Goal: Contribute content: Contribute content

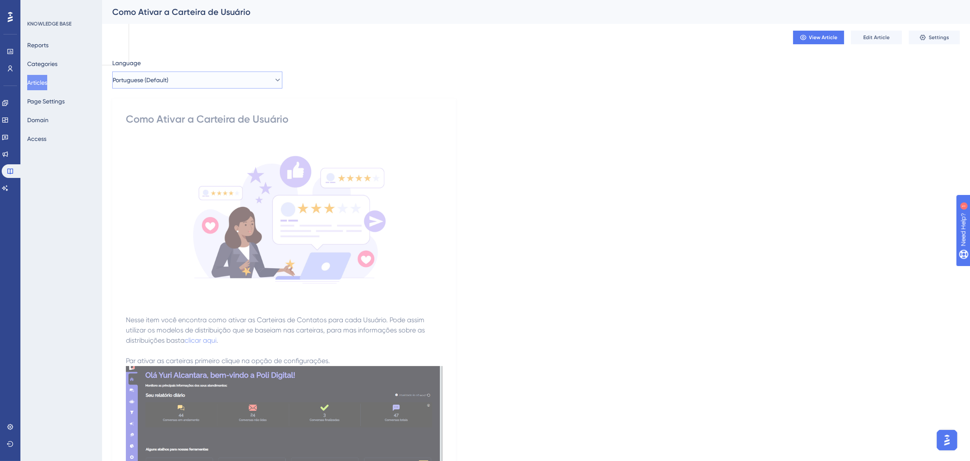
click at [177, 85] on button "Portuguese (Default)" at bounding box center [197, 79] width 170 height 17
click at [182, 136] on button "Spanish Spanish Draft" at bounding box center [197, 139] width 159 height 17
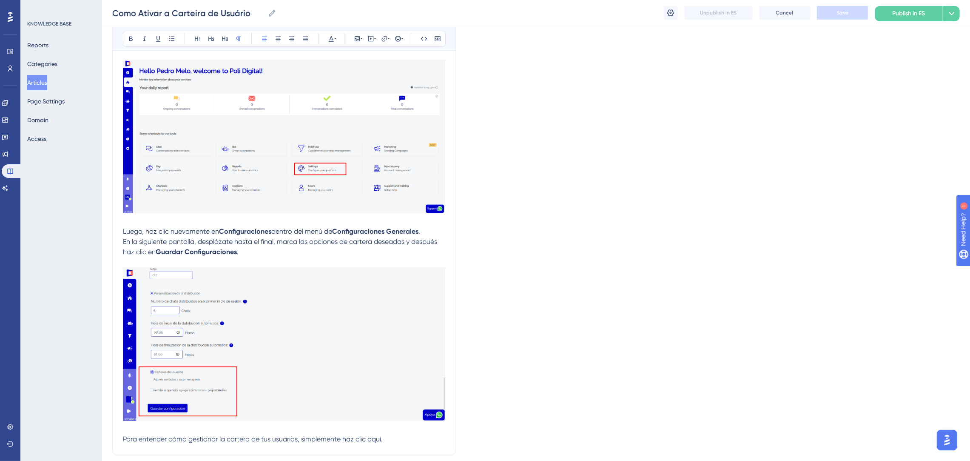
scroll to position [191, 0]
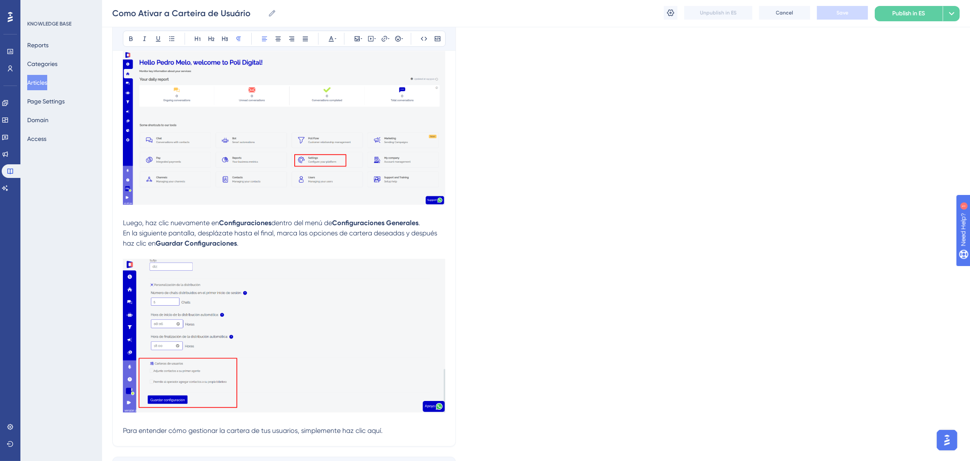
click at [389, 213] on p at bounding box center [284, 213] width 322 height 10
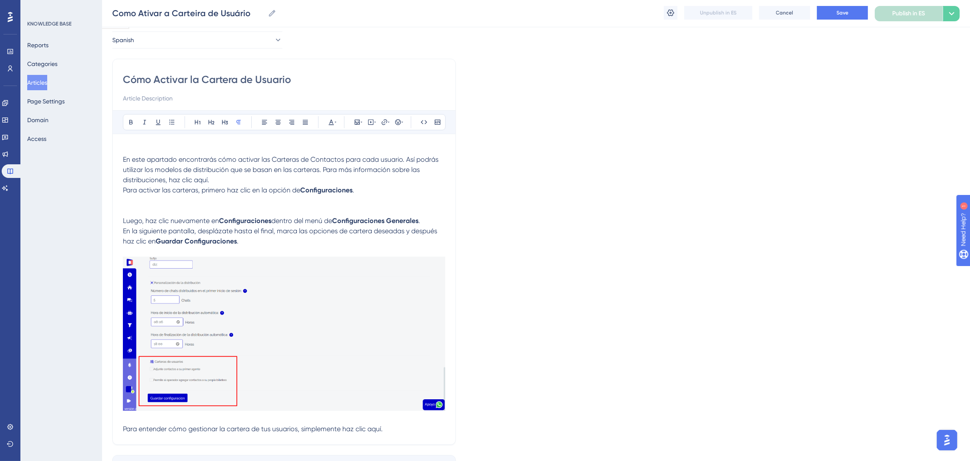
scroll to position [0, 0]
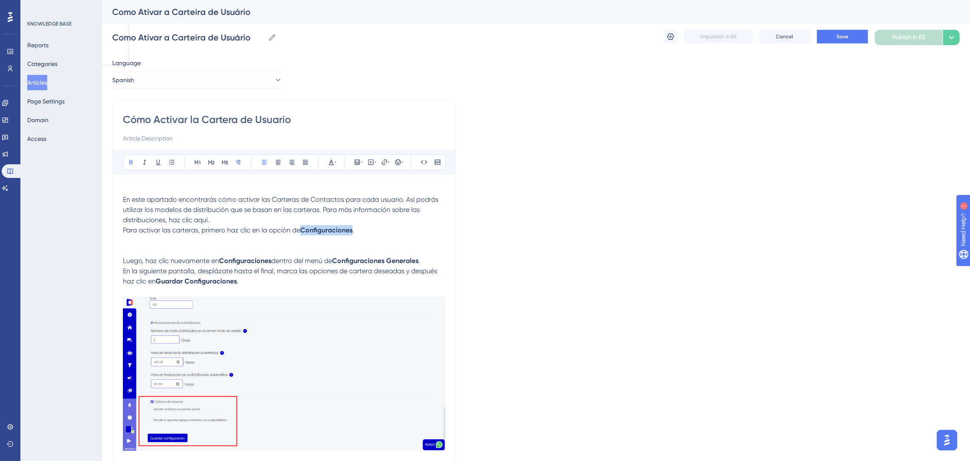
drag, startPoint x: 303, startPoint y: 230, endPoint x: 353, endPoint y: 231, distance: 50.2
click at [353, 231] on strong "Configuraciones" at bounding box center [326, 230] width 52 height 8
click at [332, 263] on span "dentro del menú de" at bounding box center [301, 261] width 61 height 8
drag, startPoint x: 272, startPoint y: 262, endPoint x: 222, endPoint y: 256, distance: 50.5
click at [222, 256] on p "Luego, haz clic nuevamente en Configuraciones dentro del menú de Configuracione…" at bounding box center [284, 261] width 322 height 10
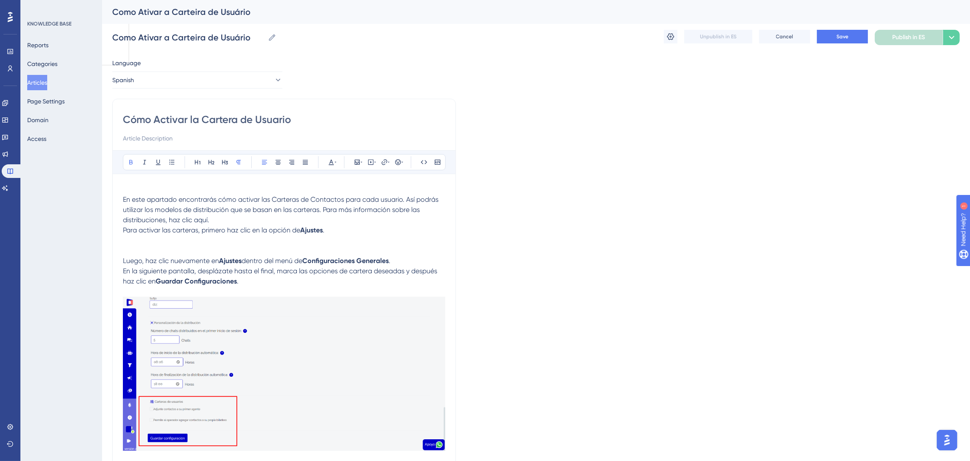
click at [348, 287] on p at bounding box center [284, 291] width 322 height 10
click at [342, 245] on p at bounding box center [284, 240] width 322 height 10
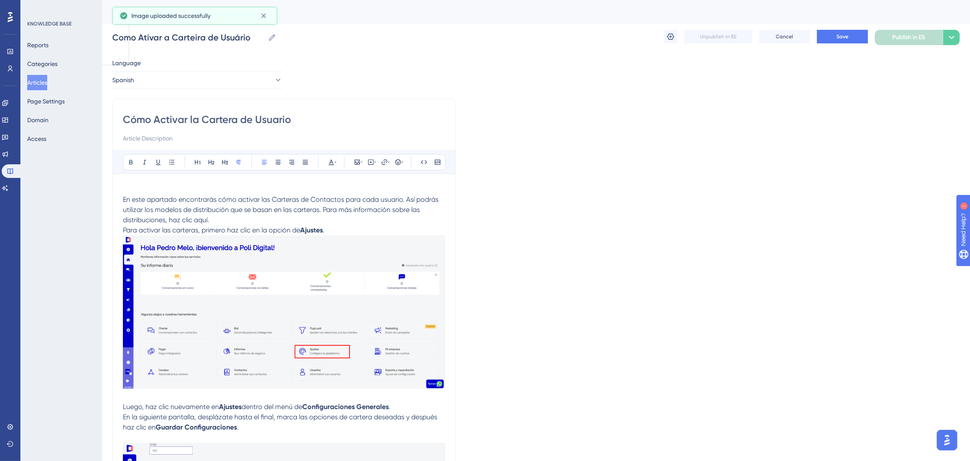
click at [349, 230] on p "Para activar las carteras, primero haz clic en la opción de Ajustes ." at bounding box center [284, 230] width 322 height 10
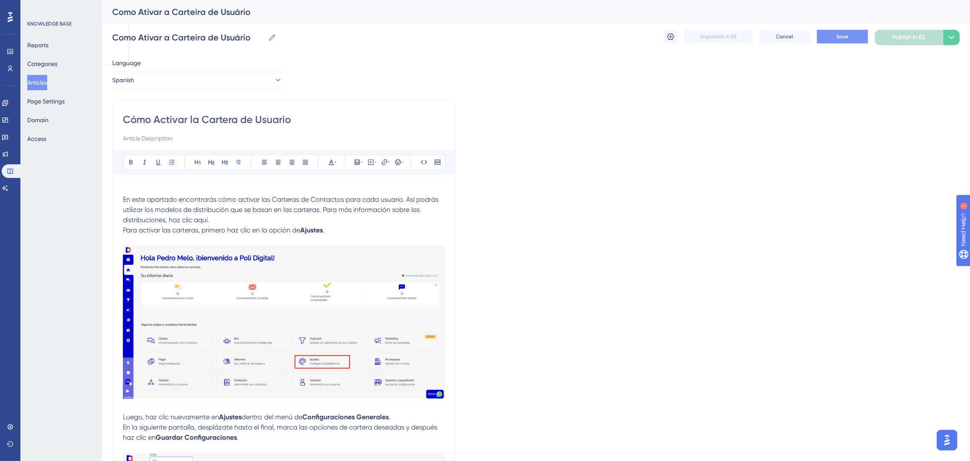
click at [839, 40] on span "Save" at bounding box center [843, 36] width 12 height 7
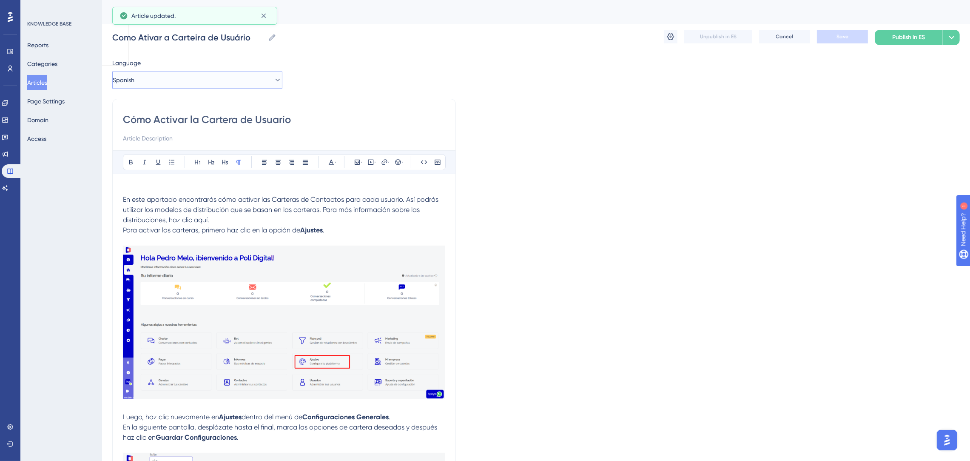
click at [192, 79] on button "Spanish" at bounding box center [197, 79] width 170 height 17
click at [165, 105] on span "Portuguese (Default)" at bounding box center [153, 106] width 56 height 10
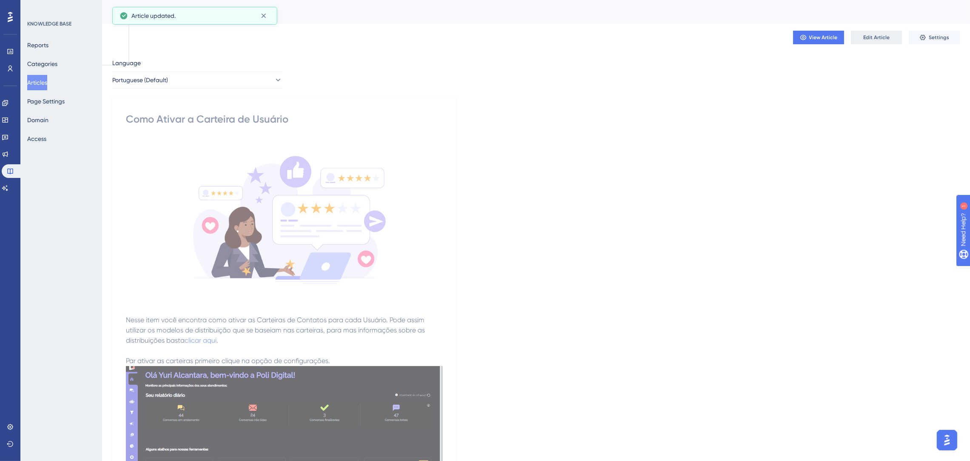
click at [876, 31] on button "Edit Article" at bounding box center [876, 38] width 51 height 14
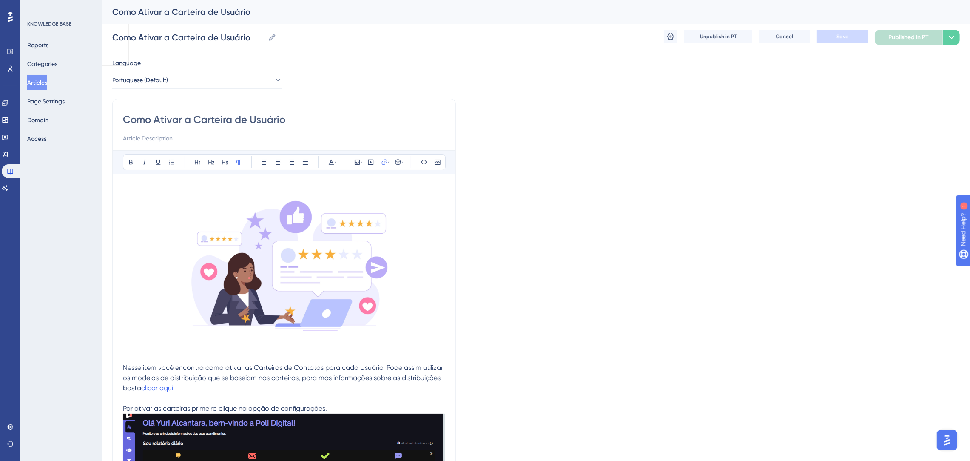
click at [162, 351] on div at bounding box center [284, 268] width 322 height 168
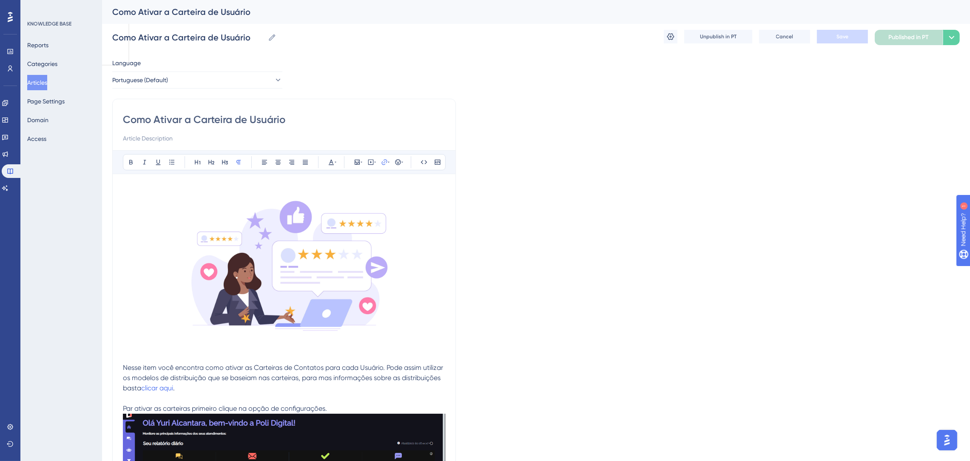
click at [144, 351] on div at bounding box center [284, 268] width 322 height 168
click at [47, 85] on button "Articles" at bounding box center [37, 82] width 20 height 15
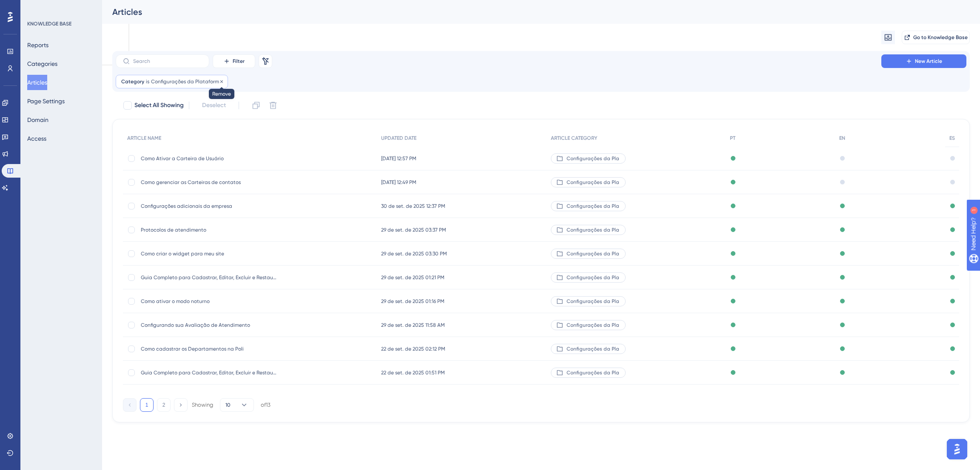
click at [220, 83] on icon at bounding box center [221, 81] width 5 height 5
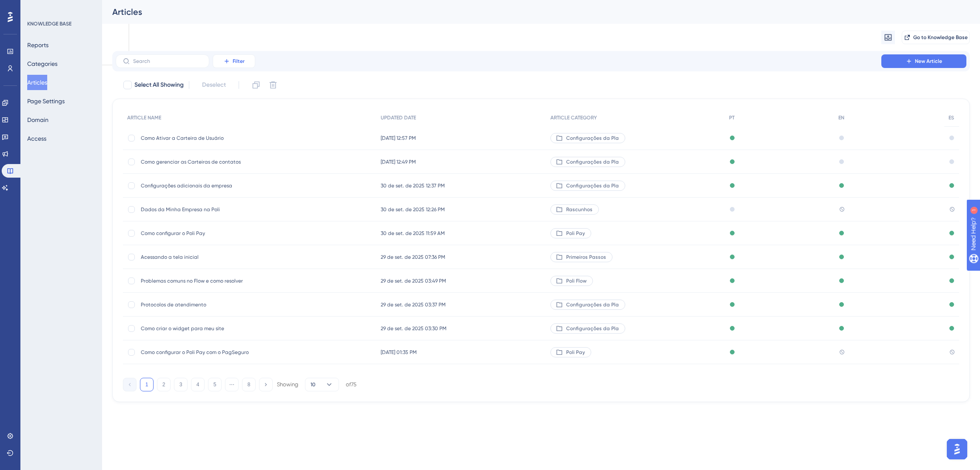
click at [234, 59] on span "Filter" at bounding box center [239, 61] width 12 height 7
click at [248, 131] on span "Category" at bounding box center [238, 136] width 26 height 10
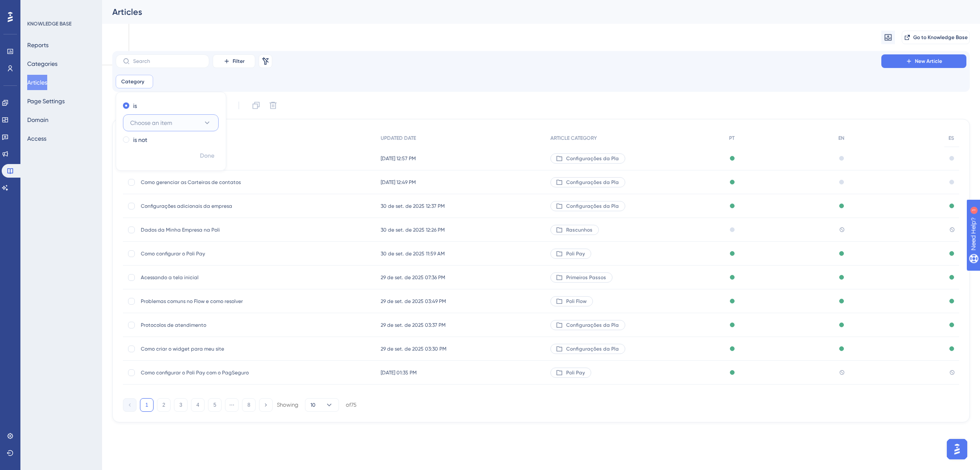
click at [170, 122] on span "Choose an item" at bounding box center [151, 123] width 42 height 10
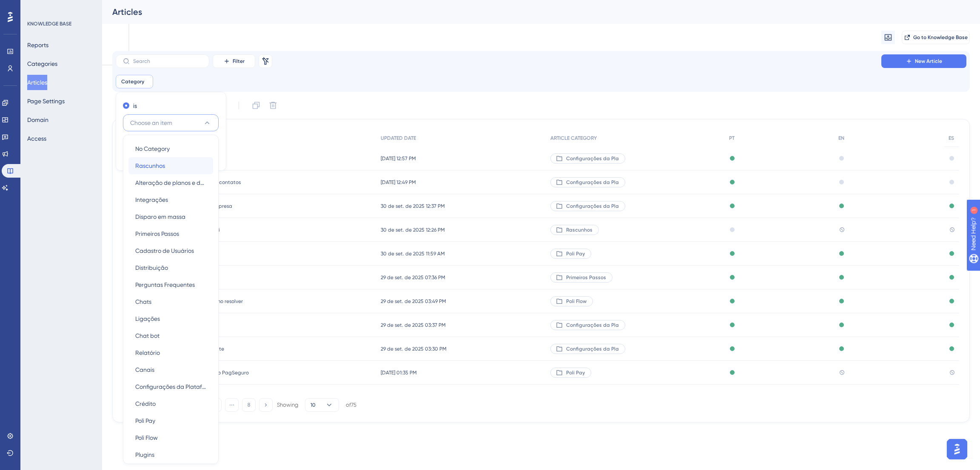
click at [173, 174] on div "Rascunhos Rascunhos" at bounding box center [170, 165] width 71 height 17
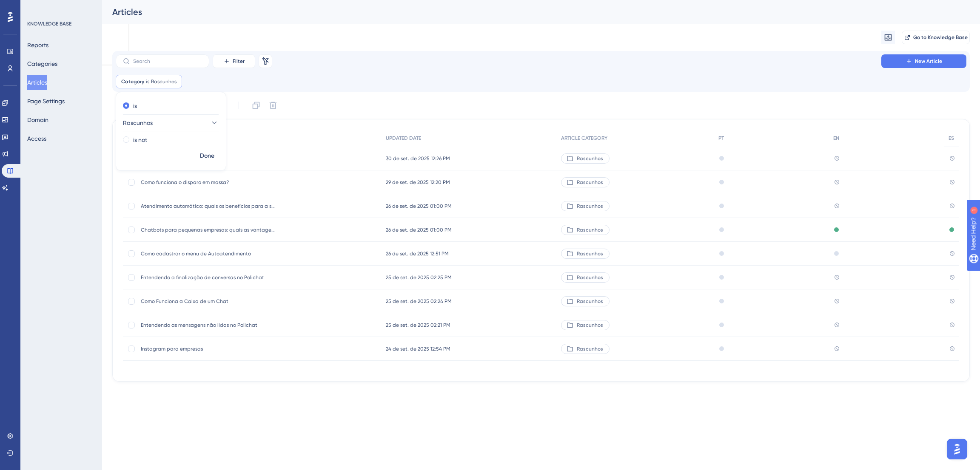
click at [437, 47] on div "Migrate from Go to Knowledge Base" at bounding box center [541, 37] width 858 height 27
click at [206, 159] on span "Dados da Minha Empresa na Poli" at bounding box center [209, 158] width 136 height 7
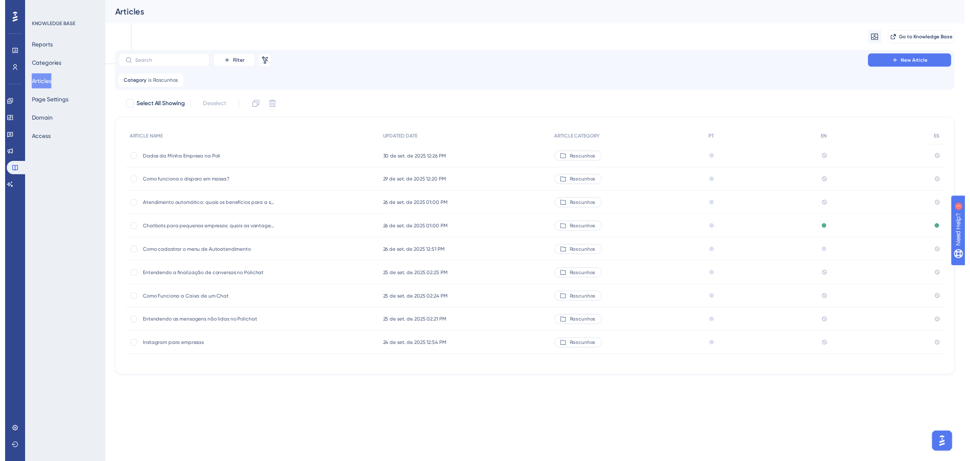
scroll to position [90, 0]
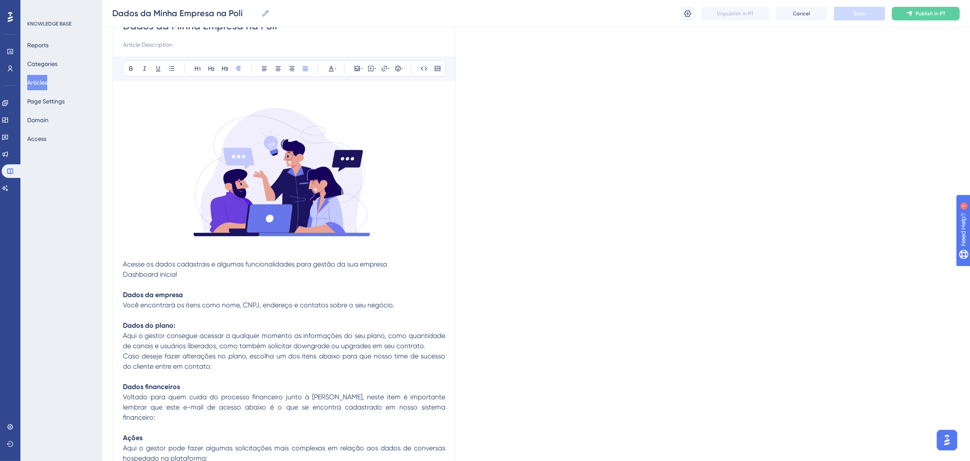
click at [124, 262] on span "Acesse os dados cadastrais e algumas funcionalidades para gestão da sua empresa" at bounding box center [255, 264] width 264 height 8
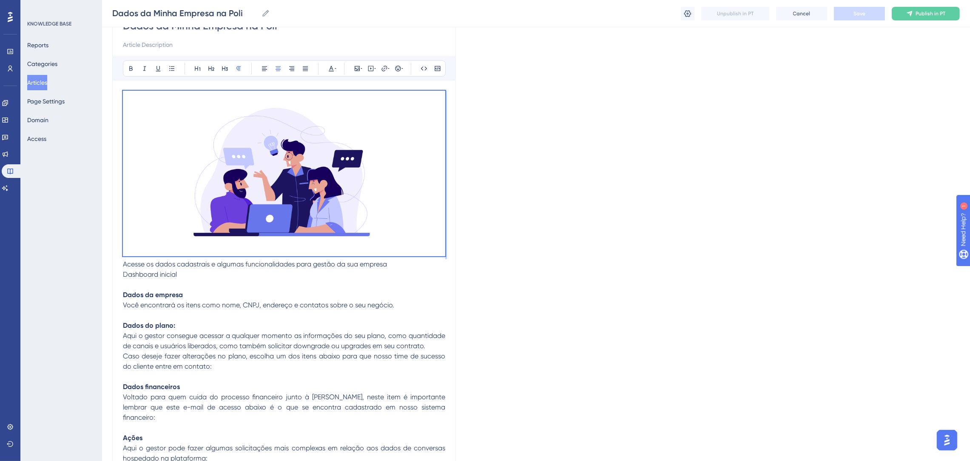
drag, startPoint x: 124, startPoint y: 263, endPoint x: 104, endPoint y: 103, distance: 161.2
click at [104, 103] on div "Performance Users Engagement Widgets Feedback Product Updates Knowledge Base AI…" at bounding box center [536, 311] width 868 height 802
copy p
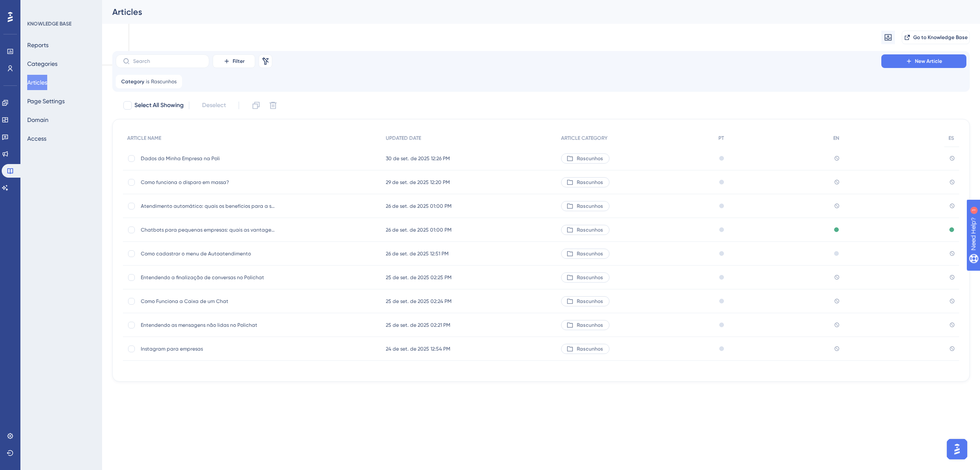
click at [186, 185] on span "Como funciona o disparo em massa?" at bounding box center [209, 182] width 136 height 7
click at [198, 208] on span "Atendimento automático: quais os benefícios para a sua empresa?" at bounding box center [209, 206] width 136 height 7
click at [182, 230] on span "Chatbots para pequenas empresas: quais as vantagens?" at bounding box center [209, 230] width 136 height 7
click at [188, 252] on span "Como cadastrar o menu de Autoatendimento" at bounding box center [209, 254] width 136 height 7
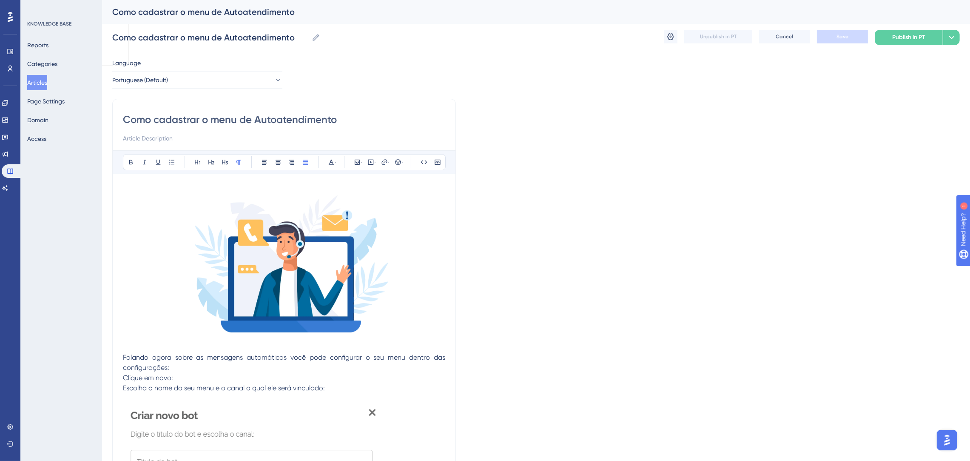
click at [31, 85] on button "Articles" at bounding box center [37, 82] width 20 height 15
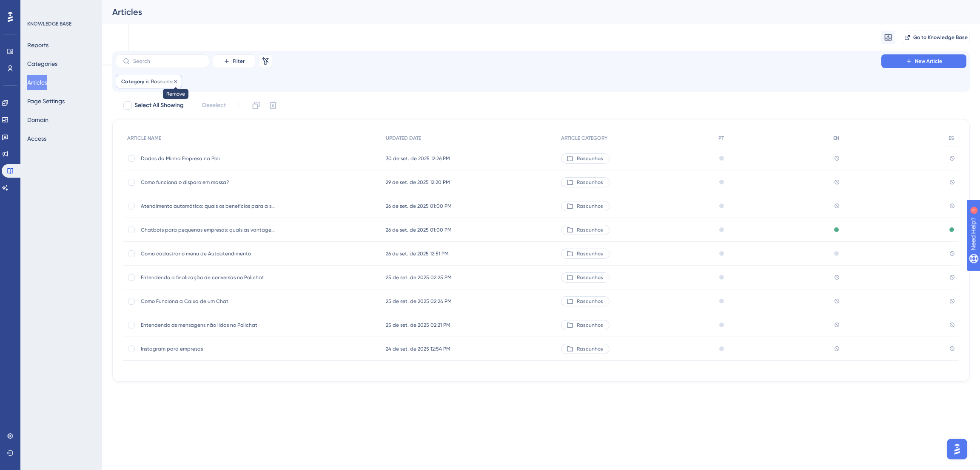
click at [174, 81] on icon at bounding box center [175, 81] width 5 height 5
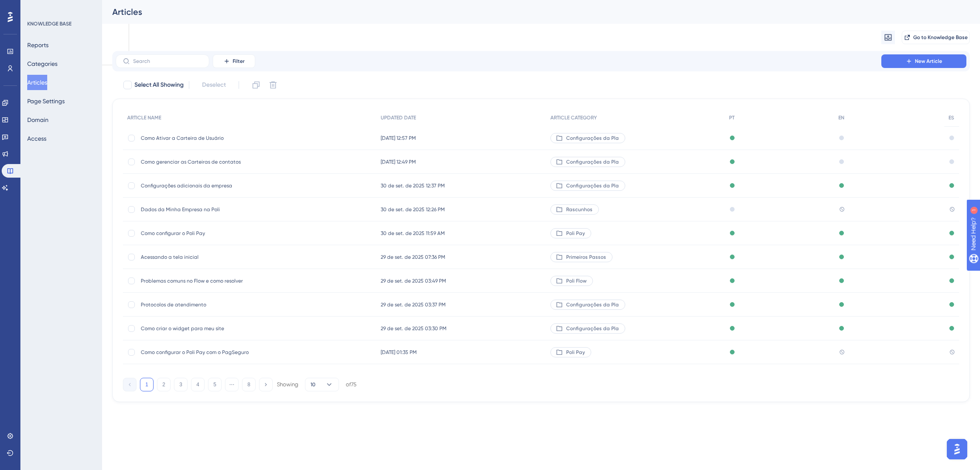
click at [190, 143] on div "Como Ativar a Carteira de Usuário Como Ativar a Carteira de Usuário" at bounding box center [209, 138] width 136 height 24
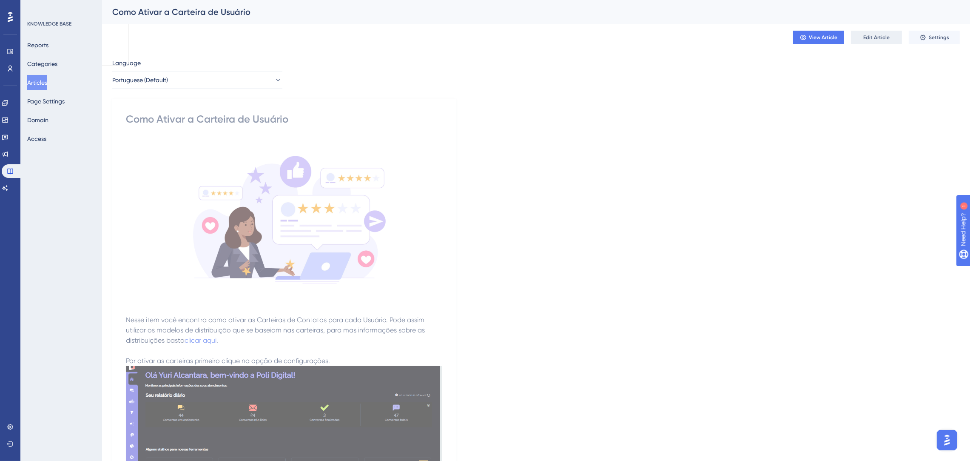
click at [871, 35] on span "Edit Article" at bounding box center [877, 37] width 26 height 7
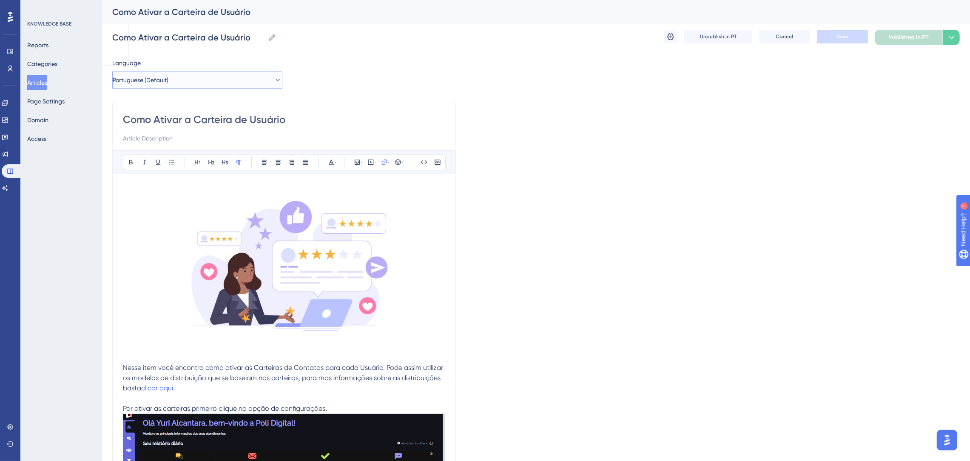
click at [203, 80] on button "Portuguese (Default)" at bounding box center [197, 79] width 170 height 17
click at [154, 131] on button "English English Draft" at bounding box center [197, 122] width 159 height 17
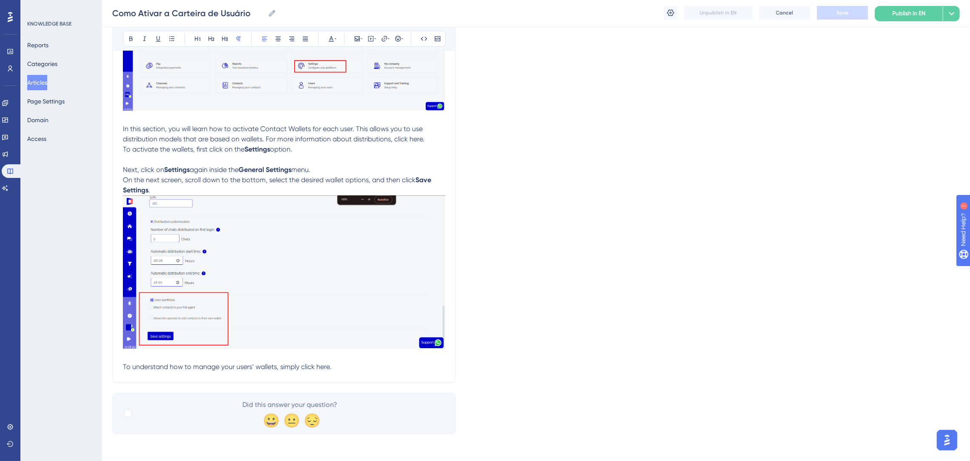
scroll to position [96, 0]
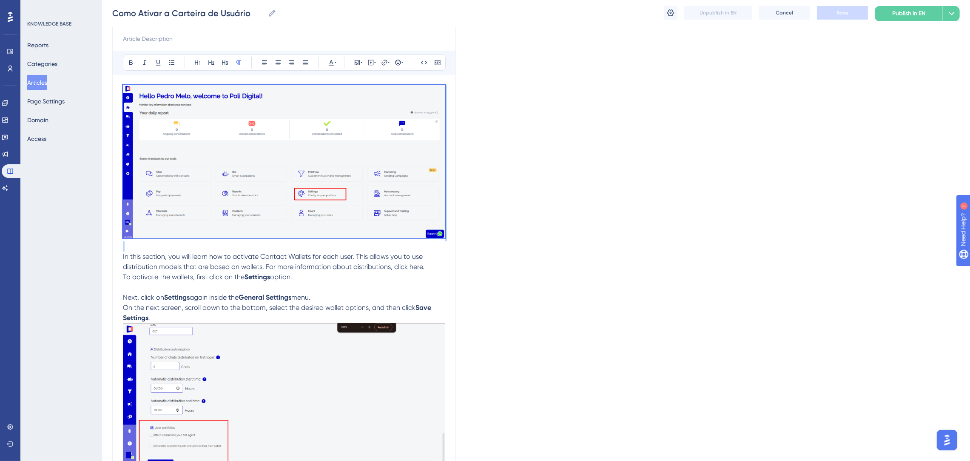
drag, startPoint x: 129, startPoint y: 246, endPoint x: 105, endPoint y: 113, distance: 134.9
click at [105, 113] on div "Performance Users Engagement Widgets Feedback Product Updates Knowledge Base AI…" at bounding box center [536, 239] width 868 height 671
copy p
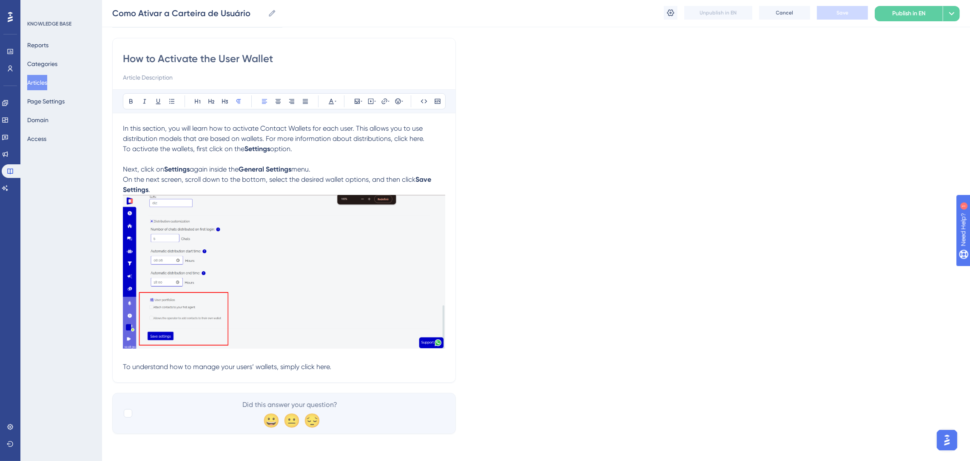
scroll to position [57, 0]
click at [355, 148] on p "To activate the wallets, first click on the Settings option." at bounding box center [284, 149] width 322 height 10
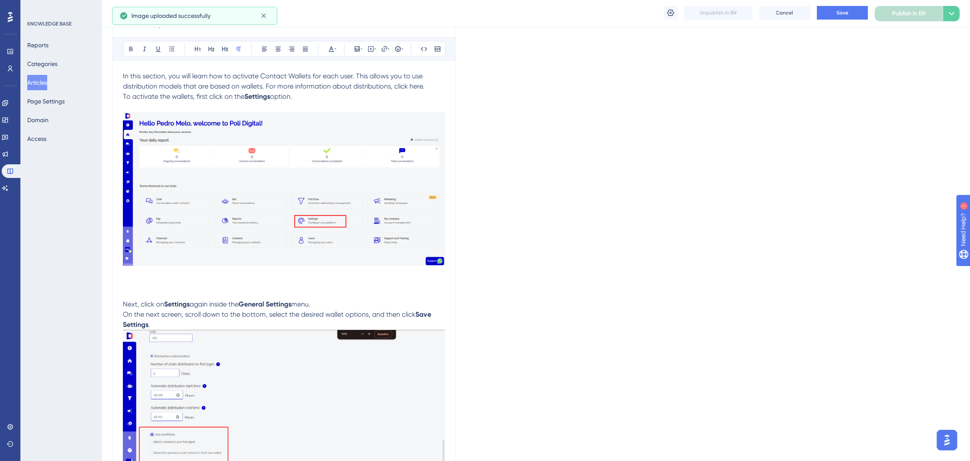
scroll to position [185, 0]
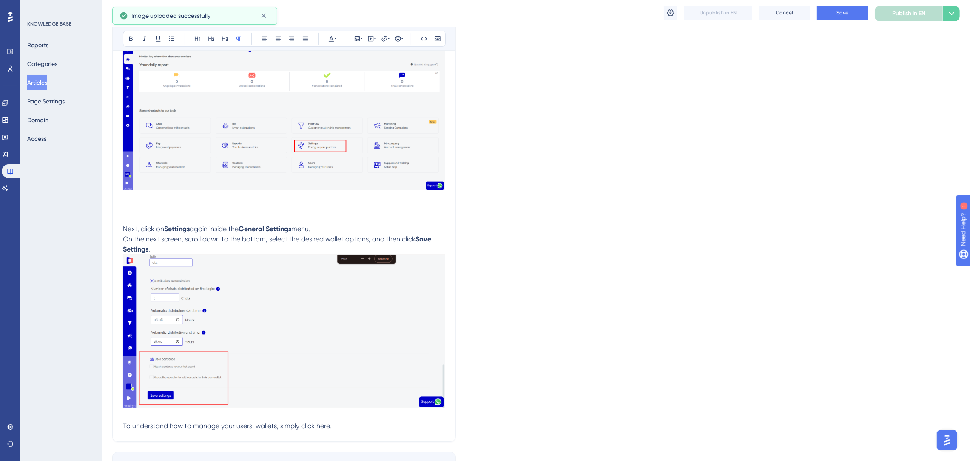
click at [204, 214] on p at bounding box center [284, 219] width 322 height 10
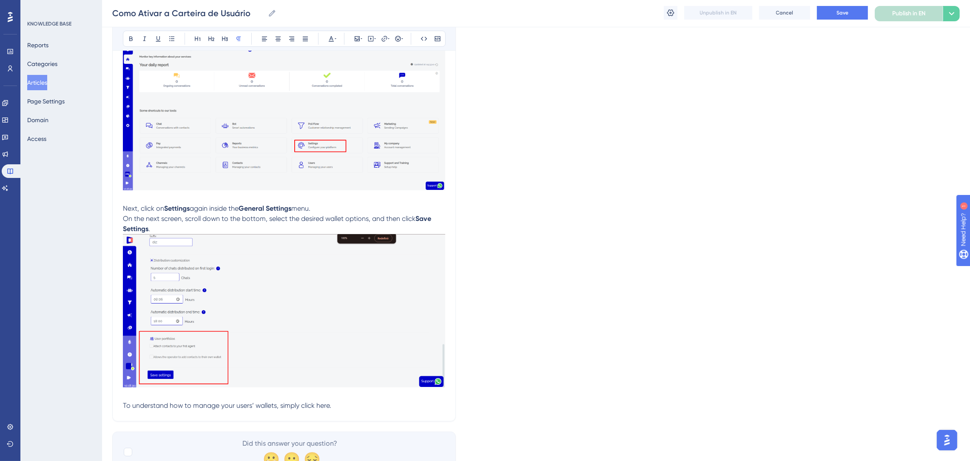
click at [181, 225] on p "On the next screen, scroll down to the bottom, select the desired wallet option…" at bounding box center [284, 224] width 322 height 20
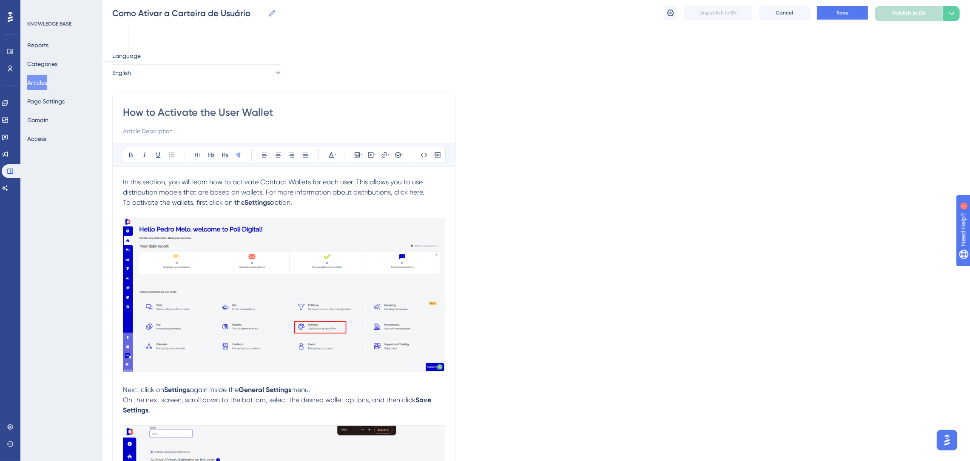
scroll to position [0, 0]
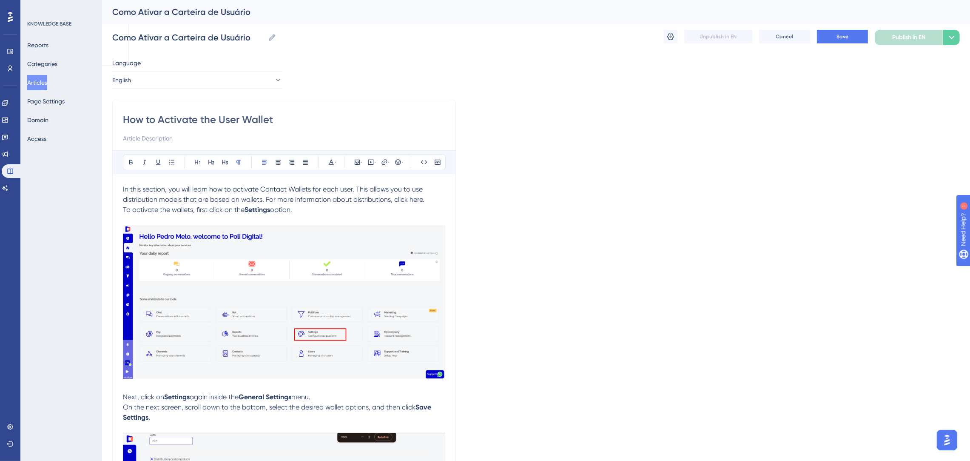
click at [125, 190] on span "In this section, you will learn how to activate Contact Wallets for each user. …" at bounding box center [274, 194] width 302 height 18
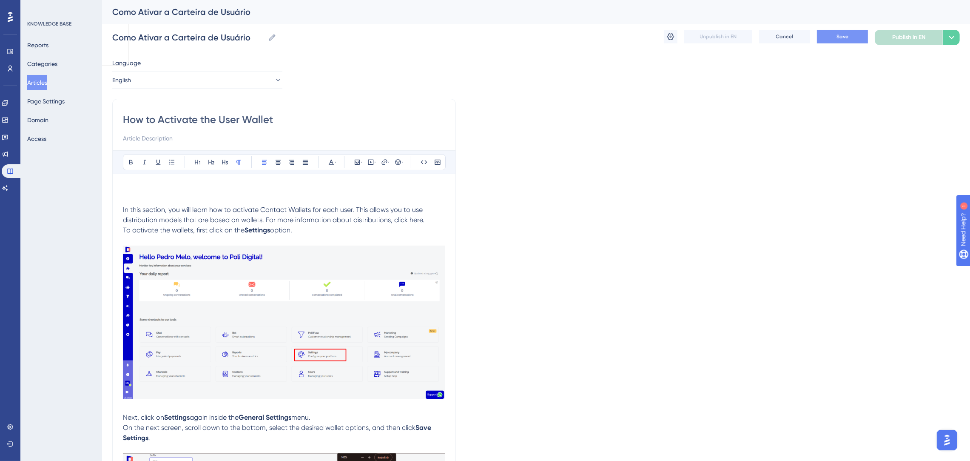
click at [861, 36] on button "Save" at bounding box center [842, 37] width 51 height 14
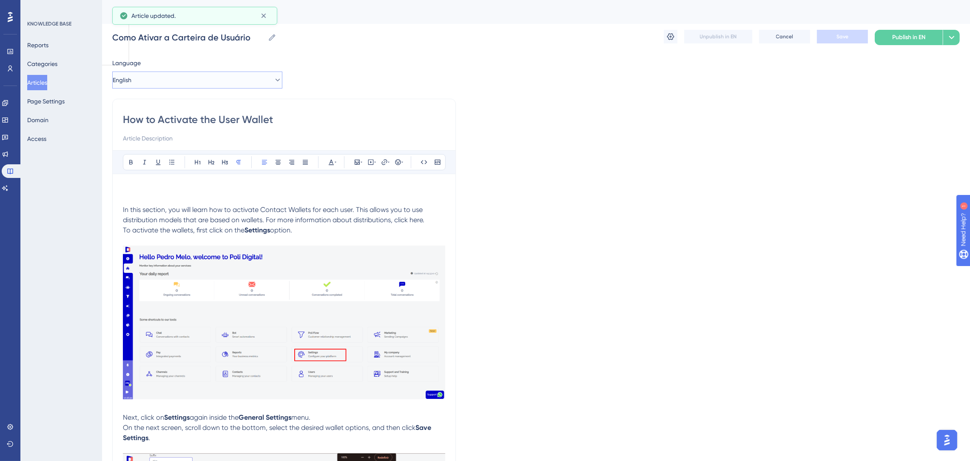
click at [243, 78] on button "English" at bounding box center [197, 79] width 170 height 17
click at [150, 102] on span "Portuguese (Default)" at bounding box center [153, 106] width 56 height 10
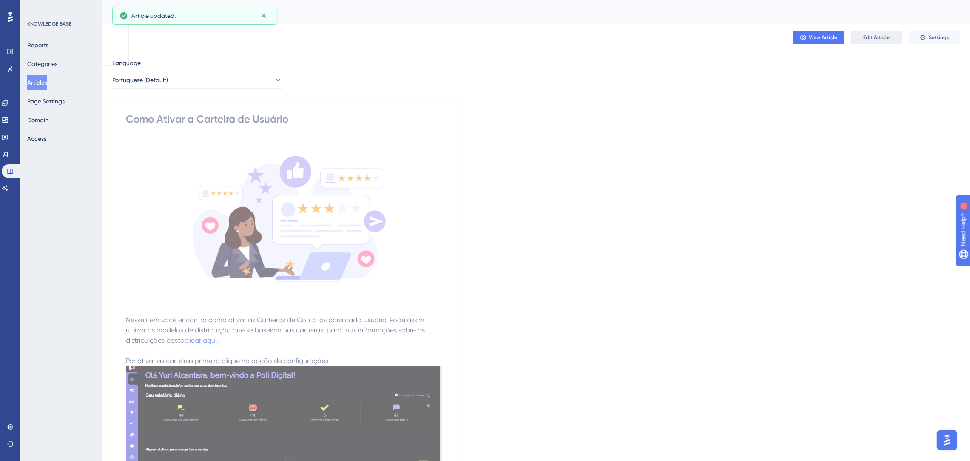
click at [869, 41] on button "Edit Article" at bounding box center [876, 38] width 51 height 14
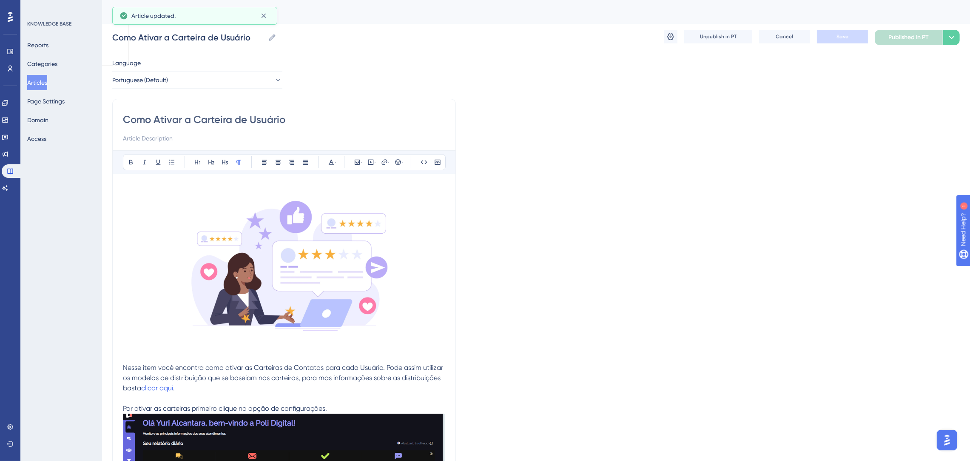
click at [149, 352] on p at bounding box center [284, 357] width 322 height 10
drag, startPoint x: 149, startPoint y: 352, endPoint x: 104, endPoint y: 111, distance: 245.3
click at [185, 84] on button "Portuguese (Default)" at bounding box center [197, 79] width 170 height 17
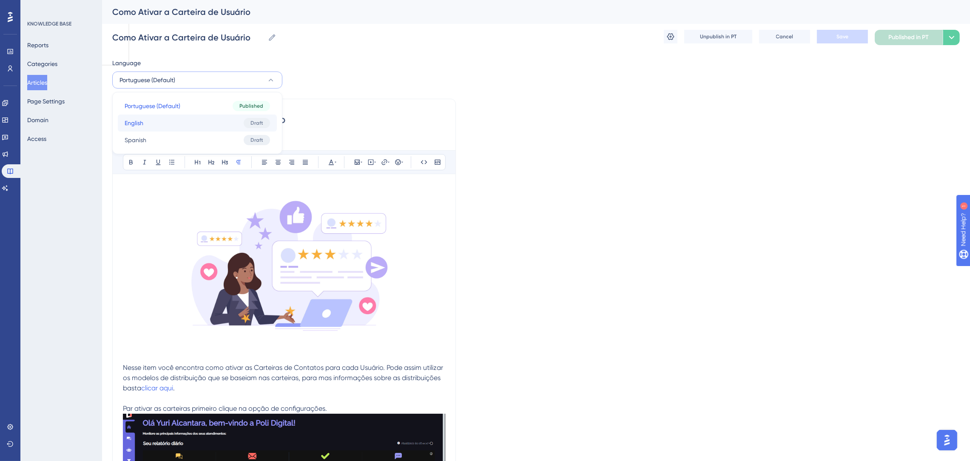
click at [146, 124] on button "English English Draft" at bounding box center [197, 122] width 159 height 17
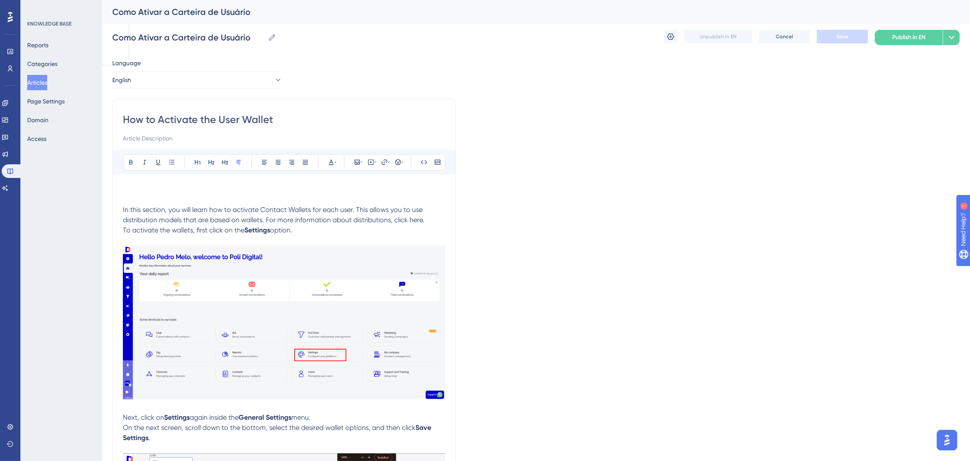
click at [132, 192] on p at bounding box center [284, 189] width 322 height 10
click at [169, 193] on p at bounding box center [284, 189] width 322 height 10
click at [220, 81] on button "English" at bounding box center [197, 79] width 170 height 17
click at [200, 139] on button "Spanish Spanish Draft" at bounding box center [197, 139] width 159 height 17
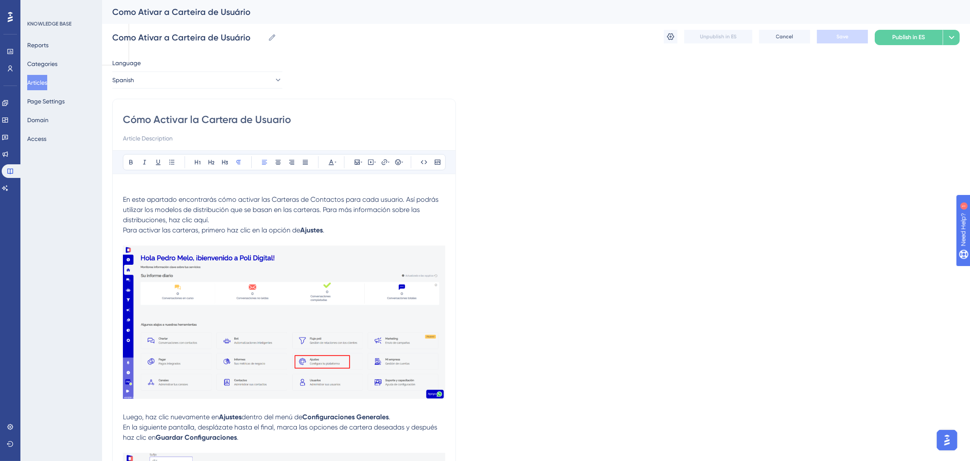
click at [123, 202] on span "En este apartado encontrarás cómo activar las Carteras de Contactos para cada u…" at bounding box center [281, 209] width 317 height 29
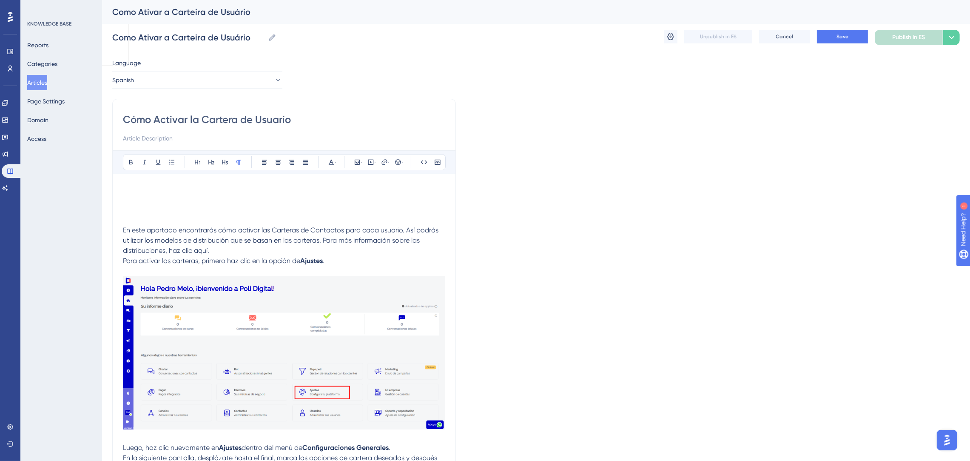
click at [160, 189] on p at bounding box center [284, 189] width 322 height 10
click at [226, 84] on button "Spanish" at bounding box center [197, 79] width 170 height 17
click at [205, 107] on button "Portuguese (Default) Portuguese (Default) Published" at bounding box center [197, 105] width 159 height 17
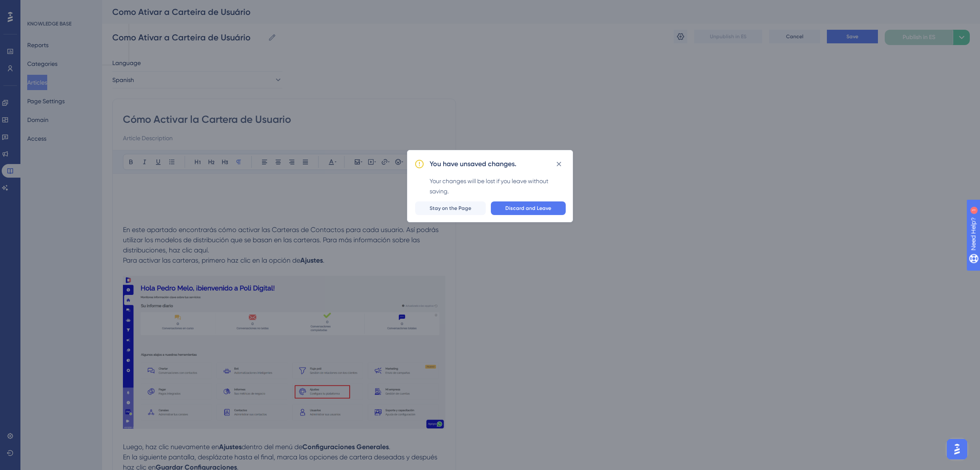
click at [558, 162] on icon at bounding box center [559, 164] width 9 height 9
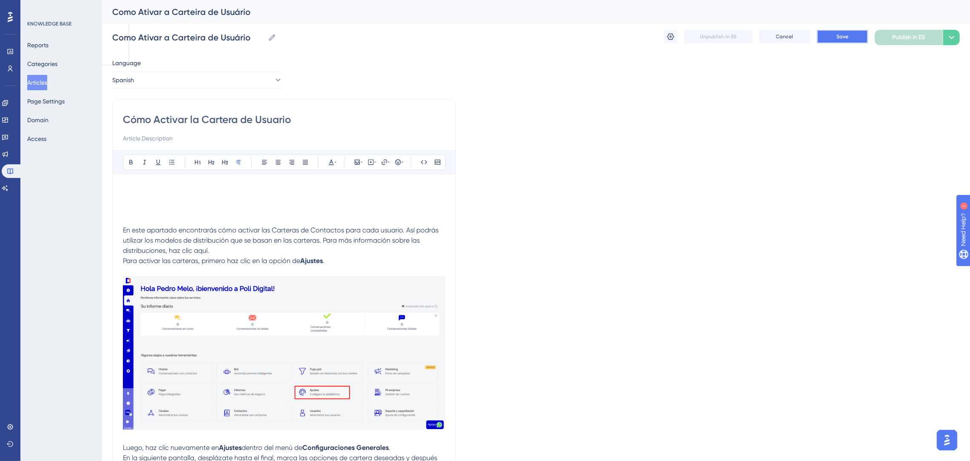
click at [833, 36] on button "Save" at bounding box center [842, 37] width 51 height 14
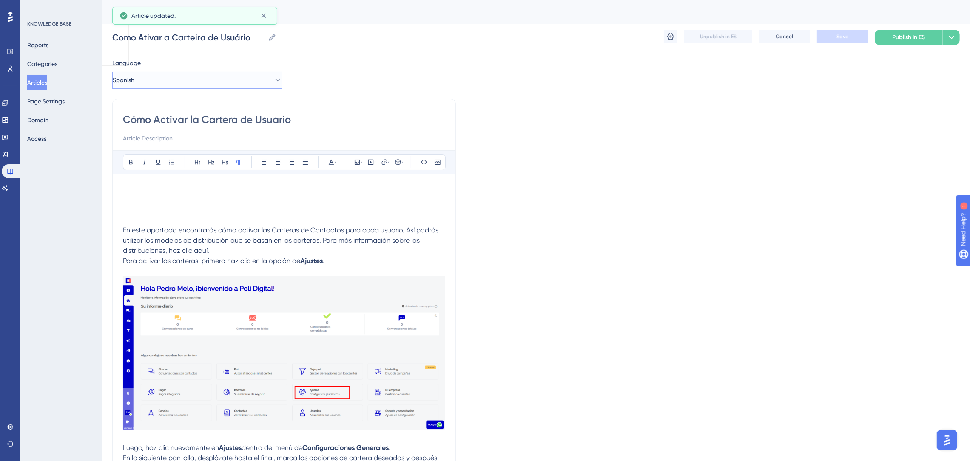
click at [196, 80] on button "Spanish" at bounding box center [197, 79] width 170 height 17
click at [168, 102] on span "Portuguese (Default)" at bounding box center [153, 106] width 56 height 10
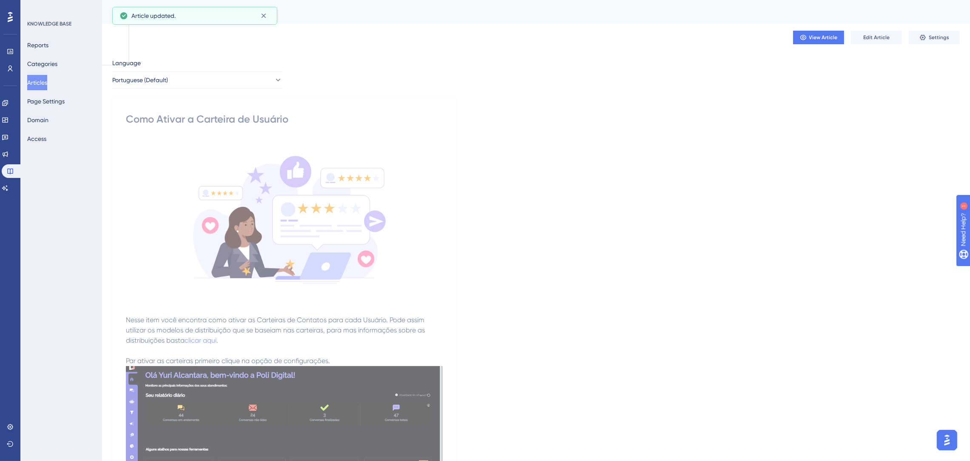
click at [182, 296] on img at bounding box center [284, 221] width 316 height 162
click at [877, 37] on span "Edit Article" at bounding box center [877, 37] width 26 height 7
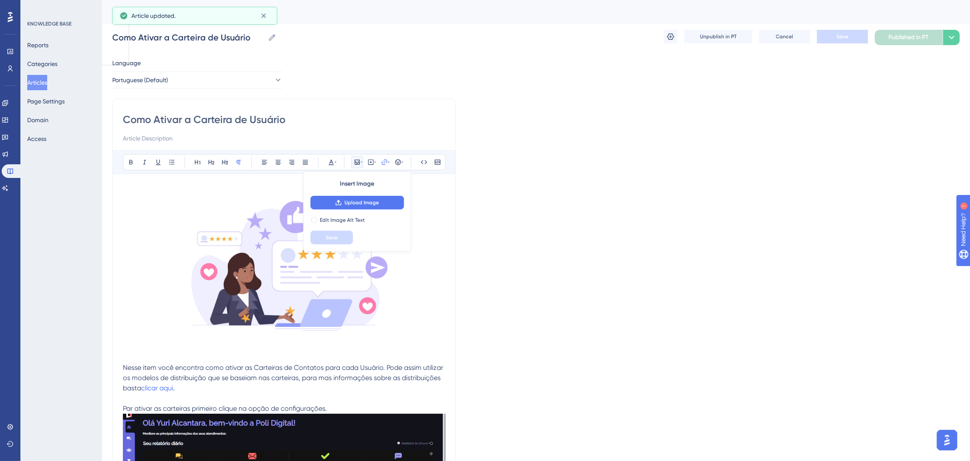
drag, startPoint x: 165, startPoint y: 348, endPoint x: 155, endPoint y: 354, distance: 11.8
click at [165, 348] on img at bounding box center [284, 266] width 322 height 165
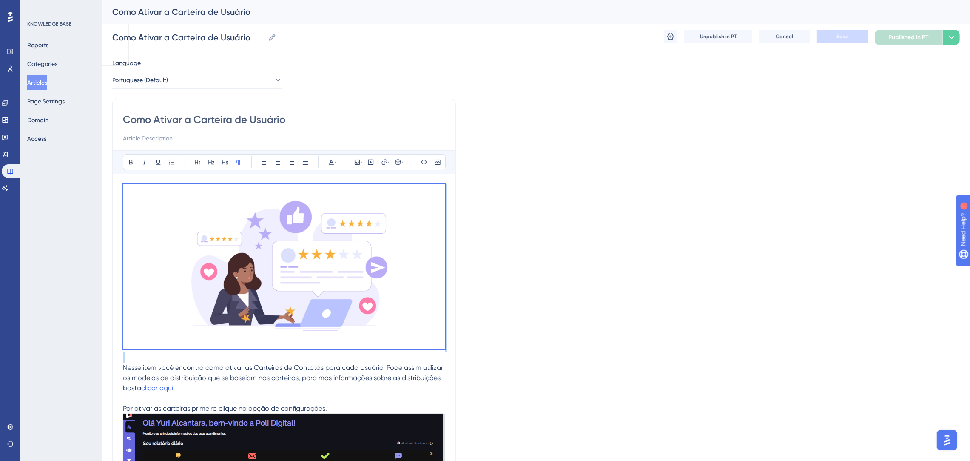
drag, startPoint x: 151, startPoint y: 355, endPoint x: 80, endPoint y: 143, distance: 223.4
copy p
click at [185, 80] on button "Portuguese (Default)" at bounding box center [197, 79] width 170 height 17
click at [172, 128] on button "English English Draft" at bounding box center [197, 122] width 159 height 17
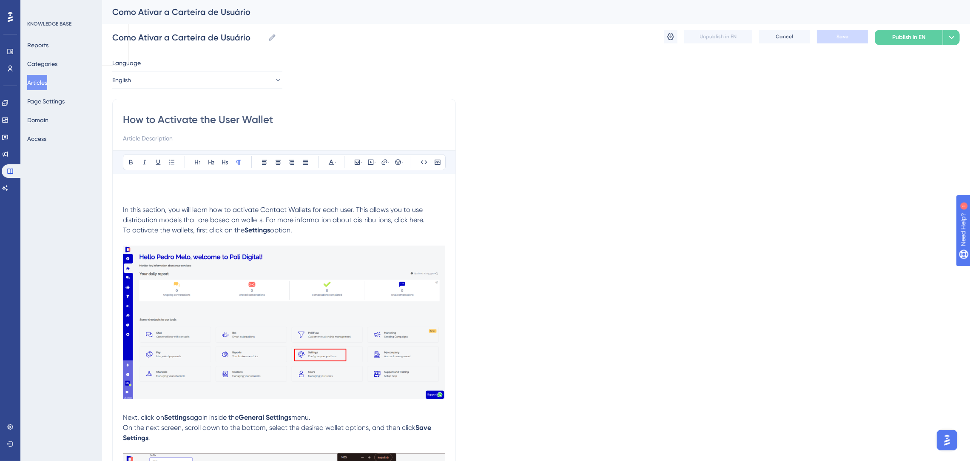
click at [158, 188] on p at bounding box center [284, 189] width 322 height 10
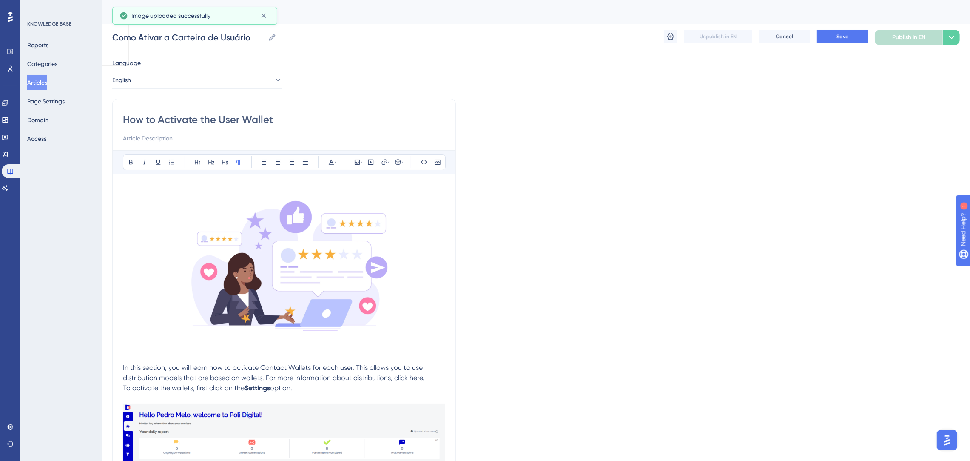
click at [131, 359] on p at bounding box center [284, 357] width 322 height 10
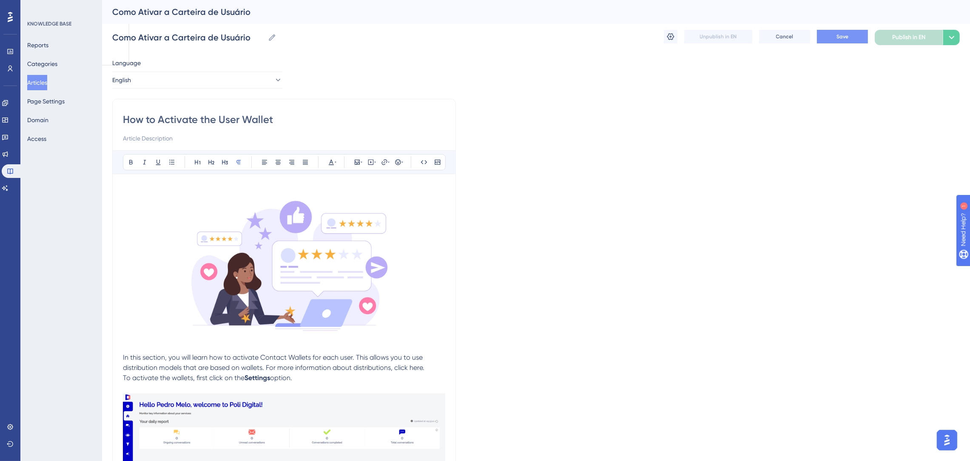
click at [857, 36] on button "Save" at bounding box center [842, 37] width 51 height 14
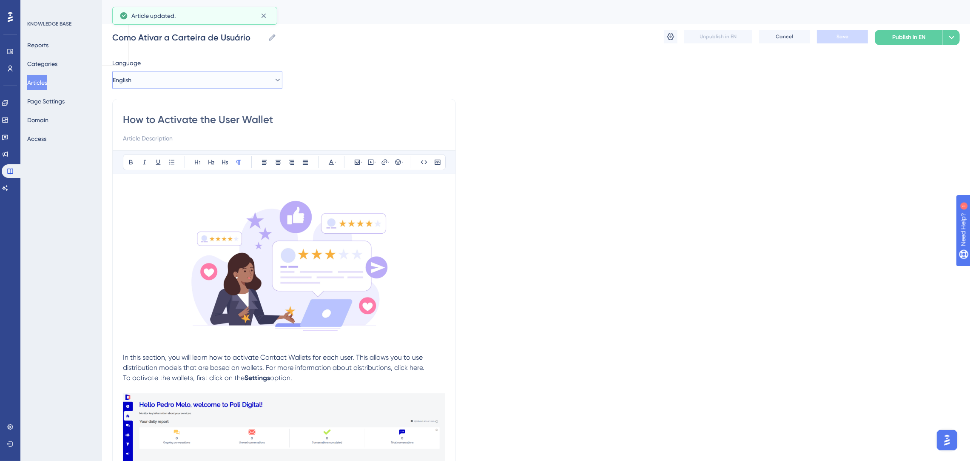
click at [229, 83] on button "English" at bounding box center [197, 79] width 170 height 17
click at [190, 139] on button "Spanish Spanish Draft" at bounding box center [197, 139] width 159 height 17
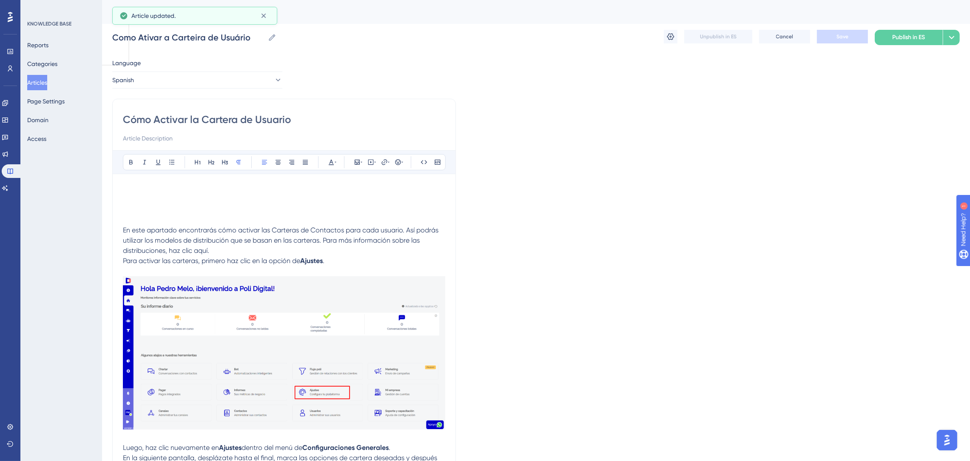
click at [183, 192] on p at bounding box center [284, 189] width 322 height 10
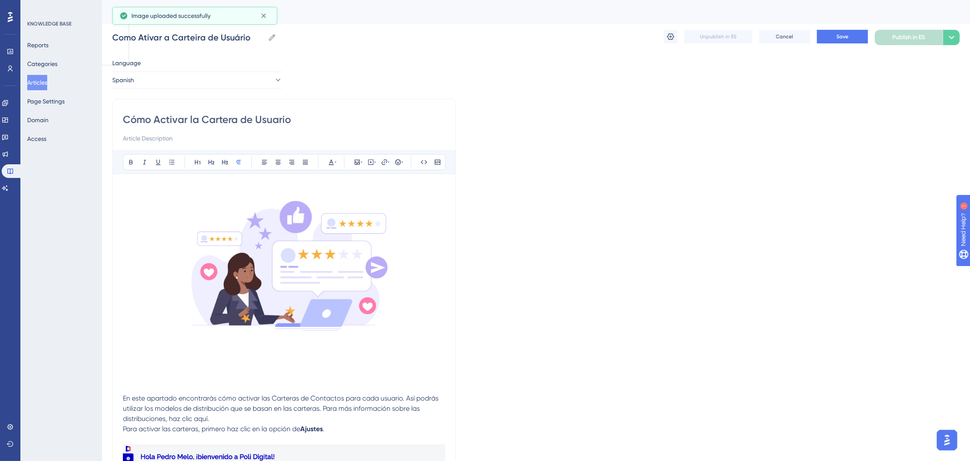
click at [151, 383] on p at bounding box center [284, 388] width 322 height 10
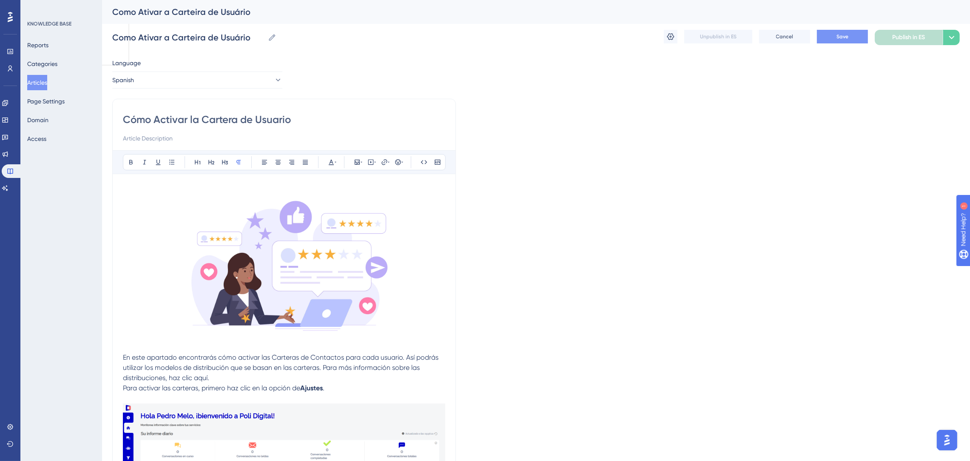
click at [833, 37] on button "Save" at bounding box center [842, 37] width 51 height 14
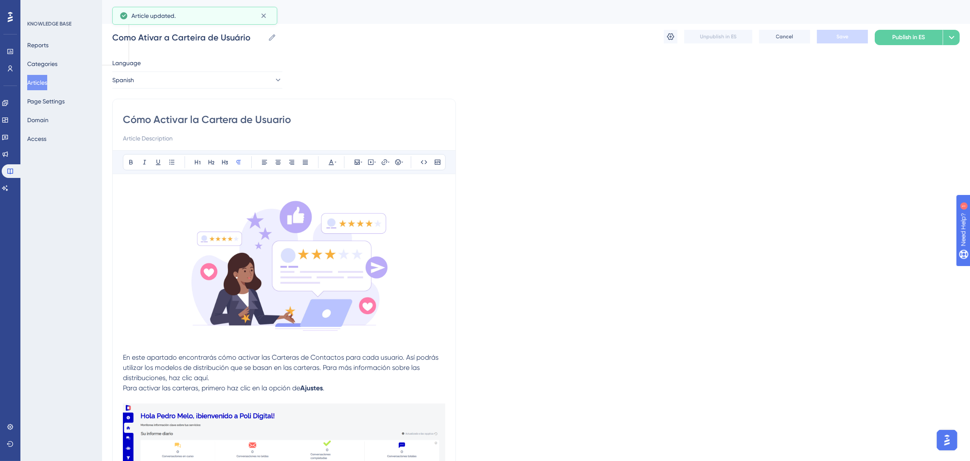
scroll to position [255, 0]
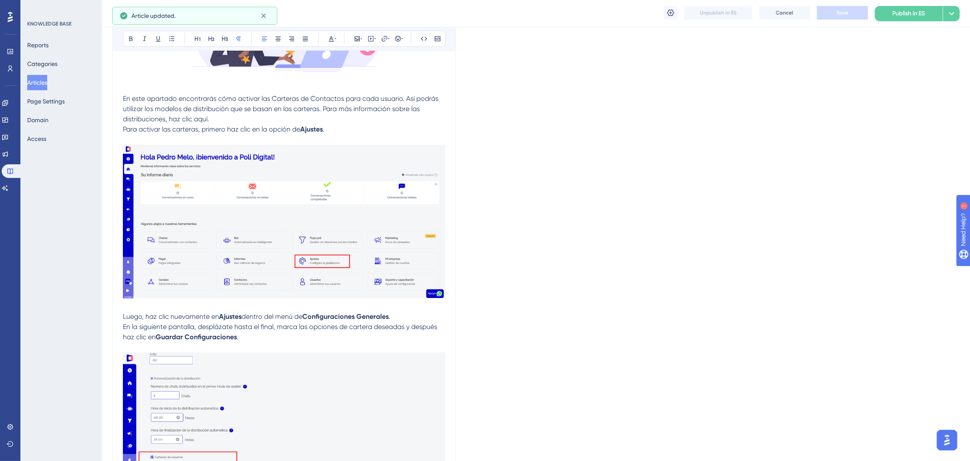
click at [352, 128] on p "Para activar las carteras, primero haz clic en la opción de Ajustes ." at bounding box center [284, 129] width 322 height 10
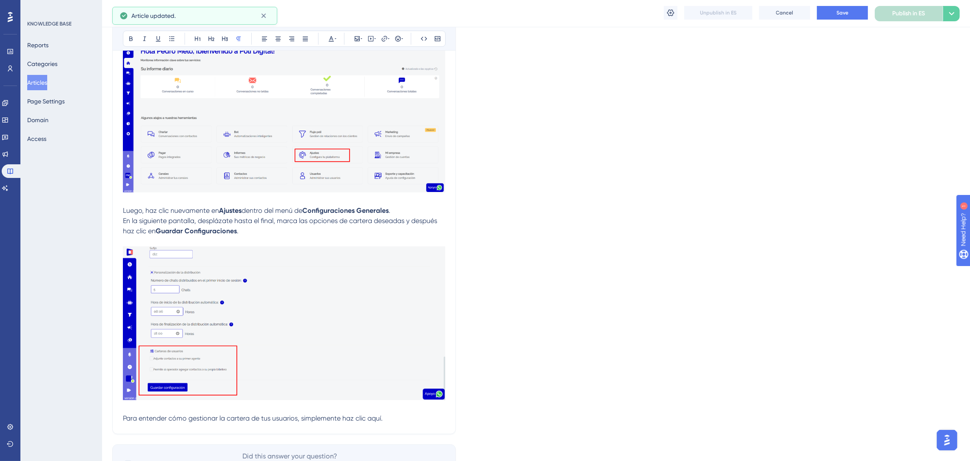
scroll to position [423, 0]
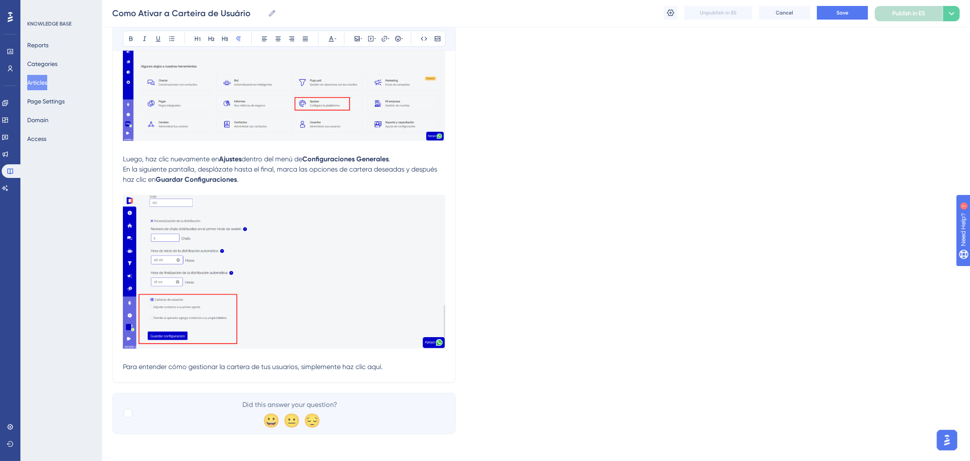
click at [259, 185] on p at bounding box center [284, 190] width 322 height 10
click at [853, 13] on button "Save" at bounding box center [842, 13] width 51 height 14
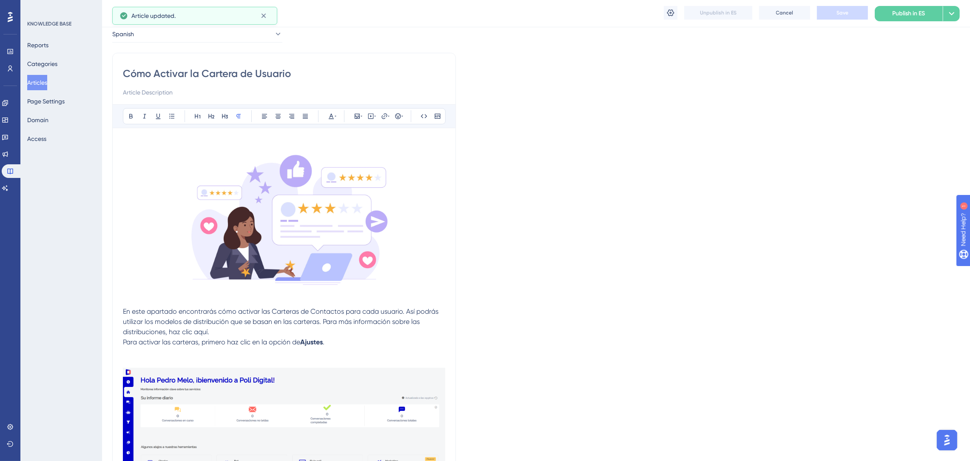
scroll to position [0, 0]
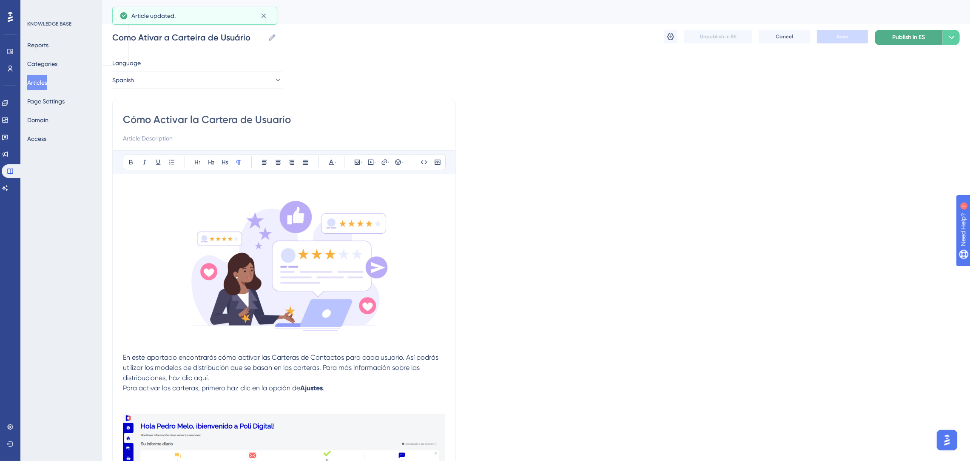
click at [894, 34] on span "Publish in ES" at bounding box center [909, 37] width 33 height 10
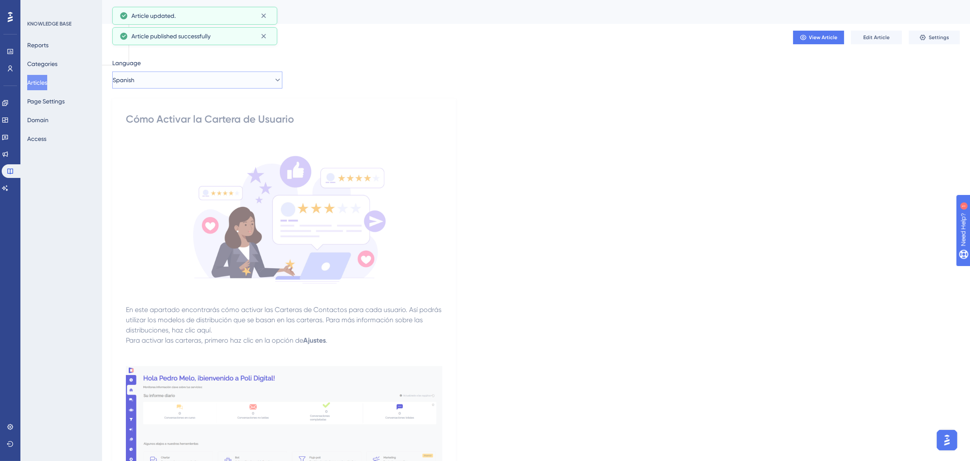
click at [210, 82] on button "Spanish" at bounding box center [197, 79] width 170 height 17
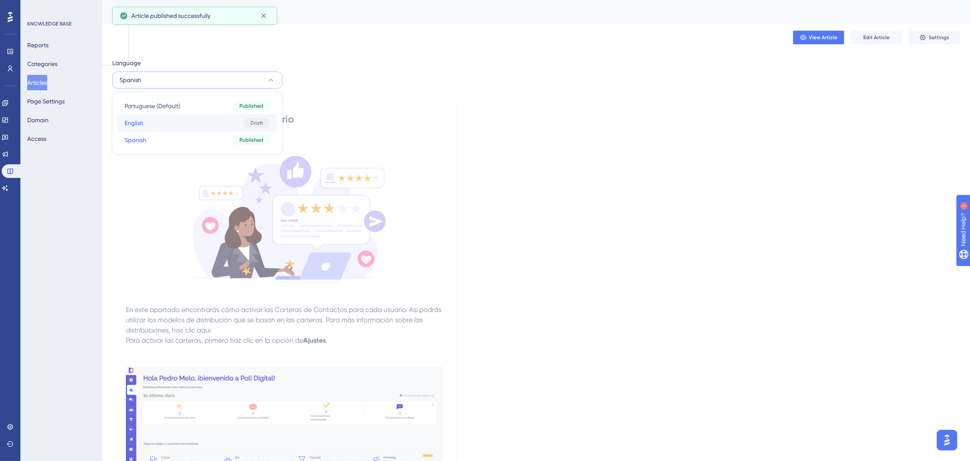
click at [186, 128] on button "English English Draft" at bounding box center [197, 122] width 159 height 17
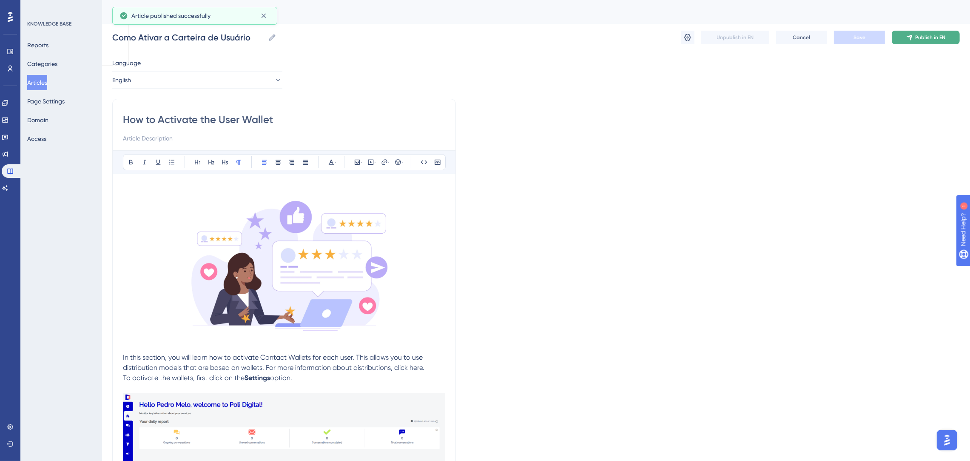
click at [913, 38] on button "Publish in EN" at bounding box center [926, 38] width 68 height 14
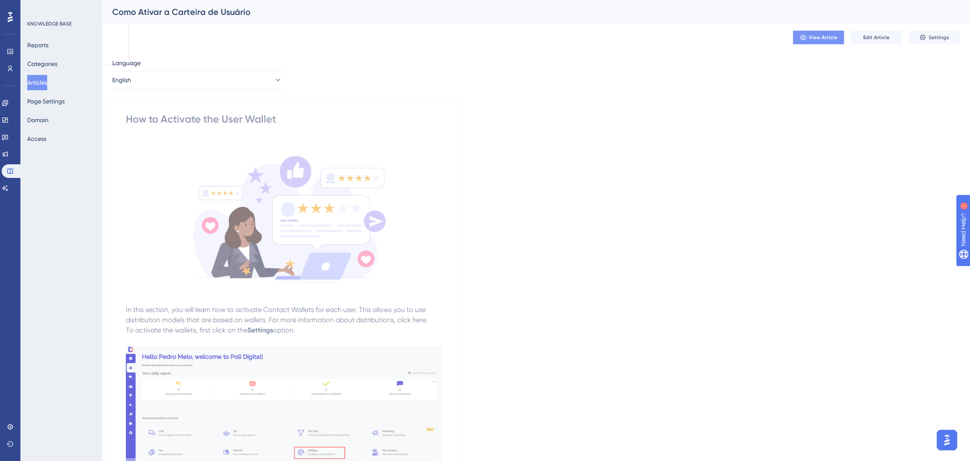
click at [822, 31] on button "View Article" at bounding box center [818, 38] width 51 height 14
click at [45, 88] on button "Articles" at bounding box center [37, 82] width 20 height 15
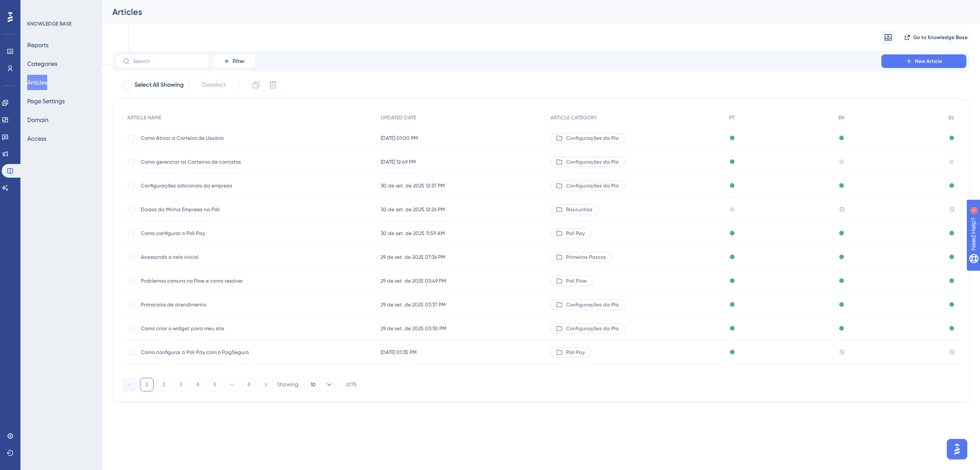
click at [188, 161] on span "Como gerenciar as Carteiras de contatos" at bounding box center [209, 162] width 136 height 7
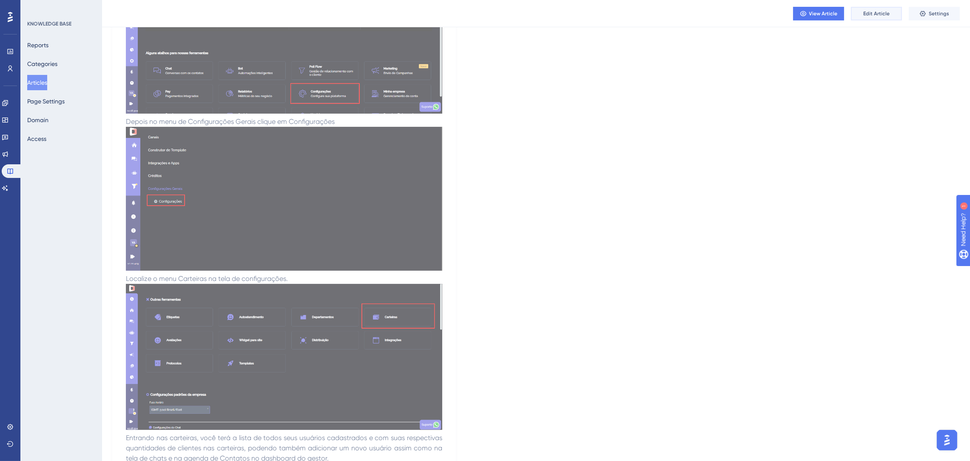
click at [882, 18] on button "Edit Article" at bounding box center [876, 14] width 51 height 14
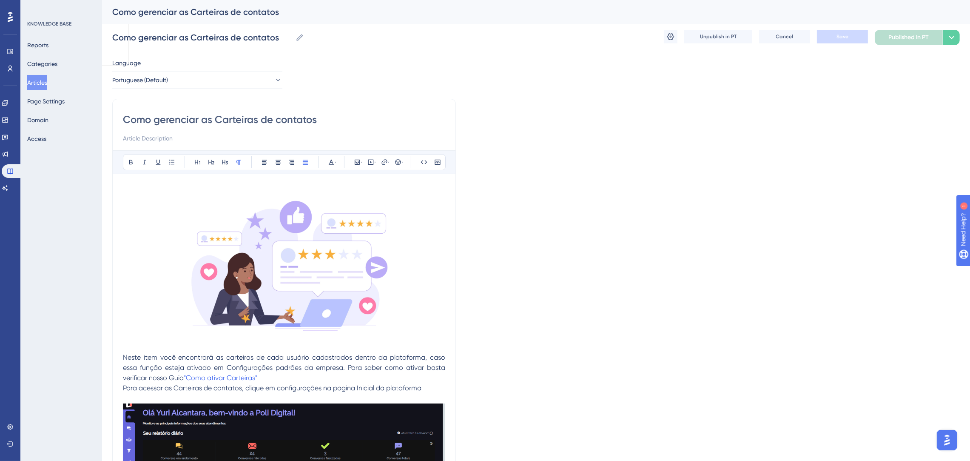
click at [179, 88] on div "Portuguese (Default)" at bounding box center [197, 79] width 170 height 17
click at [177, 77] on button "Portuguese (Default)" at bounding box center [197, 79] width 170 height 17
click at [159, 123] on button "English English Draft" at bounding box center [197, 122] width 159 height 17
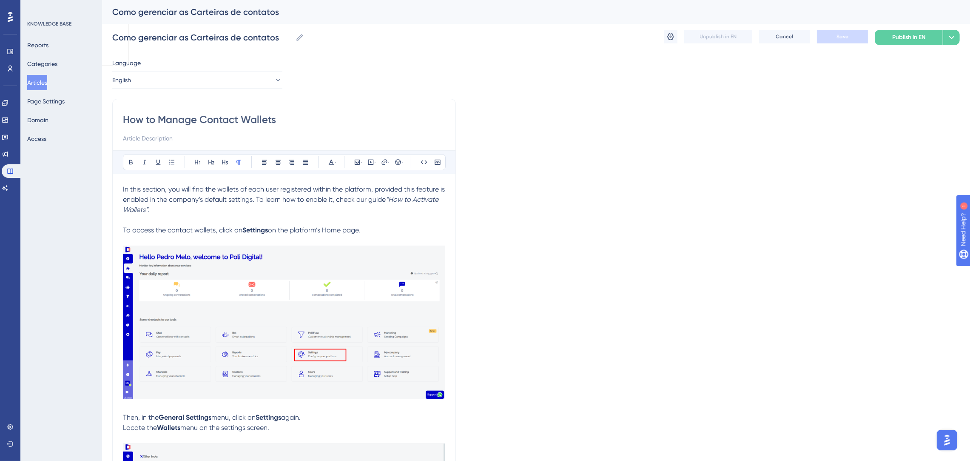
scroll to position [9, 0]
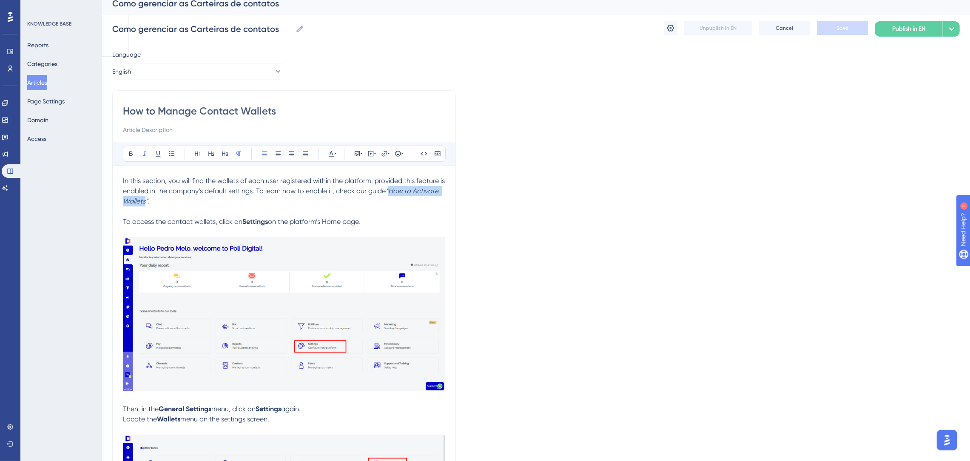
drag, startPoint x: 398, startPoint y: 189, endPoint x: 173, endPoint y: 200, distance: 224.9
click at [173, 200] on em "“How to Activate Wallets”" at bounding box center [281, 196] width 317 height 18
click at [382, 151] on icon at bounding box center [384, 153] width 7 height 7
drag, startPoint x: 389, startPoint y: 205, endPoint x: 325, endPoint y: 206, distance: 64.2
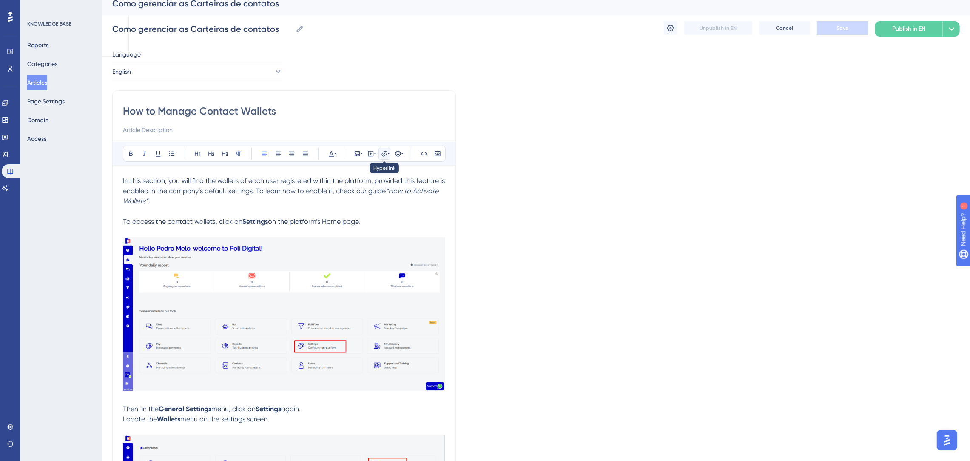
click at [384, 151] on icon at bounding box center [384, 153] width 7 height 7
drag, startPoint x: 385, startPoint y: 208, endPoint x: 341, endPoint y: 205, distance: 43.9
click at [341, 205] on label "https://" at bounding box center [385, 209] width 94 height 17
click at [345, 205] on input "https://" at bounding box center [384, 209] width 79 height 9
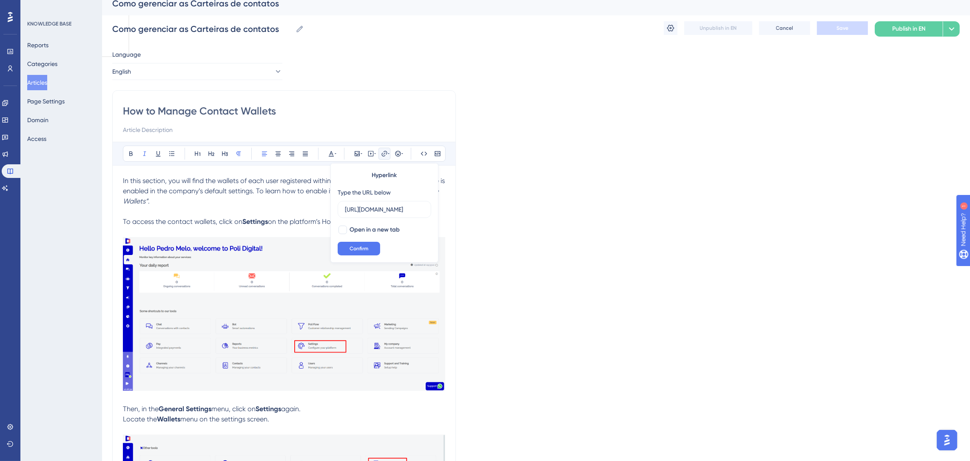
scroll to position [0, 38]
type input "https://ajuda.poli.digital/en/articles/15917"
click at [368, 248] on span "Confirm" at bounding box center [359, 248] width 19 height 7
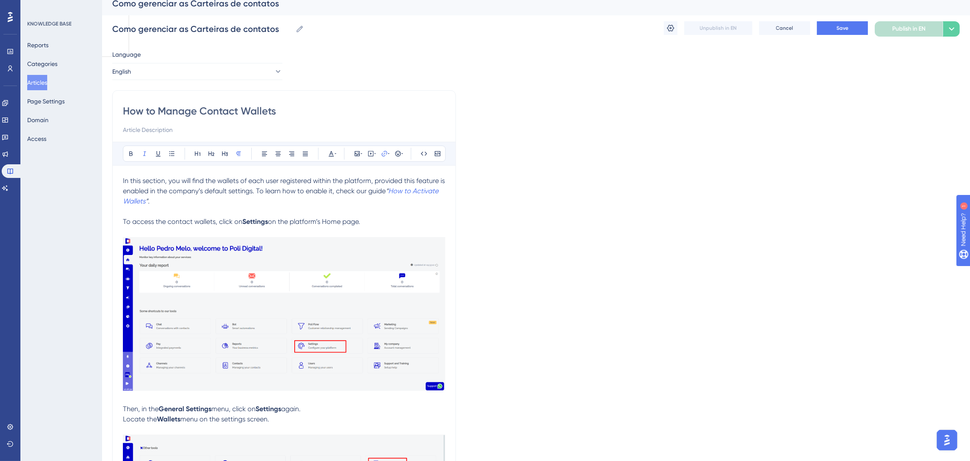
click at [331, 217] on span "on the platform’s Home page." at bounding box center [314, 221] width 92 height 8
click at [852, 29] on button "Save" at bounding box center [842, 28] width 51 height 14
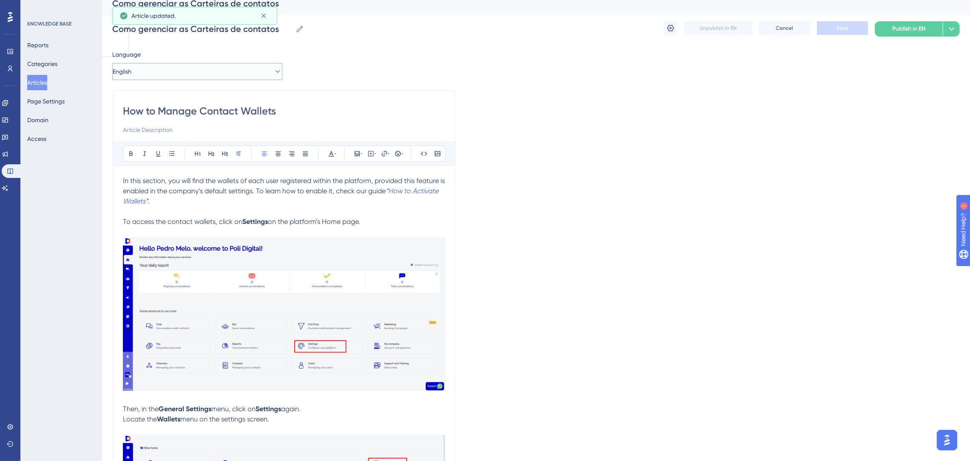
click at [213, 74] on button "English" at bounding box center [197, 71] width 170 height 17
click at [171, 131] on button "Spanish Spanish Draft" at bounding box center [197, 131] width 159 height 17
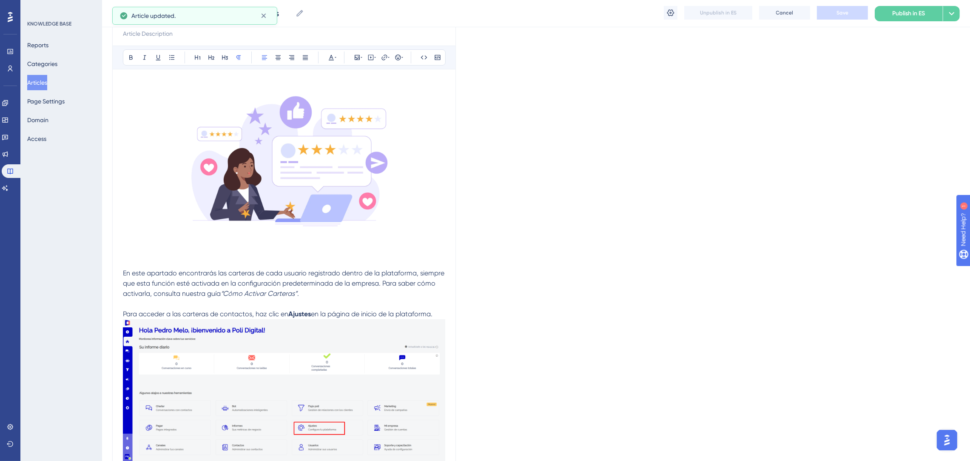
scroll to position [177, 0]
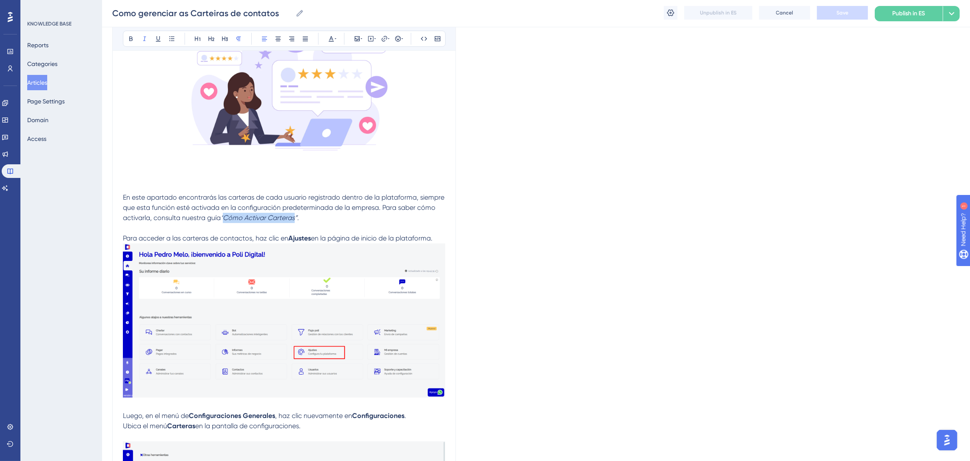
drag, startPoint x: 245, startPoint y: 219, endPoint x: 315, endPoint y: 219, distance: 69.3
click at [297, 219] on em "“Cómo Activar Carteras”" at bounding box center [259, 218] width 77 height 8
click at [384, 37] on icon at bounding box center [385, 39] width 6 height 6
drag, startPoint x: 386, startPoint y: 95, endPoint x: 344, endPoint y: 92, distance: 42.3
click at [344, 92] on label "https://" at bounding box center [385, 94] width 94 height 17
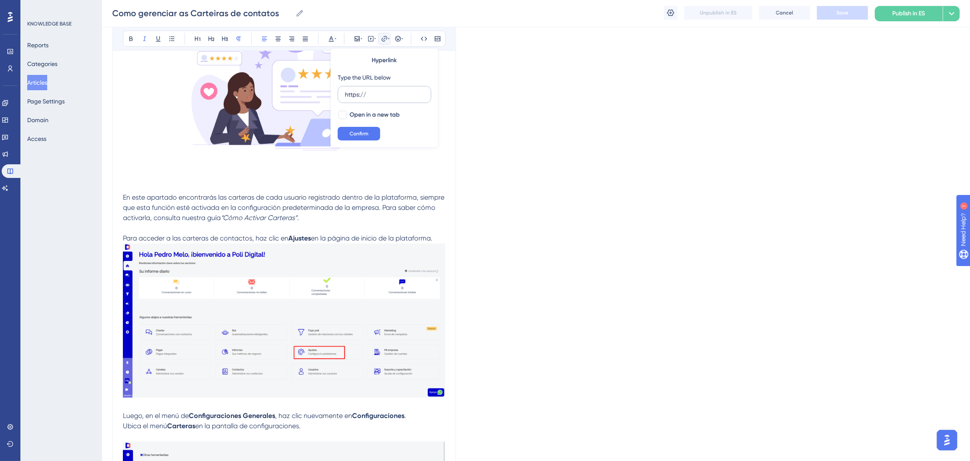
click at [345, 92] on input "https://" at bounding box center [384, 94] width 79 height 9
click at [383, 95] on input "https://ajuda.poli.digital/en/articles/15917" at bounding box center [384, 94] width 79 height 9
type input "https://ajuda.poli.digital/es/articles/15917"
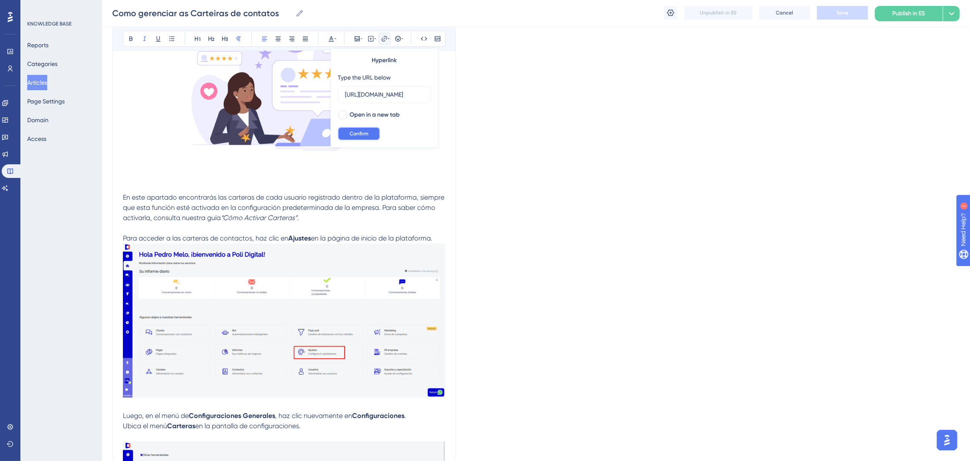
click at [354, 135] on span "Confirm" at bounding box center [359, 133] width 19 height 7
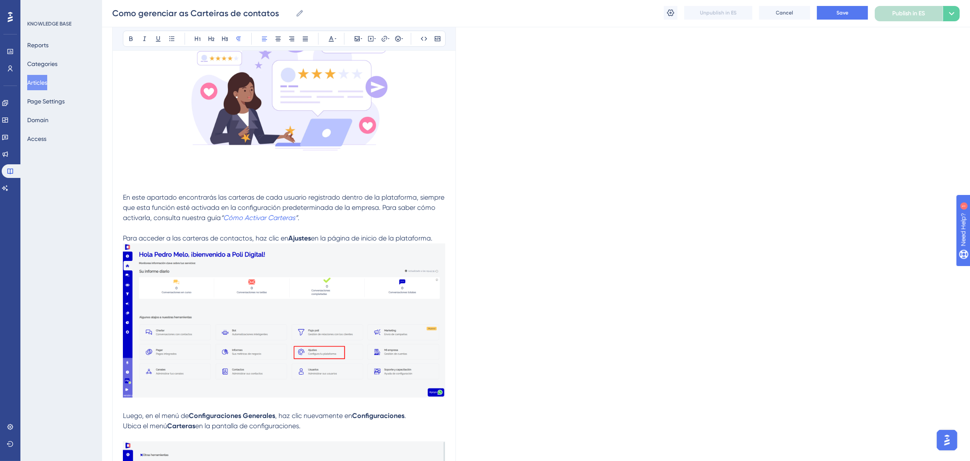
click at [404, 201] on span "En este apartado encontrarás las carteras de cada usuario registrado dentro de …" at bounding box center [284, 207] width 323 height 29
click at [853, 11] on button "Save" at bounding box center [842, 13] width 51 height 14
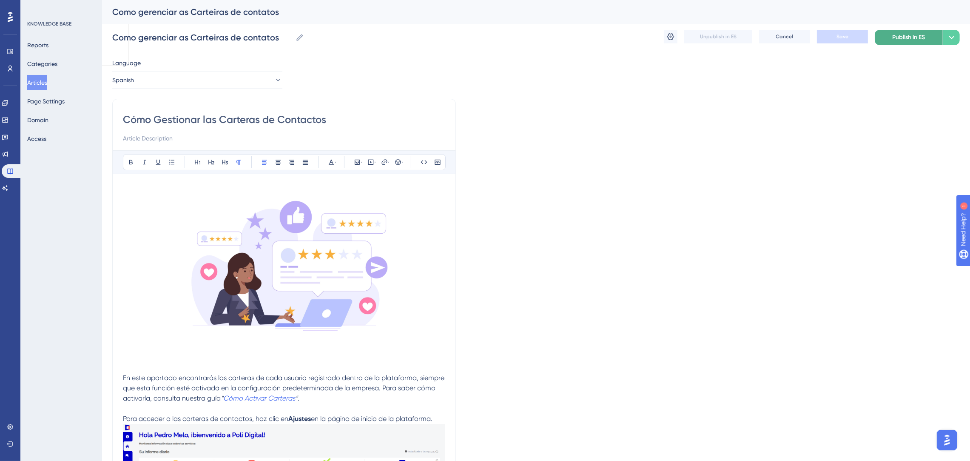
click at [920, 31] on button "Publish in ES" at bounding box center [909, 37] width 68 height 15
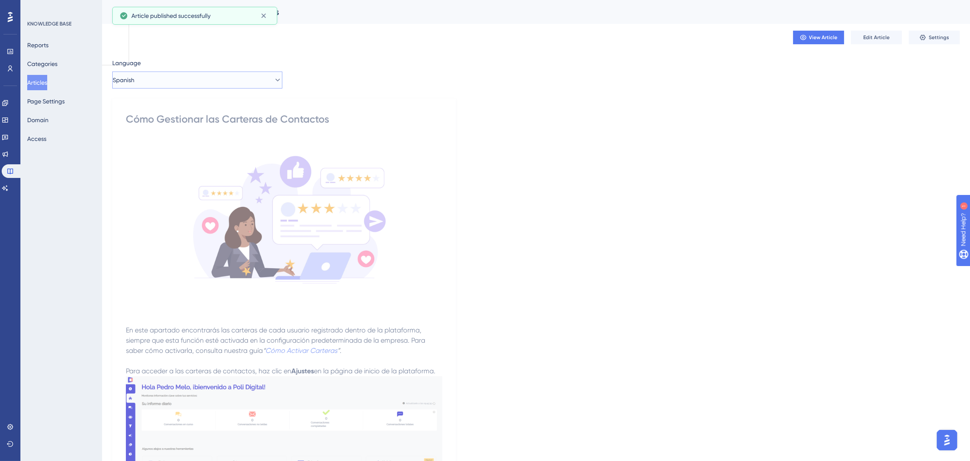
click at [240, 82] on button "Spanish" at bounding box center [197, 79] width 170 height 17
click at [199, 123] on button "English English Draft" at bounding box center [197, 122] width 159 height 17
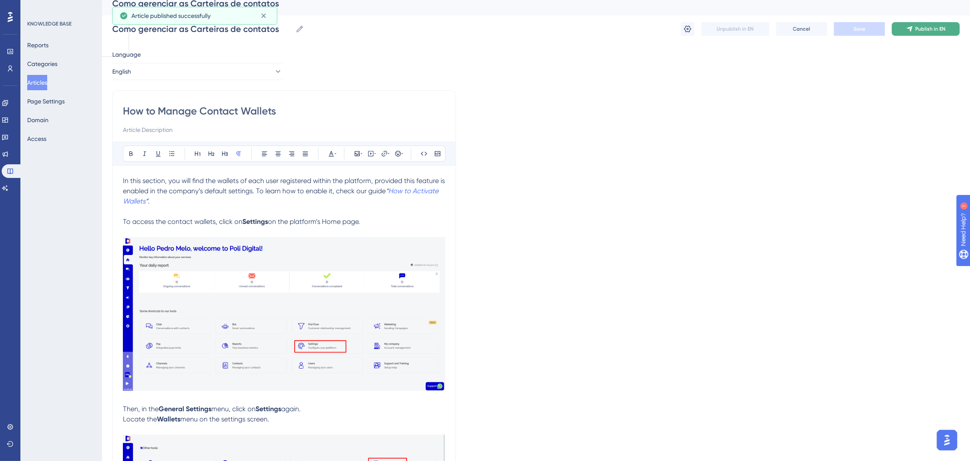
click at [935, 26] on span "Publish in EN" at bounding box center [931, 29] width 30 height 7
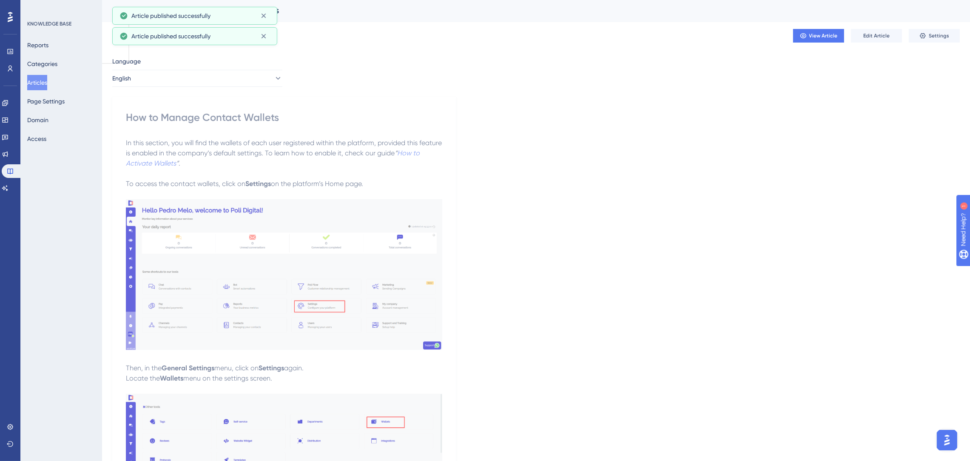
scroll to position [0, 0]
click at [252, 79] on button "English" at bounding box center [197, 79] width 170 height 17
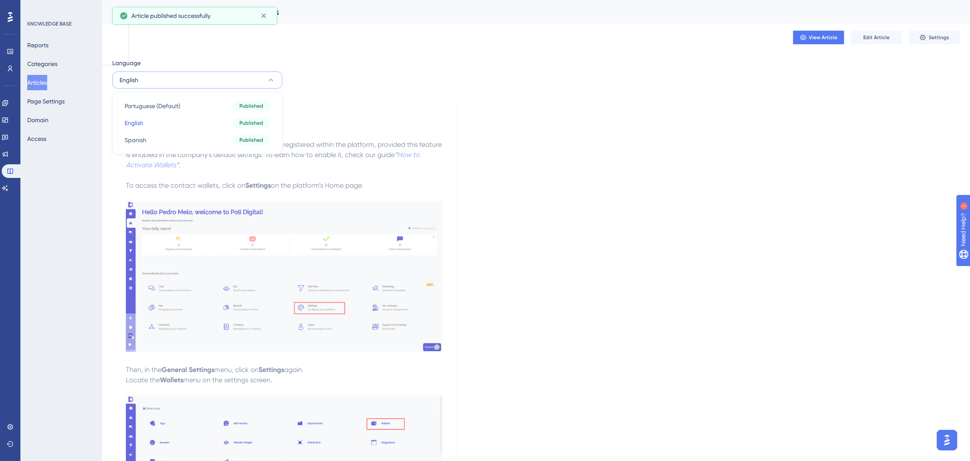
click at [816, 79] on div "Language English Portuguese (Default) Portuguese (Default) Published English En…" at bounding box center [536, 465] width 848 height 815
click at [816, 31] on button "View Article" at bounding box center [818, 38] width 51 height 14
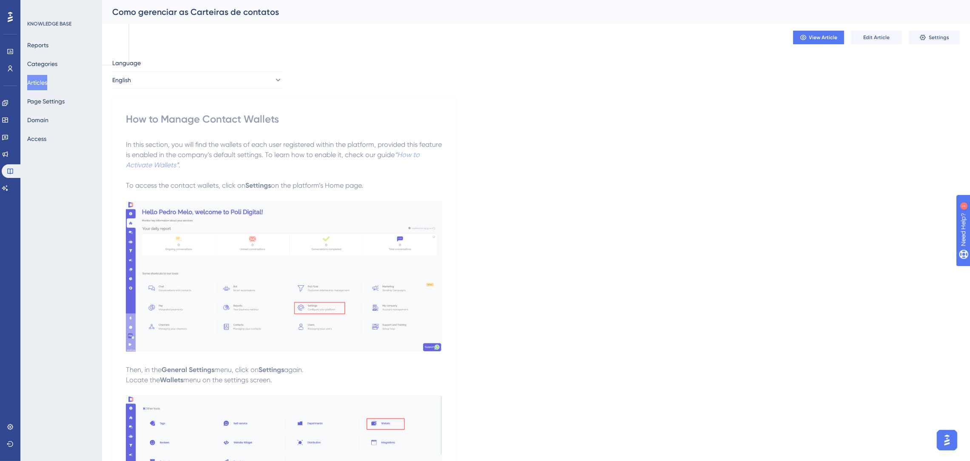
click at [31, 80] on button "Articles" at bounding box center [37, 82] width 20 height 15
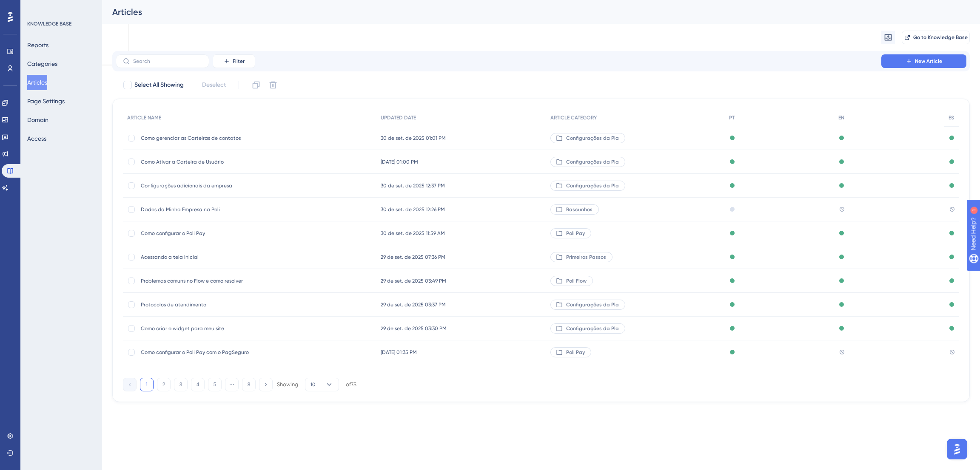
click at [194, 164] on span "Como Ativar a Carteira de Usuário" at bounding box center [209, 162] width 136 height 7
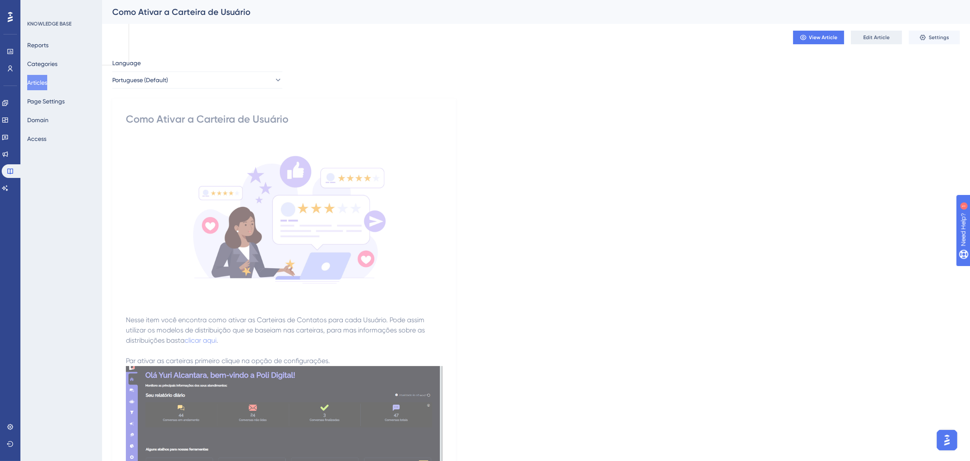
click at [878, 34] on span "Edit Article" at bounding box center [877, 37] width 26 height 7
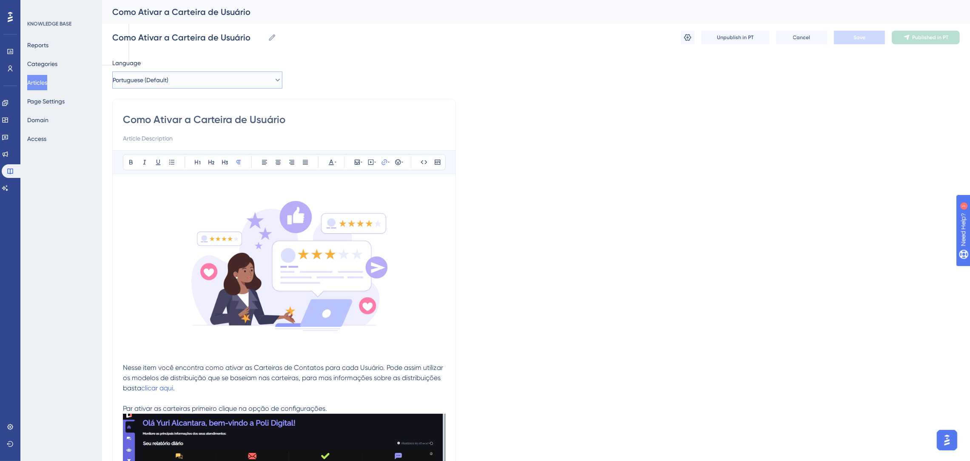
click at [201, 83] on button "Portuguese (Default)" at bounding box center [197, 79] width 170 height 17
click at [174, 120] on button "English English Published" at bounding box center [197, 122] width 159 height 17
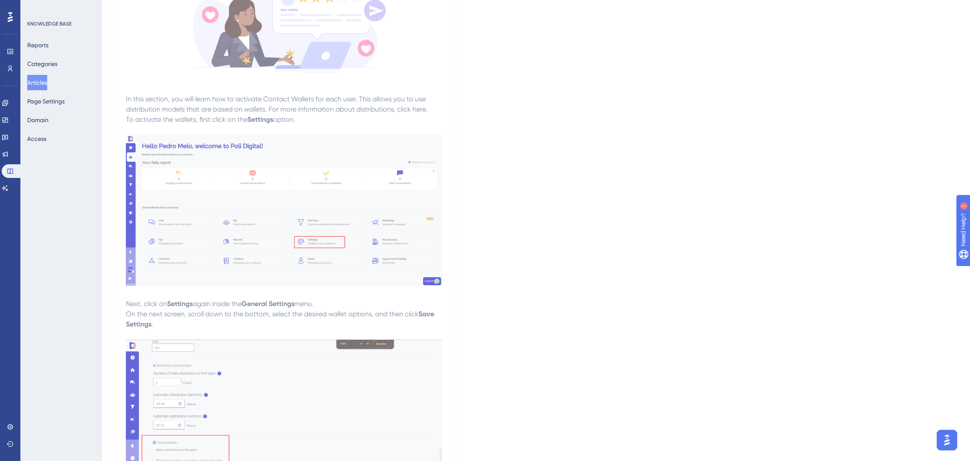
scroll to position [302, 0]
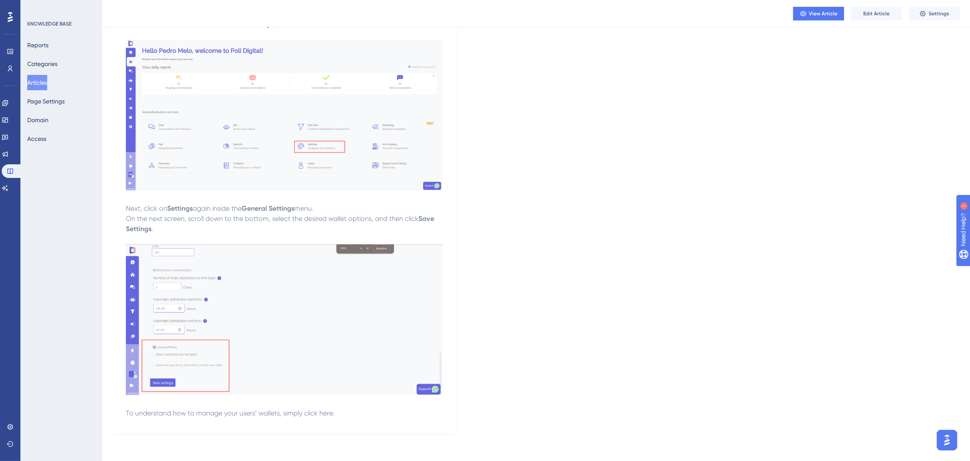
click at [887, 6] on div "View Article Edit Article Settings" at bounding box center [536, 13] width 868 height 27
click at [887, 8] on button "Edit Article" at bounding box center [876, 14] width 51 height 14
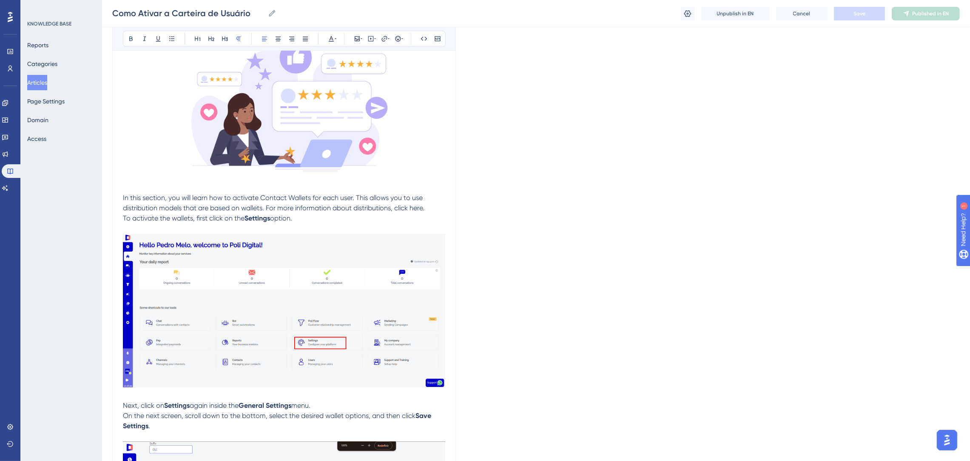
scroll to position [402, 0]
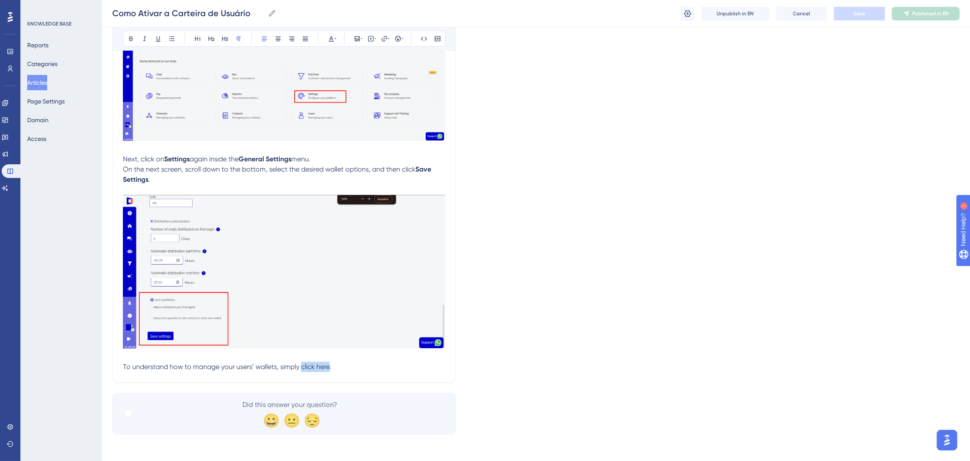
drag, startPoint x: 302, startPoint y: 365, endPoint x: 330, endPoint y: 364, distance: 28.1
click at [330, 366] on span "To understand how to manage your users’ wallets, simply click here." at bounding box center [227, 366] width 208 height 8
click at [385, 36] on icon at bounding box center [384, 38] width 7 height 7
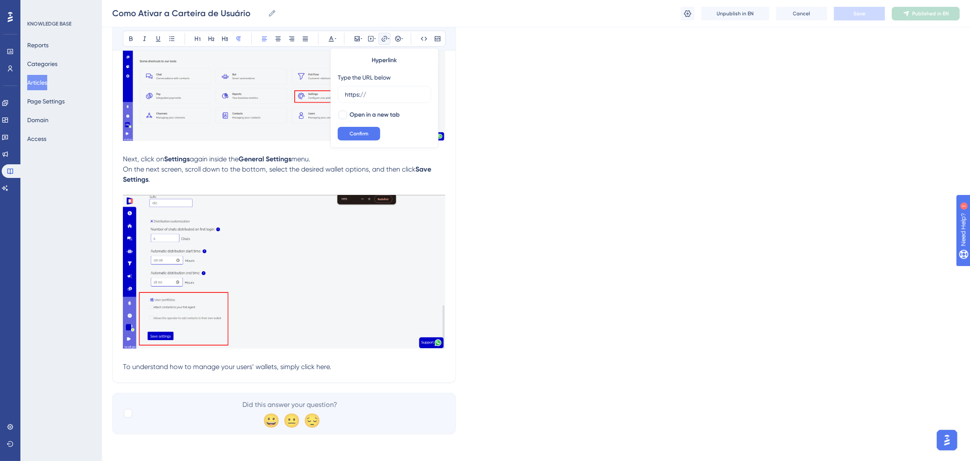
drag, startPoint x: 386, startPoint y: 95, endPoint x: 336, endPoint y: 95, distance: 49.8
click at [336, 95] on div "Hyperlink Type the URL below https:// Open in a new tab Confirm" at bounding box center [385, 98] width 108 height 100
type input "https://ajuda.poli.digital/en/articles/14894"
click at [371, 131] on button "Confirm" at bounding box center [359, 134] width 43 height 14
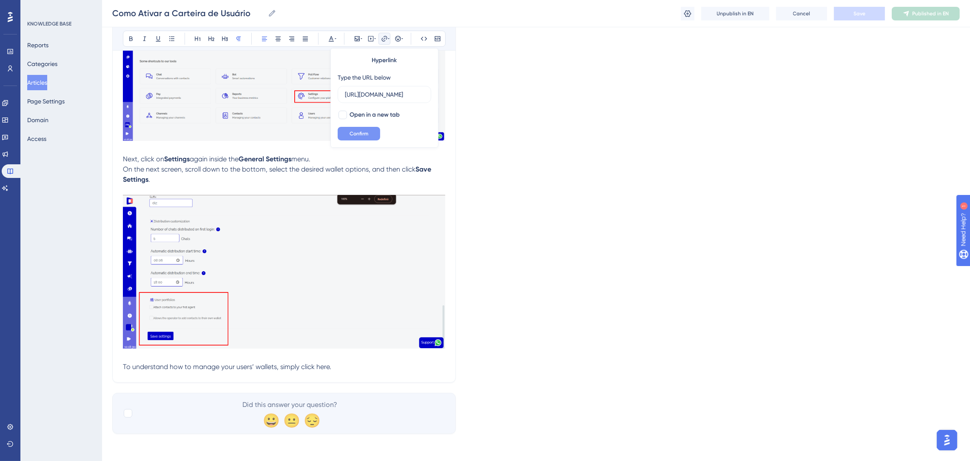
scroll to position [0, 0]
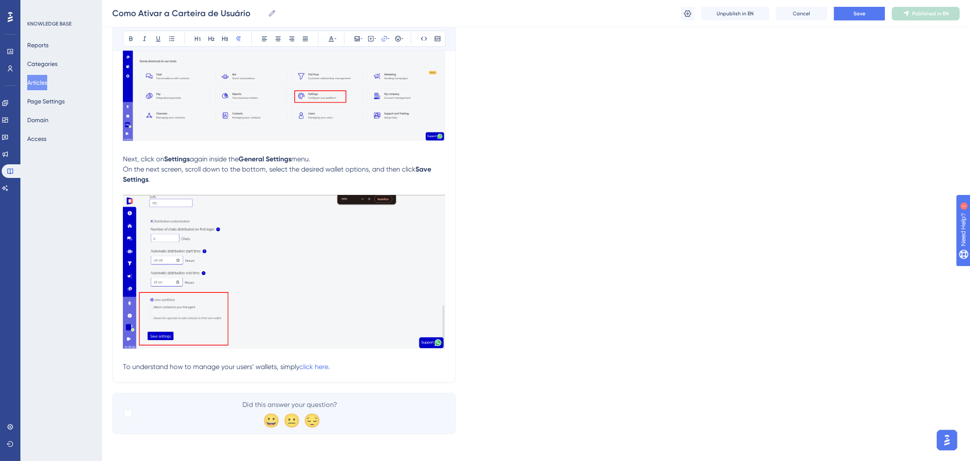
click at [507, 193] on div "Language English How to Activate the User Wallet Bold Italic Underline Bullet P…" at bounding box center [536, 42] width 848 height 781
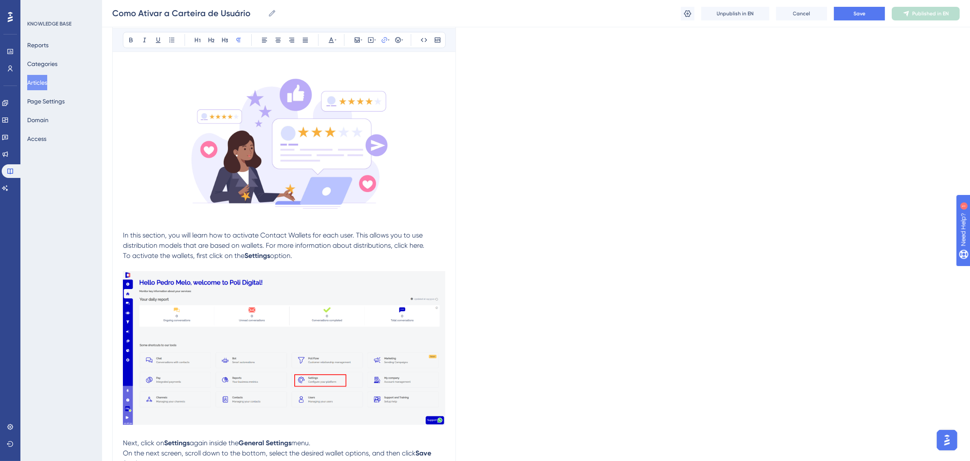
scroll to position [20, 0]
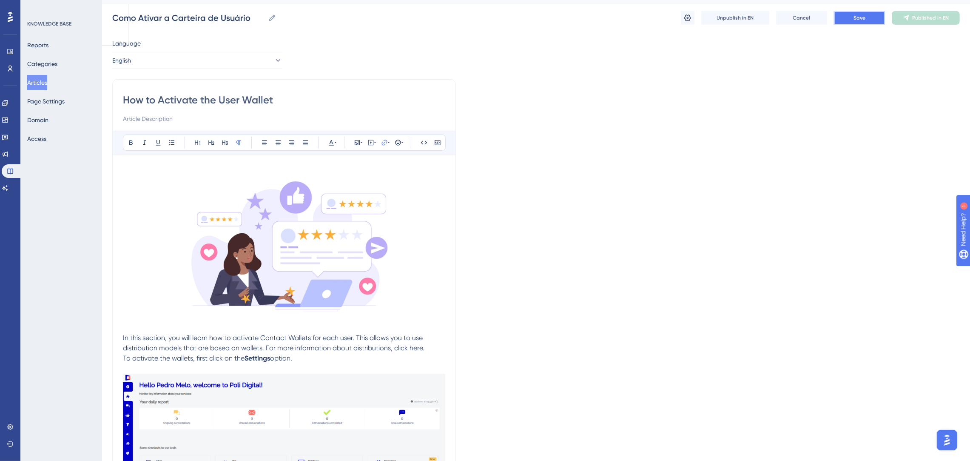
click at [864, 13] on button "Save" at bounding box center [859, 18] width 51 height 14
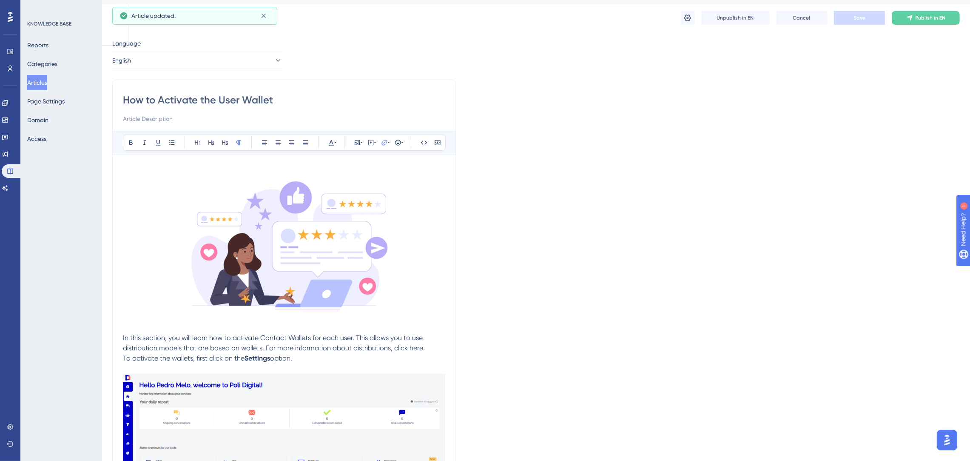
scroll to position [0, 0]
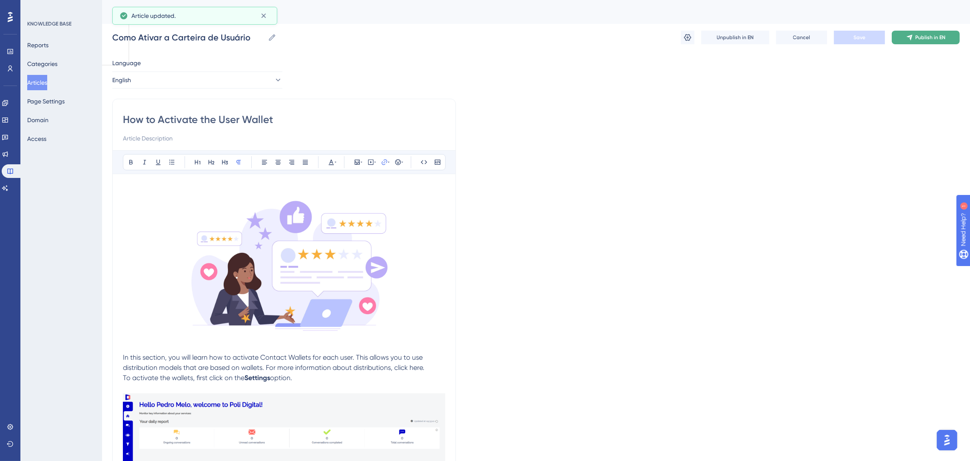
click at [921, 42] on button "Publish in EN" at bounding box center [926, 38] width 68 height 14
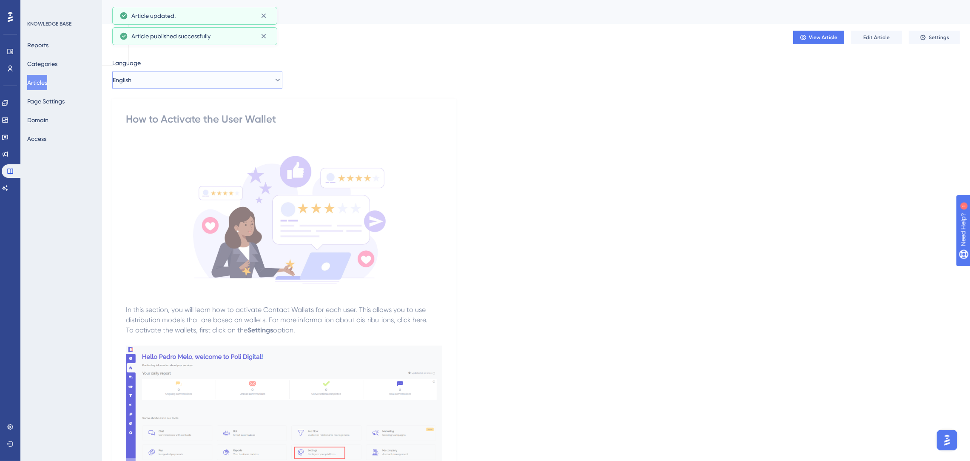
click at [225, 74] on button "English" at bounding box center [197, 79] width 170 height 17
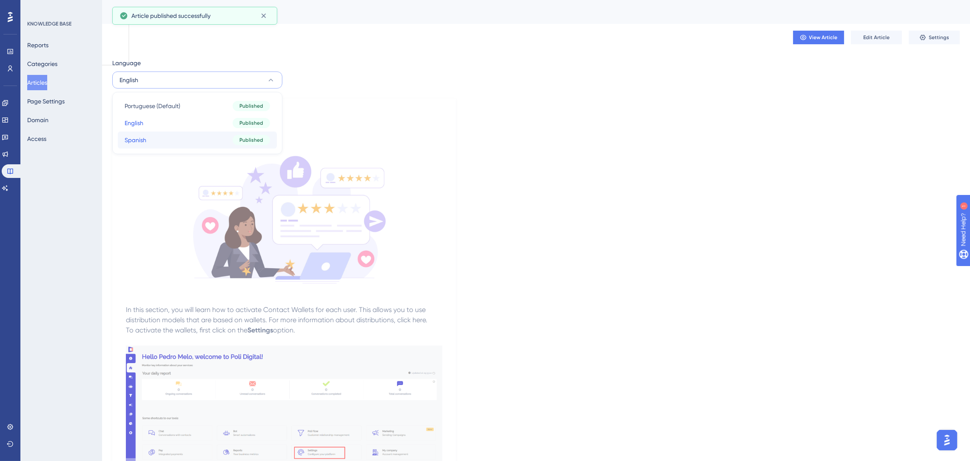
click at [217, 141] on button "Spanish Spanish Published" at bounding box center [197, 139] width 159 height 17
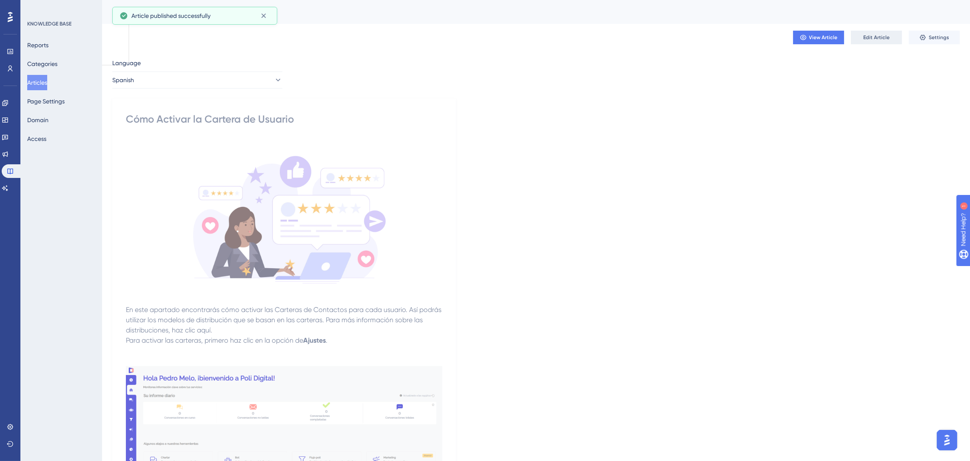
click at [877, 43] on button "Edit Article" at bounding box center [876, 38] width 51 height 14
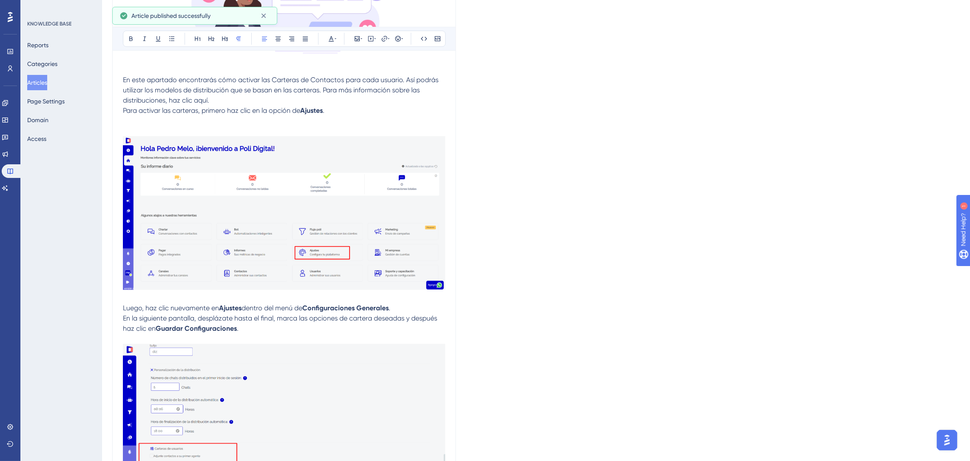
scroll to position [423, 0]
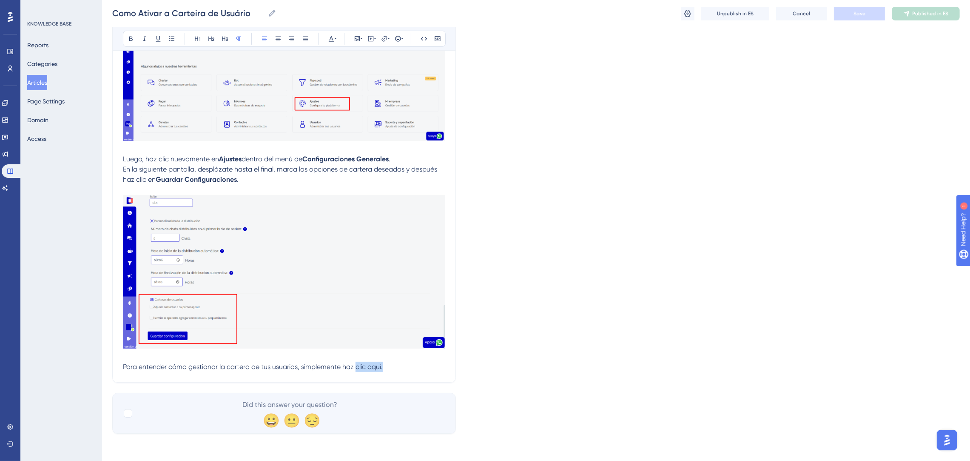
drag, startPoint x: 358, startPoint y: 365, endPoint x: 386, endPoint y: 365, distance: 28.1
click at [386, 365] on p "Para entender cómo gestionar la cartera de tus usuarios, simplemente haz clic a…" at bounding box center [284, 367] width 322 height 10
click at [386, 38] on icon at bounding box center [384, 38] width 7 height 7
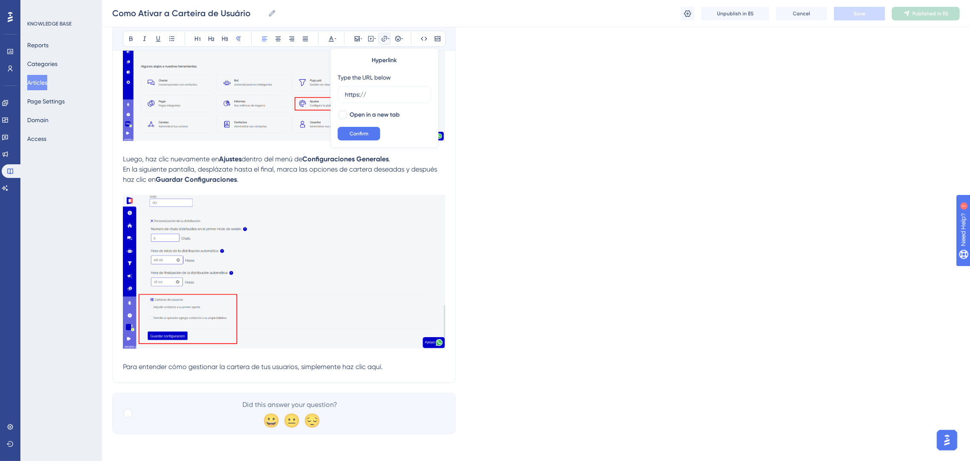
drag, startPoint x: 393, startPoint y: 95, endPoint x: 331, endPoint y: 93, distance: 62.6
click at [331, 93] on div "Hyperlink Type the URL below https:// Open in a new tab Confirm" at bounding box center [385, 98] width 108 height 100
click at [384, 93] on input "https://ajuda.poli.digital/en/articles/14894" at bounding box center [384, 94] width 79 height 9
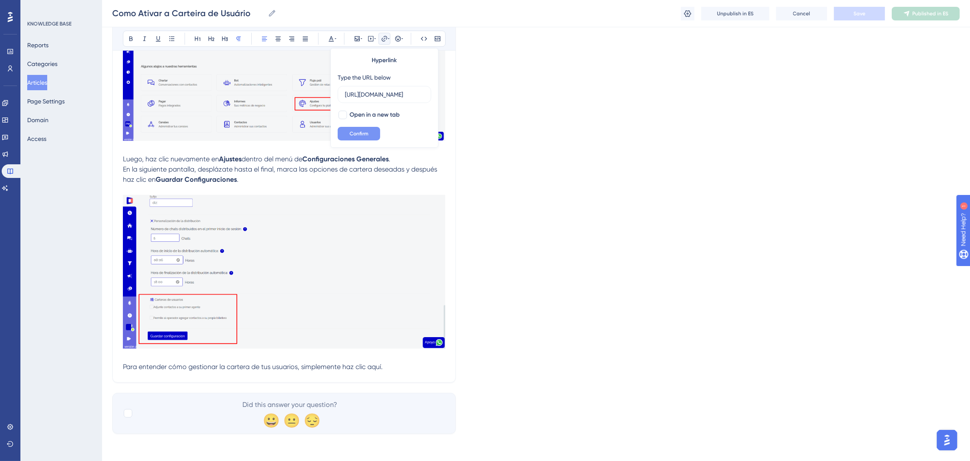
type input "https://ajuda.poli.digital/es/articles/14894"
click at [369, 133] on button "Confirm" at bounding box center [359, 134] width 43 height 14
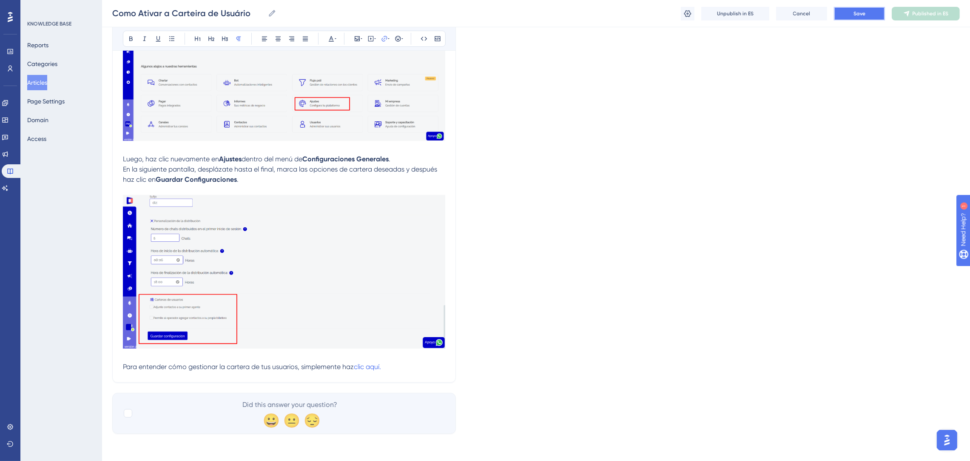
click at [880, 8] on button "Save" at bounding box center [859, 14] width 51 height 14
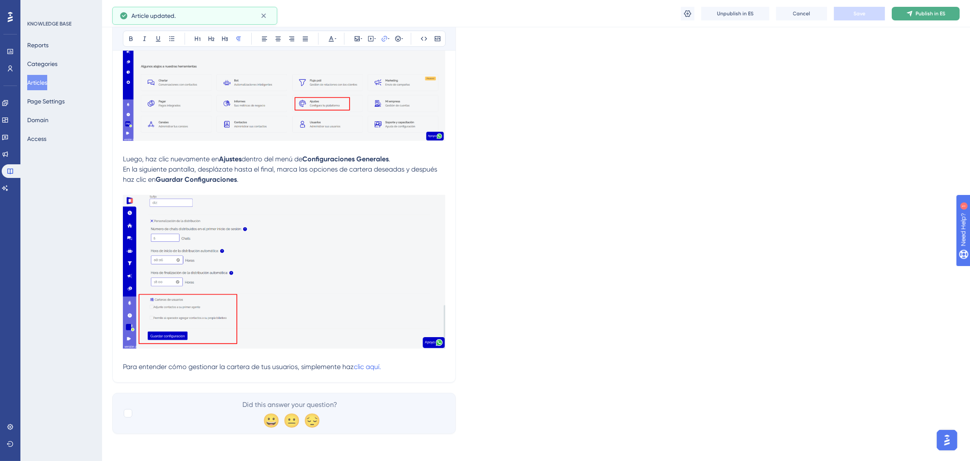
click at [917, 16] on span "Publish in ES" at bounding box center [931, 13] width 30 height 7
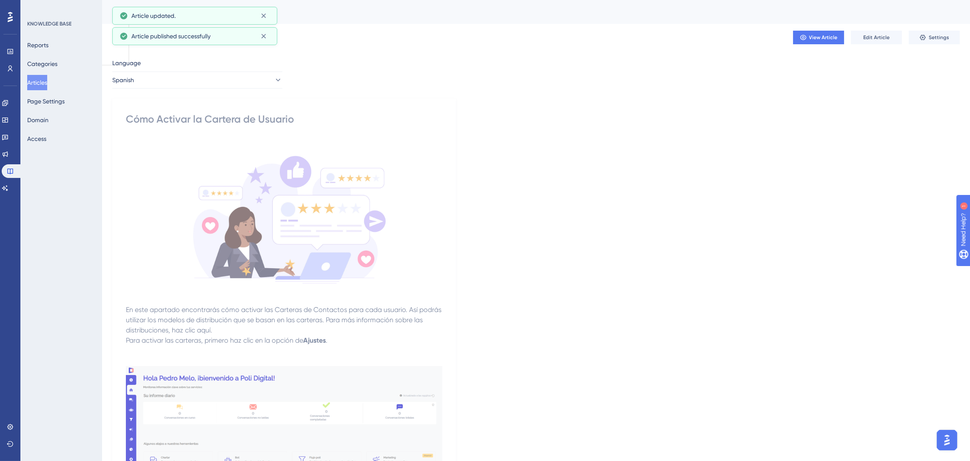
click at [44, 82] on button "Articles" at bounding box center [37, 82] width 20 height 15
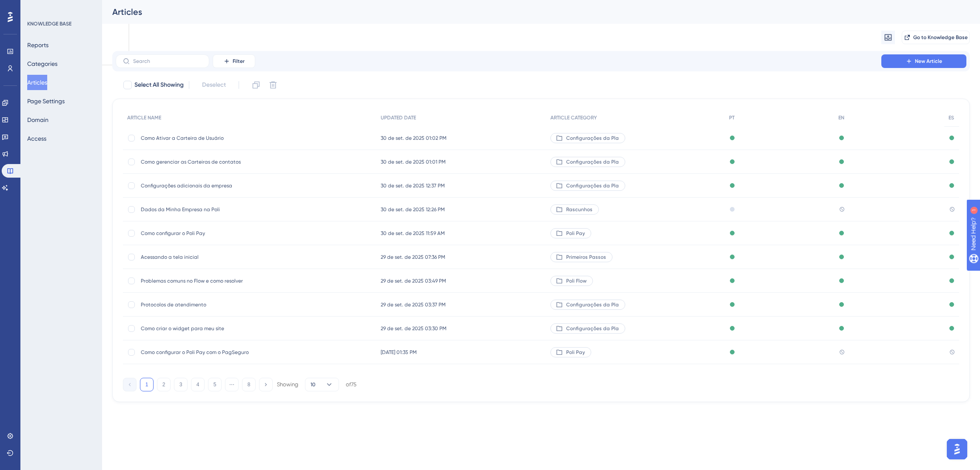
click at [47, 82] on button "Articles" at bounding box center [37, 82] width 20 height 15
click at [7, 435] on icon at bounding box center [10, 436] width 7 height 7
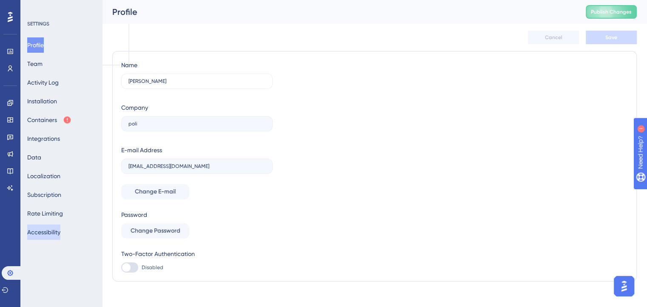
click at [46, 234] on button "Accessibility" at bounding box center [43, 232] width 33 height 15
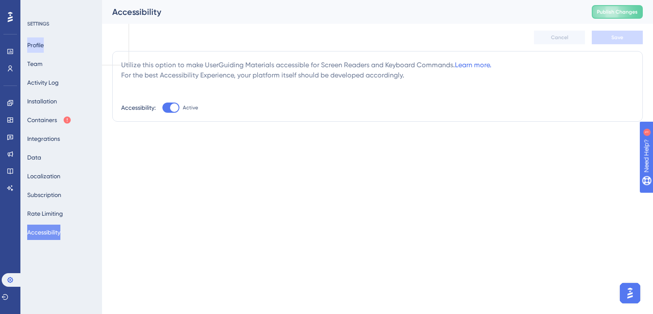
click at [42, 51] on button "Profile" at bounding box center [35, 44] width 17 height 15
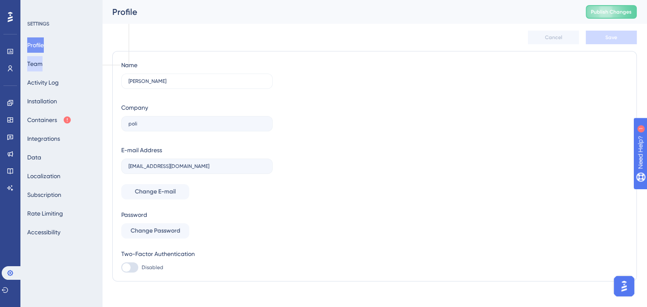
click at [43, 65] on button "Team" at bounding box center [34, 63] width 15 height 15
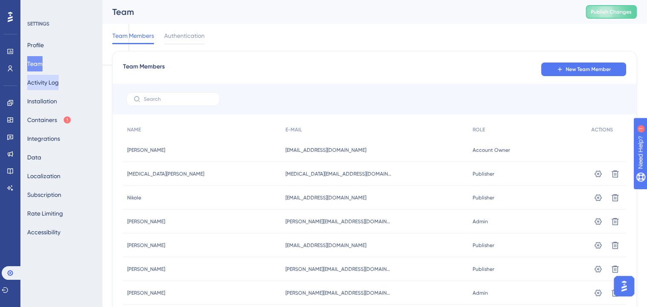
click at [44, 79] on button "Activity Log" at bounding box center [42, 82] width 31 height 15
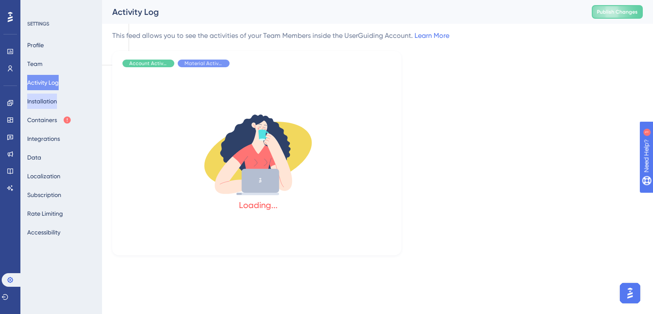
drag, startPoint x: 43, startPoint y: 111, endPoint x: 46, endPoint y: 106, distance: 6.4
click at [42, 111] on div "Profile Team Activity Log Installation Containers Integrations Data Localizatio…" at bounding box center [61, 138] width 69 height 202
click at [46, 106] on button "Installation" at bounding box center [42, 101] width 30 height 15
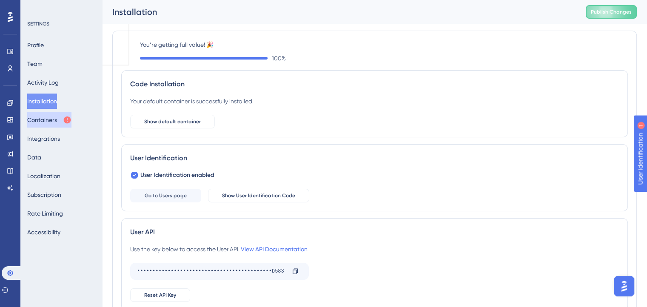
click at [47, 121] on button "Containers" at bounding box center [49, 119] width 44 height 15
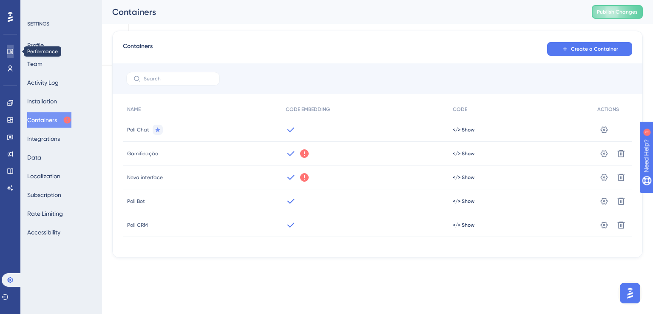
click at [7, 54] on link at bounding box center [10, 52] width 7 height 14
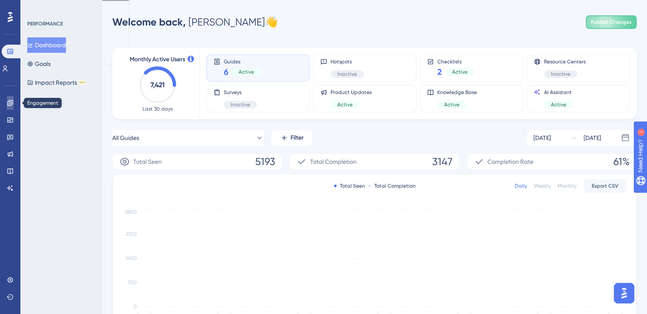
click at [10, 104] on icon at bounding box center [10, 103] width 7 height 7
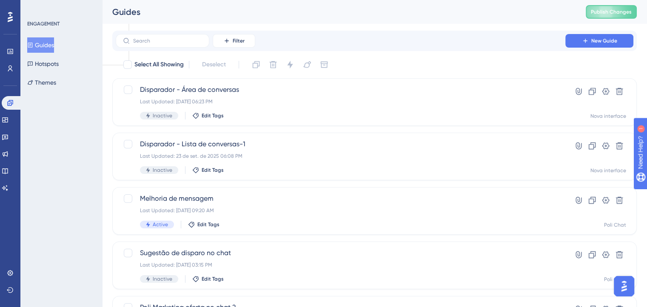
click at [620, 286] on img "Open AI Assistant Launcher" at bounding box center [623, 286] width 15 height 15
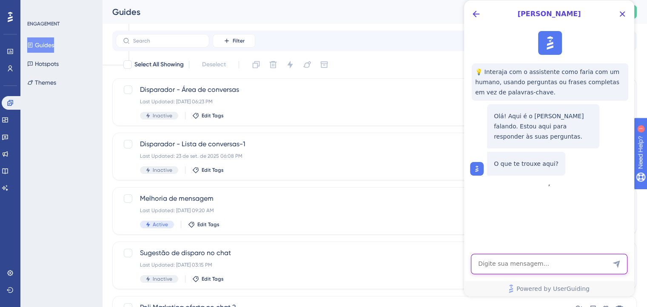
click at [525, 269] on textarea "AI Assistant Text Input" at bounding box center [549, 264] width 157 height 20
type textarea "O userguiding tem o modo dark mode? como colocar?"
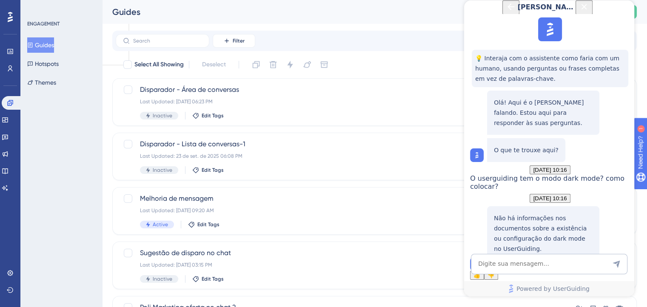
scroll to position [85, 0]
click at [97, 120] on div "ENGAGEMENT Guides Hotspots Themes" at bounding box center [61, 153] width 82 height 307
click at [589, 12] on icon "Close Button" at bounding box center [584, 7] width 10 height 10
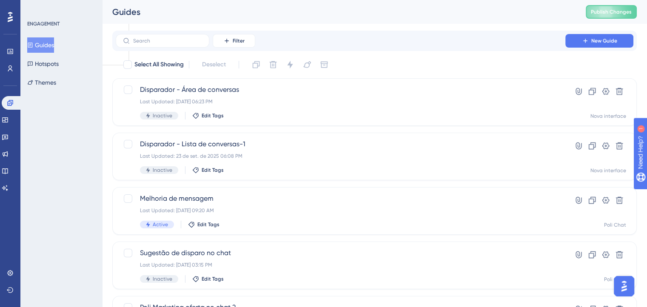
scroll to position [0, 0]
drag, startPoint x: 145, startPoint y: 0, endPoint x: 399, endPoint y: 11, distance: 253.8
click at [399, 11] on div "Guides" at bounding box center [338, 12] width 452 height 12
click at [11, 272] on icon at bounding box center [10, 273] width 7 height 7
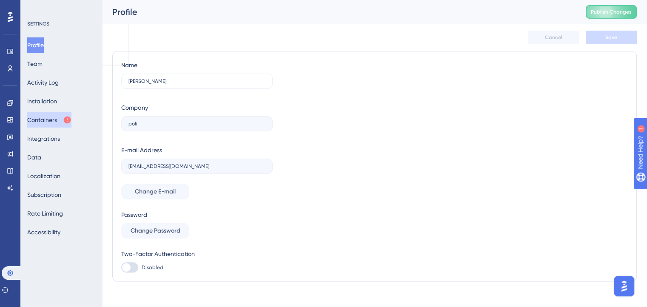
click at [46, 123] on button "Containers" at bounding box center [49, 119] width 44 height 15
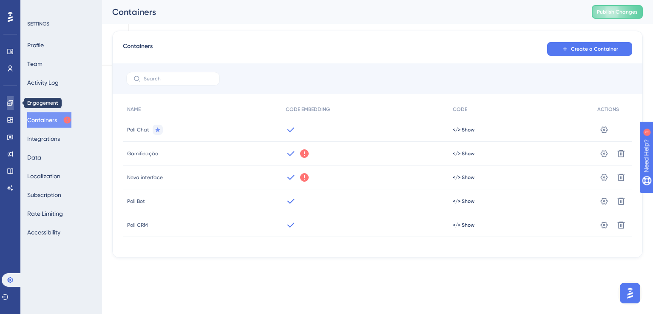
click at [9, 100] on icon at bounding box center [10, 103] width 7 height 7
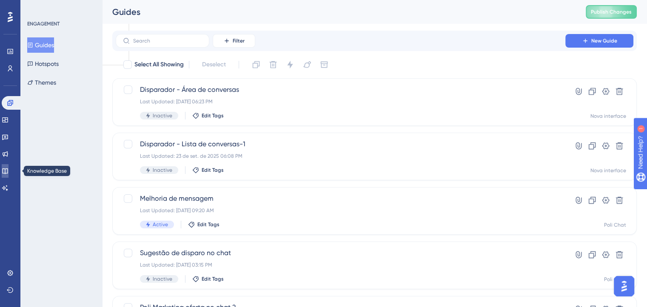
click at [9, 171] on icon at bounding box center [5, 171] width 7 height 7
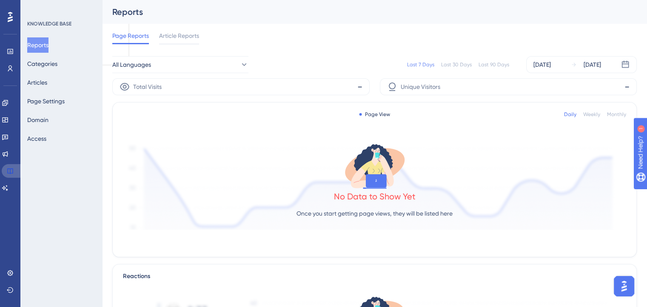
click at [9, 171] on icon at bounding box center [10, 171] width 7 height 7
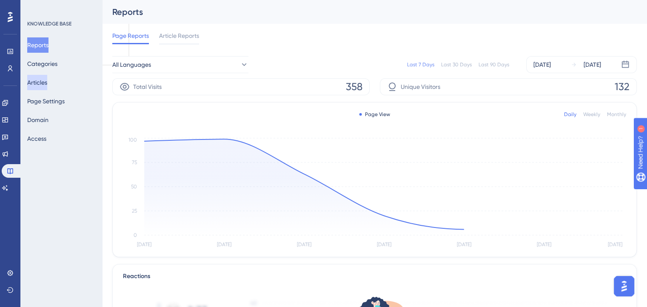
click at [41, 85] on button "Articles" at bounding box center [37, 82] width 20 height 15
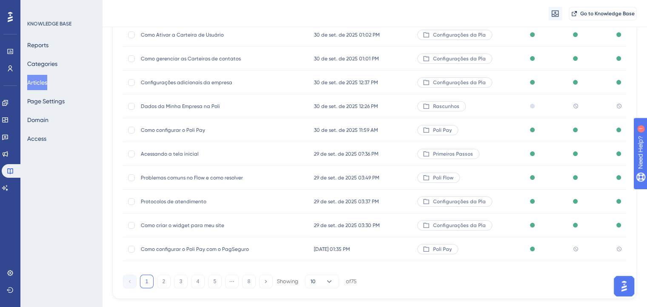
scroll to position [122, 0]
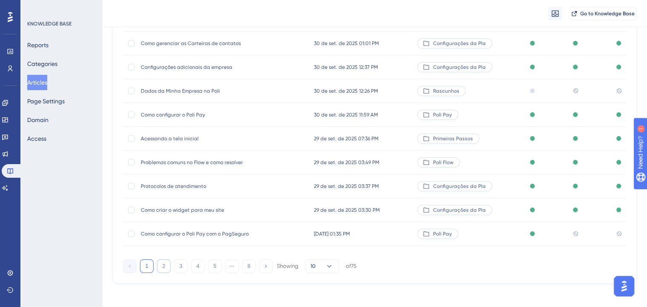
click at [162, 266] on button "2" at bounding box center [164, 266] width 14 height 14
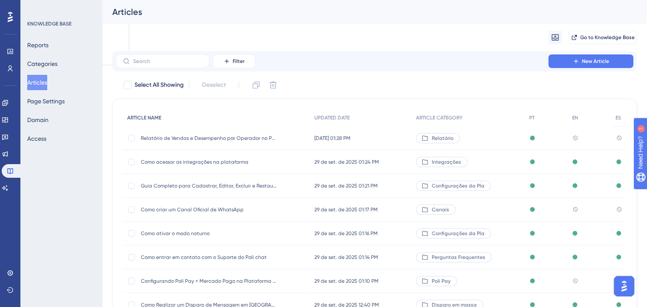
scroll to position [0, 0]
click at [231, 57] on button "Filter" at bounding box center [234, 61] width 43 height 14
click at [237, 137] on span "Category" at bounding box center [238, 136] width 26 height 10
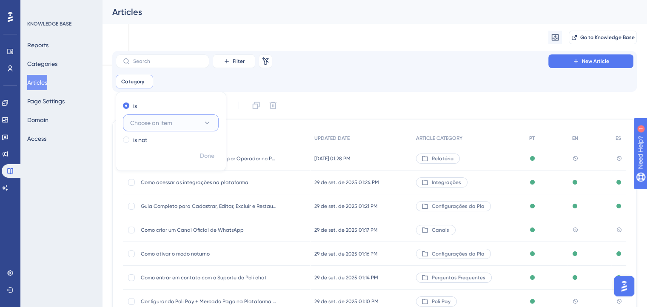
click at [145, 126] on span "Choose an item" at bounding box center [151, 123] width 42 height 10
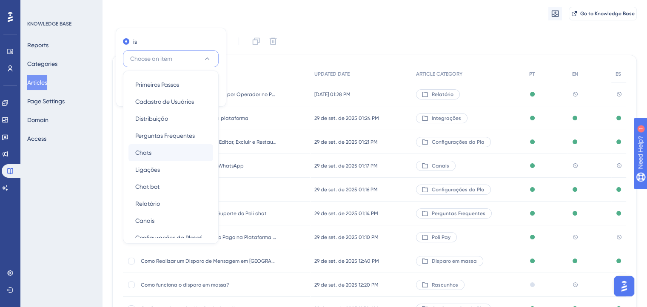
scroll to position [161, 0]
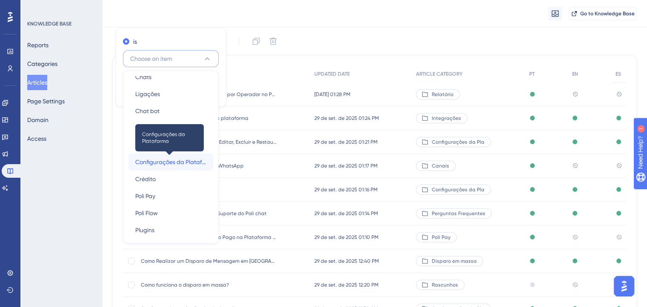
click at [177, 162] on span "Configurações da Plataforma" at bounding box center [170, 162] width 71 height 10
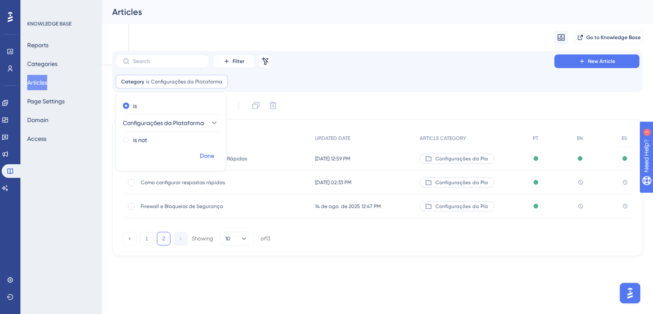
click at [206, 157] on span "Done" at bounding box center [207, 156] width 14 height 10
click at [146, 239] on button "1" at bounding box center [147, 239] width 14 height 14
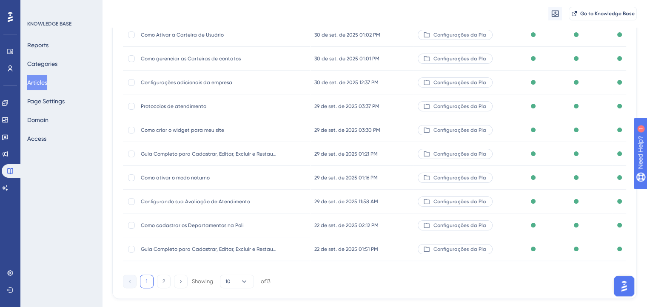
scroll to position [128, 0]
click at [166, 277] on button "2" at bounding box center [164, 281] width 14 height 14
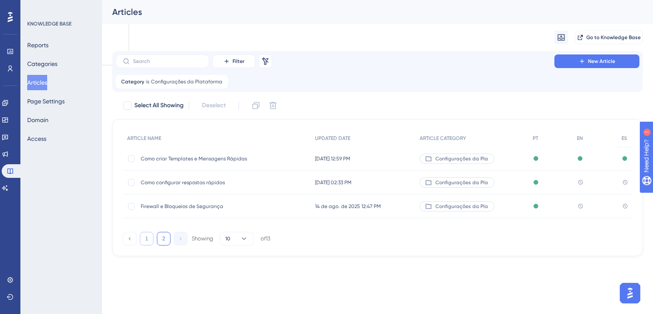
click at [149, 238] on button "1" at bounding box center [147, 239] width 14 height 14
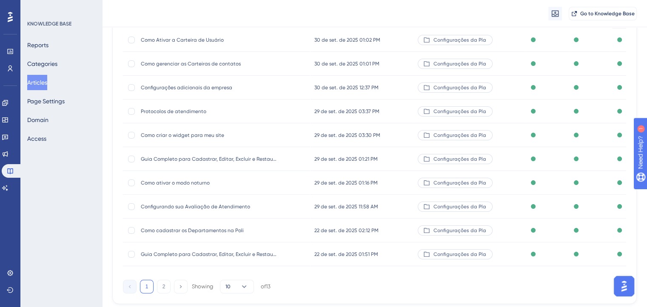
scroll to position [146, 0]
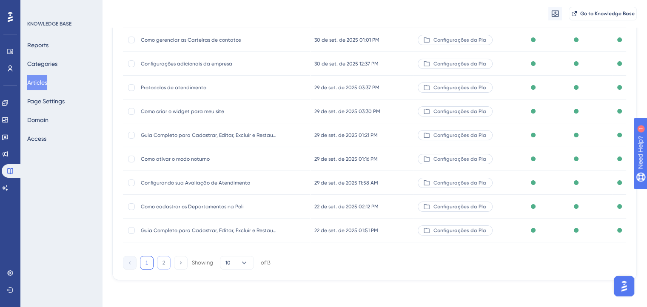
click at [165, 266] on button "2" at bounding box center [164, 263] width 14 height 14
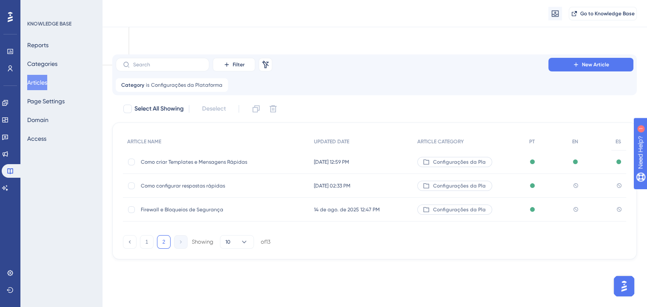
scroll to position [0, 0]
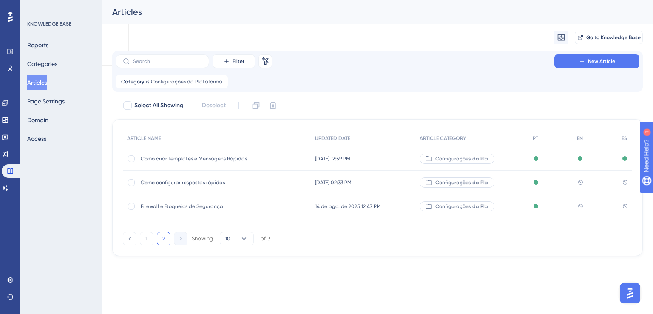
click at [205, 186] on div "Como configurar respostas rápidas Como configurar respostas rápidas" at bounding box center [209, 183] width 136 height 24
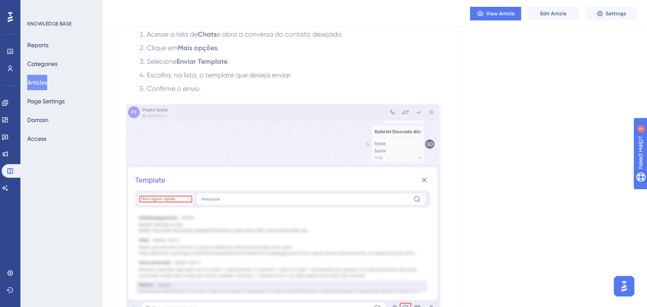
scroll to position [425, 0]
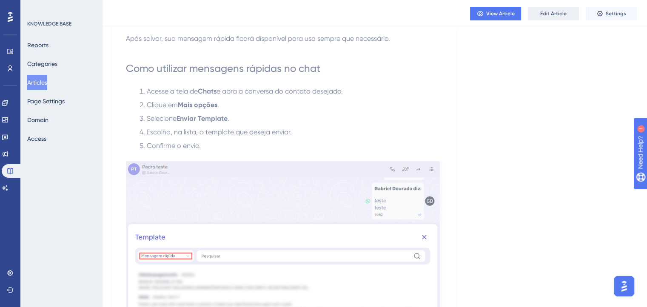
click at [545, 9] on button "Edit Article" at bounding box center [553, 14] width 51 height 14
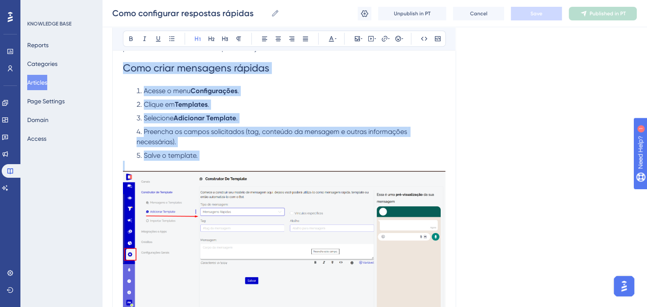
scroll to position [213, 0]
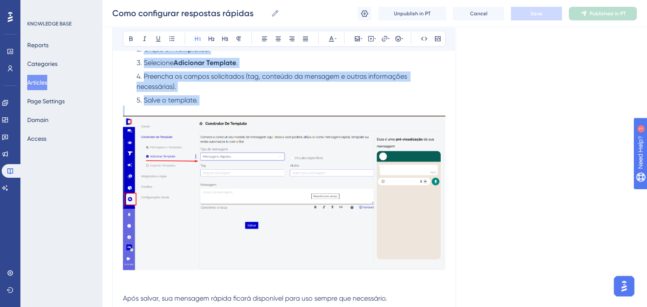
drag, startPoint x: 129, startPoint y: 96, endPoint x: 314, endPoint y: 169, distance: 199.0
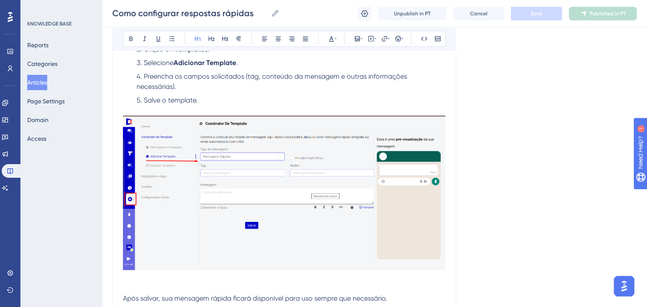
click at [116, 120] on div "Como configurar respostas rápidas Bold Italic Underline Bullet Point Heading 1 …" at bounding box center [284, 299] width 344 height 834
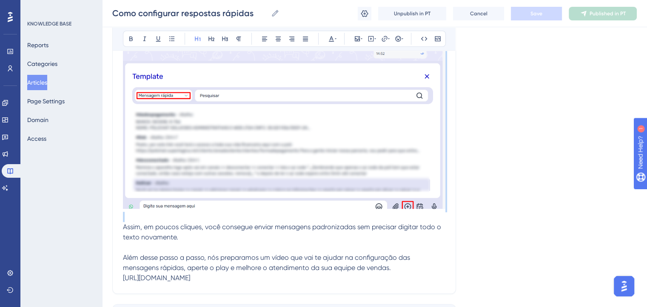
scroll to position [639, 0]
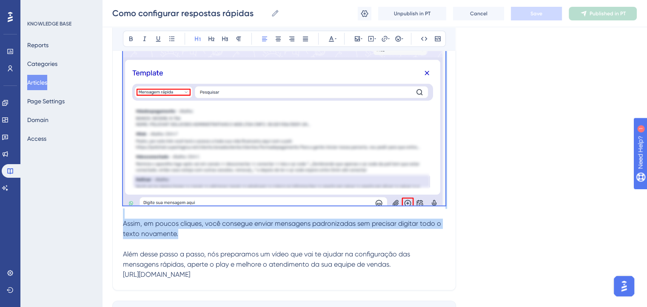
drag, startPoint x: 124, startPoint y: 159, endPoint x: 348, endPoint y: 237, distance: 236.8
copy div "Como utilizar mensagens rápidas no chat Acesse a tela de Chats e abra a convers…"
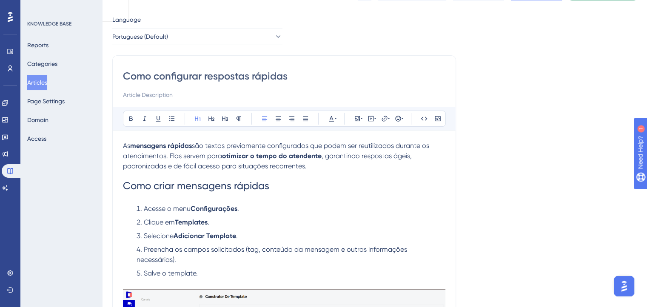
scroll to position [0, 0]
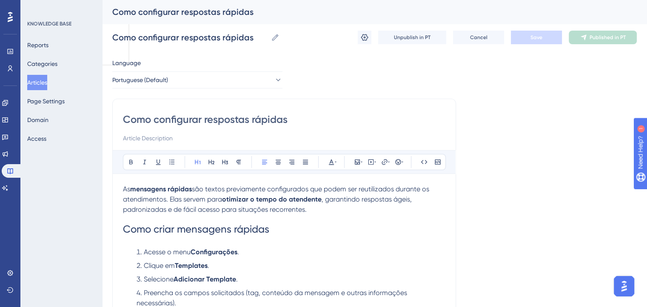
click at [37, 83] on button "Articles" at bounding box center [37, 82] width 20 height 15
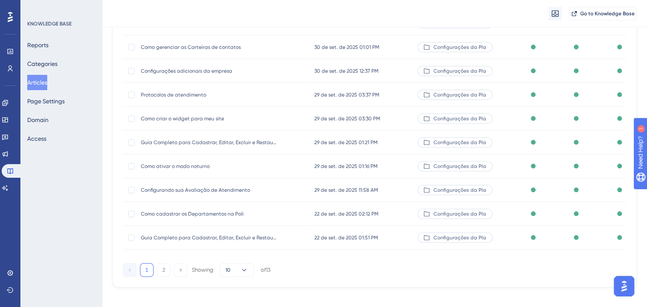
scroll to position [146, 0]
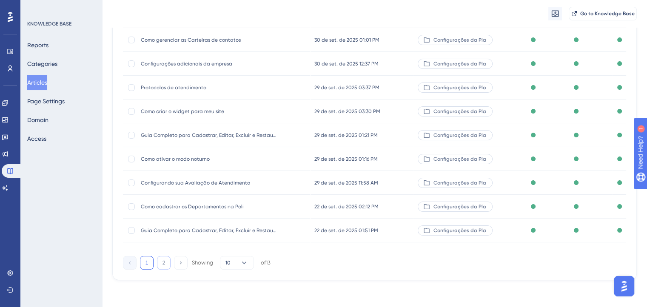
click at [163, 262] on button "2" at bounding box center [164, 263] width 14 height 14
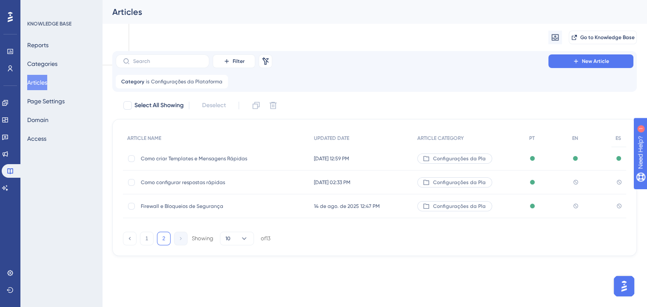
scroll to position [0, 0]
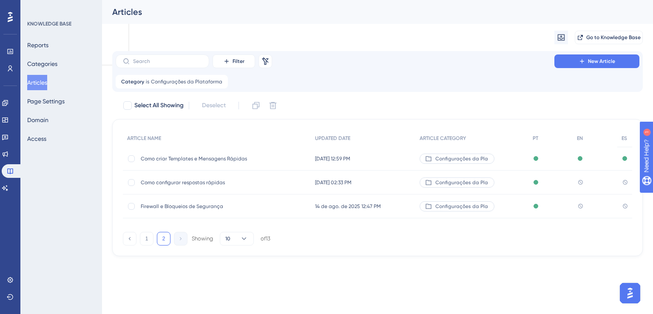
click at [207, 160] on span "Como criar Templates e Mensagens Rápidas" at bounding box center [209, 158] width 136 height 7
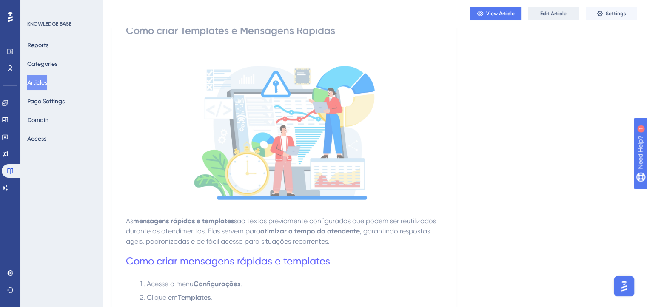
click at [551, 18] on button "Edit Article" at bounding box center [553, 14] width 51 height 14
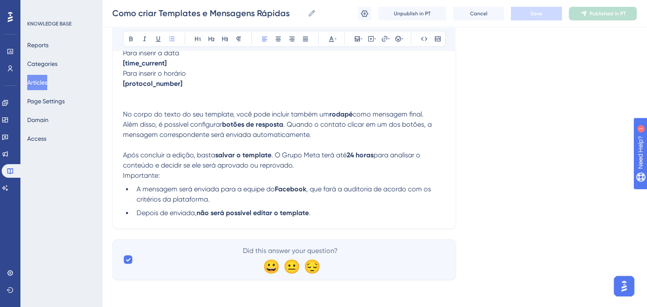
scroll to position [1203, 0]
click at [324, 214] on li "Depois de enviada, não será possível editar o template ." at bounding box center [289, 213] width 312 height 10
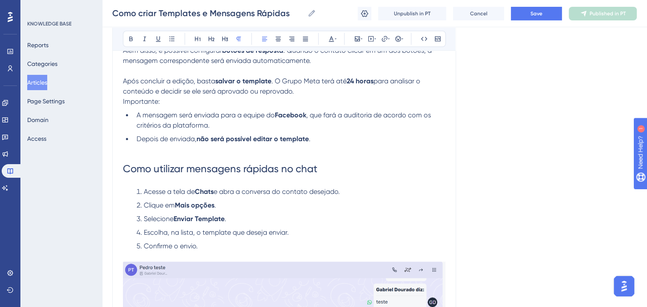
scroll to position [1276, 0]
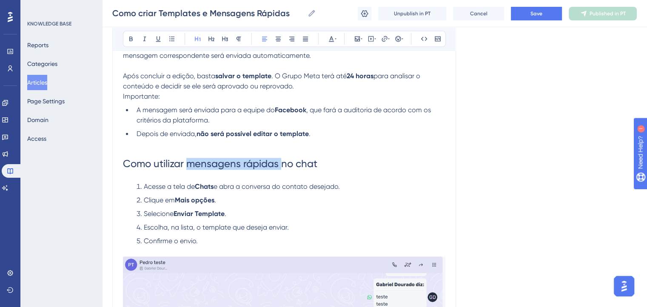
drag, startPoint x: 282, startPoint y: 169, endPoint x: 191, endPoint y: 159, distance: 91.6
click at [191, 159] on h1 "Como utilizar mensagens rápidas no chat" at bounding box center [284, 163] width 322 height 29
click at [185, 170] on span "Como utilizar mensagens rápidas no chat" at bounding box center [220, 164] width 194 height 12
drag, startPoint x: 188, startPoint y: 171, endPoint x: 156, endPoint y: 171, distance: 32.3
click at [156, 170] on span "Como utilizar mensagens rápidas no chat" at bounding box center [220, 164] width 194 height 12
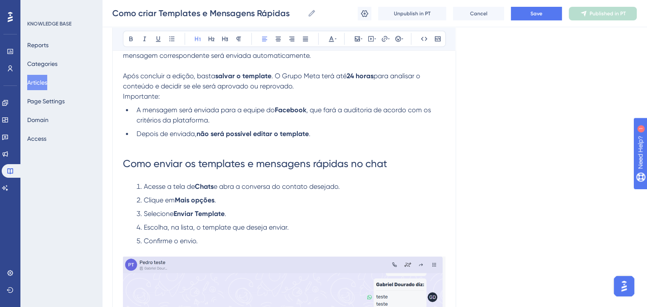
drag, startPoint x: 222, startPoint y: 170, endPoint x: 148, endPoint y: 198, distance: 79.2
click at [141, 208] on ol "Acesse a tela de Chats e abra a conversa do contato desejado. Clique em Mais op…" at bounding box center [284, 214] width 322 height 65
click at [312, 166] on span "Como enviar os templates e mensagens rápidas no chat" at bounding box center [255, 164] width 264 height 12
click at [347, 170] on span "Como enviar os templates e mensagens rápidas no chat" at bounding box center [255, 164] width 264 height 12
click at [388, 171] on h1 "Como enviar os templates e mensagens rápidas no chat" at bounding box center [284, 163] width 322 height 29
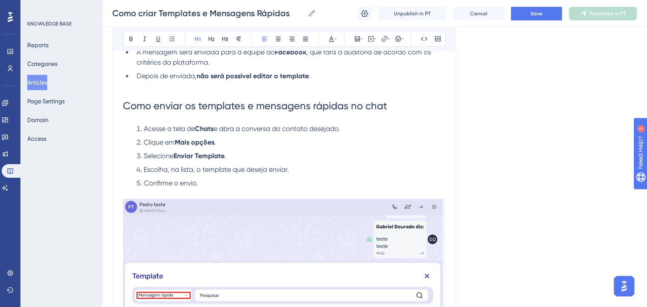
scroll to position [1268, 0]
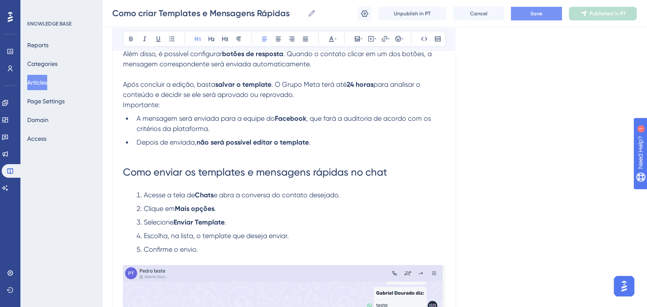
click at [539, 14] on span "Save" at bounding box center [536, 13] width 12 height 7
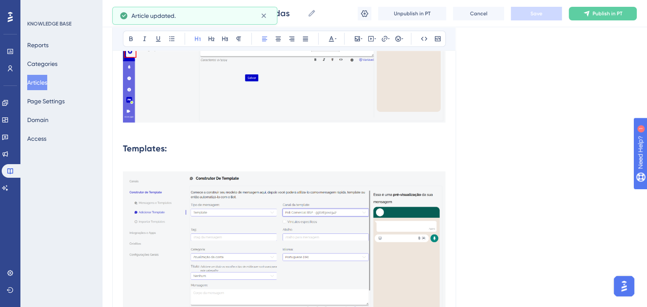
scroll to position [545, 0]
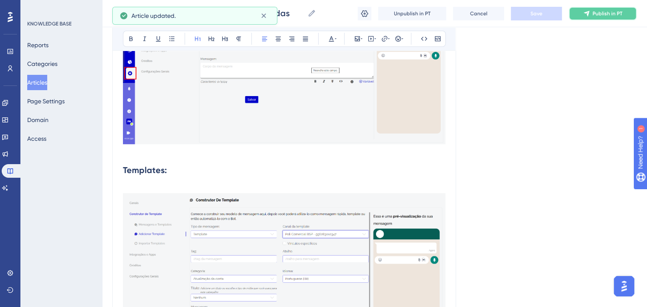
click at [591, 9] on button "Publish in PT" at bounding box center [603, 14] width 68 height 14
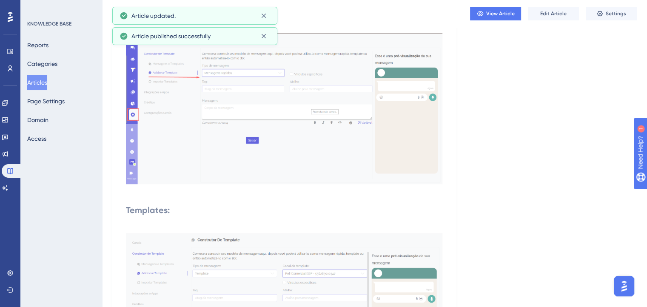
scroll to position [289, 0]
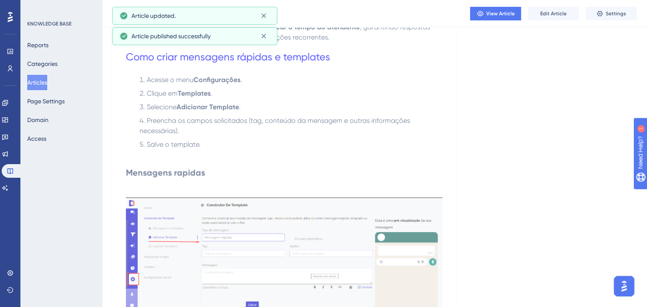
click at [37, 81] on button "Articles" at bounding box center [37, 82] width 20 height 15
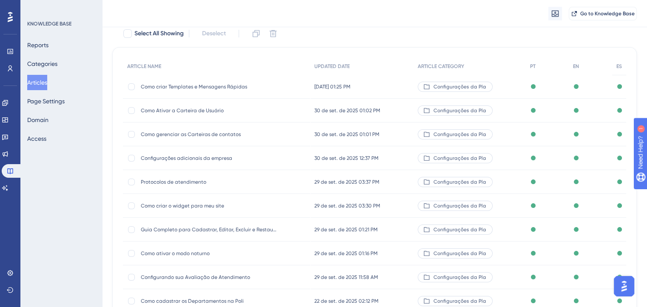
scroll to position [143, 0]
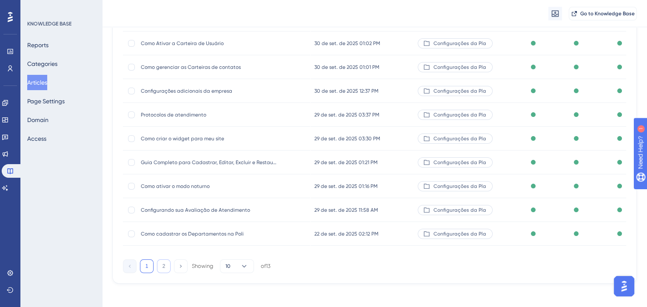
click at [161, 265] on button "2" at bounding box center [164, 266] width 14 height 14
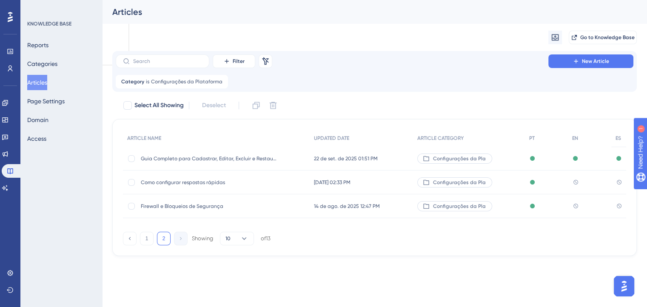
scroll to position [0, 0]
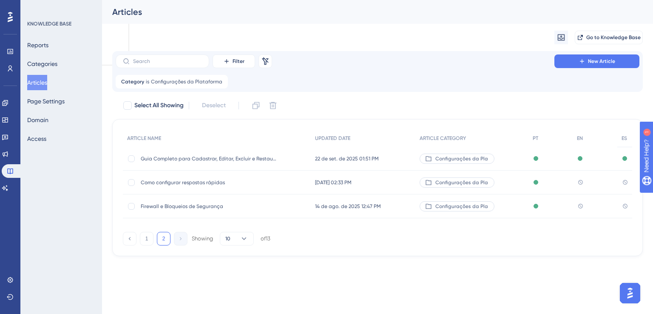
click at [180, 181] on span "Como configurar respostas rápidas" at bounding box center [209, 182] width 136 height 7
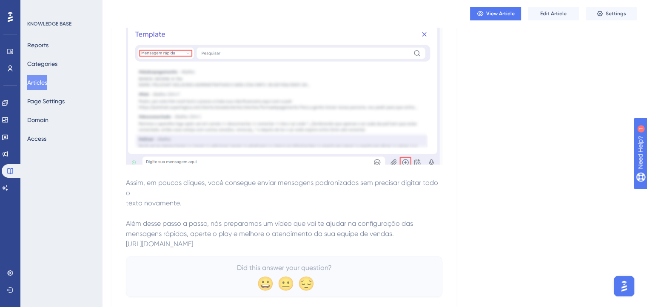
scroll to position [663, 0]
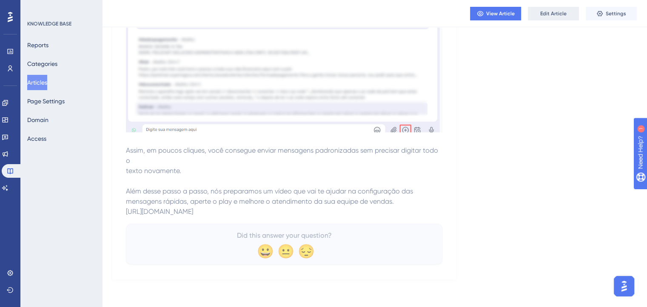
click at [538, 9] on button "Edit Article" at bounding box center [553, 14] width 51 height 14
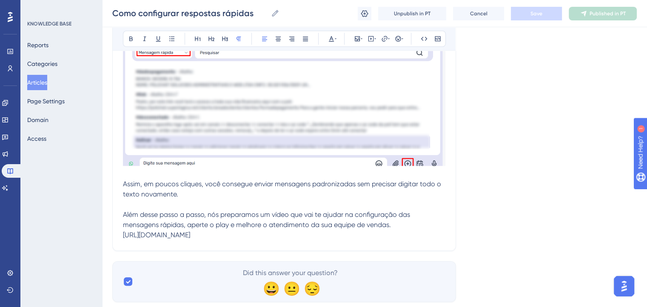
scroll to position [703, 0]
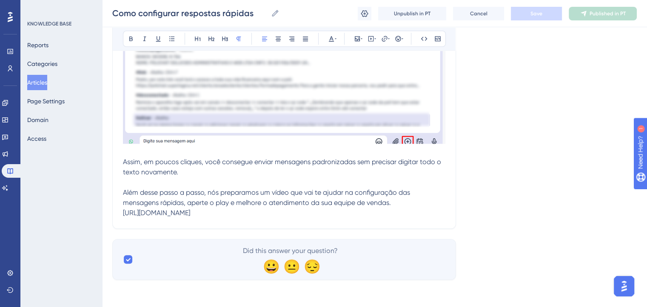
drag, startPoint x: 295, startPoint y: 215, endPoint x: 121, endPoint y: 218, distance: 174.0
copy span "https://www.youtube.com/watch?v=1mKLgspD4KI"
click at [301, 198] on p "Além desse passo a passo, nós preparamos um vídeo que vai te ajudar na configur…" at bounding box center [284, 197] width 322 height 41
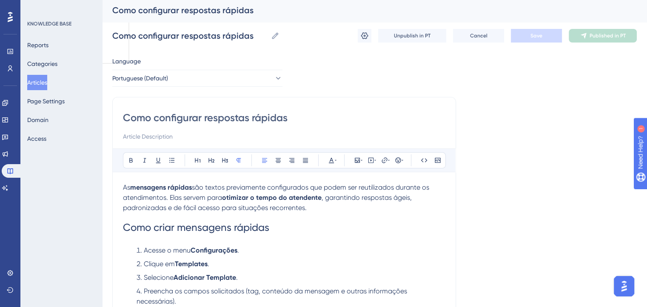
scroll to position [0, 0]
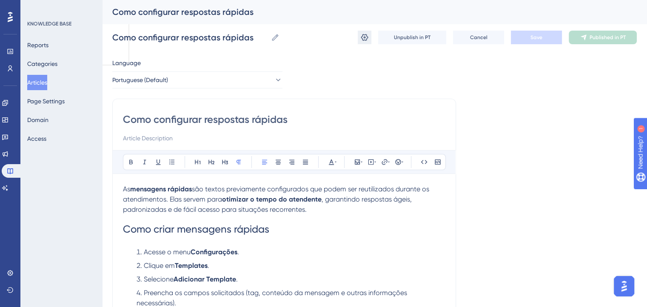
click at [361, 36] on icon at bounding box center [364, 37] width 9 height 9
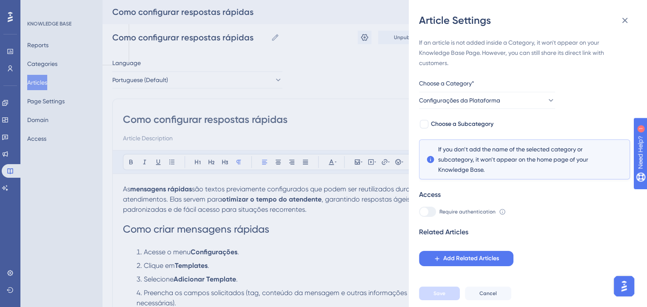
click at [405, 35] on div "Article Settings If an article is not added inside a Category, it won't appear …" at bounding box center [323, 153] width 647 height 307
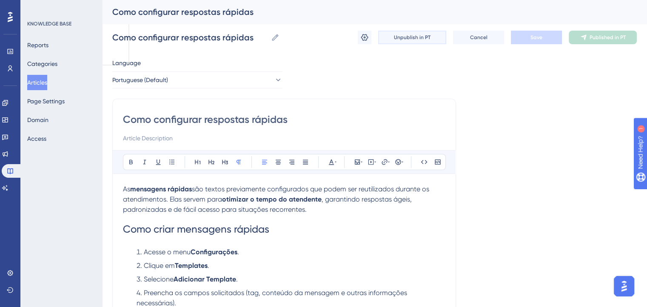
click at [405, 35] on span "Unpublish in PT" at bounding box center [412, 37] width 37 height 7
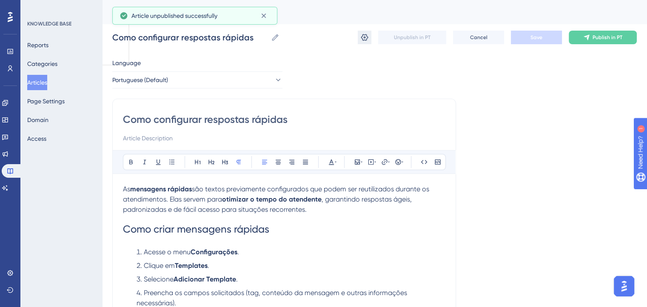
click at [365, 39] on icon at bounding box center [364, 37] width 9 height 9
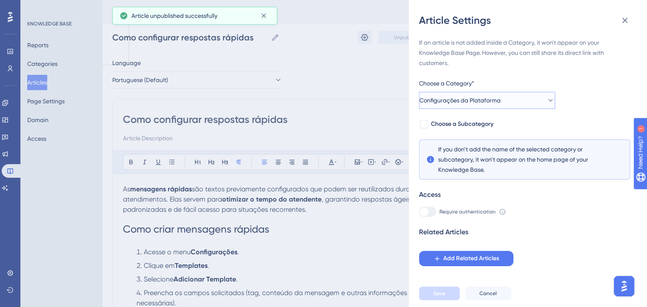
click at [519, 95] on button "Configurações da Plataforma" at bounding box center [487, 100] width 136 height 17
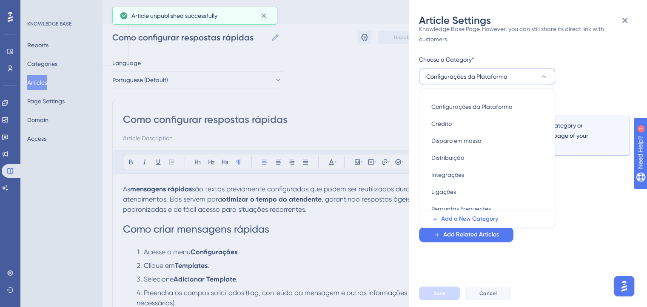
scroll to position [207, 0]
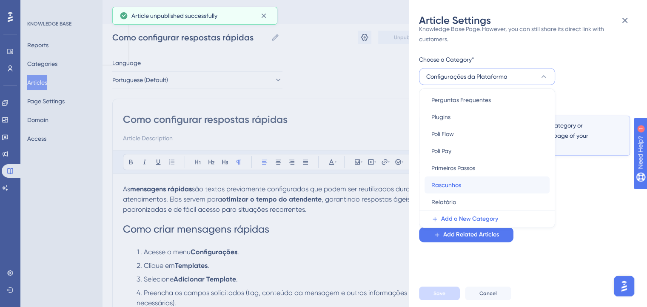
click at [463, 186] on div "Rascunhos Rascunhos" at bounding box center [486, 185] width 111 height 17
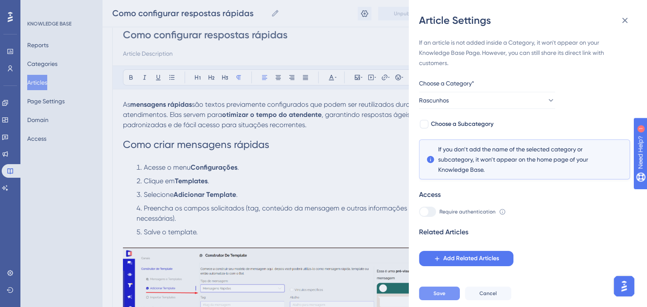
scroll to position [85, 0]
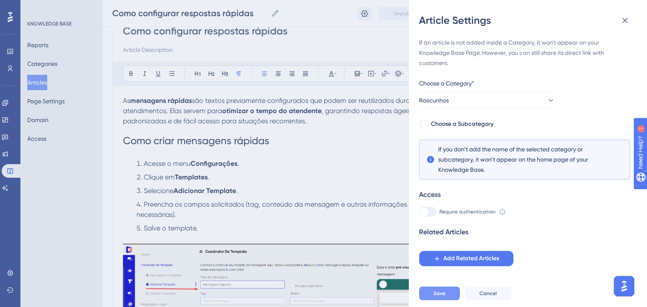
click at [450, 298] on button "Save" at bounding box center [439, 294] width 41 height 14
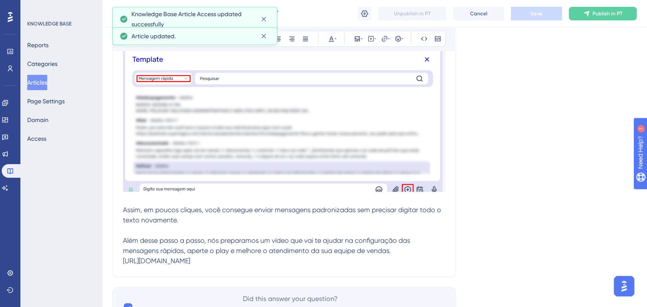
scroll to position [703, 0]
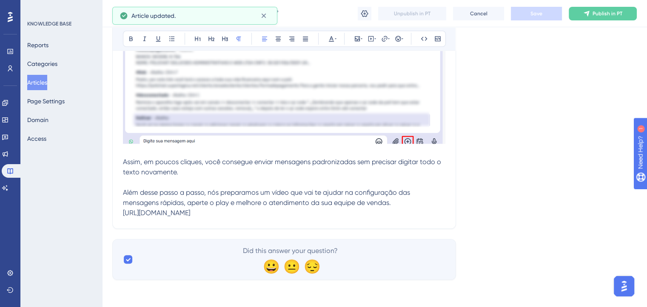
click at [46, 83] on button "Articles" at bounding box center [37, 82] width 20 height 15
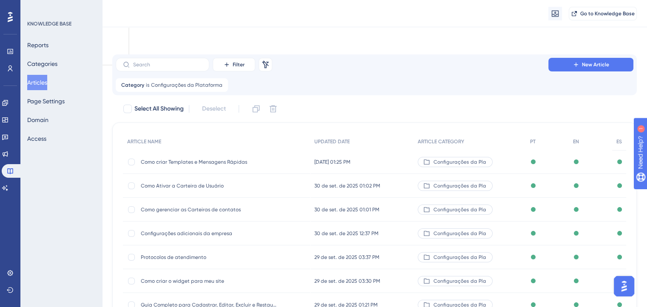
scroll to position [128, 0]
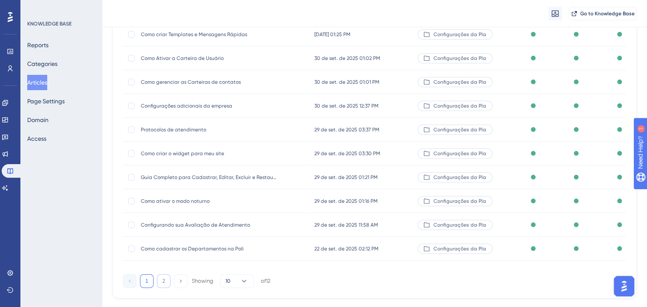
click at [168, 279] on button "2" at bounding box center [164, 281] width 14 height 14
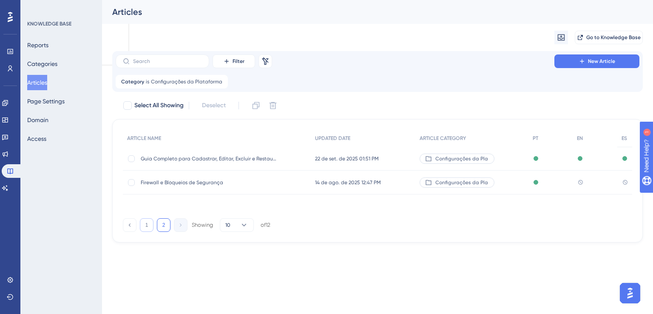
click at [149, 225] on button "1" at bounding box center [147, 225] width 14 height 14
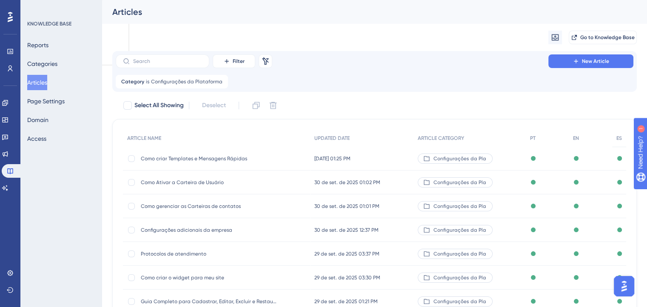
scroll to position [43, 0]
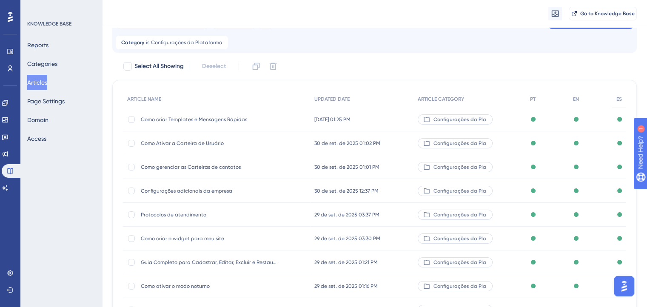
click at [213, 120] on span "Como criar Templates e Mensagens Rápidas" at bounding box center [209, 119] width 136 height 7
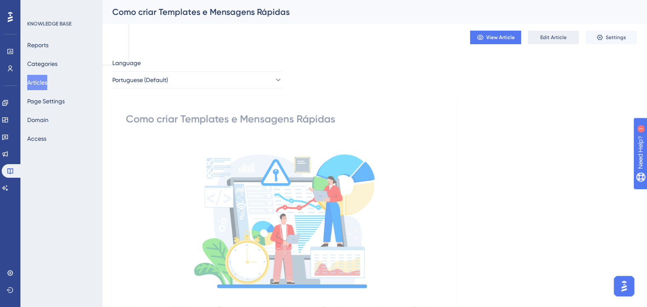
click at [550, 40] on span "Edit Article" at bounding box center [553, 37] width 26 height 7
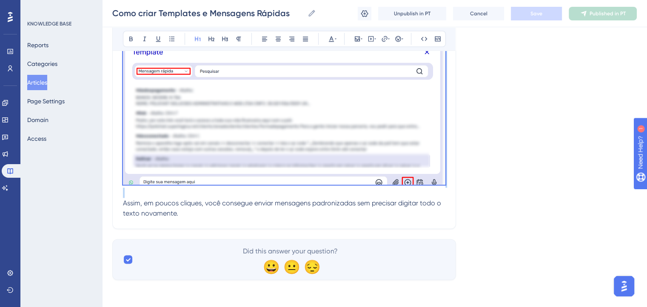
scroll to position [1565, 0]
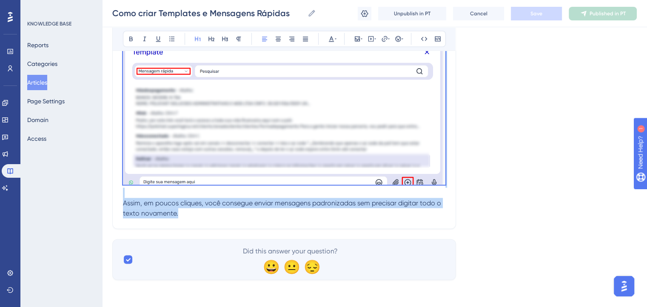
drag, startPoint x: 126, startPoint y: 132, endPoint x: 214, endPoint y: 212, distance: 119.3
copy div "Como enviar os templates e mensagens rápidas no chat Acesse a tela de Chats e a…"
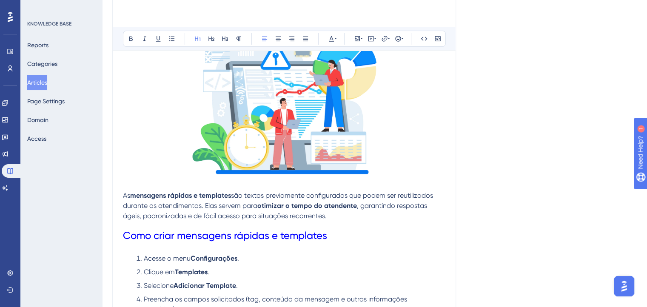
scroll to position [0, 0]
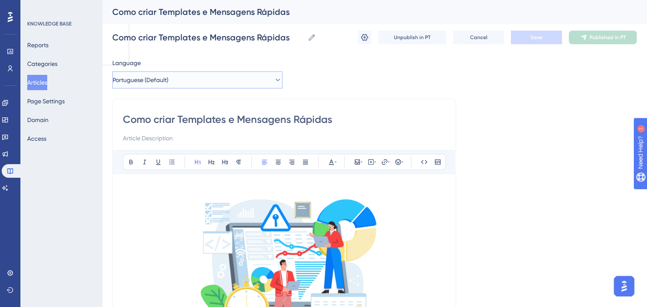
click at [189, 82] on button "Portuguese (Default)" at bounding box center [197, 79] width 170 height 17
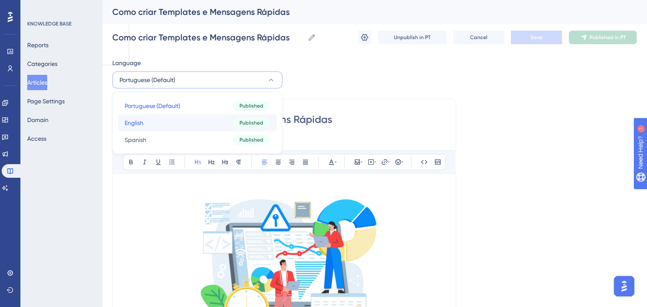
click at [141, 124] on span "English" at bounding box center [134, 123] width 19 height 10
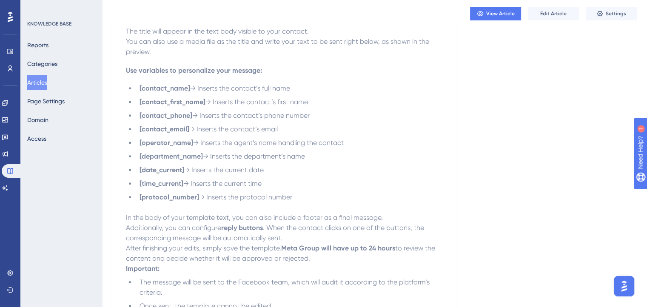
scroll to position [947, 0]
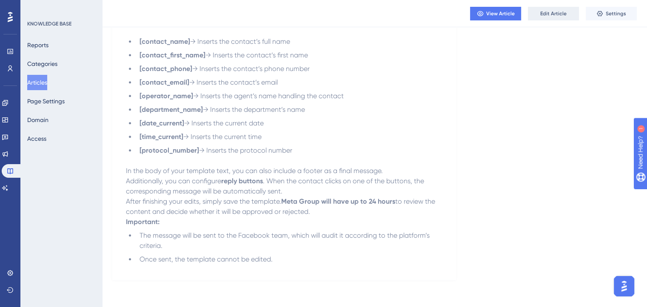
click at [548, 14] on span "Edit Article" at bounding box center [553, 13] width 26 height 7
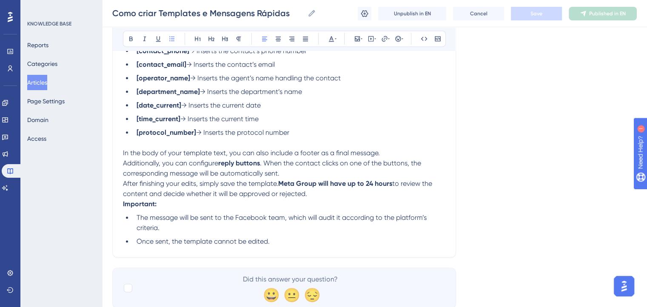
scroll to position [1046, 0]
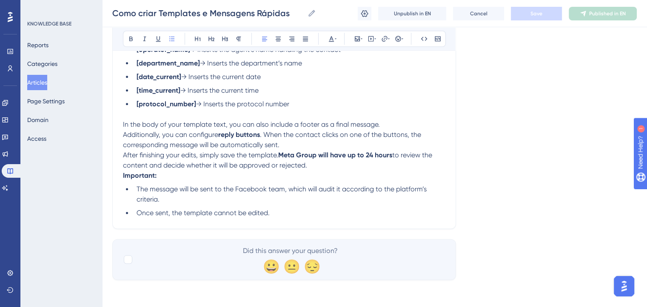
click at [301, 208] on li "Once sent, the template cannot be edited." at bounding box center [289, 213] width 312 height 10
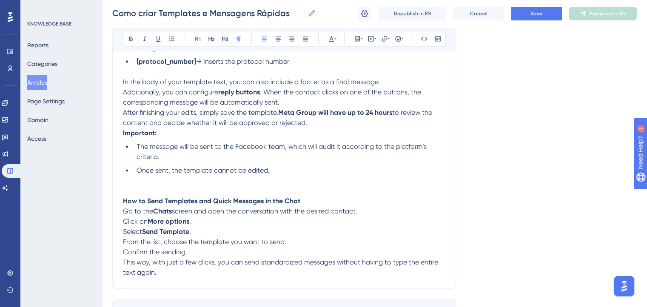
scroll to position [1095, 0]
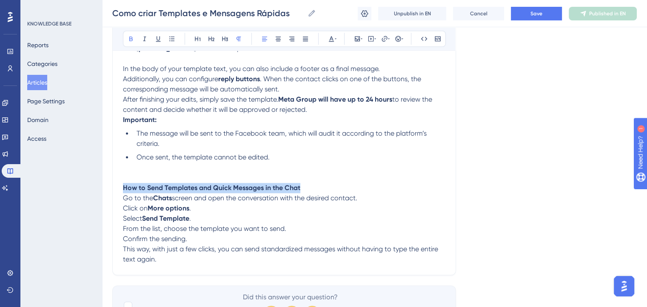
drag, startPoint x: 200, startPoint y: 196, endPoint x: 123, endPoint y: 196, distance: 77.8
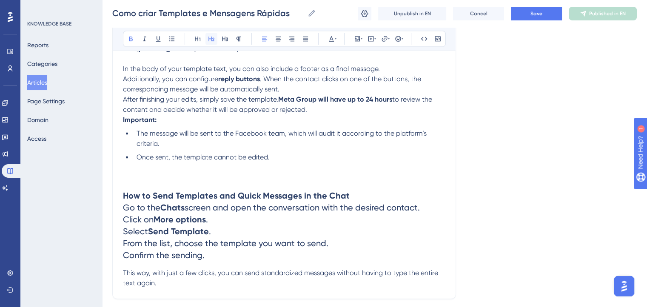
click at [217, 39] on button at bounding box center [211, 39] width 12 height 12
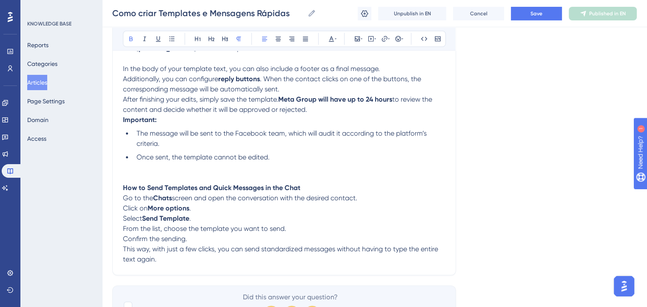
click at [343, 194] on p "How to Send Templates and Quick Messages in the Chat Go to the Chats screen and…" at bounding box center [284, 213] width 322 height 61
click at [327, 197] on p "How to Send Templates and Quick Messages in the Chat Go to the Chats screen and…" at bounding box center [284, 213] width 322 height 61
click at [311, 194] on p "How to Send Templates and Quick Messages in the Chat Go to the Chats screen and…" at bounding box center [284, 213] width 322 height 61
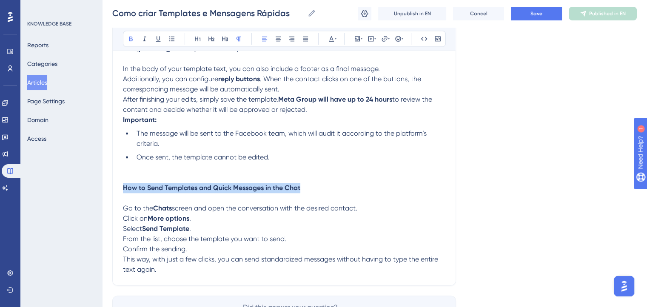
drag, startPoint x: 311, startPoint y: 191, endPoint x: 121, endPoint y: 194, distance: 190.2
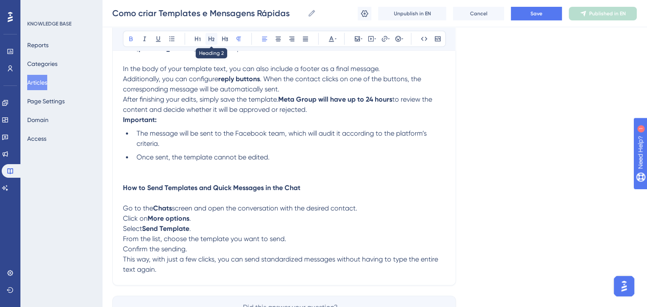
click at [212, 40] on icon at bounding box center [211, 38] width 7 height 7
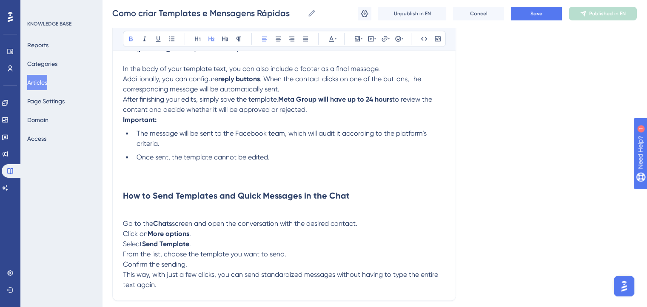
drag, startPoint x: 378, startPoint y: 168, endPoint x: 243, endPoint y: 172, distance: 134.9
click at [124, 228] on span "Go to the" at bounding box center [138, 224] width 30 height 8
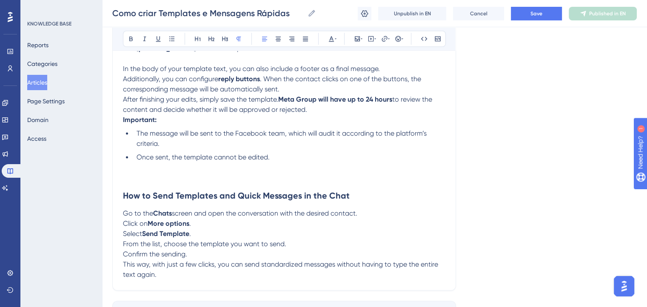
scroll to position [1138, 0]
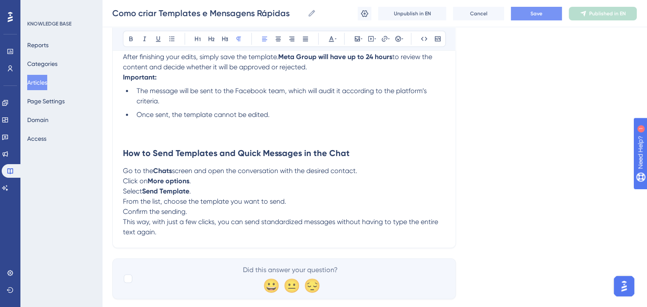
click at [552, 11] on button "Save" at bounding box center [536, 14] width 51 height 14
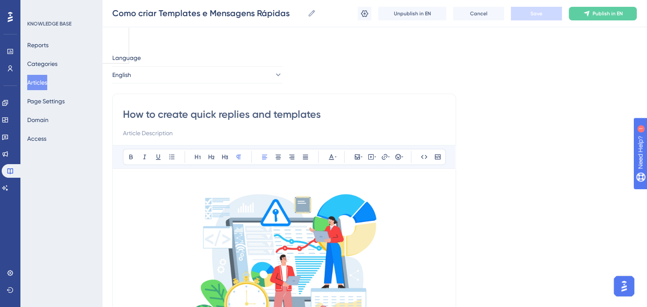
scroll to position [0, 0]
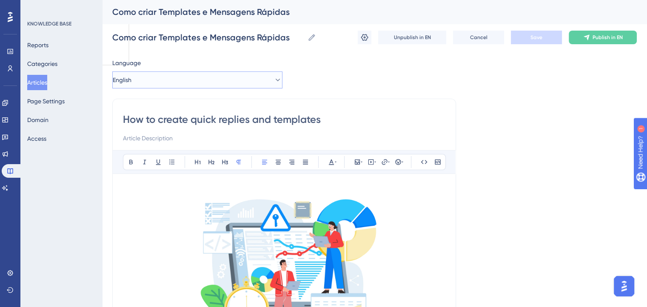
click at [213, 84] on button "English" at bounding box center [197, 79] width 170 height 17
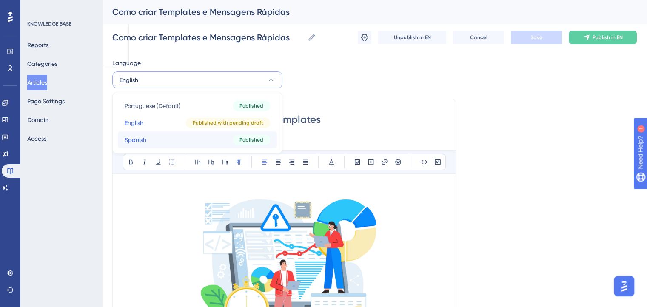
click at [184, 138] on button "Spanish Spanish Published" at bounding box center [197, 139] width 159 height 17
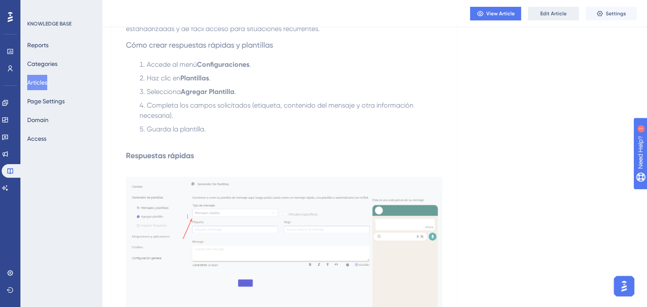
click at [548, 14] on span "Edit Article" at bounding box center [553, 13] width 26 height 7
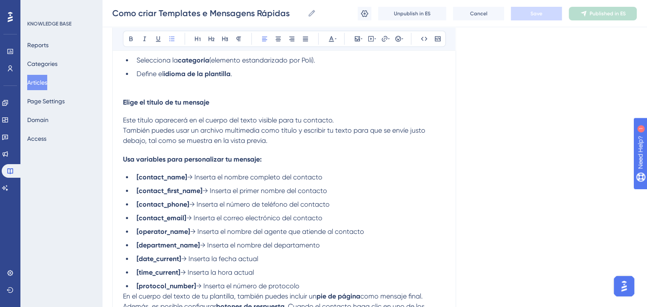
scroll to position [1115, 0]
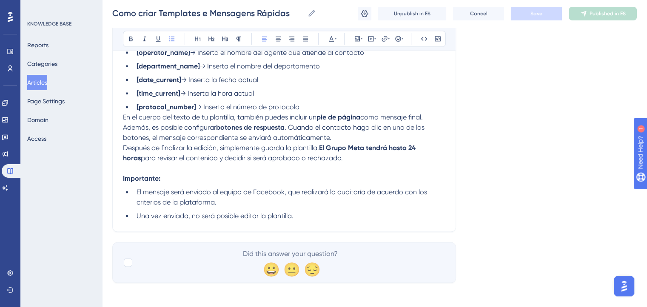
drag, startPoint x: 315, startPoint y: 206, endPoint x: 313, endPoint y: 212, distance: 6.2
click at [315, 207] on ul "El mensaje será enviado al equipo de Facebook, que realizará la auditoría de ac…" at bounding box center [284, 204] width 322 height 34
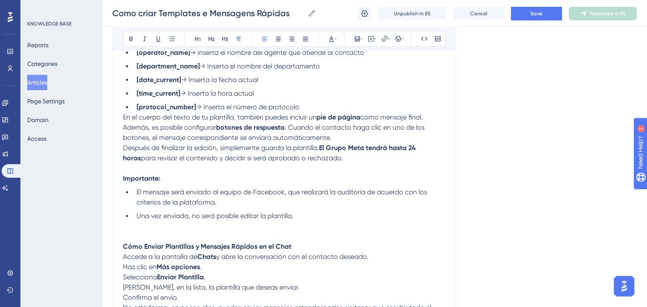
scroll to position [1121, 0]
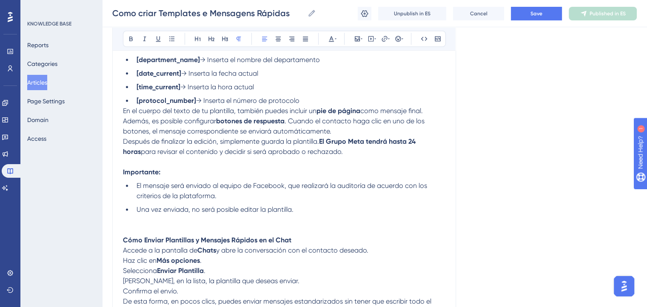
click at [233, 225] on p at bounding box center [284, 230] width 322 height 10
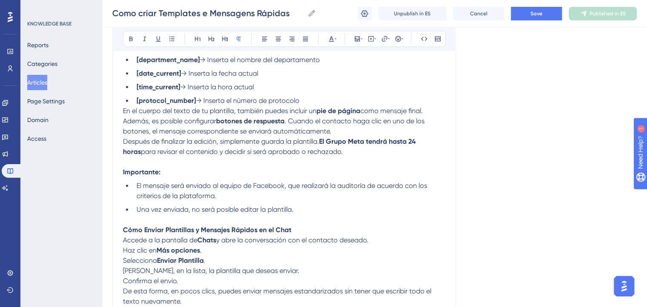
click at [332, 226] on p "Cómo Enviar Plantillas y Mensajes Rápidos en el Chat Accede a la pantalla de Ch…" at bounding box center [284, 255] width 322 height 61
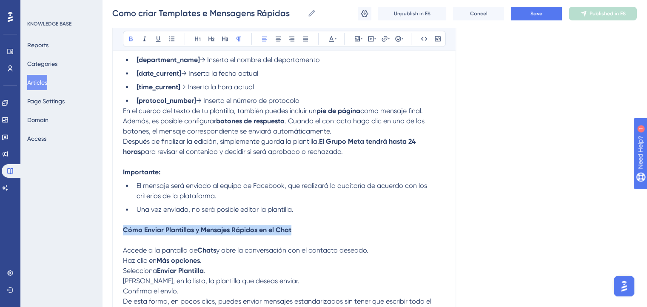
drag, startPoint x: 308, startPoint y: 229, endPoint x: 121, endPoint y: 227, distance: 186.8
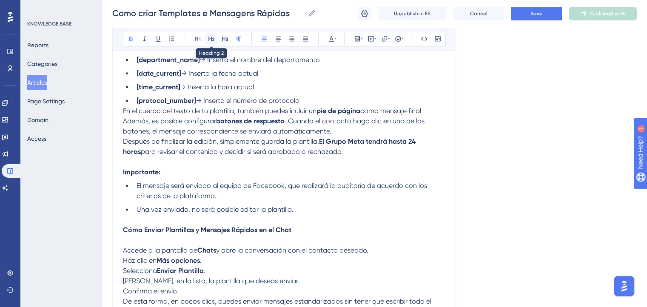
click at [214, 43] on button at bounding box center [211, 39] width 12 height 12
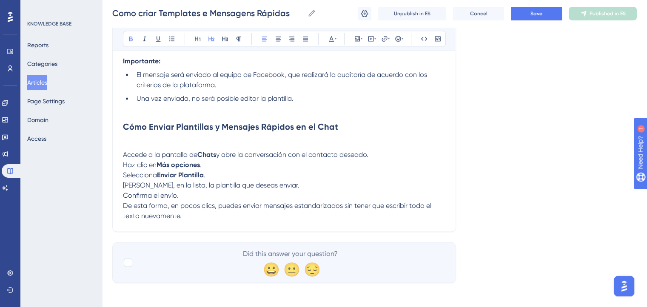
scroll to position [1233, 0]
click at [125, 152] on span "Accede a la pantalla de" at bounding box center [160, 154] width 74 height 8
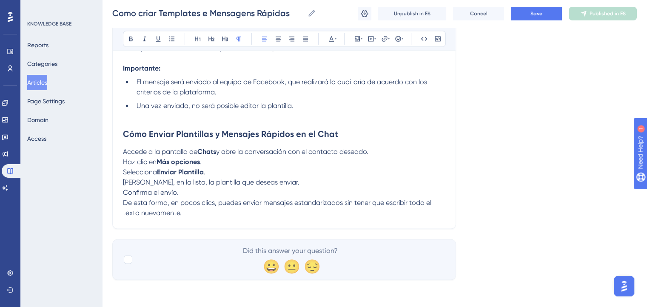
scroll to position [1223, 0]
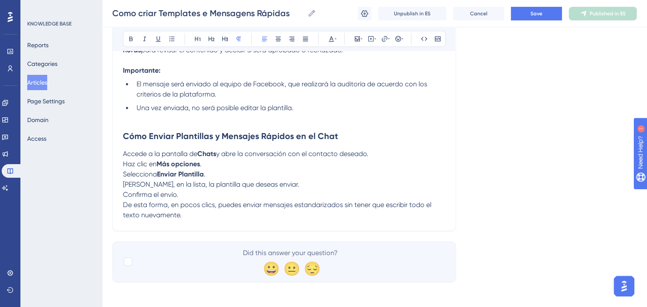
click at [343, 114] on p at bounding box center [284, 118] width 322 height 10
click at [539, 12] on span "Save" at bounding box center [536, 13] width 12 height 7
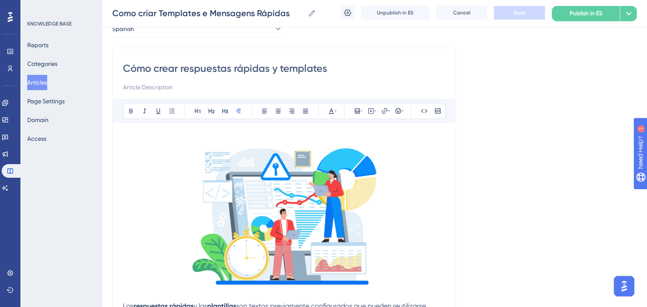
scroll to position [0, 0]
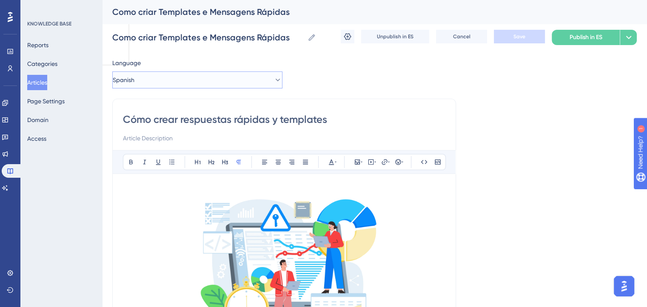
click at [196, 81] on button "Spanish" at bounding box center [197, 79] width 170 height 17
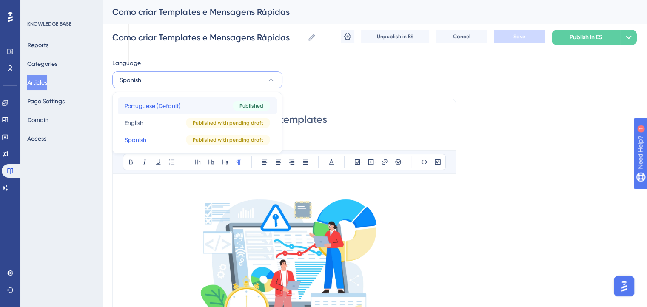
click at [160, 106] on span "Portuguese (Default)" at bounding box center [153, 106] width 56 height 10
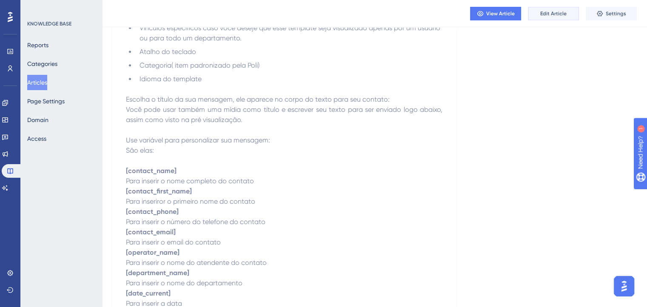
click at [559, 12] on span "Edit Article" at bounding box center [553, 13] width 26 height 7
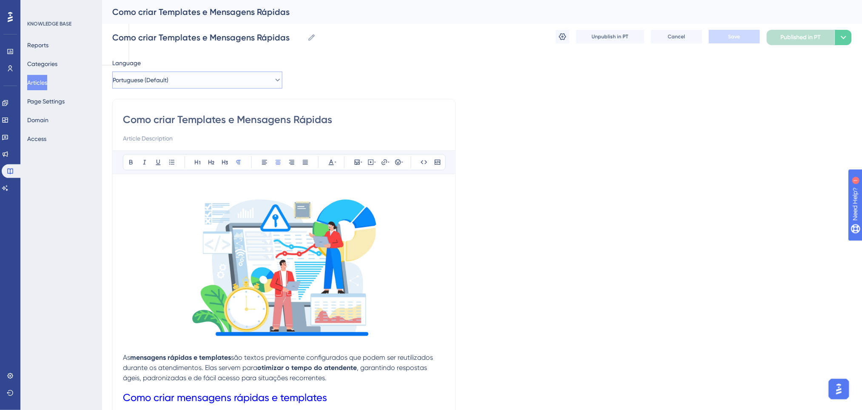
click at [200, 80] on button "Portuguese (Default)" at bounding box center [197, 79] width 170 height 17
click at [159, 121] on button "English English Published with pending draft" at bounding box center [197, 122] width 159 height 17
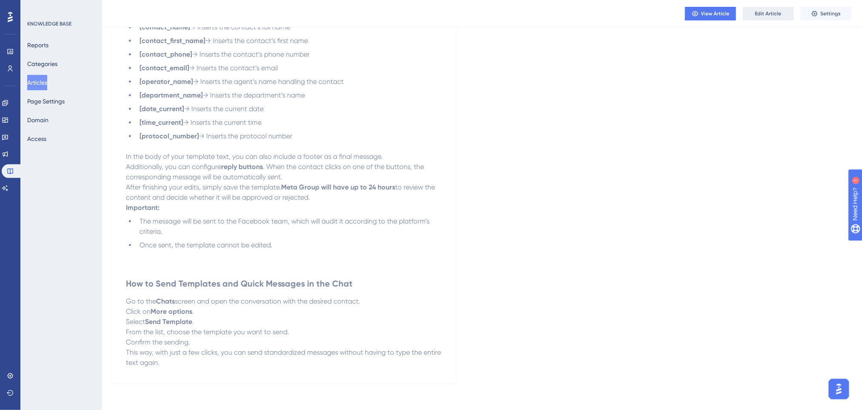
click at [767, 13] on span "Edit Article" at bounding box center [768, 13] width 26 height 7
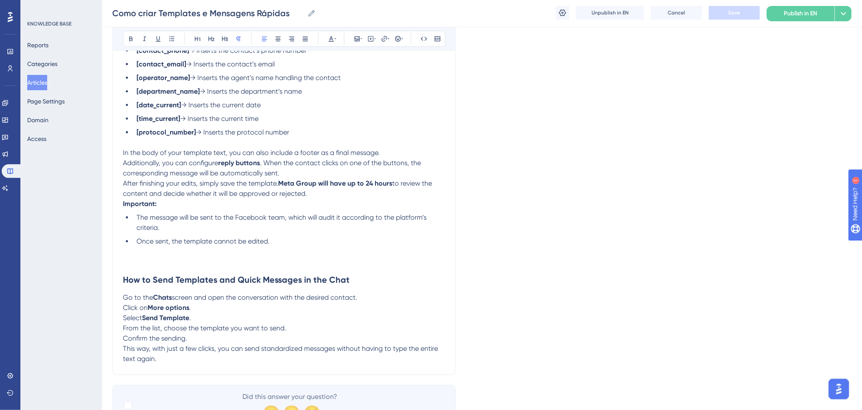
scroll to position [1054, 0]
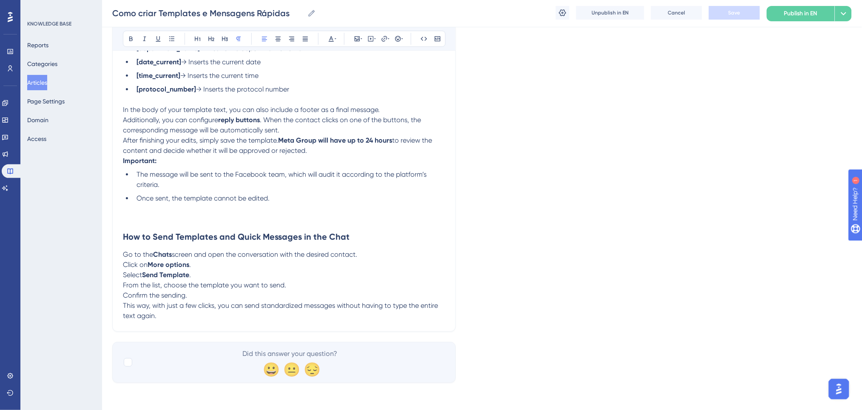
click at [228, 294] on p "Go to the Chats screen and open the conversation with the desired contact. Clic…" at bounding box center [284, 274] width 322 height 51
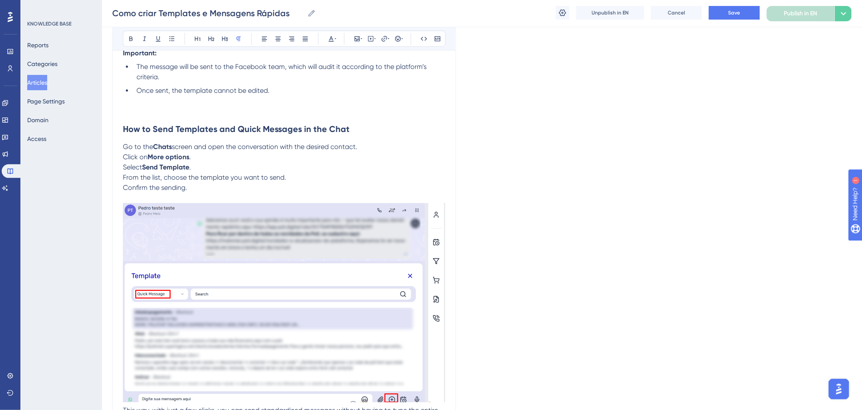
scroll to position [1266, 0]
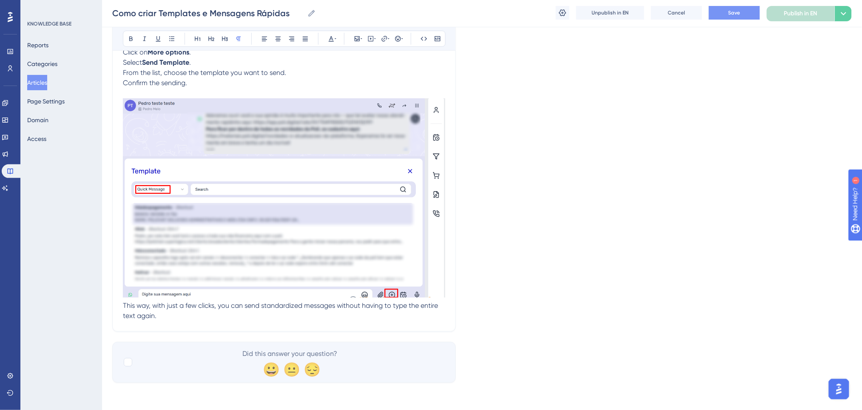
click at [720, 9] on button "Save" at bounding box center [734, 13] width 51 height 14
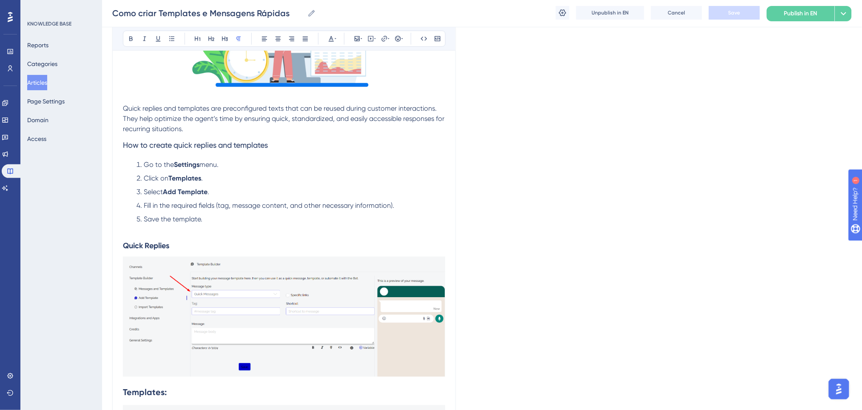
scroll to position [0, 0]
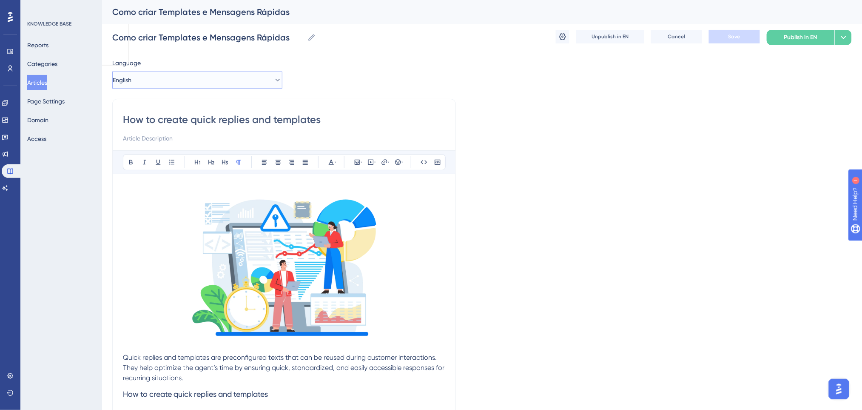
click at [234, 78] on button "English" at bounding box center [197, 79] width 170 height 17
click at [191, 140] on div "Published with pending draft" at bounding box center [228, 140] width 84 height 10
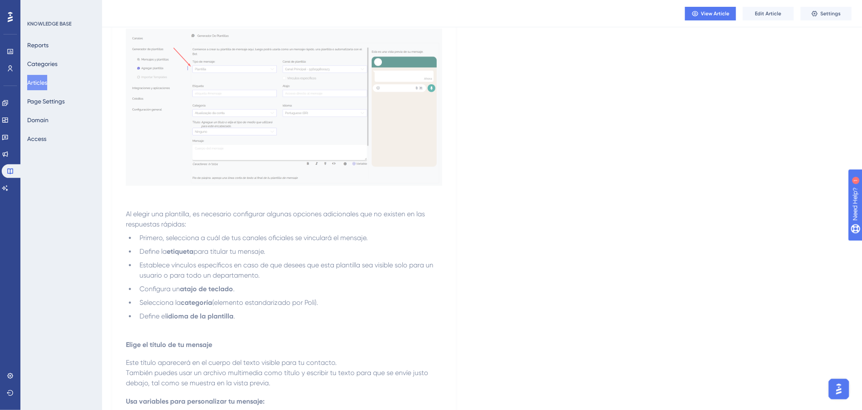
scroll to position [737, 0]
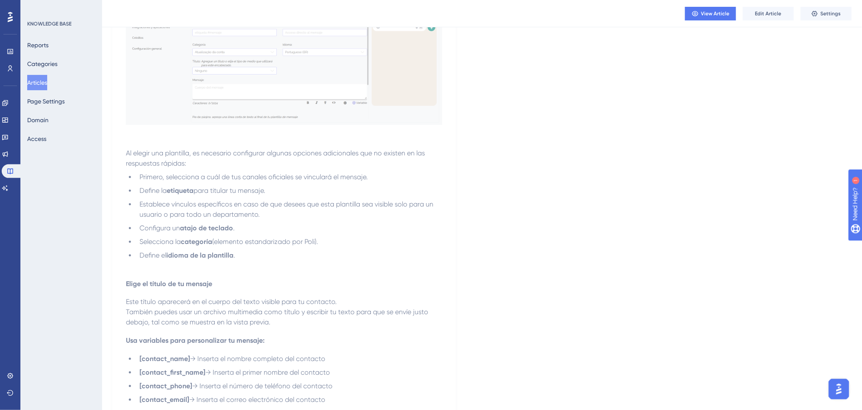
click at [761, 20] on div "View Article Edit Article Settings" at bounding box center [482, 13] width 760 height 27
click at [764, 15] on span "Edit Article" at bounding box center [768, 13] width 26 height 7
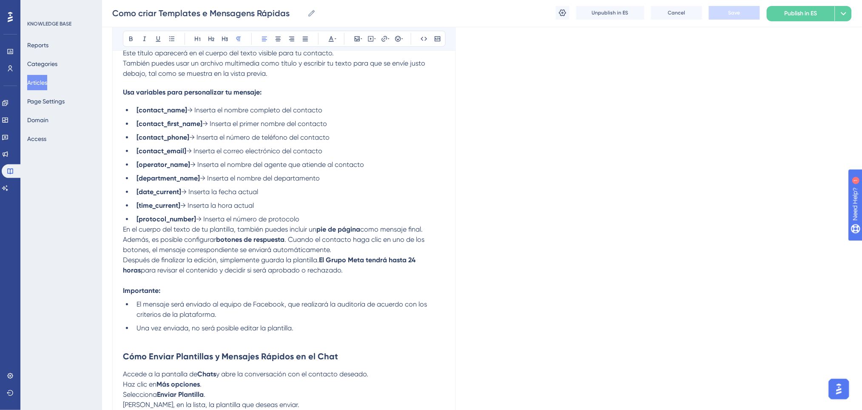
scroll to position [1112, 0]
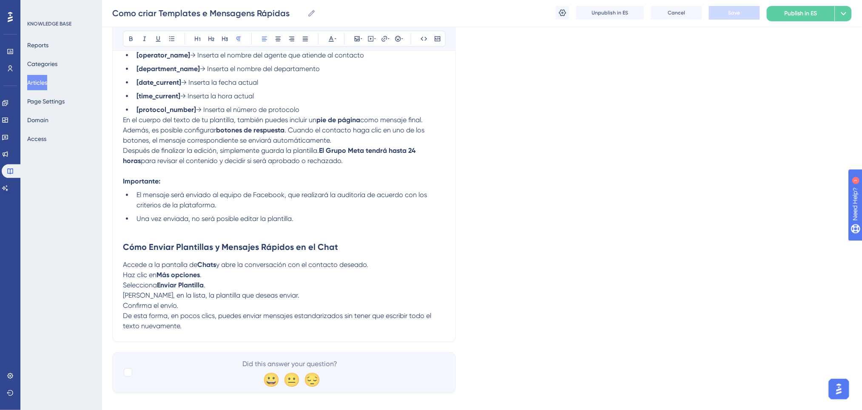
click at [258, 299] on p "Accede a la pantalla de Chats y abre la conversación con el contacto deseado. H…" at bounding box center [284, 284] width 322 height 51
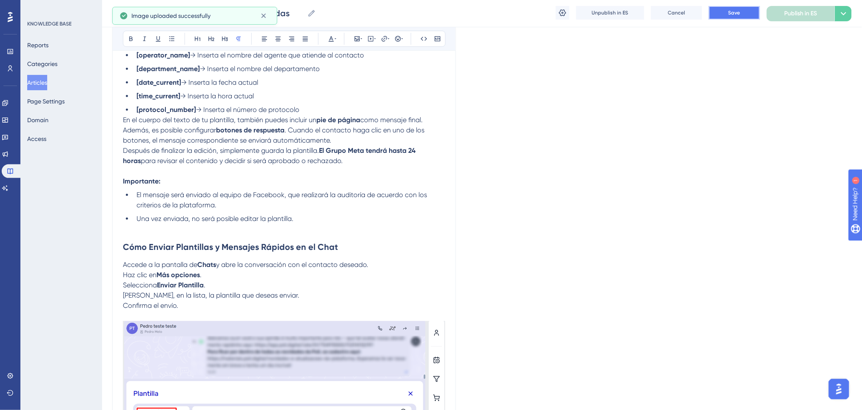
click at [738, 7] on button "Save" at bounding box center [734, 13] width 51 height 14
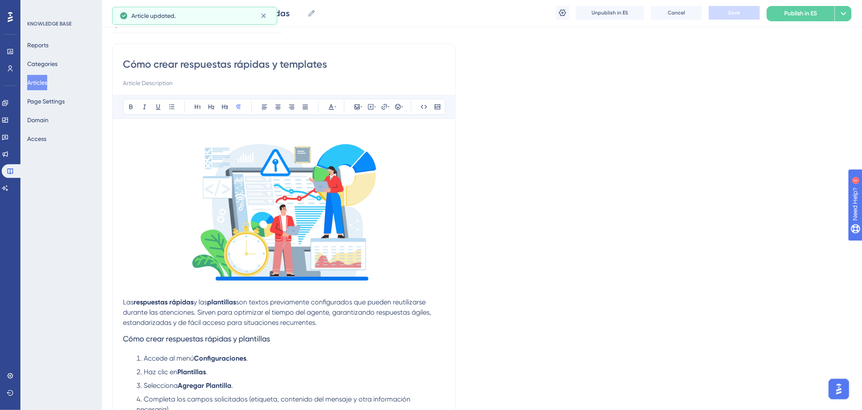
scroll to position [0, 0]
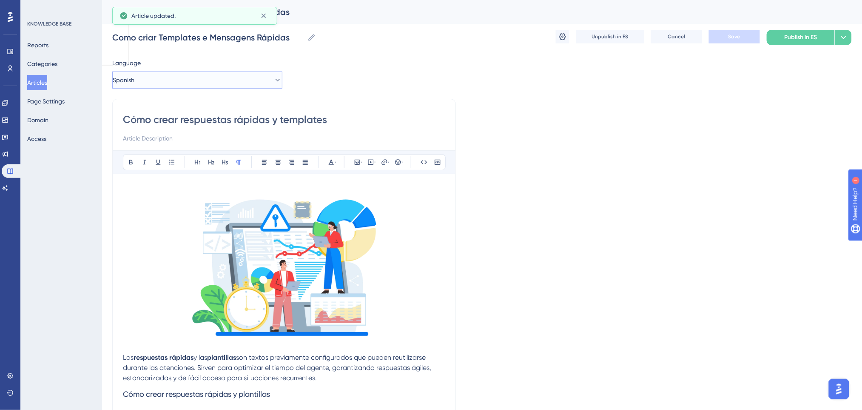
click at [189, 79] on button "Spanish" at bounding box center [197, 79] width 170 height 17
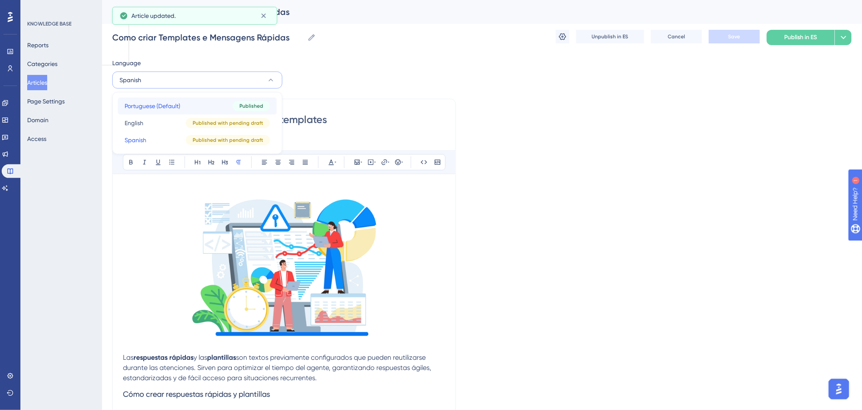
click at [151, 107] on span "Portuguese (Default)" at bounding box center [153, 106] width 56 height 10
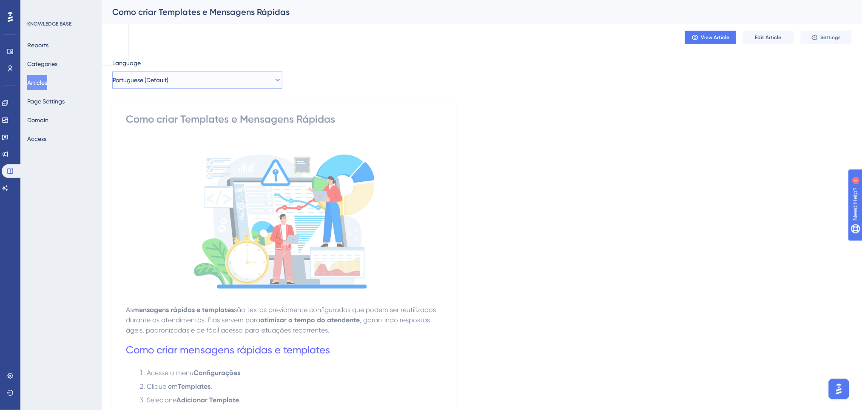
click at [226, 80] on button "Portuguese (Default)" at bounding box center [197, 79] width 170 height 17
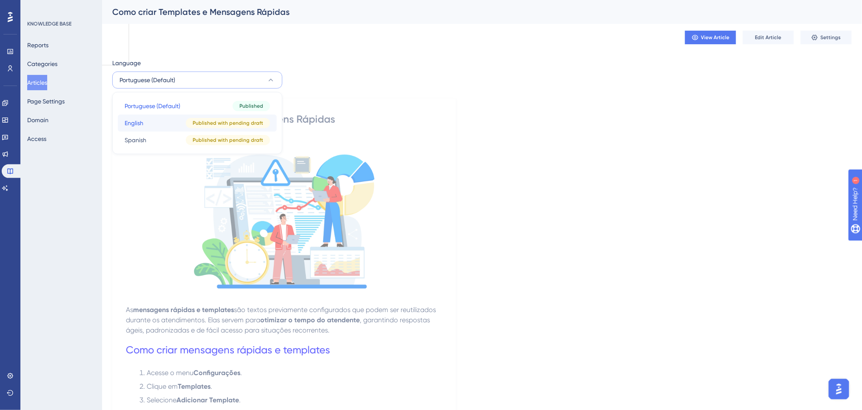
click at [165, 123] on button "English English Published with pending draft" at bounding box center [197, 122] width 159 height 17
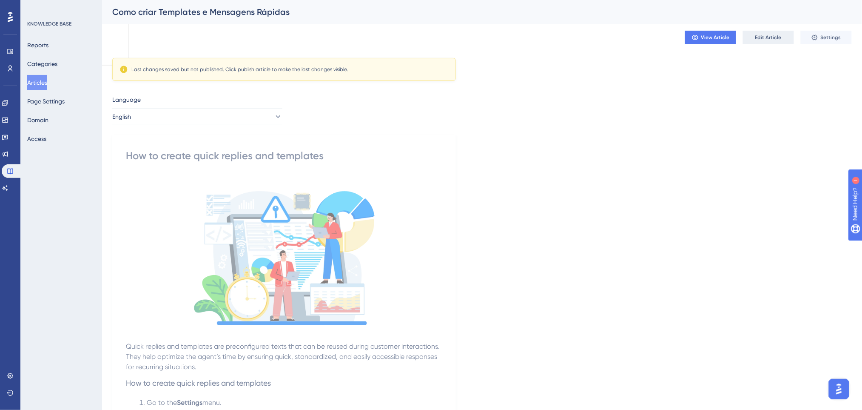
click at [784, 40] on button "Edit Article" at bounding box center [768, 38] width 51 height 14
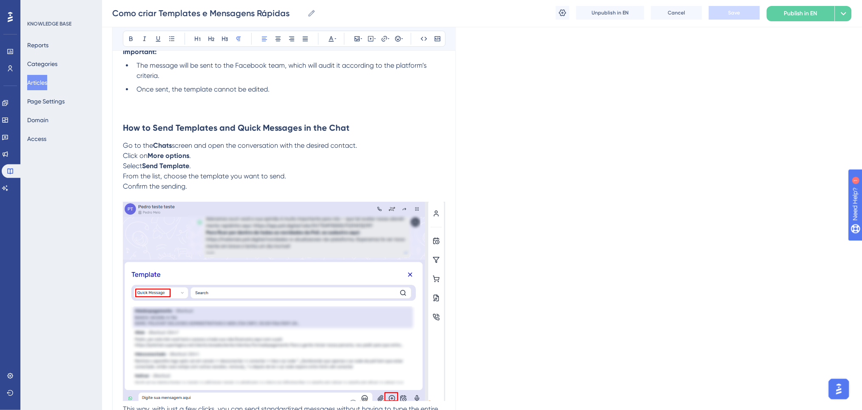
scroll to position [1096, 0]
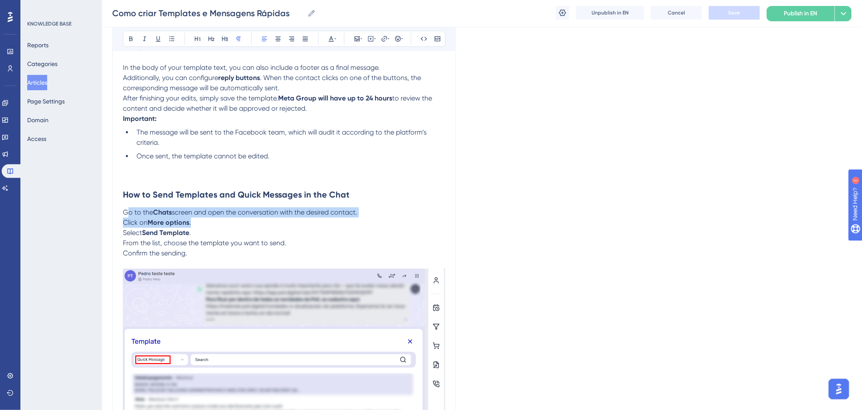
drag, startPoint x: 125, startPoint y: 212, endPoint x: 280, endPoint y: 218, distance: 154.5
click at [280, 218] on p "Go to the Chats screen and open the conversation with the desired contact. Clic…" at bounding box center [284, 232] width 322 height 51
drag, startPoint x: 293, startPoint y: 215, endPoint x: 400, endPoint y: 211, distance: 107.7
click at [293, 215] on span "screen and open the conversation with the desired contact." at bounding box center [264, 212] width 185 height 8
click at [400, 208] on p "Go to the Chats screen and open the conversation with the desired contact. Clic…" at bounding box center [284, 232] width 322 height 51
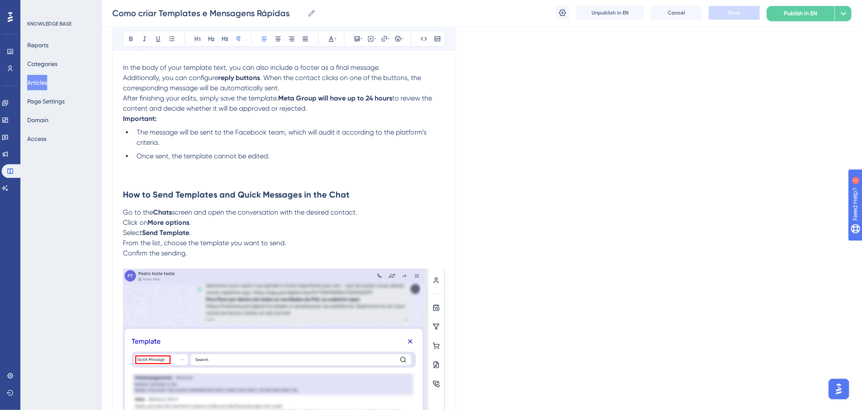
click at [127, 211] on span "Go to the" at bounding box center [138, 212] width 30 height 8
click at [125, 211] on span "Go to the" at bounding box center [138, 212] width 30 height 8
click at [124, 215] on span "Go to the" at bounding box center [138, 212] width 30 height 8
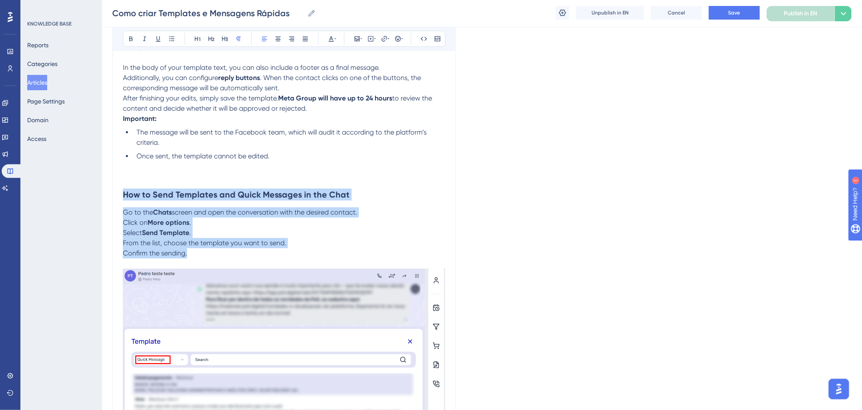
drag, startPoint x: 211, startPoint y: 249, endPoint x: 117, endPoint y: 188, distance: 112.0
click at [169, 35] on icon at bounding box center [171, 38] width 7 height 7
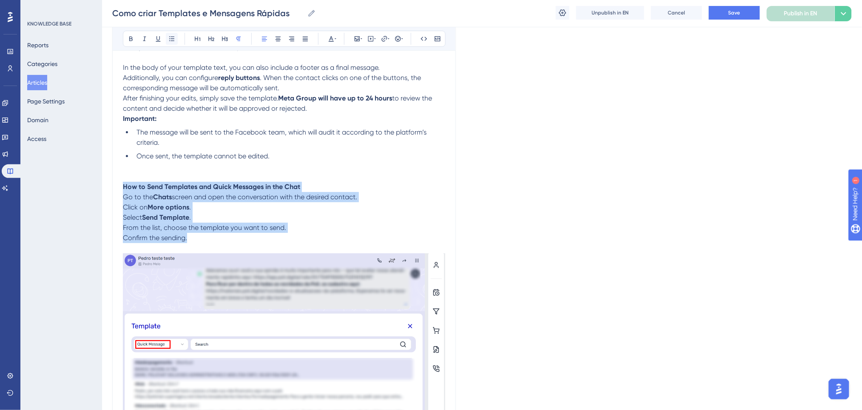
click at [173, 37] on icon at bounding box center [171, 38] width 7 height 7
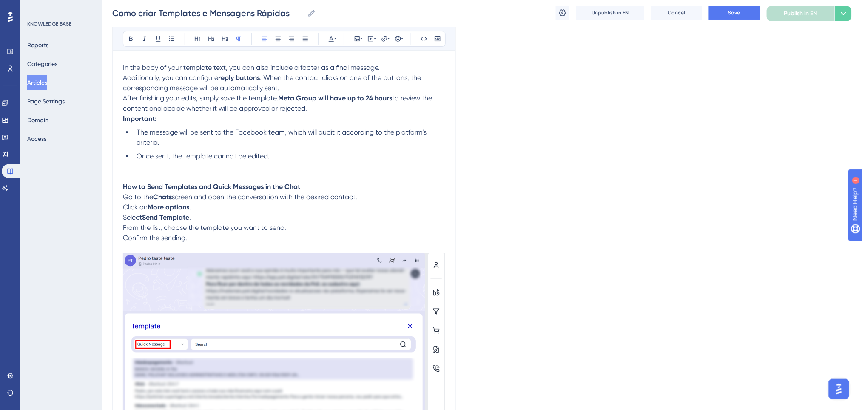
click at [298, 172] on p at bounding box center [284, 176] width 322 height 10
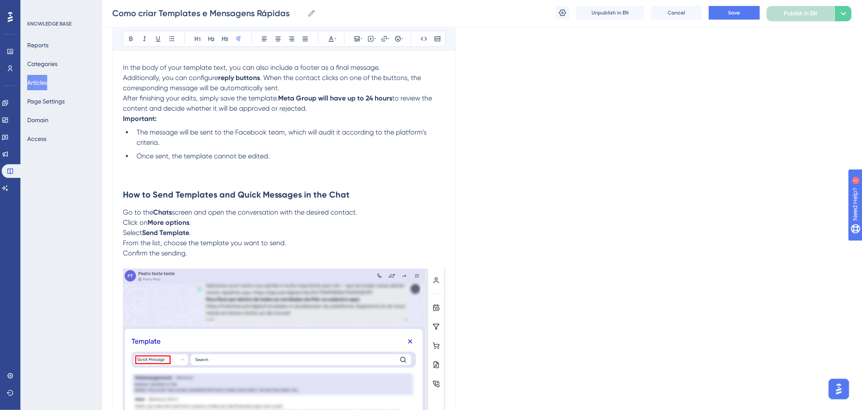
click at [301, 175] on p at bounding box center [284, 176] width 322 height 10
click at [720, 4] on div "Como criar Templates e Mensagens Rápidas Como criar Templates e Mensagens Rápid…" at bounding box center [482, 13] width 760 height 27
click at [722, 13] on button "Save" at bounding box center [734, 13] width 51 height 14
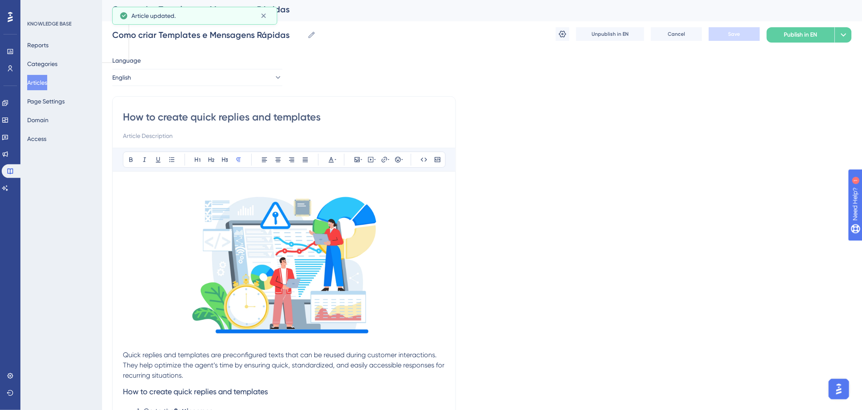
scroll to position [0, 0]
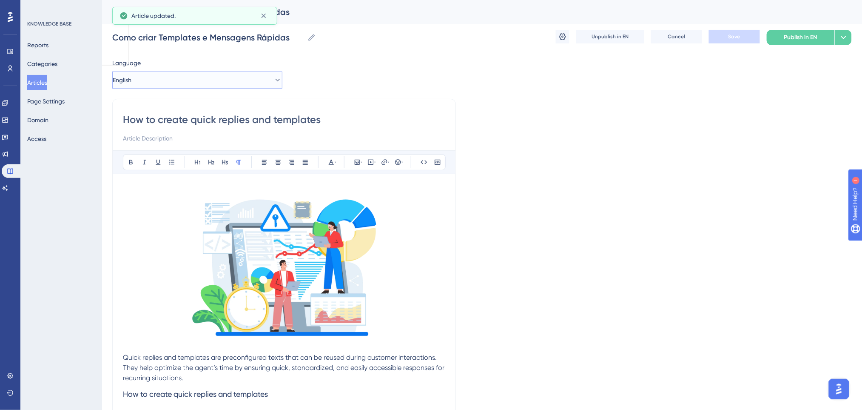
click at [205, 83] on button "English" at bounding box center [197, 79] width 170 height 17
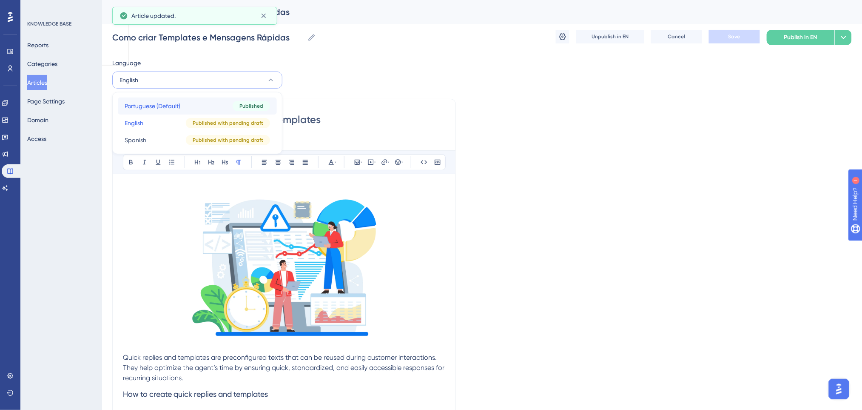
click at [146, 108] on span "Portuguese (Default)" at bounding box center [153, 106] width 56 height 10
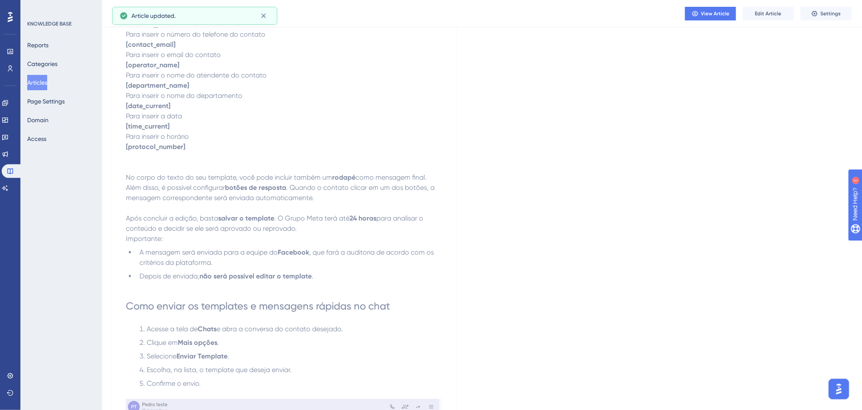
scroll to position [1191, 0]
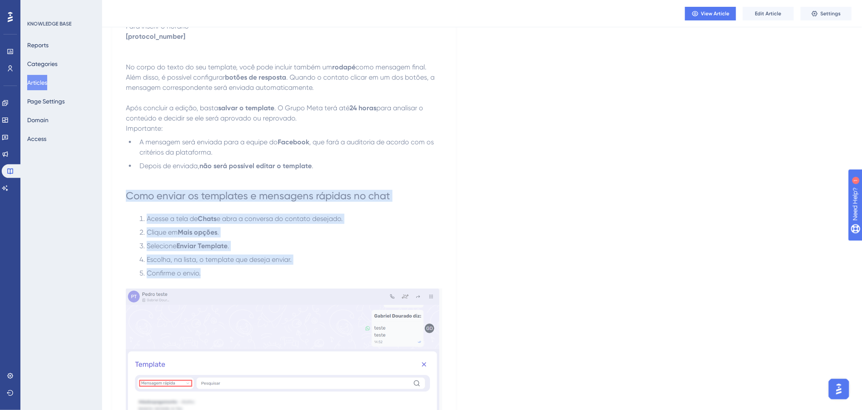
drag, startPoint x: 117, startPoint y: 186, endPoint x: 246, endPoint y: 269, distance: 153.5
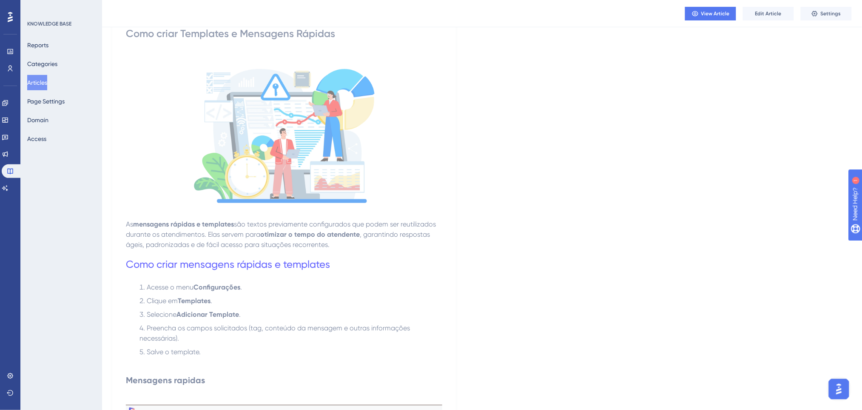
scroll to position [0, 0]
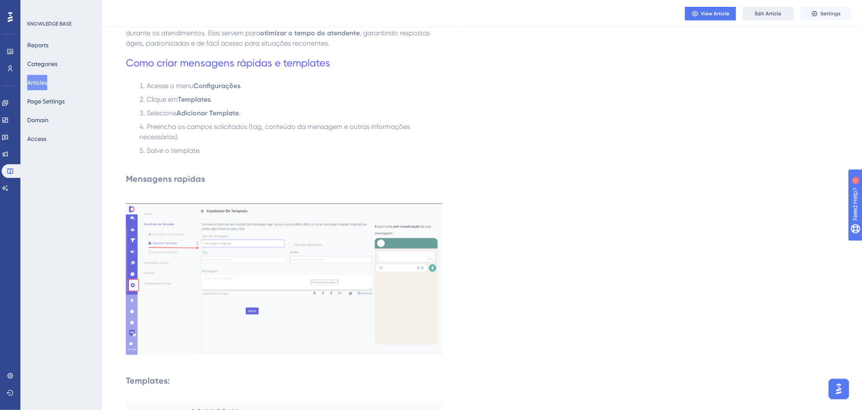
click at [761, 10] on span "Edit Article" at bounding box center [768, 13] width 26 height 7
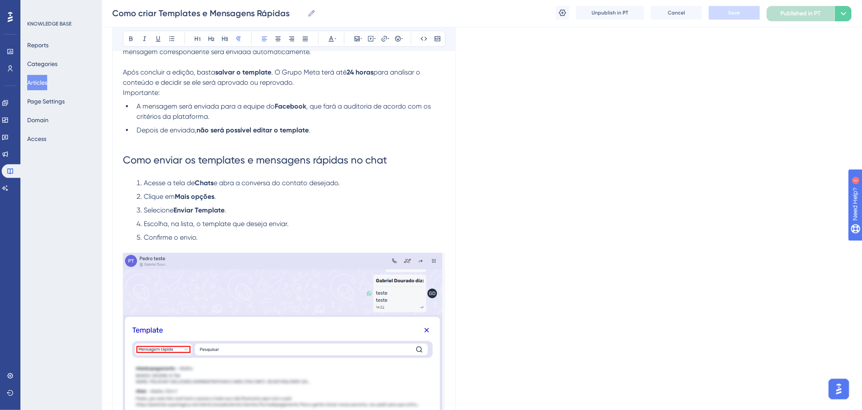
scroll to position [1380, 0]
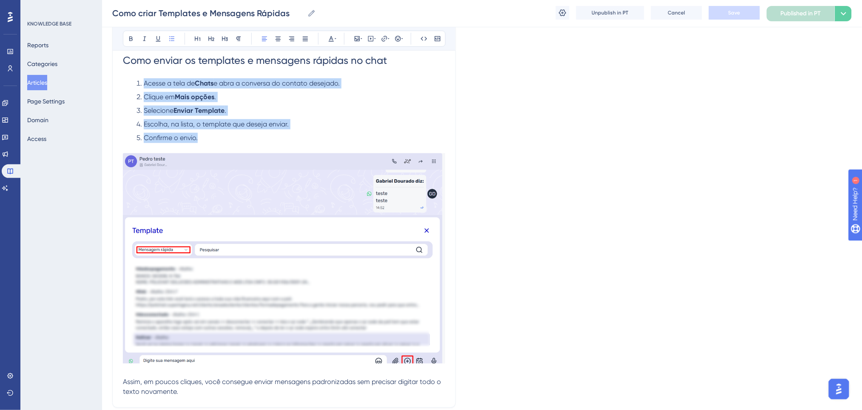
drag, startPoint x: 232, startPoint y: 140, endPoint x: 142, endPoint y: 85, distance: 105.3
click at [142, 85] on ol "Acesse a tela de Chats e abra a conversa do contato desejado. Clique em Mais op…" at bounding box center [284, 110] width 322 height 65
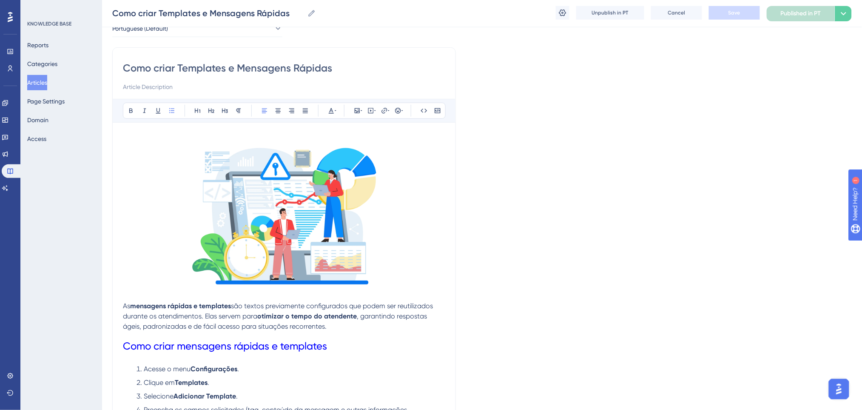
scroll to position [0, 0]
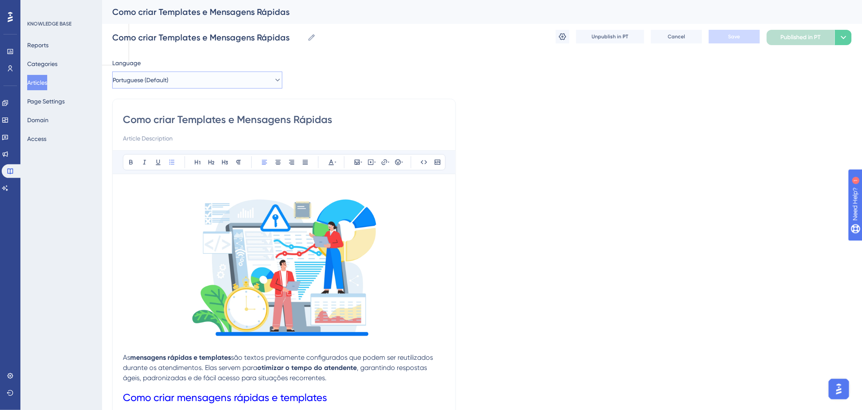
click at [225, 76] on button "Portuguese (Default)" at bounding box center [197, 79] width 170 height 17
click at [172, 123] on button "English English Published with pending draft" at bounding box center [197, 122] width 159 height 17
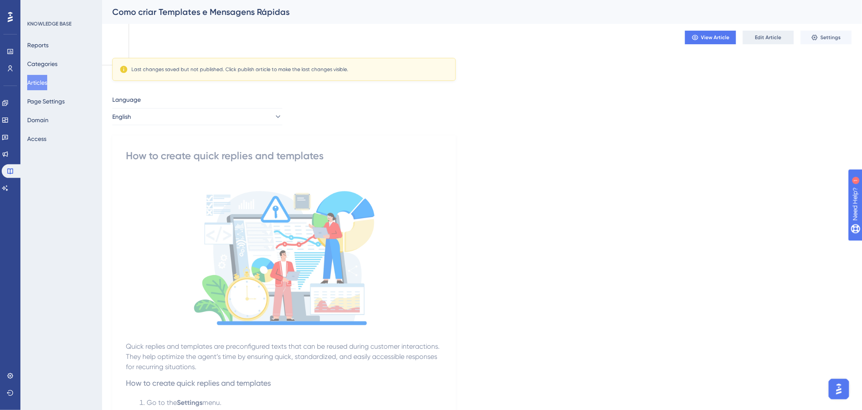
click at [772, 34] on span "Edit Article" at bounding box center [768, 37] width 26 height 7
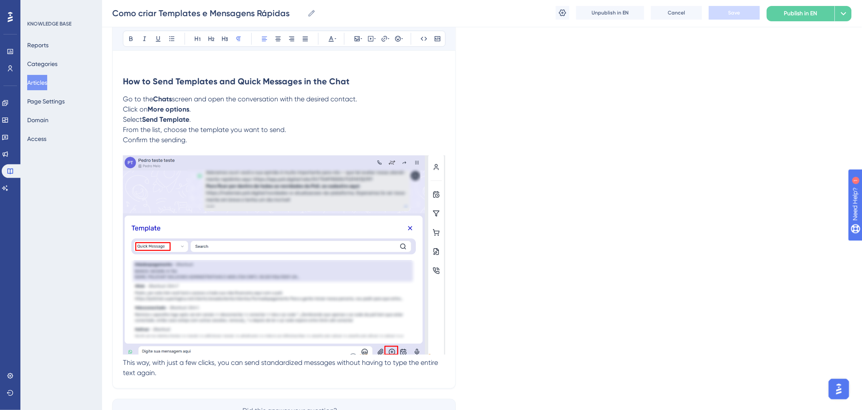
scroll to position [1096, 0]
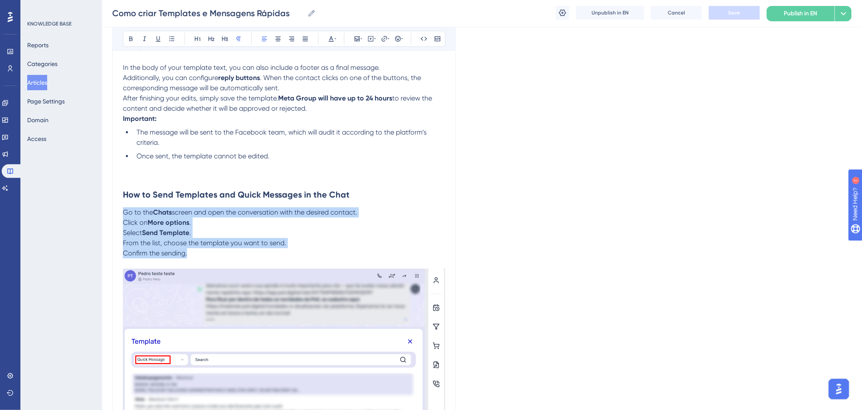
drag, startPoint x: 210, startPoint y: 254, endPoint x: 123, endPoint y: 208, distance: 99.0
click at [123, 208] on p "Go to the Chats screen and open the conversation with the desired contact. Clic…" at bounding box center [284, 232] width 322 height 51
click at [171, 41] on icon at bounding box center [171, 38] width 7 height 7
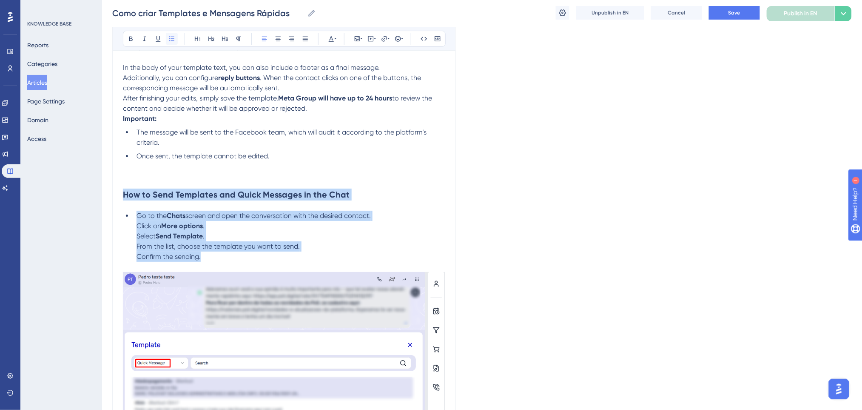
click at [171, 41] on icon at bounding box center [171, 38] width 7 height 7
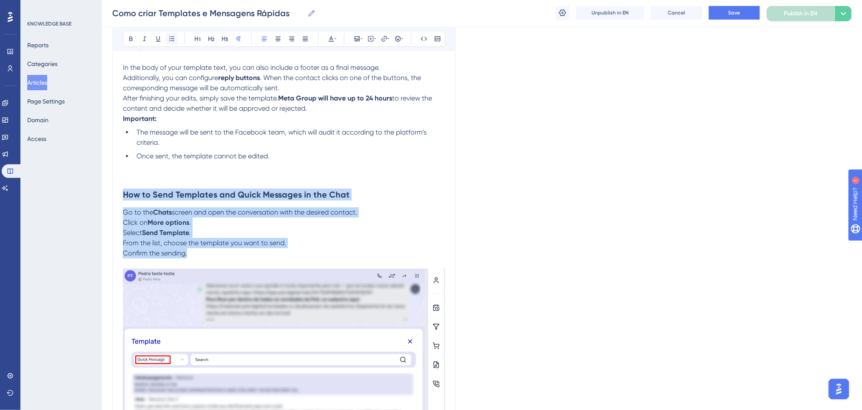
click at [171, 41] on icon at bounding box center [171, 38] width 7 height 7
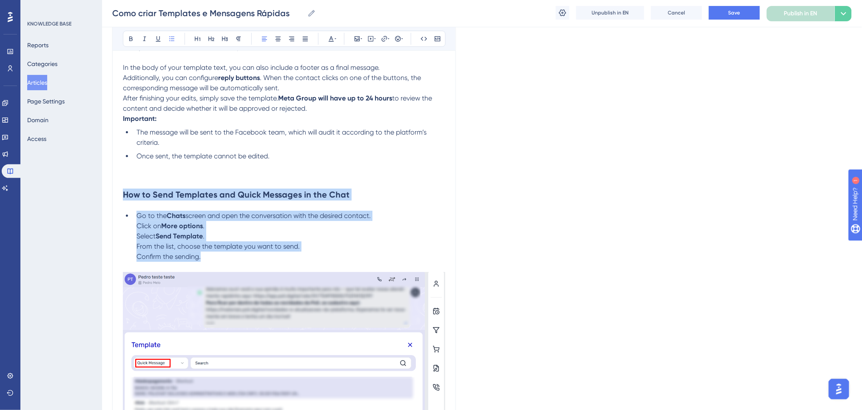
click at [138, 232] on span "Select" at bounding box center [146, 236] width 19 height 8
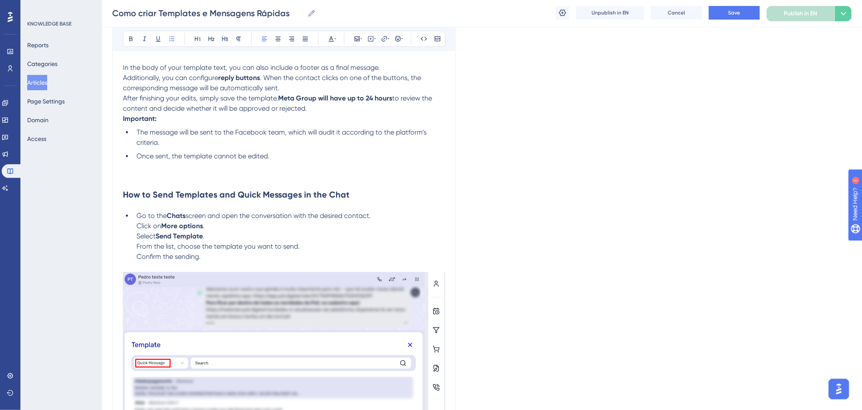
click at [136, 219] on li "Go to the Chats screen and open the conversation with the desired contact. Clic…" at bounding box center [289, 236] width 312 height 51
click at [137, 225] on span "Click on" at bounding box center [149, 226] width 25 height 8
click at [134, 215] on li "Go to the Chats screen and open the conversation with the desired contact. Clic…" at bounding box center [289, 236] width 312 height 51
click at [228, 225] on li "Go to the Chats screen and open the conversation with the desired contact. Clic…" at bounding box center [289, 236] width 312 height 51
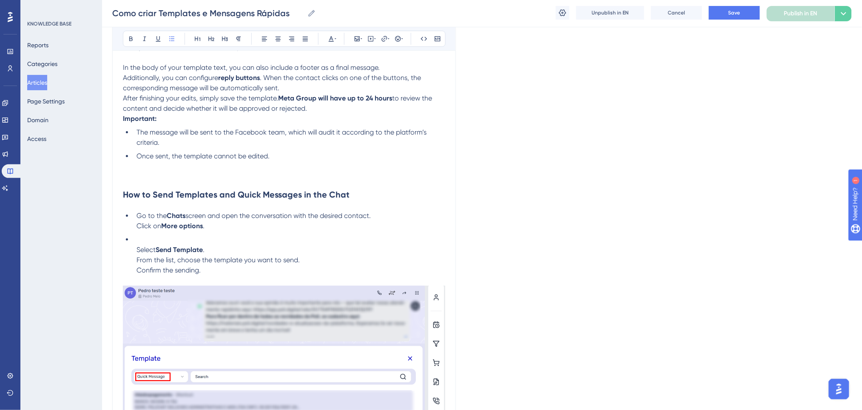
click at [380, 215] on li "Go to the Chats screen and open the conversation with the desired contact. Clic…" at bounding box center [289, 221] width 312 height 20
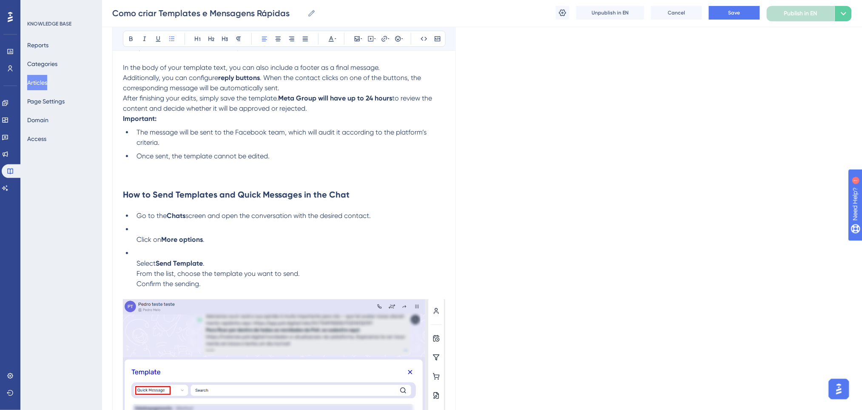
click at [281, 259] on li "Select Send Template . From the list, choose the template you want to send. Con…" at bounding box center [289, 268] width 312 height 41
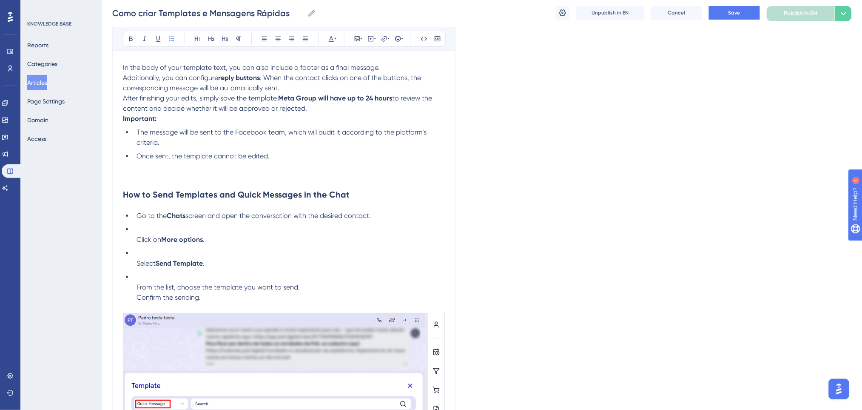
click at [138, 288] on span "From the list, choose the template you want to send." at bounding box center [218, 287] width 163 height 8
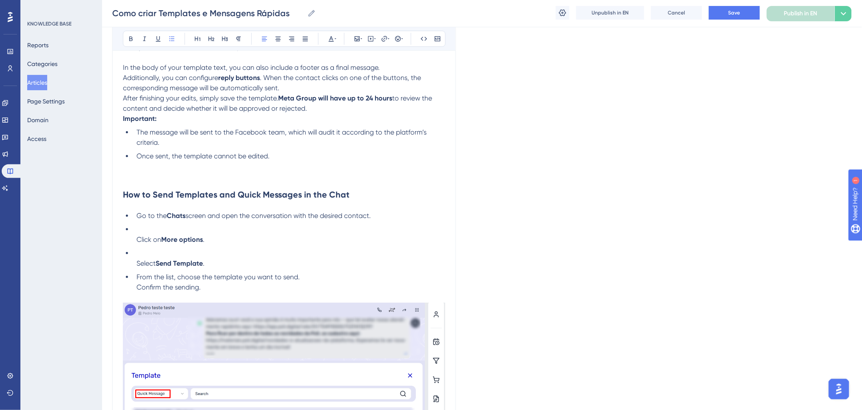
click at [138, 265] on span "Select" at bounding box center [146, 263] width 19 height 8
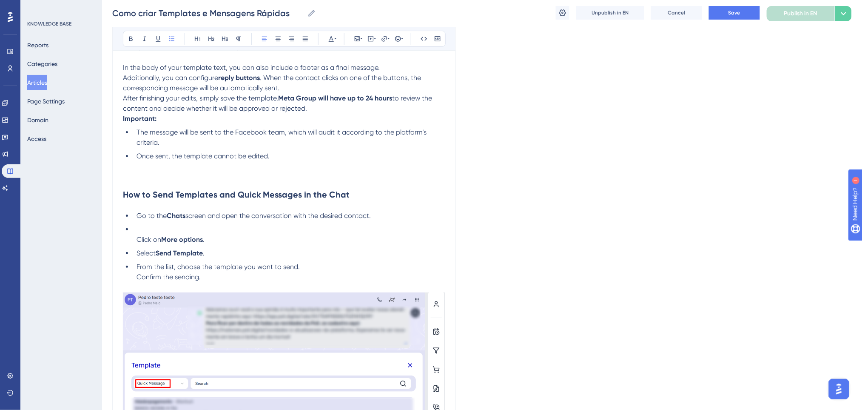
click at [137, 238] on span "Click on" at bounding box center [149, 239] width 25 height 8
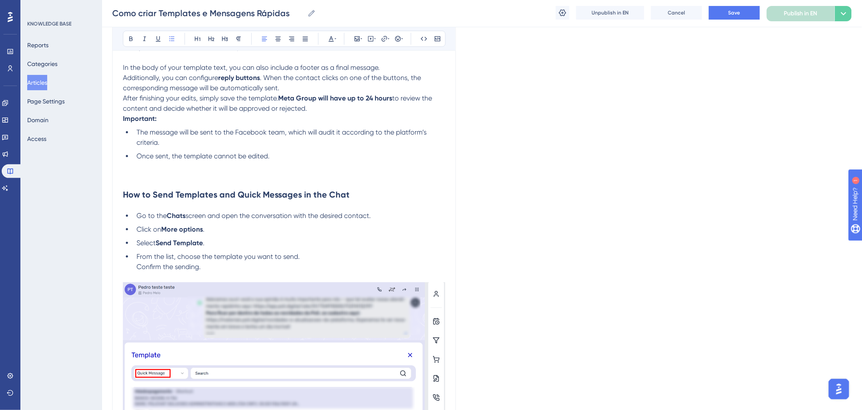
click at [234, 237] on ul "Go to the Chats screen and open the conversation with the desired contact. Clic…" at bounding box center [284, 241] width 322 height 61
click at [138, 217] on span "Go to the" at bounding box center [152, 215] width 30 height 8
click at [231, 267] on li "From the list, choose the template you want to send. Confirm the sending." at bounding box center [289, 261] width 312 height 20
click at [349, 193] on h2 "How to Send Templates and Quick Messages in the Chat" at bounding box center [284, 195] width 322 height 26
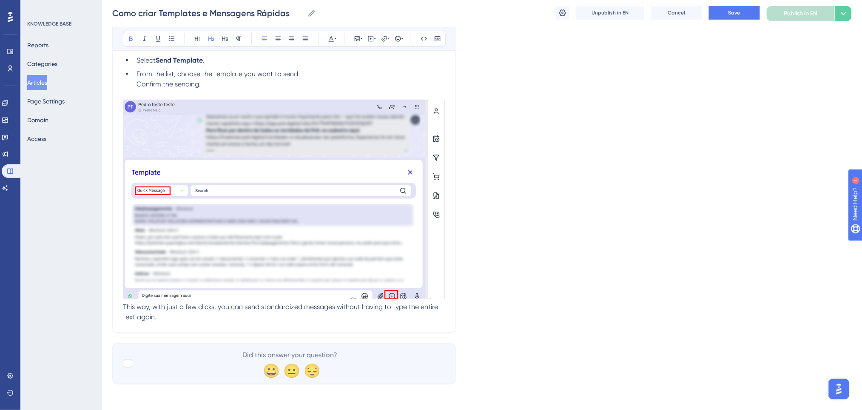
scroll to position [1280, 0]
click at [123, 305] on span "This way, with just a few clicks, you can send standardized messages without ha…" at bounding box center [281, 310] width 317 height 18
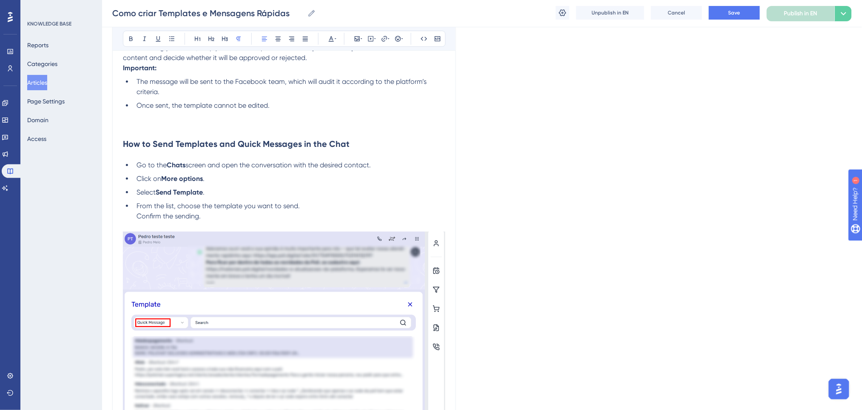
scroll to position [996, 0]
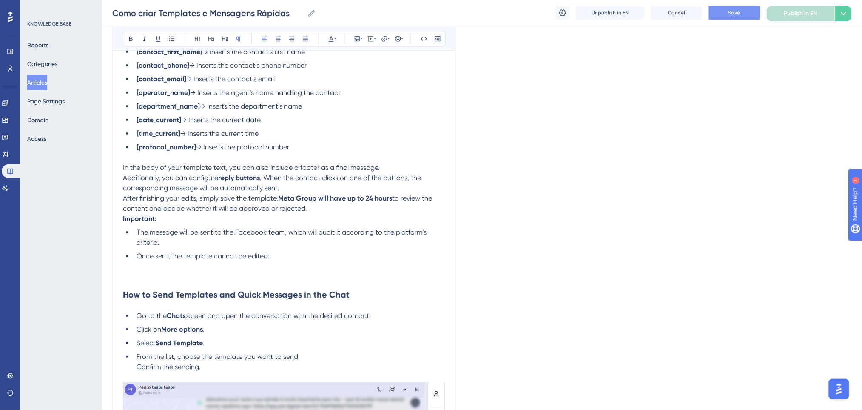
click at [754, 14] on button "Save" at bounding box center [734, 13] width 51 height 14
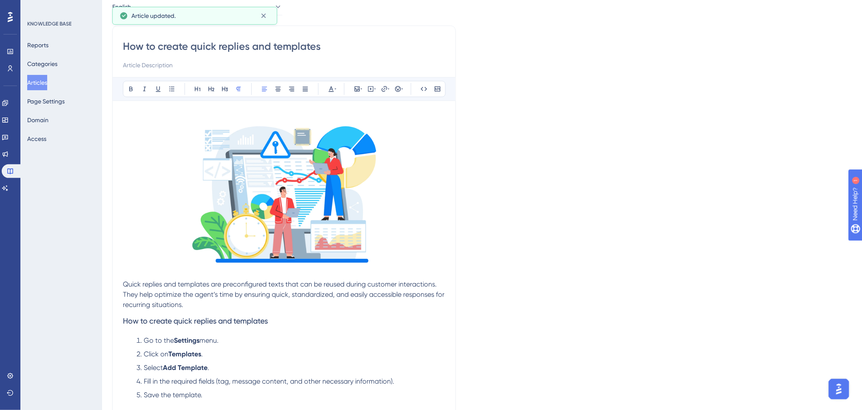
scroll to position [0, 0]
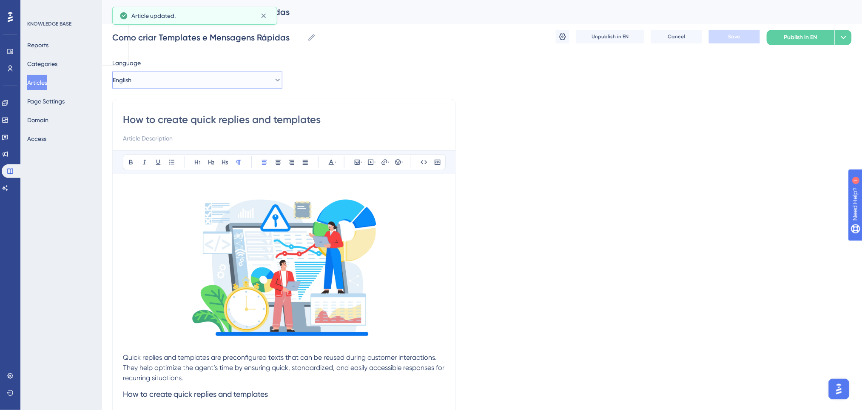
click at [211, 77] on button "English" at bounding box center [197, 79] width 170 height 17
click at [169, 139] on button "Spanish Spanish Published with pending draft" at bounding box center [197, 139] width 159 height 17
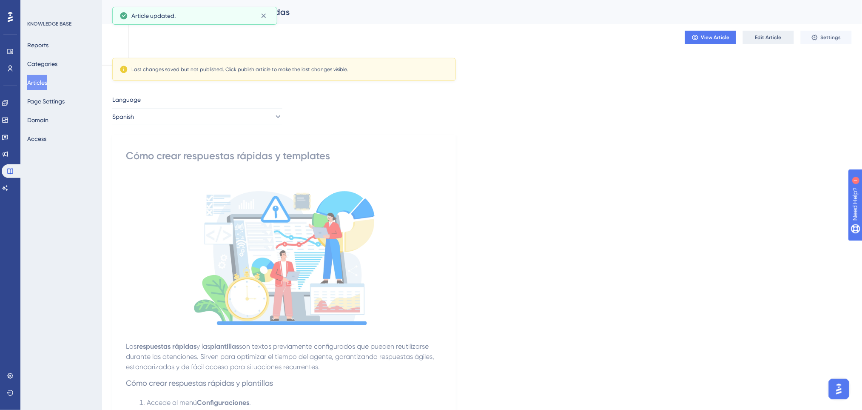
click at [768, 37] on span "Edit Article" at bounding box center [768, 37] width 26 height 7
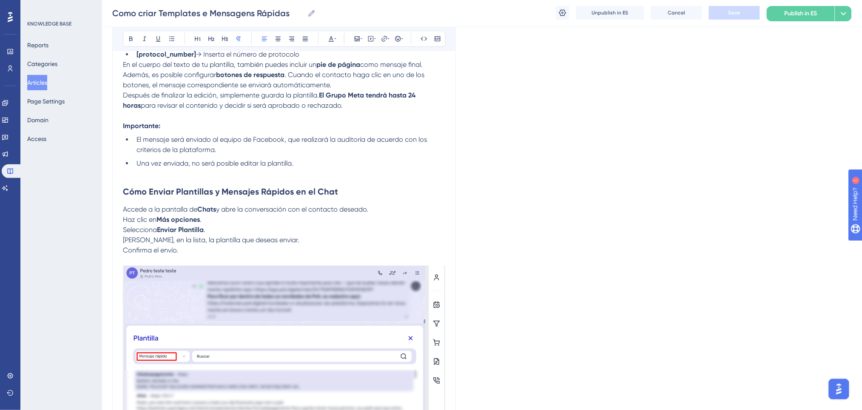
scroll to position [1096, 0]
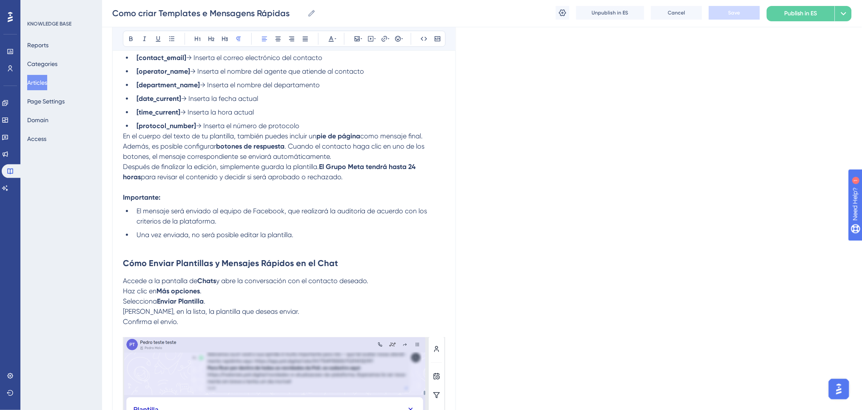
click at [125, 277] on span "Accede a la pantalla de" at bounding box center [160, 281] width 74 height 8
click at [123, 277] on span "Accede a la pantalla de" at bounding box center [160, 281] width 74 height 8
click at [174, 38] on icon at bounding box center [171, 38] width 7 height 7
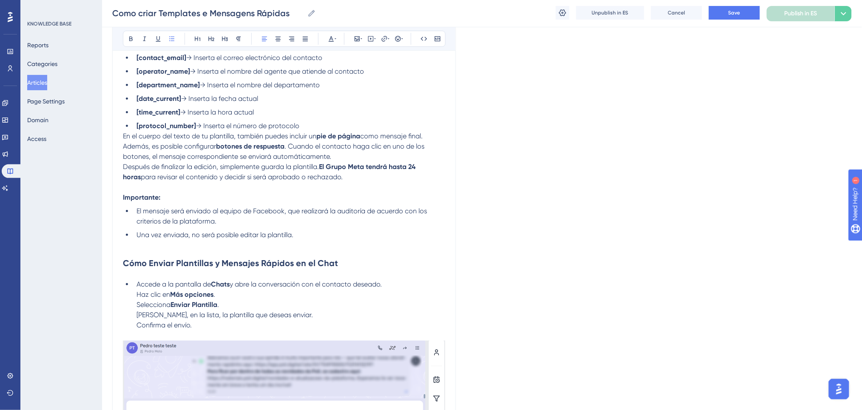
click at [139, 290] on span "Haz clic en" at bounding box center [154, 294] width 34 height 8
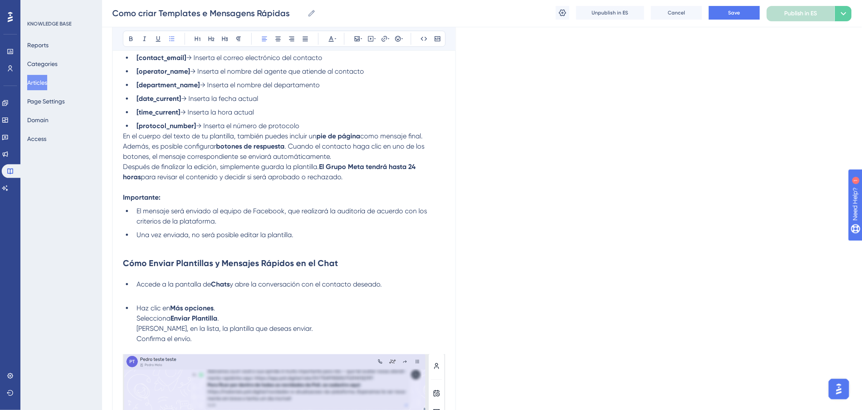
click at [137, 314] on span "Selecciona" at bounding box center [154, 318] width 34 height 8
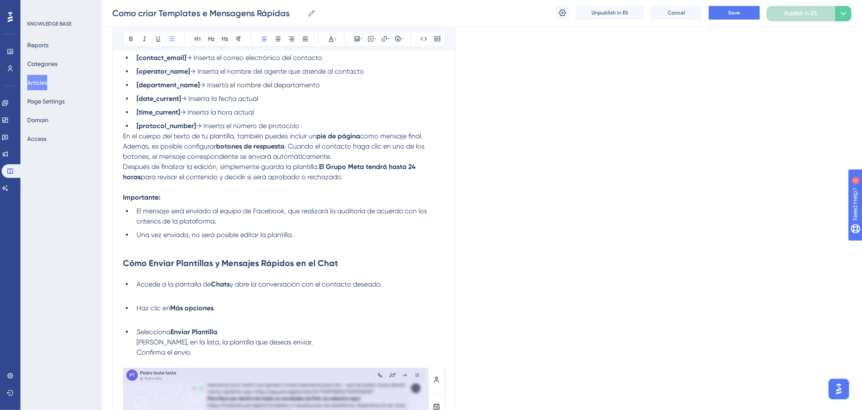
click at [138, 338] on span "Elige, en la lista, la plantilla que deseas enviar." at bounding box center [225, 342] width 177 height 8
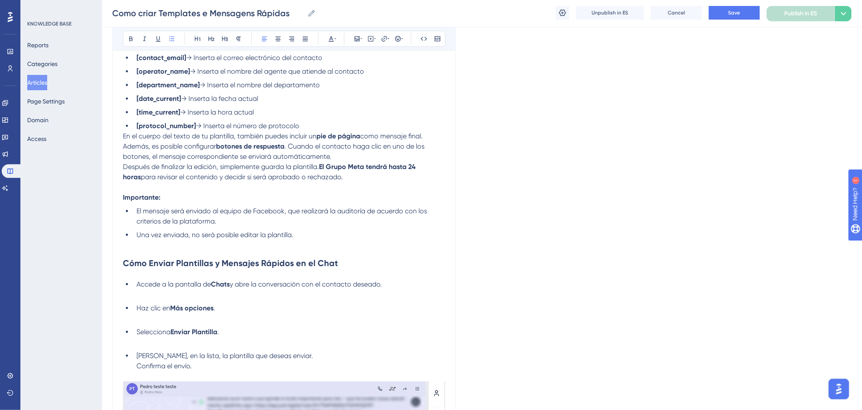
click at [163, 331] on li "Selecciona Enviar Plantilla ." at bounding box center [289, 337] width 312 height 20
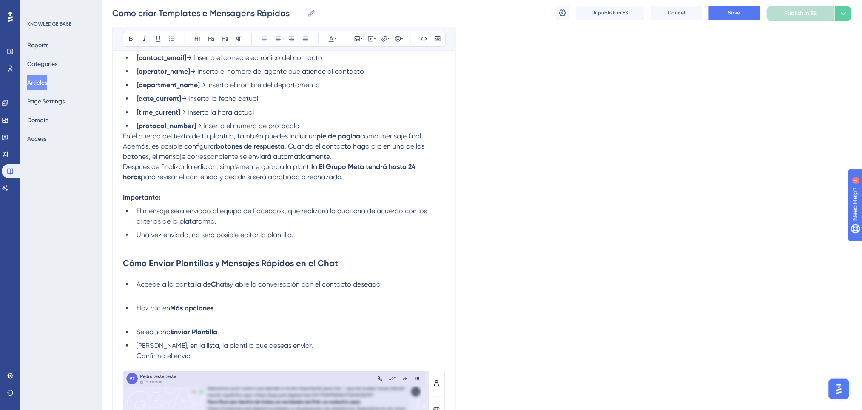
click at [152, 309] on ul "Accede a la pantalla de Chats y abre la conversación con el contacto deseado. H…" at bounding box center [284, 320] width 322 height 82
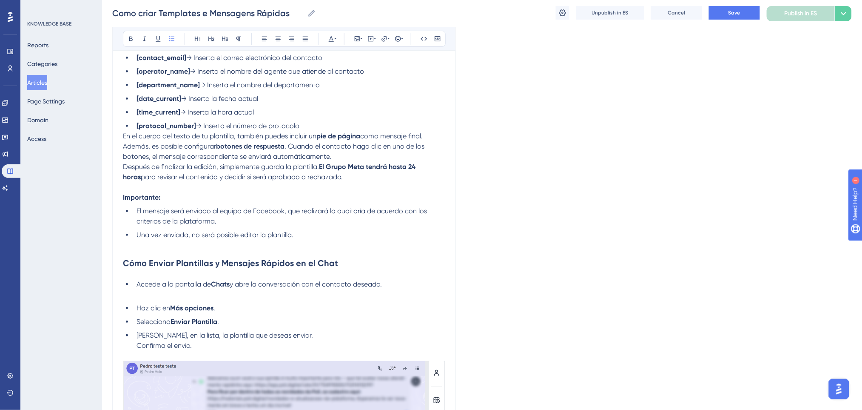
click at [151, 287] on ul "Accede a la pantalla de Chats y abre la conversación con el contacto deseado. H…" at bounding box center [284, 314] width 322 height 71
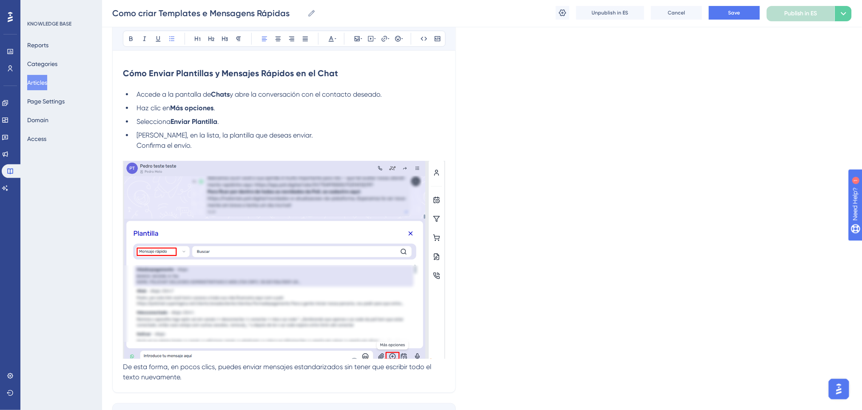
scroll to position [1336, 0]
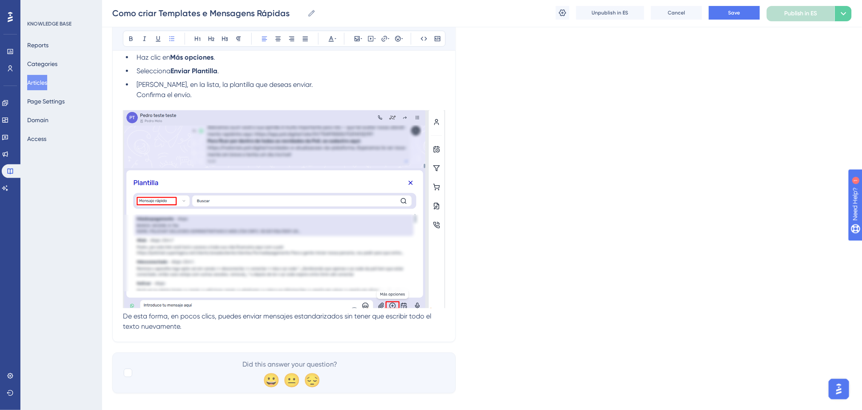
click at [123, 312] on span "De esta forma, en pocos clics, puedes enviar mensajes estandarizados sin tener …" at bounding box center [278, 321] width 310 height 18
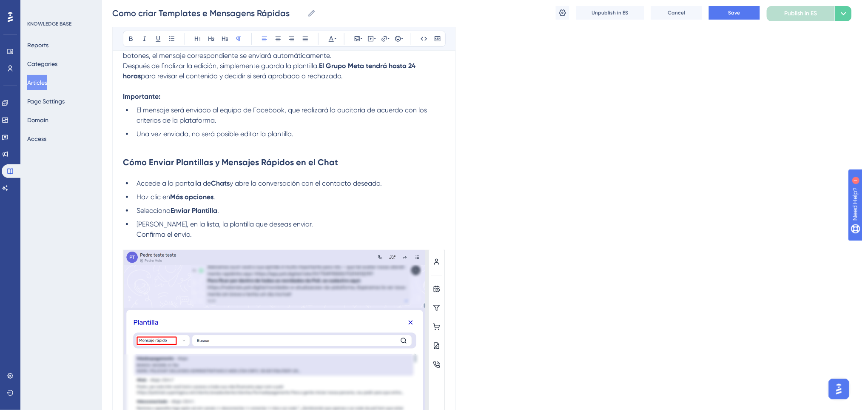
scroll to position [1109, 0]
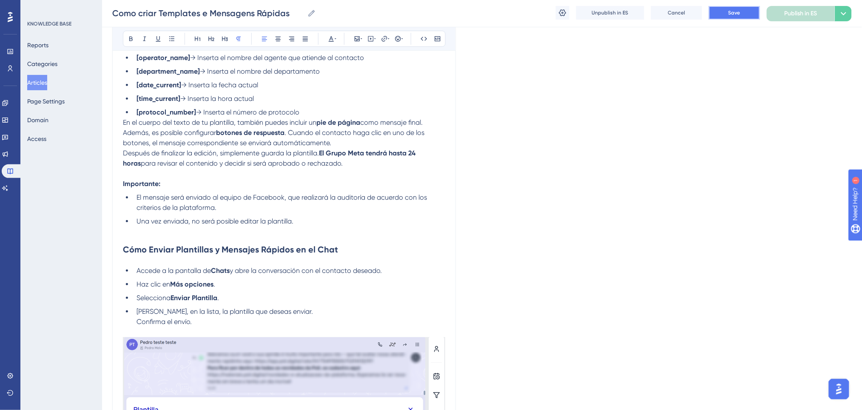
click at [743, 13] on button "Save" at bounding box center [734, 13] width 51 height 14
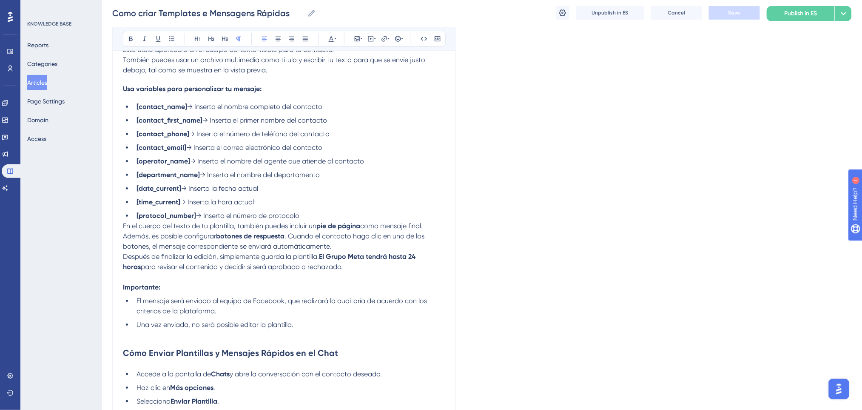
scroll to position [893, 0]
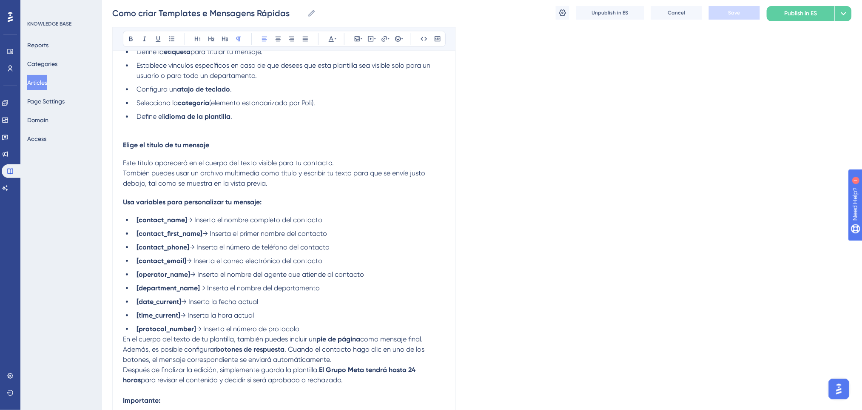
click at [313, 311] on ul "[contact_name] → Inserta el nombre completo del contacto [contact_first_name] →…" at bounding box center [284, 274] width 322 height 119
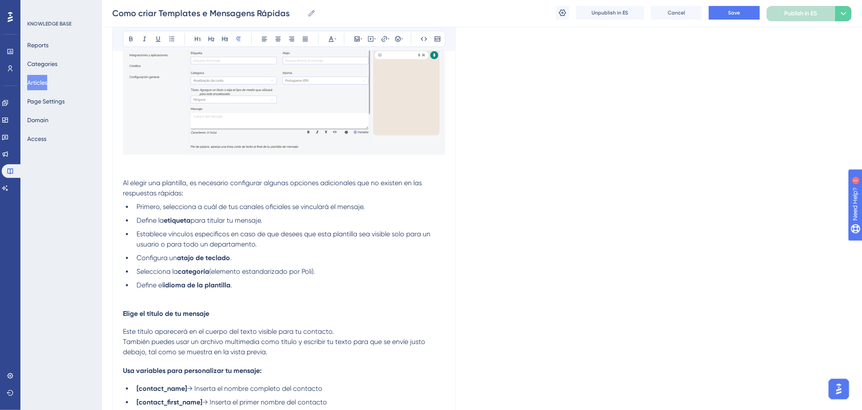
scroll to position [723, 0]
click at [236, 348] on p "Este título aparecerá en el cuerpo del texto visible para tu contacto. También …" at bounding box center [284, 343] width 322 height 31
drag, startPoint x: 257, startPoint y: 343, endPoint x: 265, endPoint y: 342, distance: 8.5
click at [260, 343] on span "También puedes usar un archivo multimedia como título y escribir tu texto para …" at bounding box center [275, 348] width 304 height 18
click at [268, 342] on p "Este título aparecerá en el cuerpo del texto visible para tu contacto. También …" at bounding box center [284, 343] width 322 height 31
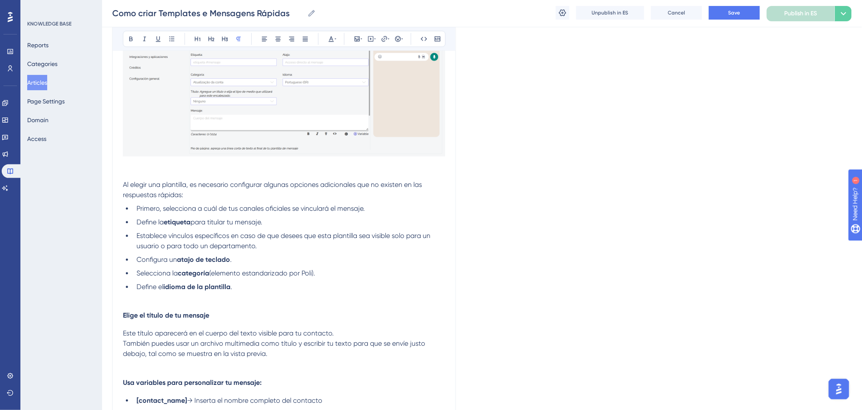
click at [265, 311] on h4 "Elige el título de tu mensaje" at bounding box center [284, 315] width 322 height 8
click at [738, 13] on span "Save" at bounding box center [735, 12] width 12 height 7
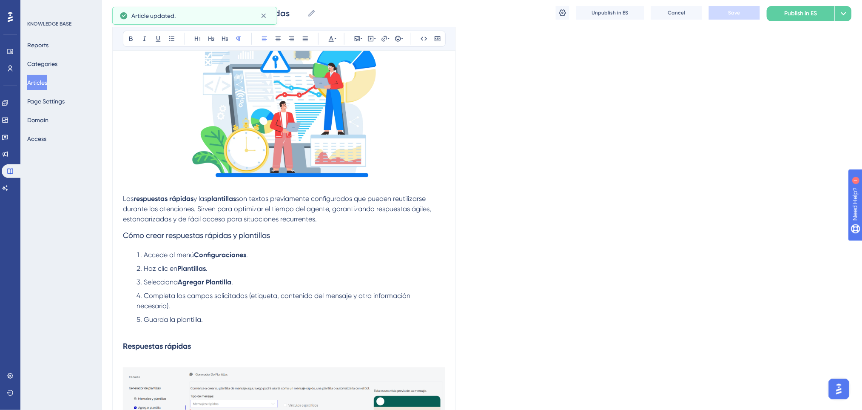
scroll to position [0, 0]
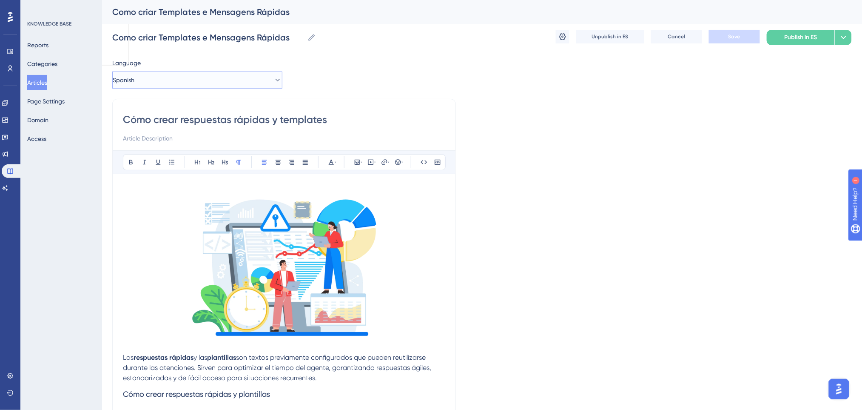
click at [223, 83] on button "Spanish" at bounding box center [197, 79] width 170 height 17
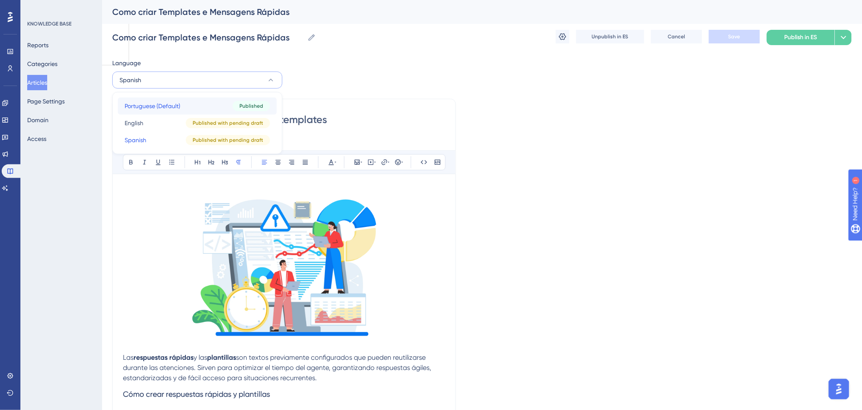
click at [174, 102] on span "Portuguese (Default)" at bounding box center [153, 106] width 56 height 10
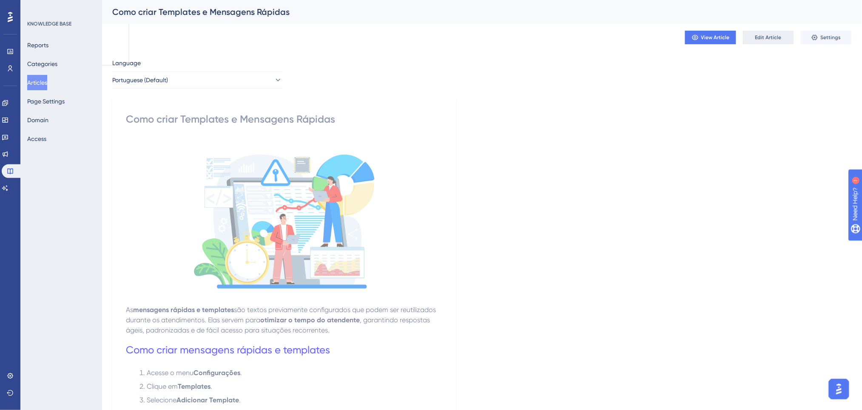
click at [759, 31] on button "Edit Article" at bounding box center [768, 38] width 51 height 14
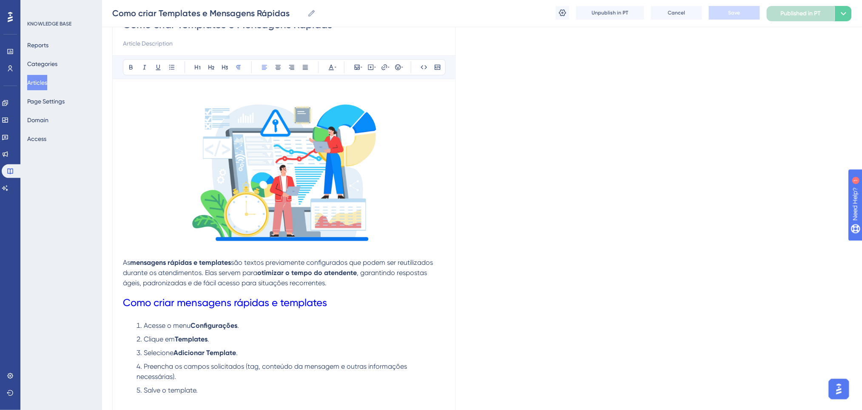
scroll to position [170, 0]
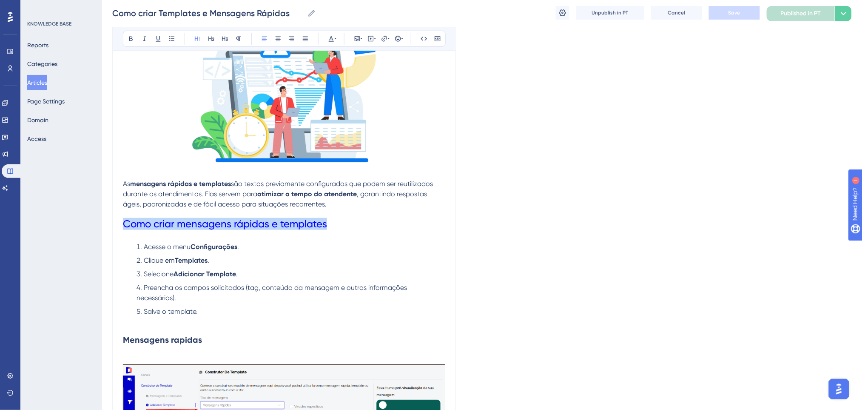
drag, startPoint x: 352, startPoint y: 221, endPoint x: 78, endPoint y: 205, distance: 274.4
click at [132, 37] on icon at bounding box center [130, 39] width 3 height 5
click at [353, 248] on li "Acesse o menu Configurações ." at bounding box center [289, 247] width 312 height 10
click at [730, 9] on span "Save" at bounding box center [735, 12] width 12 height 7
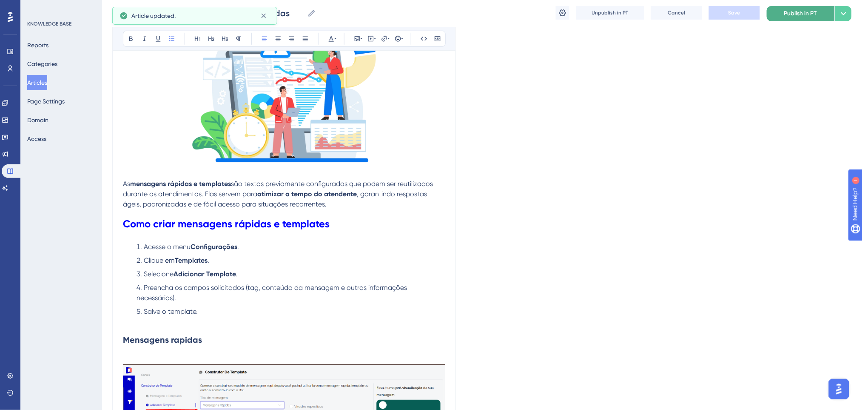
click at [800, 11] on span "Publish in PT" at bounding box center [800, 14] width 33 height 10
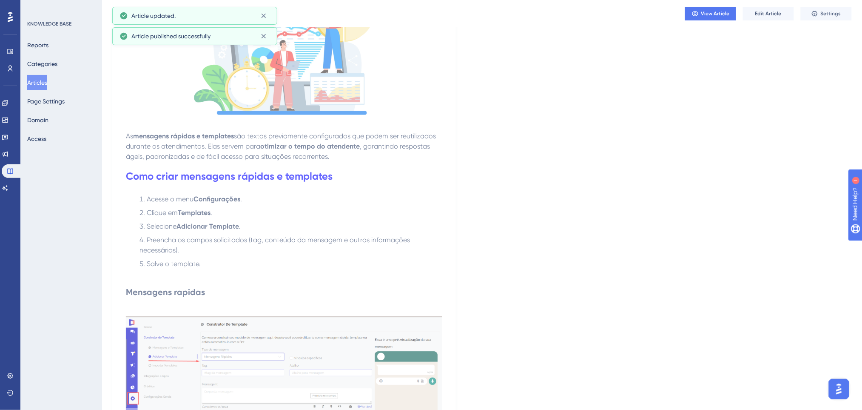
scroll to position [0, 0]
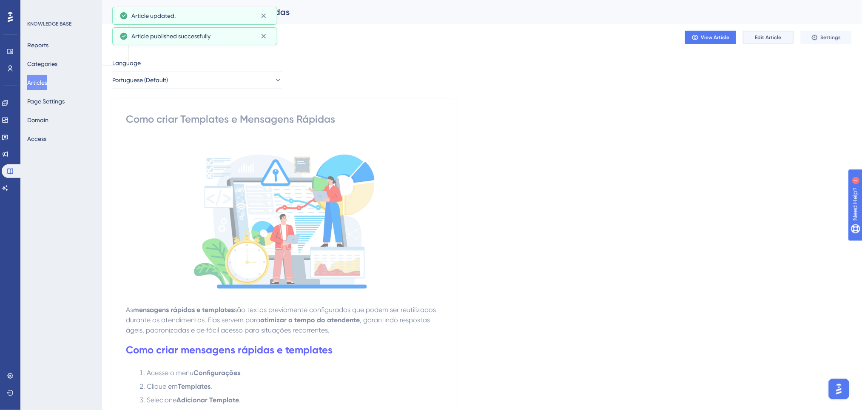
click at [763, 38] on span "Edit Article" at bounding box center [768, 37] width 26 height 7
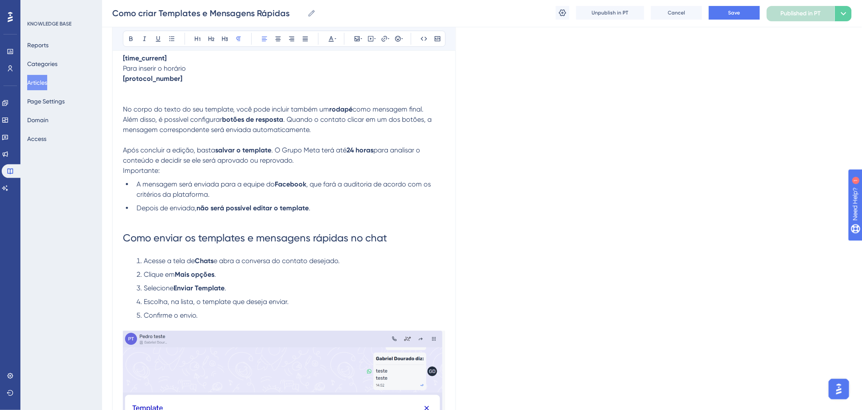
scroll to position [1213, 0]
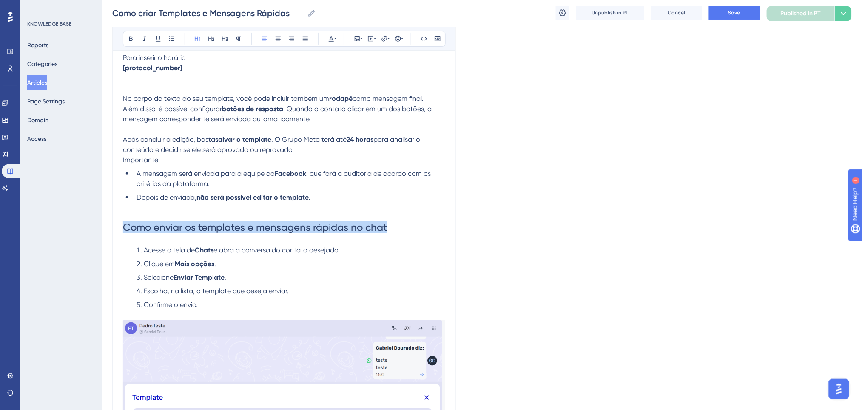
drag, startPoint x: 380, startPoint y: 225, endPoint x: 125, endPoint y: 228, distance: 255.2
click at [125, 228] on h1 "Como enviar os templates e mensagens rápidas no chat" at bounding box center [284, 227] width 322 height 29
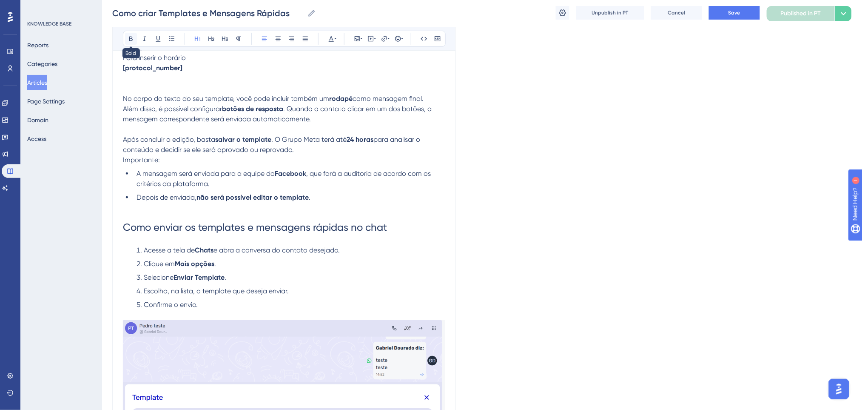
click at [132, 37] on icon at bounding box center [130, 39] width 3 height 5
click at [363, 191] on ul "A mensagem será enviada para a equipe do Facebook , que fará a auditoria de aco…" at bounding box center [284, 185] width 322 height 34
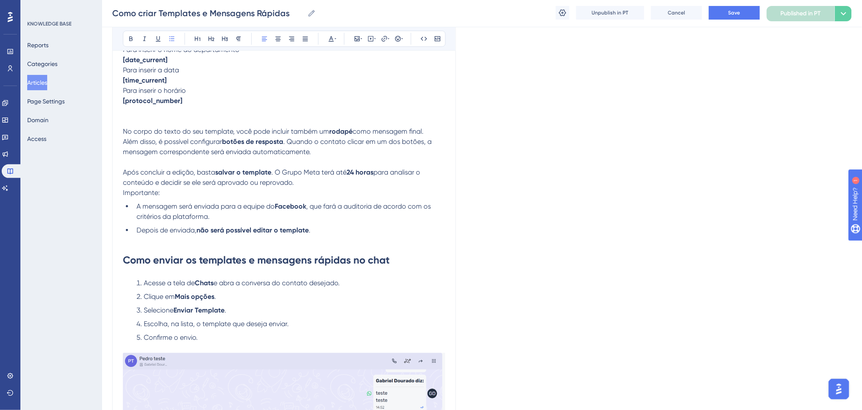
scroll to position [1172, 0]
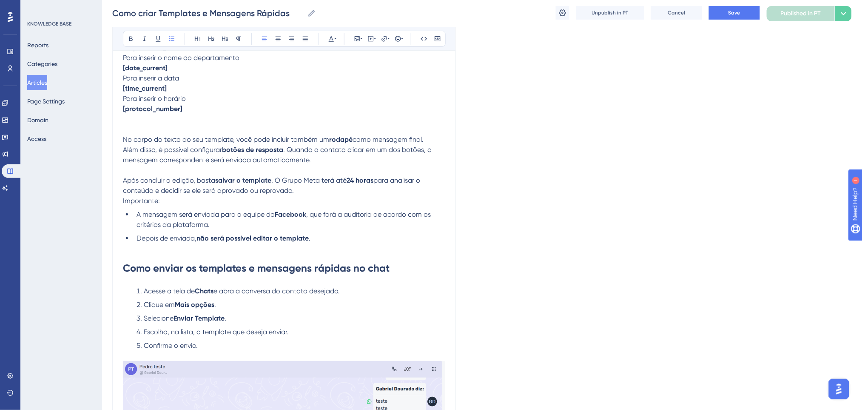
click at [742, 3] on div "Como criar Templates e Mensagens Rápidas Como criar Templates e Mensagens Rápid…" at bounding box center [482, 13] width 760 height 27
click at [742, 10] on button "Save" at bounding box center [734, 13] width 51 height 14
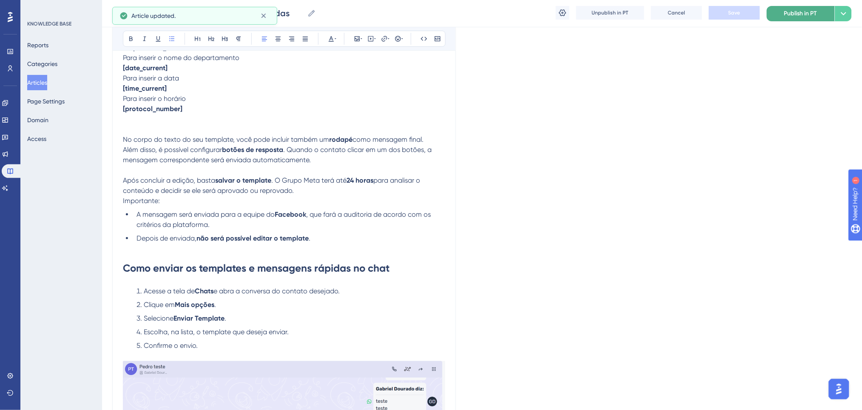
click at [807, 14] on span "Publish in PT" at bounding box center [800, 14] width 33 height 10
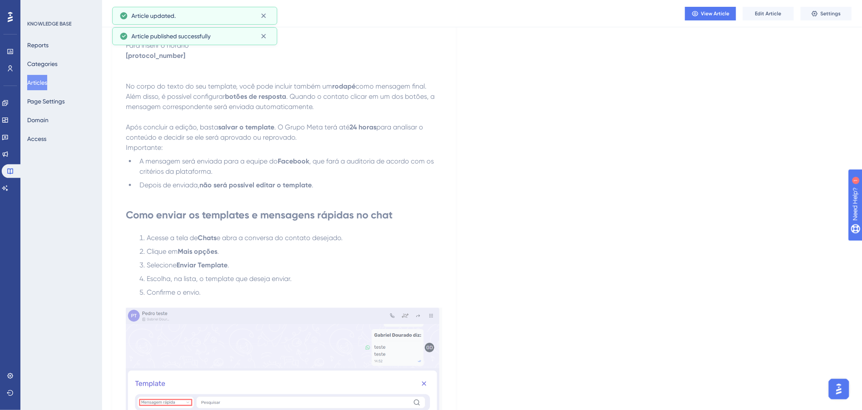
scroll to position [0, 0]
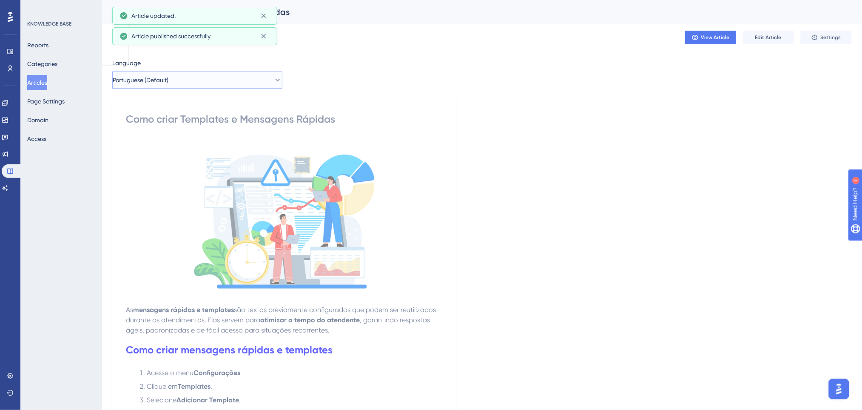
click at [242, 82] on button "Portuguese (Default)" at bounding box center [197, 79] width 170 height 17
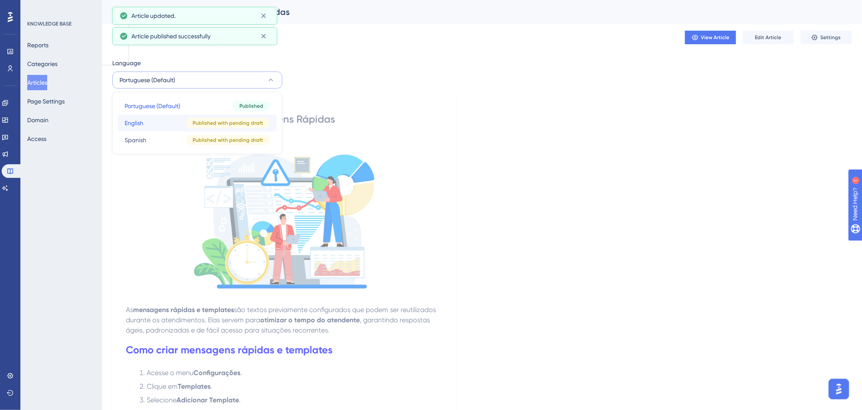
click at [174, 122] on button "English English Published with pending draft" at bounding box center [197, 122] width 159 height 17
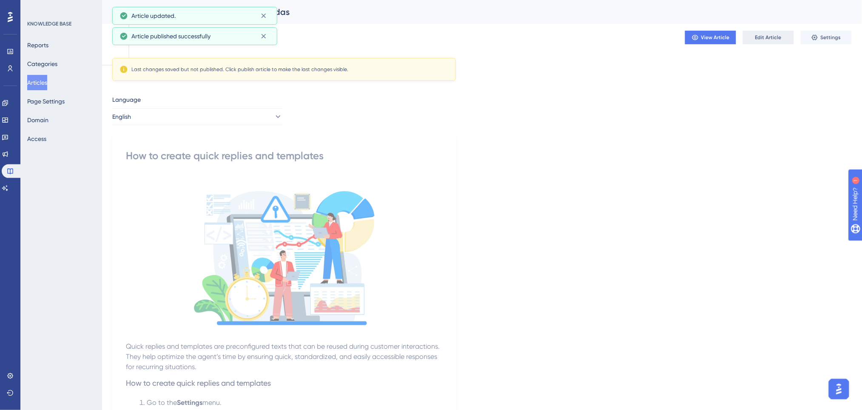
click at [775, 40] on span "Edit Article" at bounding box center [768, 37] width 26 height 7
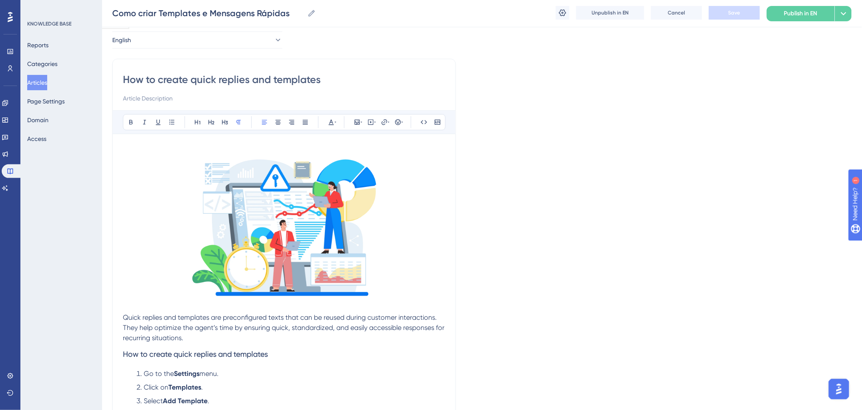
scroll to position [57, 0]
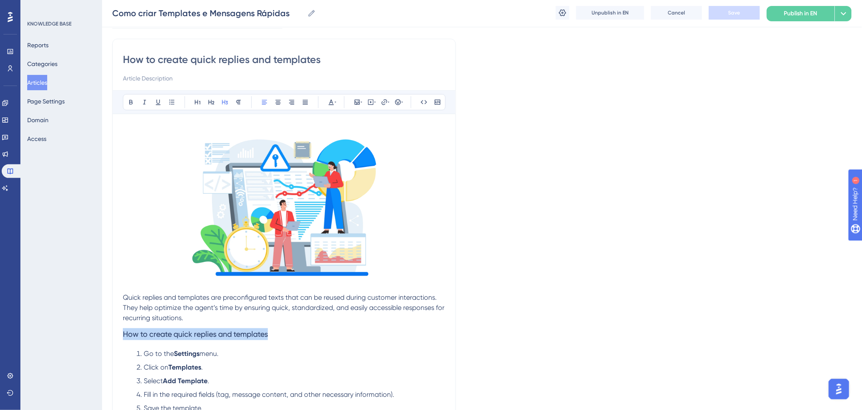
drag, startPoint x: 277, startPoint y: 334, endPoint x: 66, endPoint y: 329, distance: 211.9
click at [209, 103] on icon at bounding box center [211, 102] width 6 height 5
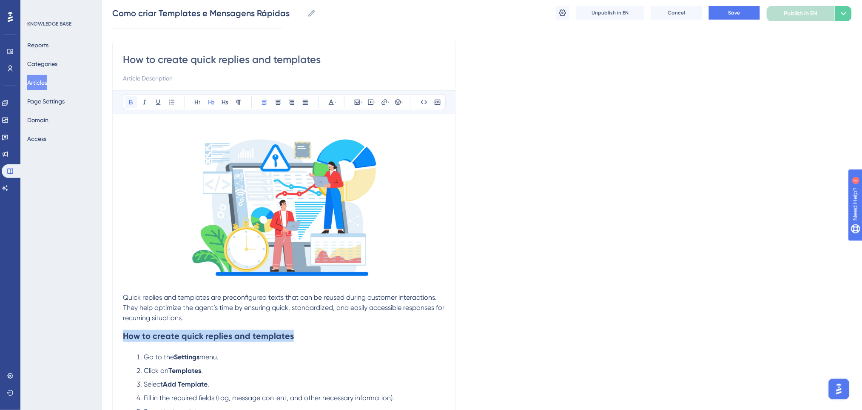
click at [128, 97] on button at bounding box center [131, 102] width 12 height 12
click at [325, 101] on button at bounding box center [331, 102] width 12 height 12
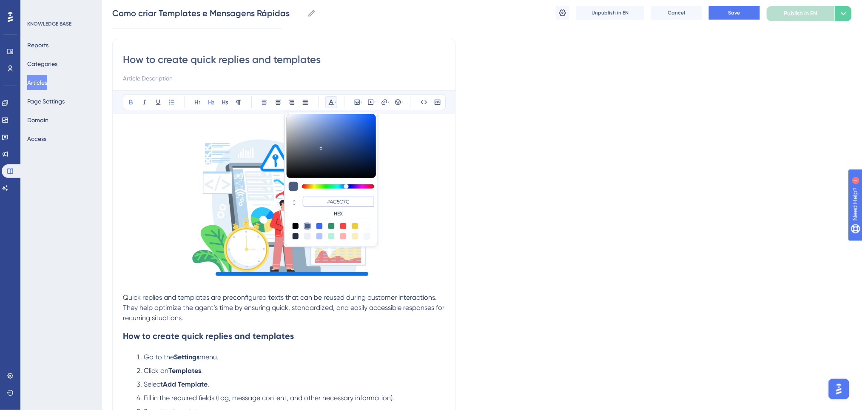
drag, startPoint x: 353, startPoint y: 202, endPoint x: 323, endPoint y: 194, distance: 31.5
click at [323, 194] on div "#4C5C7C HEX" at bounding box center [332, 179] width 94 height 135
type input "#0000FF"
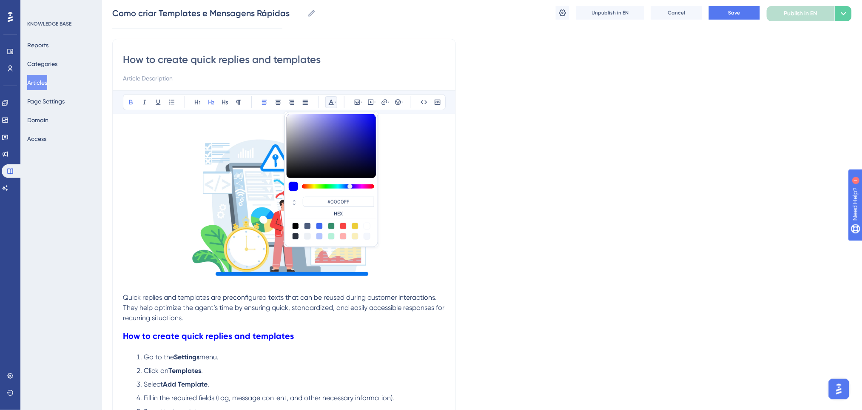
click at [283, 312] on p "Quick replies and templates are preconfigured texts that can be reused during c…" at bounding box center [284, 307] width 322 height 31
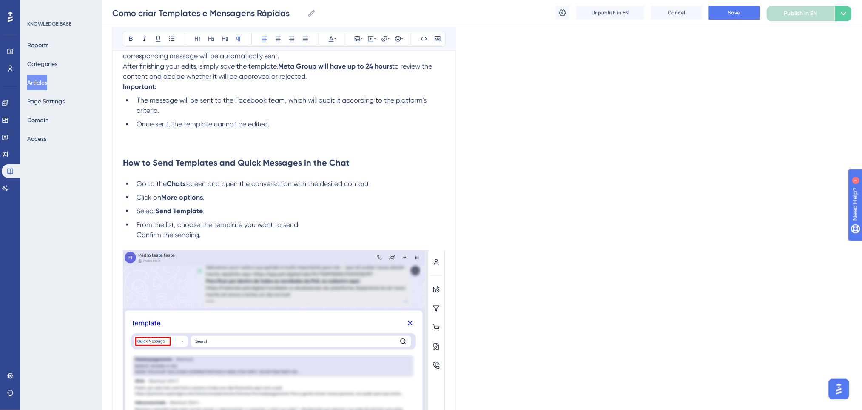
scroll to position [1134, 0]
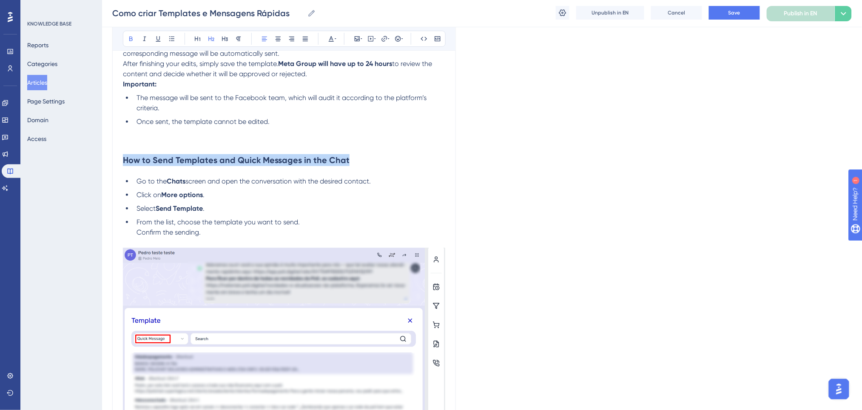
drag, startPoint x: 358, startPoint y: 160, endPoint x: 113, endPoint y: 160, distance: 245.0
click at [373, 163] on h2 "How to Send Templates and Quick Messages in the Chat" at bounding box center [284, 160] width 322 height 26
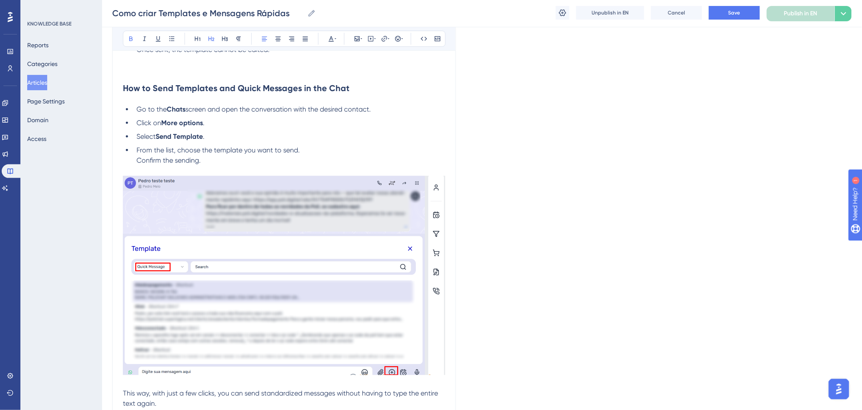
scroll to position [1294, 0]
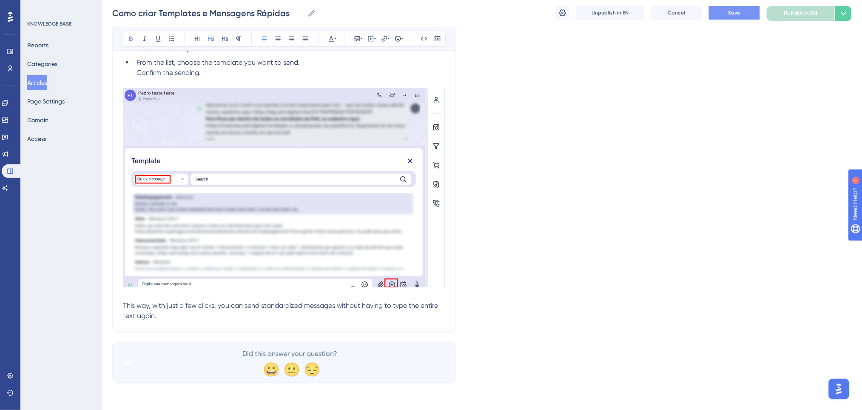
click at [728, 8] on button "Save" at bounding box center [734, 13] width 51 height 14
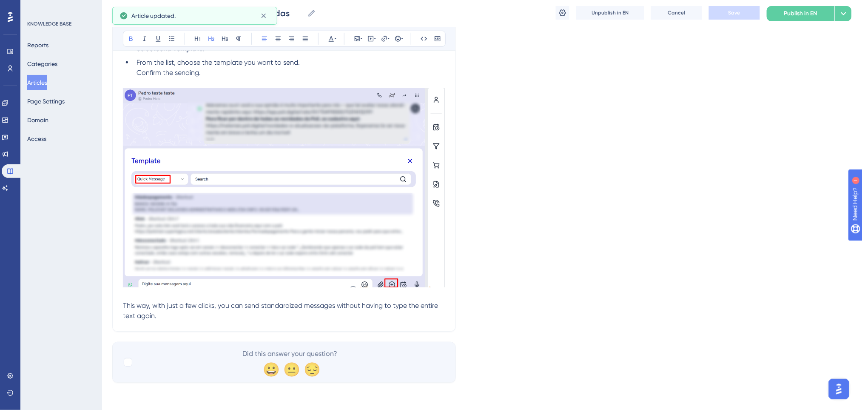
click at [808, 11] on span "Publish in EN" at bounding box center [800, 14] width 33 height 10
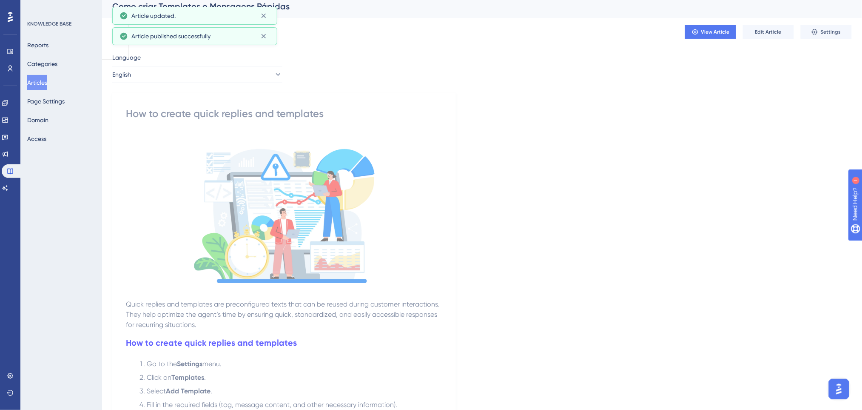
scroll to position [0, 0]
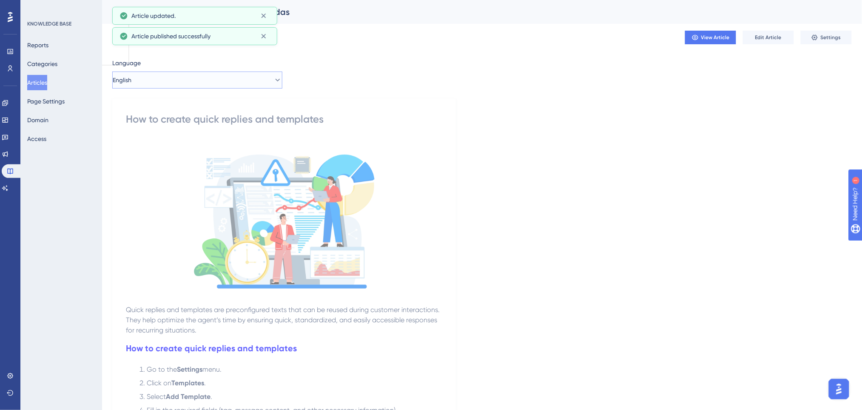
click at [223, 84] on button "English" at bounding box center [197, 79] width 170 height 17
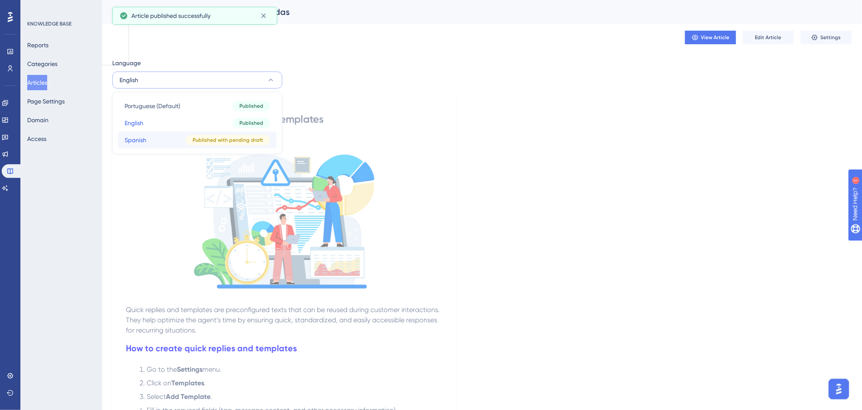
click at [187, 142] on button "Spanish Spanish Published with pending draft" at bounding box center [197, 139] width 159 height 17
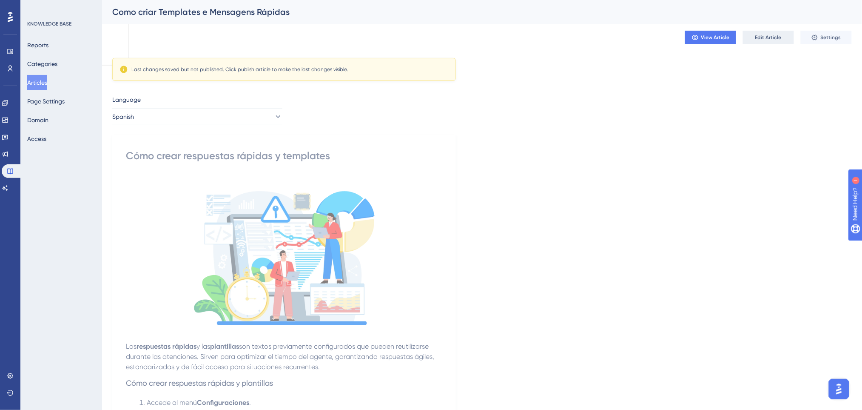
click at [773, 35] on span "Edit Article" at bounding box center [768, 37] width 26 height 7
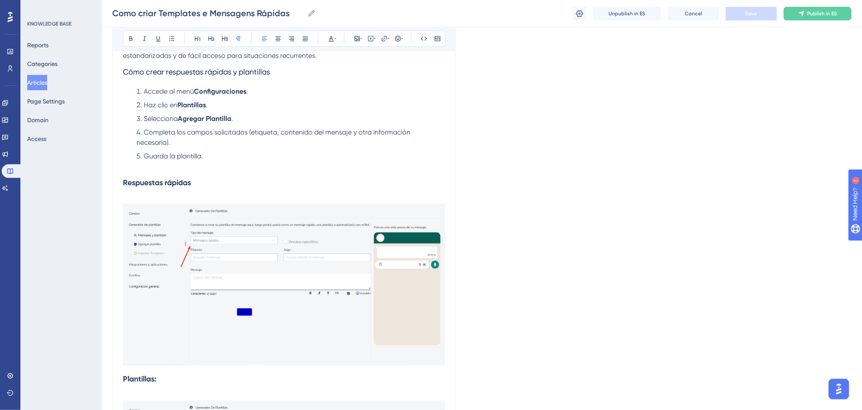
scroll to position [117, 0]
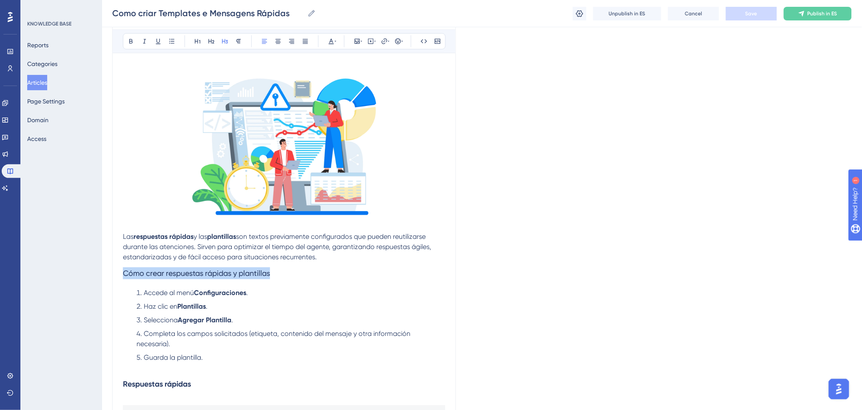
drag, startPoint x: 278, startPoint y: 271, endPoint x: 95, endPoint y: 264, distance: 183.1
click at [217, 41] on button at bounding box center [211, 41] width 12 height 12
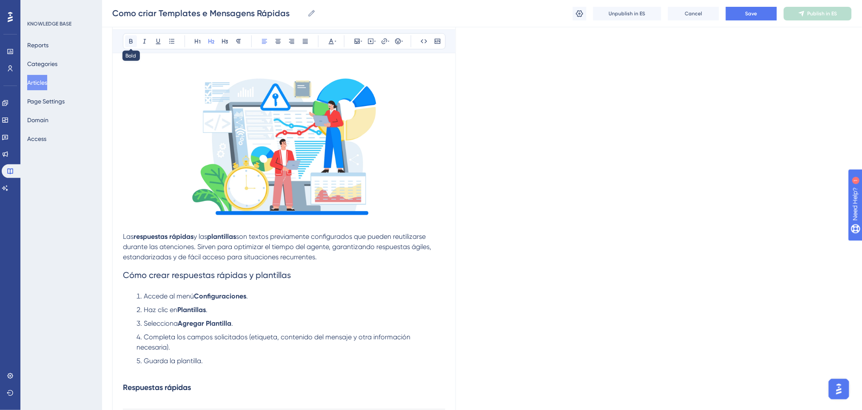
click at [132, 40] on icon at bounding box center [131, 41] width 7 height 7
click at [335, 40] on icon at bounding box center [336, 41] width 2 height 7
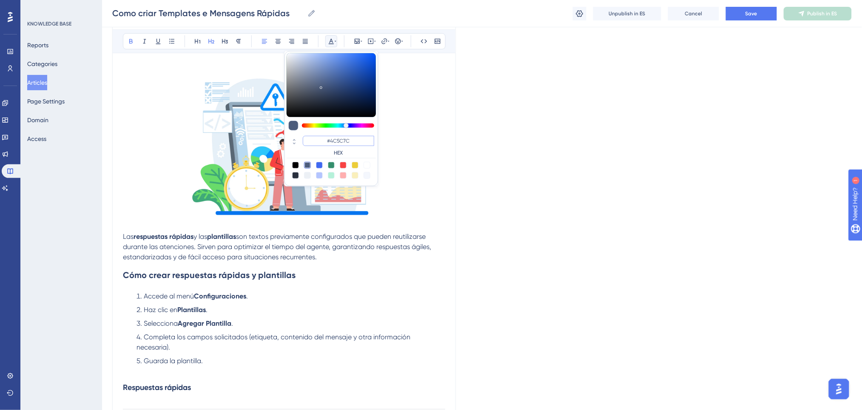
drag, startPoint x: 359, startPoint y: 142, endPoint x: 313, endPoint y: 140, distance: 45.5
click at [313, 140] on input "#4C5C7C" at bounding box center [338, 141] width 71 height 10
type input "#0000FF"
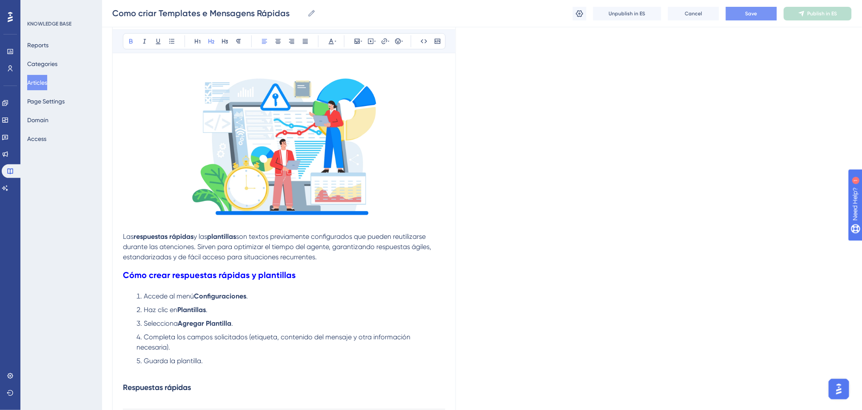
click at [763, 12] on button "Save" at bounding box center [751, 14] width 51 height 14
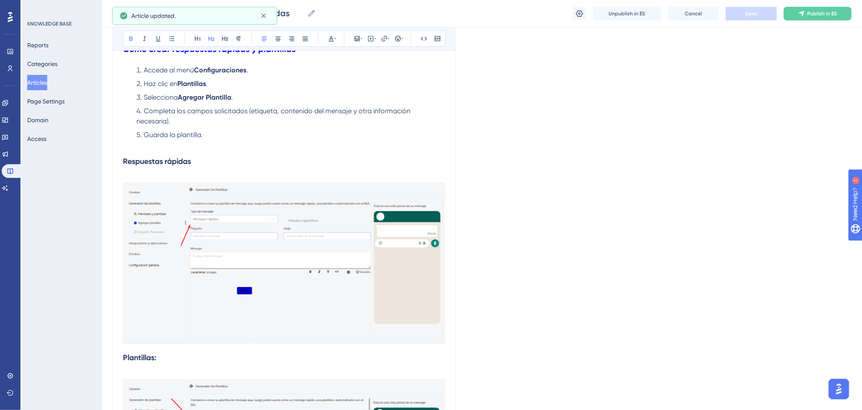
scroll to position [344, 0]
drag, startPoint x: 188, startPoint y: 151, endPoint x: 68, endPoint y: 134, distance: 120.7
click at [386, 139] on p at bounding box center [284, 144] width 322 height 10
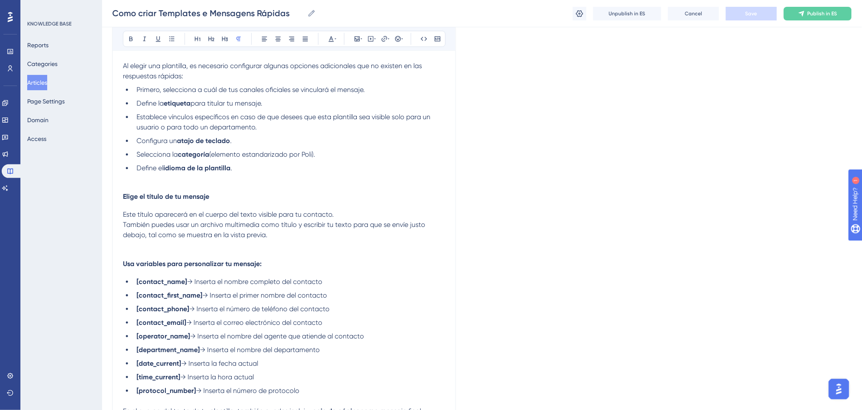
scroll to position [855, 0]
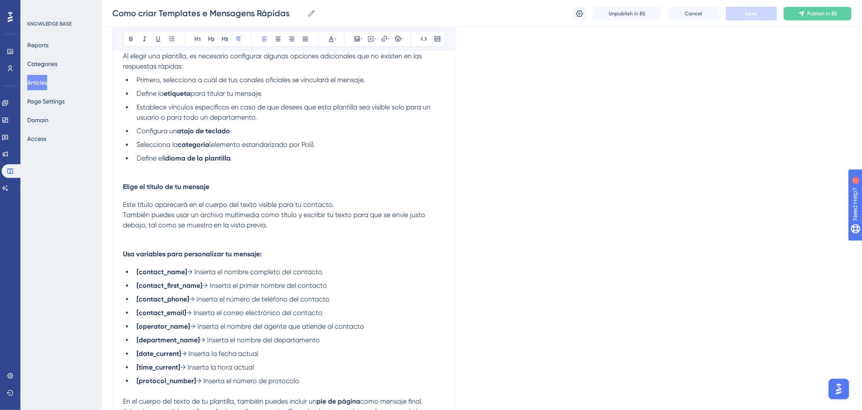
click at [228, 169] on div "Las respuestas rápidas y las plantillas son textos previamente configurados que…" at bounding box center [284, 86] width 322 height 1521
click at [225, 163] on p at bounding box center [284, 168] width 322 height 10
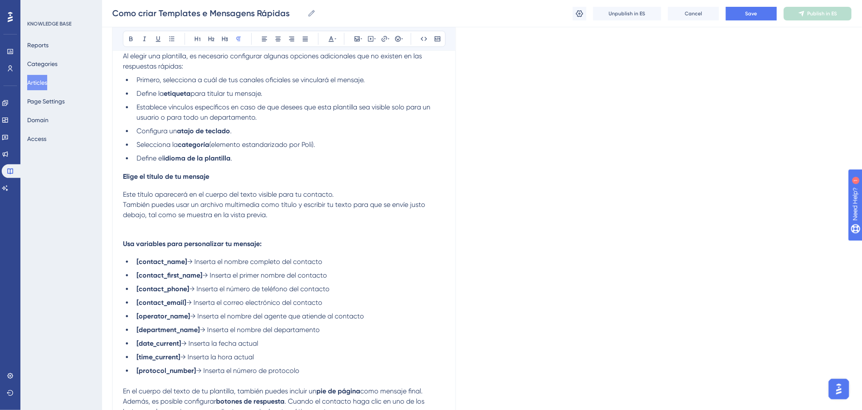
click at [178, 220] on p at bounding box center [284, 225] width 322 height 10
click at [174, 220] on div "Las respuestas rápidas y las plantillas son textos previamente configurados que…" at bounding box center [284, 81] width 322 height 1511
click at [169, 220] on p at bounding box center [284, 225] width 322 height 10
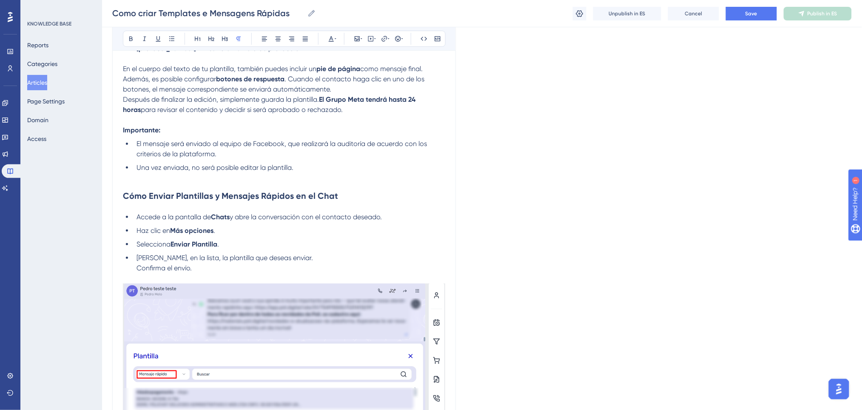
scroll to position [1195, 0]
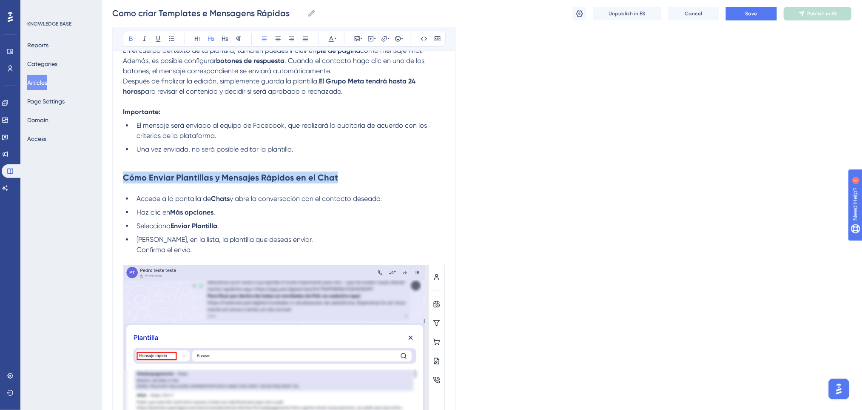
drag, startPoint x: 339, startPoint y: 163, endPoint x: 108, endPoint y: 171, distance: 230.7
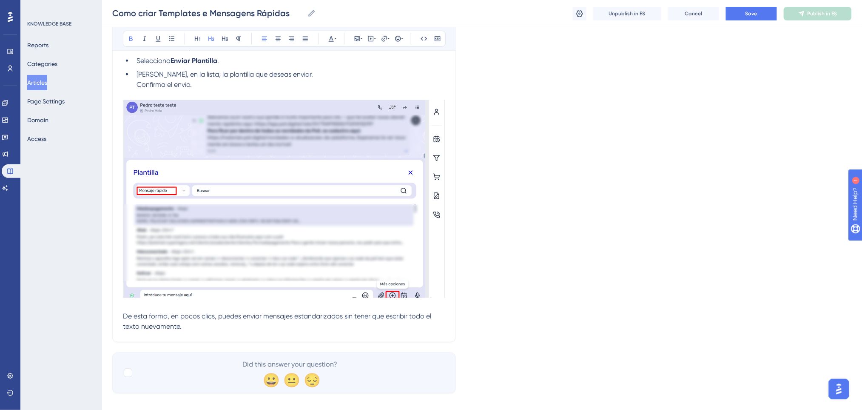
click at [756, 6] on div "Como criar Templates e Mensagens Rápidas Como criar Templates e Mensagens Rápid…" at bounding box center [482, 13] width 760 height 27
click at [758, 9] on button "Save" at bounding box center [751, 14] width 51 height 14
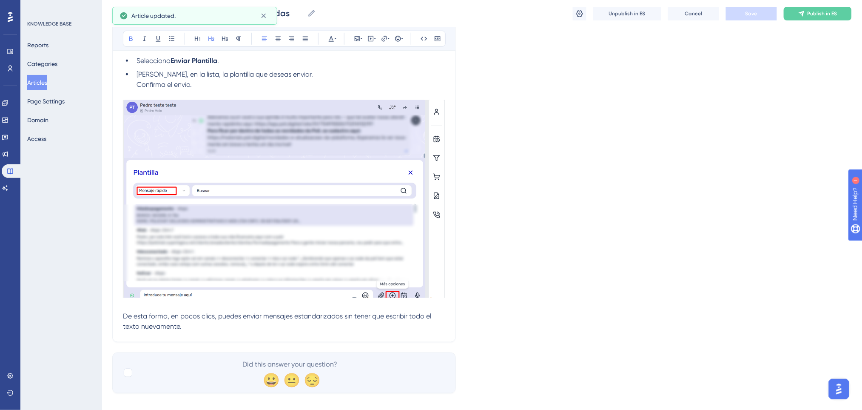
click at [821, 12] on span "Publish in ES" at bounding box center [823, 13] width 30 height 7
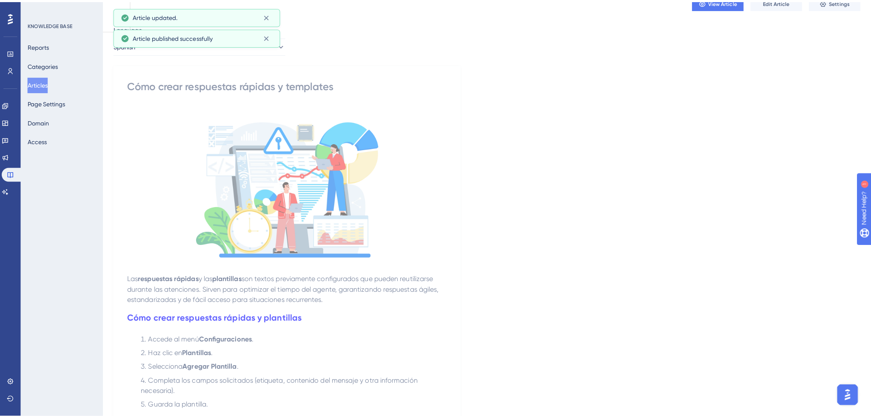
scroll to position [0, 0]
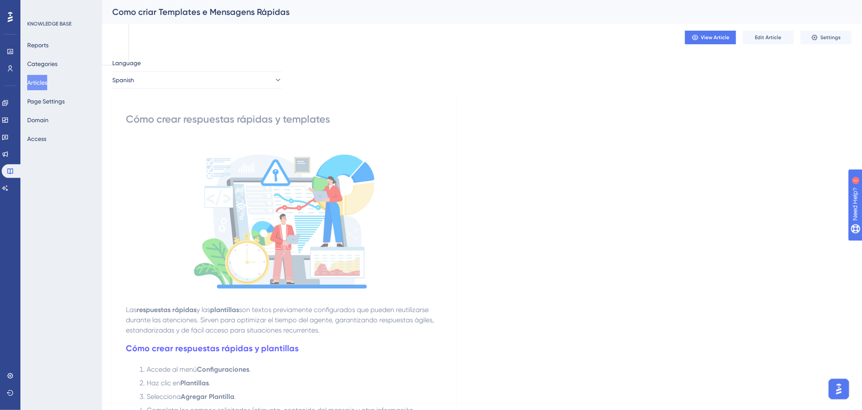
click at [41, 81] on button "Articles" at bounding box center [37, 82] width 20 height 15
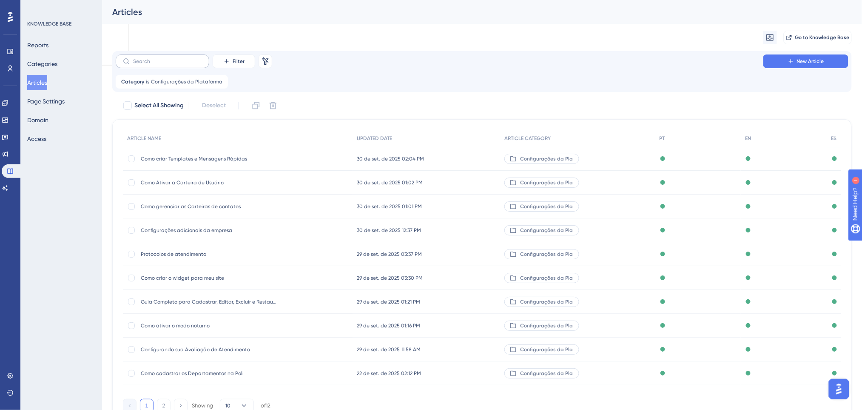
click at [158, 65] on label at bounding box center [163, 61] width 94 height 14
click at [158, 64] on input "text" at bounding box center [167, 61] width 69 height 6
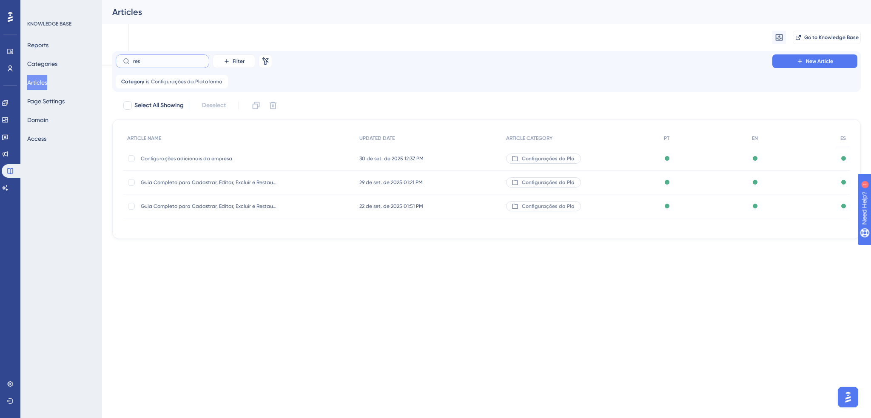
type input "resp"
checkbox input "true"
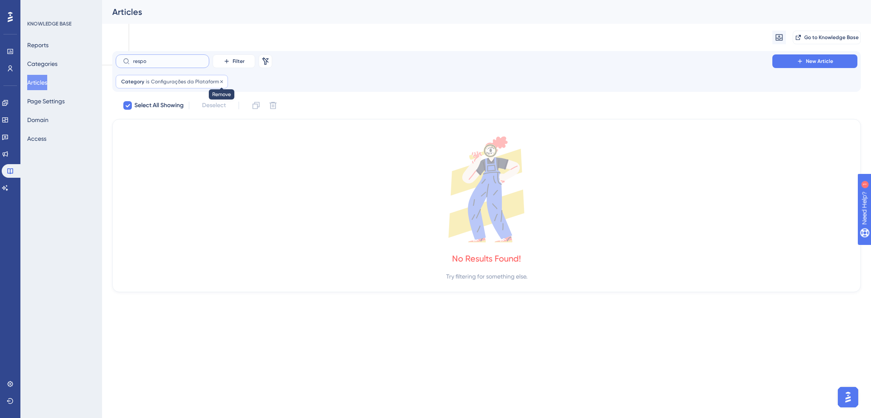
type input "respo"
click at [220, 81] on icon at bounding box center [221, 81] width 5 height 5
checkbox input "false"
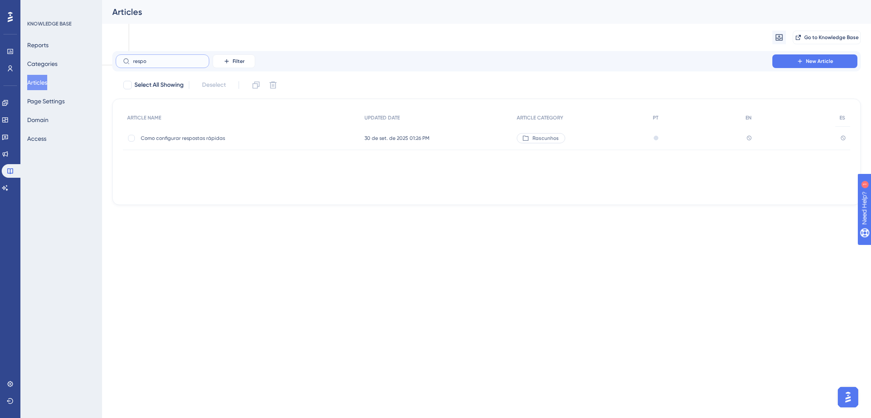
click at [184, 62] on input "respo" at bounding box center [167, 61] width 69 height 6
click at [200, 139] on span "Como configurar respostas rápidas" at bounding box center [209, 138] width 136 height 7
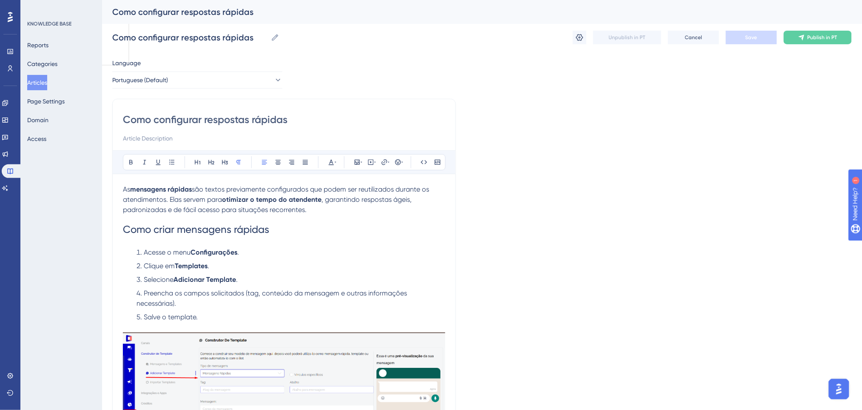
click at [38, 80] on button "Articles" at bounding box center [37, 82] width 20 height 15
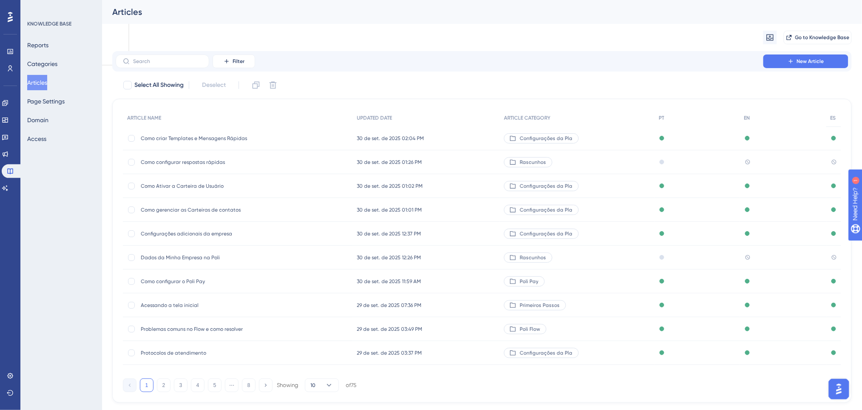
click at [191, 139] on span "Como criar Templates e Mensagens Rápidas" at bounding box center [209, 138] width 136 height 7
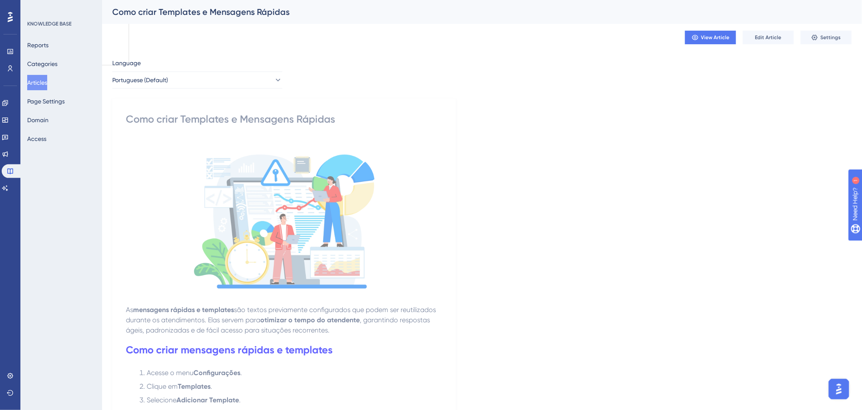
click at [43, 79] on button "Articles" at bounding box center [37, 82] width 20 height 15
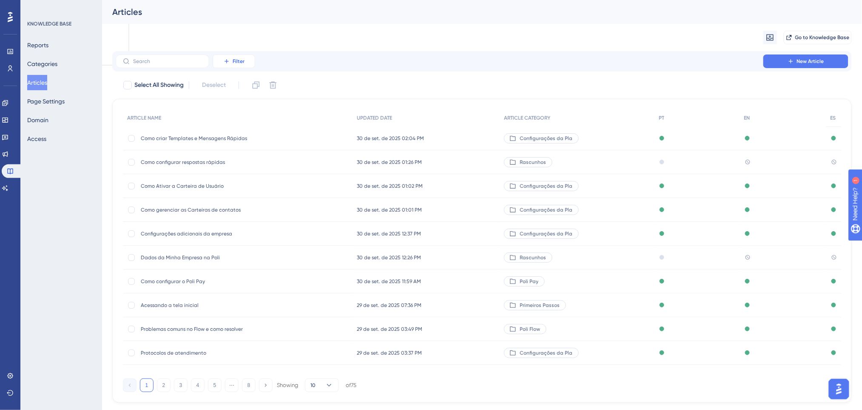
click at [240, 60] on span "Filter" at bounding box center [239, 61] width 12 height 7
click at [248, 133] on span "Category" at bounding box center [238, 136] width 26 height 10
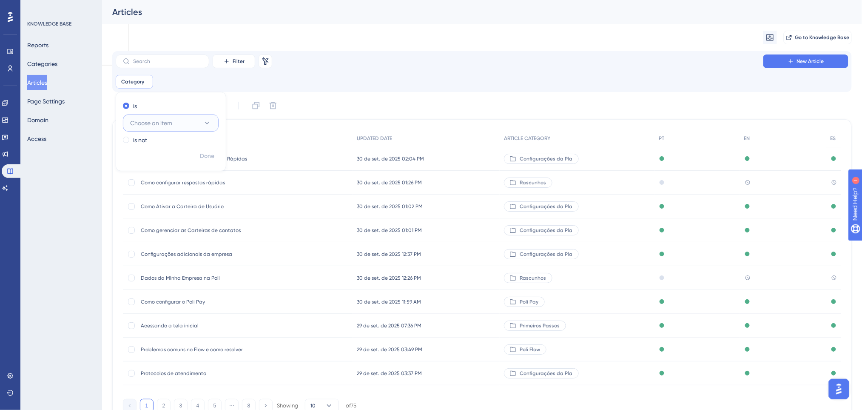
click at [161, 116] on button "Choose an item" at bounding box center [171, 122] width 96 height 17
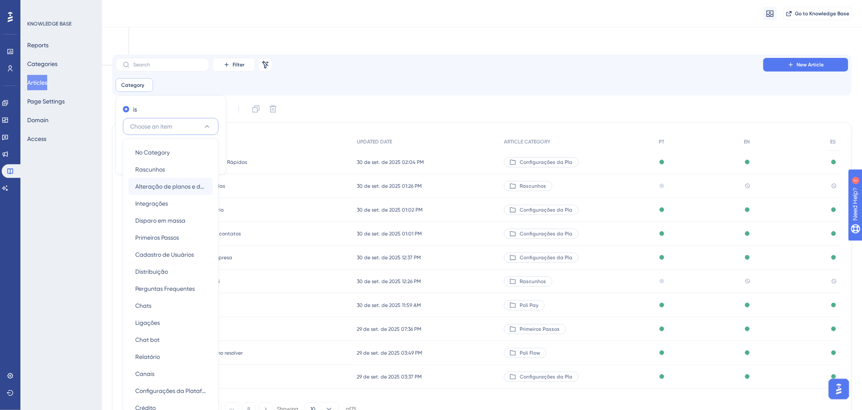
scroll to position [59, 0]
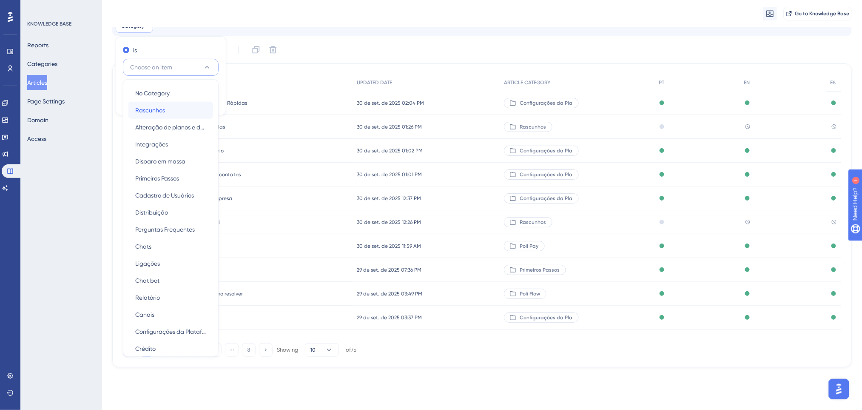
click at [177, 111] on div "Rascunhos Rascunhos" at bounding box center [170, 110] width 71 height 17
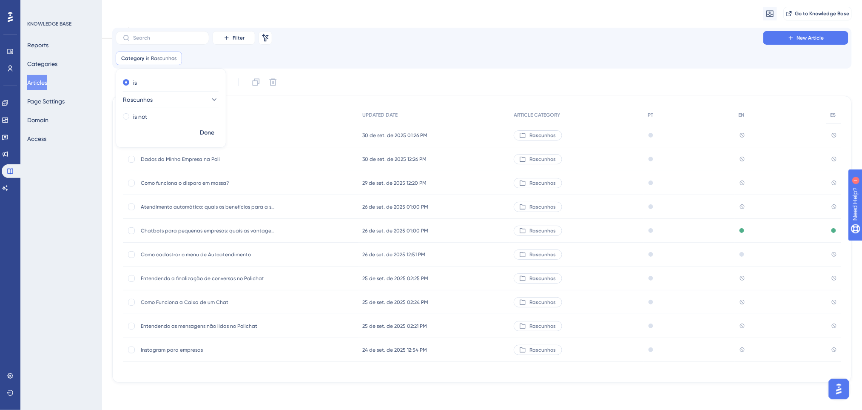
scroll to position [26, 0]
click at [555, 63] on div "Category is Rascunhos Rascunhos Remove is Rascunhos is not Done" at bounding box center [482, 59] width 733 height 14
click at [196, 132] on span "Como configurar respostas rápidas" at bounding box center [209, 135] width 136 height 7
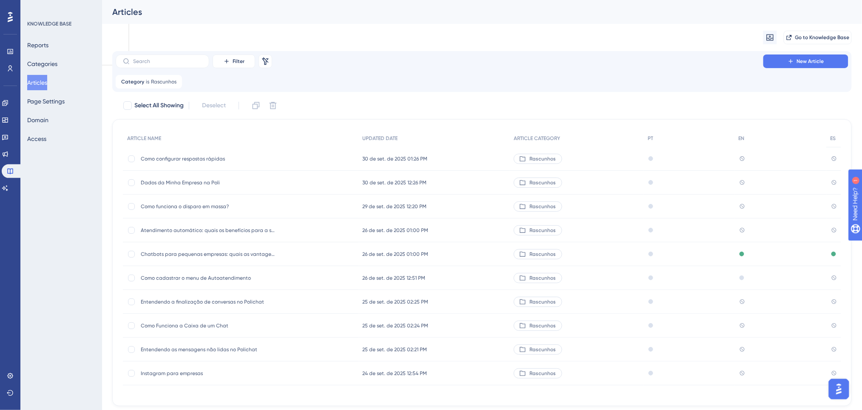
scroll to position [23, 0]
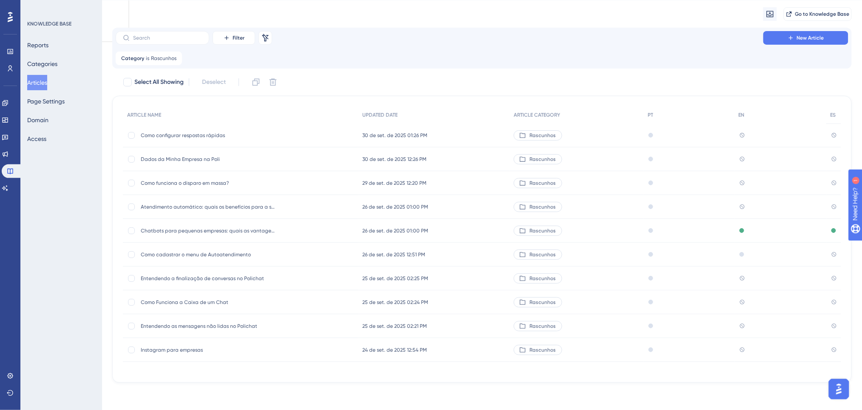
click at [193, 156] on span "Dados da Minha Empresa na Poli" at bounding box center [209, 159] width 136 height 7
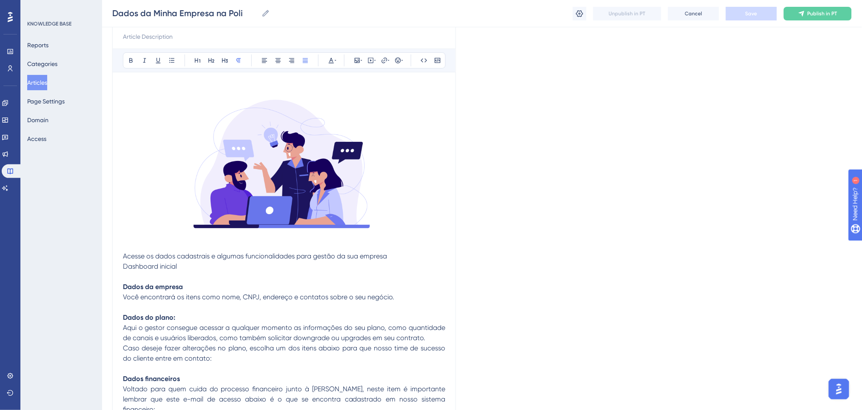
scroll to position [86, 0]
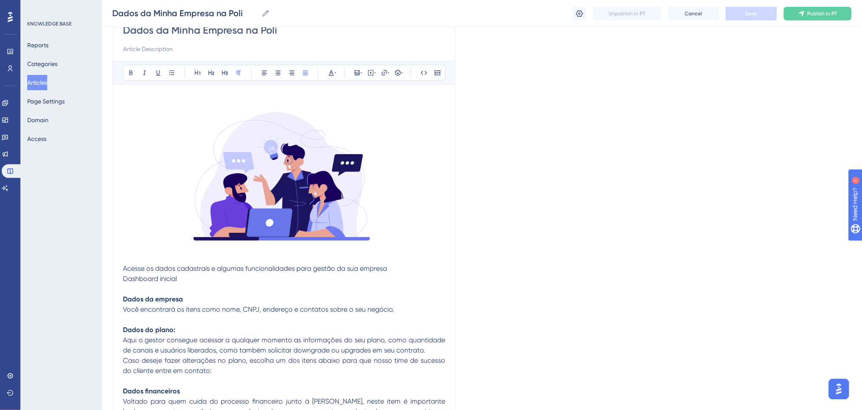
click at [282, 252] on img at bounding box center [284, 177] width 322 height 165
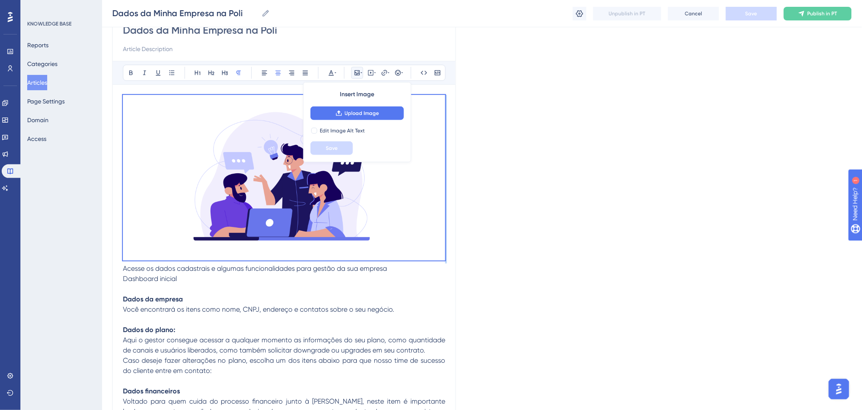
drag, startPoint x: 124, startPoint y: 268, endPoint x: 96, endPoint y: 105, distance: 164.8
click at [102, 105] on div "Performance Users Engagement Widgets Feedback Product Updates Knowledge Base AI…" at bounding box center [482, 315] width 760 height 802
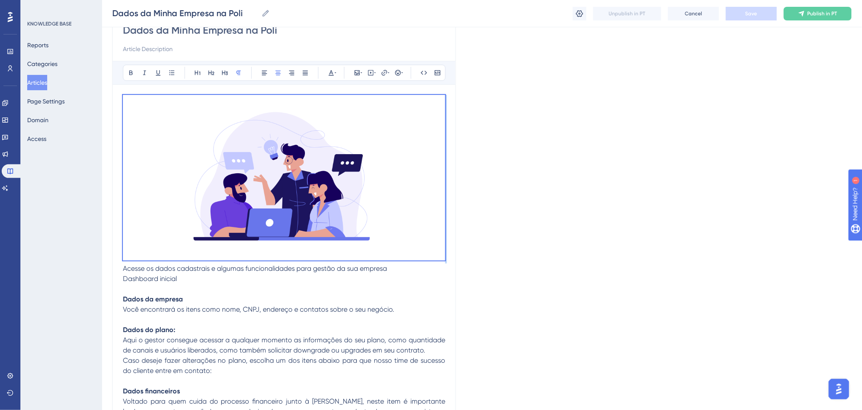
copy p
click at [42, 83] on button "Articles" at bounding box center [37, 82] width 20 height 15
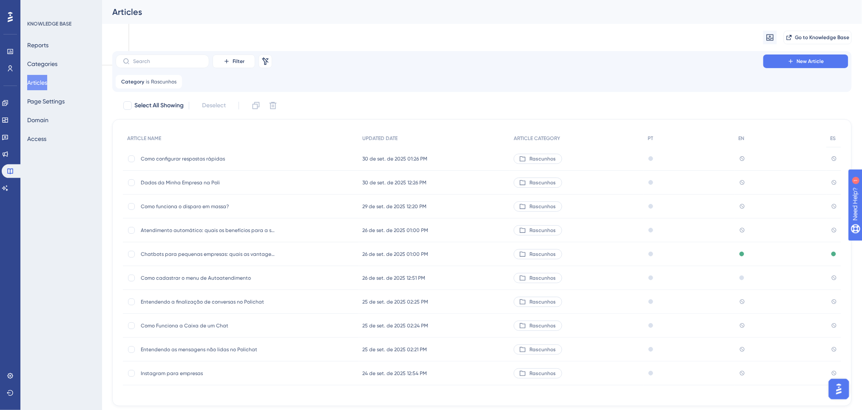
click at [212, 203] on span "Como funciona o disparo em massa?" at bounding box center [209, 206] width 136 height 7
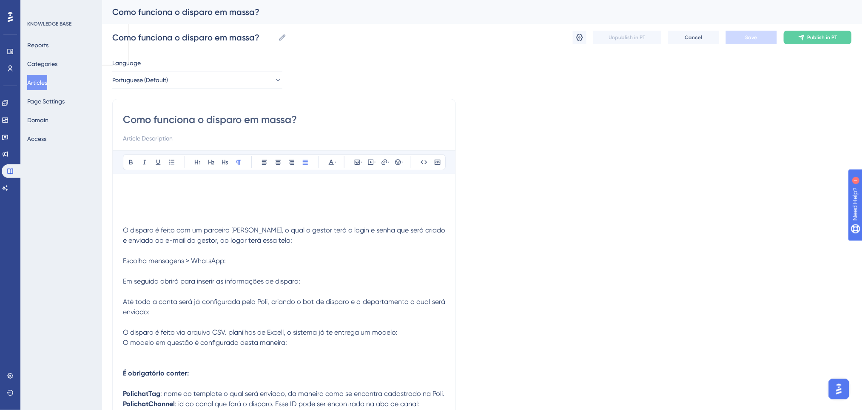
click at [47, 81] on button "Articles" at bounding box center [37, 82] width 20 height 15
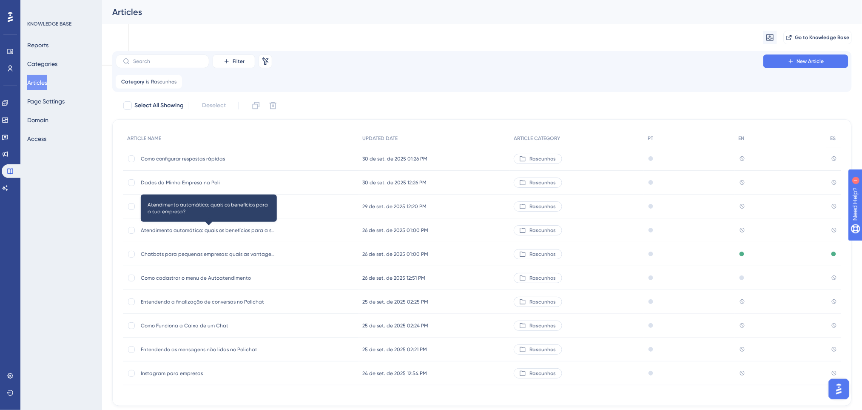
click at [200, 232] on span "Atendimento automático: quais os benefícios para a sua empresa?" at bounding box center [209, 230] width 136 height 7
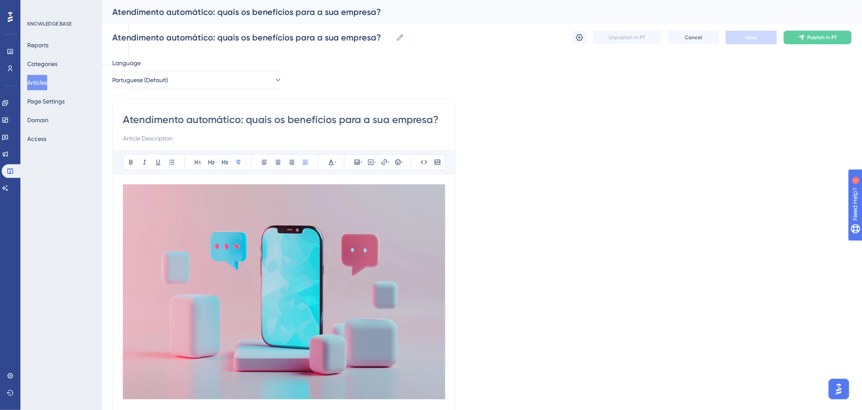
click at [44, 85] on button "Articles" at bounding box center [37, 82] width 20 height 15
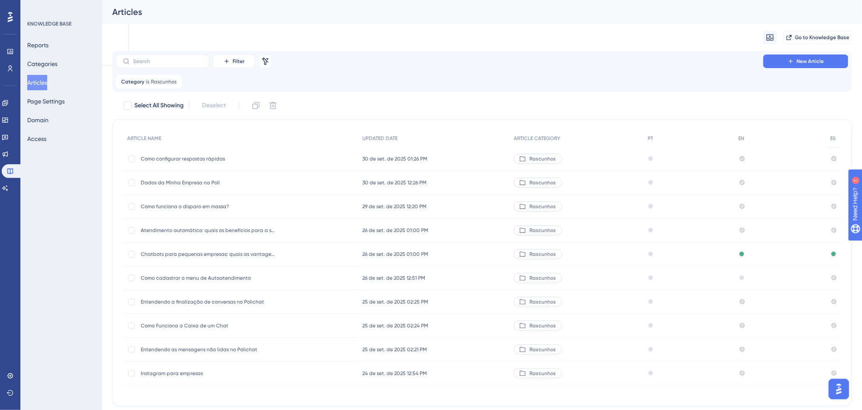
click at [177, 256] on span "Chatbots para pequenas empresas: quais as vantagens?" at bounding box center [209, 254] width 136 height 7
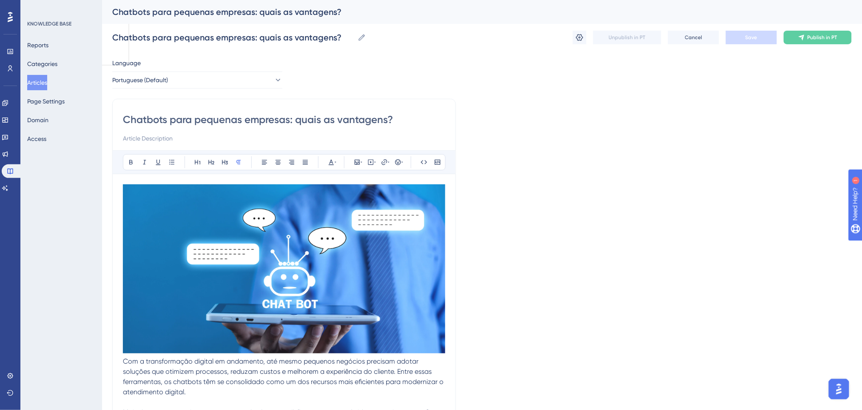
click at [47, 85] on button "Articles" at bounding box center [37, 82] width 20 height 15
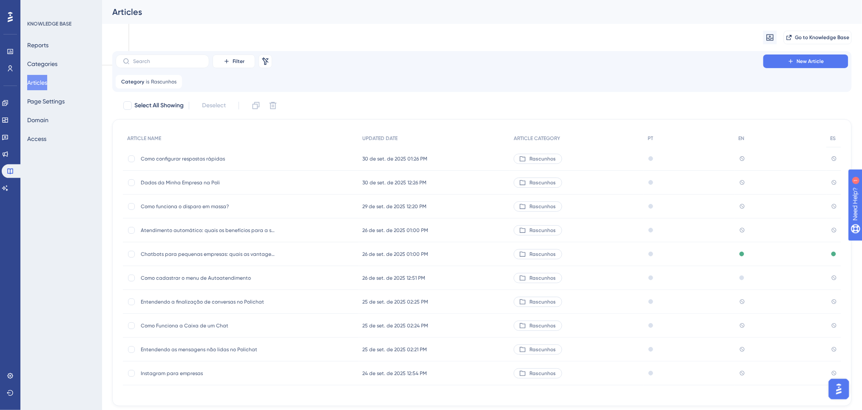
scroll to position [23, 0]
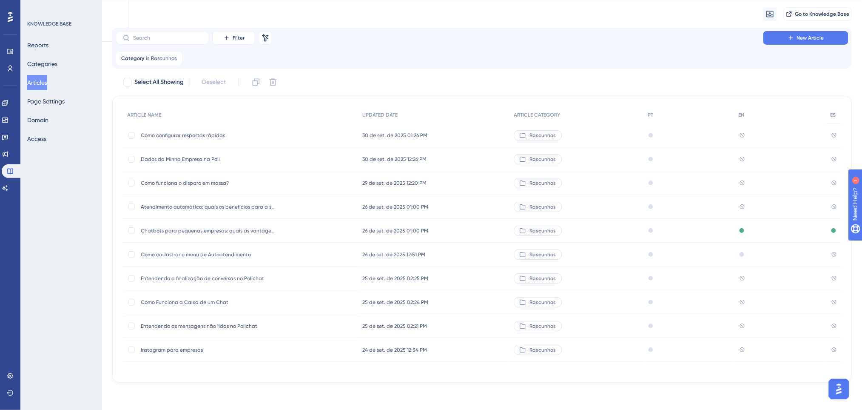
click at [202, 256] on span "Como cadastrar o menu de Autoatendimento" at bounding box center [209, 254] width 136 height 7
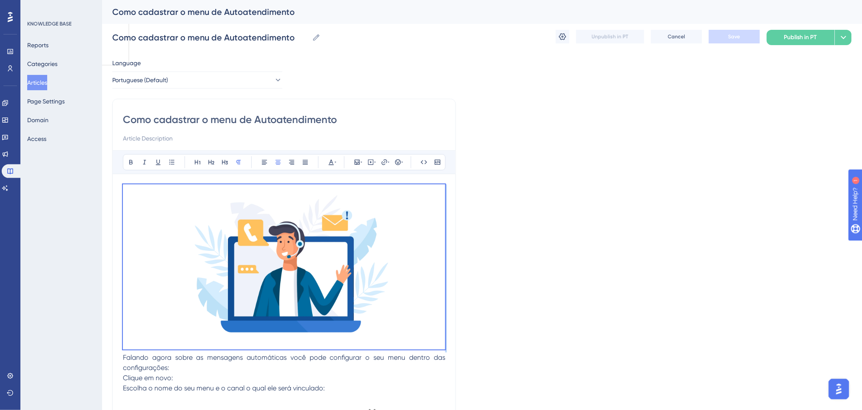
drag, startPoint x: 123, startPoint y: 356, endPoint x: 117, endPoint y: 180, distance: 176.6
copy p
click at [43, 81] on button "Articles" at bounding box center [37, 82] width 20 height 15
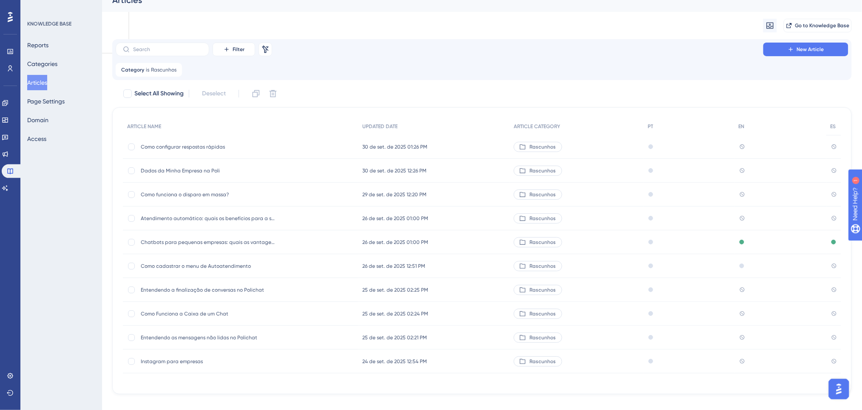
scroll to position [23, 0]
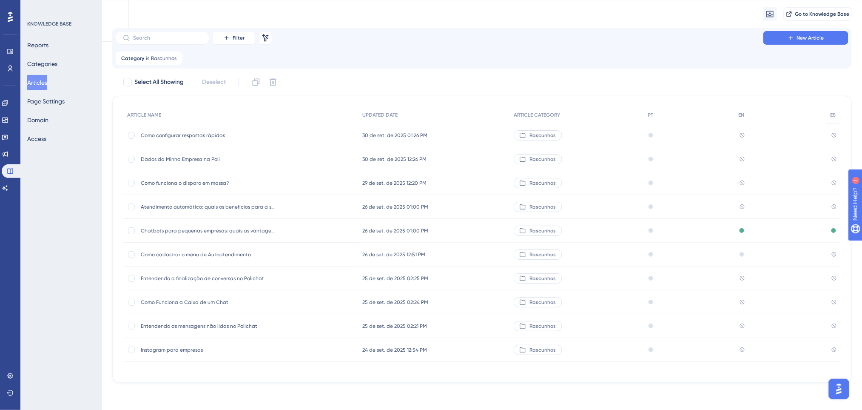
click at [220, 276] on span "Entendendo a finalização de conversas no Polichat" at bounding box center [209, 278] width 136 height 7
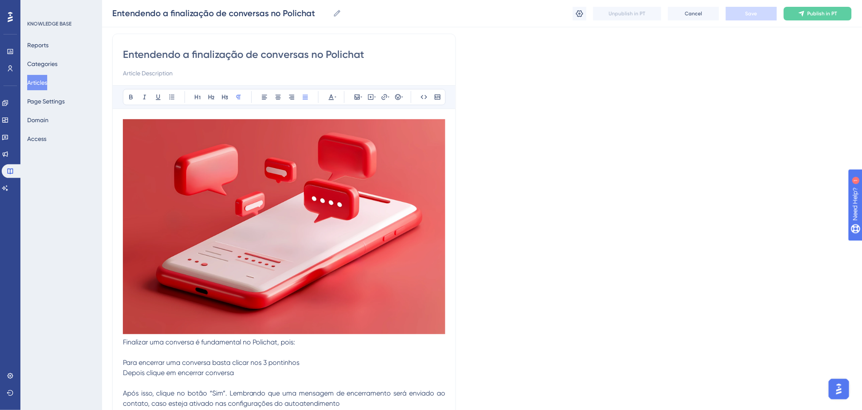
scroll to position [113, 0]
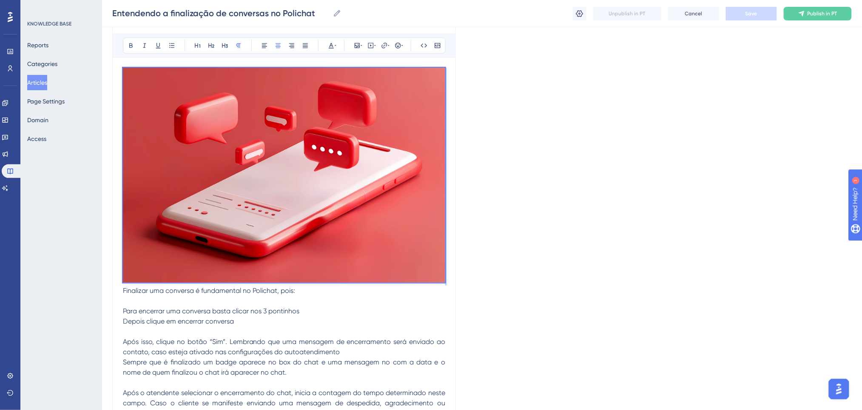
drag, startPoint x: 124, startPoint y: 293, endPoint x: 75, endPoint y: 97, distance: 202.0
click at [102, 97] on div "Performance Users Engagement Widgets Feedback Product Updates Knowledge Base AI…" at bounding box center [482, 210] width 760 height 647
copy p
click at [46, 83] on button "Articles" at bounding box center [37, 82] width 20 height 15
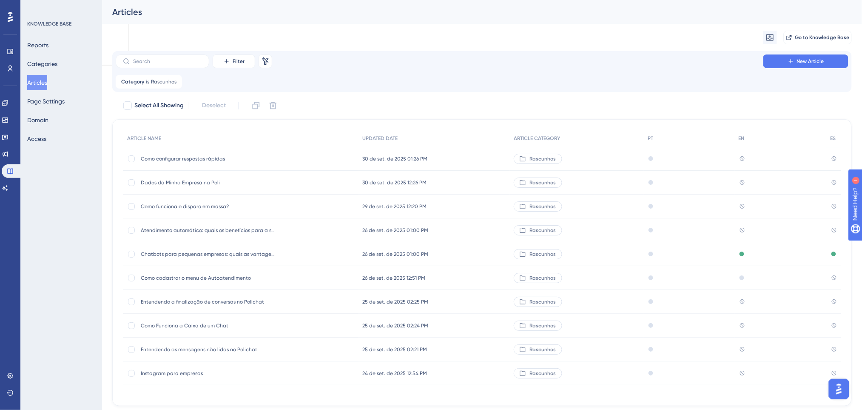
click at [167, 328] on div "Como Funciona a Caixa de um Chat Como Funciona a Caixa de um Chat" at bounding box center [209, 326] width 136 height 24
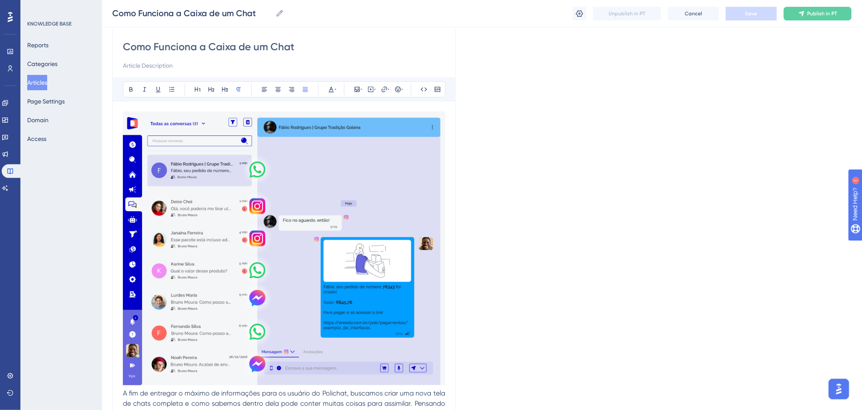
scroll to position [170, 0]
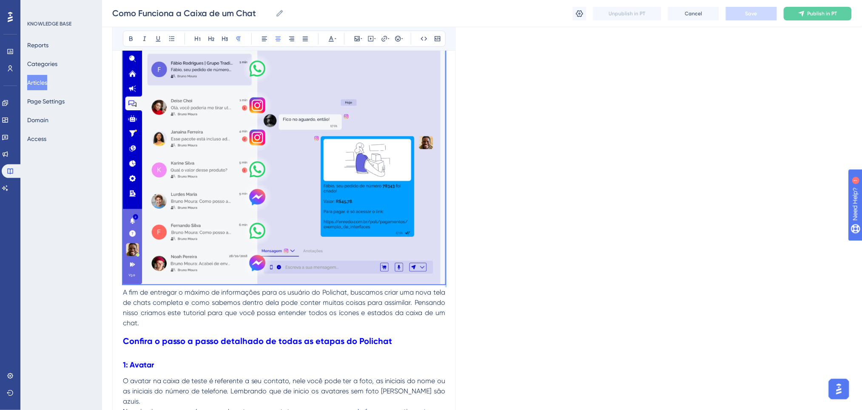
drag, startPoint x: 125, startPoint y: 291, endPoint x: 80, endPoint y: 80, distance: 215.8
copy p
click at [43, 79] on button "Articles" at bounding box center [37, 82] width 20 height 15
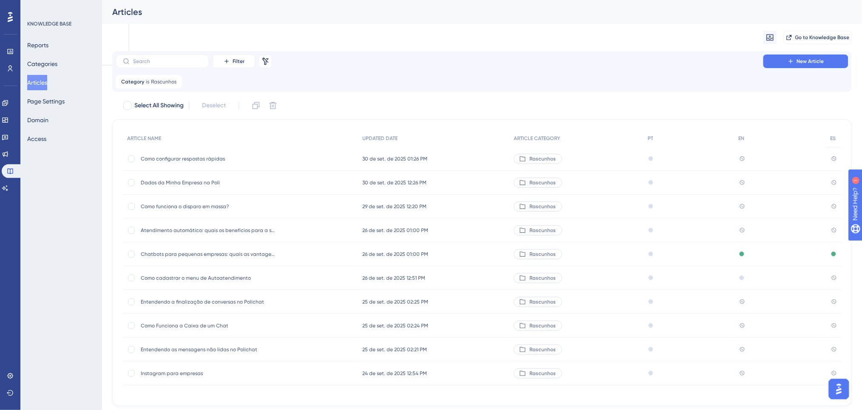
click at [175, 352] on span "Entendendo as mensagens não lidas no Polichat" at bounding box center [209, 349] width 136 height 7
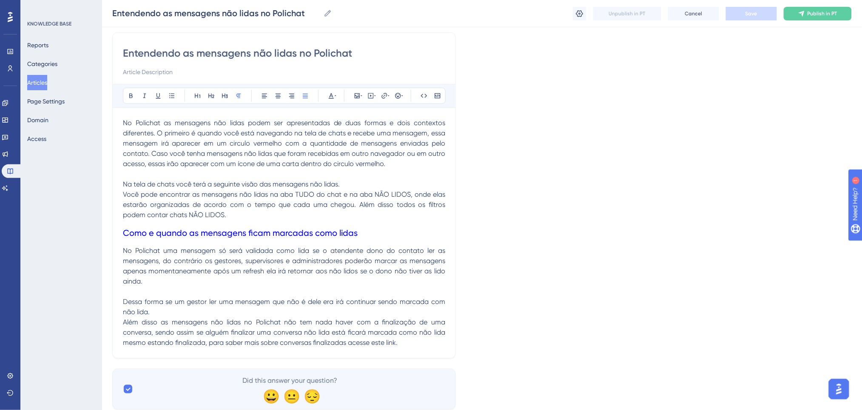
scroll to position [90, 0]
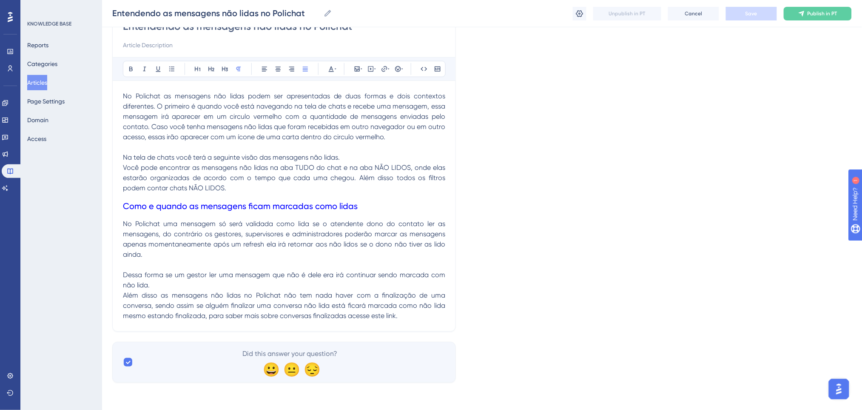
click at [38, 82] on button "Articles" at bounding box center [37, 82] width 20 height 15
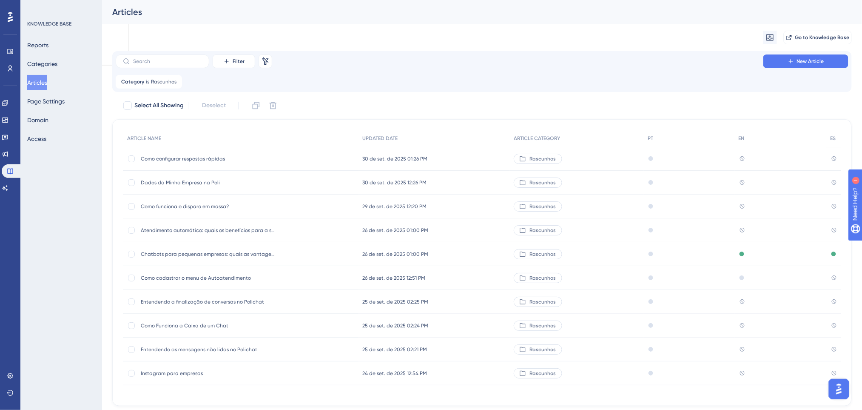
click at [192, 371] on span "Instagram para empresas" at bounding box center [209, 373] width 136 height 7
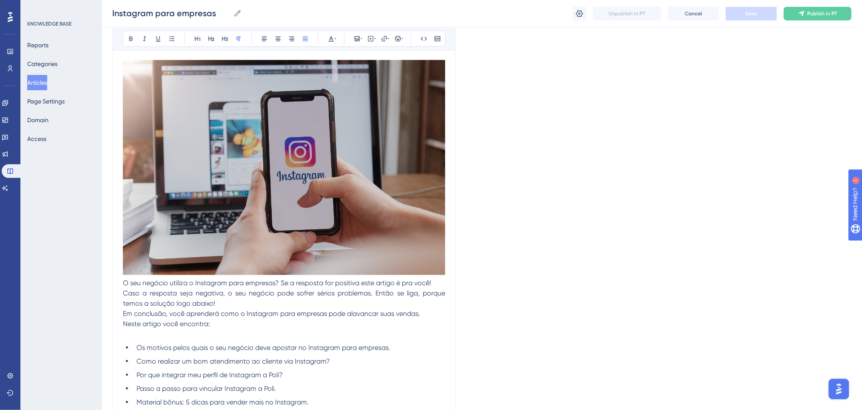
scroll to position [64, 0]
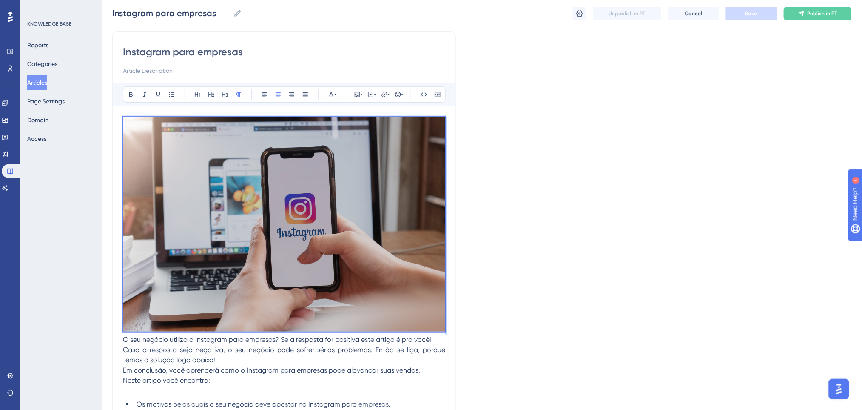
drag, startPoint x: 124, startPoint y: 339, endPoint x: 121, endPoint y: 87, distance: 251.4
click at [41, 81] on button "Articles" at bounding box center [37, 82] width 20 height 15
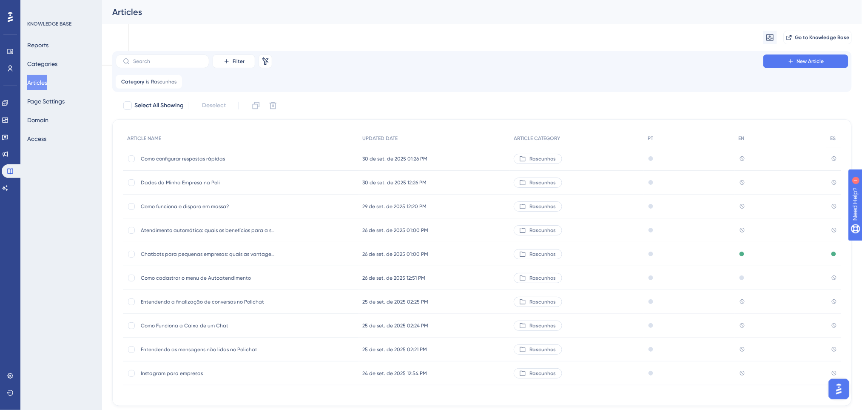
click at [211, 156] on span "Como configurar respostas rápidas" at bounding box center [209, 158] width 136 height 7
click at [198, 184] on span "Dados da Minha Empresa na Poli" at bounding box center [209, 182] width 136 height 7
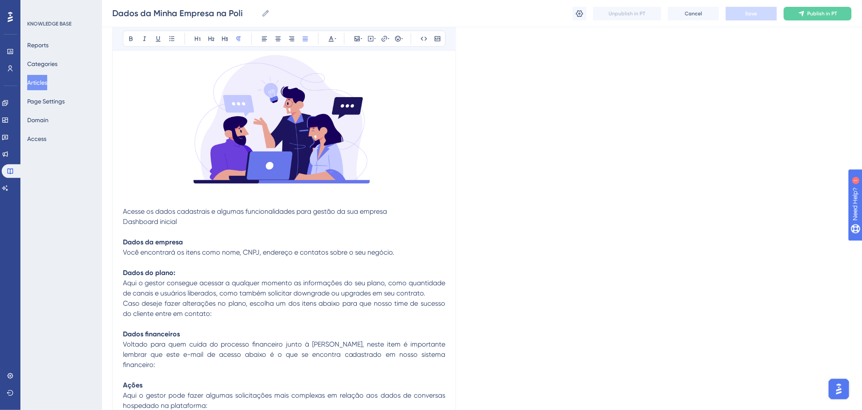
scroll to position [396, 0]
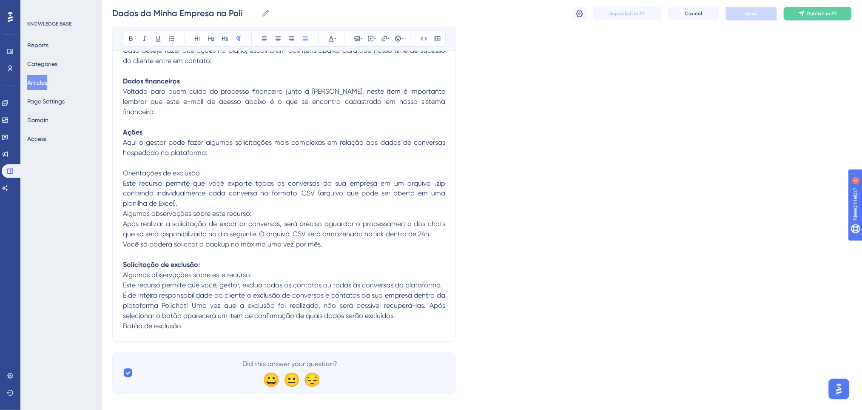
click at [44, 82] on button "Articles" at bounding box center [37, 82] width 20 height 15
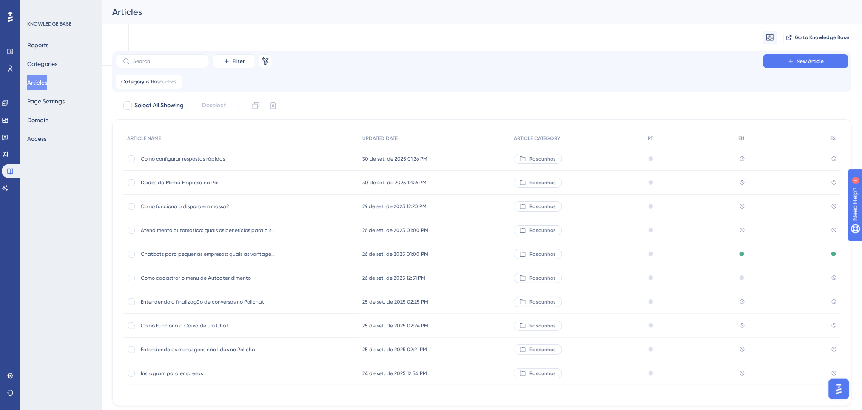
click at [209, 205] on span "Como funciona o disparo em massa?" at bounding box center [209, 206] width 136 height 7
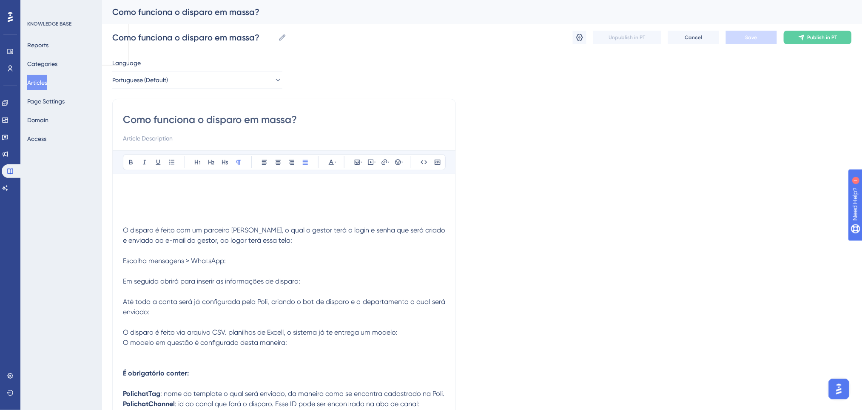
click at [47, 82] on button "Articles" at bounding box center [37, 82] width 20 height 15
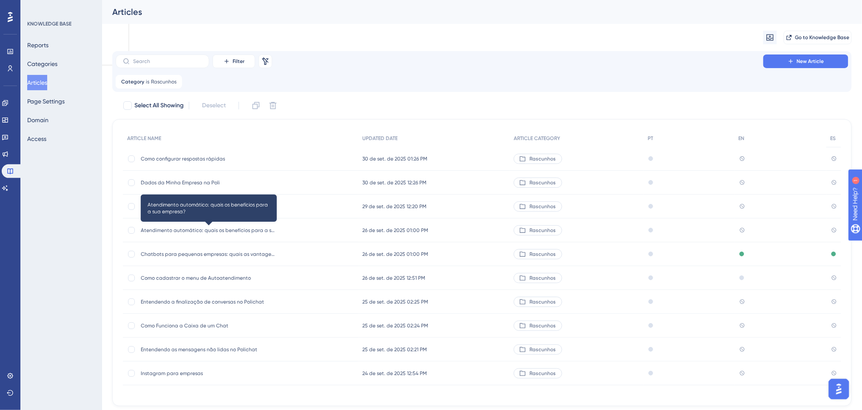
click at [213, 233] on div "Atendimento automático: quais os benefícios para a sua empresa? Atendimento aut…" at bounding box center [209, 230] width 136 height 24
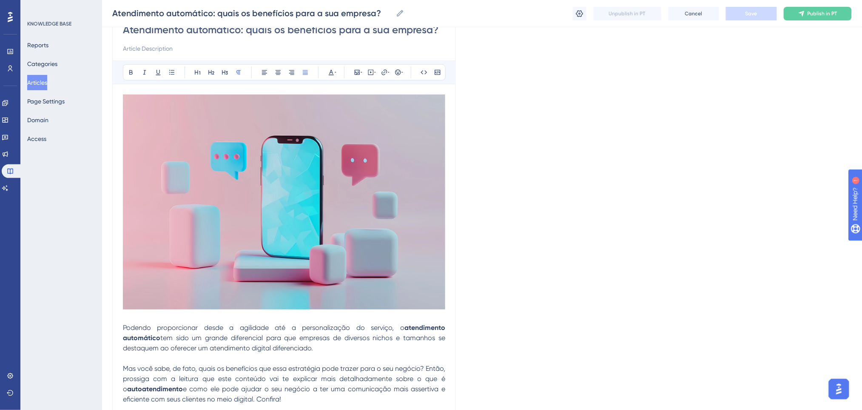
scroll to position [170, 0]
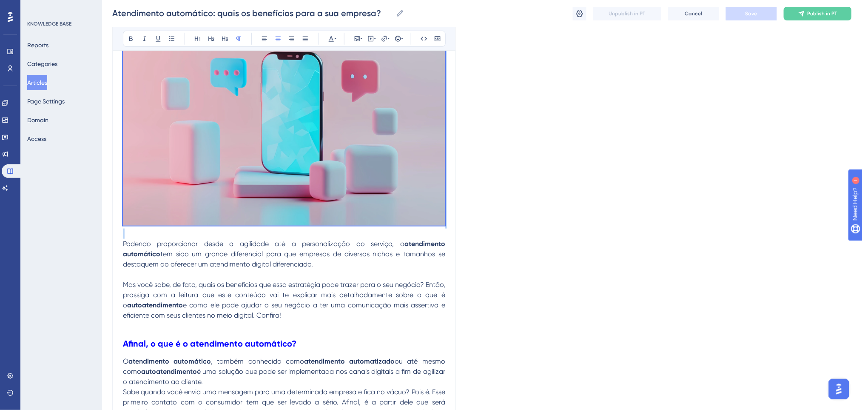
drag, startPoint x: 134, startPoint y: 233, endPoint x: 105, endPoint y: 69, distance: 165.8
click at [281, 180] on img at bounding box center [284, 118] width 322 height 215
click at [37, 88] on button "Articles" at bounding box center [37, 82] width 20 height 15
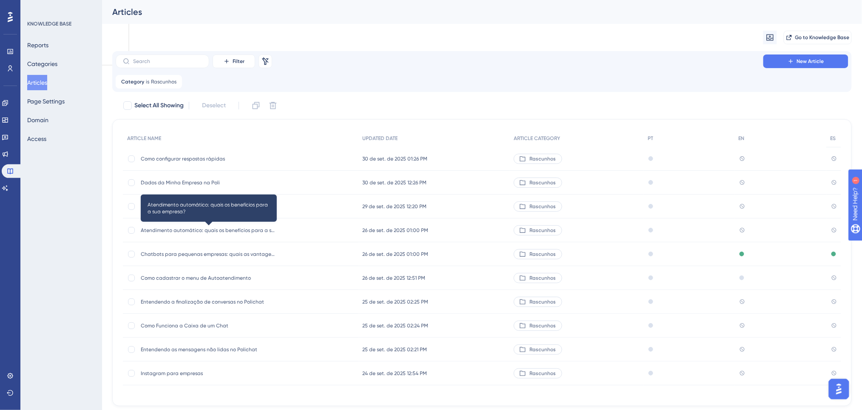
click at [193, 231] on span "Atendimento automático: quais os benefícios para a sua empresa?" at bounding box center [209, 230] width 136 height 7
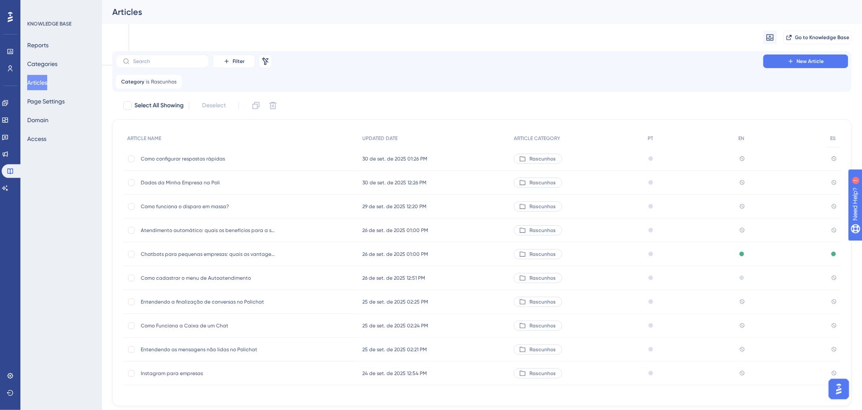
click at [172, 255] on span "Chatbots para pequenas empresas: quais as vantagens?" at bounding box center [209, 254] width 136 height 7
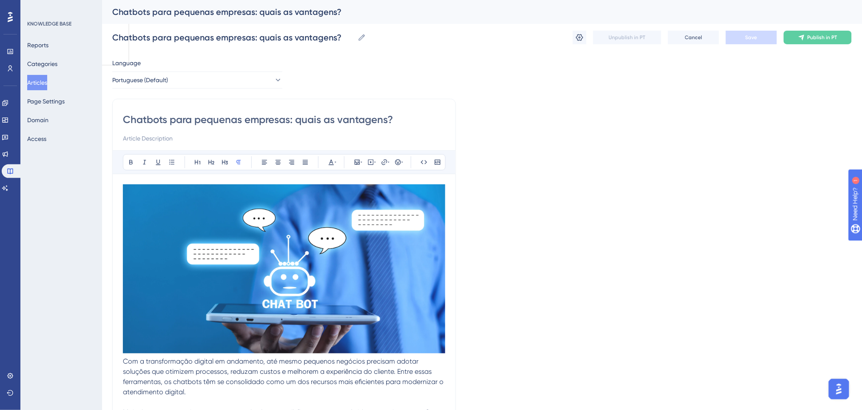
click at [36, 81] on button "Articles" at bounding box center [37, 82] width 20 height 15
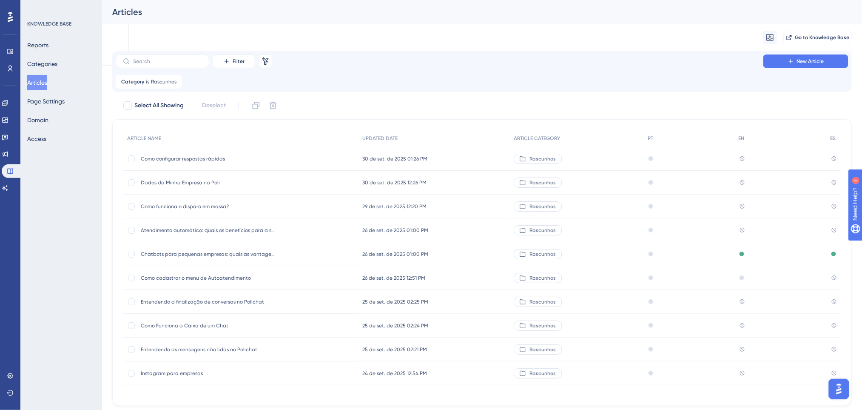
click at [187, 280] on span "Como cadastrar o menu de Autoatendimento" at bounding box center [209, 277] width 136 height 7
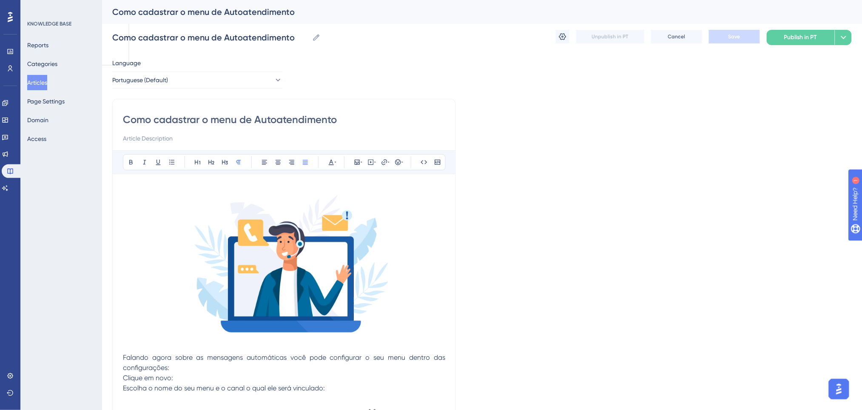
click at [123, 356] on span "Falando agora sobre as mensagens automáticas você pode configurar o seu menu de…" at bounding box center [285, 362] width 324 height 18
click at [278, 277] on img at bounding box center [284, 266] width 322 height 165
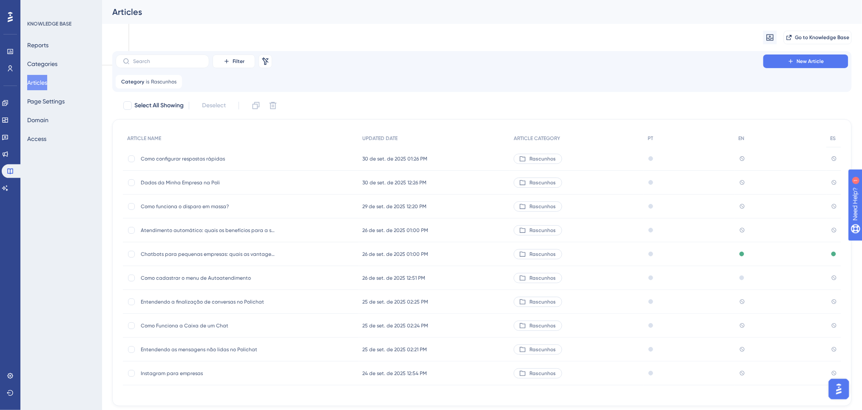
click at [200, 302] on span "Entendendo a finalização de conversas no Polichat" at bounding box center [209, 301] width 136 height 7
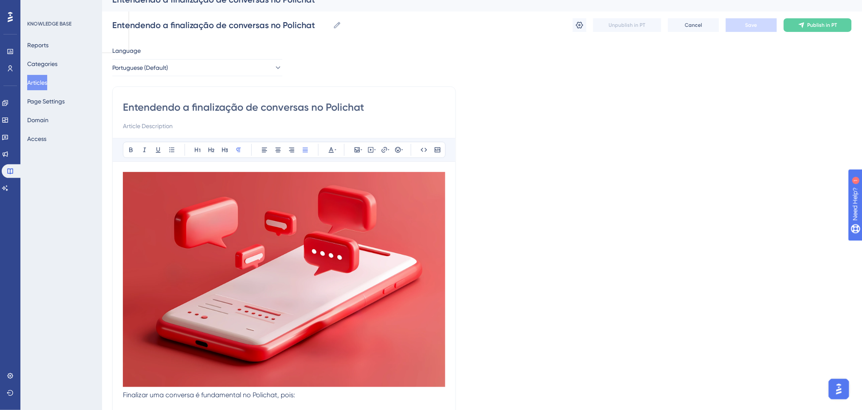
scroll to position [170, 0]
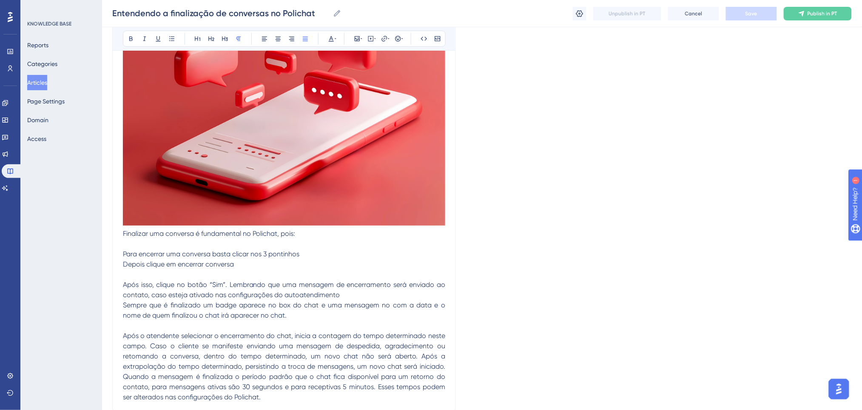
click at [211, 179] on img at bounding box center [284, 118] width 322 height 215
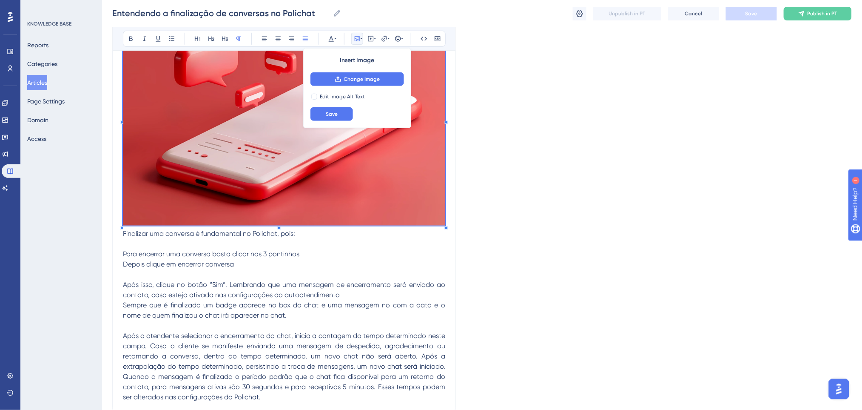
click at [47, 88] on button "Articles" at bounding box center [37, 82] width 20 height 15
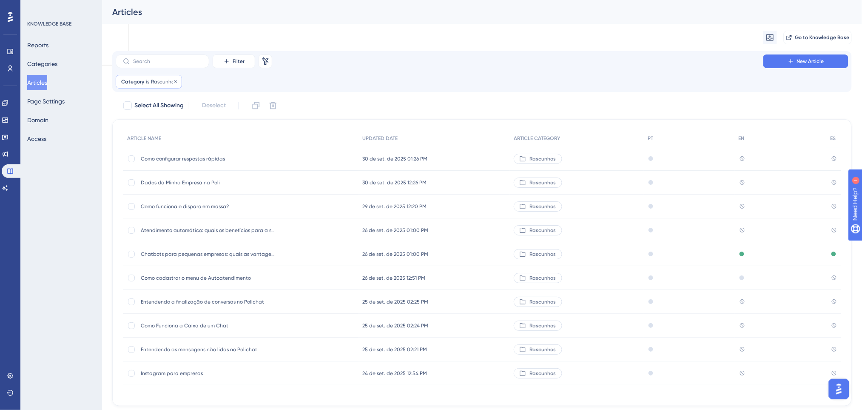
click at [178, 81] on div "Category is Rascunhos Rascunhos Remove" at bounding box center [149, 82] width 66 height 14
click at [175, 80] on icon at bounding box center [175, 81] width 5 height 5
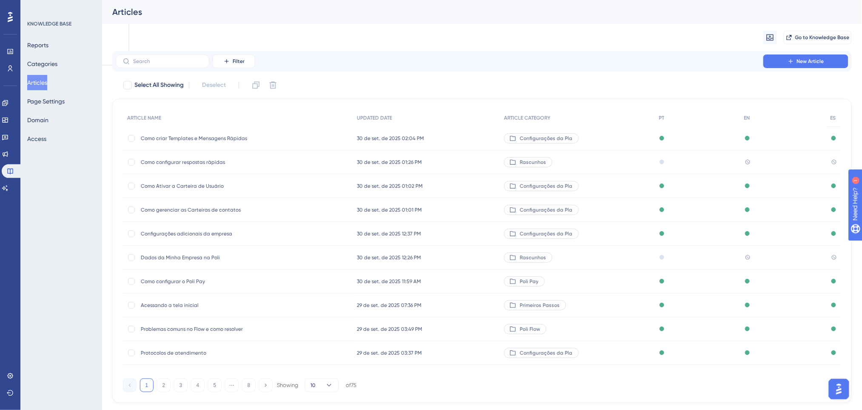
click at [241, 139] on span "Como criar Templates e Mensagens Rápidas" at bounding box center [209, 138] width 136 height 7
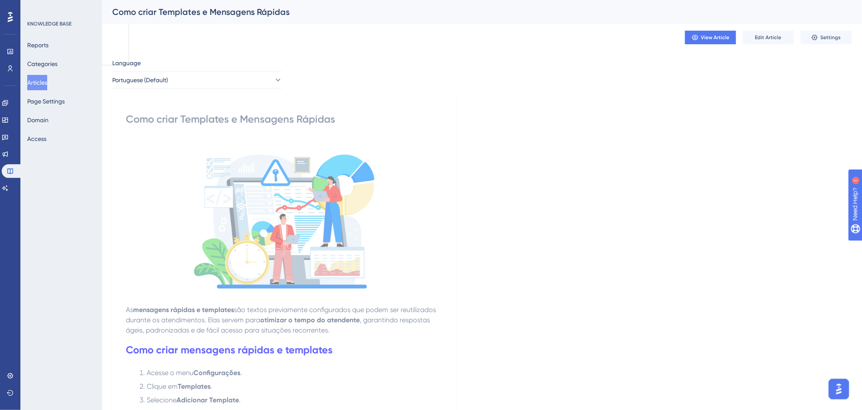
click at [43, 83] on button "Articles" at bounding box center [37, 82] width 20 height 15
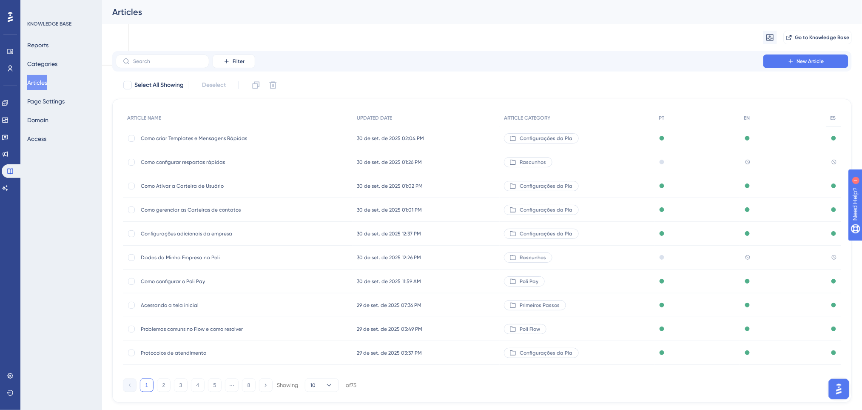
click at [168, 258] on span "Dados da Minha Empresa na Poli" at bounding box center [209, 257] width 136 height 7
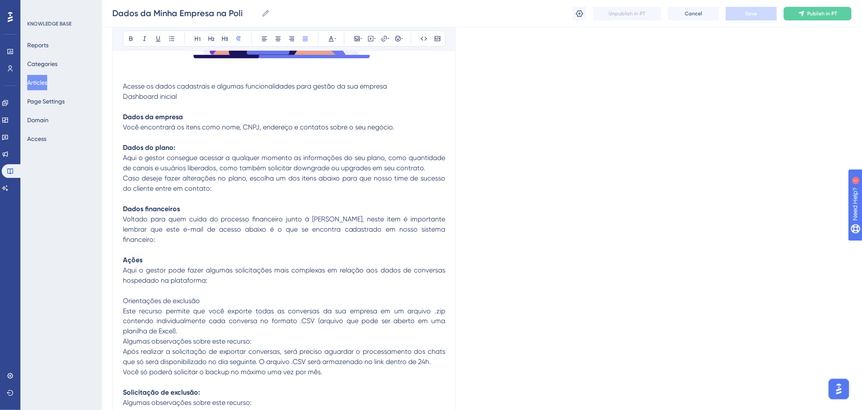
scroll to position [112, 0]
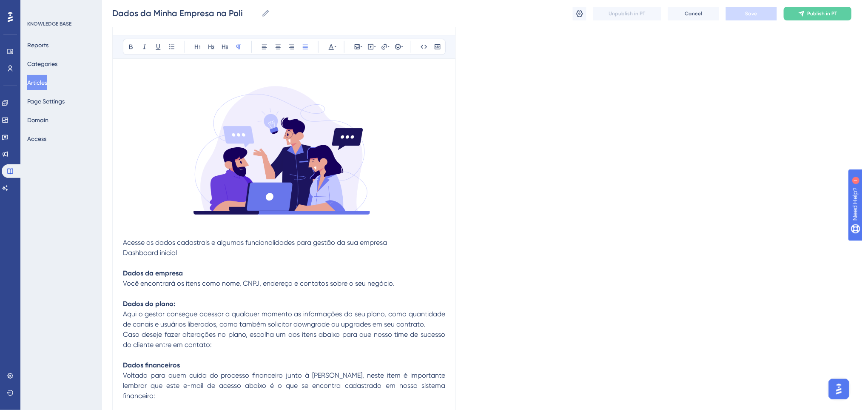
click at [43, 85] on button "Articles" at bounding box center [37, 82] width 20 height 15
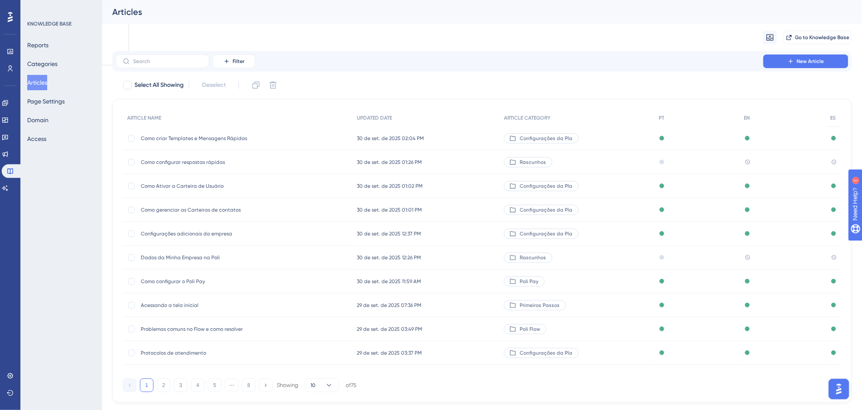
click at [204, 231] on span "Configurações adicionais da empresa" at bounding box center [209, 233] width 136 height 7
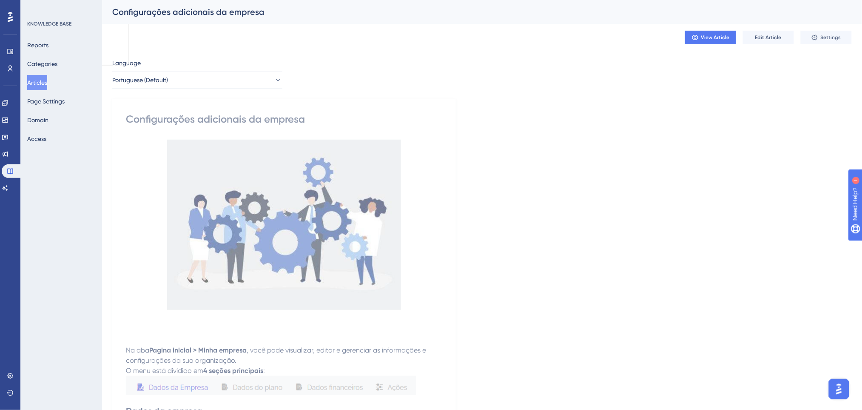
click at [47, 85] on button "Articles" at bounding box center [37, 82] width 20 height 15
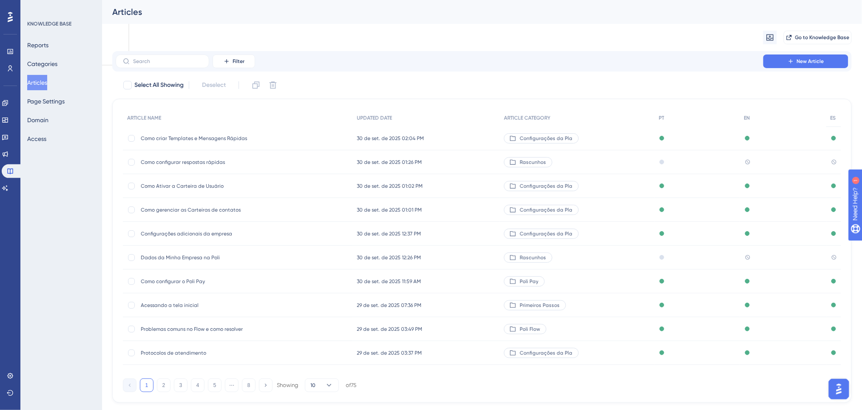
click at [201, 282] on span "Como configurar o Poli Pay" at bounding box center [209, 281] width 136 height 7
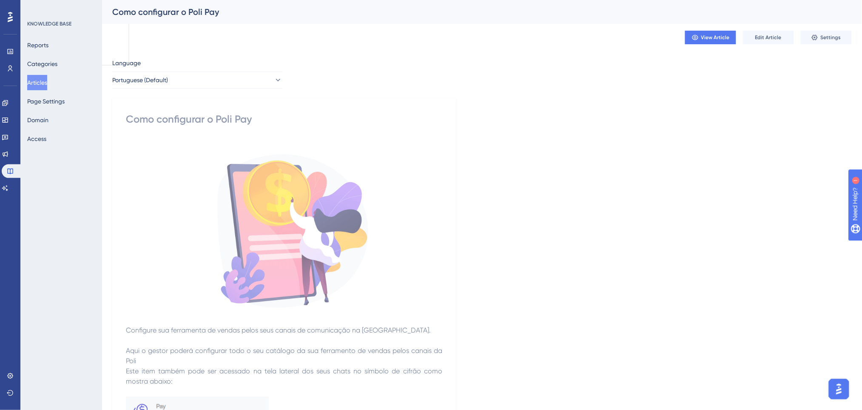
click at [45, 82] on button "Articles" at bounding box center [37, 82] width 20 height 15
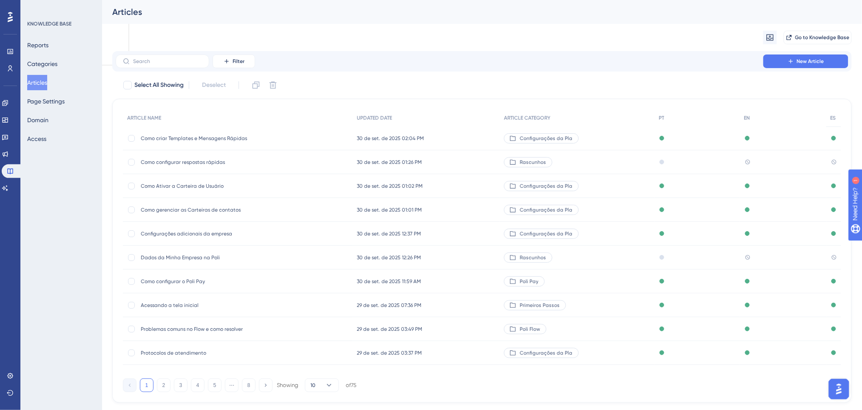
click at [221, 306] on span "Acessando a tela inicial" at bounding box center [209, 305] width 136 height 7
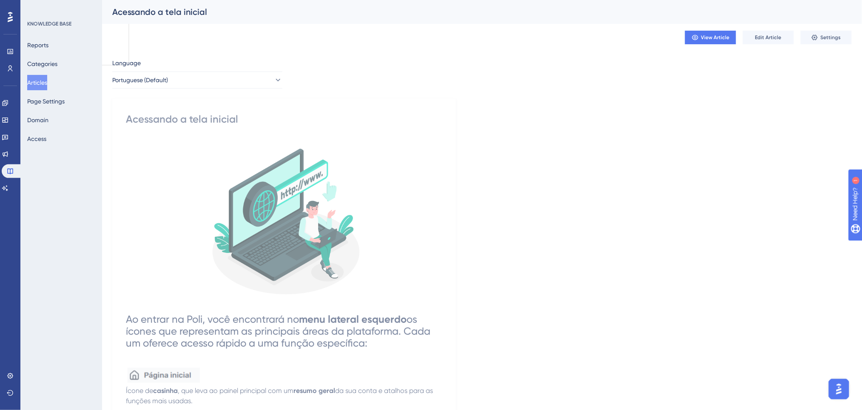
click at [44, 82] on button "Articles" at bounding box center [37, 82] width 20 height 15
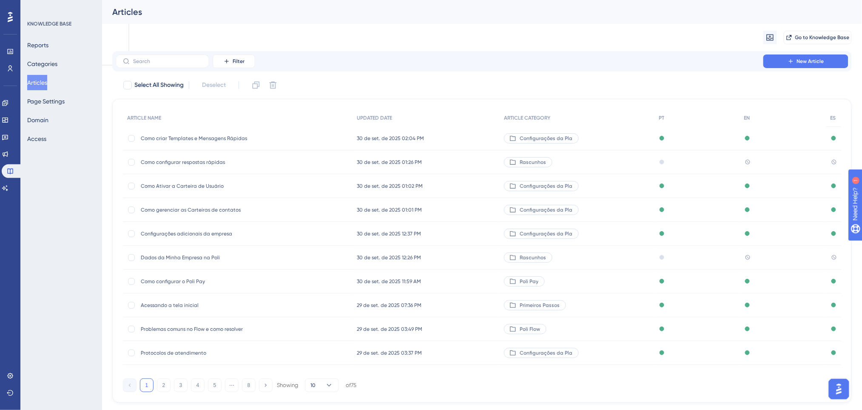
click at [218, 328] on span "Problemas comuns no Flow e como resolver" at bounding box center [209, 328] width 136 height 7
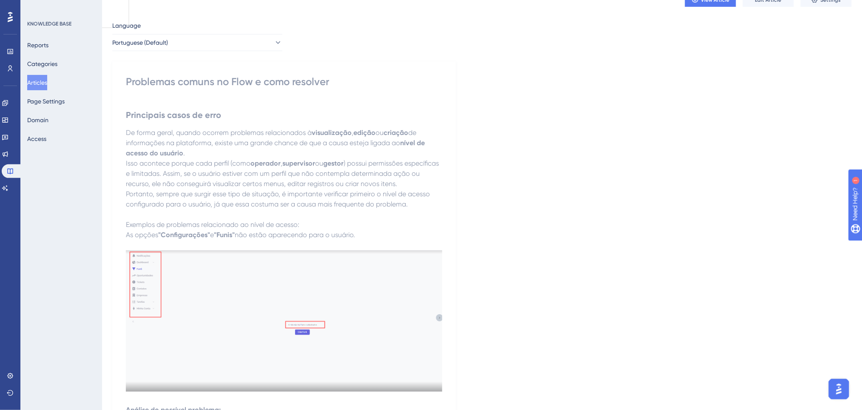
scroll to position [57, 0]
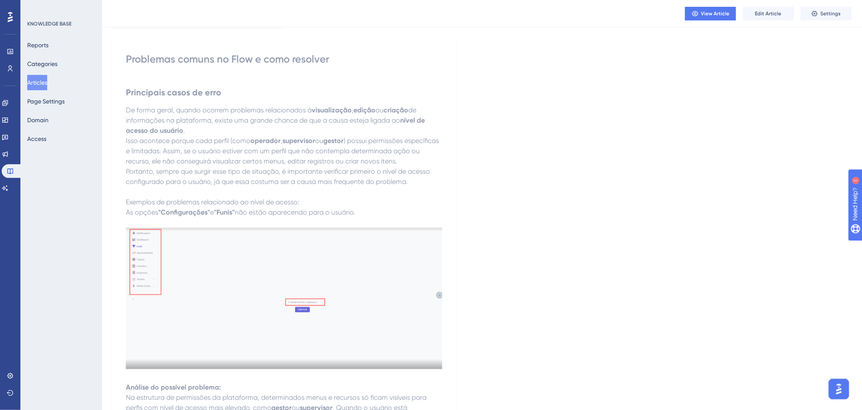
click at [40, 80] on button "Articles" at bounding box center [37, 82] width 20 height 15
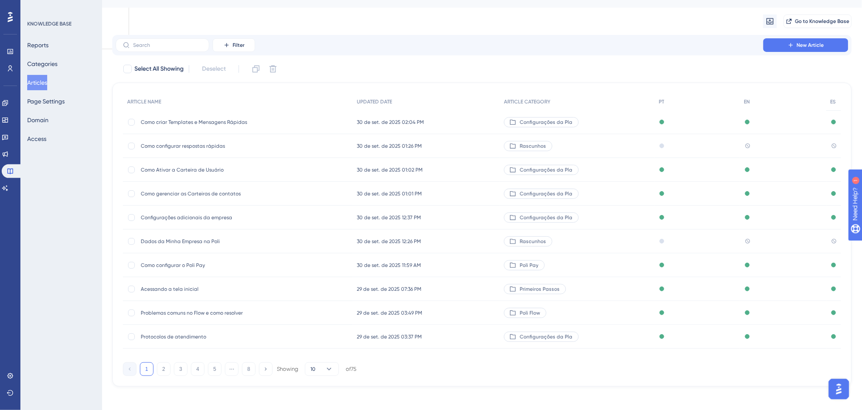
scroll to position [20, 0]
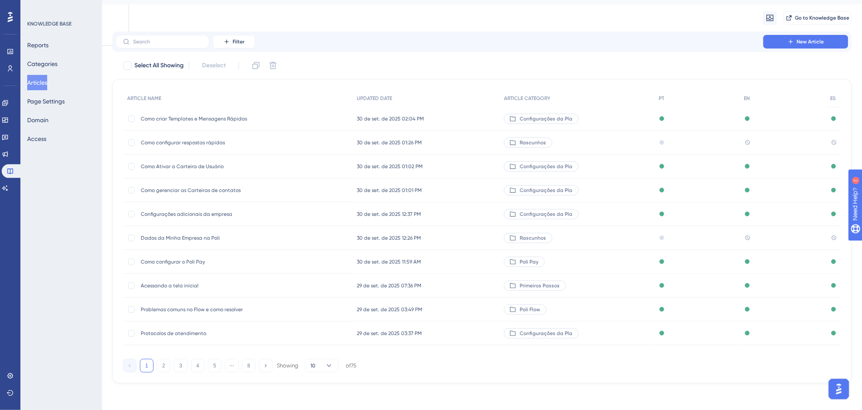
click at [610, 396] on div "Performance Users Engagement Widgets Feedback Product Updates Knowledge Base AI…" at bounding box center [431, 195] width 862 height 430
click at [166, 368] on button "2" at bounding box center [164, 366] width 14 height 14
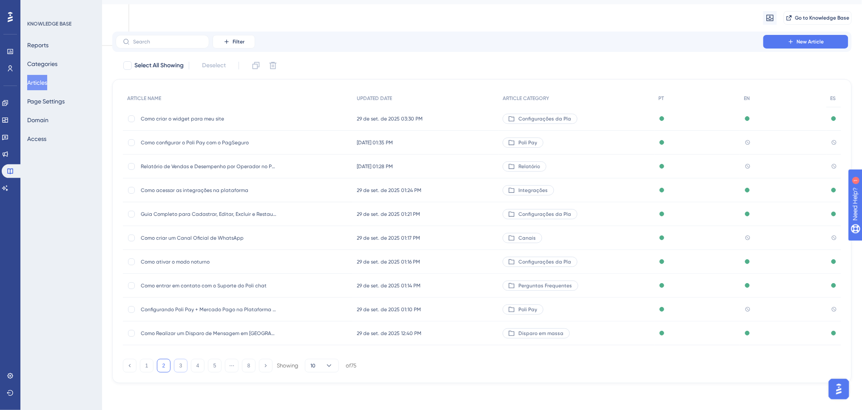
click at [182, 364] on button "3" at bounding box center [181, 366] width 14 height 14
click at [200, 363] on button "4" at bounding box center [198, 366] width 14 height 14
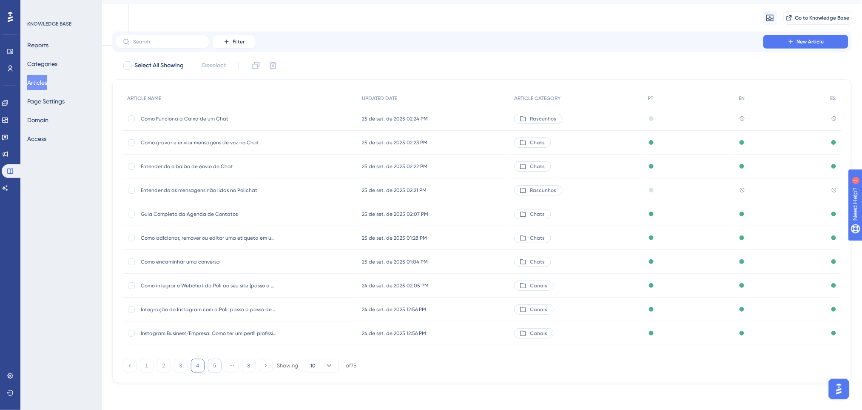
click at [214, 365] on button "5" at bounding box center [215, 366] width 14 height 14
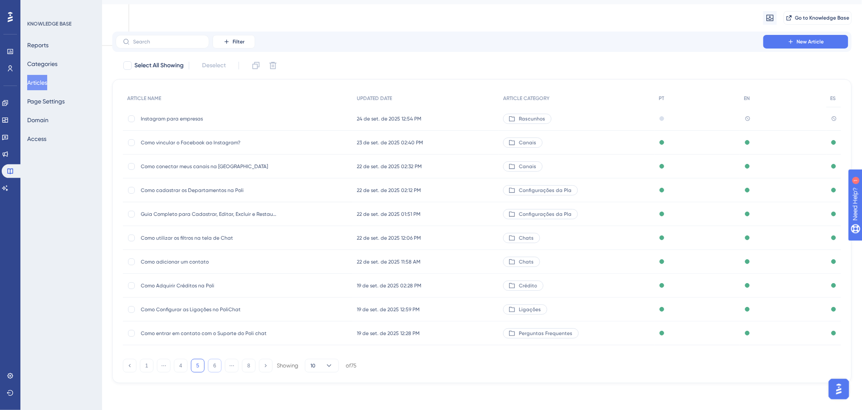
click at [214, 363] on button "6" at bounding box center [215, 366] width 14 height 14
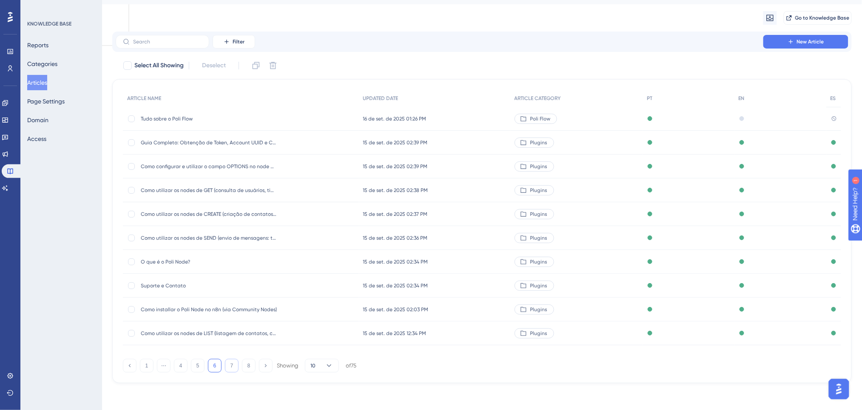
click at [233, 365] on button "7" at bounding box center [232, 366] width 14 height 14
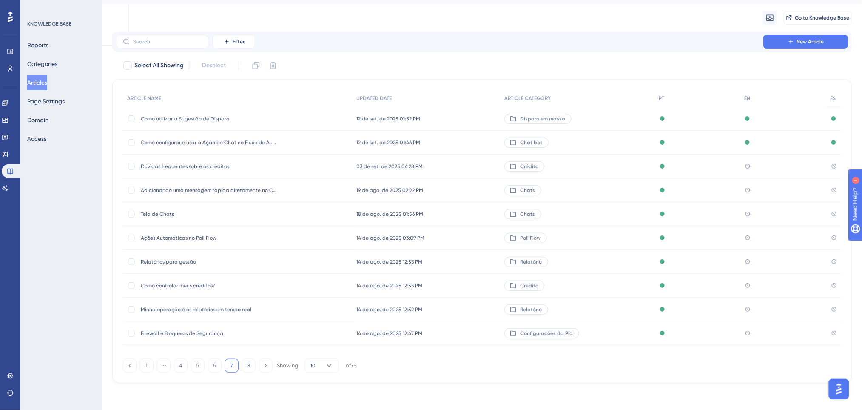
click at [240, 191] on span "Adicionando uma mensagem rápida diretamente no Chat" at bounding box center [209, 190] width 136 height 7
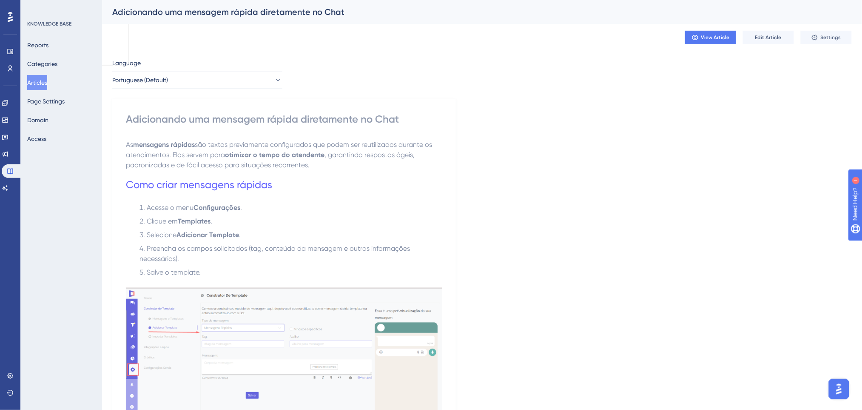
click at [38, 84] on button "Articles" at bounding box center [37, 82] width 20 height 15
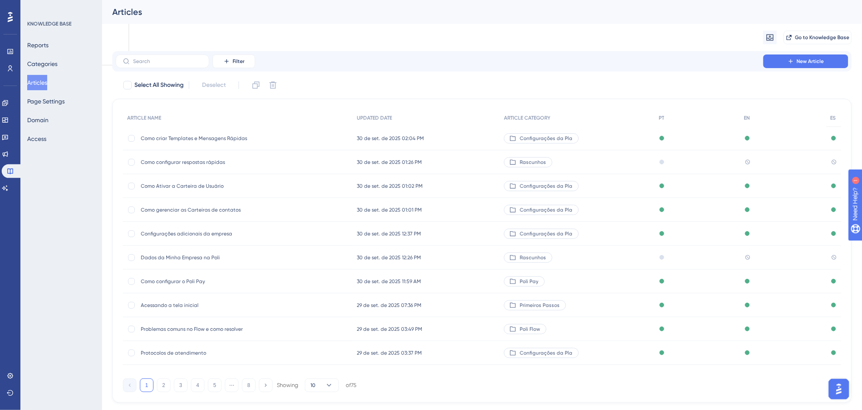
click at [200, 139] on span "Como criar Templates e Mensagens Rápidas" at bounding box center [209, 138] width 136 height 7
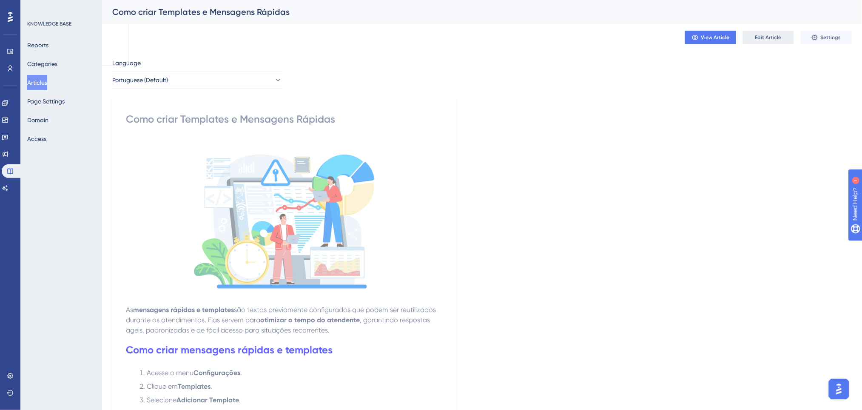
click at [760, 36] on span "Edit Article" at bounding box center [768, 37] width 26 height 7
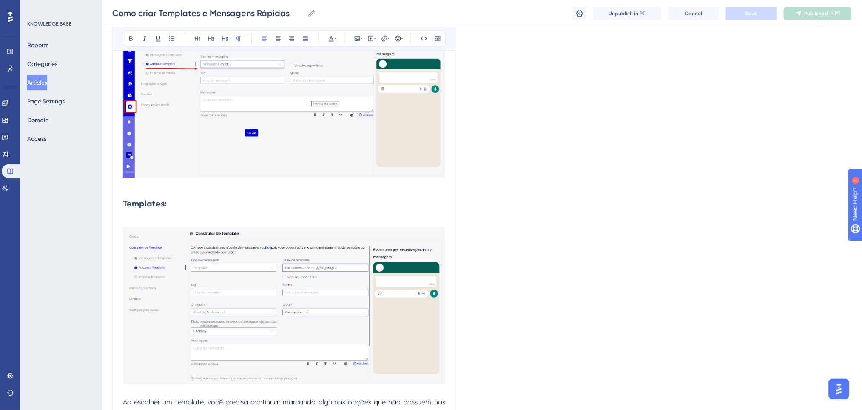
scroll to position [661, 0]
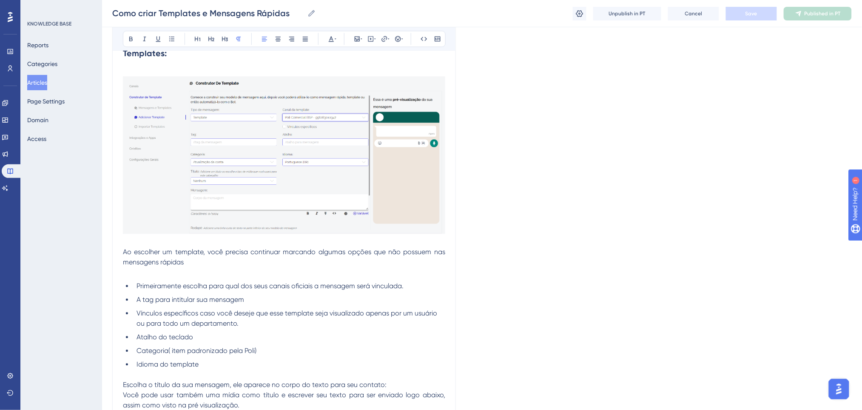
click at [201, 332] on li "Atalho do teclado" at bounding box center [289, 337] width 312 height 10
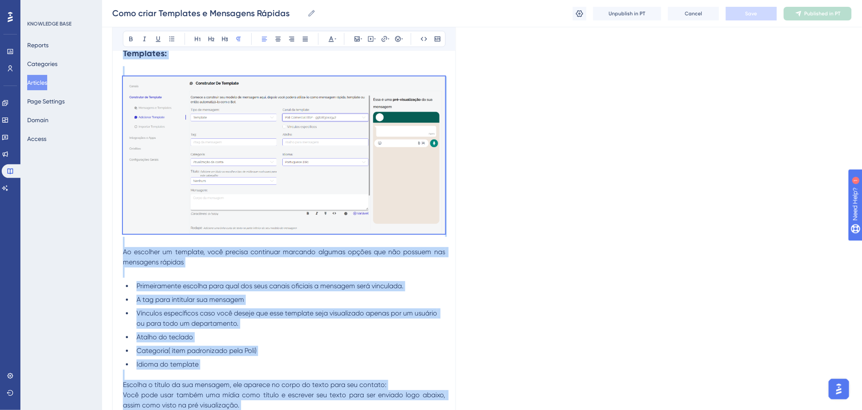
click at [42, 80] on button "Articles" at bounding box center [37, 82] width 20 height 15
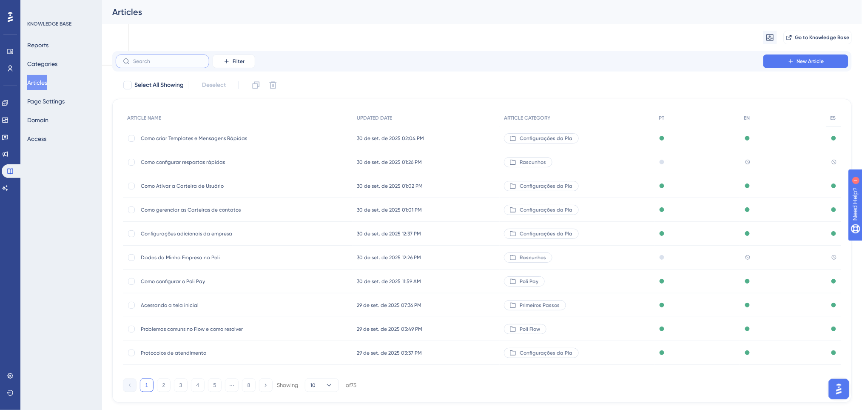
click at [183, 62] on input "text" at bounding box center [167, 61] width 69 height 6
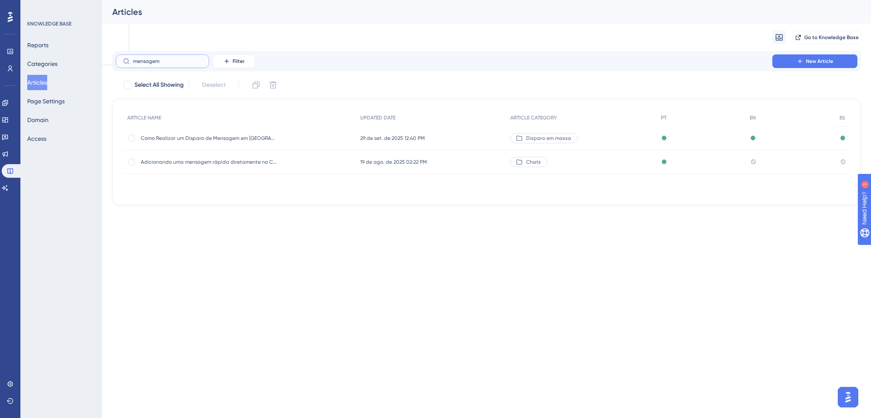
type input "mensagem"
click at [198, 163] on span "Adicionando uma mensagem rápida diretamente no Chat" at bounding box center [209, 162] width 136 height 7
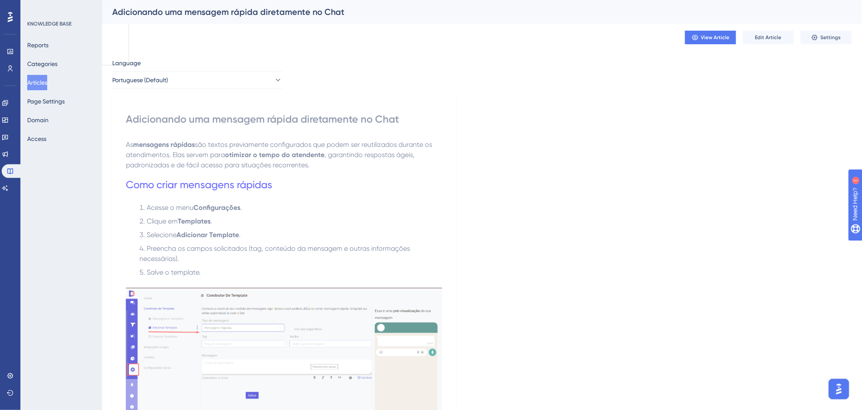
click at [742, 38] on div "View Article Edit Article Settings" at bounding box center [768, 38] width 167 height 14
click at [756, 37] on span "Edit Article" at bounding box center [768, 37] width 26 height 7
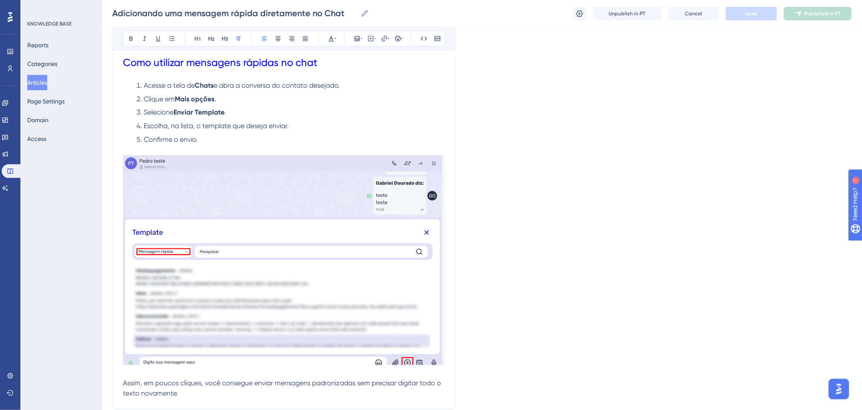
scroll to position [386, 0]
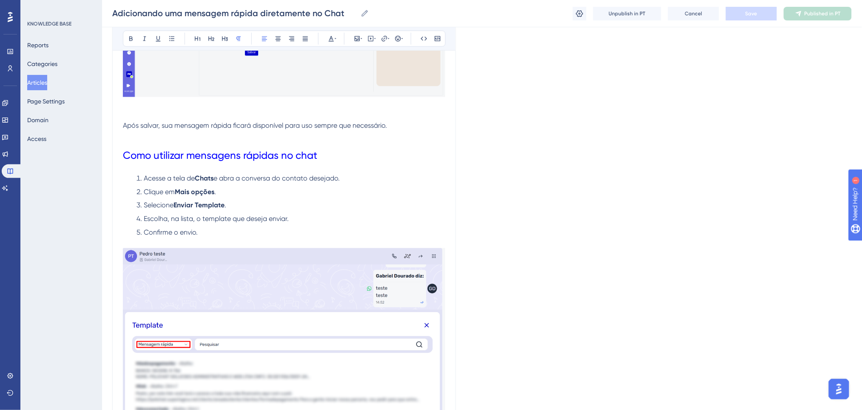
click at [261, 201] on li "Selecione Enviar Template ." at bounding box center [289, 205] width 312 height 10
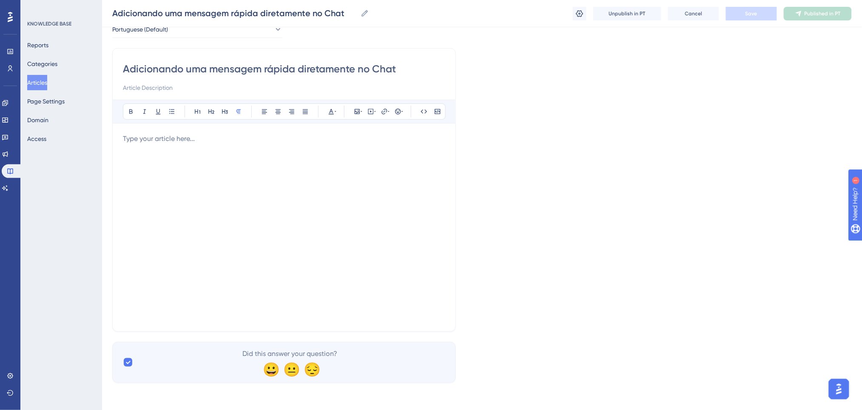
scroll to position [47, 0]
click at [217, 145] on div at bounding box center [284, 227] width 322 height 187
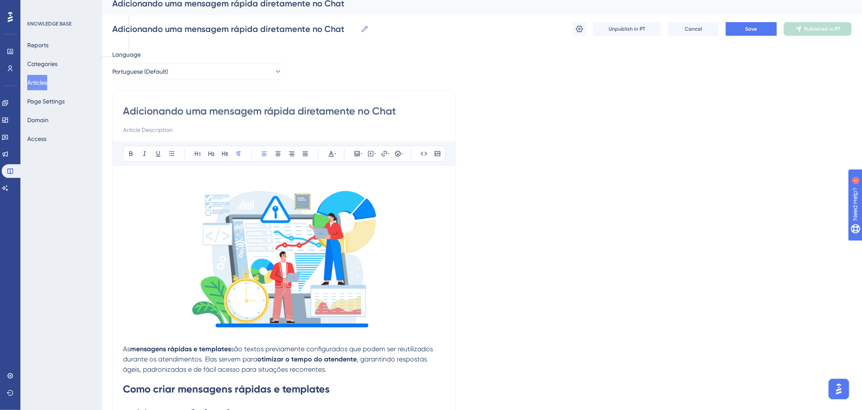
scroll to position [0, 0]
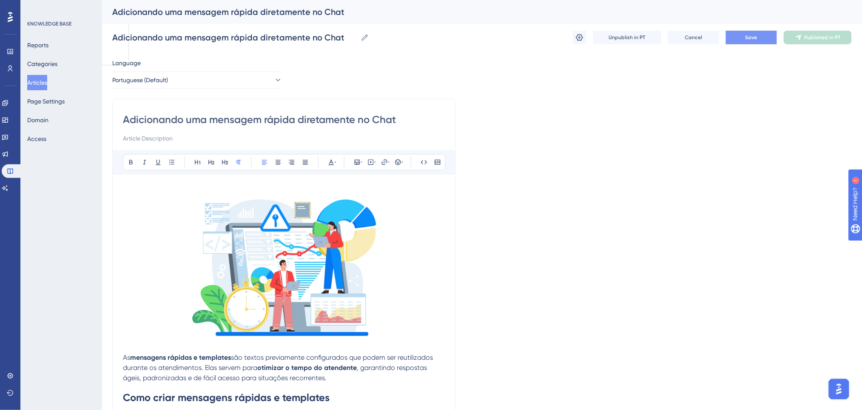
click at [751, 34] on span "Save" at bounding box center [752, 37] width 12 height 7
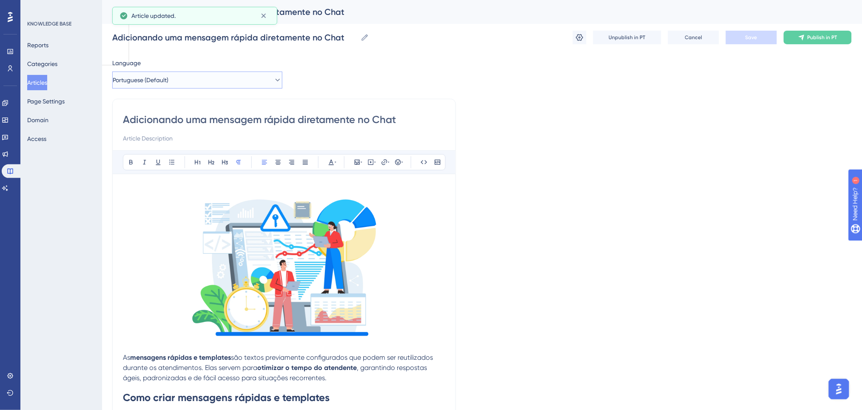
click at [168, 79] on span "Portuguese (Default)" at bounding box center [141, 80] width 56 height 10
click at [143, 123] on span "English" at bounding box center [134, 123] width 19 height 10
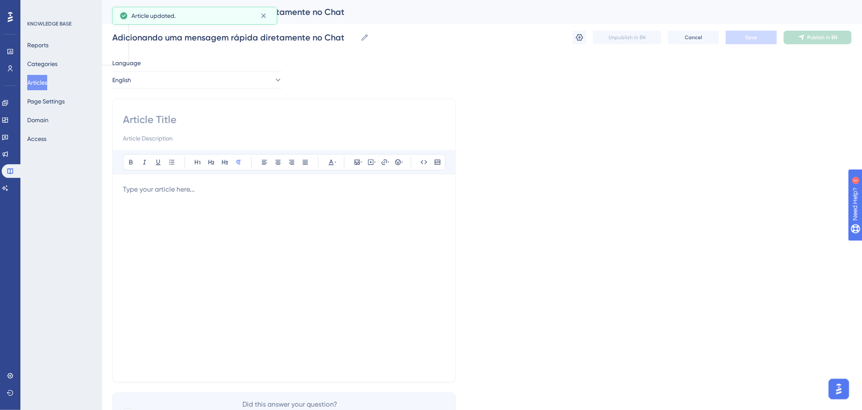
click at [179, 187] on p at bounding box center [284, 189] width 322 height 10
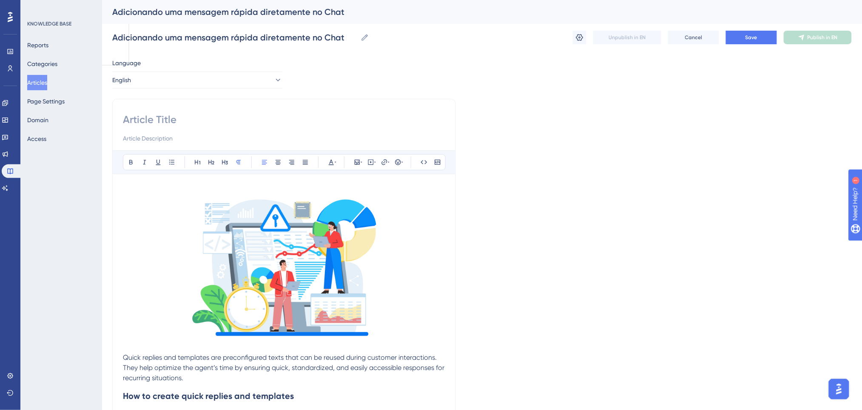
click at [178, 119] on input at bounding box center [284, 120] width 322 height 14
paste input "How to create quick replies and templates"
type input "How to create quick replies and templates"
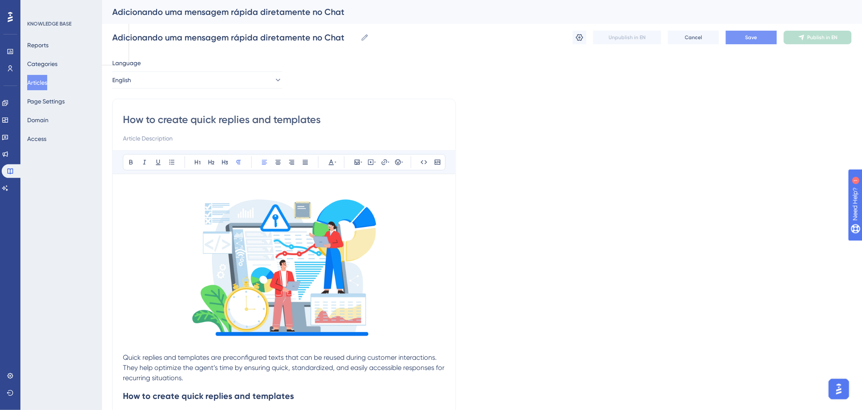
click at [764, 42] on button "Save" at bounding box center [751, 38] width 51 height 14
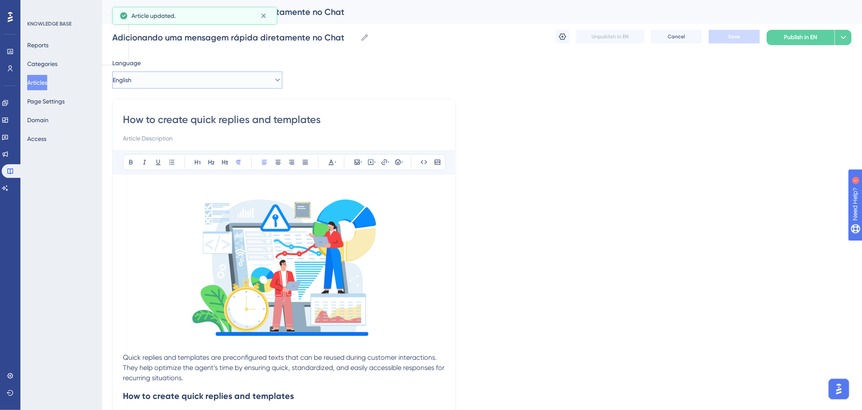
click at [158, 74] on button "English" at bounding box center [197, 79] width 170 height 17
click at [151, 141] on button "Spanish Spanish No translation" at bounding box center [197, 139] width 159 height 17
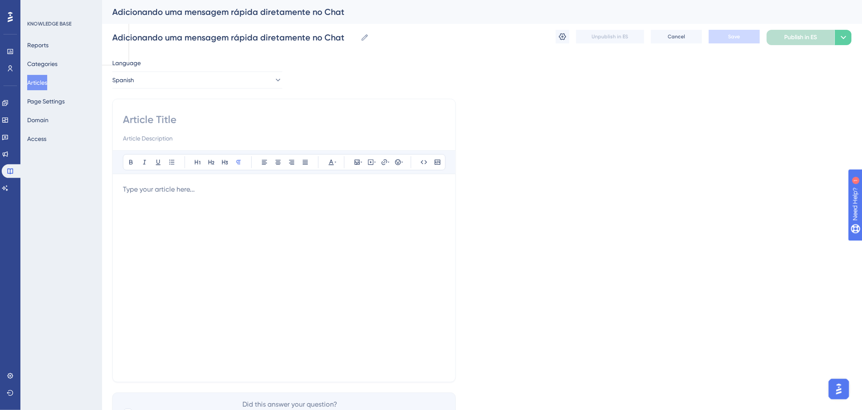
click at [191, 123] on input at bounding box center [284, 120] width 322 height 14
paste input "Cómo crear respuestas rápidas y templates"
type input "Cómo crear respuestas rápidas y templates"
click at [180, 201] on div at bounding box center [284, 277] width 322 height 187
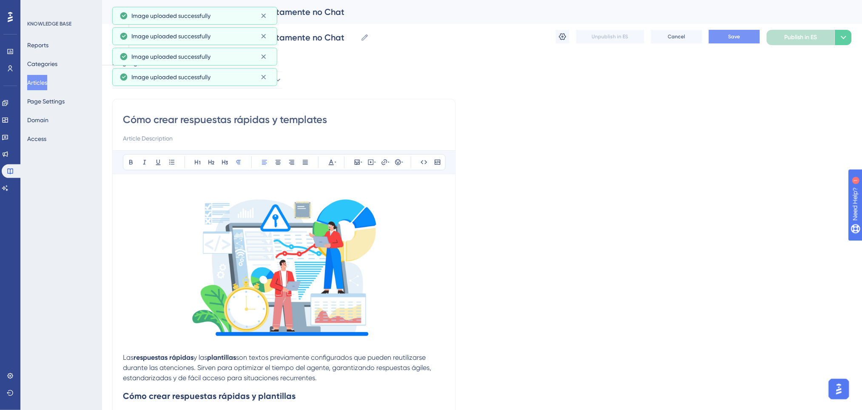
click at [733, 34] on span "Save" at bounding box center [735, 36] width 12 height 7
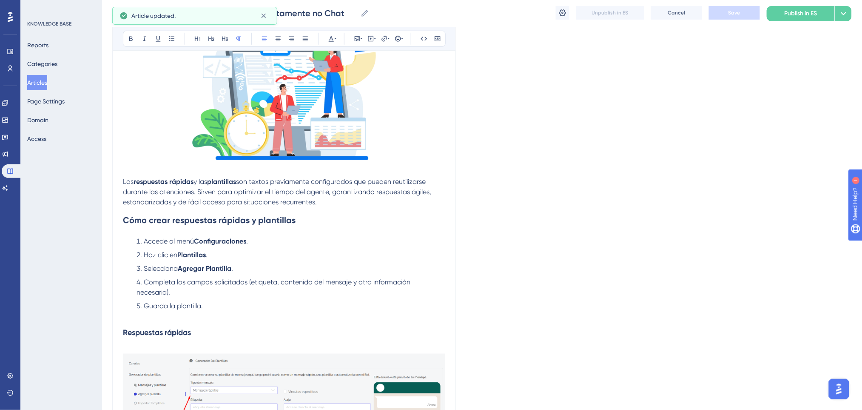
scroll to position [113, 0]
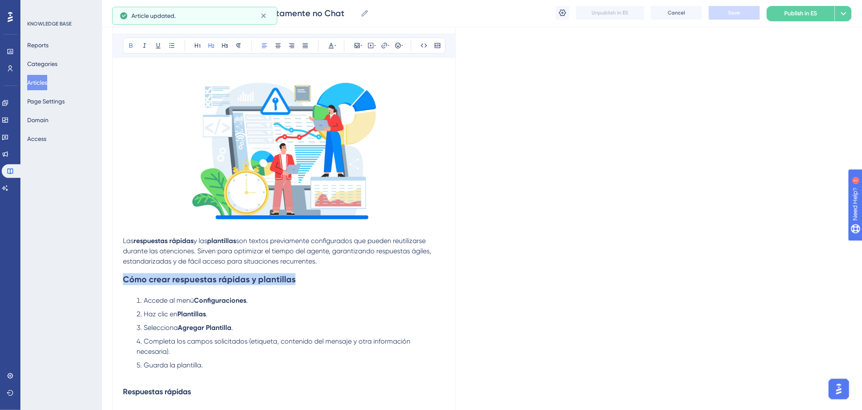
drag, startPoint x: 298, startPoint y: 283, endPoint x: 111, endPoint y: 273, distance: 187.0
click at [333, 43] on icon at bounding box center [331, 45] width 7 height 7
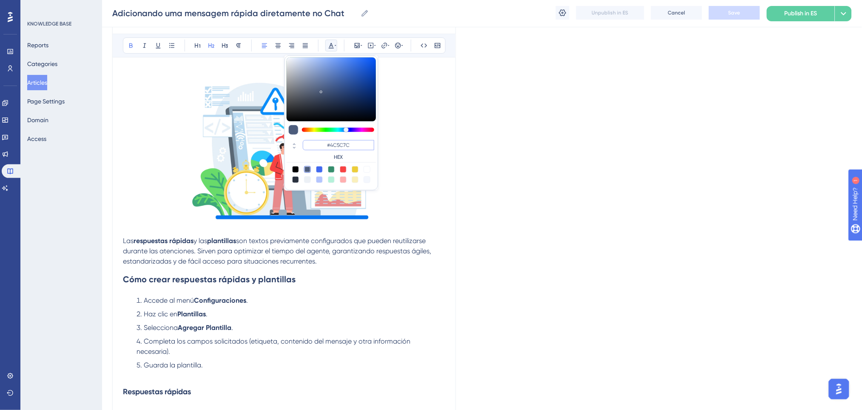
click at [327, 143] on input "#4C5C7C" at bounding box center [338, 145] width 71 height 10
type input "#0000FF"
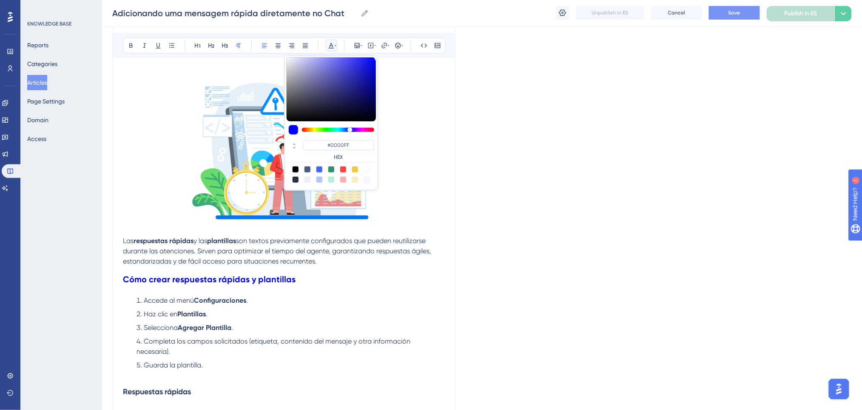
click at [331, 251] on span "son textos previamente configurados que pueden reutilizarse durante las atencio…" at bounding box center [278, 251] width 310 height 29
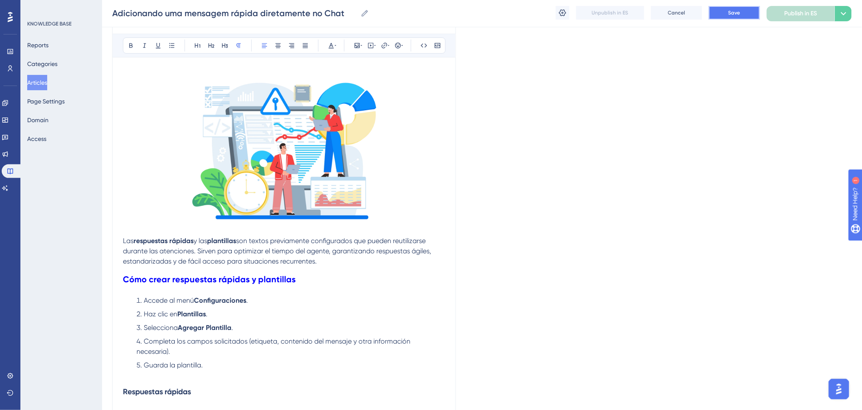
click at [724, 9] on button "Save" at bounding box center [734, 13] width 51 height 14
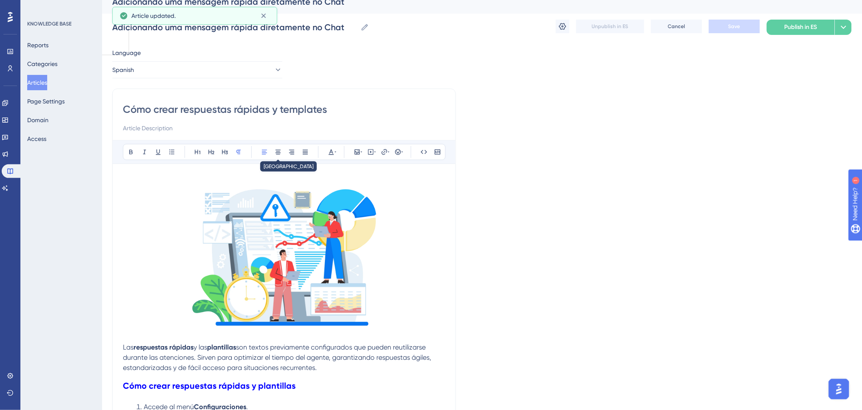
scroll to position [0, 0]
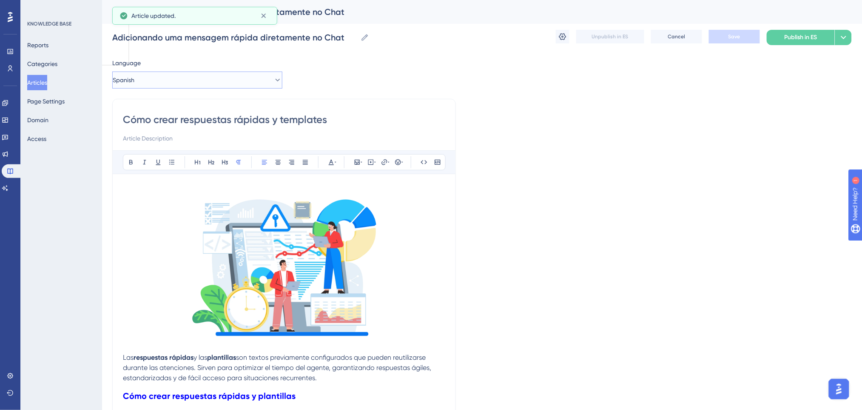
click at [222, 82] on button "Spanish" at bounding box center [197, 79] width 170 height 17
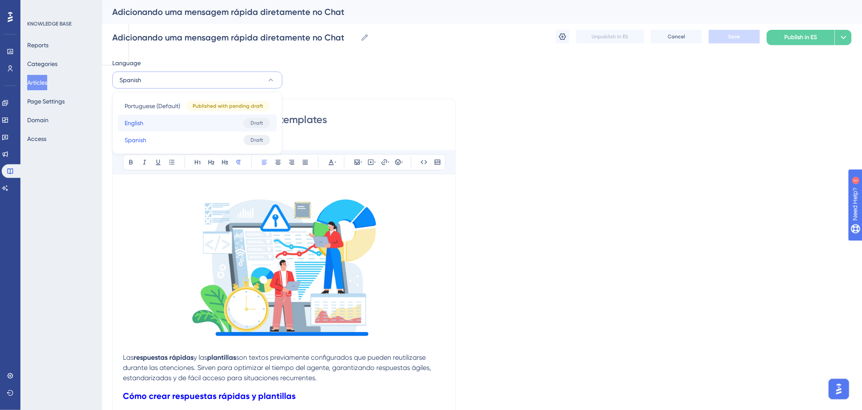
click at [165, 123] on button "English English Draft" at bounding box center [197, 122] width 159 height 17
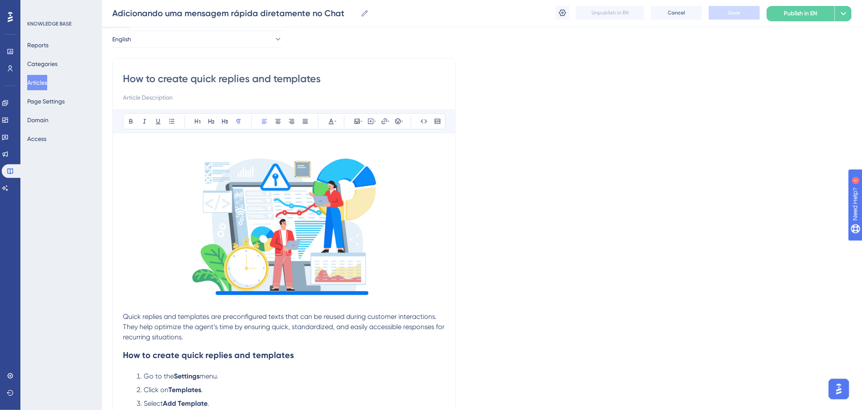
scroll to position [57, 0]
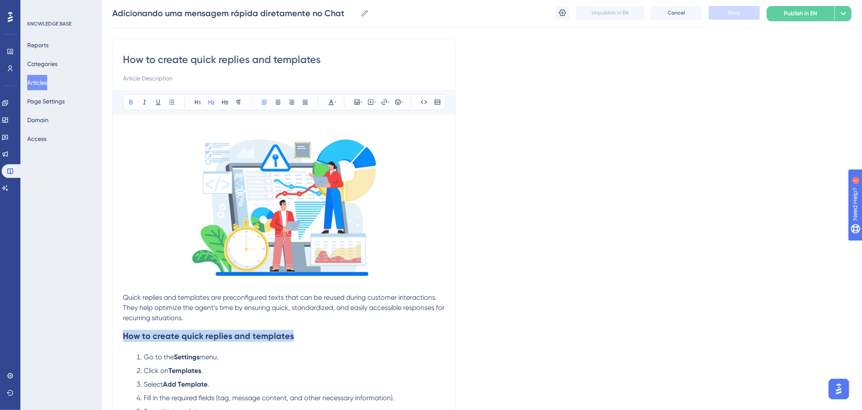
drag, startPoint x: 290, startPoint y: 342, endPoint x: 102, endPoint y: 335, distance: 188.1
click at [336, 105] on icon at bounding box center [336, 102] width 2 height 7
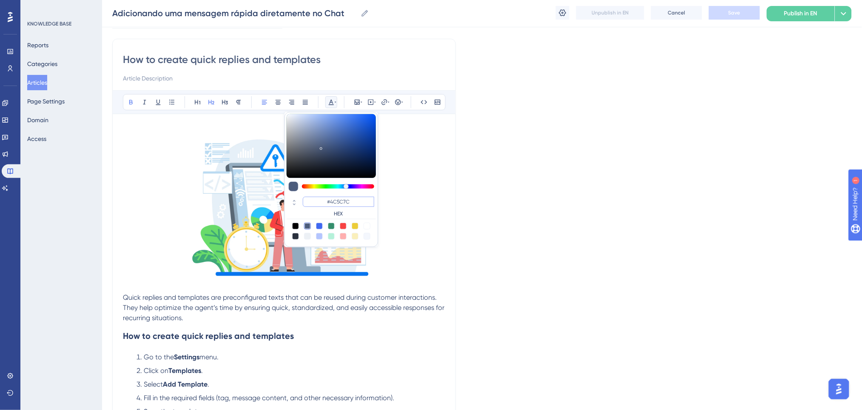
drag, startPoint x: 353, startPoint y: 202, endPoint x: 328, endPoint y: 201, distance: 24.3
click at [328, 201] on input "#4C5C7C" at bounding box center [338, 202] width 71 height 10
paste input "0000FF"
type input "#0000FF"
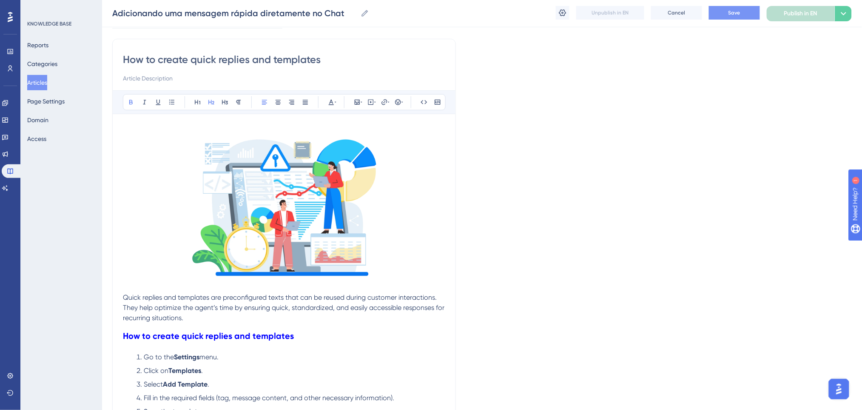
click at [746, 11] on button "Save" at bounding box center [734, 13] width 51 height 14
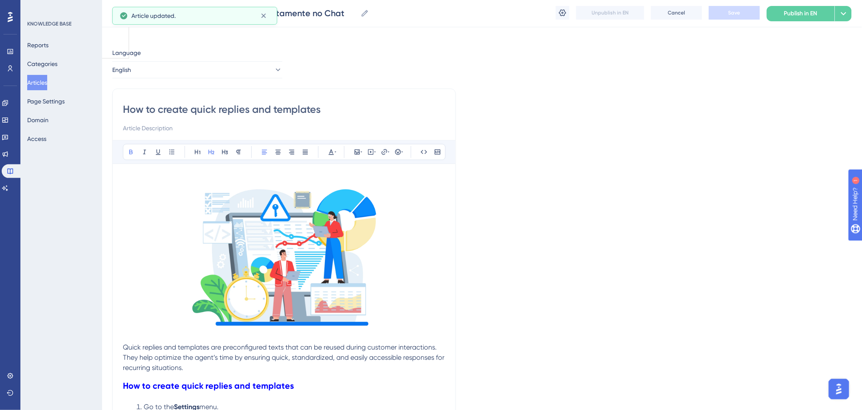
scroll to position [0, 0]
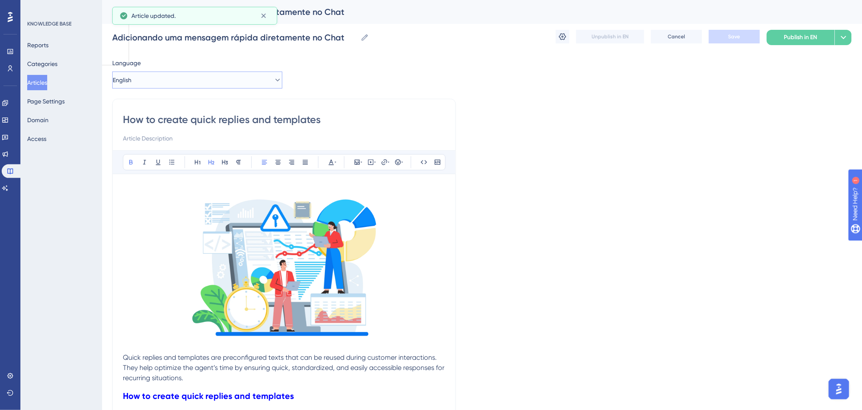
click at [191, 81] on button "English" at bounding box center [197, 79] width 170 height 17
click at [157, 106] on span "Portuguese (Default)" at bounding box center [153, 106] width 56 height 10
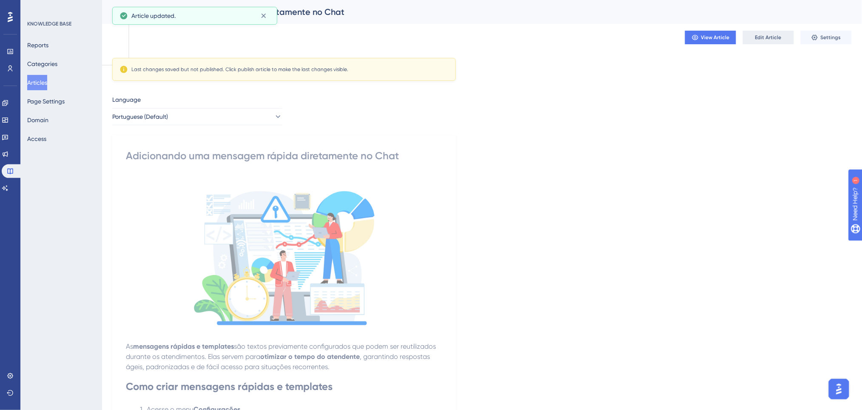
click at [760, 40] on span "Edit Article" at bounding box center [768, 37] width 26 height 7
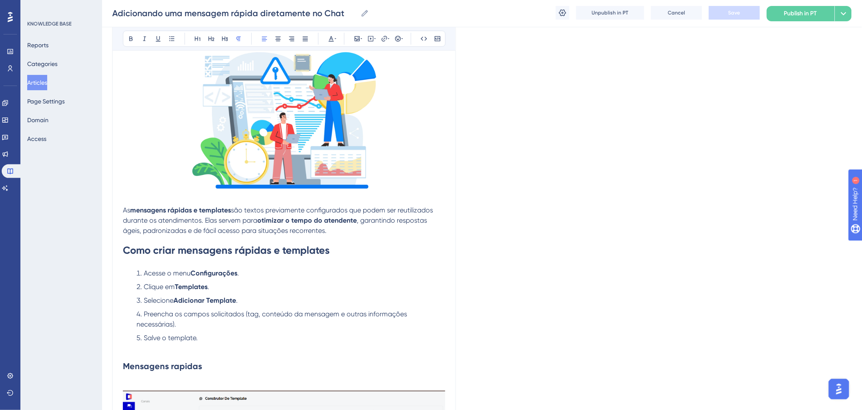
scroll to position [135, 0]
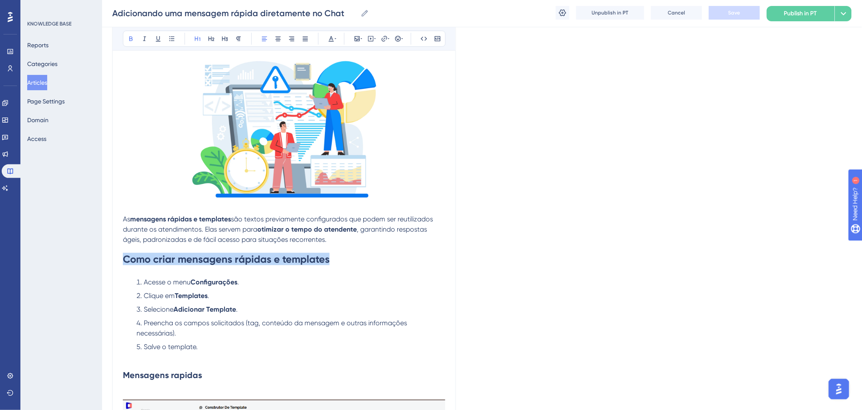
drag, startPoint x: 340, startPoint y: 257, endPoint x: 62, endPoint y: 249, distance: 278.8
click at [334, 38] on icon at bounding box center [331, 38] width 7 height 7
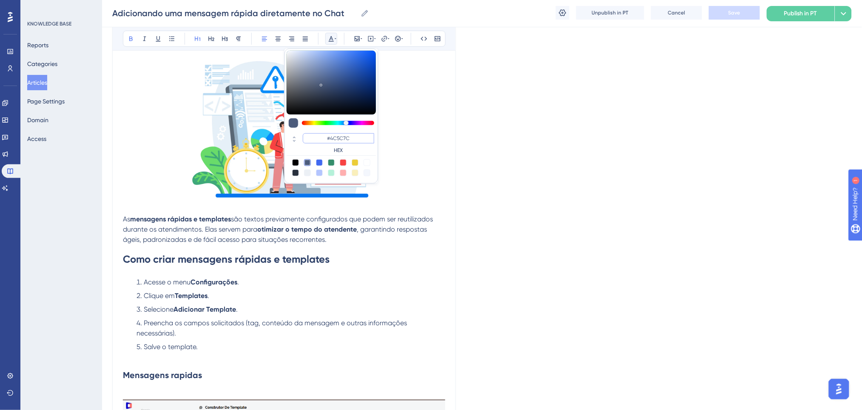
drag, startPoint x: 365, startPoint y: 137, endPoint x: 300, endPoint y: 135, distance: 65.1
click at [300, 135] on div "#4C5C7C HEX" at bounding box center [331, 143] width 89 height 24
paste input "0000FF"
type input "#0000FF"
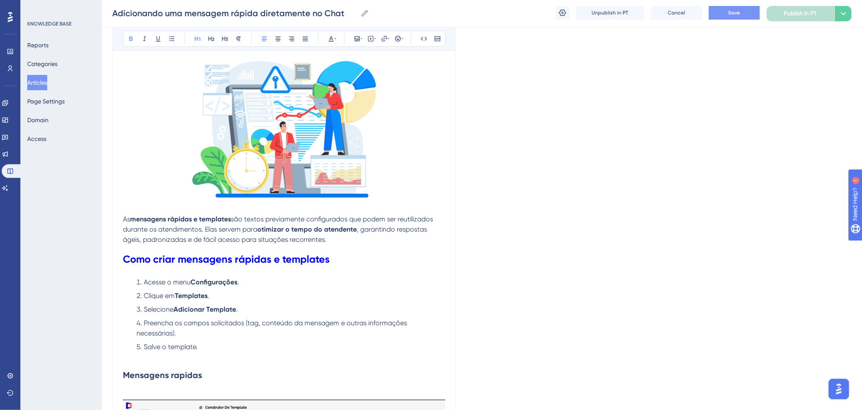
click at [743, 11] on button "Save" at bounding box center [734, 13] width 51 height 14
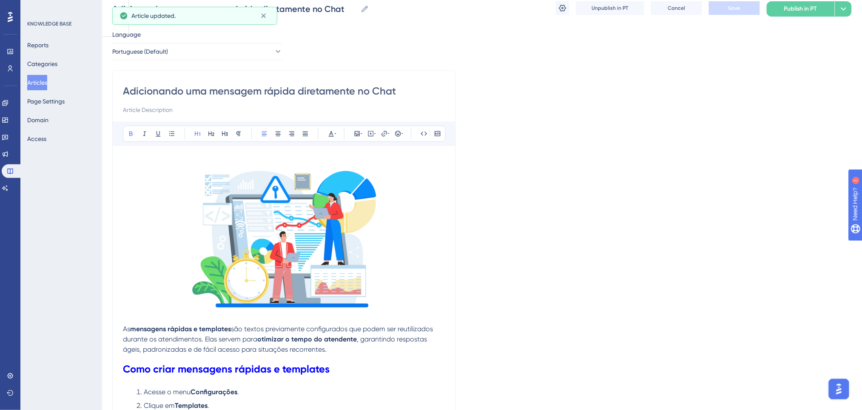
scroll to position [0, 0]
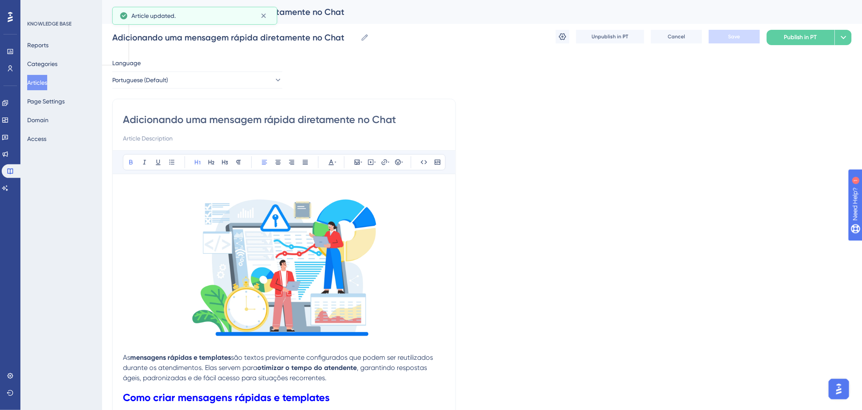
click at [242, 123] on input "Adicionando uma mensagem rápida diretamente no Chat" at bounding box center [284, 120] width 322 height 14
click at [231, 75] on button "Portuguese (Default)" at bounding box center [197, 79] width 170 height 17
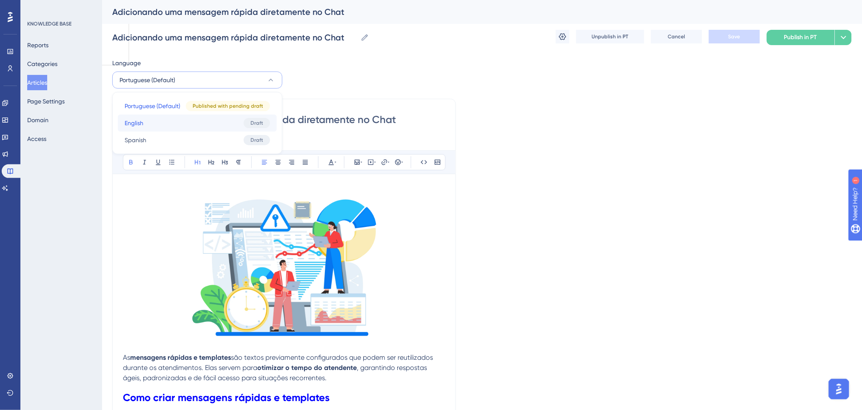
click at [218, 128] on button "English English Draft" at bounding box center [197, 122] width 159 height 17
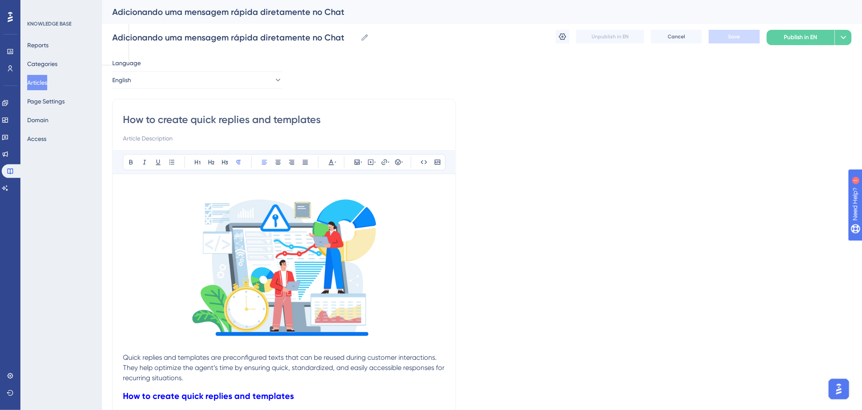
drag, startPoint x: 347, startPoint y: 124, endPoint x: 120, endPoint y: 122, distance: 227.2
paste input "Adding a quick reply directly in the Chat"
type input "Adding a quick reply directly in the Chat"
click at [720, 36] on button "Save" at bounding box center [734, 37] width 51 height 14
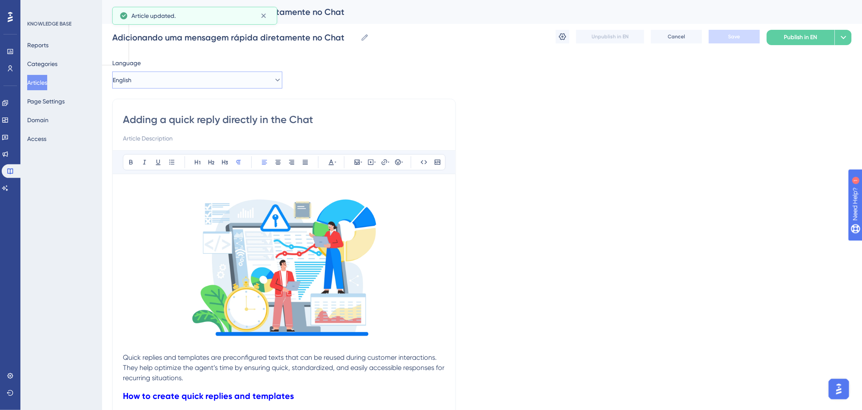
click at [218, 79] on button "English" at bounding box center [197, 79] width 170 height 17
click at [165, 139] on button "Spanish Spanish Draft" at bounding box center [197, 139] width 159 height 17
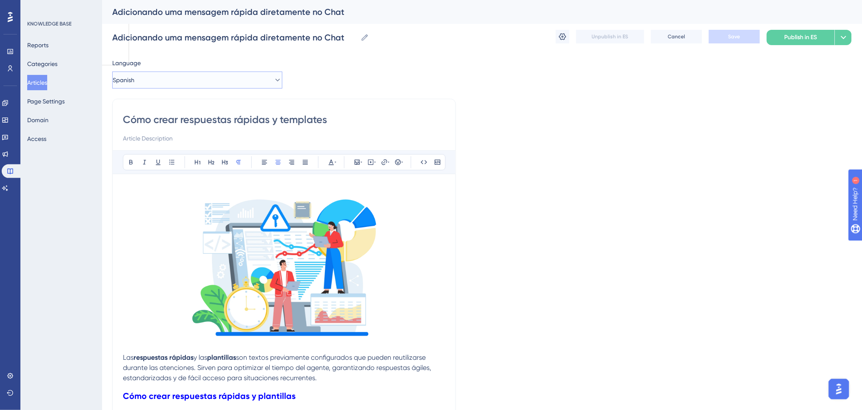
click at [259, 80] on button "Spanish" at bounding box center [197, 79] width 170 height 17
drag, startPoint x: 364, startPoint y: 121, endPoint x: 120, endPoint y: 113, distance: 244.7
paste input "Agregando un mensaje rápido directamente en el Chat"
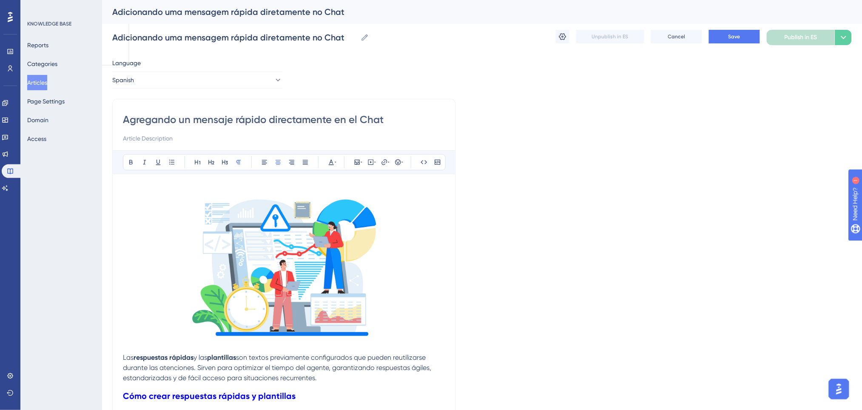
type input "Agregando un mensaje rápido directamente en el Chat"
click at [736, 34] on span "Save" at bounding box center [735, 36] width 12 height 7
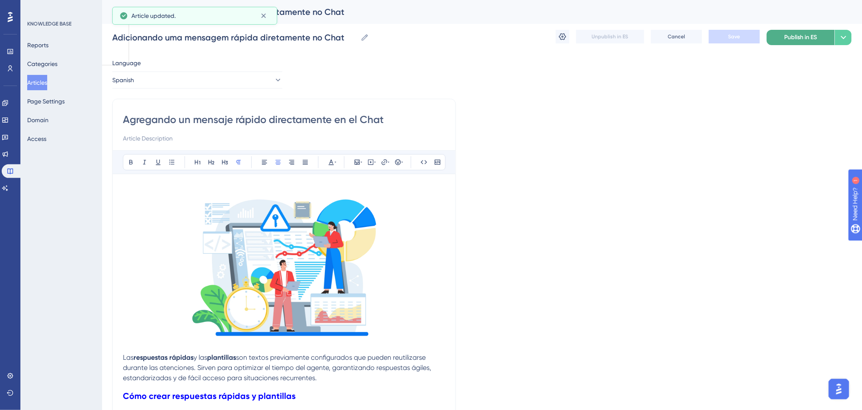
click at [801, 37] on span "Publish in ES" at bounding box center [801, 37] width 33 height 10
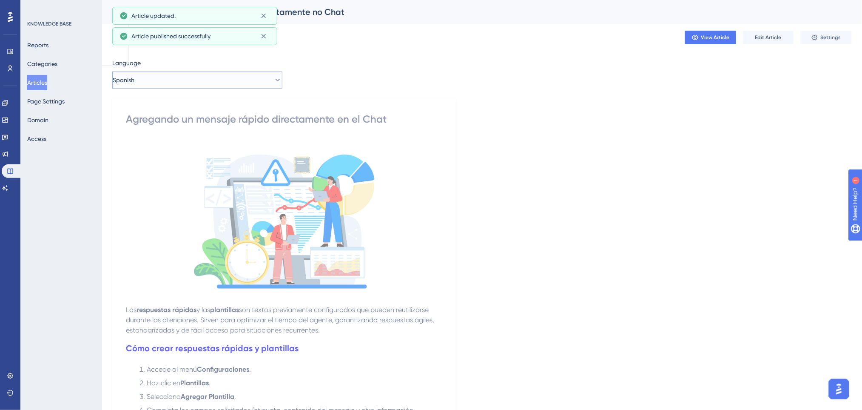
click at [201, 75] on button "Spanish" at bounding box center [197, 79] width 170 height 17
click at [186, 125] on button "English English Draft" at bounding box center [197, 122] width 159 height 17
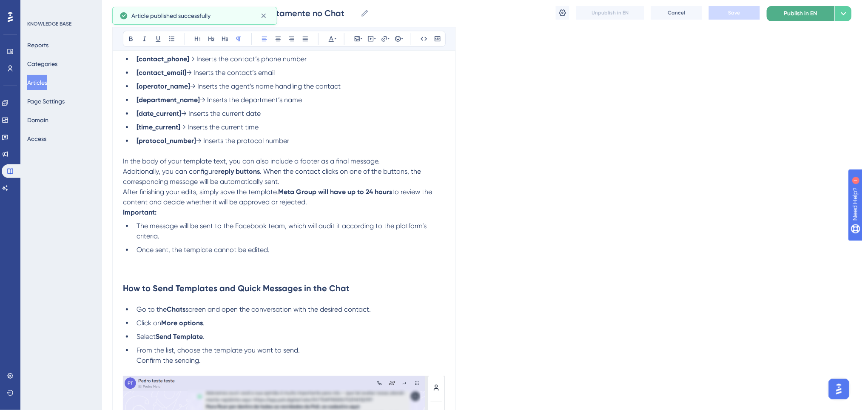
click at [792, 9] on span "Publish in EN" at bounding box center [800, 14] width 33 height 10
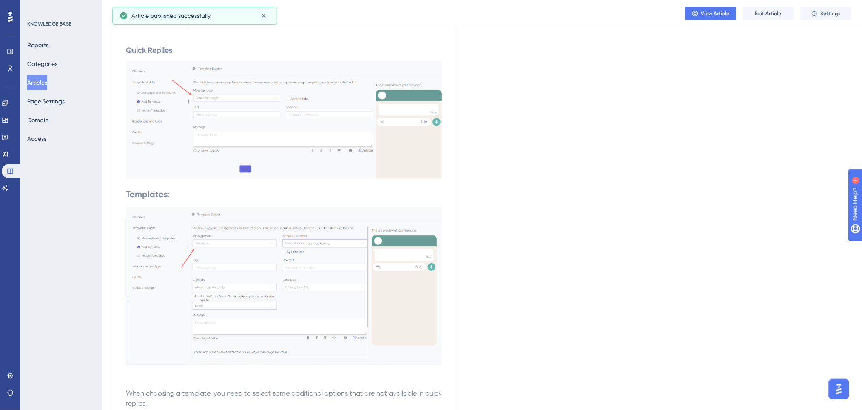
scroll to position [0, 0]
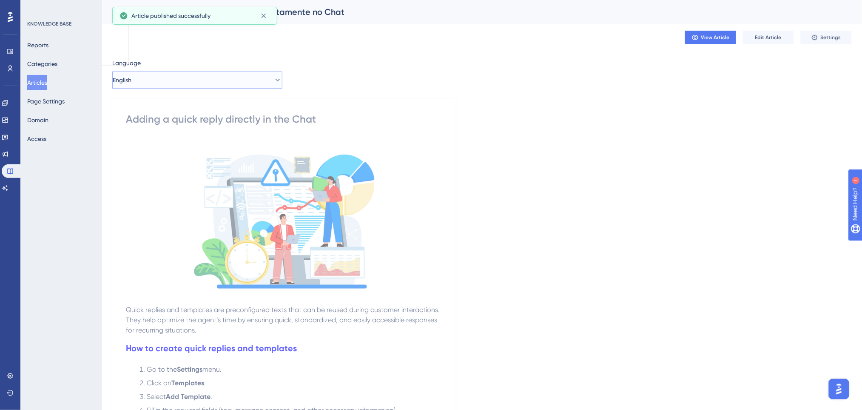
click at [215, 78] on button "English" at bounding box center [197, 79] width 170 height 17
click at [160, 107] on span "Portuguese (Default)" at bounding box center [153, 106] width 56 height 10
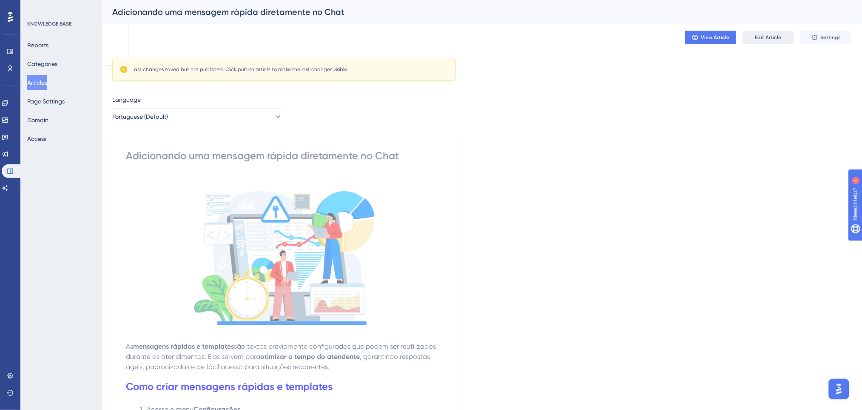
click at [787, 39] on button "Edit Article" at bounding box center [768, 38] width 51 height 14
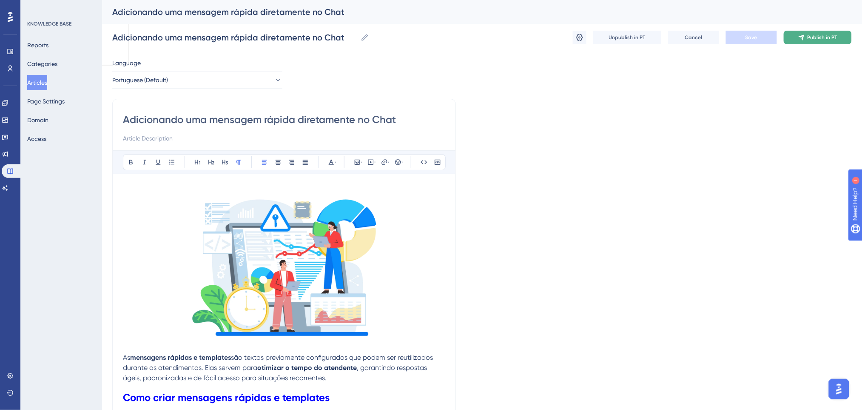
click at [821, 33] on button "Publish in PT" at bounding box center [818, 38] width 68 height 14
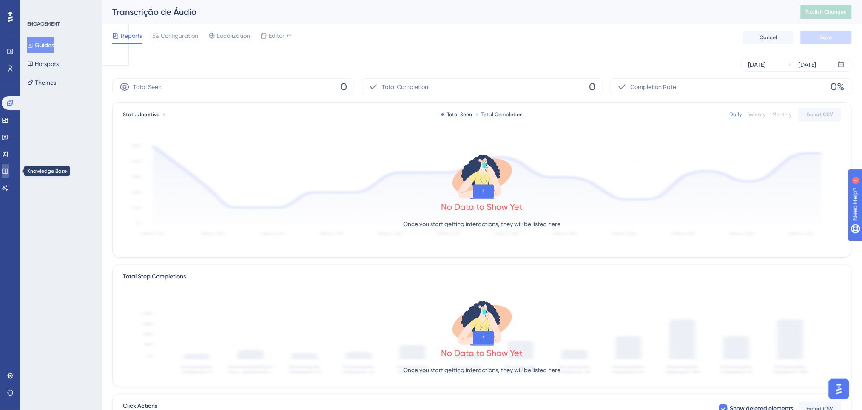
click at [8, 169] on icon at bounding box center [5, 171] width 6 height 6
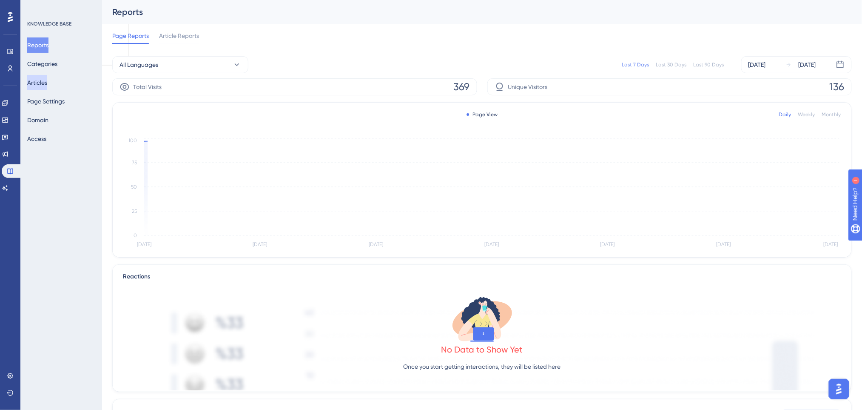
click at [41, 84] on button "Articles" at bounding box center [37, 82] width 20 height 15
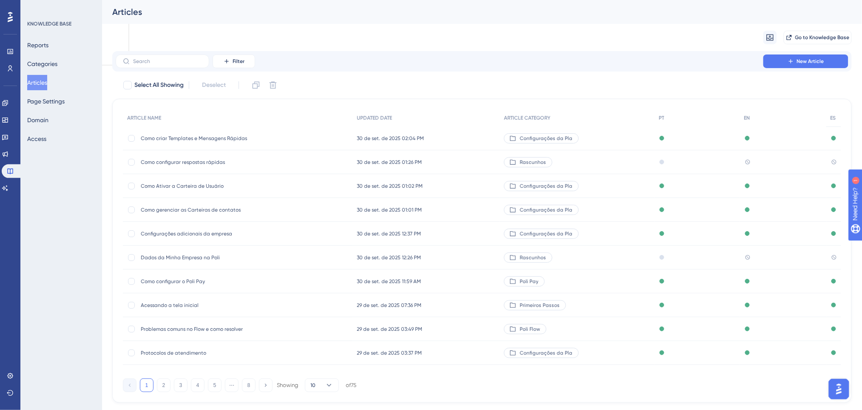
click at [198, 142] on div "Como criar Templates e Mensagens Rápidas Como criar Templates e Mensagens Rápid…" at bounding box center [209, 138] width 136 height 24
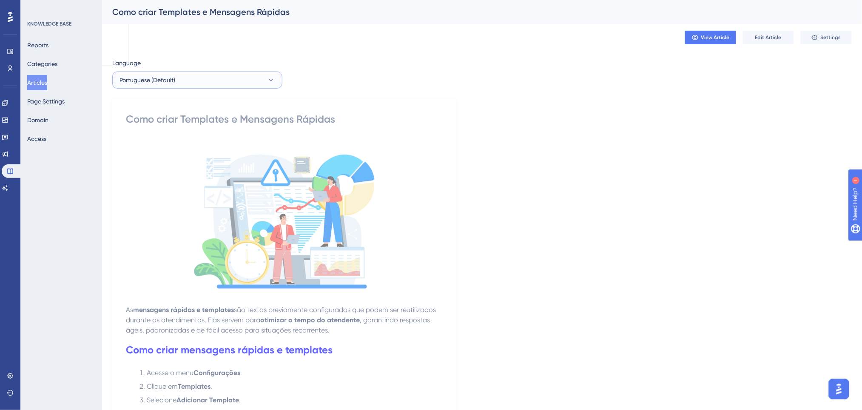
click at [250, 77] on button "Portuguese (Default)" at bounding box center [197, 79] width 170 height 17
click at [147, 123] on button "English English Published" at bounding box center [197, 122] width 159 height 17
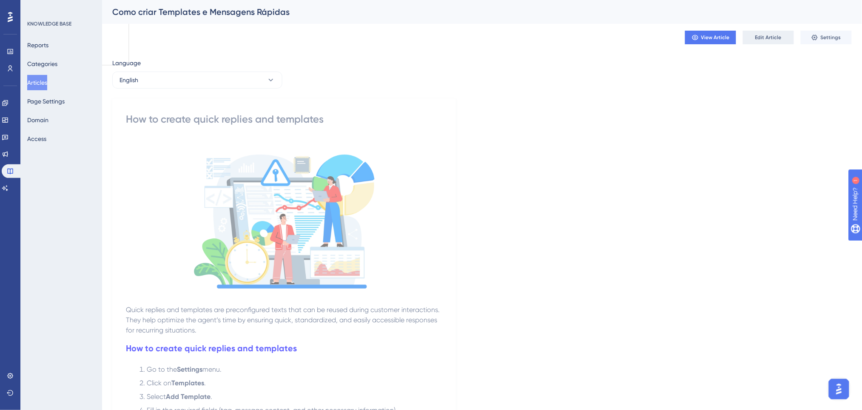
click at [772, 41] on button "Edit Article" at bounding box center [768, 38] width 51 height 14
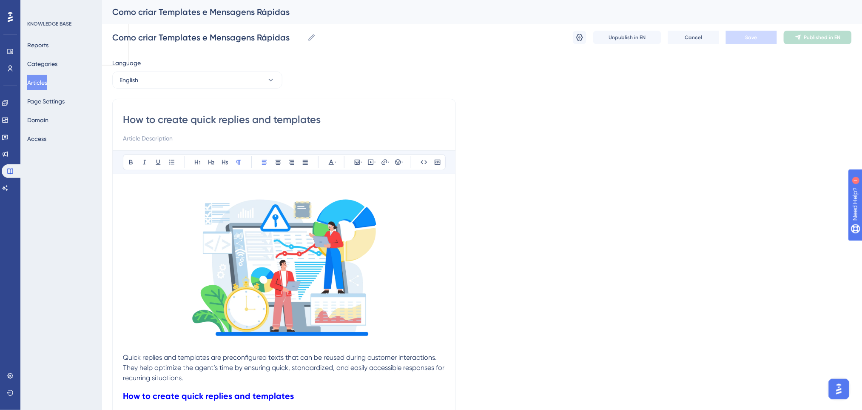
scroll to position [1006, 0]
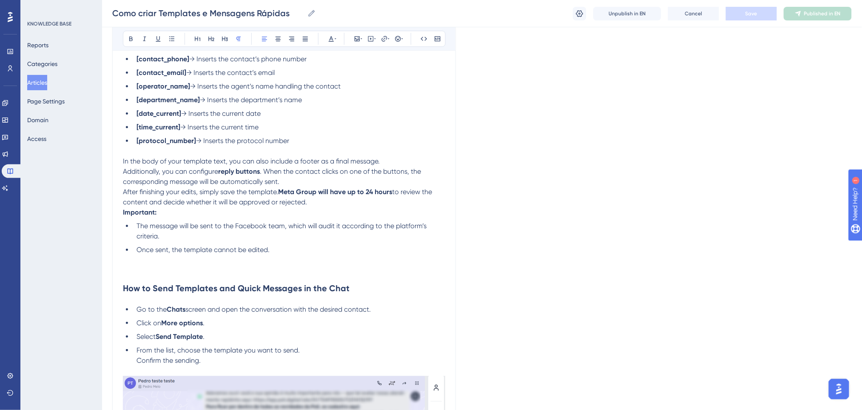
click at [260, 225] on span "The message will be sent to the Facebook team, which will audit it according to…" at bounding box center [283, 231] width 292 height 18
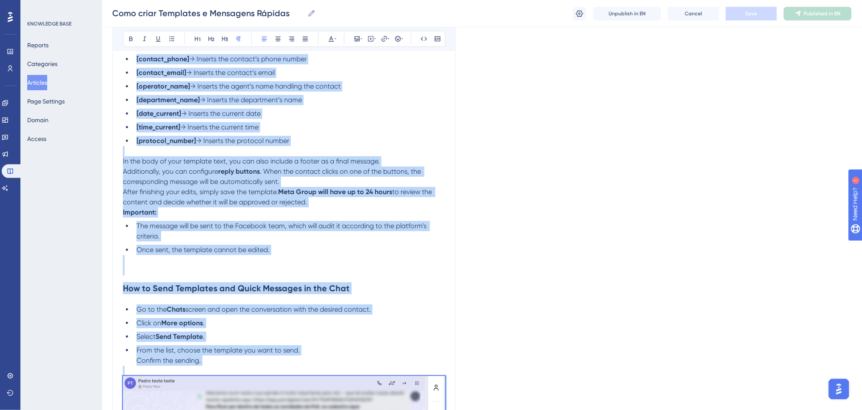
copy div "Quick replies and templates are preconfigured texts that can be reused during c…"
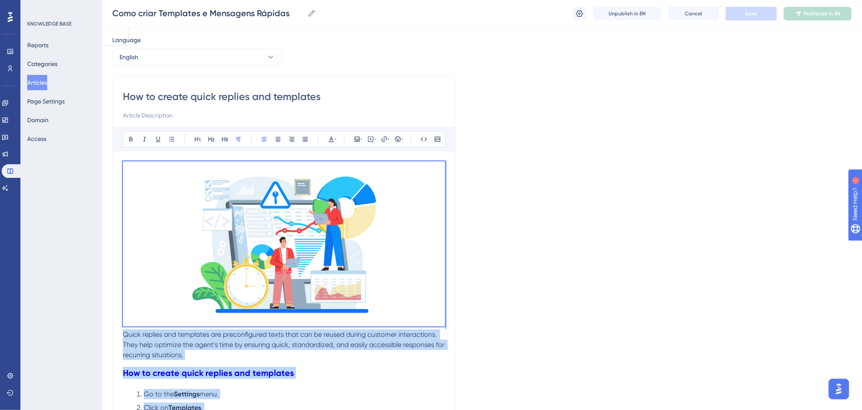
scroll to position [0, 0]
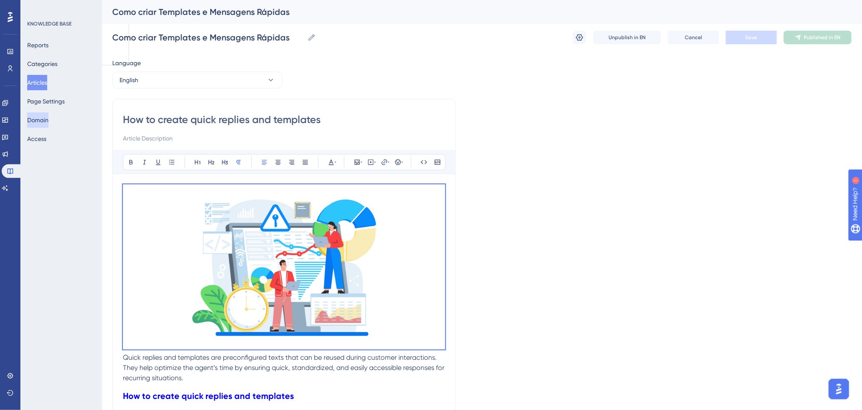
drag, startPoint x: 335, startPoint y: 121, endPoint x: 46, endPoint y: 114, distance: 288.5
drag, startPoint x: 270, startPoint y: 77, endPoint x: 243, endPoint y: 91, distance: 30.1
click at [269, 79] on icon at bounding box center [271, 80] width 9 height 9
click at [157, 139] on button "Spanish Spanish Published" at bounding box center [197, 139] width 159 height 17
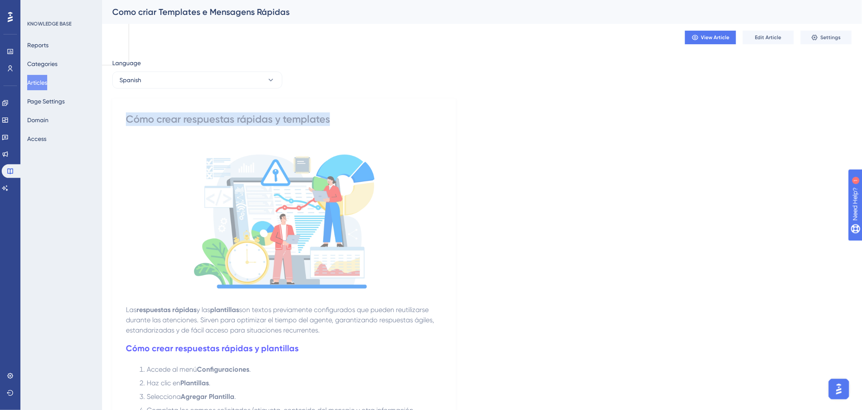
drag, startPoint x: 345, startPoint y: 118, endPoint x: 117, endPoint y: 111, distance: 228.1
copy div "Cómo crear respuestas rápidas y templates"
click at [777, 38] on span "Edit Article" at bounding box center [768, 37] width 26 height 7
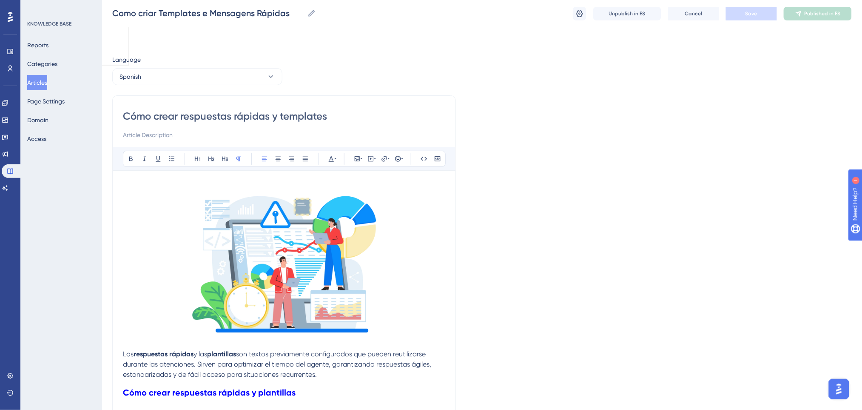
scroll to position [610, 0]
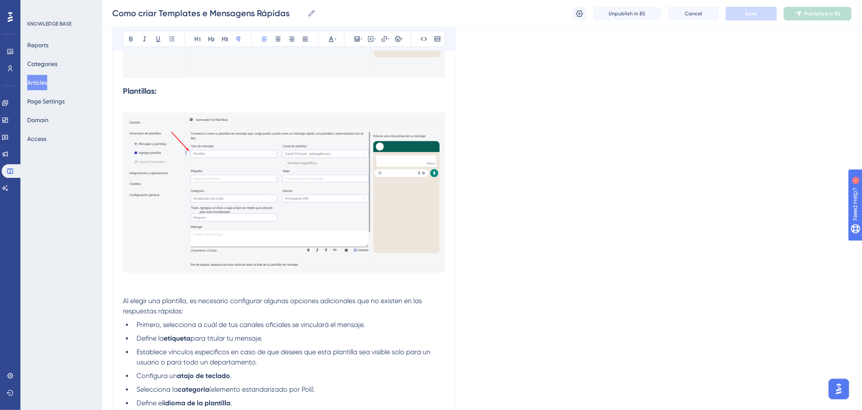
click at [322, 320] on span "Primero, selecciona a cuál de tus canales oficiales se vinculará el mensaje." at bounding box center [251, 324] width 228 height 8
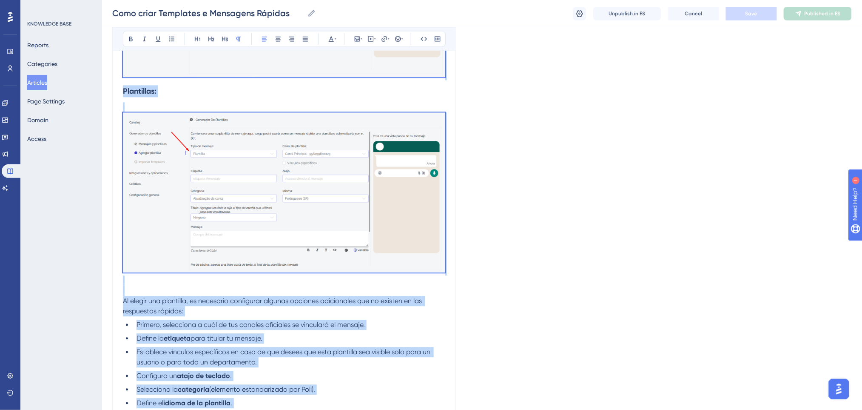
copy div "Las respuestas rápidas y las plantillas son textos previamente configurados que…"
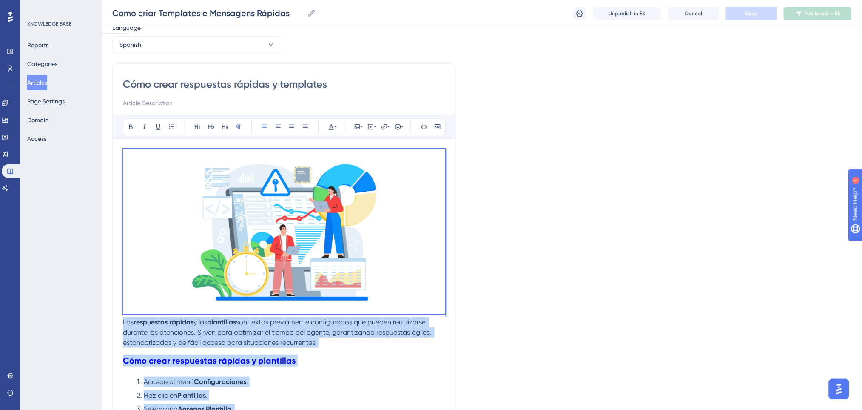
scroll to position [0, 0]
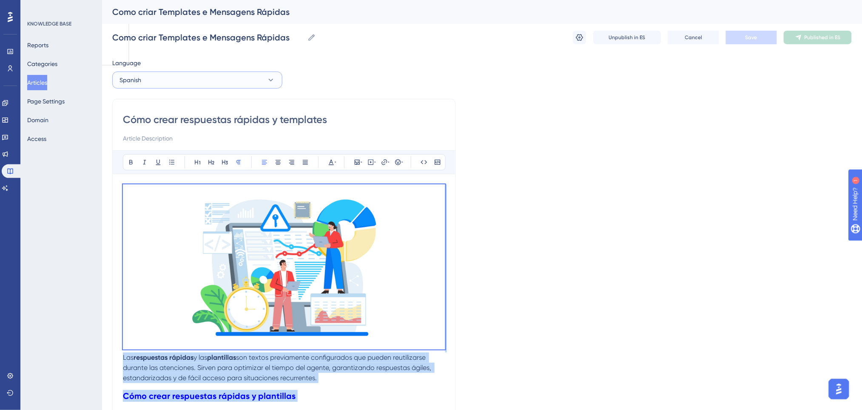
click at [187, 77] on button "Spanish" at bounding box center [197, 79] width 170 height 17
click at [137, 122] on span "English" at bounding box center [134, 123] width 19 height 10
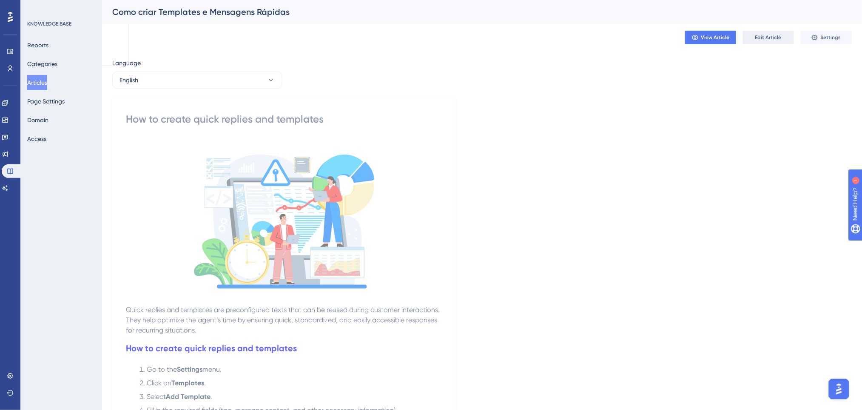
click at [770, 42] on button "Edit Article" at bounding box center [768, 38] width 51 height 14
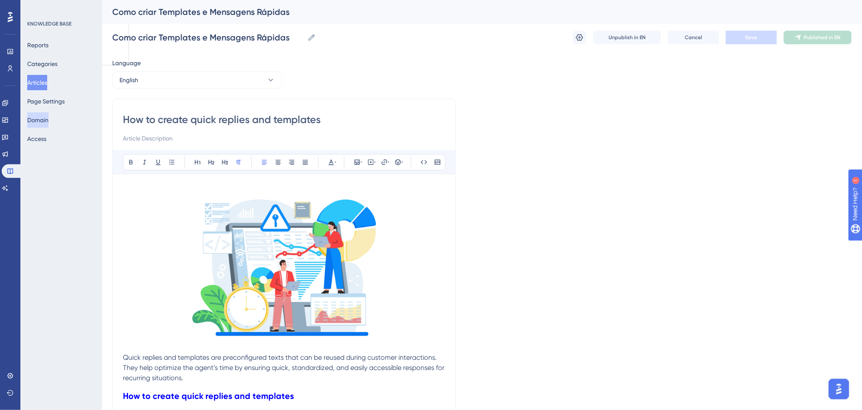
drag, startPoint x: 328, startPoint y: 121, endPoint x: 49, endPoint y: 122, distance: 279.5
click at [240, 86] on button "English" at bounding box center [197, 79] width 170 height 17
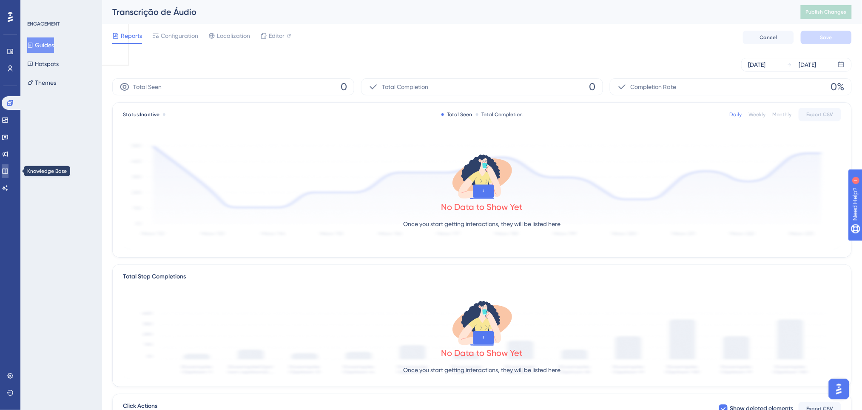
click at [9, 168] on icon at bounding box center [5, 171] width 7 height 7
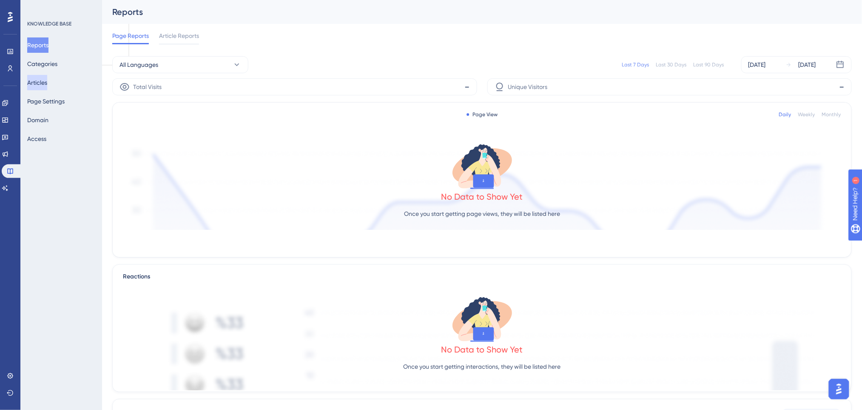
click at [41, 86] on button "Articles" at bounding box center [37, 82] width 20 height 15
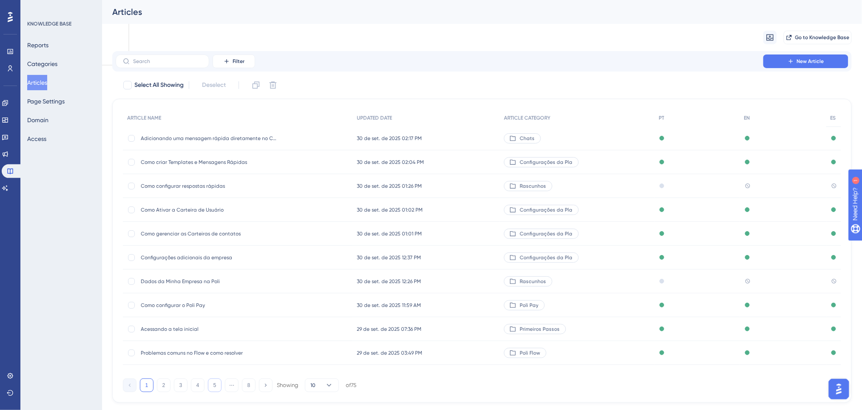
click at [215, 383] on button "5" at bounding box center [215, 385] width 14 height 14
click at [218, 386] on button "6" at bounding box center [215, 385] width 14 height 14
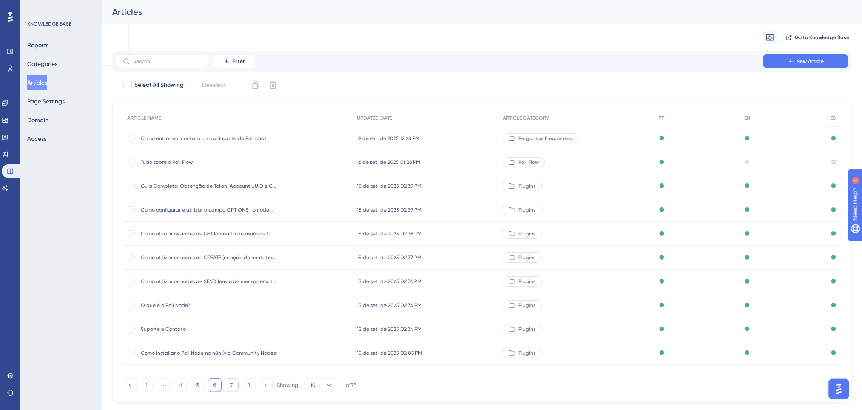
click at [227, 385] on button "7" at bounding box center [232, 385] width 14 height 14
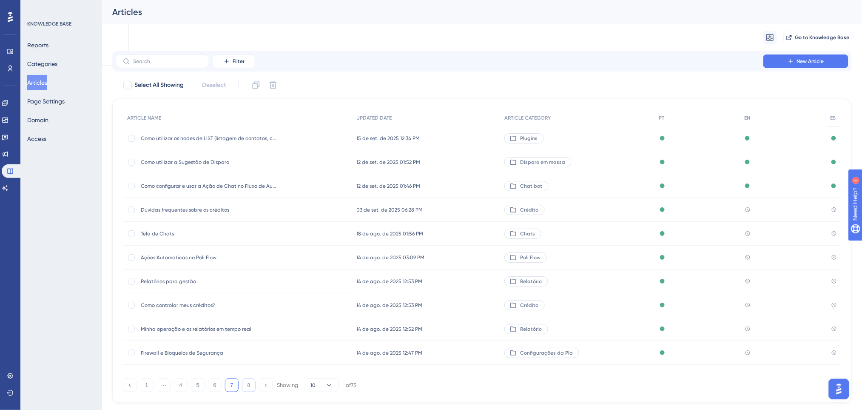
click at [248, 387] on button "8" at bounding box center [249, 385] width 14 height 14
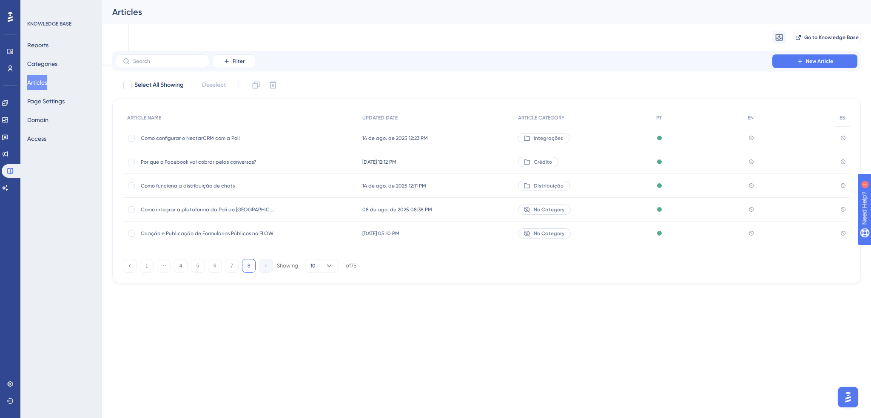
click at [234, 187] on span "Como funciona a distribuição de chats" at bounding box center [209, 185] width 136 height 7
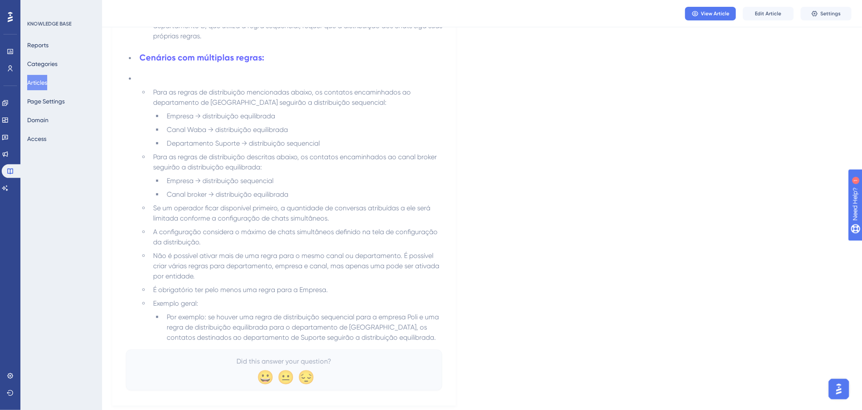
scroll to position [2418, 0]
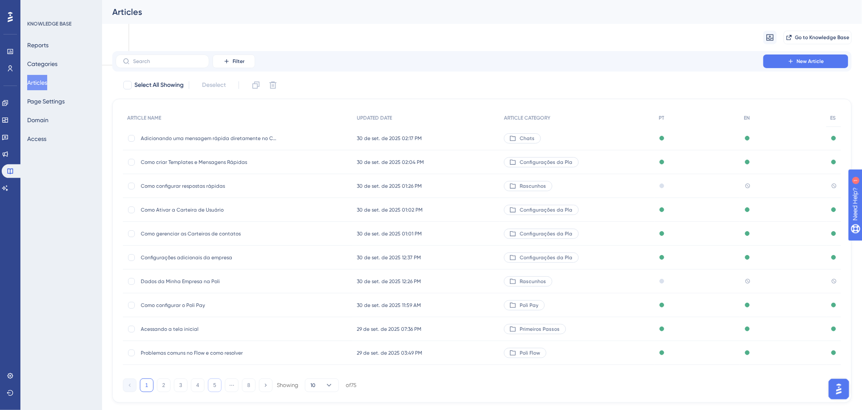
click at [217, 388] on button "5" at bounding box center [215, 385] width 14 height 14
click at [217, 388] on button "6" at bounding box center [215, 385] width 14 height 14
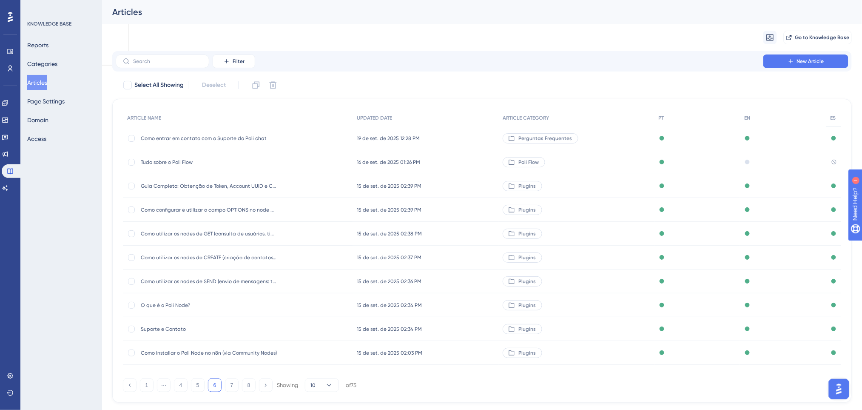
click at [217, 388] on button "6" at bounding box center [215, 385] width 14 height 14
click at [230, 385] on button "7" at bounding box center [232, 385] width 14 height 14
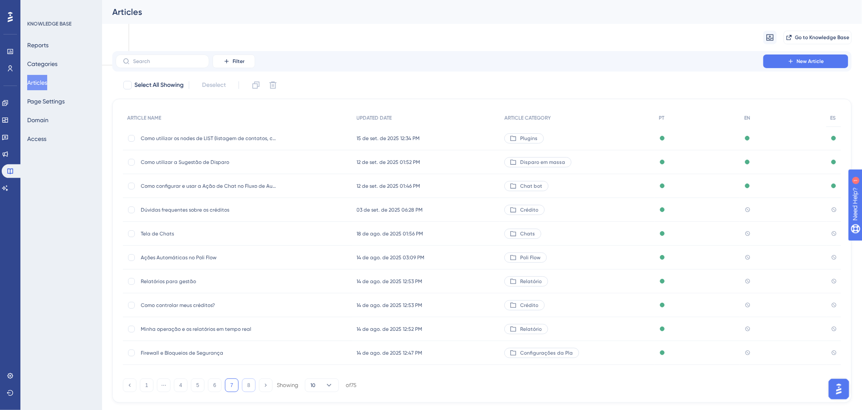
click at [245, 389] on button "8" at bounding box center [249, 385] width 14 height 14
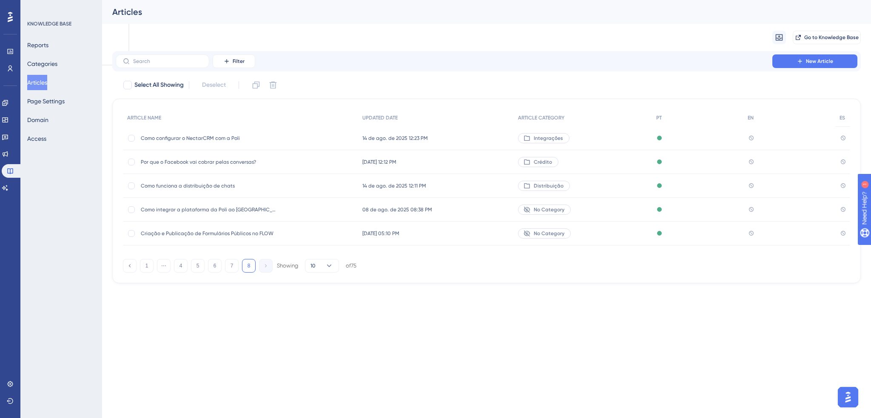
click at [253, 157] on div "Por que o Facebook vai cobrar pelas conversas? Por que o Facebook vai cobrar pe…" at bounding box center [209, 162] width 136 height 24
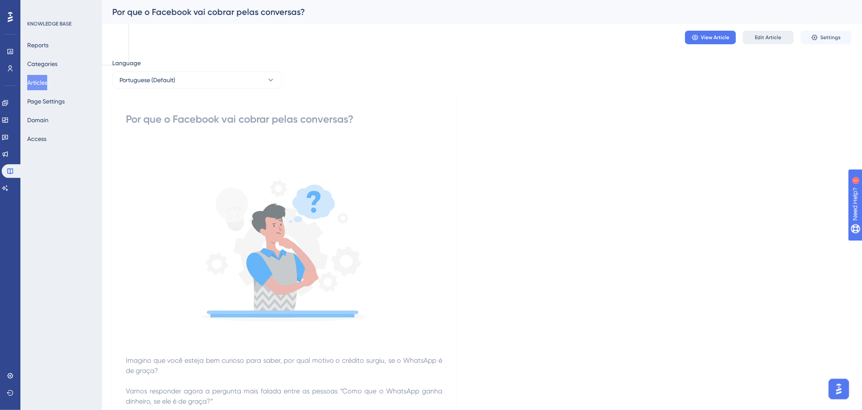
click at [774, 38] on span "Edit Article" at bounding box center [768, 37] width 26 height 7
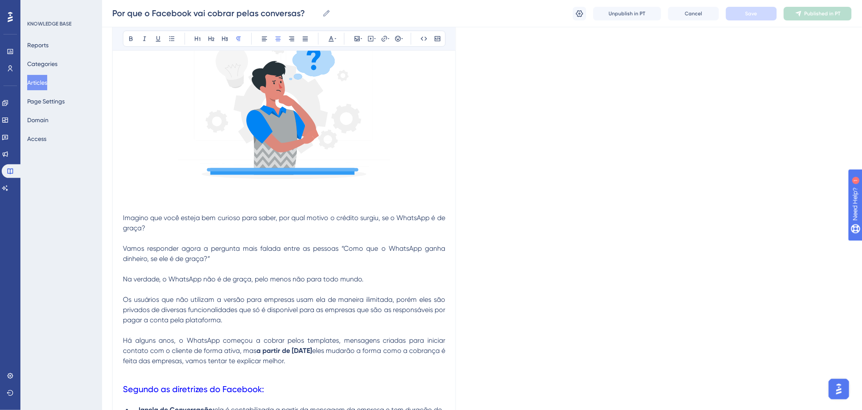
scroll to position [112, 0]
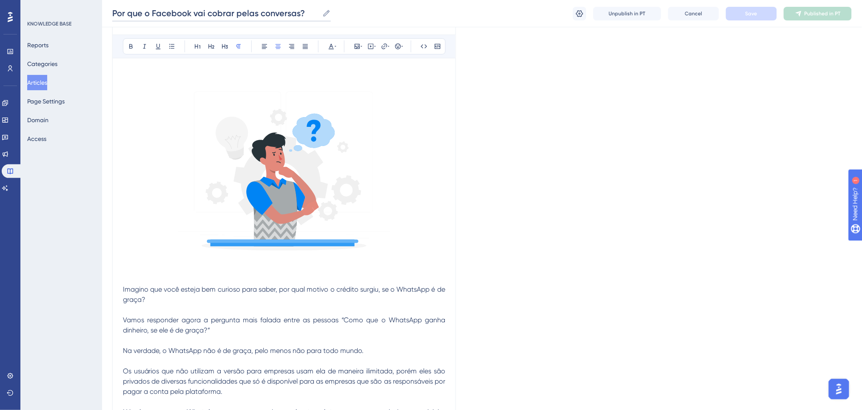
drag, startPoint x: 305, startPoint y: 13, endPoint x: 105, endPoint y: 19, distance: 200.4
click at [105, 19] on div "Por que o Facebook vai cobrar pelas conversas? Por que o Facebook vai cobrar pe…" at bounding box center [482, 13] width 760 height 27
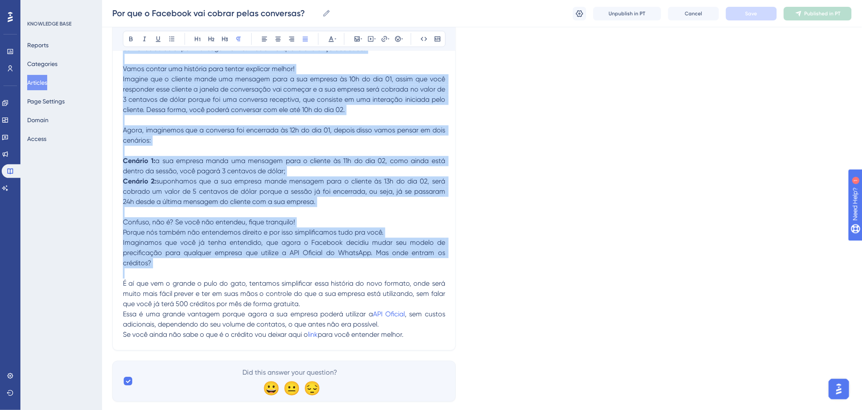
scroll to position [679, 0]
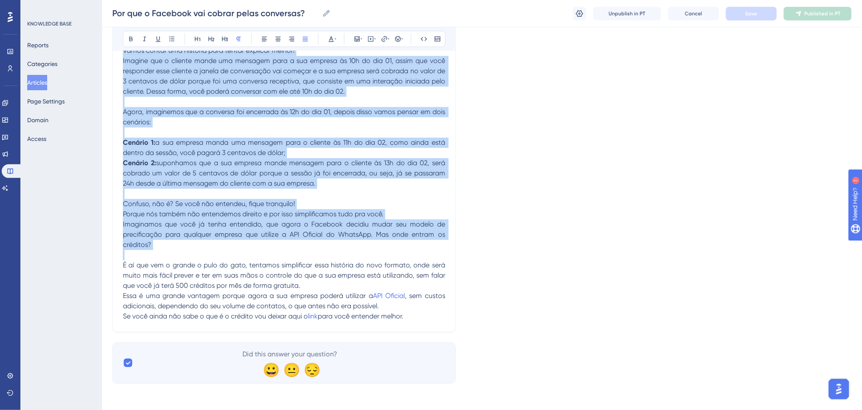
drag, startPoint x: 123, startPoint y: 231, endPoint x: 453, endPoint y: 316, distance: 341.0
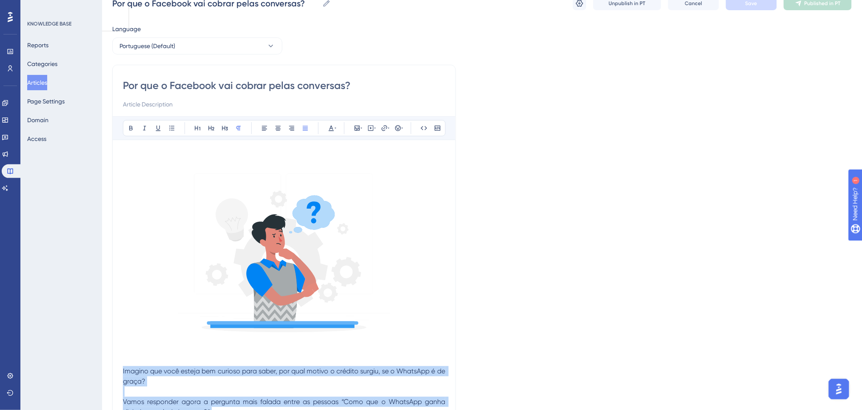
scroll to position [283, 0]
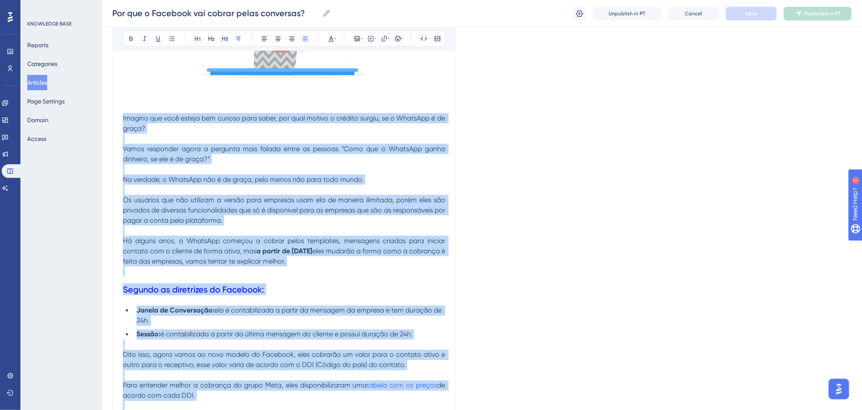
click at [275, 247] on strong "a partir de 01/02/2022" at bounding box center [285, 251] width 56 height 8
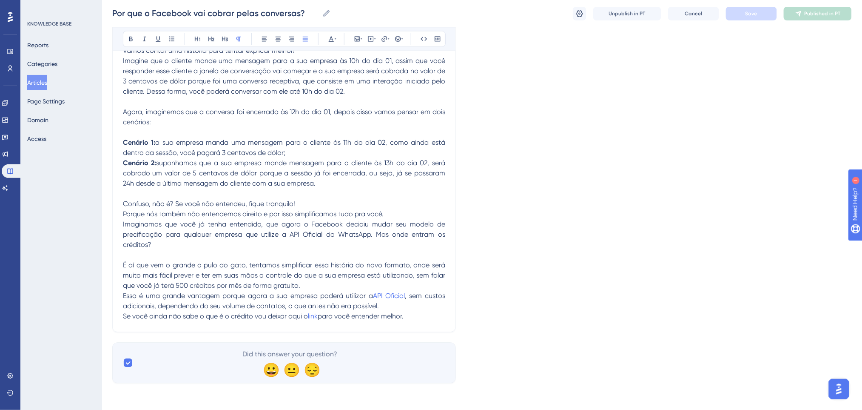
drag, startPoint x: 125, startPoint y: 120, endPoint x: 417, endPoint y: 318, distance: 352.8
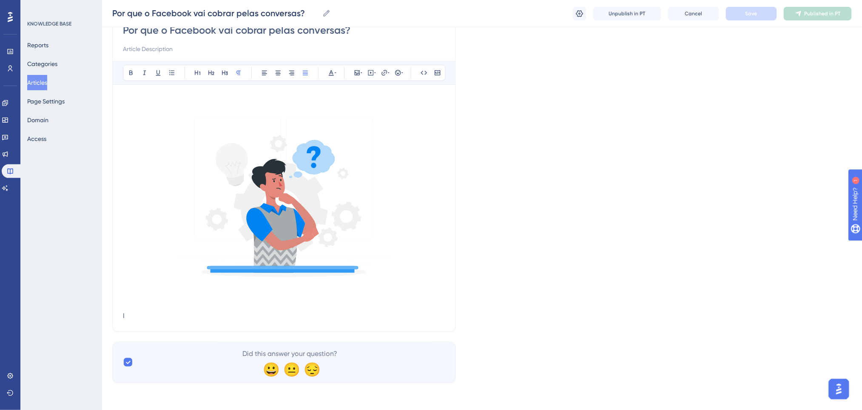
scroll to position [29, 0]
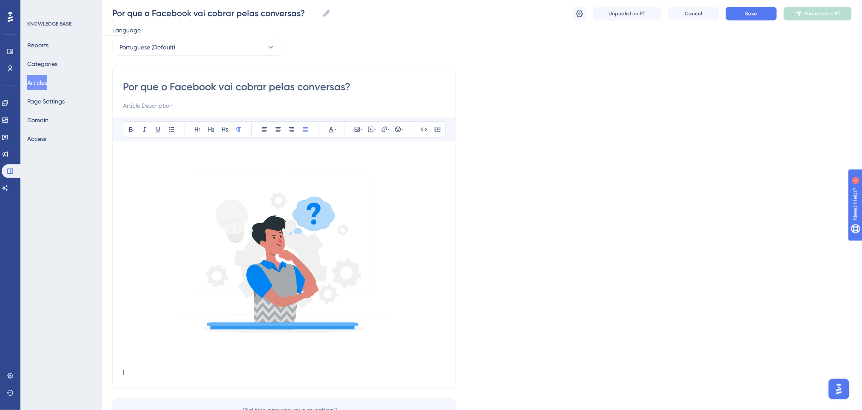
click at [189, 373] on p "I" at bounding box center [284, 372] width 322 height 10
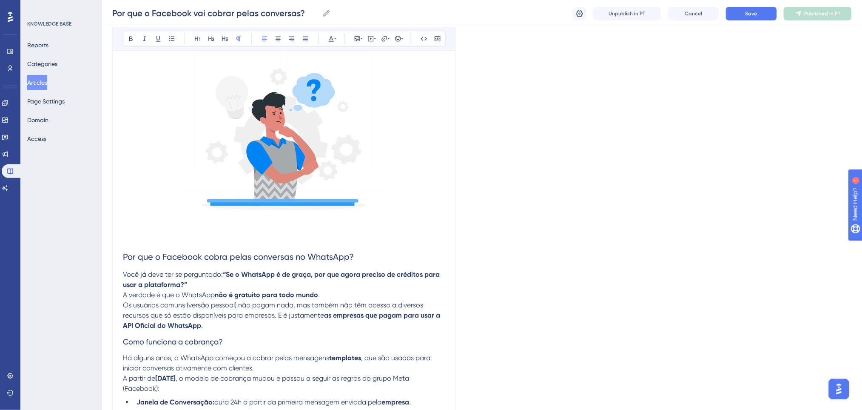
scroll to position [139, 0]
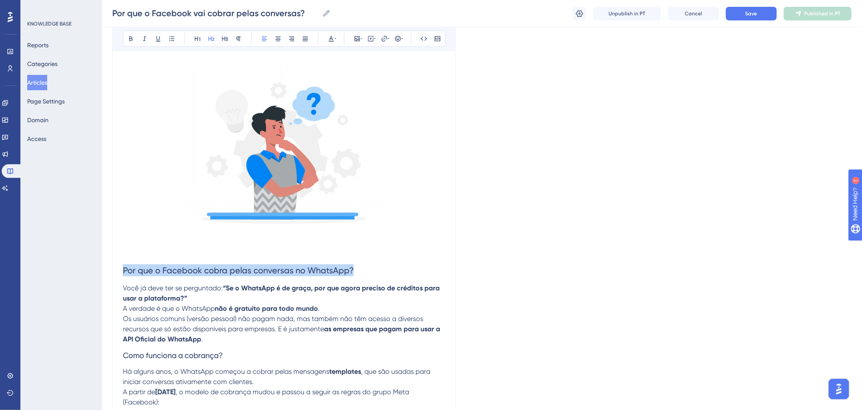
drag, startPoint x: 358, startPoint y: 271, endPoint x: 113, endPoint y: 261, distance: 245.2
click at [113, 261] on div "Por que o Facebook vai cobrar pelas conversas? Bold Italic Underline Bullet Poi…" at bounding box center [284, 340] width 344 height 768
copy span "Por que o Facebook cobra pelas conversas no WhatsApp?"
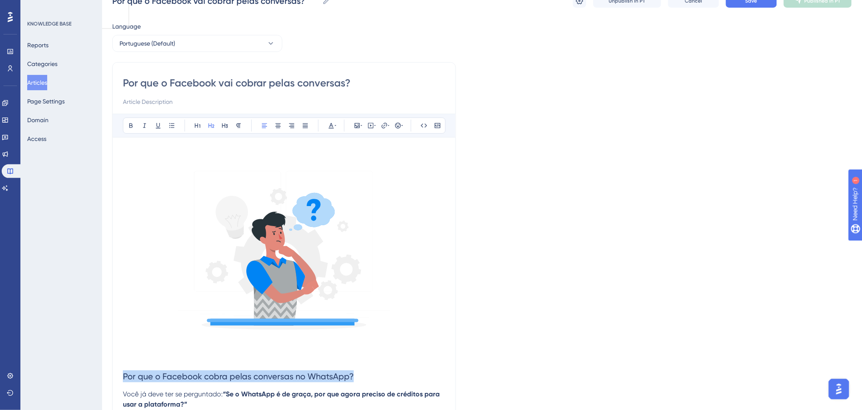
scroll to position [0, 0]
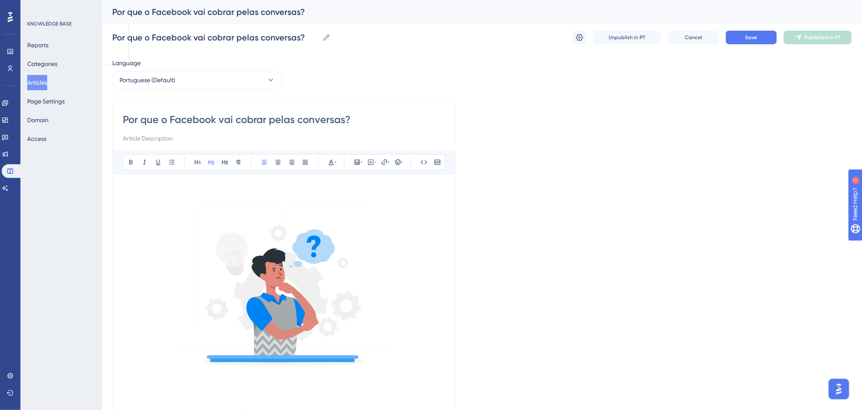
click at [274, 115] on input "Por que o Facebook vai cobrar pelas conversas?" at bounding box center [284, 120] width 322 height 14
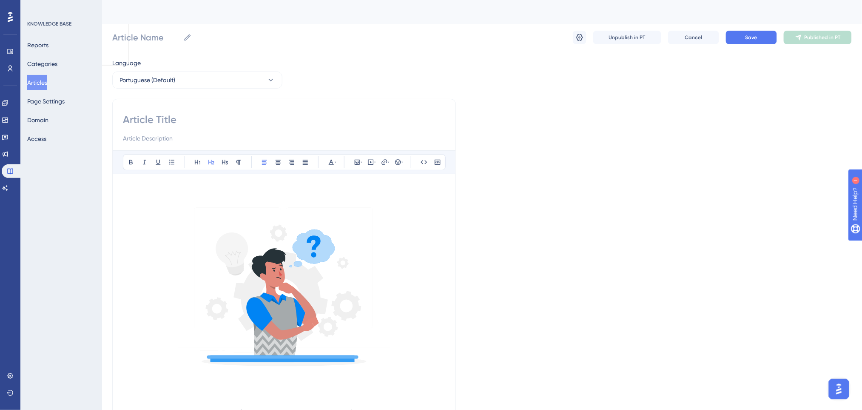
paste input "Por que o Facebook cobra pelas conversas no WhatsApp?"
type input "Por que o Facebook cobra pelas conversas no WhatsApp?"
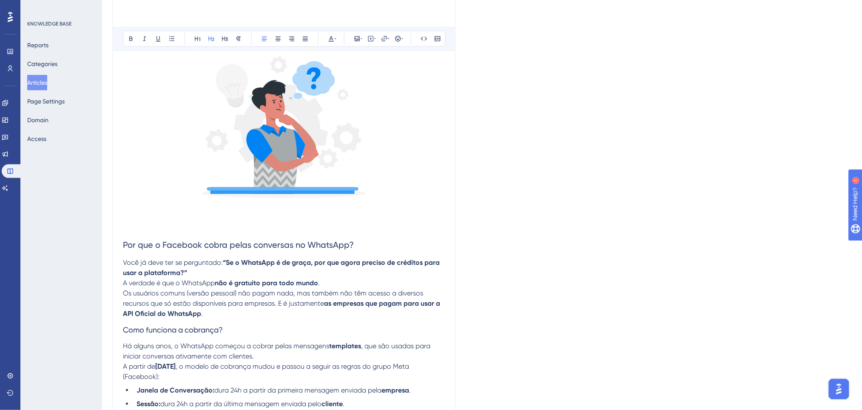
scroll to position [170, 0]
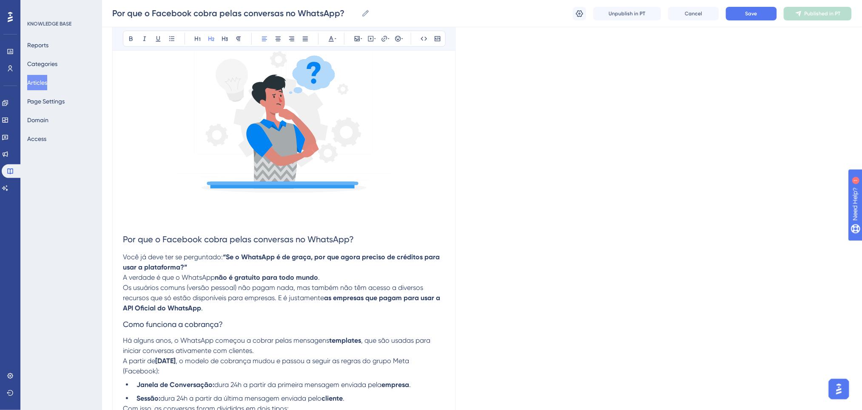
type input "Por que o Facebook cobra pelas conversas no WhatsApp?"
drag, startPoint x: 358, startPoint y: 235, endPoint x: 89, endPoint y: 230, distance: 268.9
click at [102, 230] on div "Performance Users Engagement Widgets Feedback Product Updates Knowledge Base AI…" at bounding box center [482, 294] width 760 height 928
click at [208, 306] on p "A verdade é que o WhatsApp não é gratuito para todo mundo . Os usuários comuns …" at bounding box center [284, 292] width 322 height 41
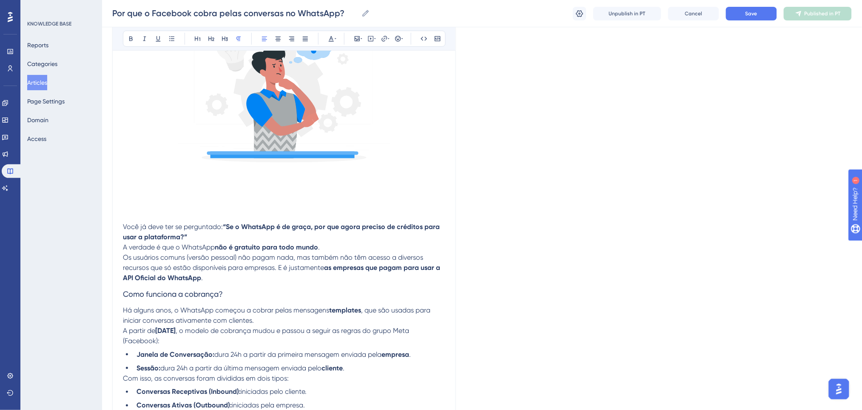
scroll to position [227, 0]
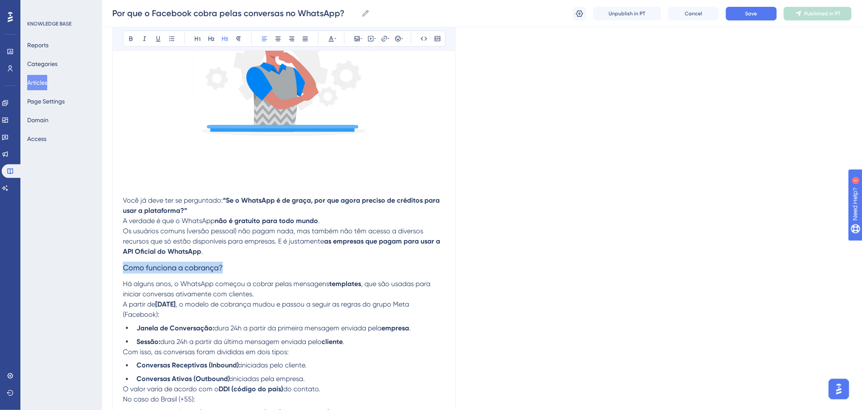
drag, startPoint x: 230, startPoint y: 265, endPoint x: 166, endPoint y: 86, distance: 191.1
click at [112, 257] on div "Por que o Facebook cobra pelas conversas no WhatsApp? Bold Italic Underline Bul…" at bounding box center [284, 253] width 344 height 768
click at [130, 38] on icon at bounding box center [130, 39] width 3 height 5
click at [402, 241] on strong "as empresas que pagam para usar a API Oficial do WhatsApp" at bounding box center [282, 246] width 319 height 18
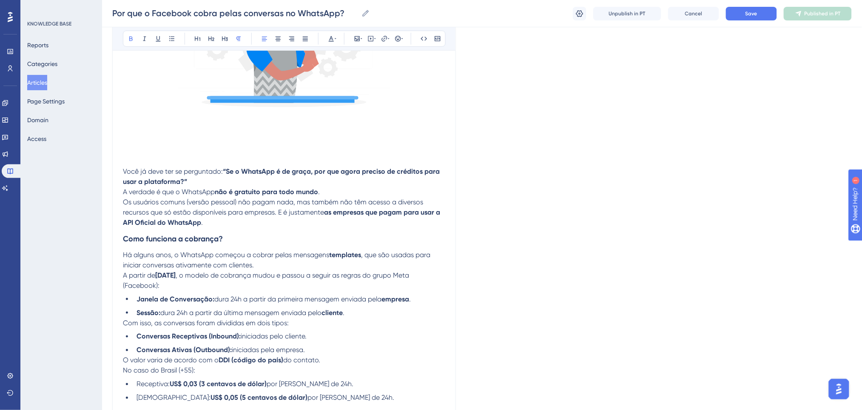
scroll to position [283, 0]
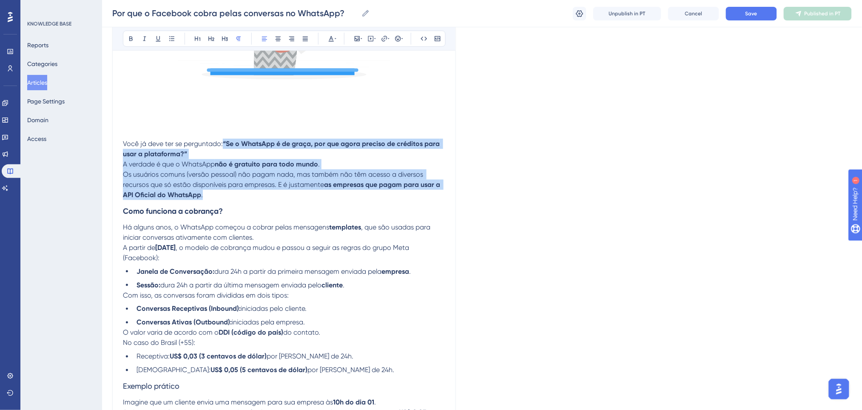
drag, startPoint x: 230, startPoint y: 198, endPoint x: 223, endPoint y: 140, distance: 57.8
click at [223, 140] on div "Você já deve ter se perguntado: “Se o WhatsApp é de graça, por que agora precis…" at bounding box center [284, 233] width 322 height 672
click at [128, 40] on icon at bounding box center [131, 38] width 7 height 7
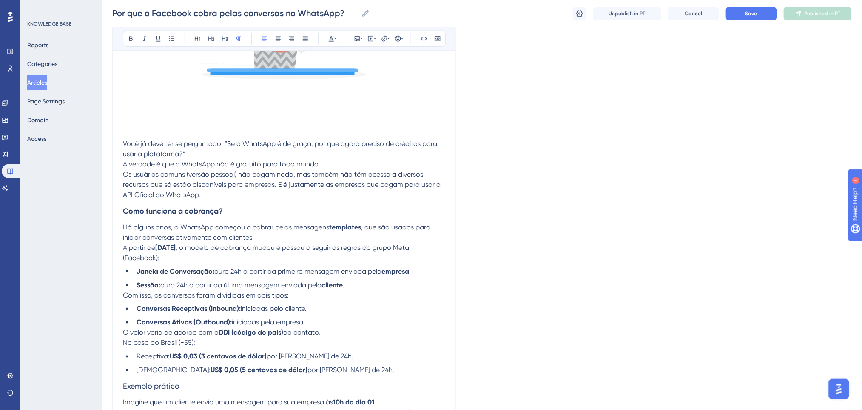
click at [296, 206] on h3 "Como funciona a cobrança?" at bounding box center [284, 211] width 322 height 22
click at [249, 199] on p "A verdade é que o WhatsApp não é gratuito para todo mundo. Os usuários comuns (…" at bounding box center [284, 179] width 322 height 41
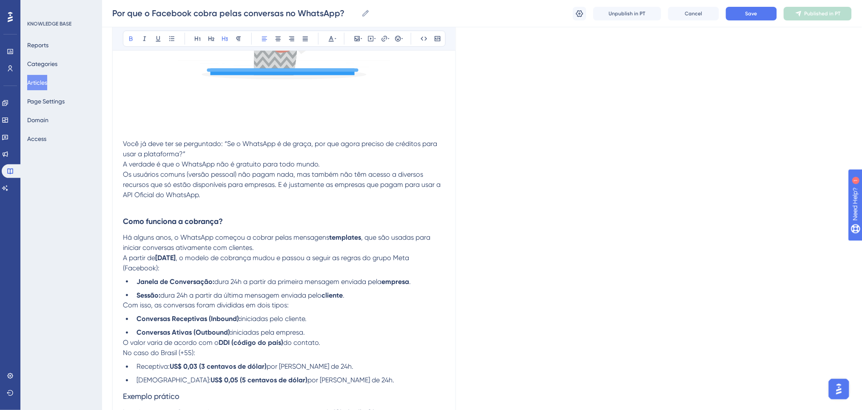
click at [253, 221] on h3 "Como funciona a cobrança?" at bounding box center [284, 221] width 322 height 22
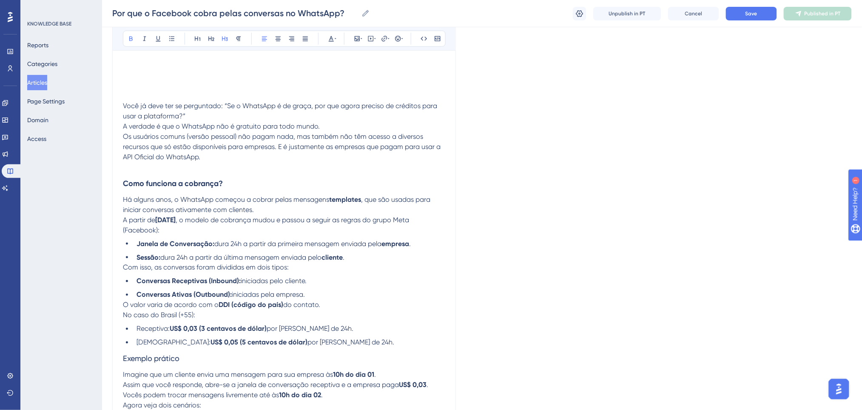
scroll to position [340, 0]
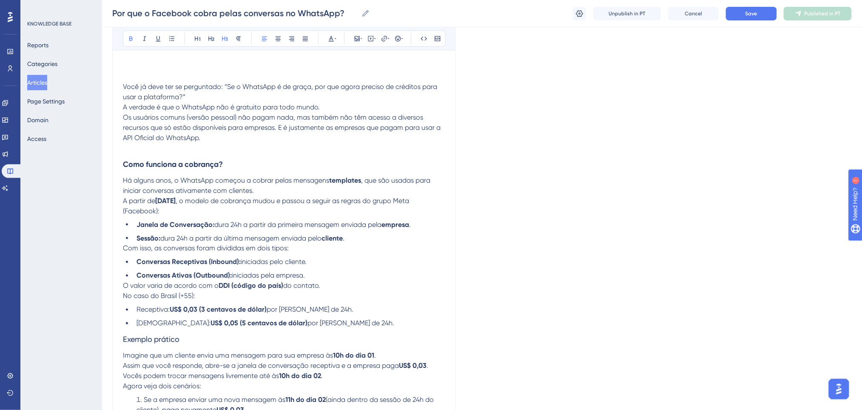
click at [199, 216] on p "Há alguns anos, o WhatsApp começou a cobrar pelas mensagens templates , que são…" at bounding box center [284, 195] width 322 height 41
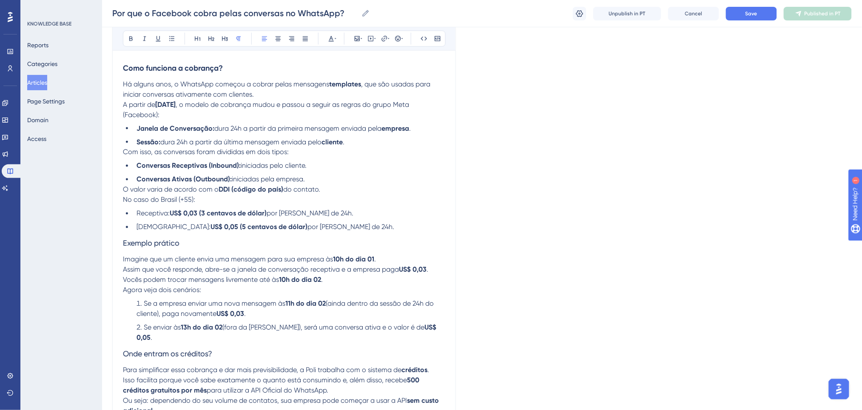
scroll to position [453, 0]
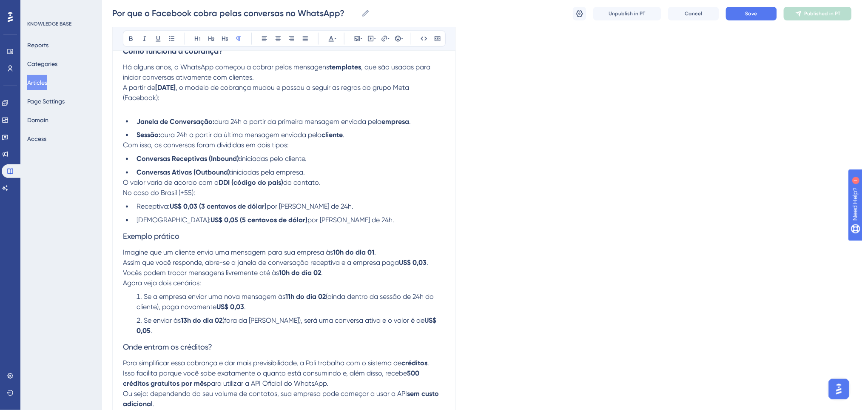
click at [323, 174] on li "Conversas Ativas (Outbound): iniciadas pela empresa." at bounding box center [289, 173] width 312 height 10
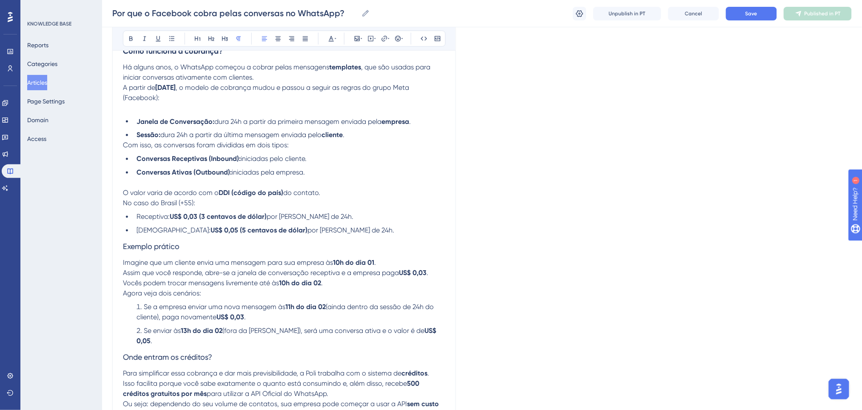
click at [331, 203] on p "O valor varia de acordo com o DDI (código do país) do contato. No caso do Brasi…" at bounding box center [284, 198] width 322 height 20
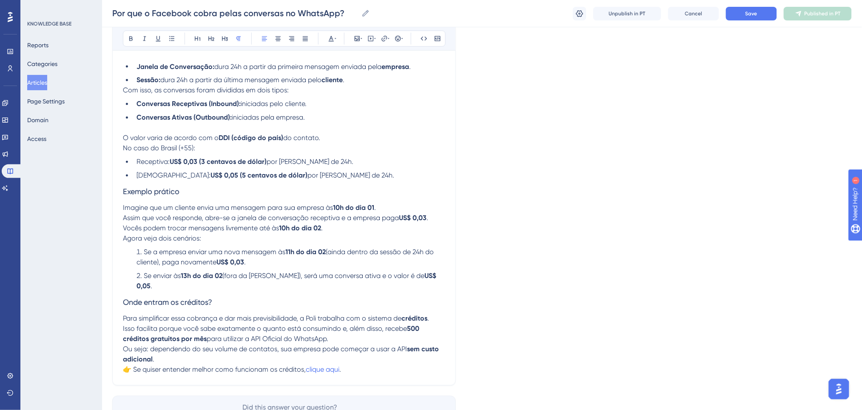
scroll to position [510, 0]
click at [326, 178] on li "Ativa: US$ 0,05 (5 centavos de dólar) por janela de 24h." at bounding box center [289, 173] width 312 height 10
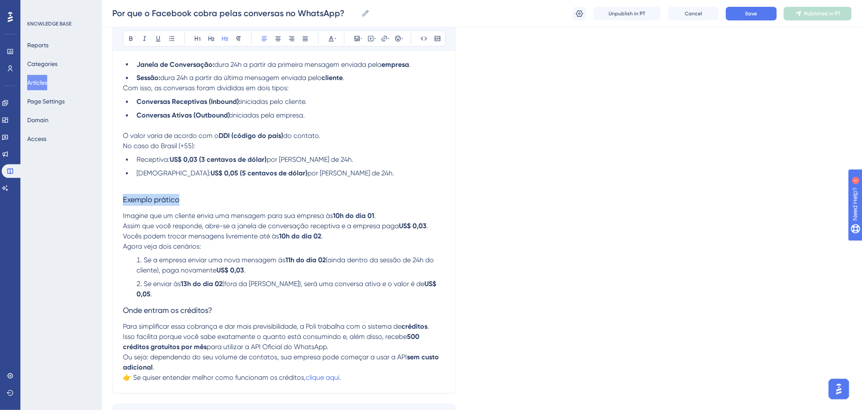
drag, startPoint x: 230, startPoint y: 205, endPoint x: 125, endPoint y: 93, distance: 153.5
click at [131, 40] on icon at bounding box center [131, 38] width 7 height 7
click at [213, 42] on icon at bounding box center [211, 38] width 7 height 7
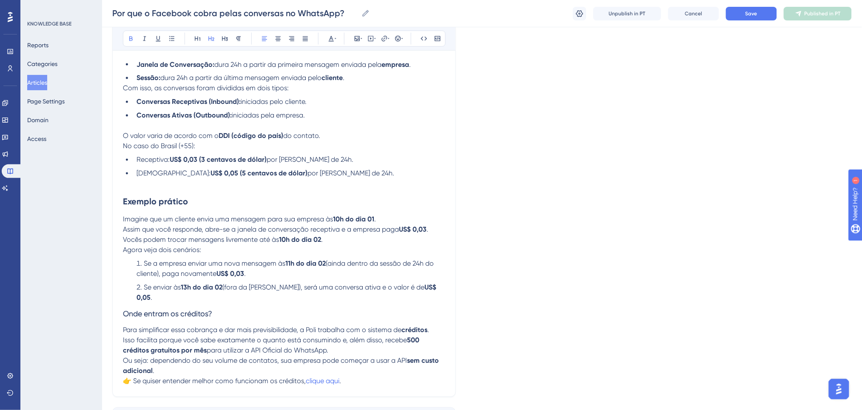
click at [313, 164] on span "por janela de 24h." at bounding box center [310, 160] width 87 height 8
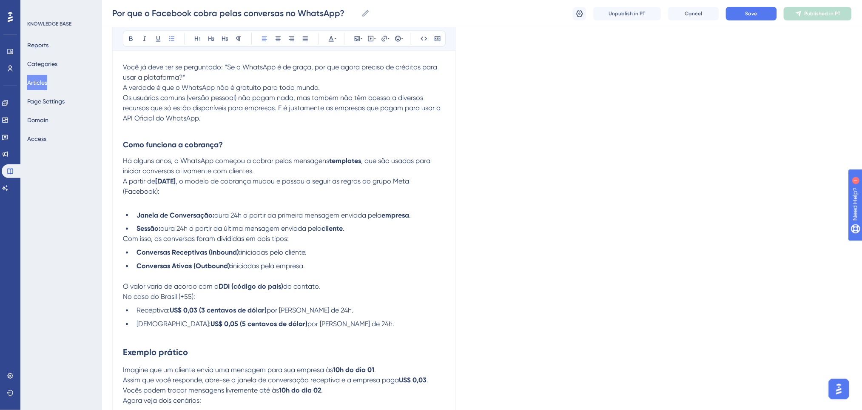
scroll to position [340, 0]
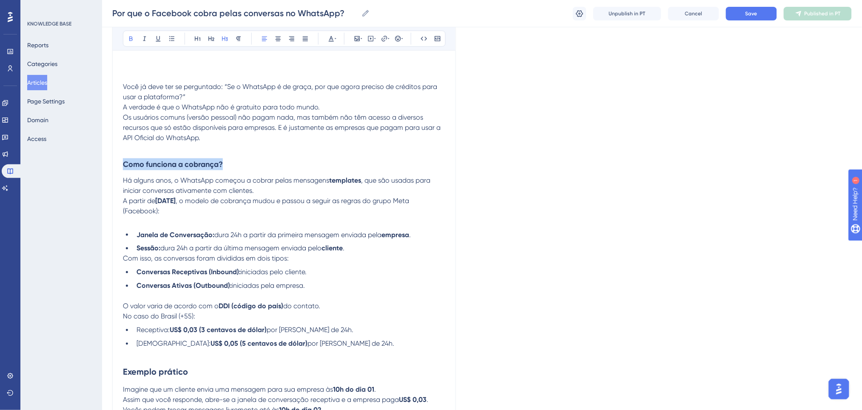
drag, startPoint x: 240, startPoint y: 160, endPoint x: 49, endPoint y: 165, distance: 191.1
click at [102, 165] on div "Performance Users Engagement Widgets Feedback Product Updates Knowledge Base AI…" at bounding box center [482, 146] width 760 height 972
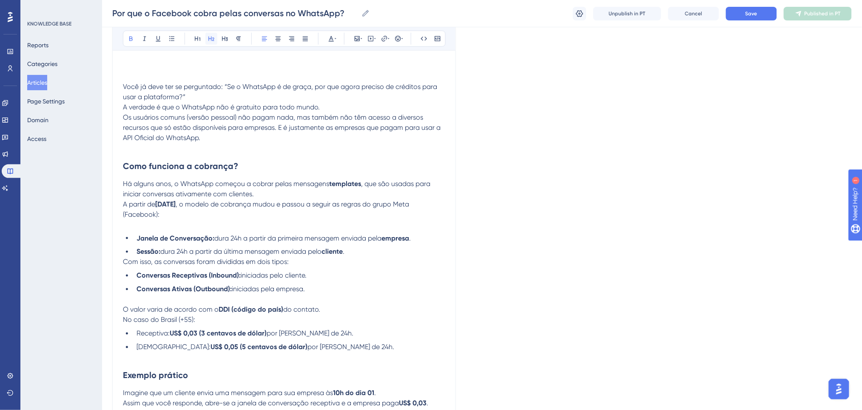
click at [216, 35] on button at bounding box center [211, 39] width 12 height 12
click at [371, 185] on span ", que são usadas para iniciar conversas ativamente com clientes." at bounding box center [277, 189] width 309 height 18
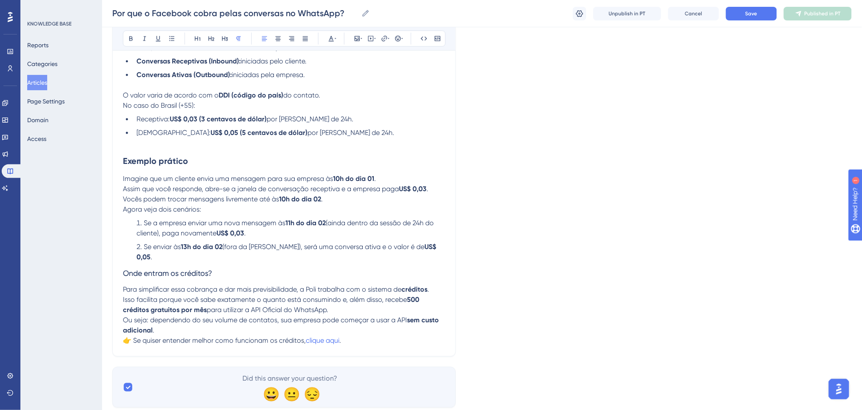
scroll to position [567, 0]
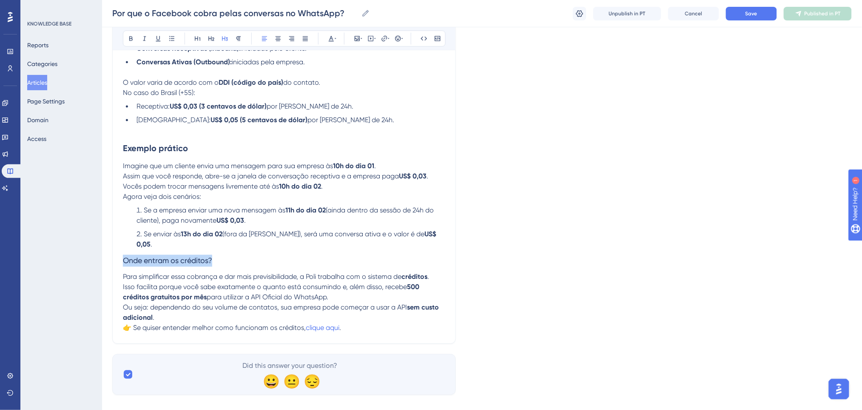
drag, startPoint x: 234, startPoint y: 253, endPoint x: 108, endPoint y: 81, distance: 213.3
click at [277, 283] on span "Isso facilita porque você sabe exatamente o quanto está consumindo e, além diss…" at bounding box center [265, 287] width 284 height 8
drag, startPoint x: 125, startPoint y: 254, endPoint x: 119, endPoint y: 254, distance: 6.9
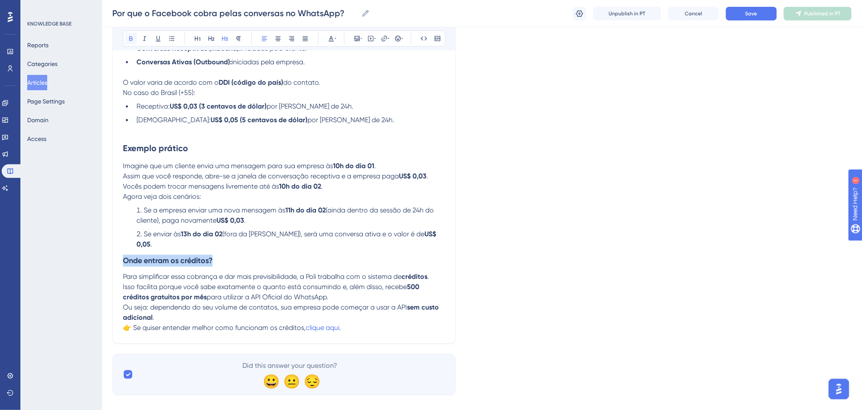
click at [132, 44] on button at bounding box center [131, 39] width 12 height 12
click at [391, 273] on span "Para simplificar essa cobrança e dar mais previsibilidade, a Poli trabalha com …" at bounding box center [262, 277] width 279 height 8
click at [430, 234] on li "Se enviar às 13h do dia 02 (fora da janela), será uma conversa ativa e o valor …" at bounding box center [289, 239] width 312 height 20
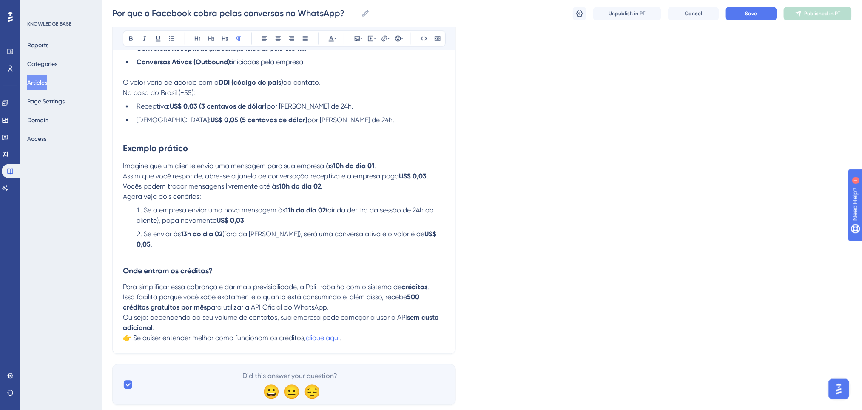
click at [137, 334] on span "👉 Se quiser entender melhor como funcionam os créditos," at bounding box center [214, 338] width 183 height 8
click at [134, 334] on span "👉 Se quiser entender melhor como funcionam os créditos," at bounding box center [214, 338] width 183 height 8
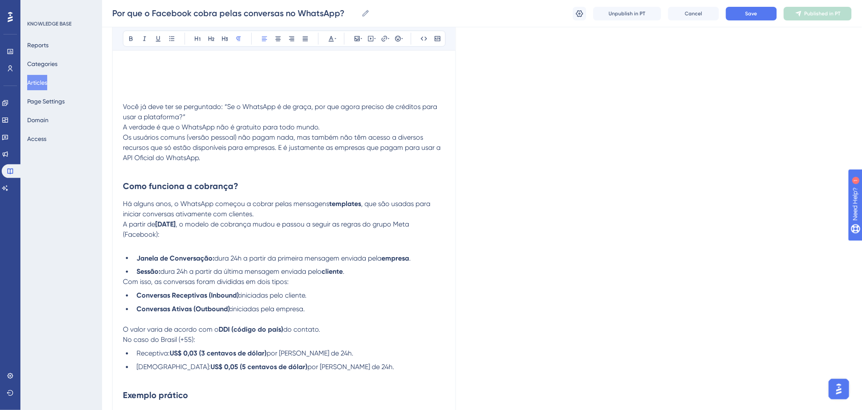
scroll to position [340, 0]
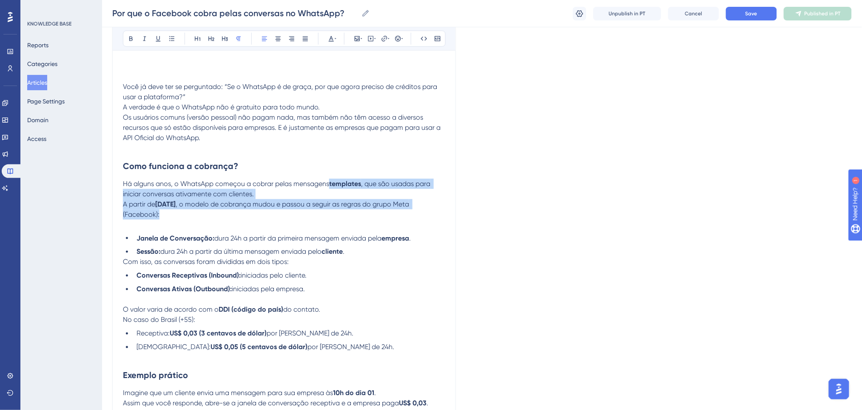
drag, startPoint x: 324, startPoint y: 212, endPoint x: 179, endPoint y: 53, distance: 215.3
click at [329, 180] on p "Há alguns anos, o WhatsApp começou a cobrar pelas mensagens templates , que são…" at bounding box center [284, 199] width 322 height 41
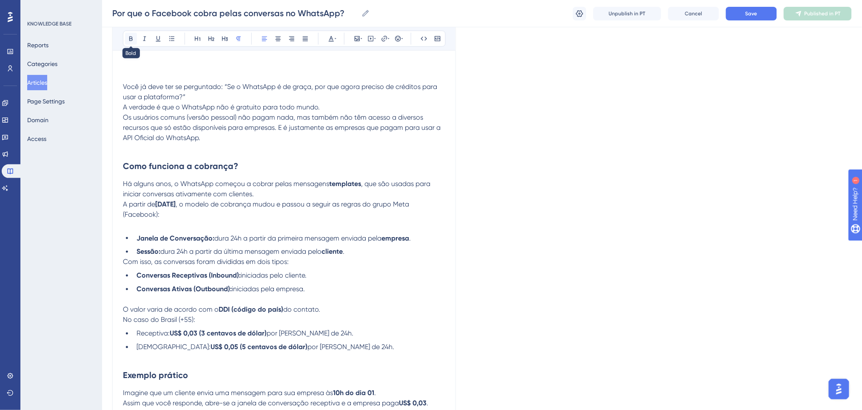
click at [131, 40] on icon at bounding box center [131, 38] width 7 height 7
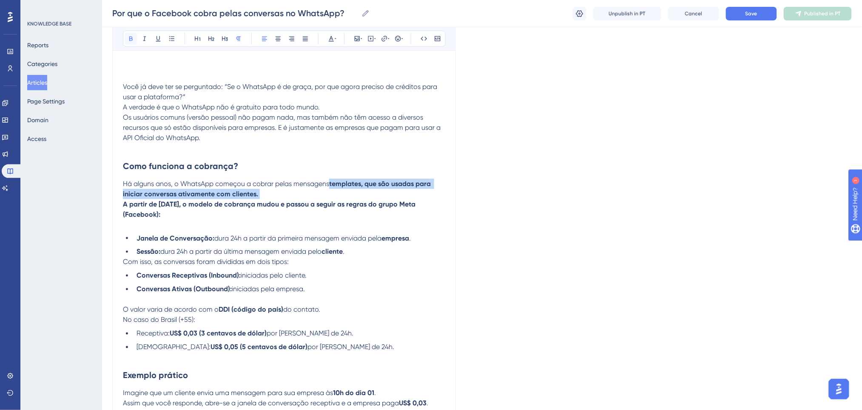
click at [131, 40] on icon at bounding box center [131, 38] width 7 height 7
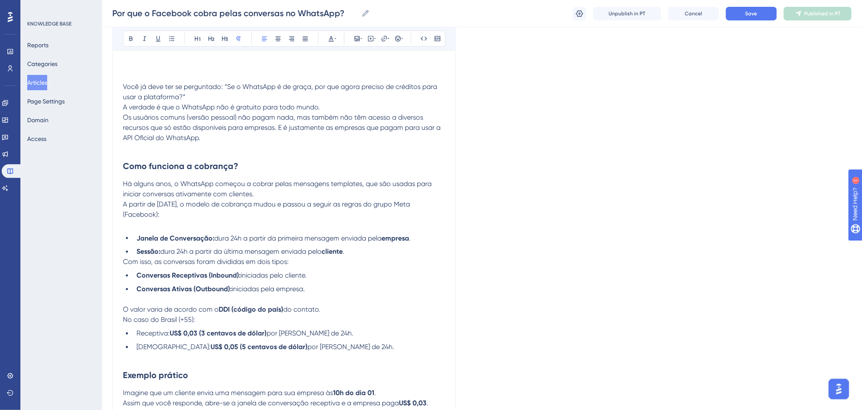
click at [453, 244] on div "Por que o Facebook cobra pelas conversas no WhatsApp? Bold Italic Underline Bul…" at bounding box center [284, 168] width 344 height 826
drag, startPoint x: 387, startPoint y: 254, endPoint x: 379, endPoint y: 238, distance: 18.6
click at [379, 238] on ul "Janela de Conversação: dura 24h a partir da primeira mensagem enviada pela empr…" at bounding box center [284, 245] width 322 height 24
click at [379, 238] on span "dura 24h a partir da primeira mensagem enviada pela" at bounding box center [297, 238] width 167 height 8
drag, startPoint x: 421, startPoint y: 237, endPoint x: 381, endPoint y: 228, distance: 41.2
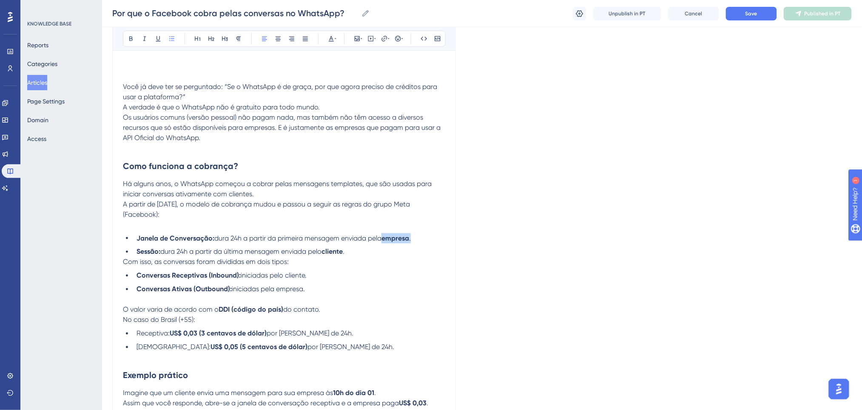
click at [386, 238] on li "Janela de Conversação: dura 24h a partir da primeira mensagem enviada pela empr…" at bounding box center [289, 238] width 312 height 10
click at [126, 43] on button at bounding box center [131, 39] width 12 height 12
drag, startPoint x: 346, startPoint y: 253, endPoint x: 171, endPoint y: 114, distance: 223.6
click at [324, 251] on li "Sessão: dura 24h a partir da última mensagem enviada pelo cliente ." at bounding box center [289, 252] width 312 height 10
click at [132, 45] on div "Bold Italic Underline Bullet Point Heading 1 Heading 2 Heading 3 Normal Align L…" at bounding box center [284, 39] width 323 height 16
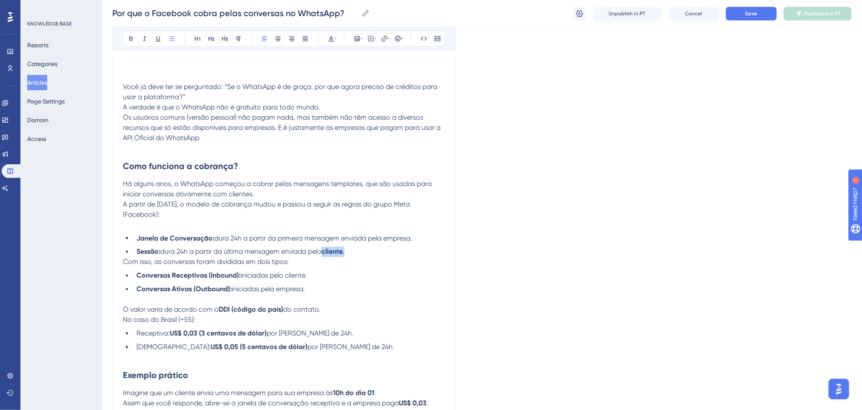
drag, startPoint x: 362, startPoint y: 249, endPoint x: 326, endPoint y: 253, distance: 36.3
click at [326, 253] on li "Sessão: dura 24h a partir da última mensagem enviada pelo cliente ." at bounding box center [289, 252] width 312 height 10
click at [131, 43] on button at bounding box center [131, 39] width 12 height 12
click at [353, 270] on div "Você já deve ter se perguntado: “Se o WhatsApp é de graça, por que agora precis…" at bounding box center [284, 205] width 322 height 730
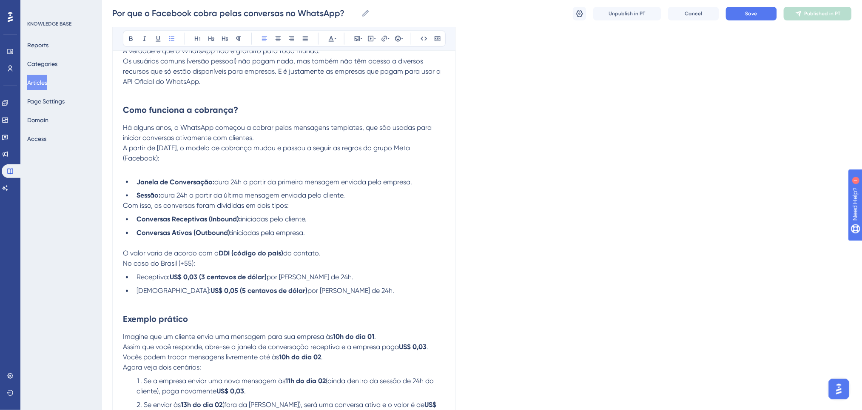
scroll to position [397, 0]
drag, startPoint x: 219, startPoint y: 251, endPoint x: 239, endPoint y: 260, distance: 22.3
click at [239, 260] on p "O valor varia de acordo com o DDI (código do país) do contato. No caso do Brasi…" at bounding box center [284, 258] width 322 height 20
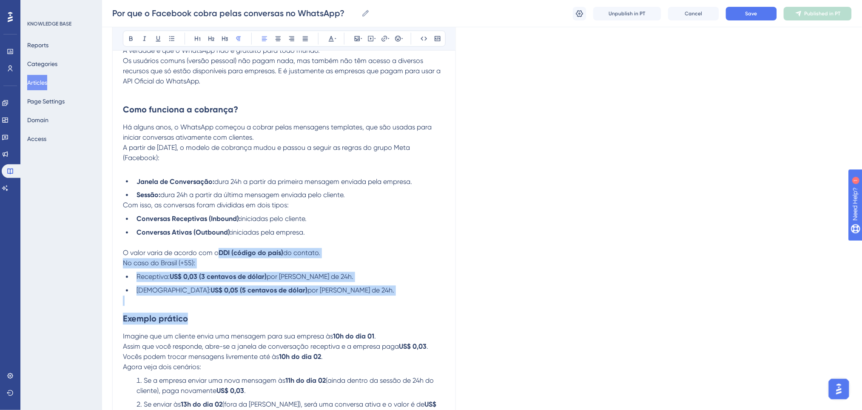
drag, startPoint x: 222, startPoint y: 256, endPoint x: 263, endPoint y: 306, distance: 65.0
click at [263, 306] on div "Você já deve ter se perguntado: “Se o WhatsApp é de graça, por que agora precis…" at bounding box center [284, 149] width 322 height 730
click at [308, 292] on span "por janela de 24h." at bounding box center [351, 290] width 87 height 8
drag, startPoint x: 319, startPoint y: 278, endPoint x: 217, endPoint y: 252, distance: 105.6
click at [217, 252] on div "Você já deve ter se perguntado: “Se o WhatsApp é de graça, por que agora precis…" at bounding box center [284, 149] width 322 height 730
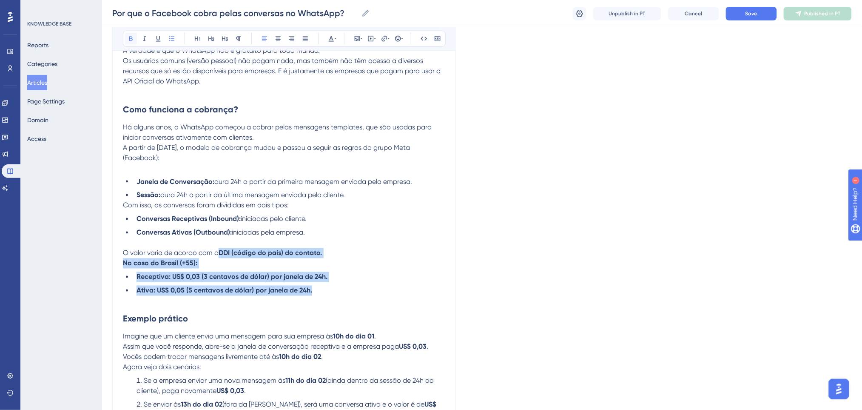
click at [134, 40] on icon at bounding box center [131, 38] width 7 height 7
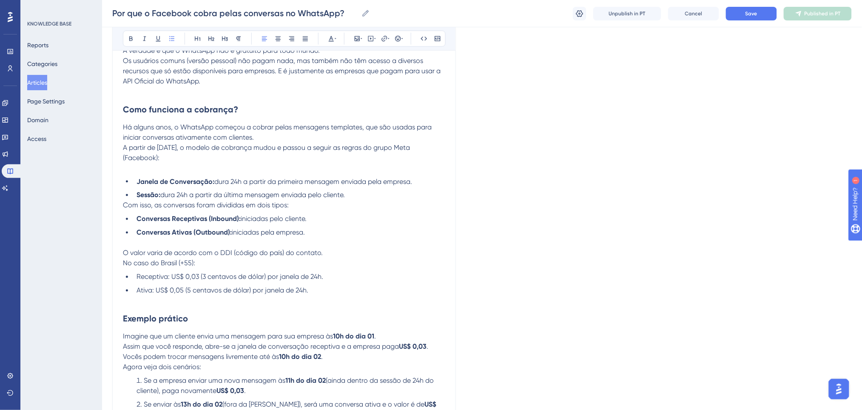
click at [197, 244] on p at bounding box center [284, 243] width 322 height 10
drag, startPoint x: 168, startPoint y: 278, endPoint x: 127, endPoint y: 271, distance: 42.3
click at [127, 271] on div "Você já deve ter se perguntado: “Se o WhatsApp é de graça, por que agora precis…" at bounding box center [284, 149] width 322 height 730
click at [128, 38] on icon at bounding box center [131, 38] width 7 height 7
drag, startPoint x: 186, startPoint y: 294, endPoint x: 174, endPoint y: 293, distance: 12.0
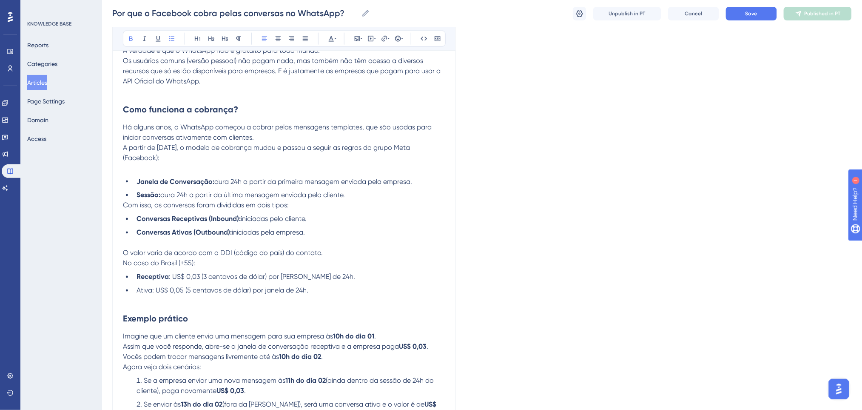
click at [185, 294] on span "Ativa: US$ 0,05 (5 centavos de dólar) por janela de 24h." at bounding box center [223, 290] width 172 height 8
drag, startPoint x: 154, startPoint y: 292, endPoint x: 134, endPoint y: 105, distance: 188.7
click at [133, 289] on li "Ativa: US$ 0,05 (5 centavos de dólar) por janela de 24h." at bounding box center [289, 290] width 312 height 10
click at [129, 40] on icon at bounding box center [131, 38] width 7 height 7
click at [334, 208] on p "Com isso, as conversas foram divididas em dois tipos:" at bounding box center [284, 205] width 322 height 10
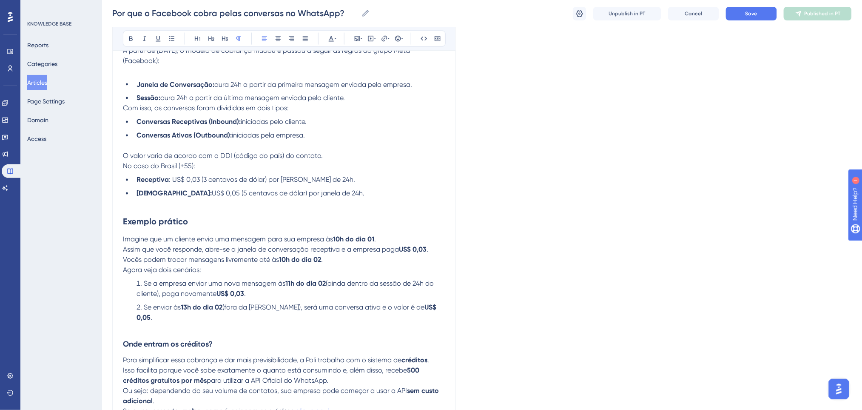
scroll to position [510, 0]
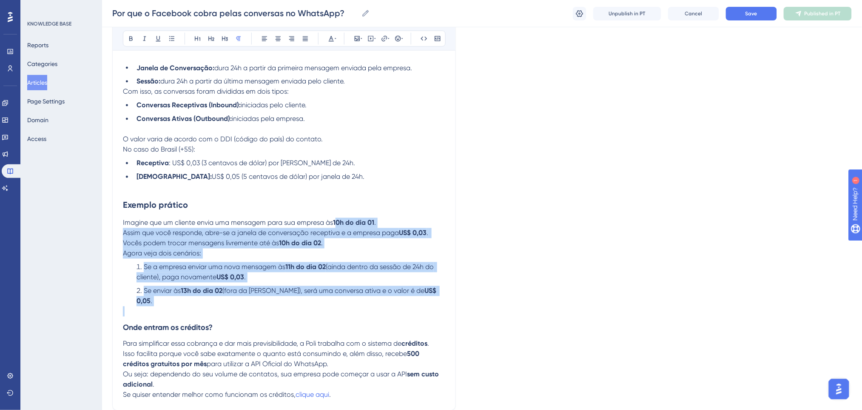
drag, startPoint x: 338, startPoint y: 220, endPoint x: 411, endPoint y: 298, distance: 106.9
click at [411, 298] on div "Você já deve ter se perguntado: “Se o WhatsApp é de graça, por que agora precis…" at bounding box center [284, 35] width 322 height 730
click at [126, 41] on button at bounding box center [131, 39] width 12 height 12
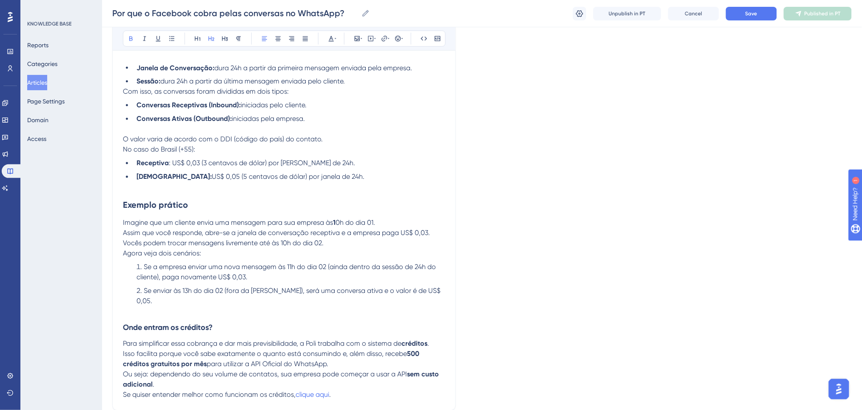
drag, startPoint x: 421, startPoint y: 208, endPoint x: 343, endPoint y: 214, distance: 78.1
click at [419, 209] on h2 "Exemplo prático" at bounding box center [284, 205] width 322 height 26
click at [337, 223] on p "Imagine que um cliente envia uma mensagem para sua empresa às 1 0h do dia 01. A…" at bounding box center [284, 233] width 322 height 31
click at [124, 35] on div "Bold Italic Underline Bullet Point Heading 1 Heading 2 Heading 3 Normal Align L…" at bounding box center [284, 39] width 323 height 16
click at [338, 221] on p "Imagine que um cliente envia uma mensagem para sua empresa às 1 0h do dia 01. A…" at bounding box center [284, 233] width 322 height 31
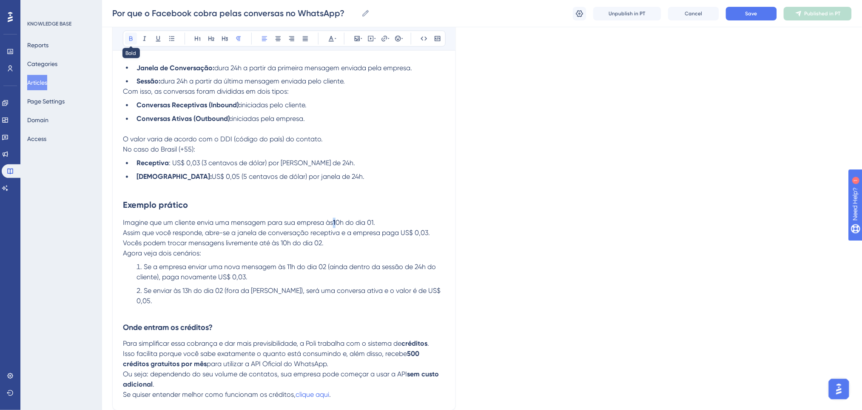
click at [131, 44] on button at bounding box center [131, 39] width 12 height 12
click at [465, 230] on div "Language Portuguese (Default) Por que o Facebook cobra pelas conversas no Whats…" at bounding box center [482, 3] width 740 height 918
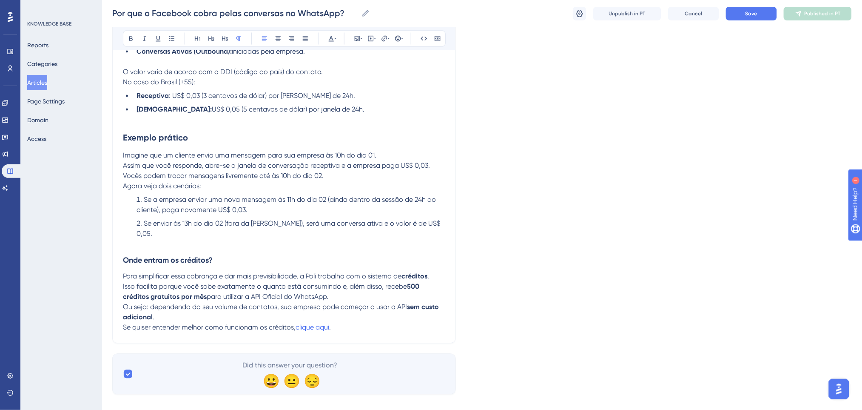
scroll to position [579, 0]
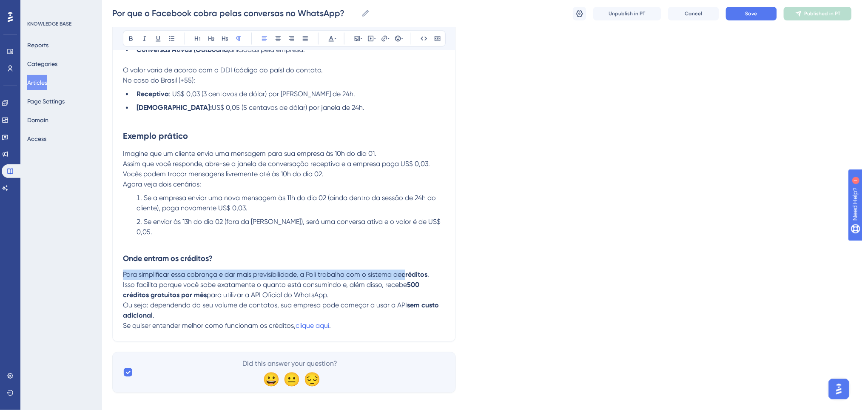
drag, startPoint x: 428, startPoint y: 295, endPoint x: 415, endPoint y: 259, distance: 38.6
click at [413, 259] on h3 "Onde entram os créditos?" at bounding box center [284, 259] width 322 height 22
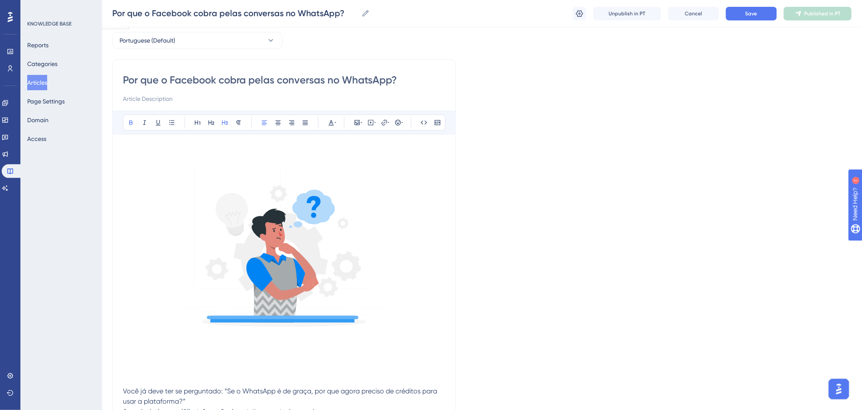
scroll to position [12, 0]
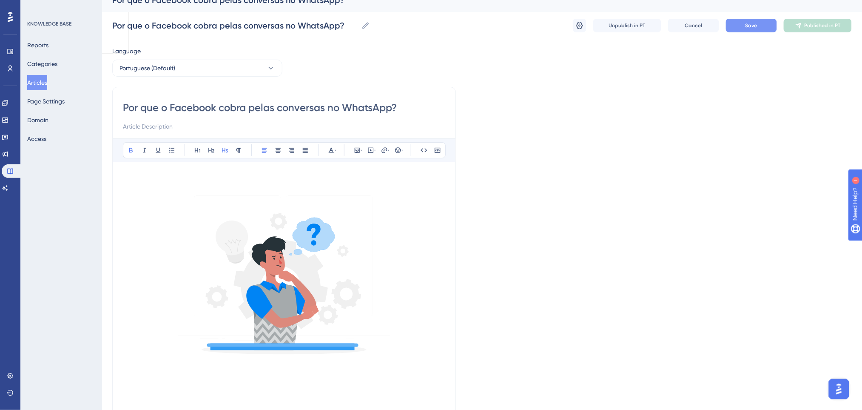
click at [737, 25] on button "Save" at bounding box center [751, 26] width 51 height 14
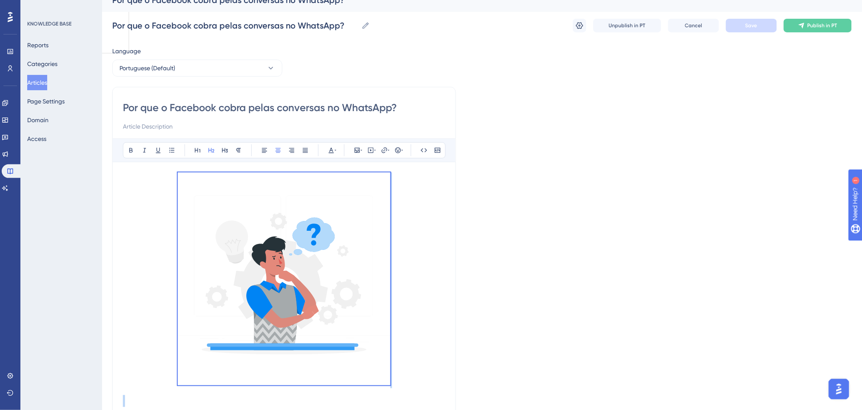
copy p
drag, startPoint x: 138, startPoint y: 281, endPoint x: 124, endPoint y: 125, distance: 156.7
click at [181, 72] on button "Portuguese (Default)" at bounding box center [197, 68] width 170 height 17
click at [170, 110] on button "English English No translation" at bounding box center [197, 111] width 159 height 17
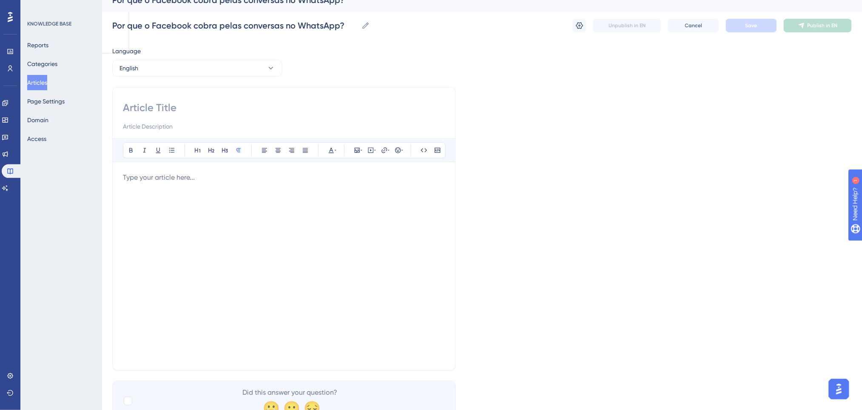
click at [213, 171] on div "Bold Italic Underline Bullet Point Heading 1 Heading 2 Heading 3 Normal Align L…" at bounding box center [284, 248] width 322 height 221
click at [206, 174] on p at bounding box center [284, 177] width 322 height 10
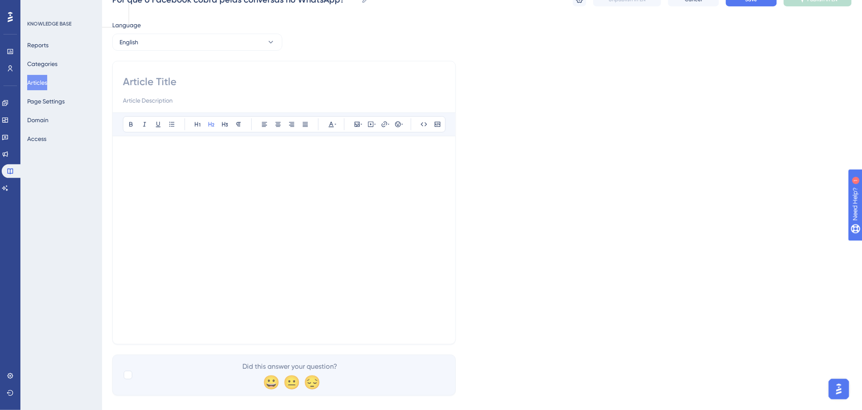
scroll to position [47, 0]
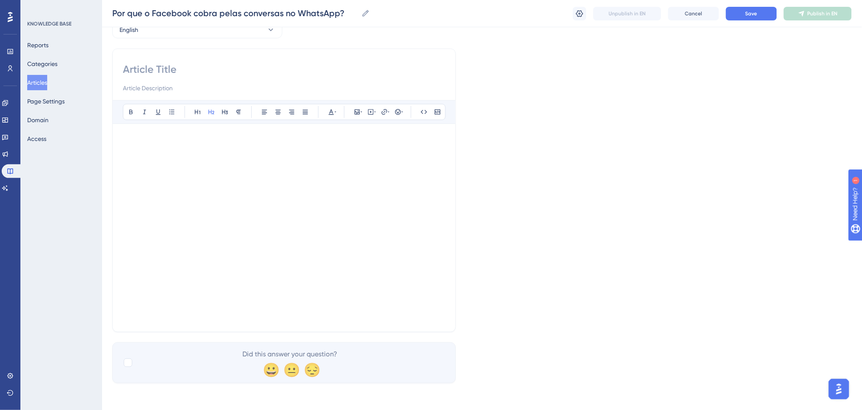
click at [207, 242] on div at bounding box center [284, 227] width 322 height 187
click at [221, 267] on div at bounding box center [284, 227] width 322 height 187
click at [207, 145] on div at bounding box center [284, 227] width 322 height 187
click at [262, 111] on icon at bounding box center [264, 111] width 7 height 7
click at [733, 9] on button "Save" at bounding box center [751, 14] width 51 height 14
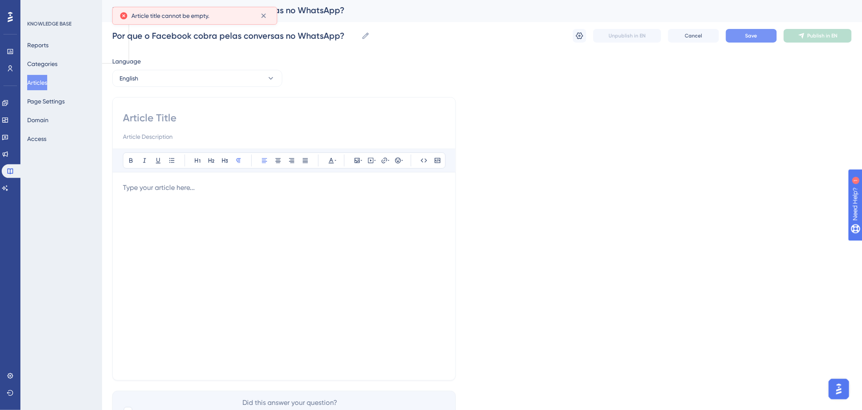
scroll to position [0, 0]
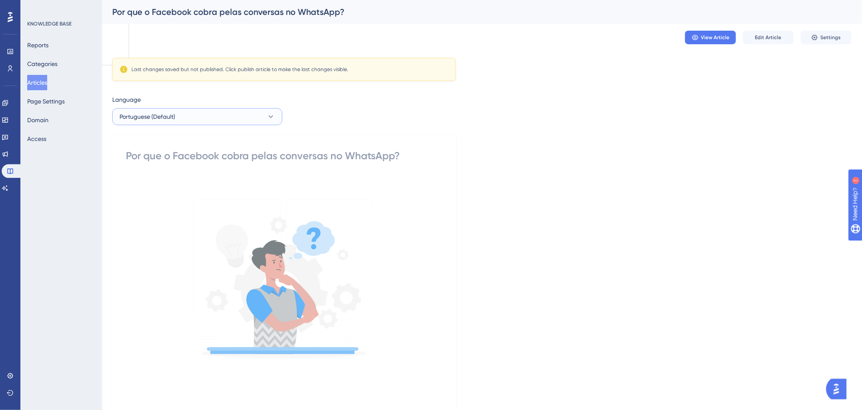
click at [167, 123] on button "Portuguese (Default)" at bounding box center [197, 116] width 170 height 17
click at [160, 160] on button "English English No translation" at bounding box center [197, 159] width 159 height 17
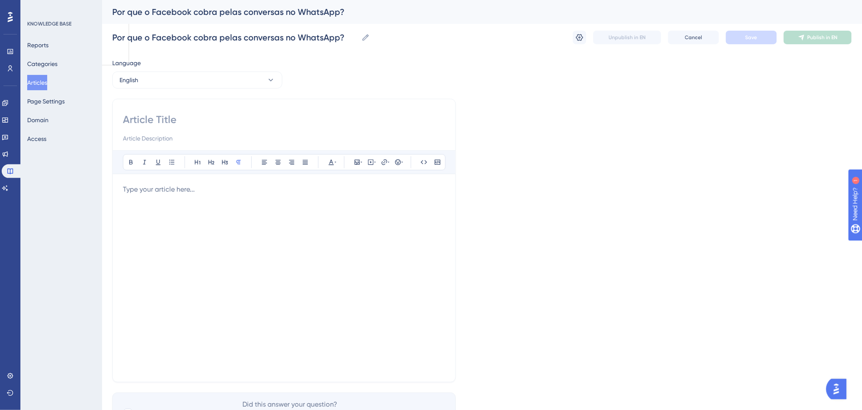
click at [181, 199] on div at bounding box center [284, 277] width 322 height 187
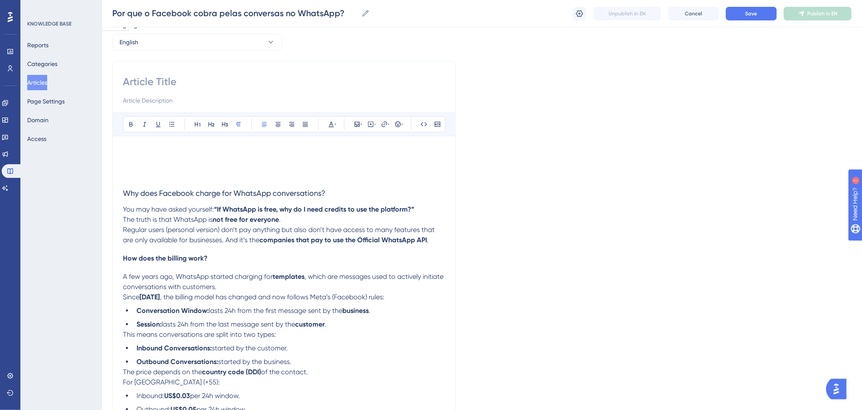
scroll to position [4, 0]
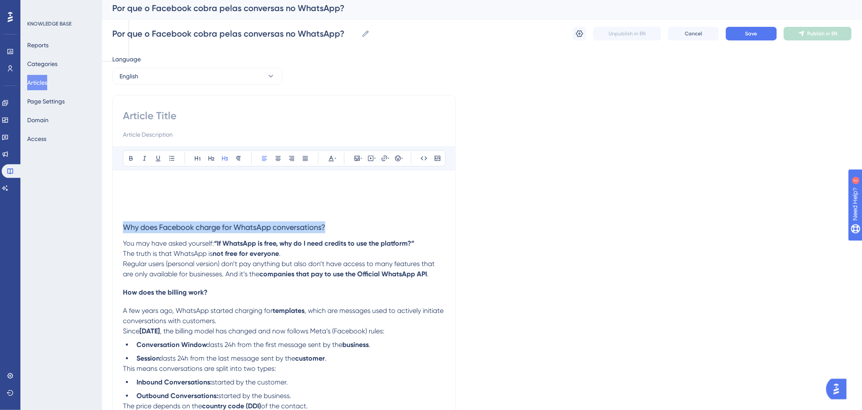
drag, startPoint x: 335, startPoint y: 225, endPoint x: 119, endPoint y: 221, distance: 216.1
click at [119, 221] on div "Bold Italic Underline Bullet Point Heading 1 Heading 2 Heading 3 Normal Align L…" at bounding box center [284, 376] width 344 height 562
copy span "Why does Facebook charge for WhatsApp conversations?"
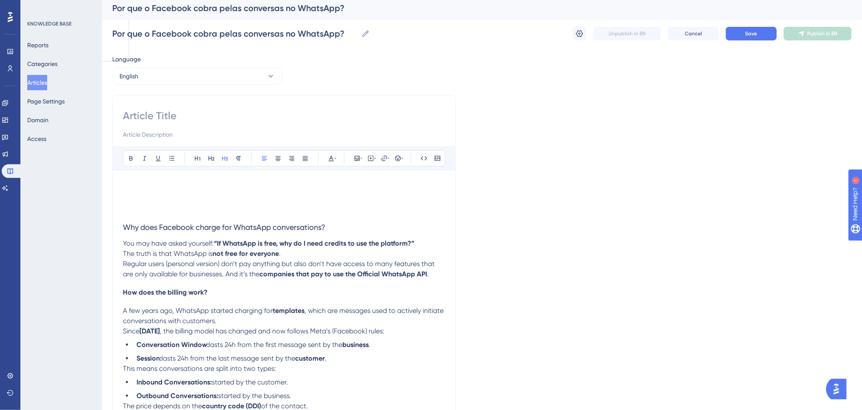
click at [171, 113] on input at bounding box center [284, 116] width 322 height 14
paste input "Why does Facebook charge for WhatsApp conversations?"
type input "Why does Facebook charge for WhatsApp conversations?"
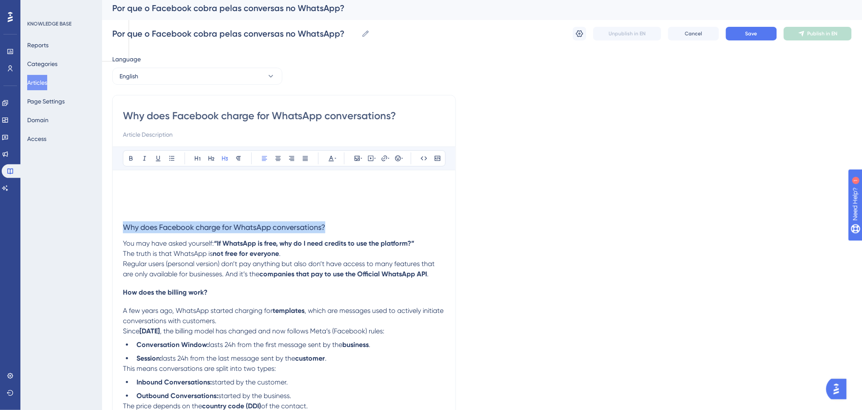
drag, startPoint x: 353, startPoint y: 225, endPoint x: 101, endPoint y: 217, distance: 251.6
click at [102, 217] on div "Performance Users Engagement Widgets Feedback Product Updates Knowledge Base AI…" at bounding box center [482, 358] width 760 height 725
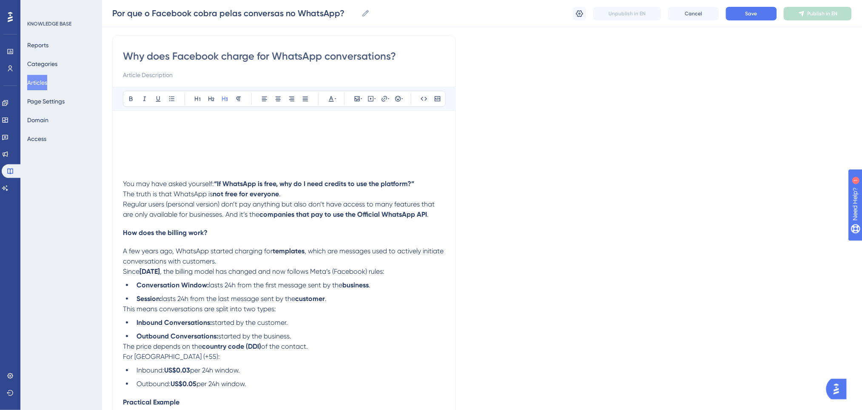
scroll to position [60, 0]
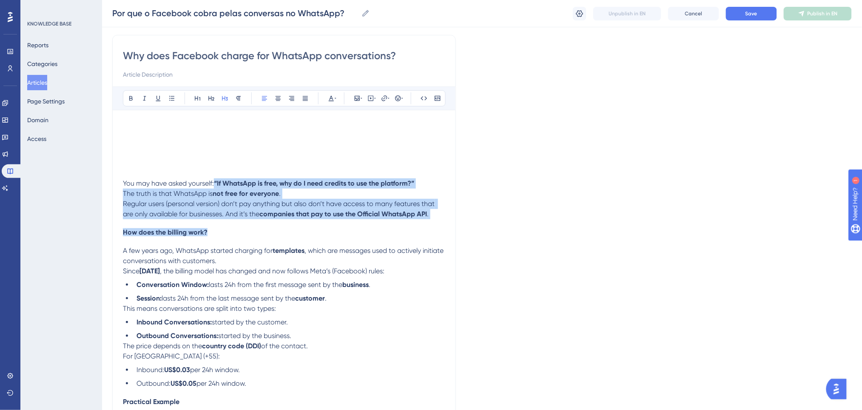
drag, startPoint x: 436, startPoint y: 220, endPoint x: 214, endPoint y: 184, distance: 224.5
click at [214, 184] on div "You may have asked yourself: “If WhatsApp is free, why do I need credits to use…" at bounding box center [284, 353] width 322 height 466
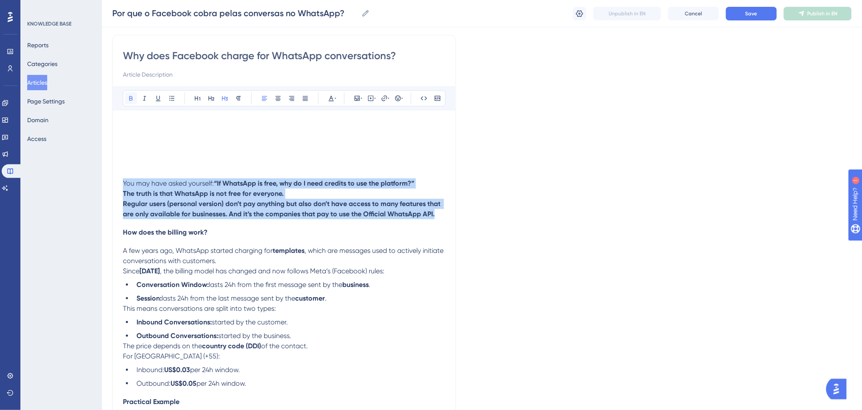
click at [132, 95] on icon at bounding box center [131, 98] width 7 height 7
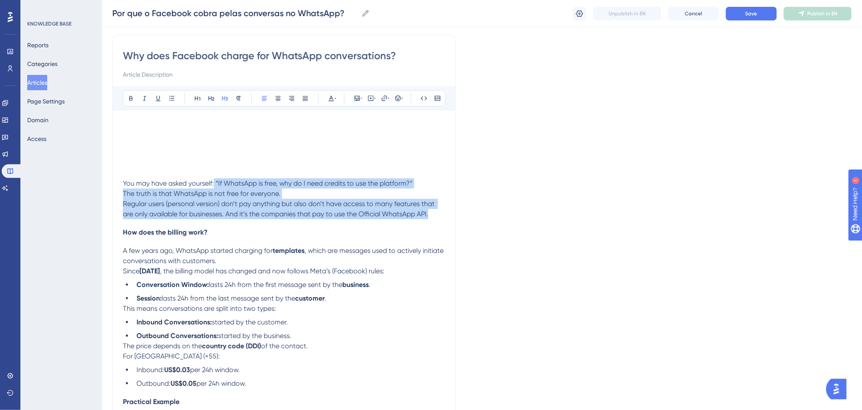
click at [250, 223] on div "You may have asked yourself: “If WhatsApp is free, why do I need credits to use…" at bounding box center [284, 353] width 322 height 466
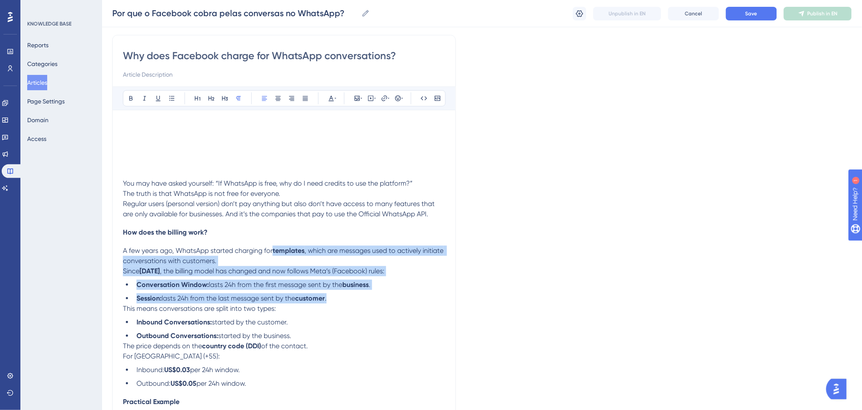
drag, startPoint x: 274, startPoint y: 241, endPoint x: 336, endPoint y: 300, distance: 84.8
click at [336, 300] on div "You may have asked yourself: “If WhatsApp is free, why do I need credits to use…" at bounding box center [284, 353] width 322 height 466
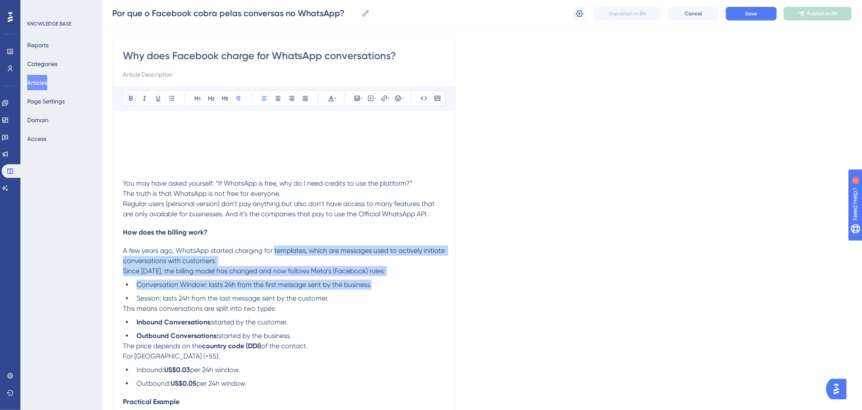
click at [128, 100] on icon at bounding box center [131, 98] width 7 height 7
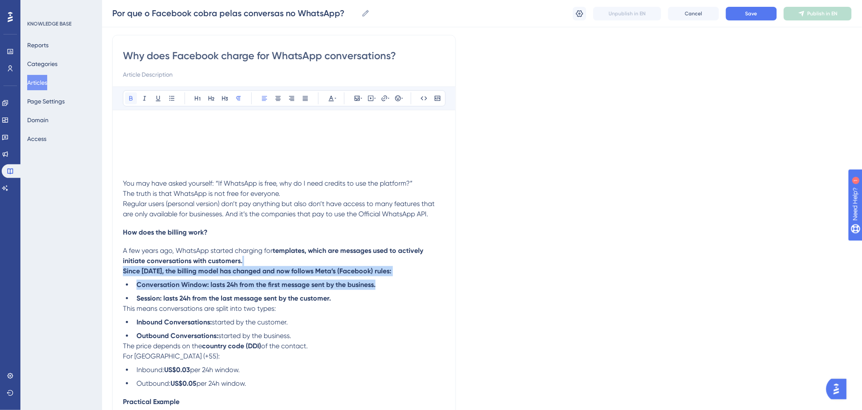
click at [128, 100] on icon at bounding box center [131, 98] width 7 height 7
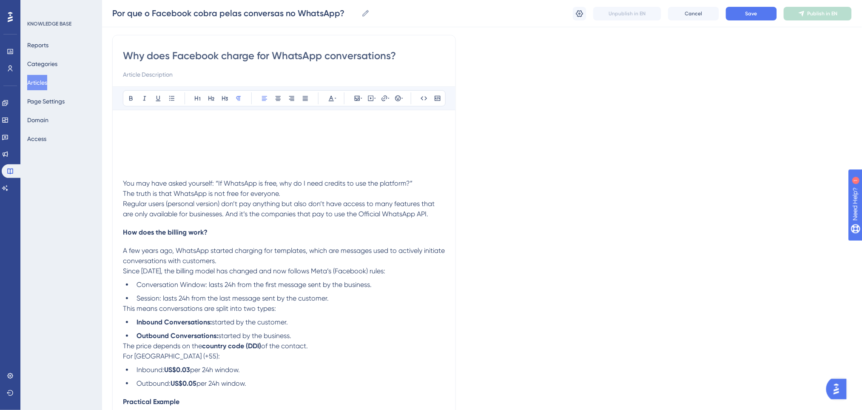
click at [225, 238] on div "You may have asked yourself: “If WhatsApp is free, why do I need credits to use…" at bounding box center [284, 353] width 322 height 466
drag, startPoint x: 205, startPoint y: 282, endPoint x: 138, endPoint y: 285, distance: 67.7
click at [138, 285] on span "Conversation Window: lasts 24h from the first message sent by the business." at bounding box center [254, 284] width 235 height 8
click at [128, 104] on div "Bold Italic Underline Bullet Point Heading 1 Heading 2 Heading 3 Normal Align L…" at bounding box center [284, 98] width 323 height 16
drag, startPoint x: 160, startPoint y: 296, endPoint x: 125, endPoint y: 296, distance: 35.3
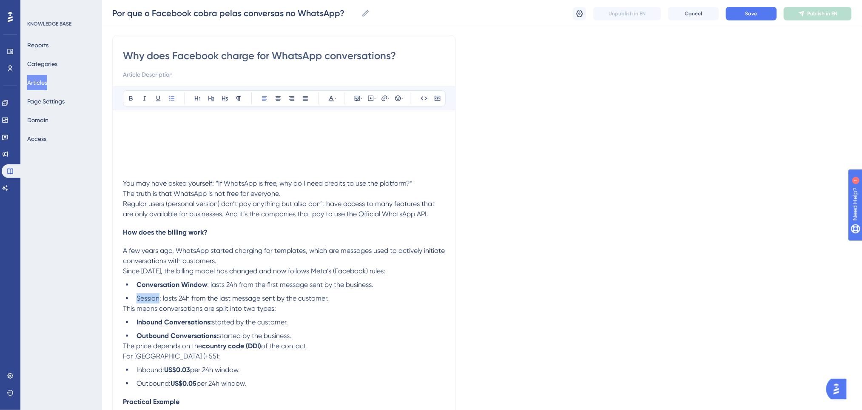
click at [125, 296] on ul "Conversation Window : lasts 24h from the first message sent by the business. Se…" at bounding box center [284, 291] width 322 height 24
click at [135, 97] on button at bounding box center [131, 98] width 12 height 12
click at [268, 267] on span "Since 02/01/2022, the billing model has changed and now follows Meta’s (Faceboo…" at bounding box center [254, 271] width 262 height 8
click at [337, 299] on li "Session : lasts 24h from the last message sent by the customer." at bounding box center [289, 298] width 312 height 10
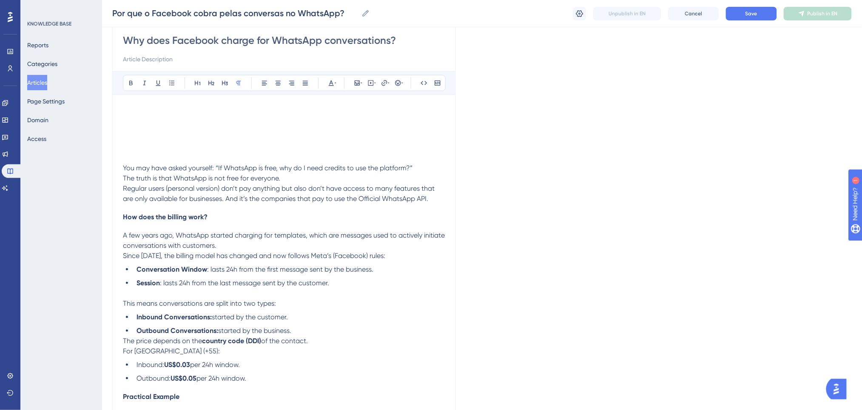
scroll to position [117, 0]
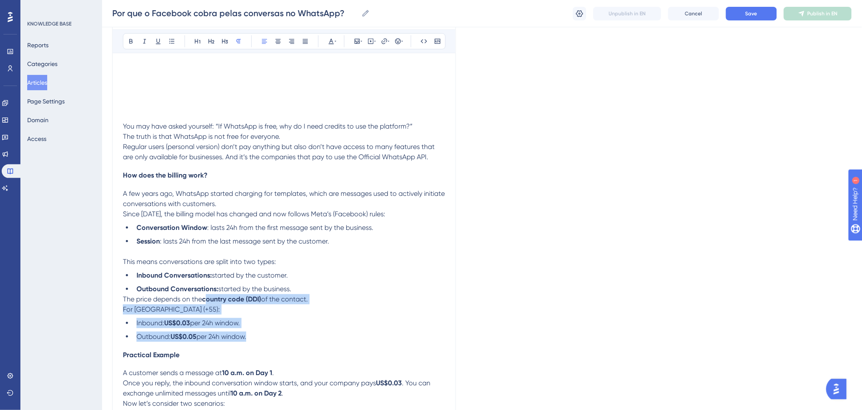
drag, startPoint x: 208, startPoint y: 298, endPoint x: 225, endPoint y: 237, distance: 63.6
click at [247, 329] on div "You may have asked yourself: “If WhatsApp is free, why do I need credits to use…" at bounding box center [284, 301] width 322 height 476
click at [128, 41] on icon at bounding box center [131, 41] width 7 height 7
click at [213, 314] on div "You may have asked yourself: “If WhatsApp is free, why do I need credits to use…" at bounding box center [284, 301] width 322 height 476
click at [208, 298] on span "ountry code (DDI) of the contact." at bounding box center [257, 299] width 103 height 8
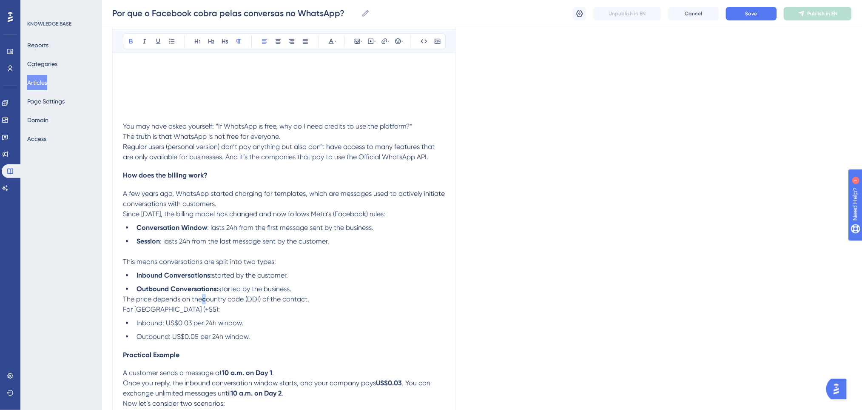
click at [208, 299] on p "The price depends on the c ountry code (DDI) of the contact. For Brazil (+55):" at bounding box center [284, 304] width 322 height 20
click at [130, 43] on icon at bounding box center [130, 41] width 3 height 5
click at [355, 274] on li "Inbound Conversations: started by the customer." at bounding box center [289, 275] width 312 height 10
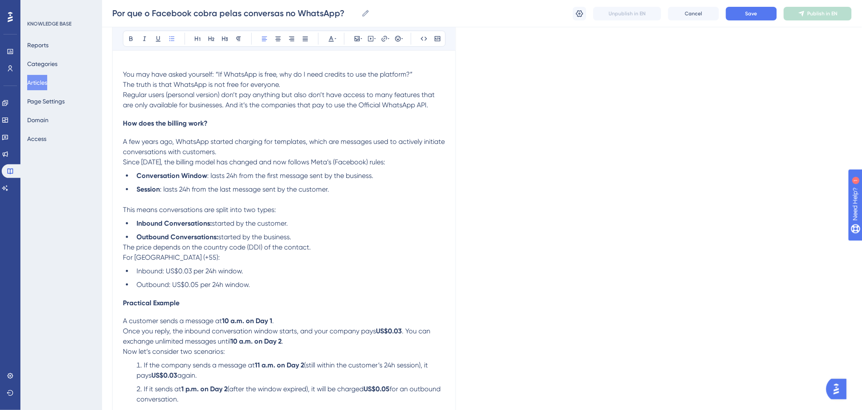
scroll to position [231, 0]
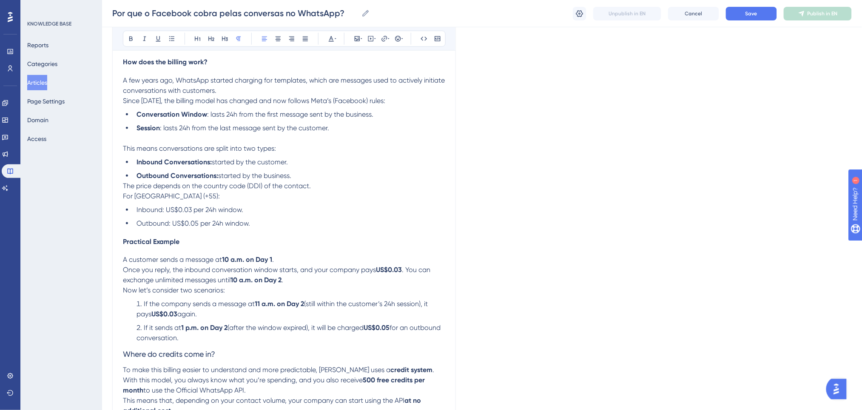
drag, startPoint x: 237, startPoint y: 270, endPoint x: 366, endPoint y: 336, distance: 144.8
click at [366, 336] on div "You may have asked yourself: “If WhatsApp is free, why do I need credits to use…" at bounding box center [284, 188] width 322 height 476
click at [131, 37] on icon at bounding box center [130, 39] width 3 height 5
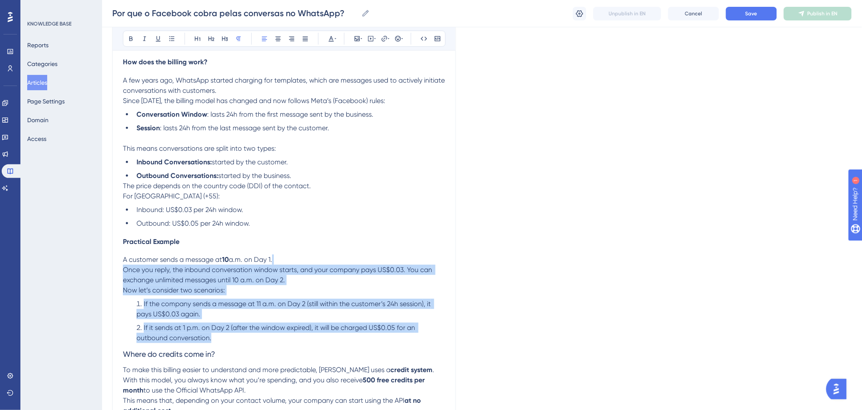
click at [295, 262] on p "A customer sends a message at 10 a.m. on Day 1. Once you reply, the inbound con…" at bounding box center [284, 269] width 322 height 31
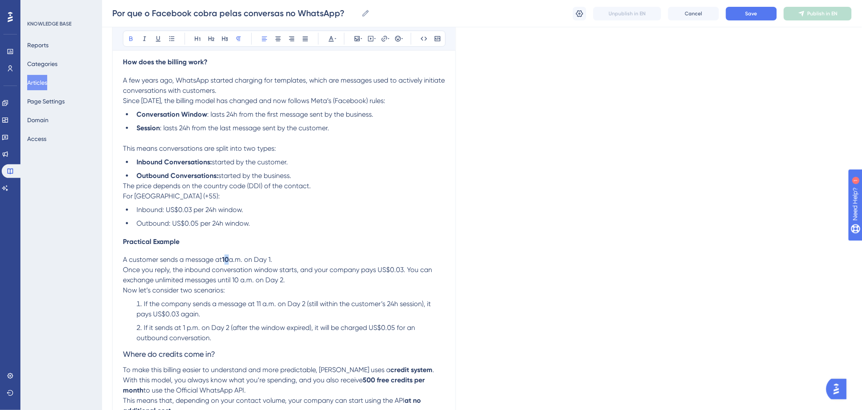
drag, startPoint x: 226, startPoint y: 255, endPoint x: 230, endPoint y: 258, distance: 5.0
click at [230, 258] on p "A customer sends a message at 10 a.m. on Day 1. Once you reply, the inbound con…" at bounding box center [284, 269] width 322 height 31
drag, startPoint x: 223, startPoint y: 257, endPoint x: 230, endPoint y: 257, distance: 7.2
click at [230, 257] on p "A customer sends a message at 10 a.m. on Day 1. Once you reply, the inbound con…" at bounding box center [284, 269] width 322 height 31
click at [128, 40] on icon at bounding box center [131, 38] width 7 height 7
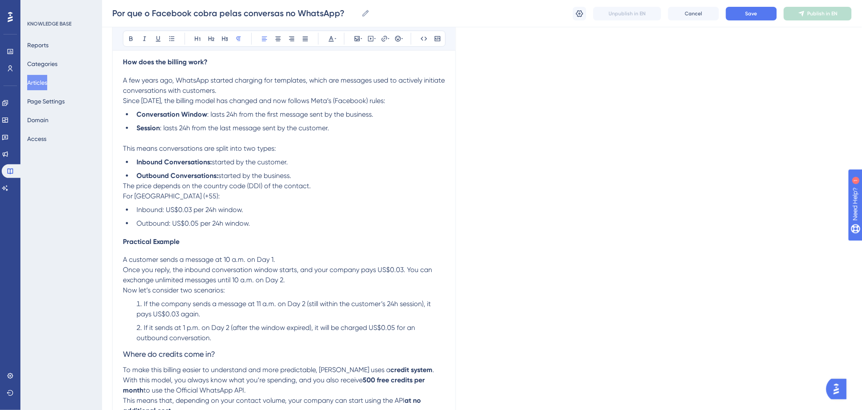
click at [428, 235] on div "You may have asked yourself: “If WhatsApp is free, why do I need credits to use…" at bounding box center [284, 188] width 322 height 476
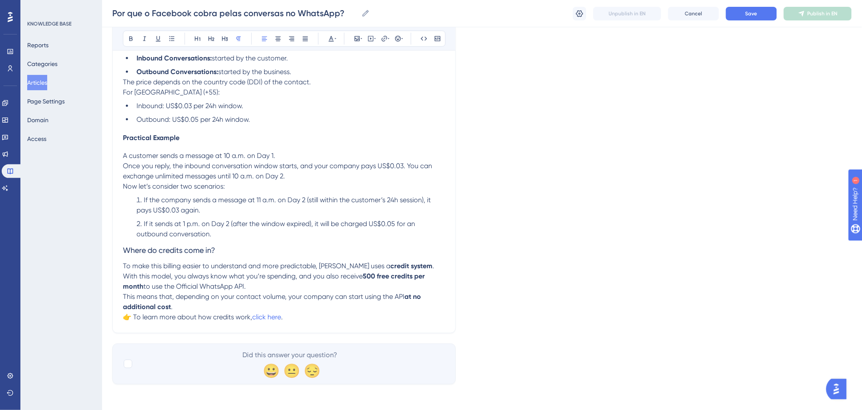
scroll to position [336, 0]
drag, startPoint x: 222, startPoint y: 248, endPoint x: 109, endPoint y: 241, distance: 113.4
click at [109, 244] on div "Performance Users Engagement Widgets Feedback Product Updates Knowledge Base AI…" at bounding box center [482, 30] width 760 height 732
click at [132, 36] on icon at bounding box center [131, 38] width 7 height 7
click at [348, 198] on span "If the company sends a message at 11 a.m. on Day 2 (still within the customer’s…" at bounding box center [285, 203] width 296 height 18
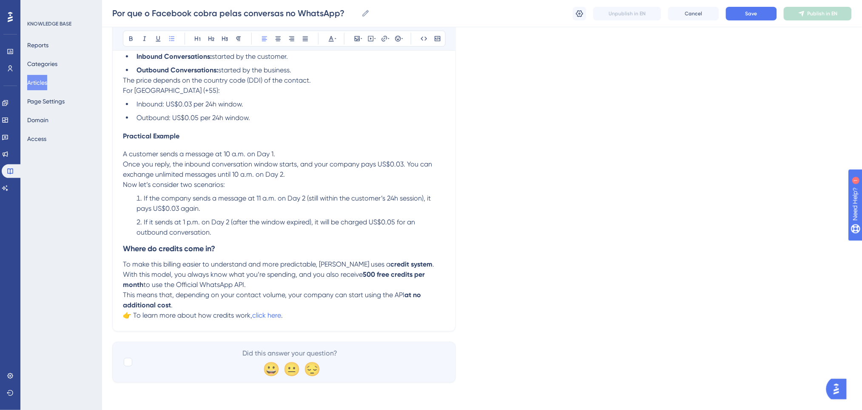
click at [247, 233] on li "If it sends at 1 p.m. on Day 2 (after the window expired), it will be charged U…" at bounding box center [289, 227] width 312 height 20
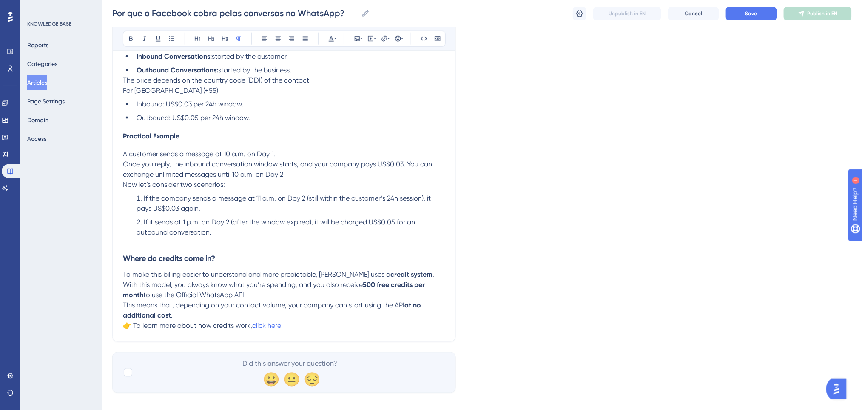
click at [248, 240] on p at bounding box center [284, 242] width 322 height 10
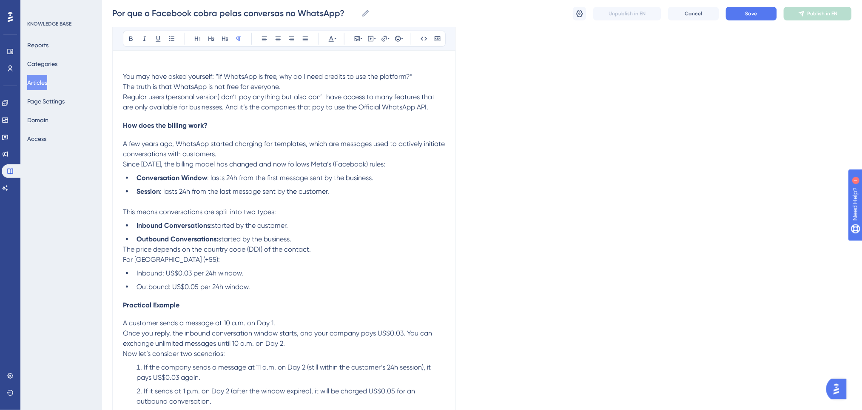
scroll to position [166, 0]
drag, startPoint x: 154, startPoint y: 306, endPoint x: 108, endPoint y: 306, distance: 45.5
click at [108, 306] on div "Performance Users Engagement Widgets Feedback Product Updates Knowledge Base AI…" at bounding box center [482, 205] width 760 height 742
click at [210, 40] on icon at bounding box center [211, 38] width 7 height 7
click at [271, 188] on span ": lasts 24h from the last message sent by the customer." at bounding box center [244, 192] width 169 height 8
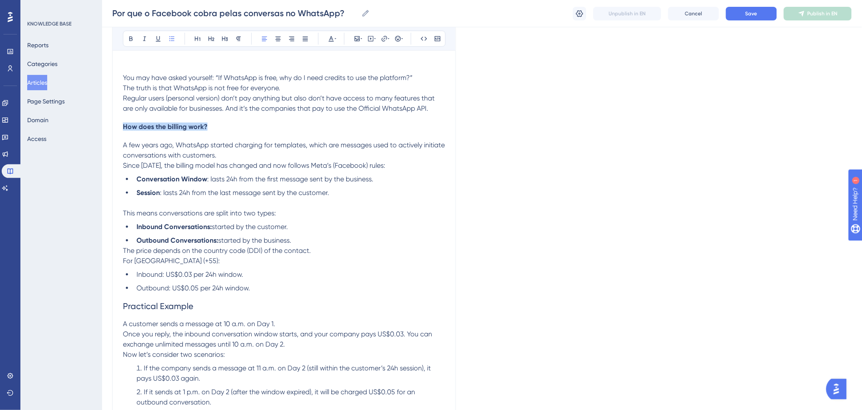
drag, startPoint x: 227, startPoint y: 124, endPoint x: 74, endPoint y: 125, distance: 153.1
click at [102, 125] on div "Performance Users Engagement Widgets Feedback Product Updates Knowledge Base AI…" at bounding box center [482, 205] width 760 height 742
click at [209, 40] on icon at bounding box center [211, 38] width 7 height 7
click at [274, 156] on p "A few years ago, WhatsApp started charging for templates, which are messages us…" at bounding box center [284, 154] width 322 height 31
drag, startPoint x: 263, startPoint y: 124, endPoint x: 93, endPoint y: 125, distance: 170.2
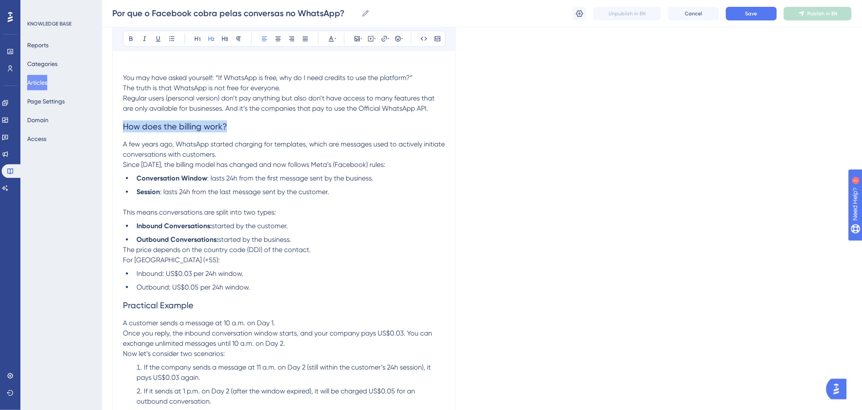
click at [102, 125] on div "Performance Users Engagement Widgets Feedback Product Updates Knowledge Base AI…" at bounding box center [482, 204] width 760 height 741
click at [128, 40] on icon at bounding box center [131, 38] width 7 height 7
drag, startPoint x: 205, startPoint y: 302, endPoint x: 120, endPoint y: 294, distance: 85.0
click at [120, 294] on div "Why does Facebook charge for WhatsApp conversations? Bold Italic Underline Bull…" at bounding box center [284, 219] width 344 height 581
click at [129, 38] on icon at bounding box center [131, 38] width 7 height 7
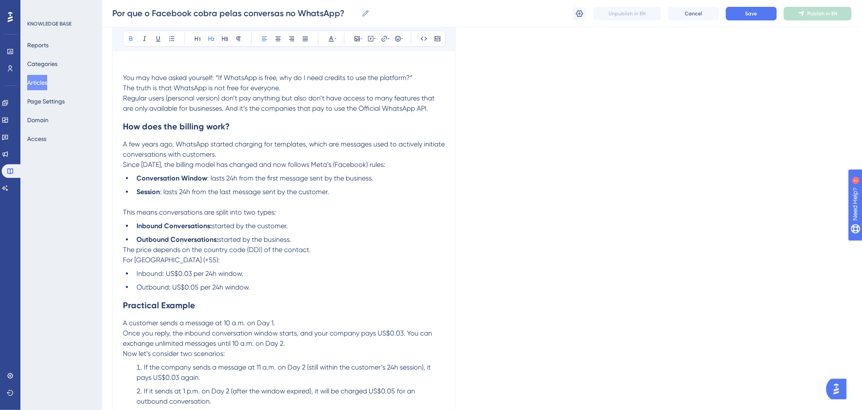
click at [395, 237] on li "Outbound Conversations: started by the business." at bounding box center [289, 239] width 312 height 10
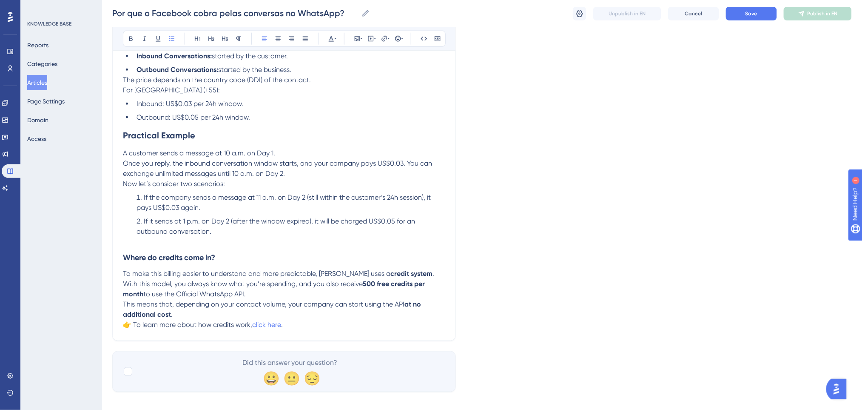
scroll to position [336, 0]
drag, startPoint x: 251, startPoint y: 255, endPoint x: 108, endPoint y: 248, distance: 143.5
click at [102, 257] on div "Performance Users Engagement Widgets Feedback Product Updates Knowledge Base AI…" at bounding box center [482, 34] width 760 height 741
click at [211, 42] on button at bounding box center [211, 39] width 12 height 12
click at [325, 223] on span "If it sends at 1 p.m. on Day 2 (after the window expired), it will be charged U…" at bounding box center [277, 226] width 280 height 18
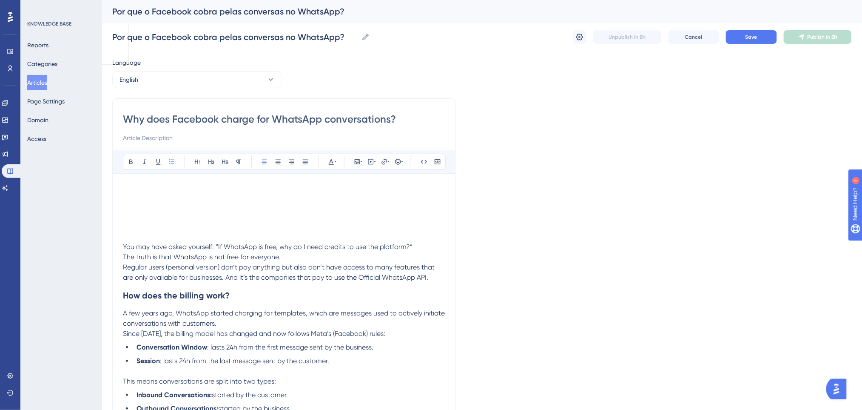
scroll to position [0, 0]
click at [747, 38] on span "Save" at bounding box center [752, 37] width 12 height 7
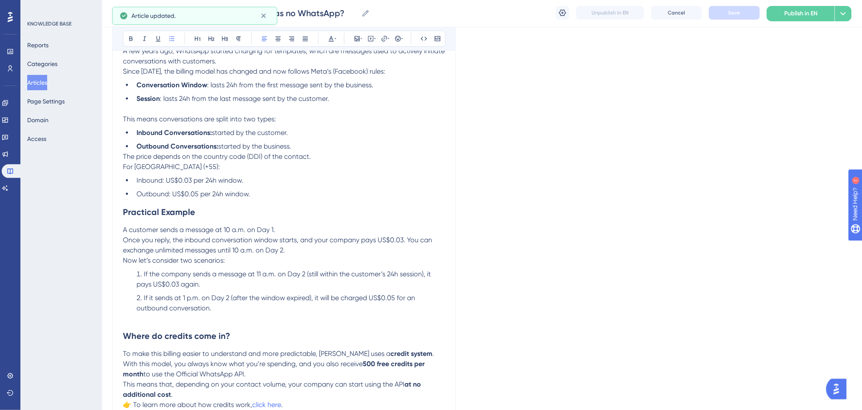
scroll to position [348, 0]
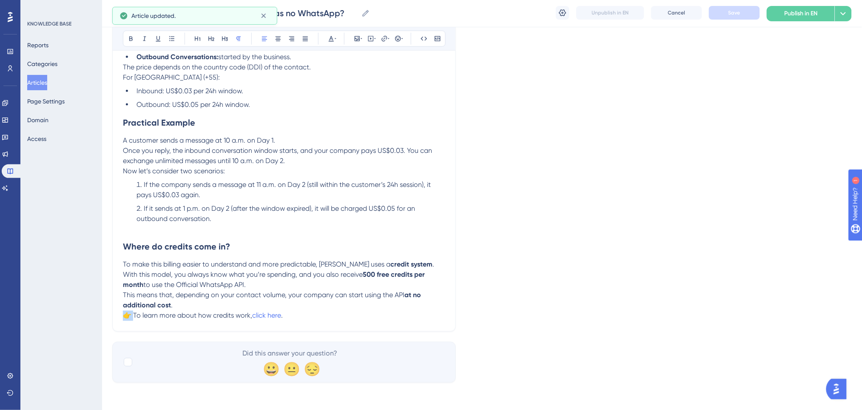
drag, startPoint x: 134, startPoint y: 315, endPoint x: 111, endPoint y: 315, distance: 22.1
click at [111, 315] on div "Performance Users Engagement Widgets Feedback Product Updates Knowledge Base AI…" at bounding box center [482, 24] width 760 height 744
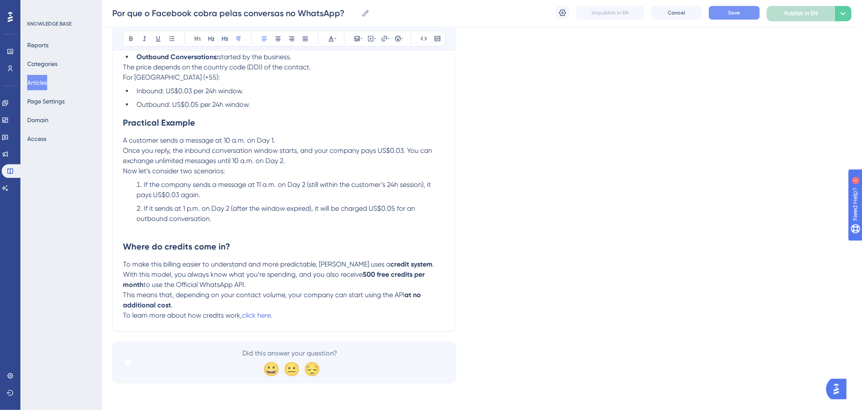
click at [180, 307] on p "This means that, depending on your contact volume, your company can start using…" at bounding box center [284, 300] width 322 height 20
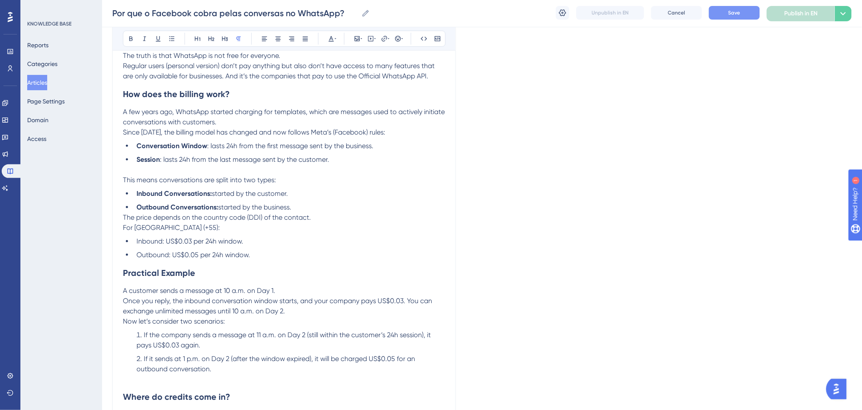
scroll to position [178, 0]
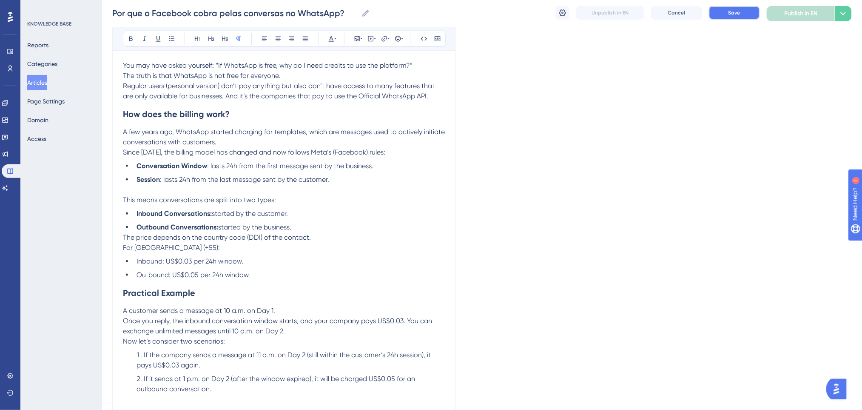
click at [735, 11] on span "Save" at bounding box center [735, 12] width 12 height 7
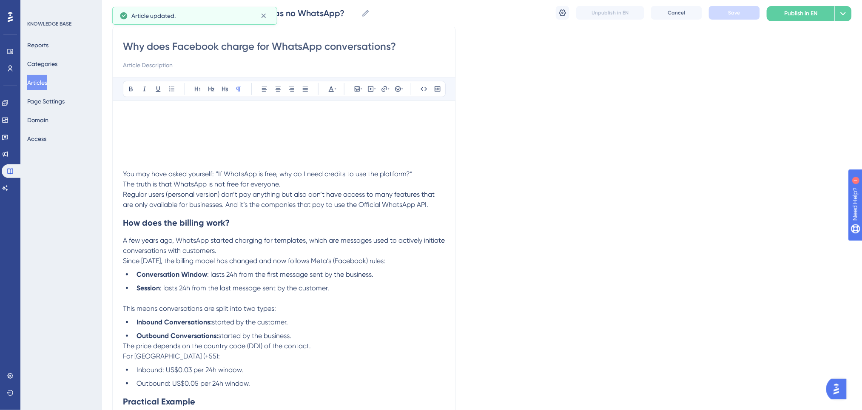
scroll to position [0, 0]
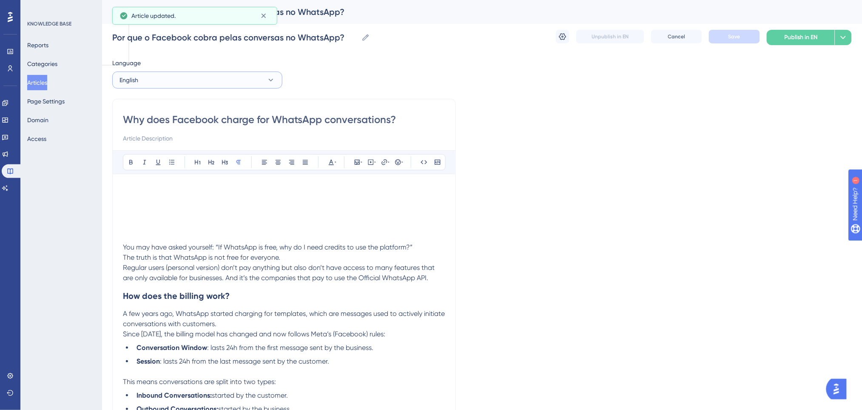
click at [191, 80] on button "English" at bounding box center [197, 79] width 170 height 17
click at [168, 140] on button "Spanish Spanish No translation" at bounding box center [197, 139] width 159 height 17
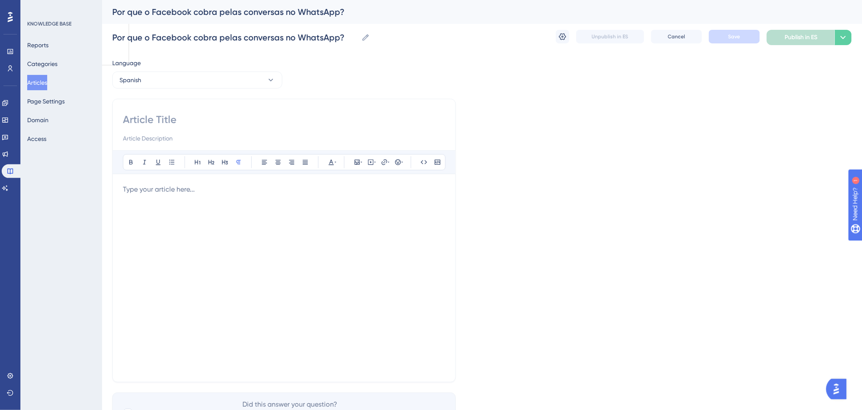
click at [196, 193] on p at bounding box center [284, 189] width 322 height 10
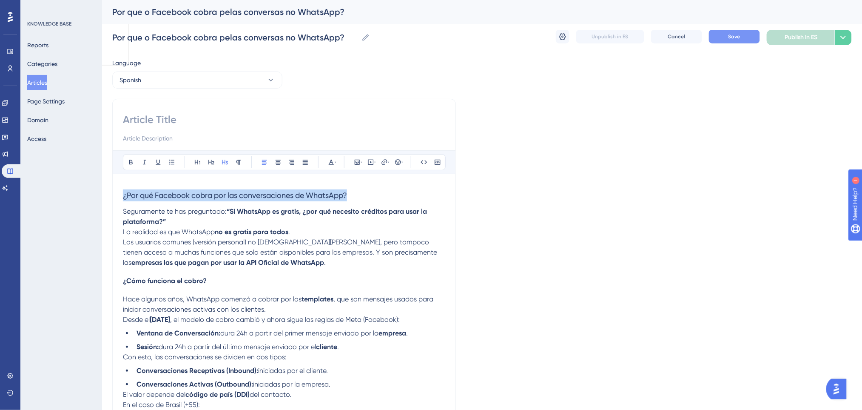
drag, startPoint x: 356, startPoint y: 193, endPoint x: 80, endPoint y: 199, distance: 276.6
click at [102, 199] on div "Performance Users Engagement Widgets Feedback Product Updates Knowledge Base AI…" at bounding box center [482, 355] width 760 height 710
copy span "¿Por qué Facebook cobra por las conversaciones de WhatsApp?"
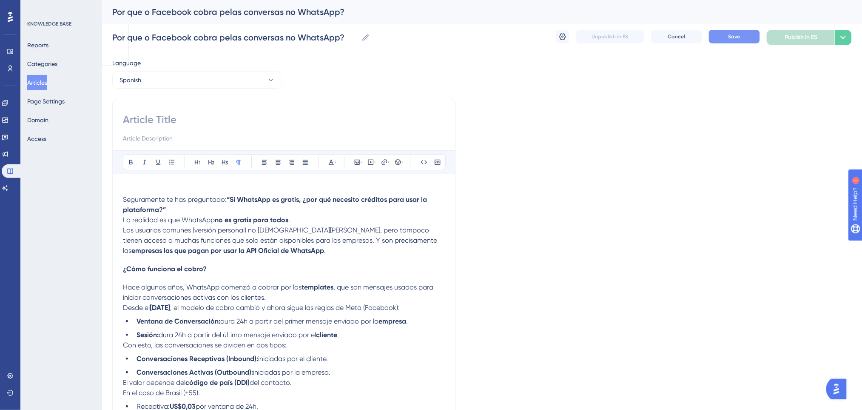
click at [171, 123] on input at bounding box center [284, 120] width 322 height 14
paste input "¿Por qué Facebook cobra por las conversaciones de WhatsApp?"
type input "¿Por qué Facebook cobra por las conversaciones de WhatsApp?"
click at [160, 189] on p at bounding box center [284, 189] width 322 height 10
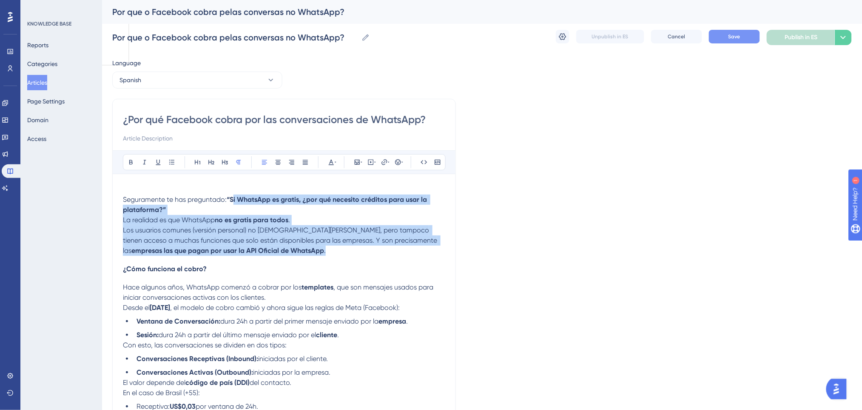
drag, startPoint x: 233, startPoint y: 197, endPoint x: 424, endPoint y: 249, distance: 198.0
click at [424, 249] on div "Seguramente te has preguntado: “Si WhatsApp es gratis, ¿por qué necesito crédit…" at bounding box center [284, 403] width 322 height 439
click at [133, 163] on icon at bounding box center [131, 162] width 7 height 7
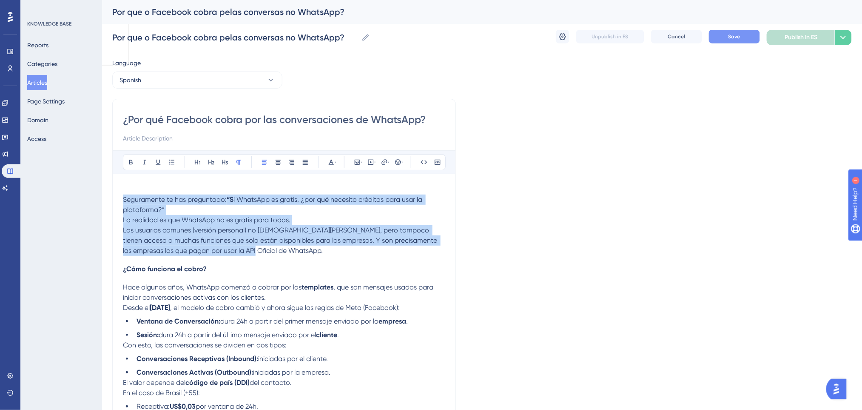
click at [297, 217] on p "La realidad es que WhatsApp no es gratis para todos. Los usuarios comunes (vers…" at bounding box center [284, 235] width 322 height 41
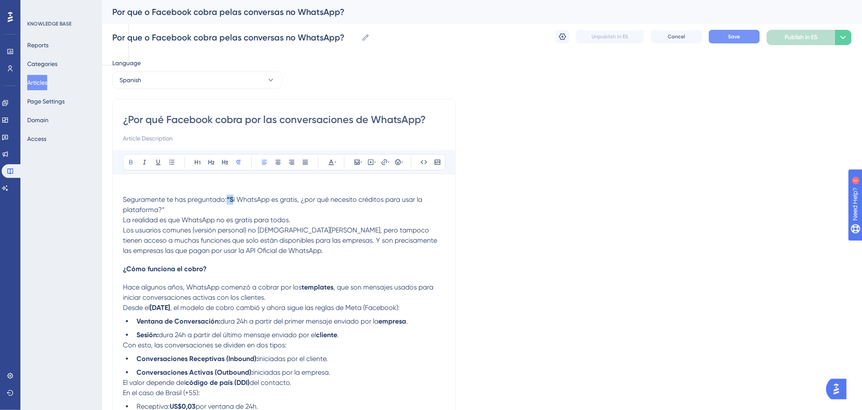
drag, startPoint x: 229, startPoint y: 198, endPoint x: 234, endPoint y: 198, distance: 5.1
click at [234, 198] on strong "“S" at bounding box center [230, 199] width 7 height 8
click at [131, 159] on icon at bounding box center [131, 162] width 7 height 7
click at [328, 214] on p "Seguramente te has preguntado: “Si WhatsApp es gratis, ¿por qué necesito crédit…" at bounding box center [284, 204] width 322 height 20
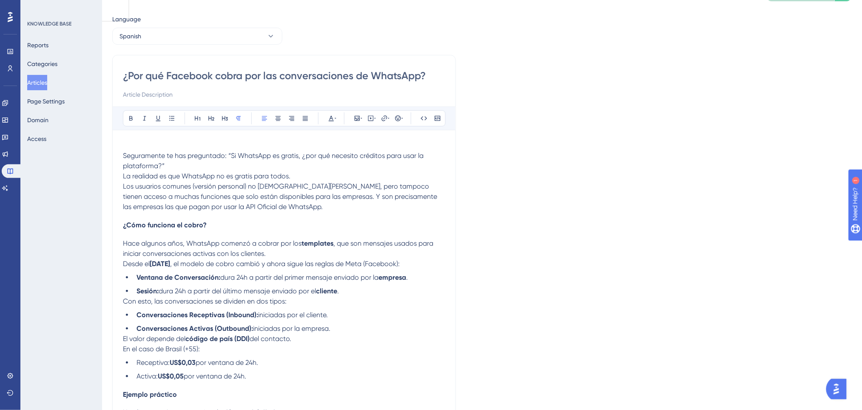
scroll to position [57, 0]
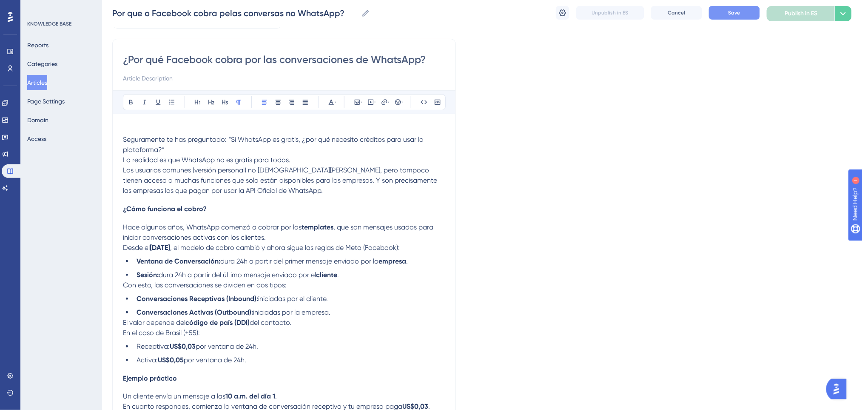
drag, startPoint x: 303, startPoint y: 223, endPoint x: 237, endPoint y: 129, distance: 115.1
click at [377, 361] on div "Seguramente te has preguntado: “Si WhatsApp es gratis, ¿por qué necesito crédit…" at bounding box center [284, 343] width 322 height 439
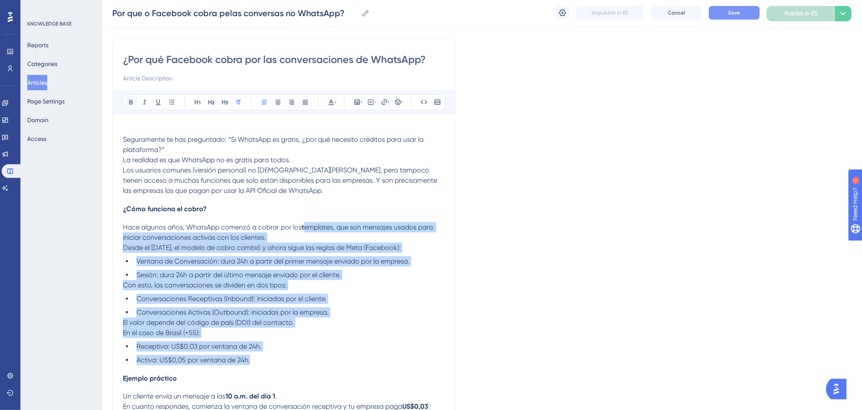
click at [133, 101] on icon at bounding box center [131, 102] width 7 height 7
click at [379, 259] on span "Ventana de Conversación: dura 24h a partir del primer mensaje enviado por la em…" at bounding box center [273, 261] width 273 height 8
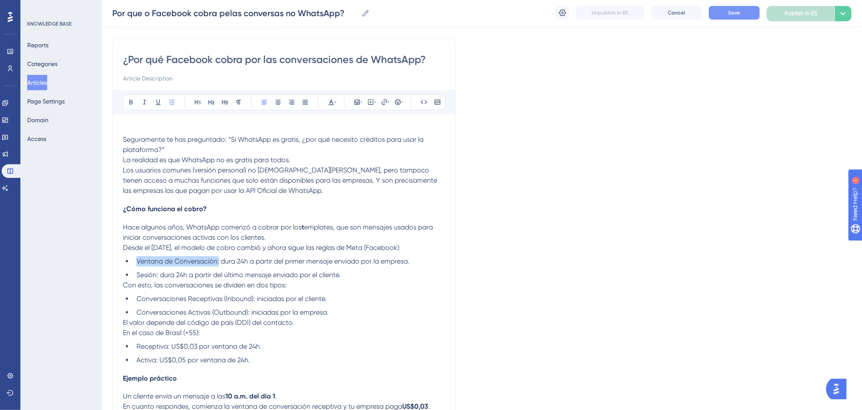
drag, startPoint x: 219, startPoint y: 258, endPoint x: 138, endPoint y: 261, distance: 81.3
click at [138, 261] on span "Ventana de Conversación: dura 24h a partir del primer mensaje enviado por la em…" at bounding box center [273, 261] width 273 height 8
click at [128, 100] on icon at bounding box center [131, 102] width 7 height 7
click at [159, 274] on span "Sesión: dura 24h a partir del último mensaje enviado por el cliente." at bounding box center [239, 275] width 204 height 8
drag, startPoint x: 159, startPoint y: 274, endPoint x: 138, endPoint y: 271, distance: 21.4
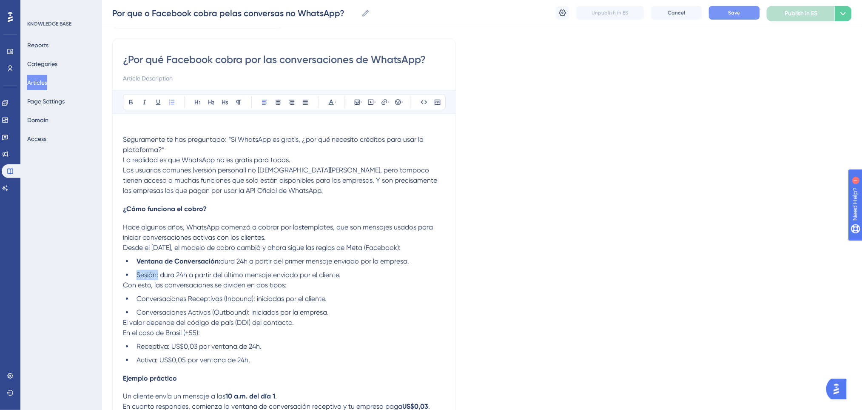
click at [138, 271] on span "Sesión: dura 24h a partir del último mensaje enviado por el cliente." at bounding box center [239, 275] width 204 height 8
click at [128, 97] on button at bounding box center [131, 102] width 12 height 12
drag, startPoint x: 255, startPoint y: 296, endPoint x: 137, endPoint y: 299, distance: 117.5
click at [137, 299] on span "Conversaciones Receptivas (Inbound): iniciadas por el cliente." at bounding box center [232, 298] width 190 height 8
drag, startPoint x: 132, startPoint y: 104, endPoint x: 138, endPoint y: 119, distance: 16.0
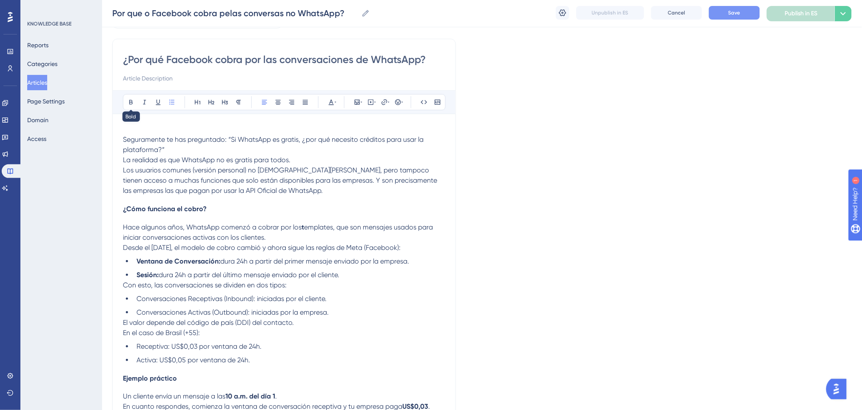
click at [132, 105] on icon at bounding box center [131, 102] width 7 height 7
drag, startPoint x: 250, startPoint y: 311, endPoint x: 137, endPoint y: 313, distance: 113.2
click at [137, 313] on span "Conversaciones Activas (Outbound): iniciadas por la empresa." at bounding box center [233, 312] width 192 height 8
click at [133, 100] on icon at bounding box center [131, 102] width 7 height 7
click at [368, 265] on li "Ventana de Conversación: dura 24h a partir del primer mensaje enviado por la em…" at bounding box center [289, 261] width 312 height 10
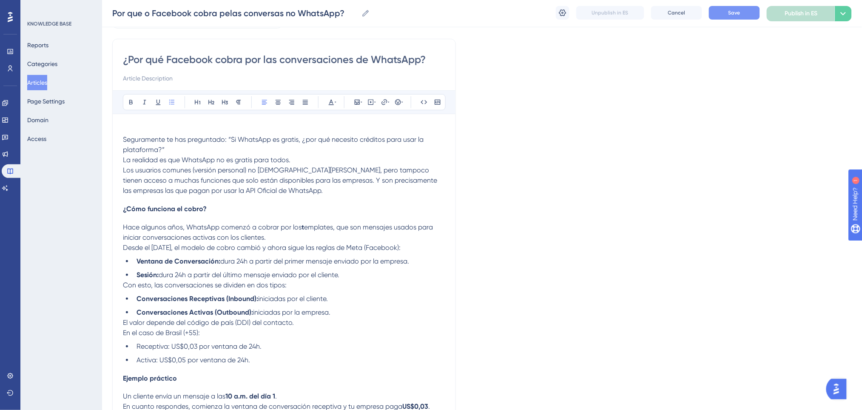
click at [354, 276] on li "Sesión: dura 24h a partir del último mensaje enviado por el cliente." at bounding box center [289, 275] width 312 height 10
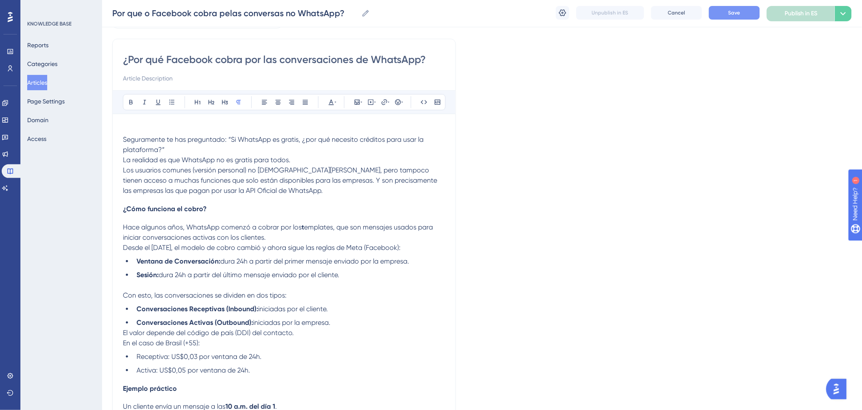
scroll to position [113, 0]
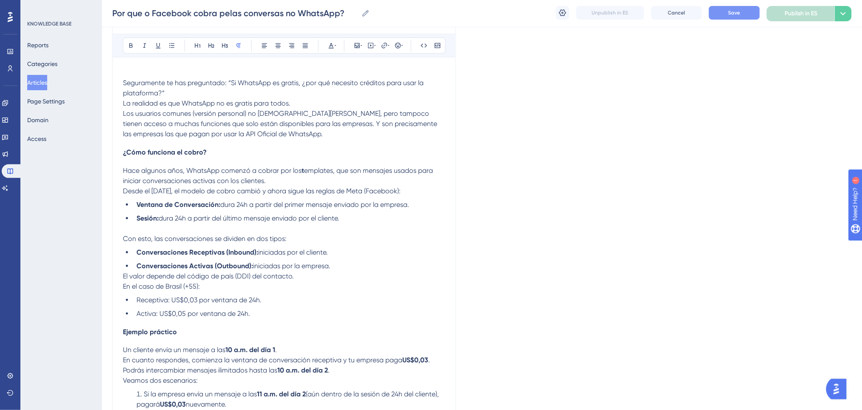
click at [293, 315] on li "Activa: US$0,05 por ventana de 24h." at bounding box center [289, 313] width 312 height 10
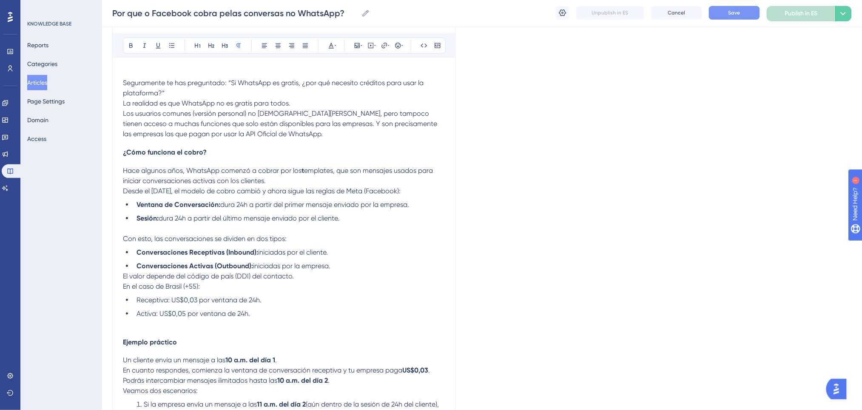
click at [290, 309] on li "Activa: US$0,05 por ventana de 24h." at bounding box center [289, 313] width 312 height 10
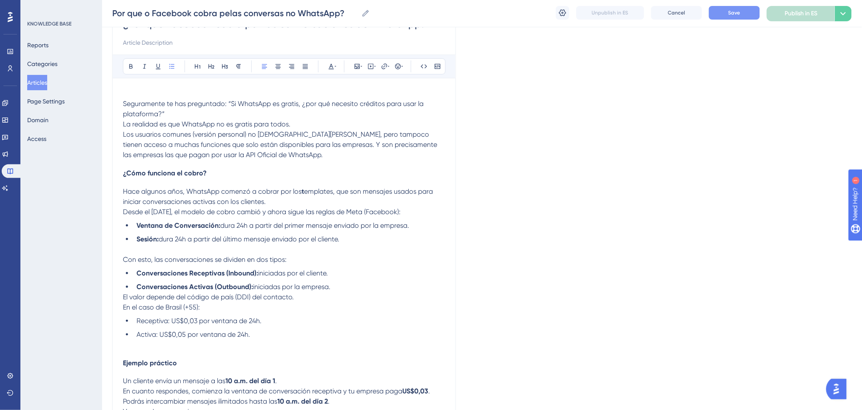
scroll to position [57, 0]
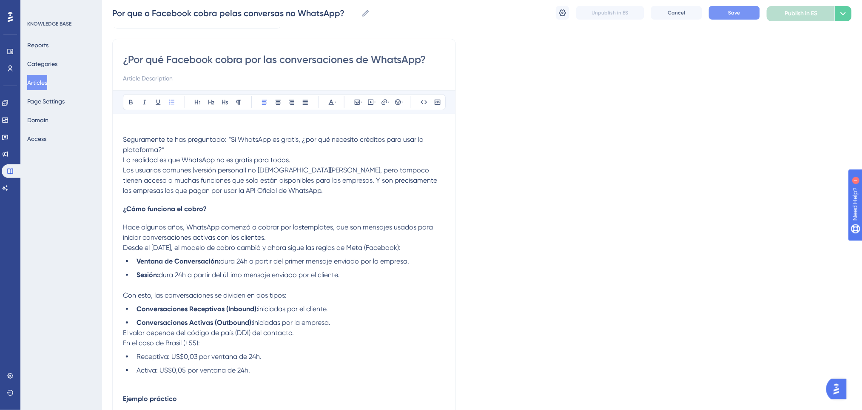
click at [276, 196] on div "Seguramente te has preguntado: “Si WhatsApp es gratis, ¿por qué necesito crédit…" at bounding box center [284, 353] width 322 height 459
click at [277, 191] on p "La realidad es que WhatsApp no es gratis para todos. Los usuarios comunes (vers…" at bounding box center [284, 175] width 322 height 41
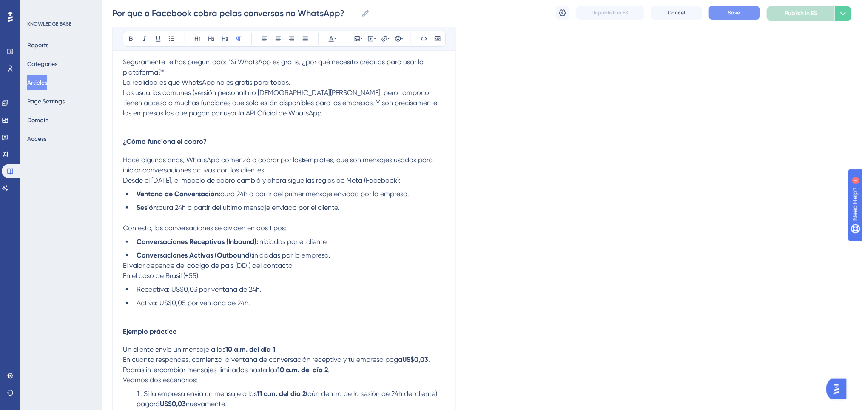
scroll to position [170, 0]
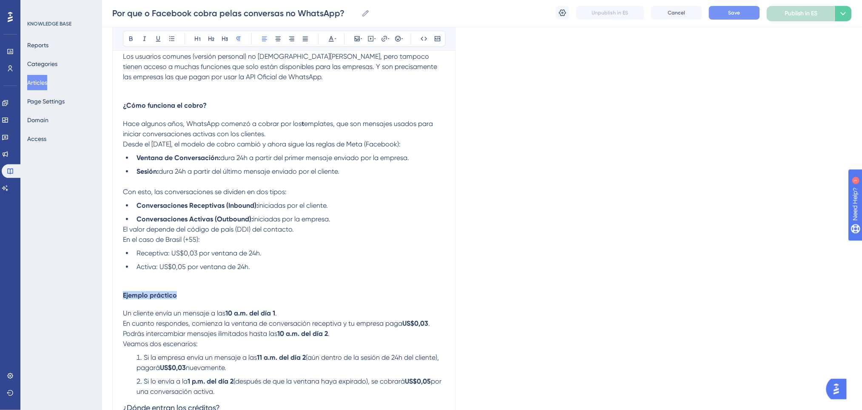
drag, startPoint x: 172, startPoint y: 296, endPoint x: 107, endPoint y: 282, distance: 66.2
click at [103, 296] on div "Performance Users Engagement Widgets Feedback Product Updates Knowledge Base AI…" at bounding box center [482, 192] width 760 height 725
click at [128, 42] on icon at bounding box center [131, 38] width 7 height 7
click at [214, 40] on icon at bounding box center [211, 38] width 7 height 7
click at [323, 234] on p "El valor depende del código de país (DDI) del contacto. En el caso de Brasil (+…" at bounding box center [284, 234] width 322 height 20
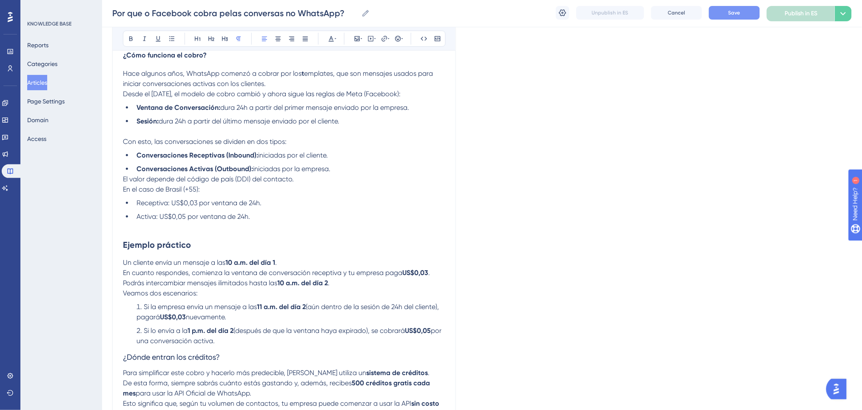
scroll to position [329, 0]
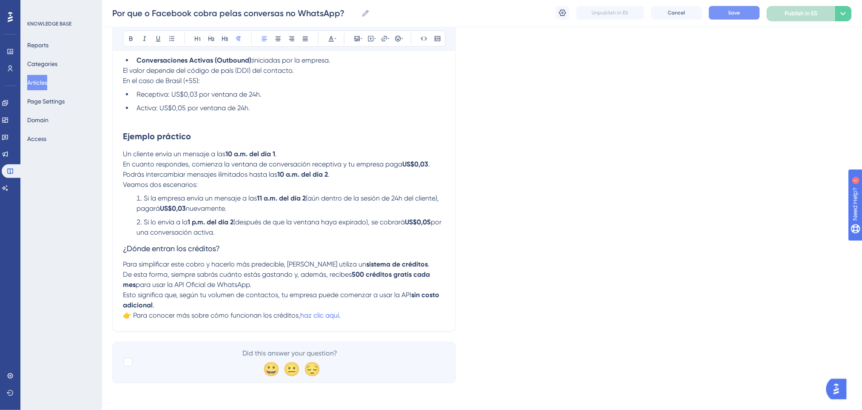
drag, startPoint x: 228, startPoint y: 150, endPoint x: 445, endPoint y: 228, distance: 230.5
click at [445, 228] on div "Seguramente te has preguntado: “Si WhatsApp es gratis, ¿por qué necesito crédit…" at bounding box center [284, 86] width 322 height 469
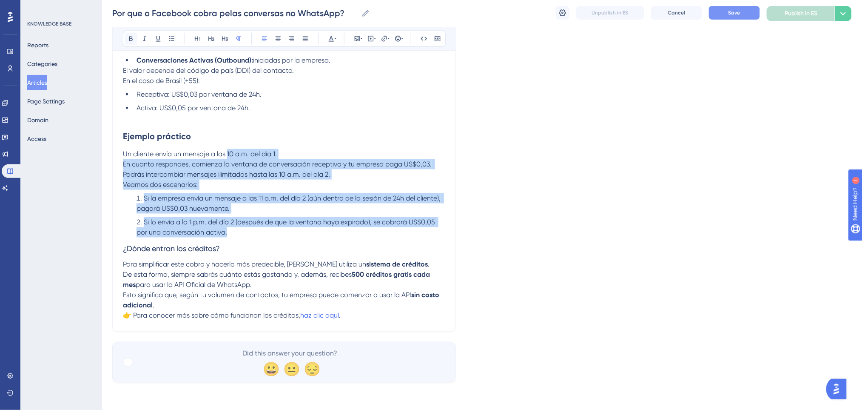
click at [131, 39] on icon at bounding box center [131, 38] width 7 height 7
click at [405, 218] on span "Si lo envía a la 1 p.m. del día 2 (después de que la ventana haya expirado), se…" at bounding box center [287, 227] width 300 height 18
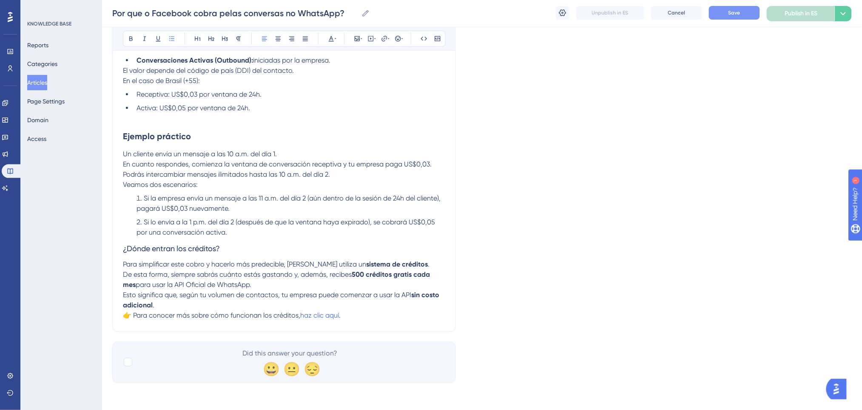
click at [253, 231] on li "Si lo envía a la 1 p.m. del día 2 (después de que la ventana haya expirado), se…" at bounding box center [289, 227] width 312 height 20
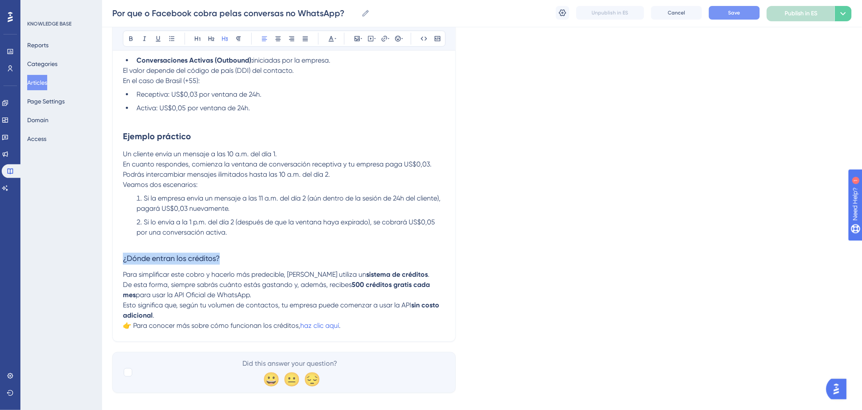
drag, startPoint x: 246, startPoint y: 258, endPoint x: 76, endPoint y: 259, distance: 169.7
click at [102, 259] on div "Performance Users Engagement Widgets Feedback Product Updates Knowledge Base AI…" at bounding box center [482, 38] width 760 height 735
click at [132, 39] on icon at bounding box center [130, 39] width 3 height 5
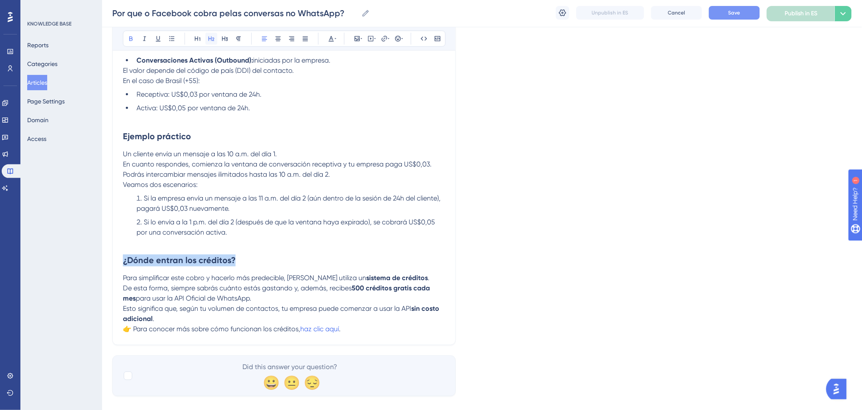
click at [212, 41] on icon at bounding box center [211, 39] width 6 height 5
click at [316, 203] on li "Si la empresa envía un mensaje a las 11 a.m. del día 2 (aún dentro de la sesión…" at bounding box center [289, 203] width 312 height 20
drag, startPoint x: 134, startPoint y: 329, endPoint x: 79, endPoint y: 329, distance: 55.7
click at [102, 329] on div "Performance Users Engagement Widgets Feedback Product Updates Knowledge Base AI…" at bounding box center [482, 40] width 760 height 738
click at [468, 181] on div "Language Spanish ¿Por qué Facebook cobra por las conversaciones de WhatsApp? Bo…" at bounding box center [482, 61] width 740 height 670
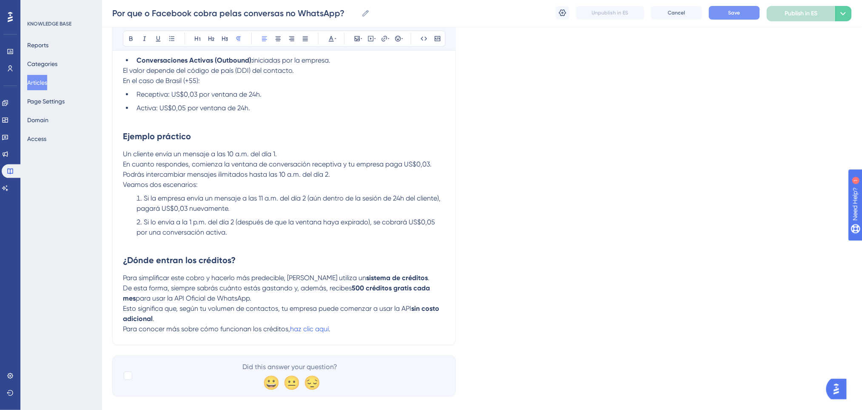
click at [734, 18] on button "Save" at bounding box center [734, 13] width 51 height 14
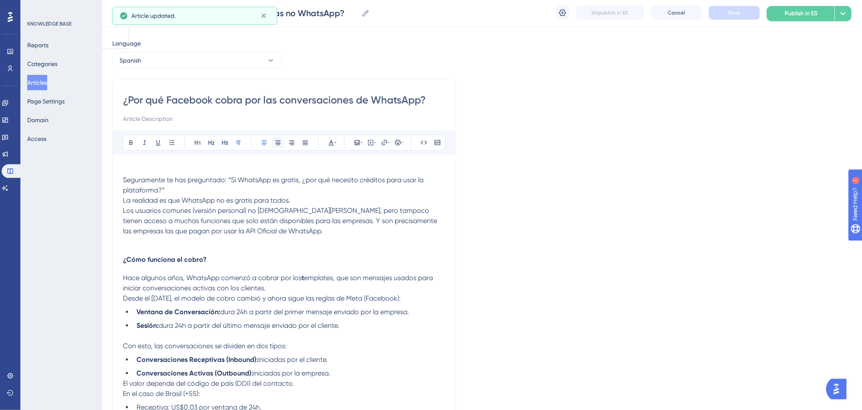
scroll to position [0, 0]
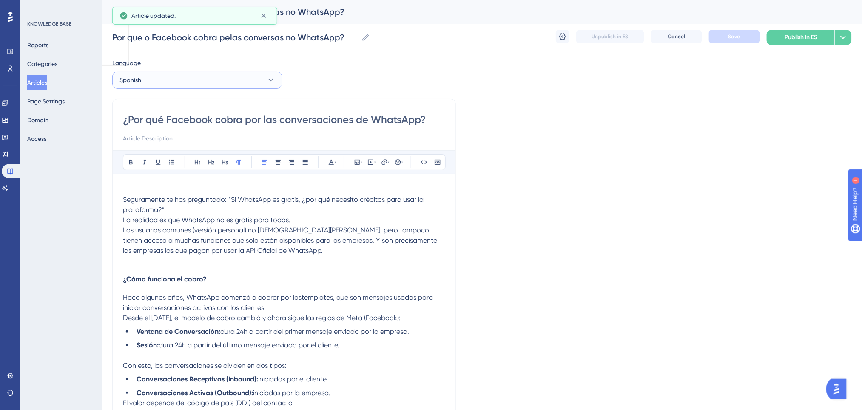
click at [170, 76] on button "Spanish" at bounding box center [197, 79] width 170 height 17
click at [152, 105] on span "Portuguese (Default)" at bounding box center [153, 106] width 56 height 10
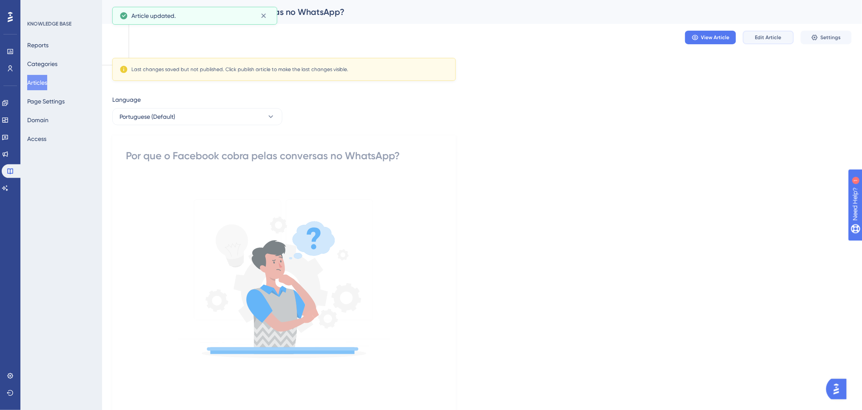
click at [763, 39] on span "Edit Article" at bounding box center [768, 37] width 26 height 7
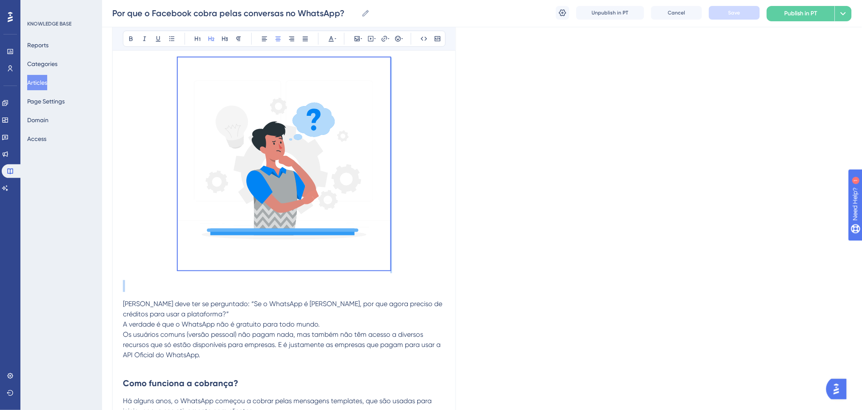
scroll to position [69, 0]
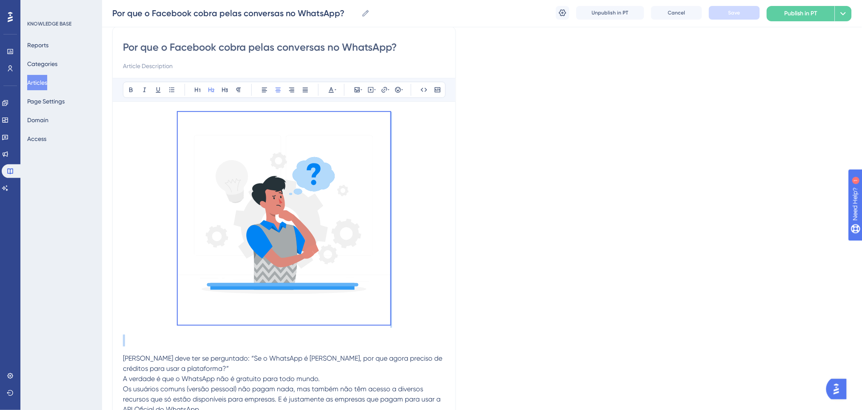
drag, startPoint x: 157, startPoint y: 163, endPoint x: 100, endPoint y: 88, distance: 94.6
copy p
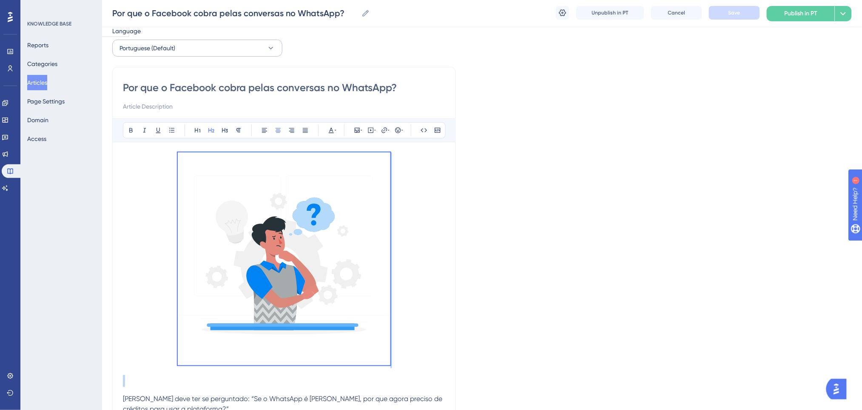
scroll to position [0, 0]
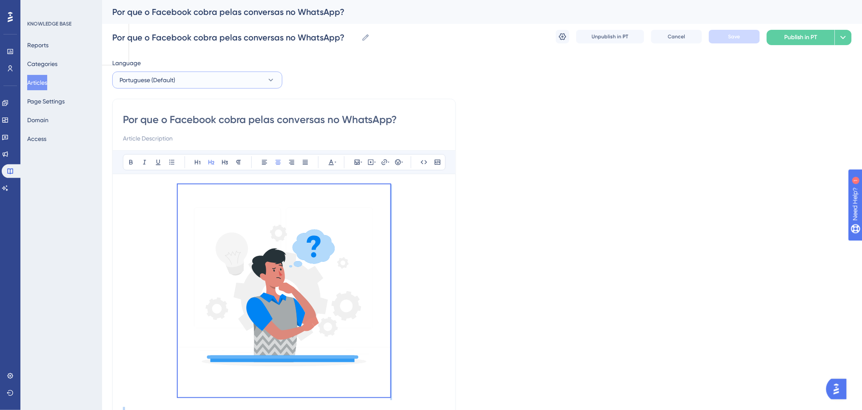
click at [182, 74] on button "Portuguese (Default)" at bounding box center [197, 79] width 170 height 17
click at [164, 123] on button "English English Draft" at bounding box center [197, 122] width 159 height 17
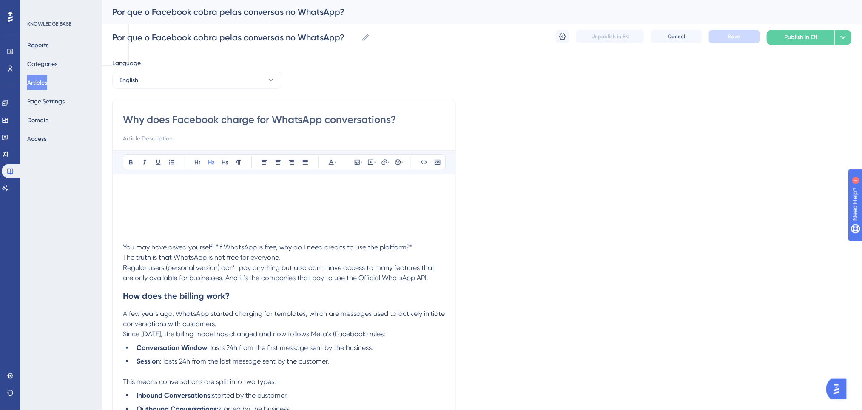
click at [175, 197] on h2 at bounding box center [284, 207] width 322 height 26
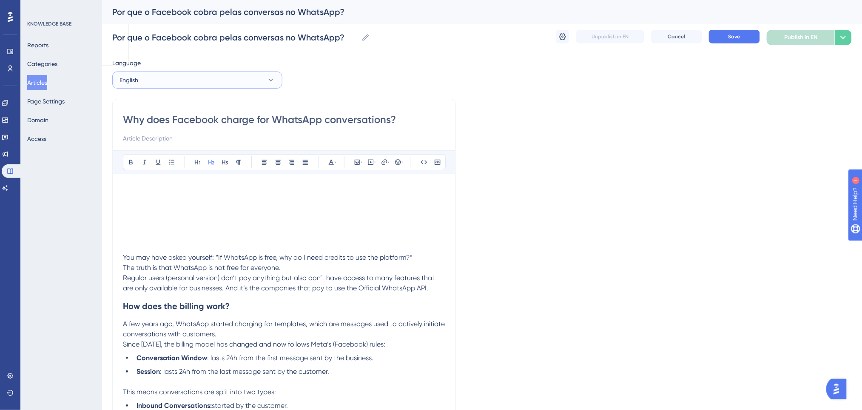
click at [214, 84] on button "English" at bounding box center [197, 79] width 170 height 17
click at [165, 109] on span "Portuguese (Default)" at bounding box center [153, 106] width 56 height 10
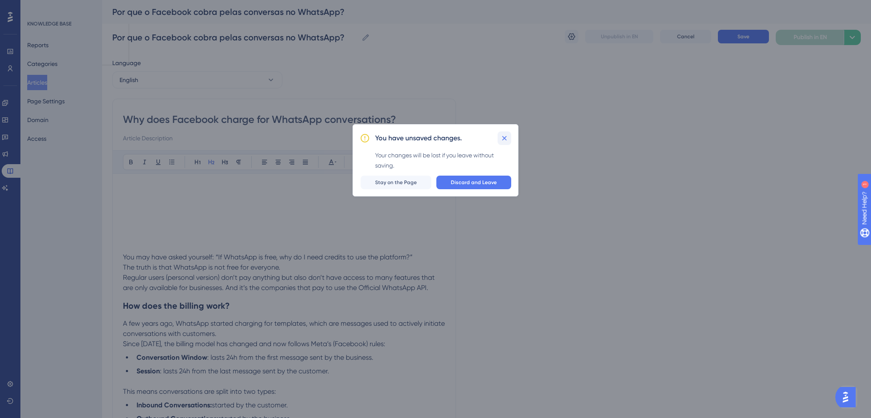
click at [500, 139] on icon at bounding box center [504, 138] width 9 height 9
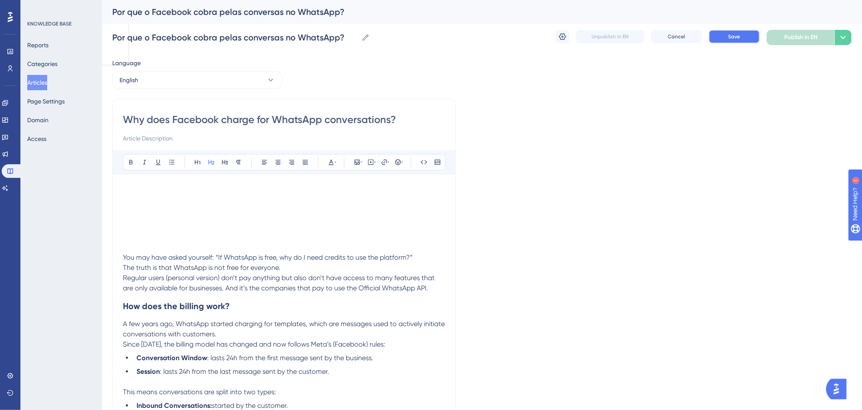
click at [727, 34] on button "Save" at bounding box center [734, 37] width 51 height 14
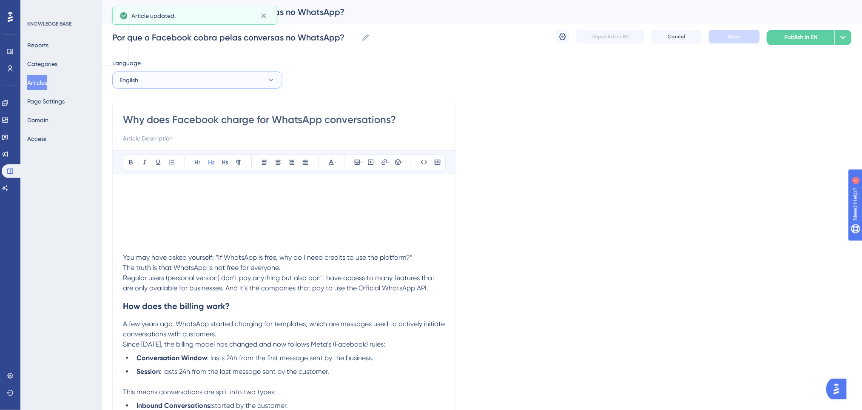
click at [208, 79] on button "English" at bounding box center [197, 79] width 170 height 17
click at [151, 106] on span "Portuguese (Default)" at bounding box center [153, 106] width 56 height 10
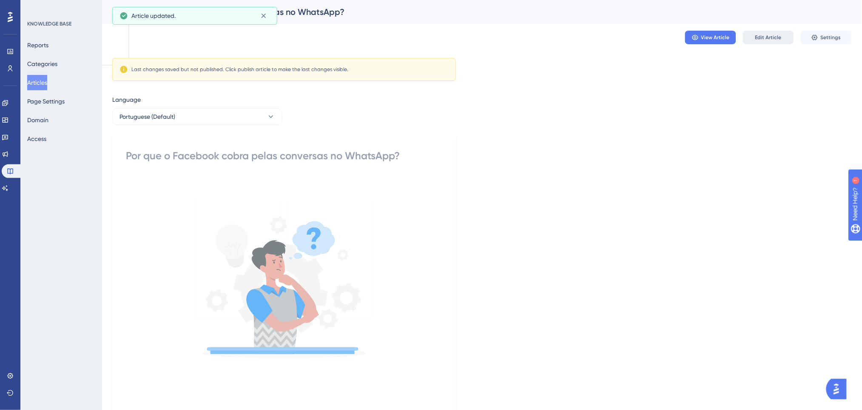
click at [780, 31] on button "Edit Article" at bounding box center [768, 38] width 51 height 14
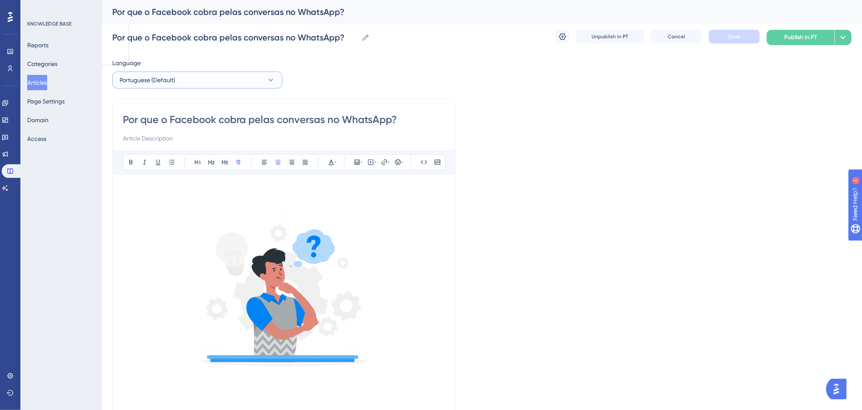
click at [213, 85] on button "Portuguese (Default)" at bounding box center [197, 79] width 170 height 17
click at [173, 128] on button "English English Draft" at bounding box center [197, 122] width 159 height 17
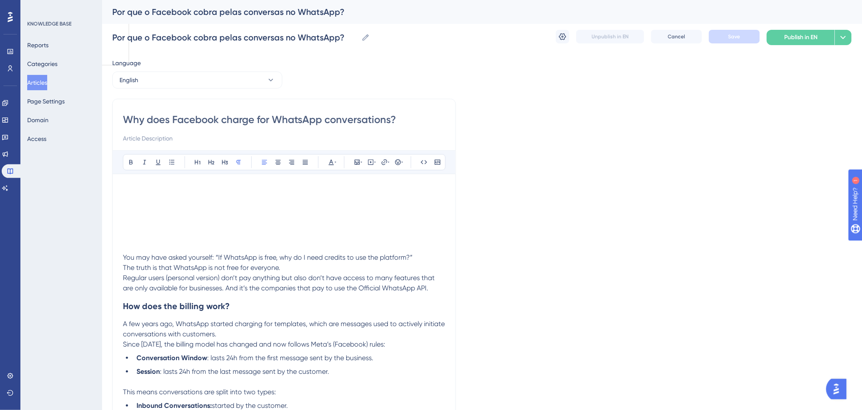
click at [203, 194] on p at bounding box center [284, 199] width 322 height 10
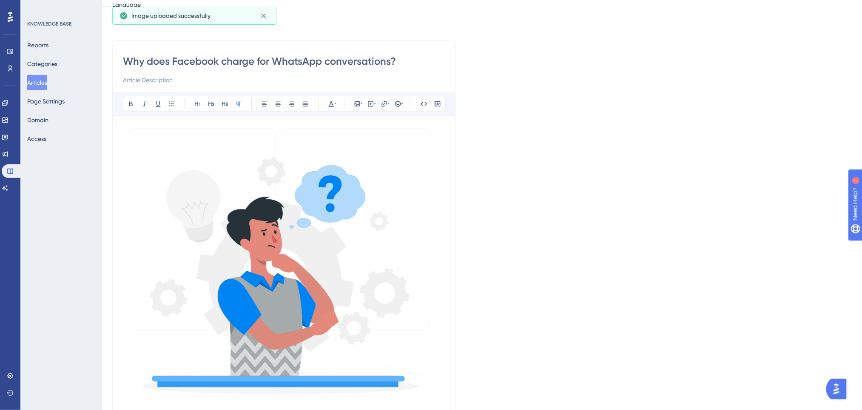
scroll to position [170, 0]
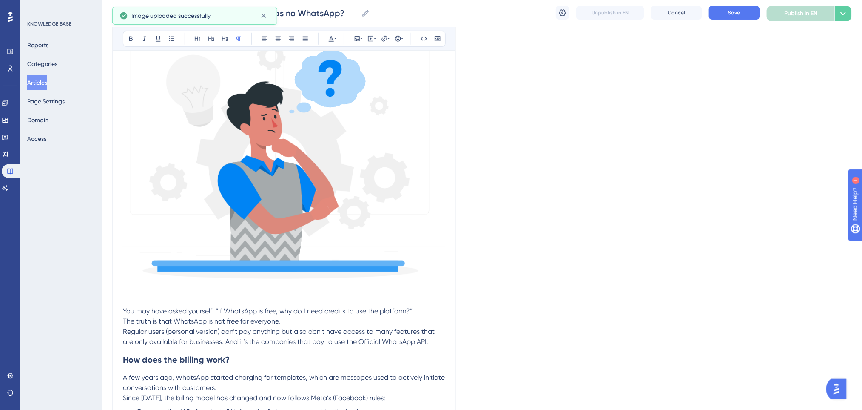
click at [341, 212] on img at bounding box center [284, 146] width 322 height 270
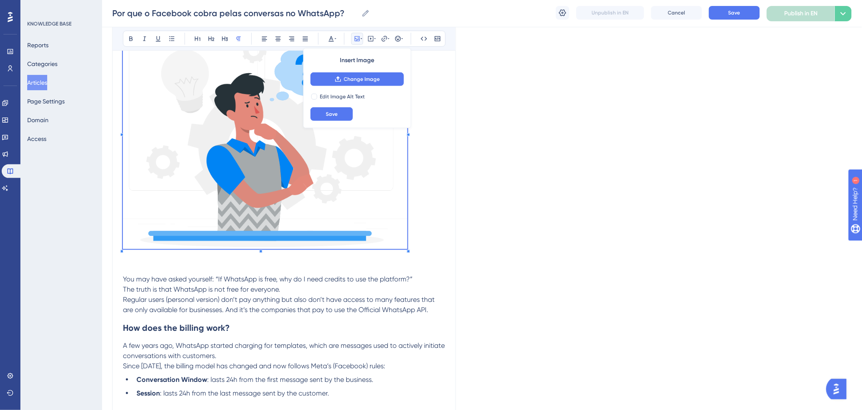
click at [408, 246] on p at bounding box center [284, 131] width 322 height 241
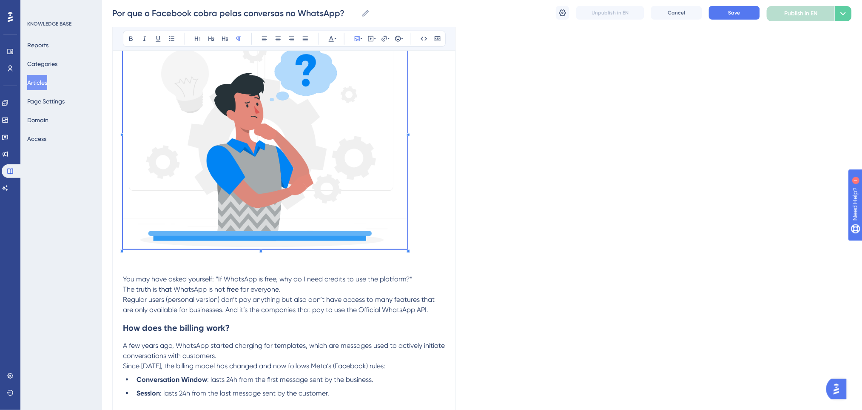
click at [497, 200] on div "Language English Why does Facebook charge for WhatsApp conversations? Bold Ital…" at bounding box center [482, 330] width 740 height 892
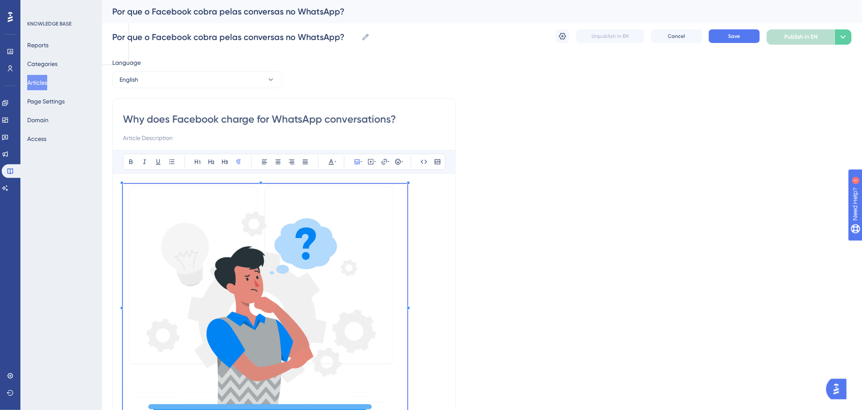
scroll to position [0, 0]
click at [426, 215] on p at bounding box center [284, 304] width 322 height 241
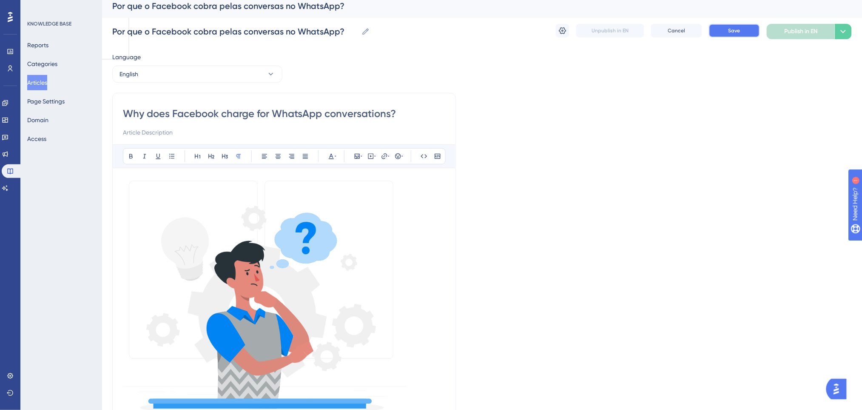
click at [724, 30] on button "Save" at bounding box center [734, 31] width 51 height 14
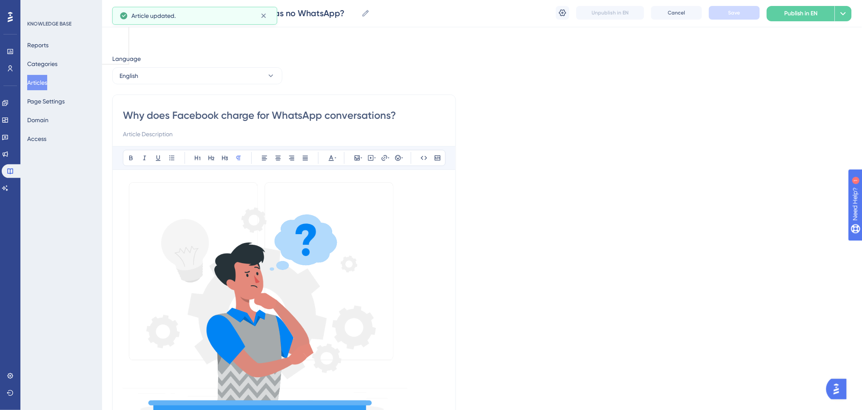
scroll to position [0, 0]
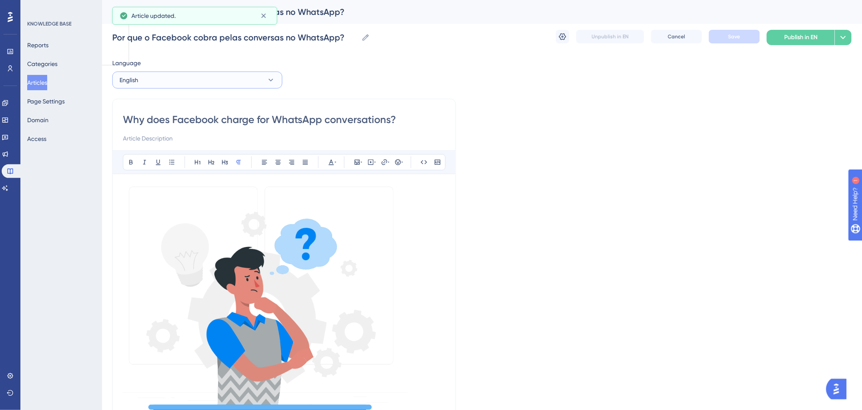
click at [205, 83] on button "English" at bounding box center [197, 79] width 170 height 17
click at [158, 106] on span "Portuguese (Default)" at bounding box center [153, 106] width 56 height 10
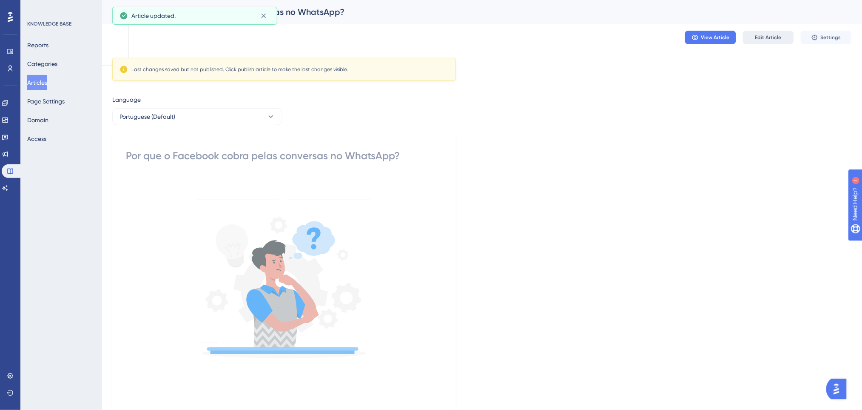
click at [770, 31] on button "Edit Article" at bounding box center [768, 38] width 51 height 14
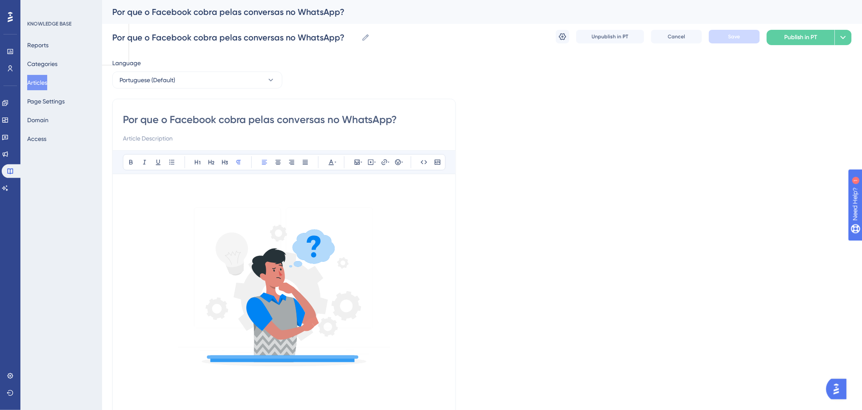
click at [411, 222] on p at bounding box center [284, 292] width 322 height 216
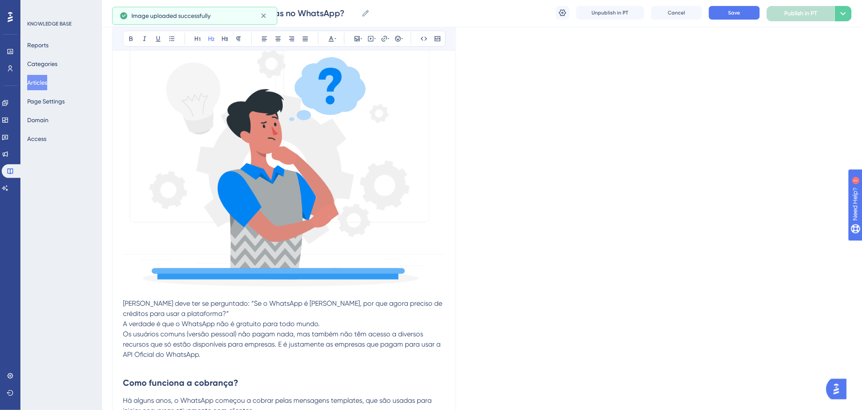
scroll to position [170, 0]
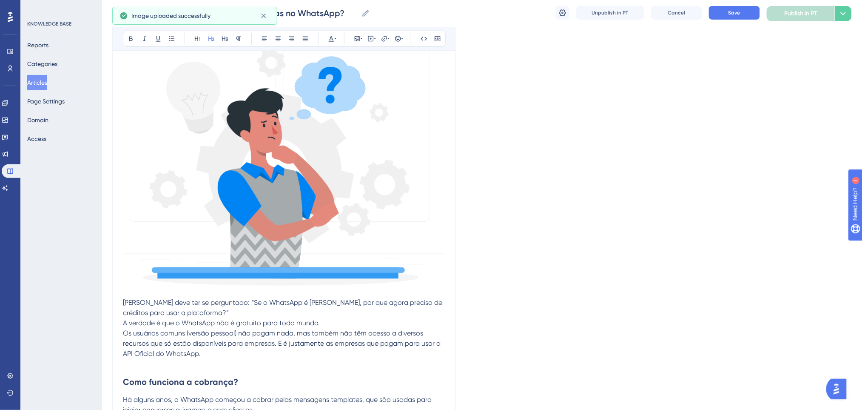
click at [344, 211] on img at bounding box center [284, 152] width 322 height 270
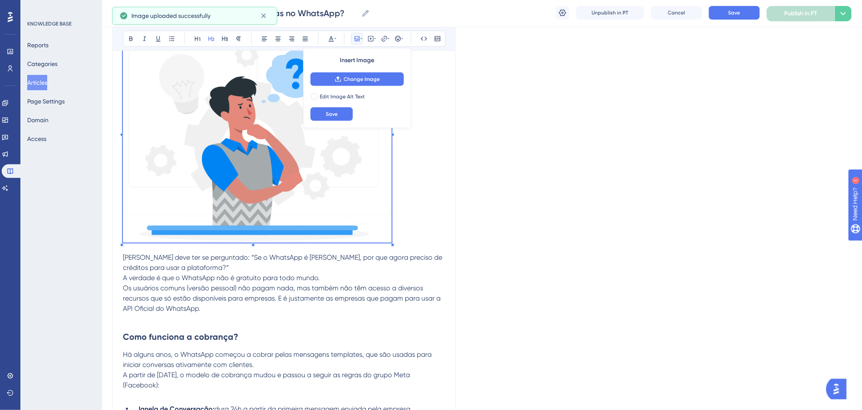
click at [391, 239] on h2 at bounding box center [284, 132] width 322 height 242
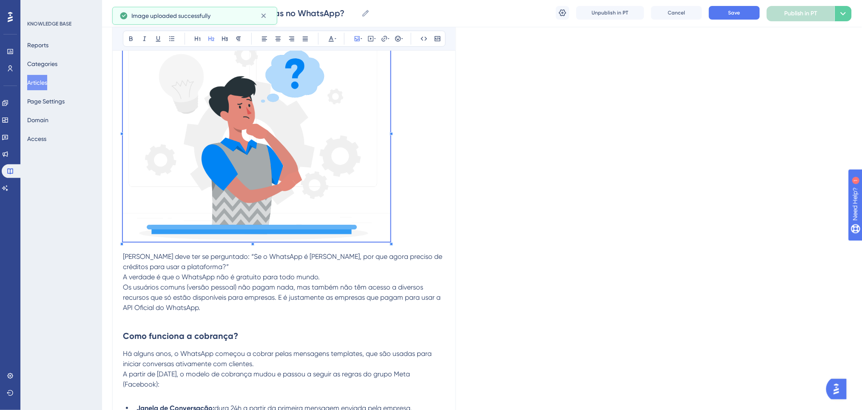
click at [499, 193] on div "Language Portuguese (Default) Por que o Facebook cobra pelas conversas no Whats…" at bounding box center [482, 342] width 740 height 917
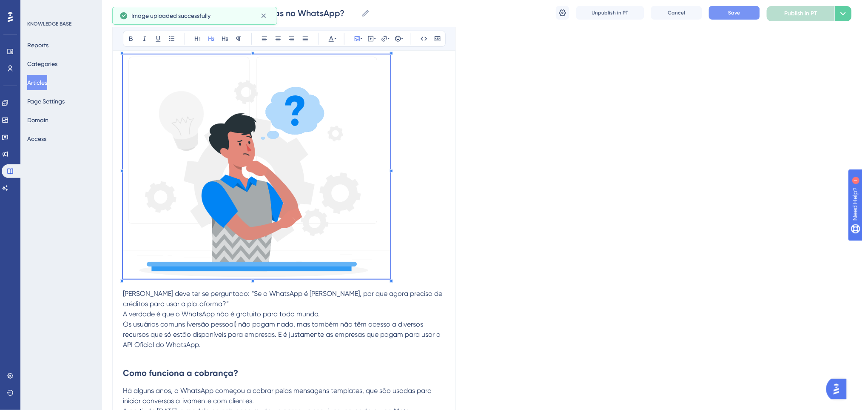
scroll to position [113, 0]
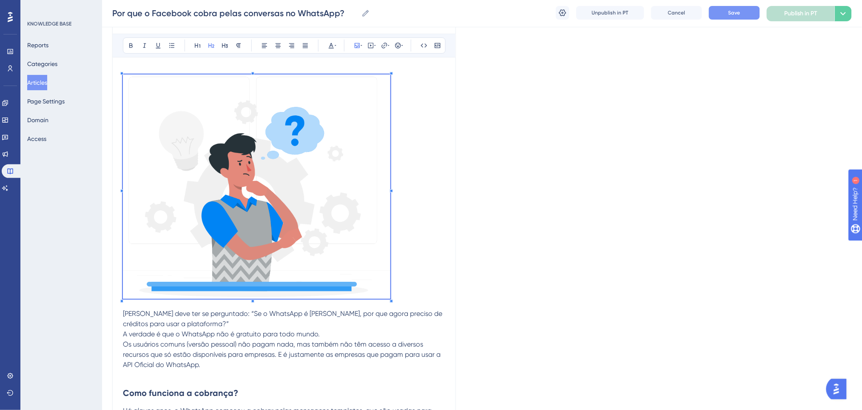
click at [740, 14] on span "Save" at bounding box center [735, 12] width 12 height 7
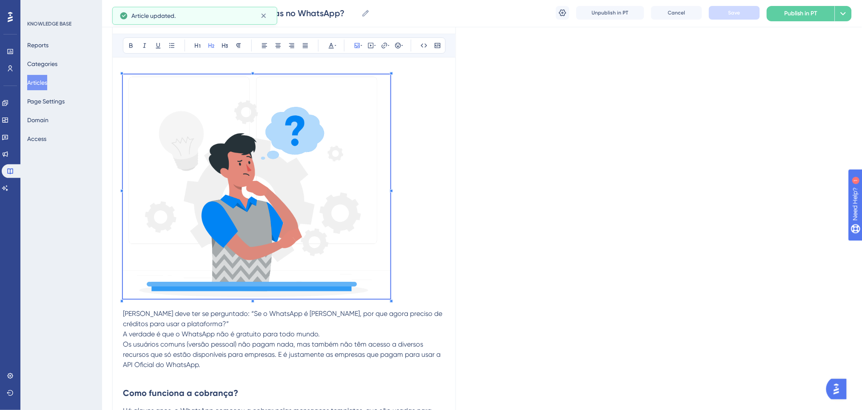
scroll to position [0, 0]
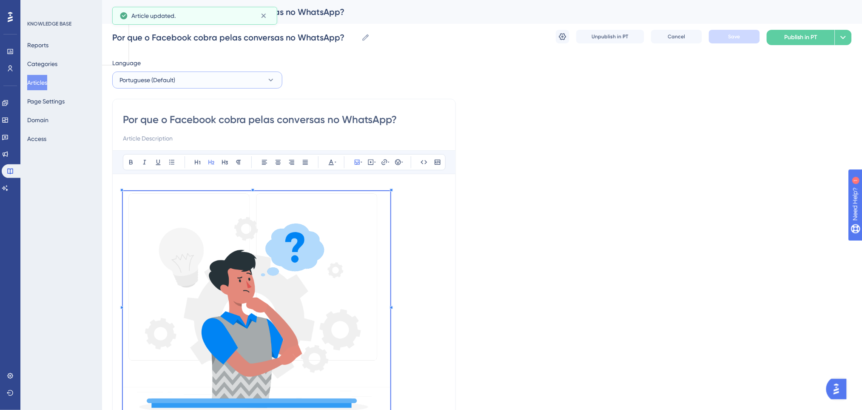
click at [212, 78] on button "Portuguese (Default)" at bounding box center [197, 79] width 170 height 17
click at [175, 140] on button "Spanish Spanish Draft" at bounding box center [197, 139] width 159 height 17
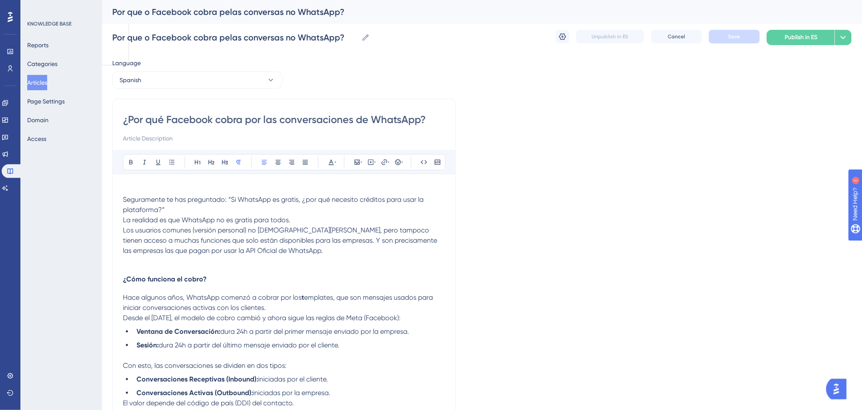
click at [123, 201] on span "Seguramente te has preguntado: “Si WhatsApp es gratis, ¿por qué necesito crédit…" at bounding box center [274, 204] width 302 height 18
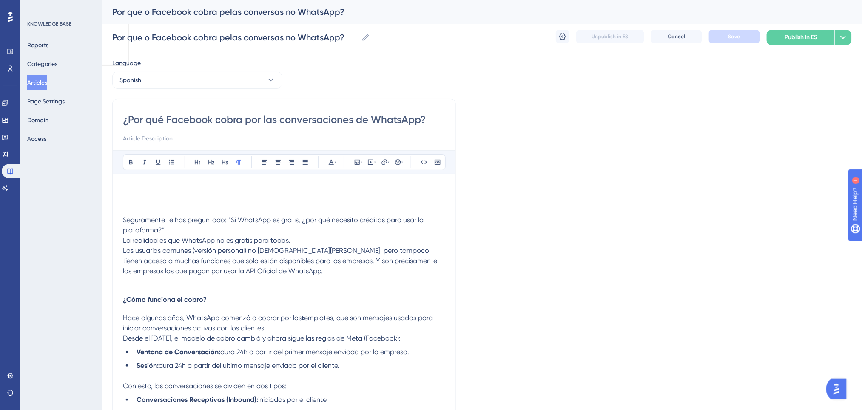
click at [160, 200] on p at bounding box center [284, 199] width 322 height 10
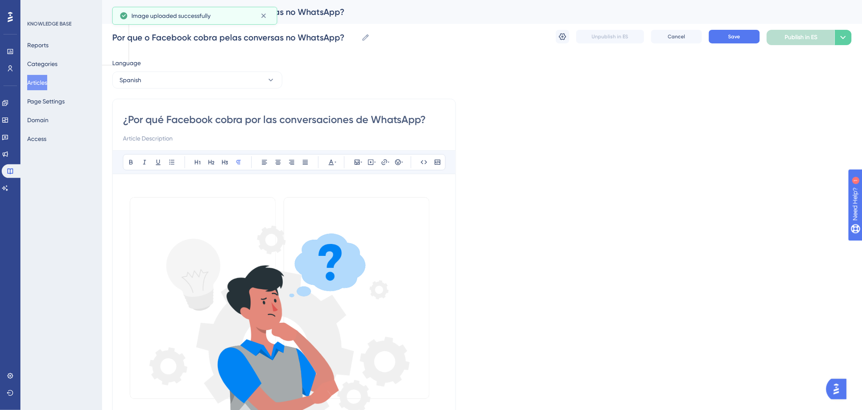
click at [379, 292] on img at bounding box center [284, 329] width 322 height 270
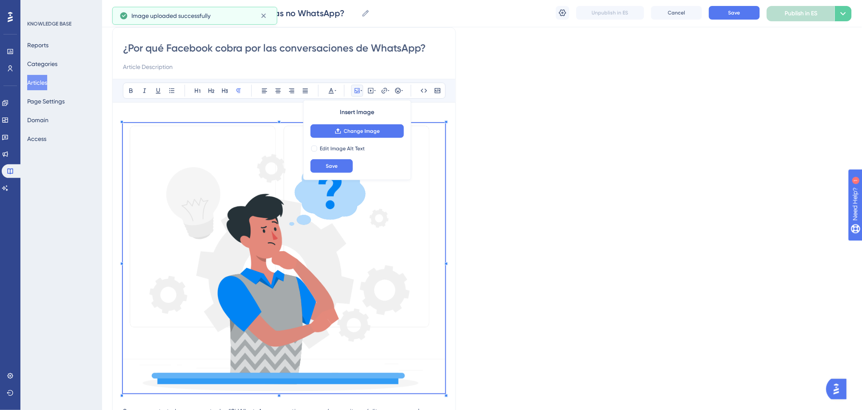
scroll to position [113, 0]
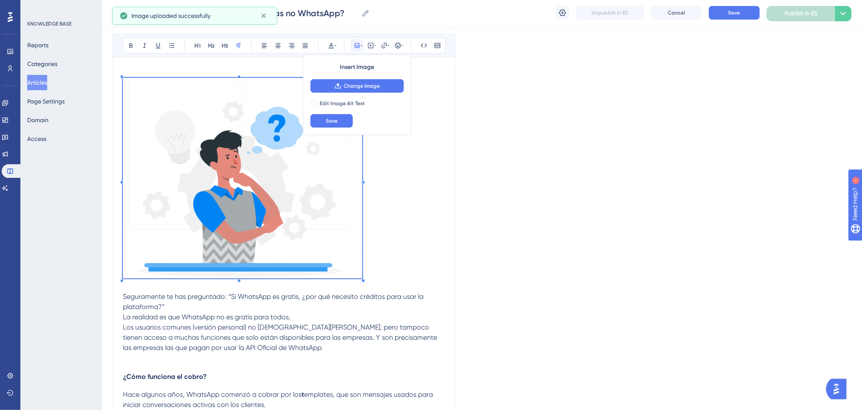
click at [364, 252] on p at bounding box center [284, 179] width 322 height 203
click at [379, 249] on p at bounding box center [284, 179] width 322 height 203
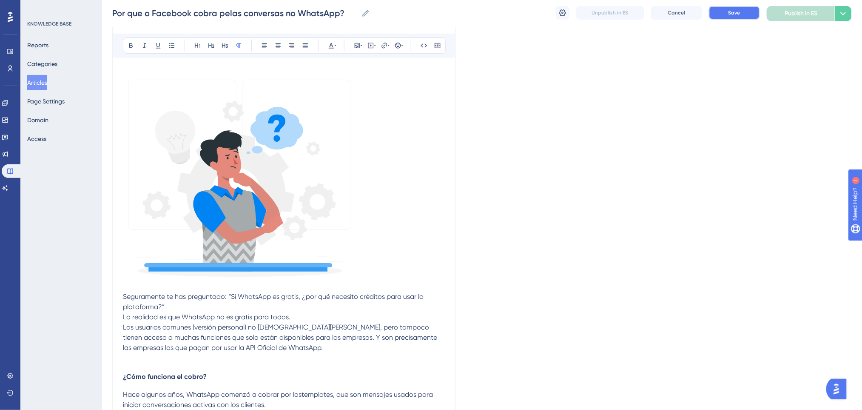
click at [747, 7] on button "Save" at bounding box center [734, 13] width 51 height 14
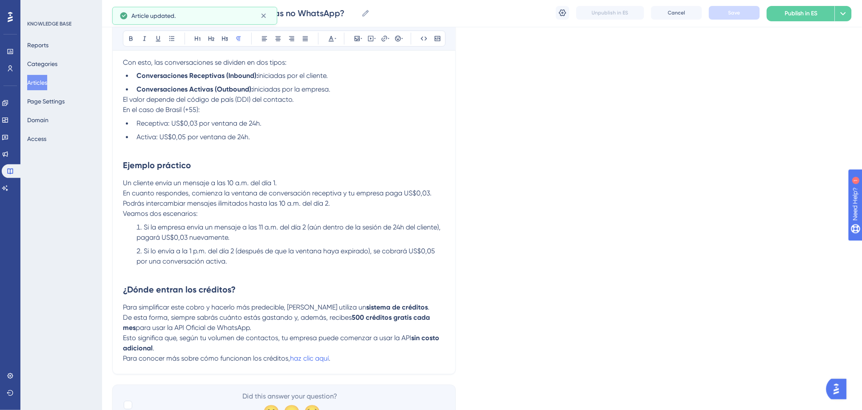
scroll to position [556, 0]
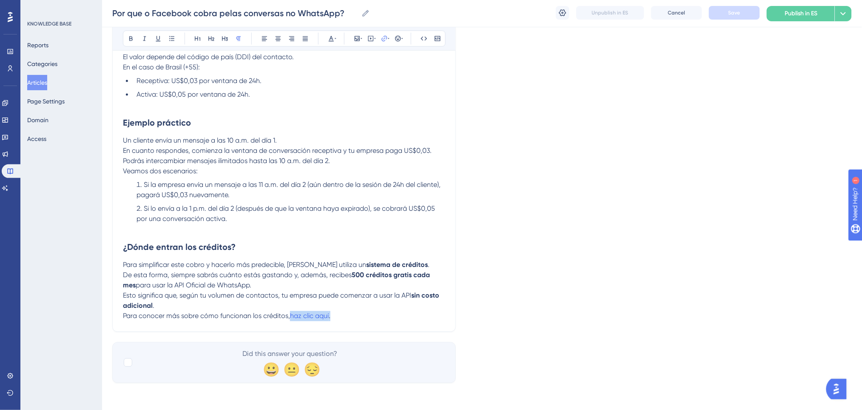
drag, startPoint x: 339, startPoint y: 312, endPoint x: 290, endPoint y: 317, distance: 50.0
click at [290, 317] on p "Para conocer más sobre cómo funcionan los créditos, haz clic aquí ." at bounding box center [284, 316] width 322 height 10
click at [286, 100] on p at bounding box center [284, 105] width 322 height 10
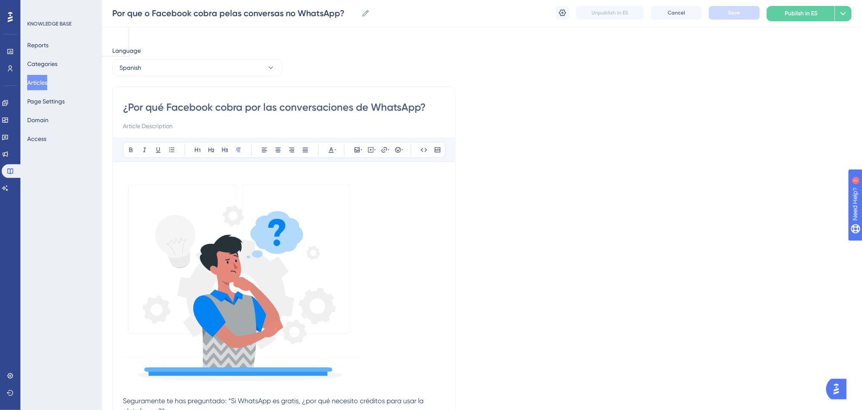
scroll to position [0, 0]
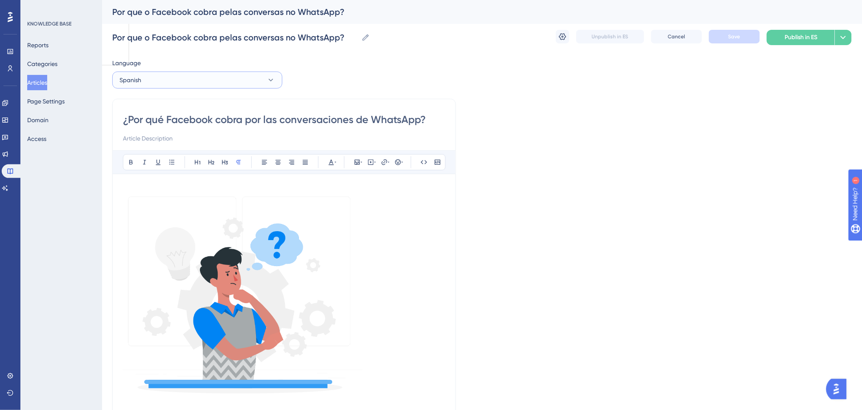
click at [180, 80] on button "Spanish" at bounding box center [197, 79] width 170 height 17
click at [155, 102] on span "Portuguese (Default)" at bounding box center [153, 106] width 56 height 10
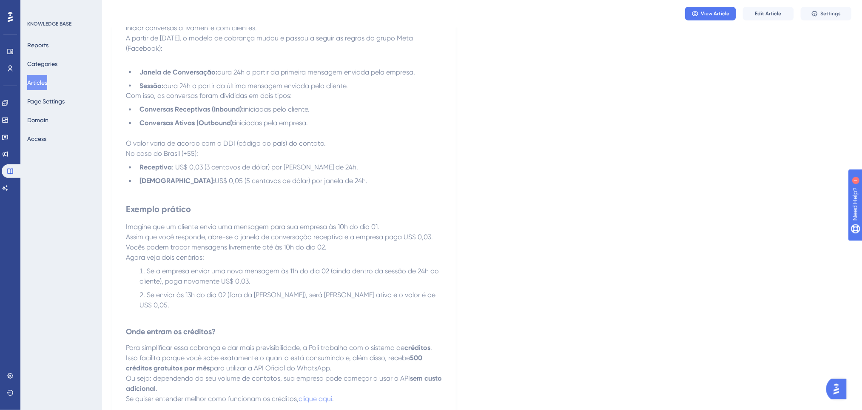
scroll to position [567, 0]
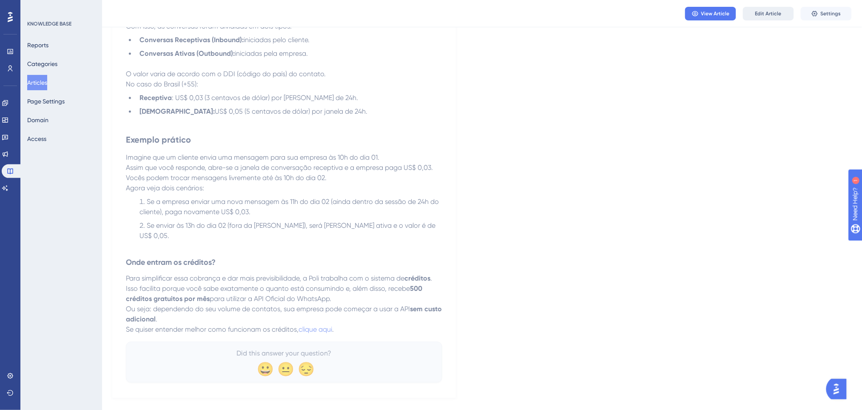
click at [778, 13] on span "Edit Article" at bounding box center [768, 13] width 26 height 7
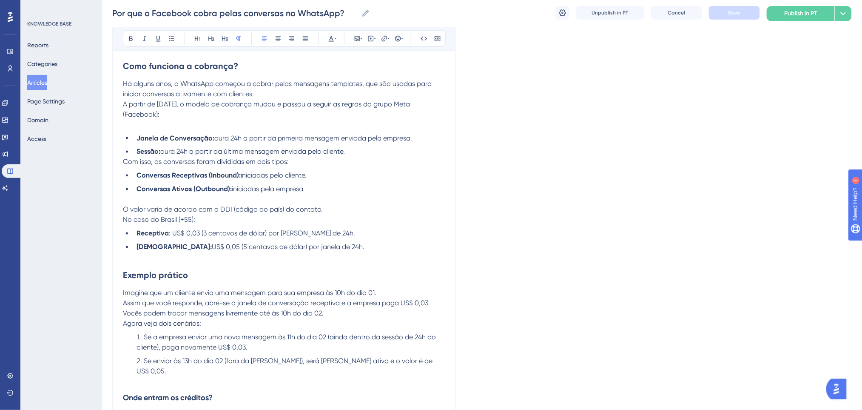
scroll to position [579, 0]
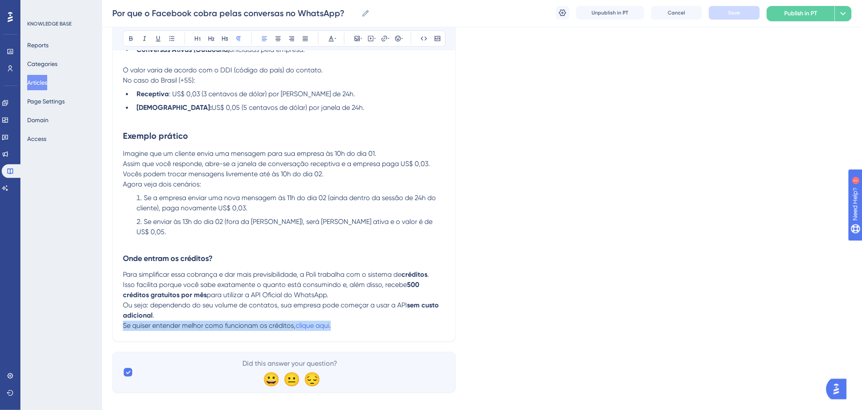
drag, startPoint x: 345, startPoint y: 322, endPoint x: 342, endPoint y: 317, distance: 6.7
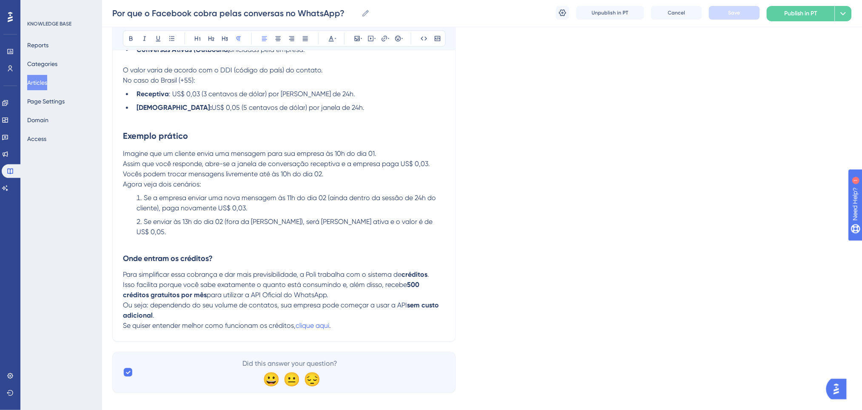
click at [361, 321] on p "Se quiser entender melhor como funcionam os créditos, clique aqui ." at bounding box center [284, 326] width 322 height 10
drag, startPoint x: 361, startPoint y: 316, endPoint x: 296, endPoint y: 312, distance: 65.6
click at [296, 321] on p "Se quiser entender melhor como funcionam os créditos, clique aqui ." at bounding box center [284, 326] width 322 height 10
click at [380, 37] on button at bounding box center [385, 39] width 12 height 12
drag, startPoint x: 353, startPoint y: 94, endPoint x: 339, endPoint y: 94, distance: 14.0
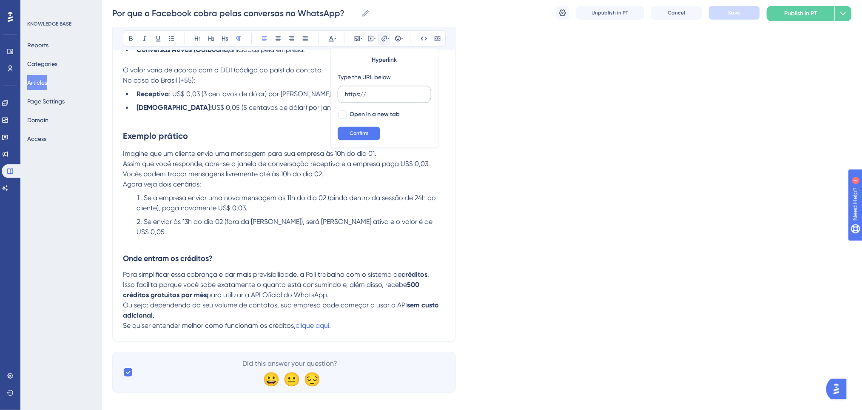
click at [339, 94] on label "https://" at bounding box center [385, 94] width 94 height 17
click at [345, 94] on input "https://" at bounding box center [384, 94] width 79 height 9
type input "https://ajuda.poli.digital/pt/categories/4578-credito"
click at [361, 134] on span "Confirm" at bounding box center [359, 133] width 19 height 7
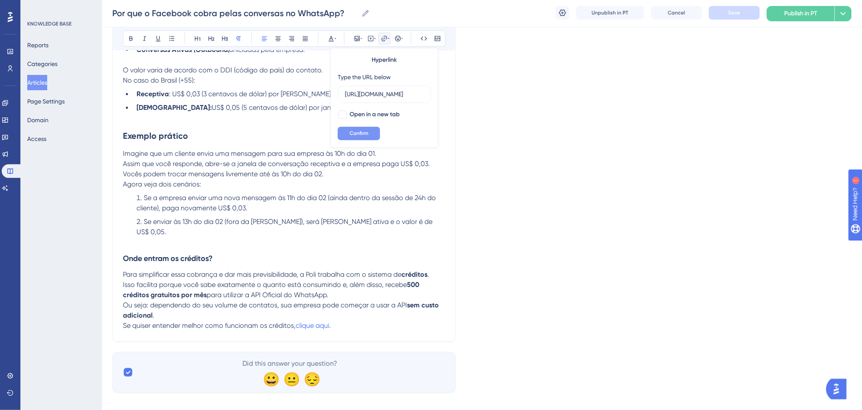
scroll to position [0, 0]
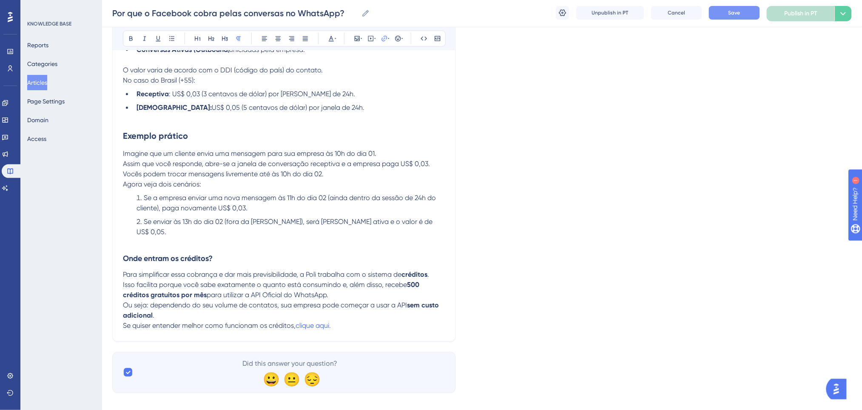
click at [723, 13] on button "Save" at bounding box center [734, 13] width 51 height 14
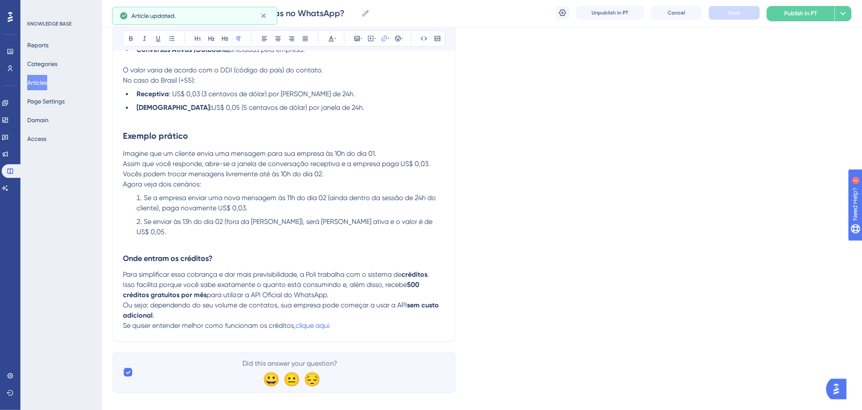
click at [293, 220] on span "Se enviar às 13h do dia 02 (fora da janela), será uma conversa ativa e o valor …" at bounding box center [286, 227] width 298 height 18
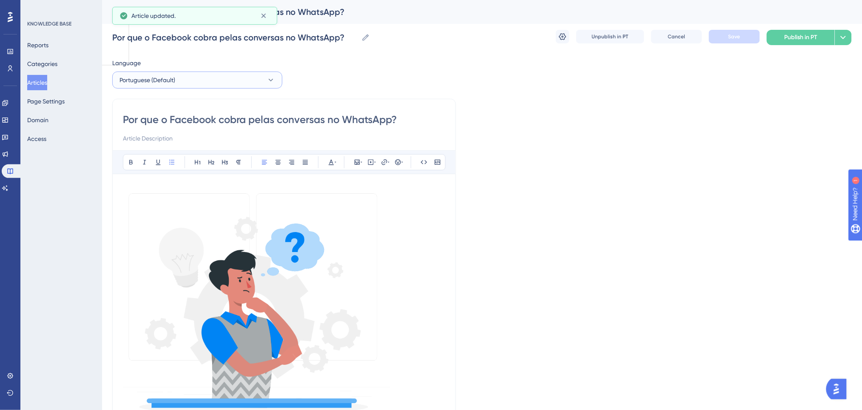
click at [233, 79] on button "Portuguese (Default)" at bounding box center [197, 79] width 170 height 17
click at [180, 123] on button "English English Draft" at bounding box center [197, 122] width 159 height 17
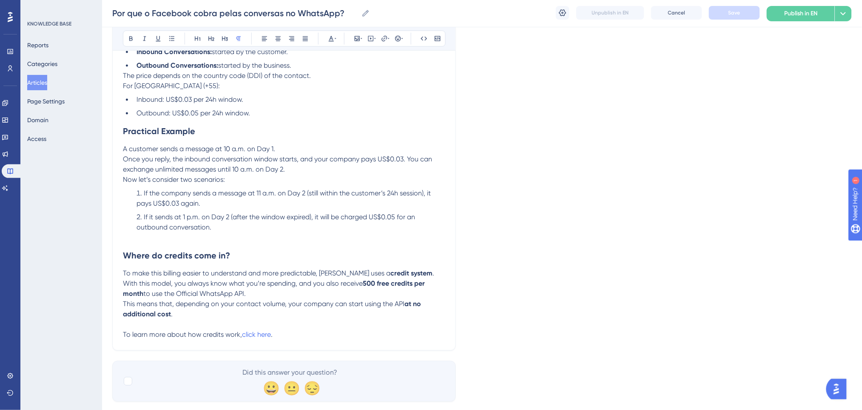
scroll to position [564, 0]
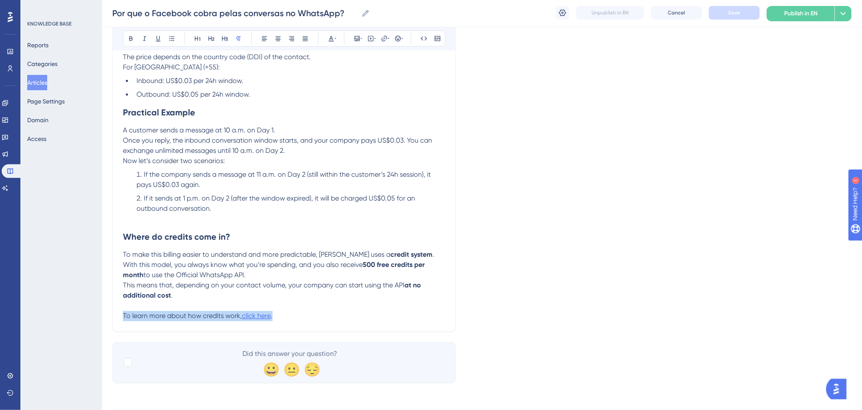
drag, startPoint x: 287, startPoint y: 321, endPoint x: 246, endPoint y: 317, distance: 40.6
click at [292, 315] on p "To learn more about how credits work, click here ." at bounding box center [284, 316] width 322 height 10
drag, startPoint x: 292, startPoint y: 315, endPoint x: 242, endPoint y: 315, distance: 49.3
click at [242, 315] on p "To learn more about how credits work, click here ." at bounding box center [284, 316] width 322 height 10
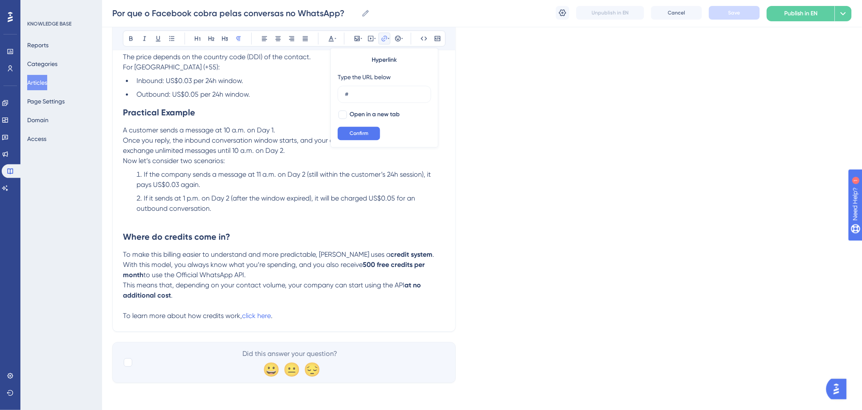
drag, startPoint x: 386, startPoint y: 96, endPoint x: 337, endPoint y: 95, distance: 49.4
click at [337, 95] on div "Hyperlink Type the URL below # Open in a new tab Confirm" at bounding box center [385, 98] width 108 height 100
type input "https://ajuda.poli.digital/en/categories/4578-credito"
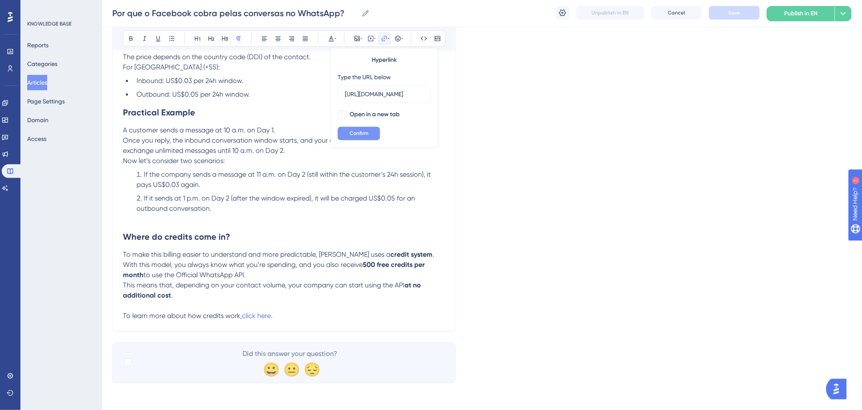
click at [363, 130] on span "Confirm" at bounding box center [359, 133] width 19 height 7
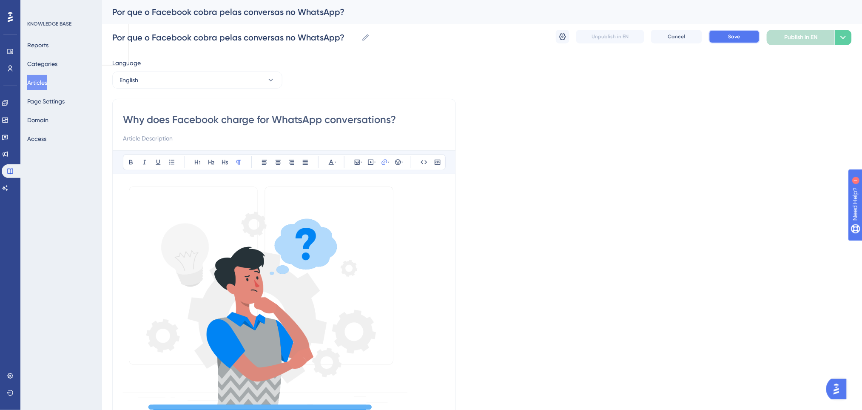
click at [750, 40] on button "Save" at bounding box center [734, 37] width 51 height 14
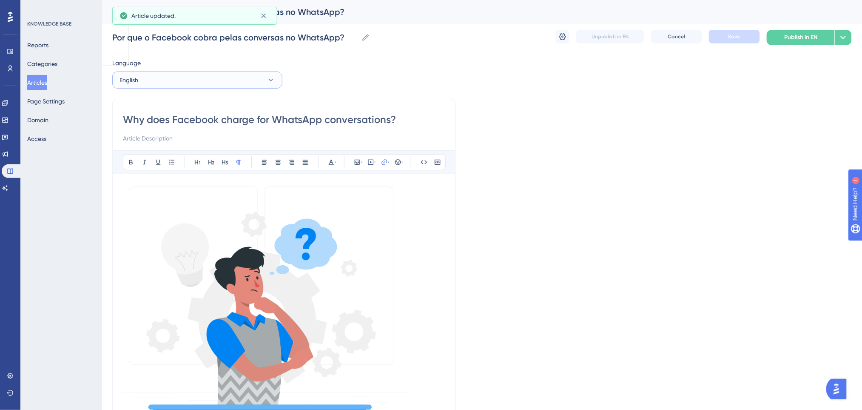
click at [241, 79] on button "English" at bounding box center [197, 79] width 170 height 17
click at [163, 139] on button "Spanish Spanish Draft" at bounding box center [197, 139] width 159 height 17
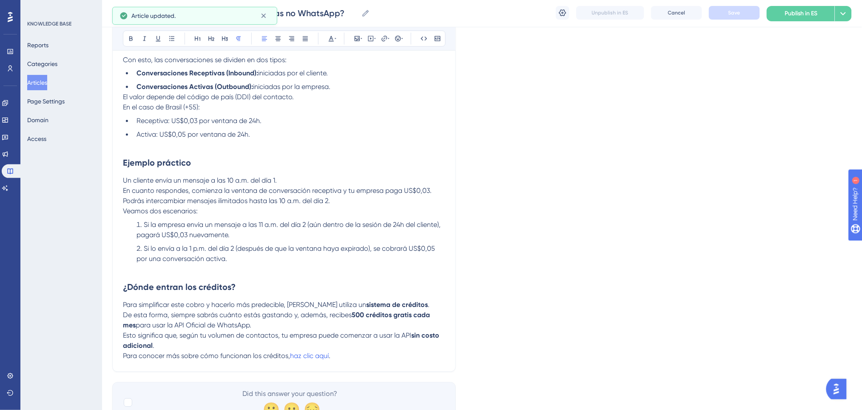
scroll to position [556, 0]
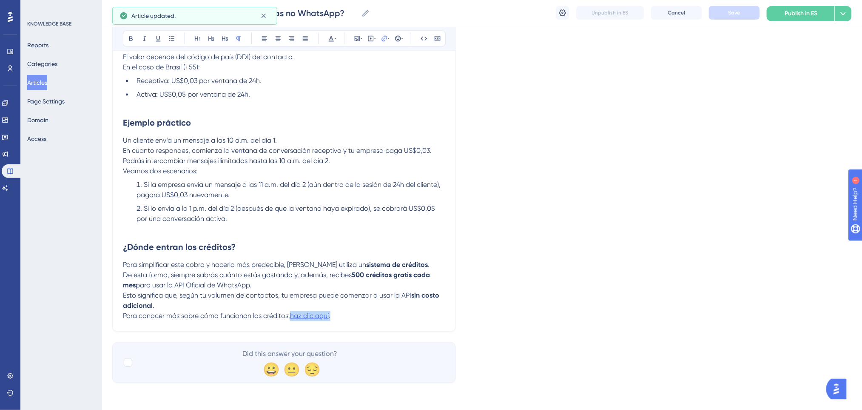
drag, startPoint x: 352, startPoint y: 314, endPoint x: 291, endPoint y: 315, distance: 61.7
click at [291, 315] on p "Para conocer más sobre cómo funcionan los créditos, haz clic aquí ." at bounding box center [284, 316] width 322 height 10
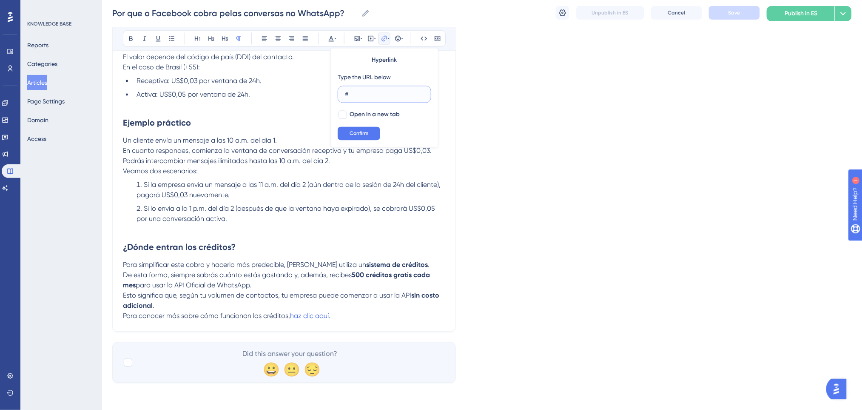
drag, startPoint x: 376, startPoint y: 94, endPoint x: 335, endPoint y: 97, distance: 40.9
click at [335, 97] on div "Hyperlink Type the URL below # Open in a new tab Confirm" at bounding box center [385, 98] width 108 height 100
paste input "https://ajuda.poli.digital/en/categories/4578-credito"
click at [353, 92] on input "https://ajuda.poli.digital/en/categories/4578-credito" at bounding box center [384, 94] width 79 height 9
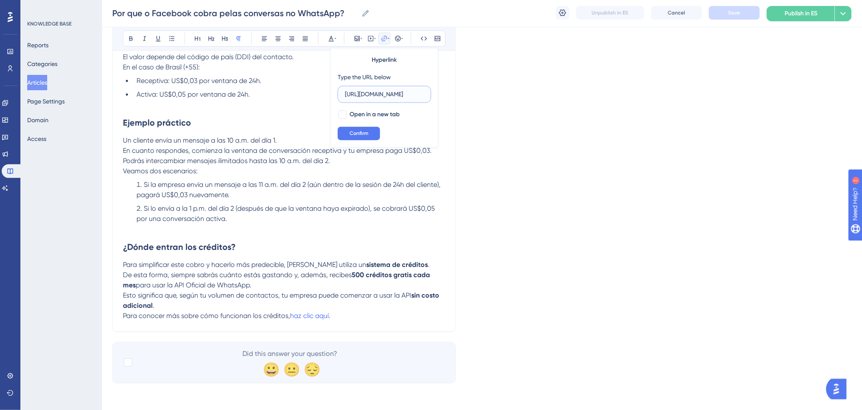
scroll to position [0, 66]
type input "https://ajuda.poli.digital/es/categories/4578-credito"
click at [369, 133] on button "Confirm" at bounding box center [359, 134] width 43 height 14
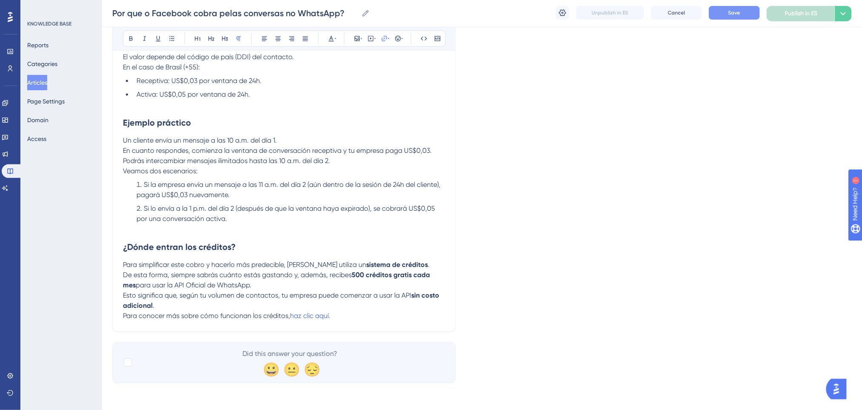
click at [745, 12] on button "Save" at bounding box center [734, 13] width 51 height 14
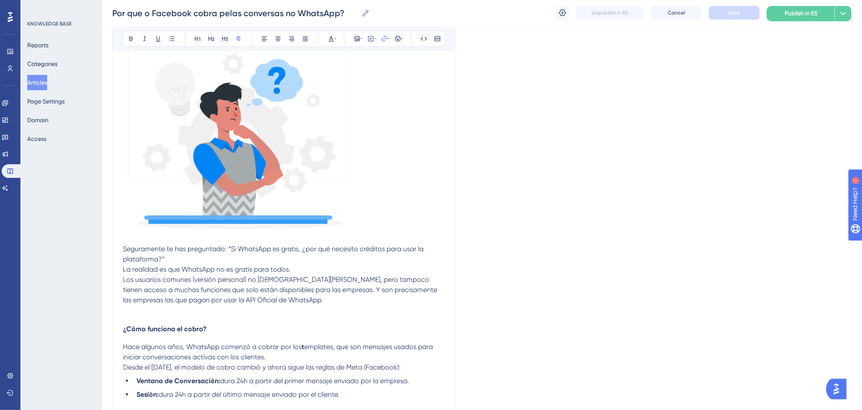
scroll to position [159, 0]
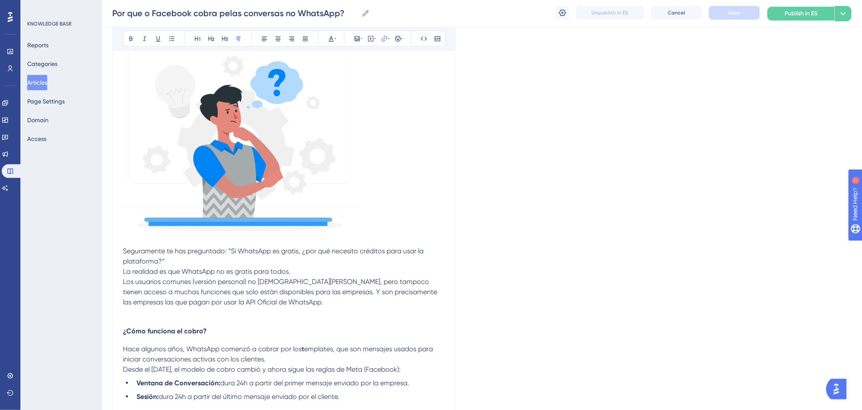
click at [784, 9] on button "Publish in ES" at bounding box center [801, 13] width 68 height 15
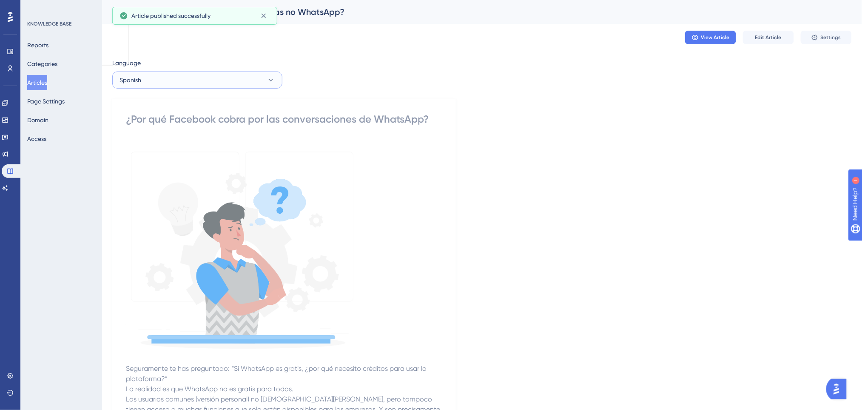
click at [248, 85] on button "Spanish" at bounding box center [197, 79] width 170 height 17
click at [167, 126] on button "English English Draft" at bounding box center [197, 122] width 159 height 17
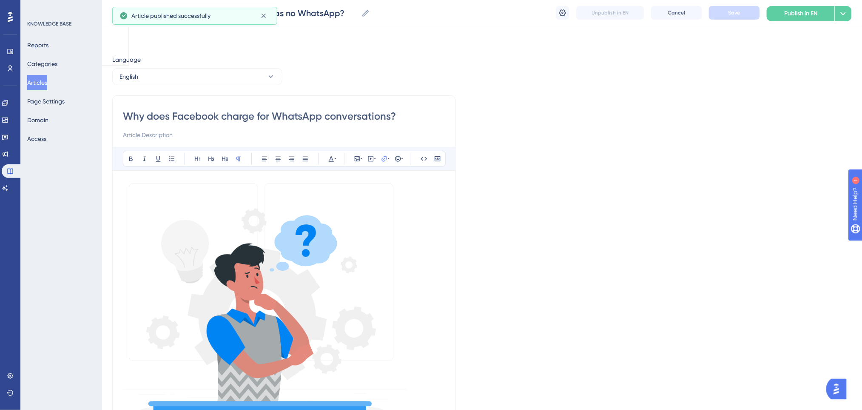
scroll to position [238, 0]
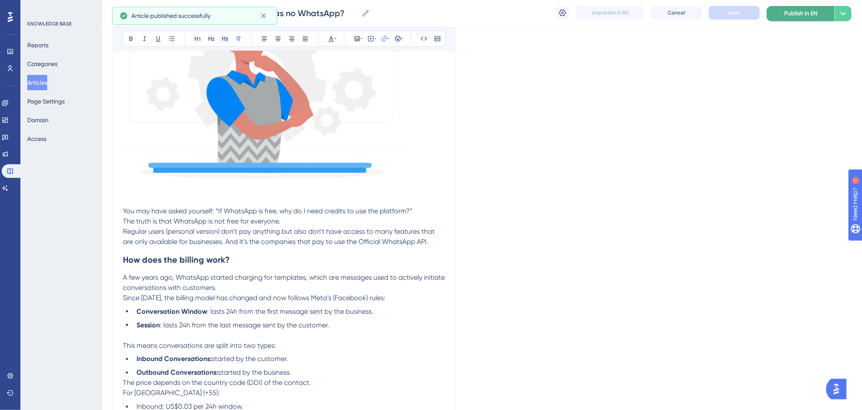
click at [801, 14] on span "Publish in EN" at bounding box center [801, 14] width 33 height 10
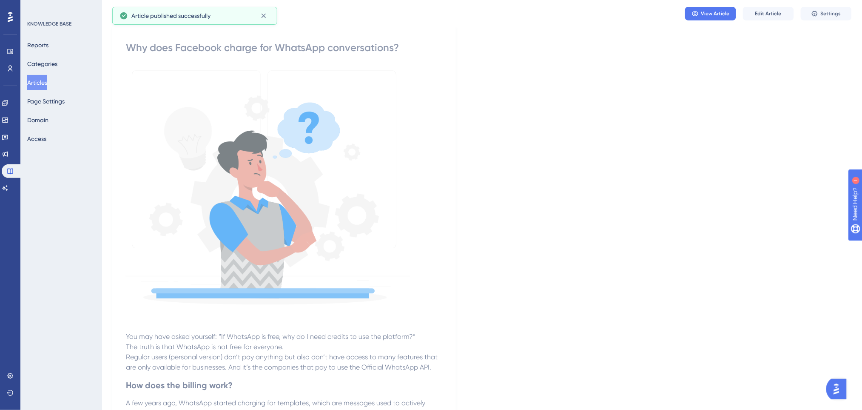
scroll to position [0, 0]
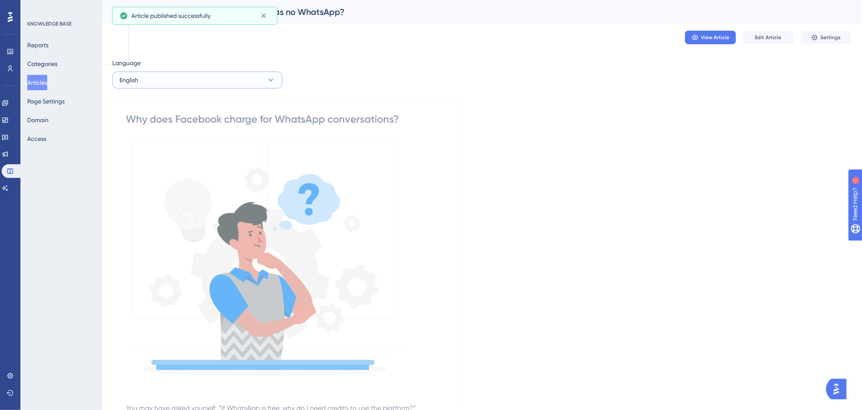
click at [244, 83] on button "English" at bounding box center [197, 79] width 170 height 17
click at [160, 108] on span "Portuguese (Default)" at bounding box center [153, 106] width 56 height 10
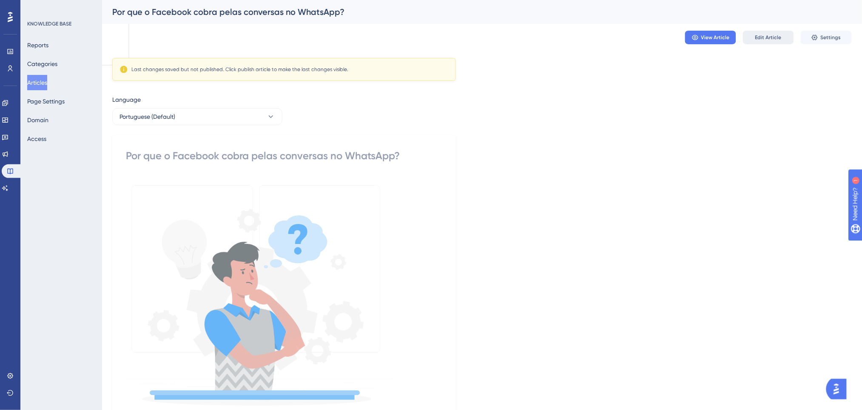
click at [776, 34] on span "Edit Article" at bounding box center [768, 37] width 26 height 7
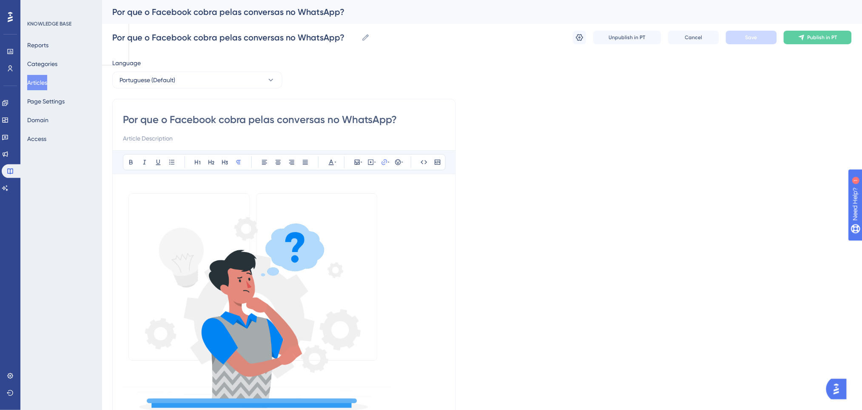
scroll to position [268, 0]
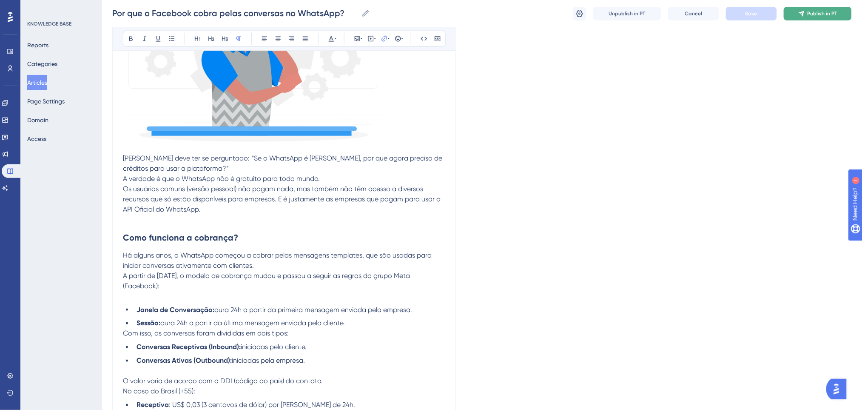
click at [820, 17] on button "Publish in PT" at bounding box center [818, 14] width 68 height 14
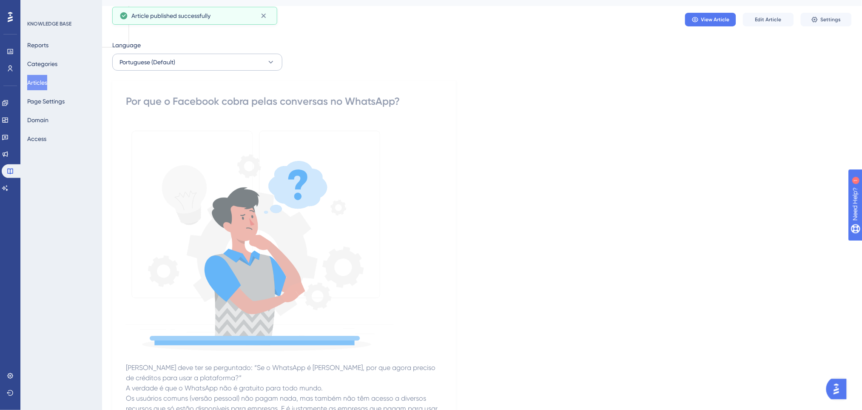
scroll to position [0, 0]
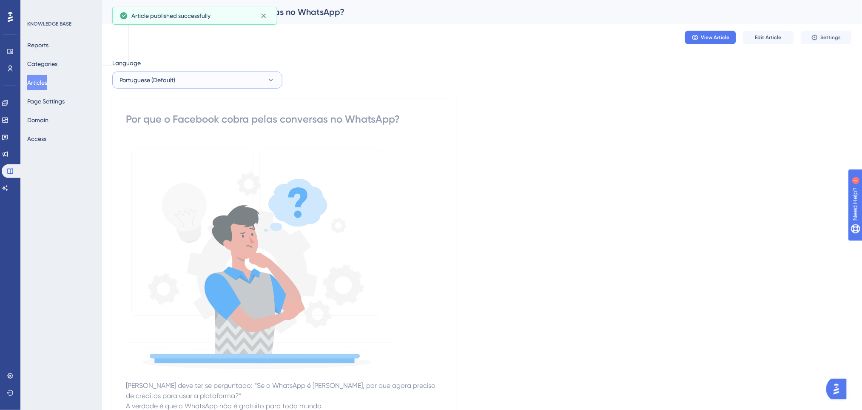
click at [228, 75] on button "Portuguese (Default)" at bounding box center [197, 79] width 170 height 17
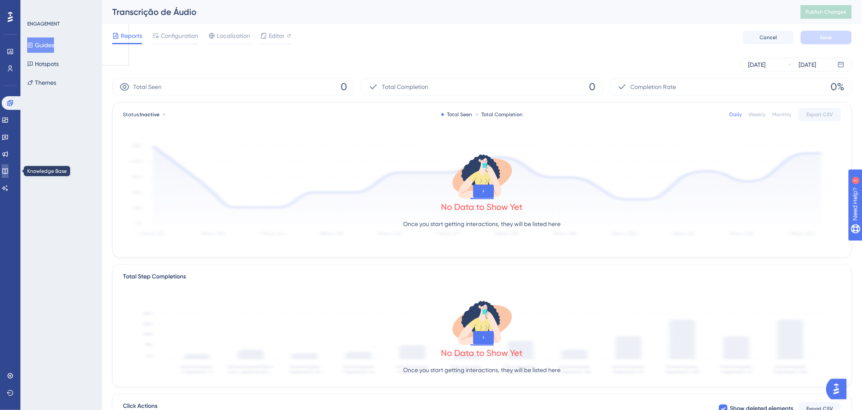
click at [8, 171] on icon at bounding box center [5, 171] width 6 height 6
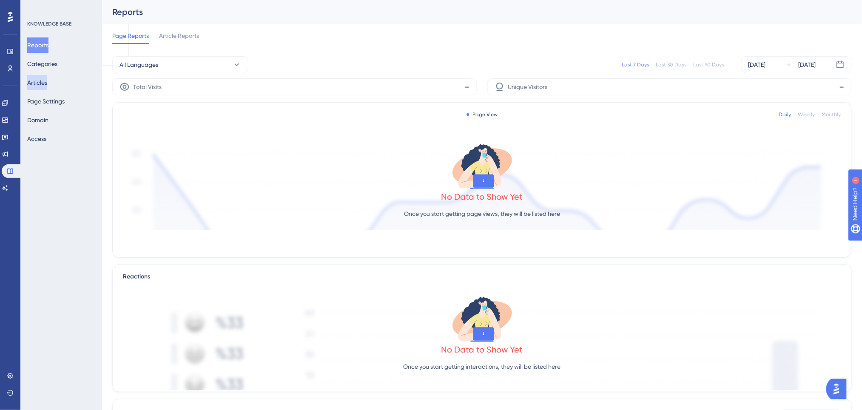
click at [45, 83] on button "Articles" at bounding box center [37, 82] width 20 height 15
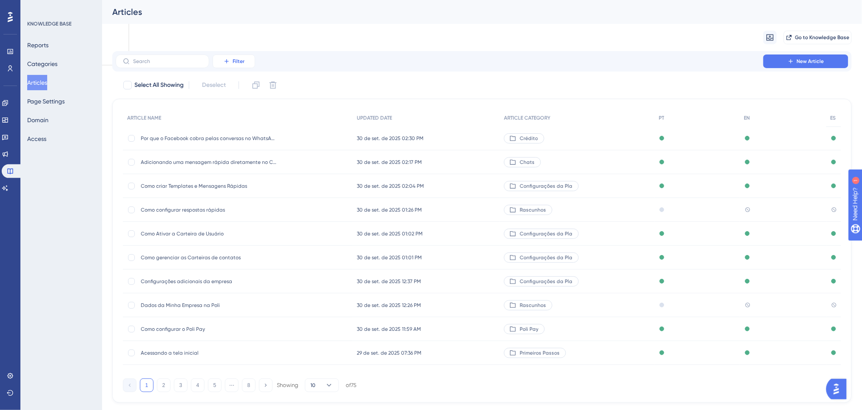
click at [234, 59] on span "Filter" at bounding box center [239, 61] width 12 height 7
click at [253, 132] on div "Category Category" at bounding box center [242, 136] width 35 height 17
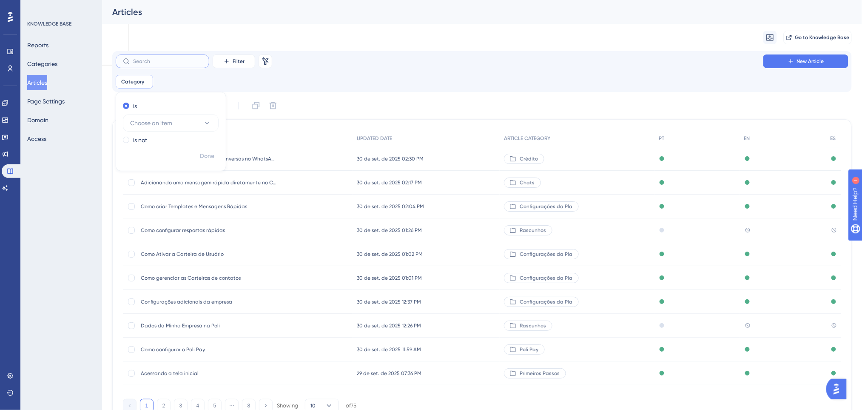
click at [174, 63] on input "text" at bounding box center [167, 61] width 69 height 6
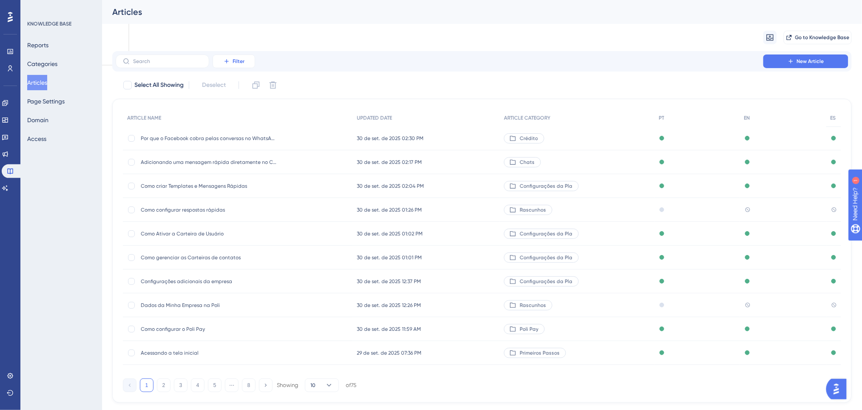
click at [223, 63] on icon at bounding box center [226, 61] width 7 height 7
click at [244, 140] on span "Category" at bounding box center [238, 136] width 26 height 10
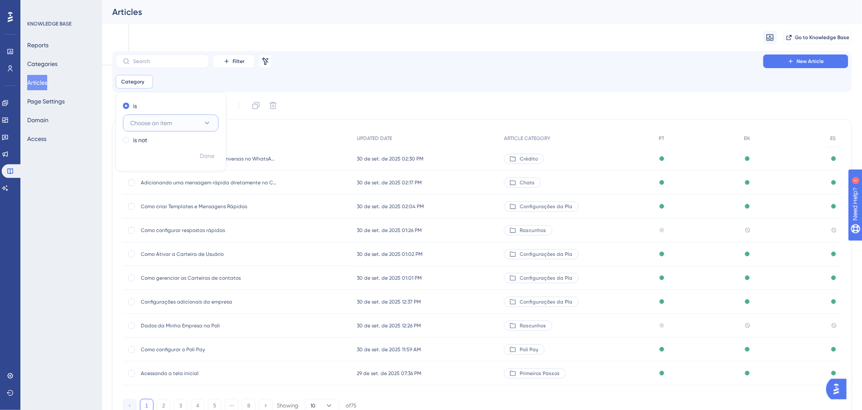
click at [149, 117] on button "Choose an item" at bounding box center [171, 122] width 96 height 17
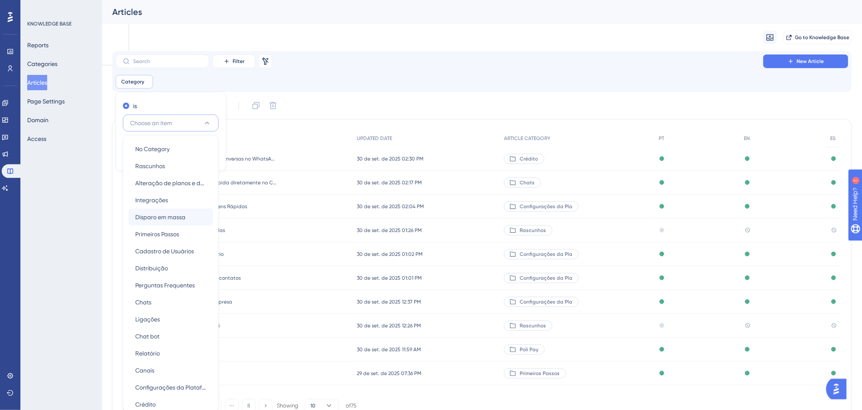
scroll to position [59, 0]
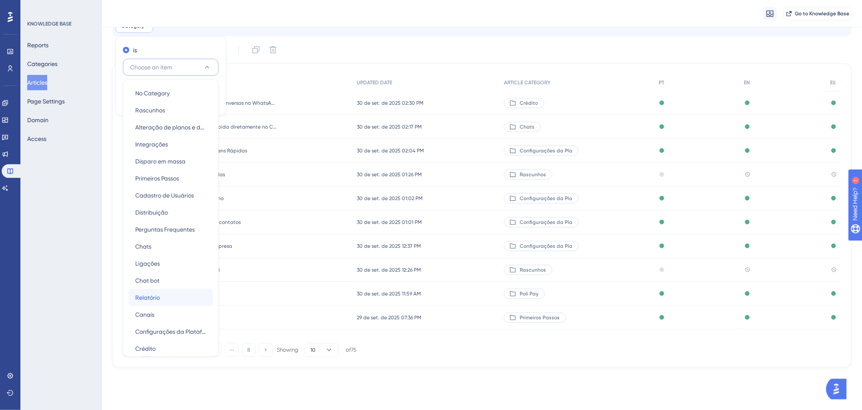
click at [170, 296] on div "Relatório Relatório" at bounding box center [170, 297] width 71 height 17
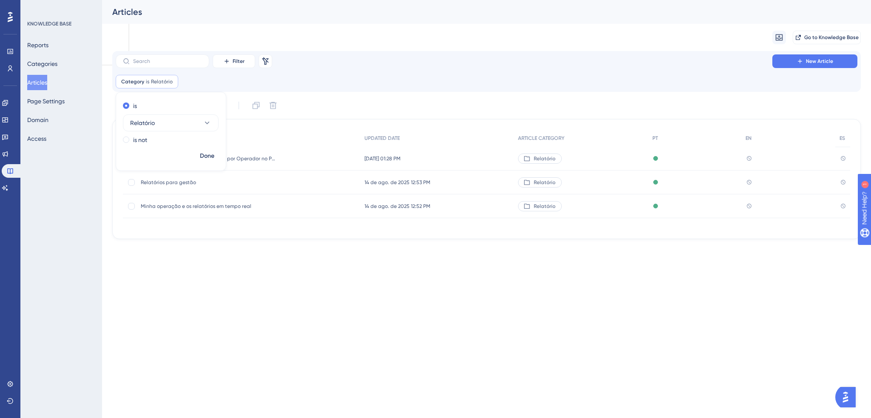
click at [355, 75] on div "Category is Relatório Relatório Remove is Relatório is not Done" at bounding box center [487, 82] width 742 height 14
click at [163, 181] on span "Relatórios para gestão" at bounding box center [209, 182] width 136 height 7
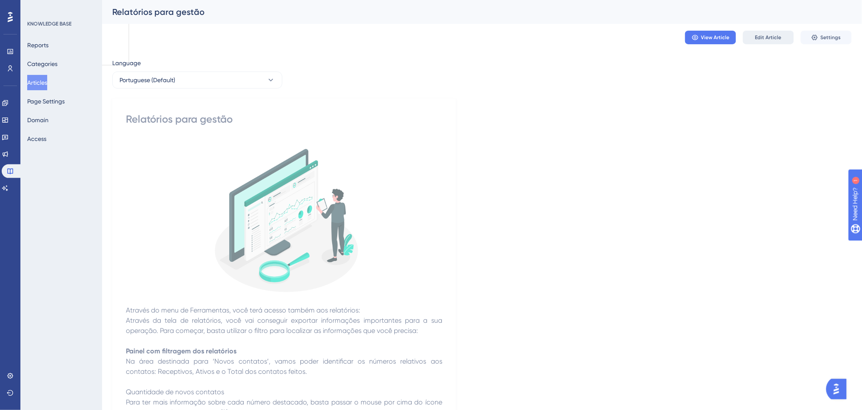
click at [768, 38] on span "Edit Article" at bounding box center [768, 37] width 26 height 7
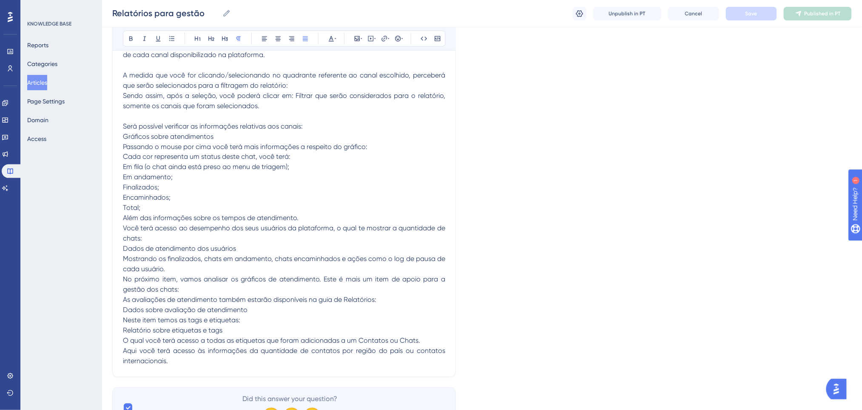
scroll to position [451, 0]
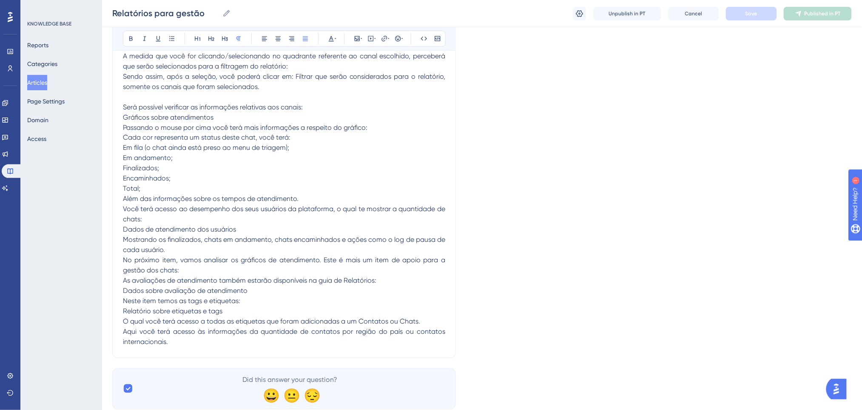
click at [379, 190] on p "Total;" at bounding box center [284, 189] width 322 height 10
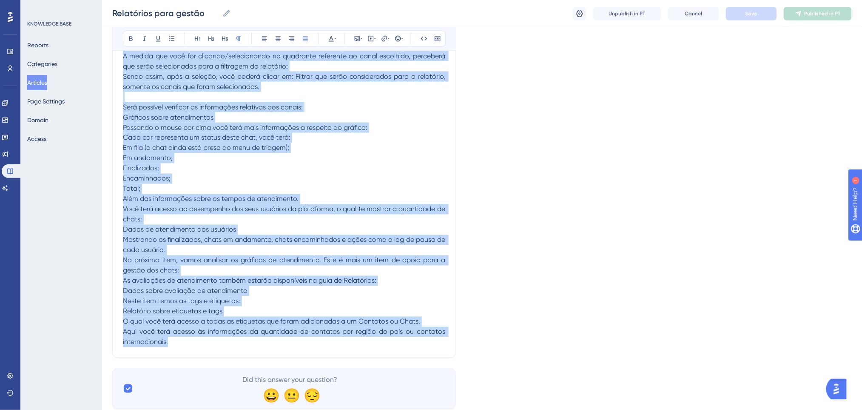
copy div "Loremip do sita co Adipiscinge, sedd eius tempor incidi utl etdolorema: Aliquae…"
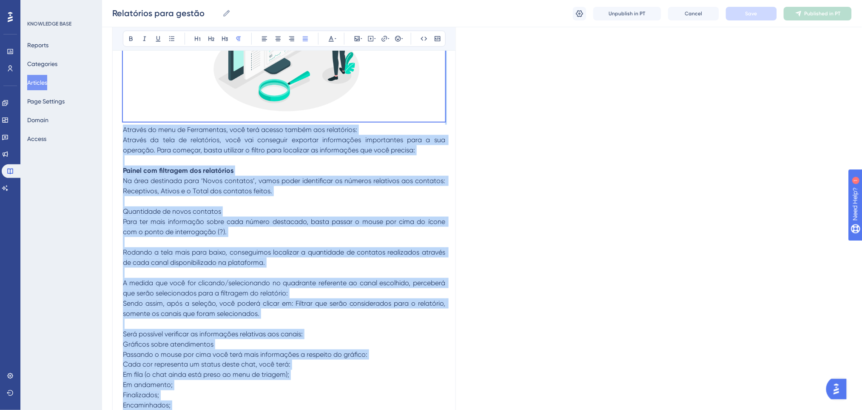
scroll to position [168, 0]
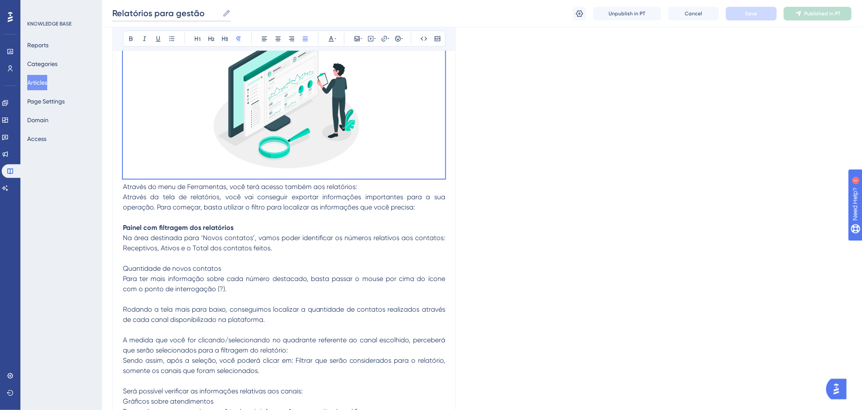
click at [171, 10] on input "Relatórios para gestão" at bounding box center [165, 13] width 107 height 12
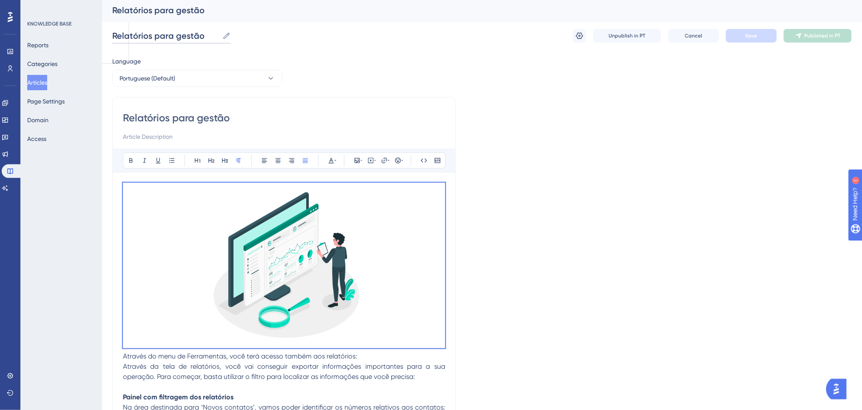
scroll to position [0, 0]
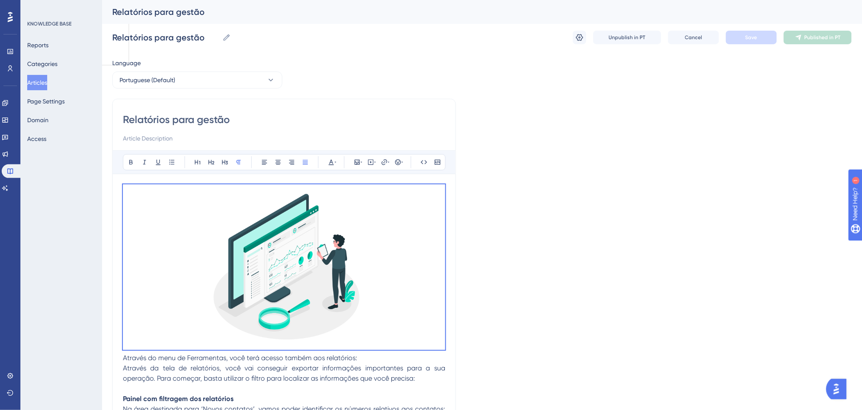
click at [228, 75] on button "Portuguese (Default)" at bounding box center [197, 79] width 170 height 17
click at [174, 120] on button "English English No translation" at bounding box center [197, 122] width 159 height 17
